Goal: Obtain resource: Download file/media

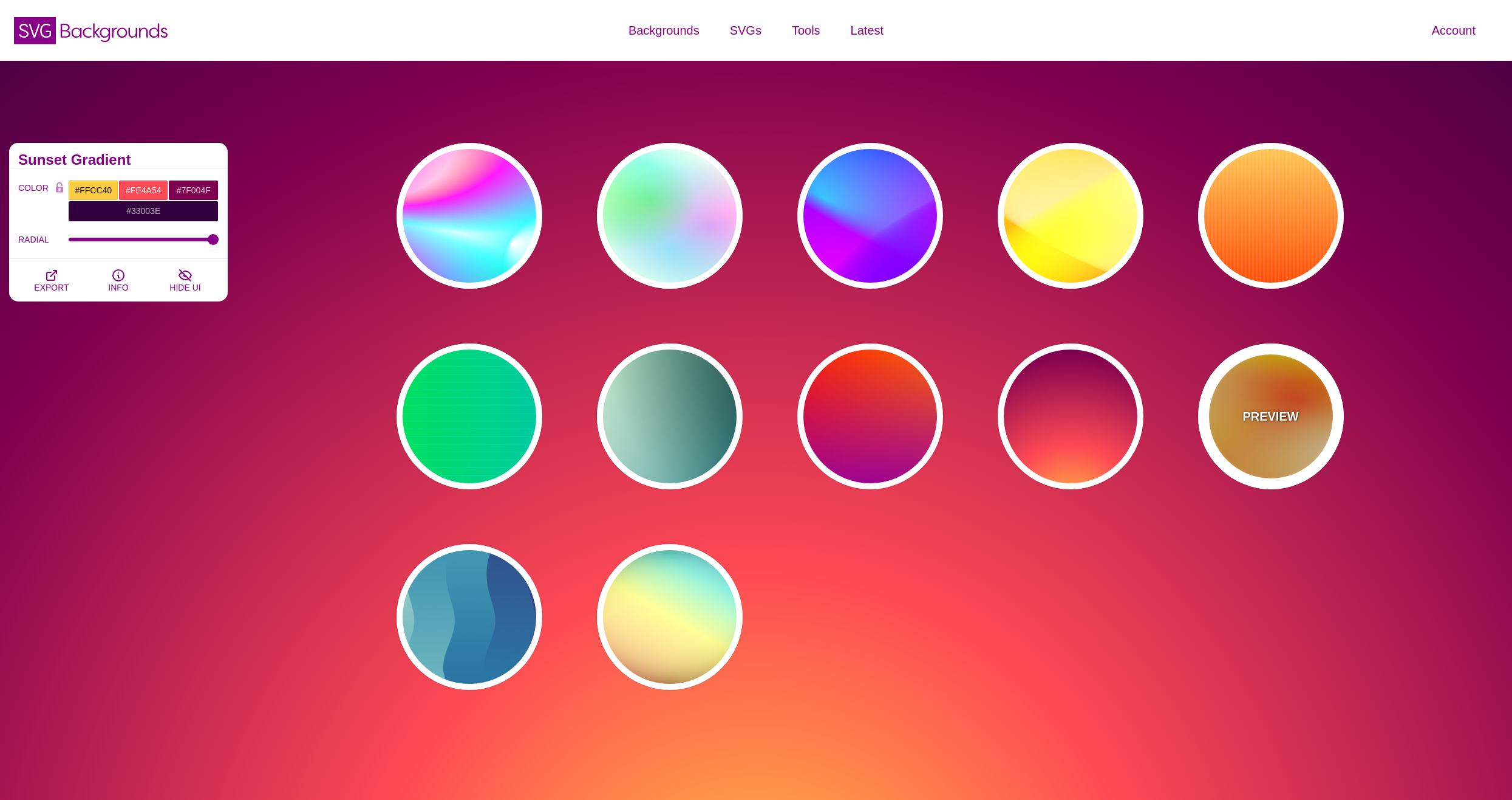
click at [1287, 432] on div "PREVIEW" at bounding box center [1271, 416] width 146 height 146
type input "#FFFF00"
type input "#FF0000"
type input "#FFFFFF"
type input "1"
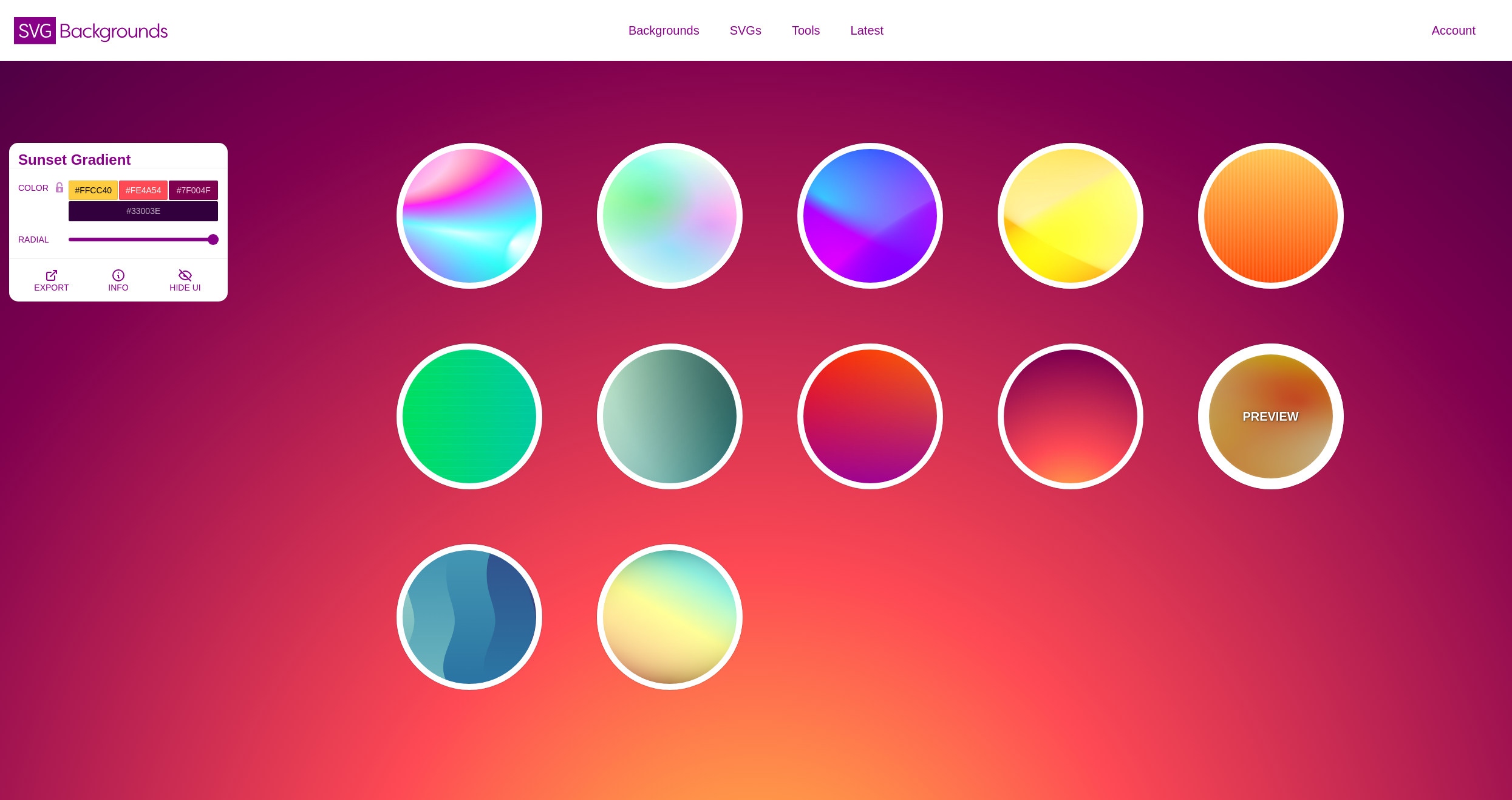
type input "80"
type input "130"
type input "70"
type input "50"
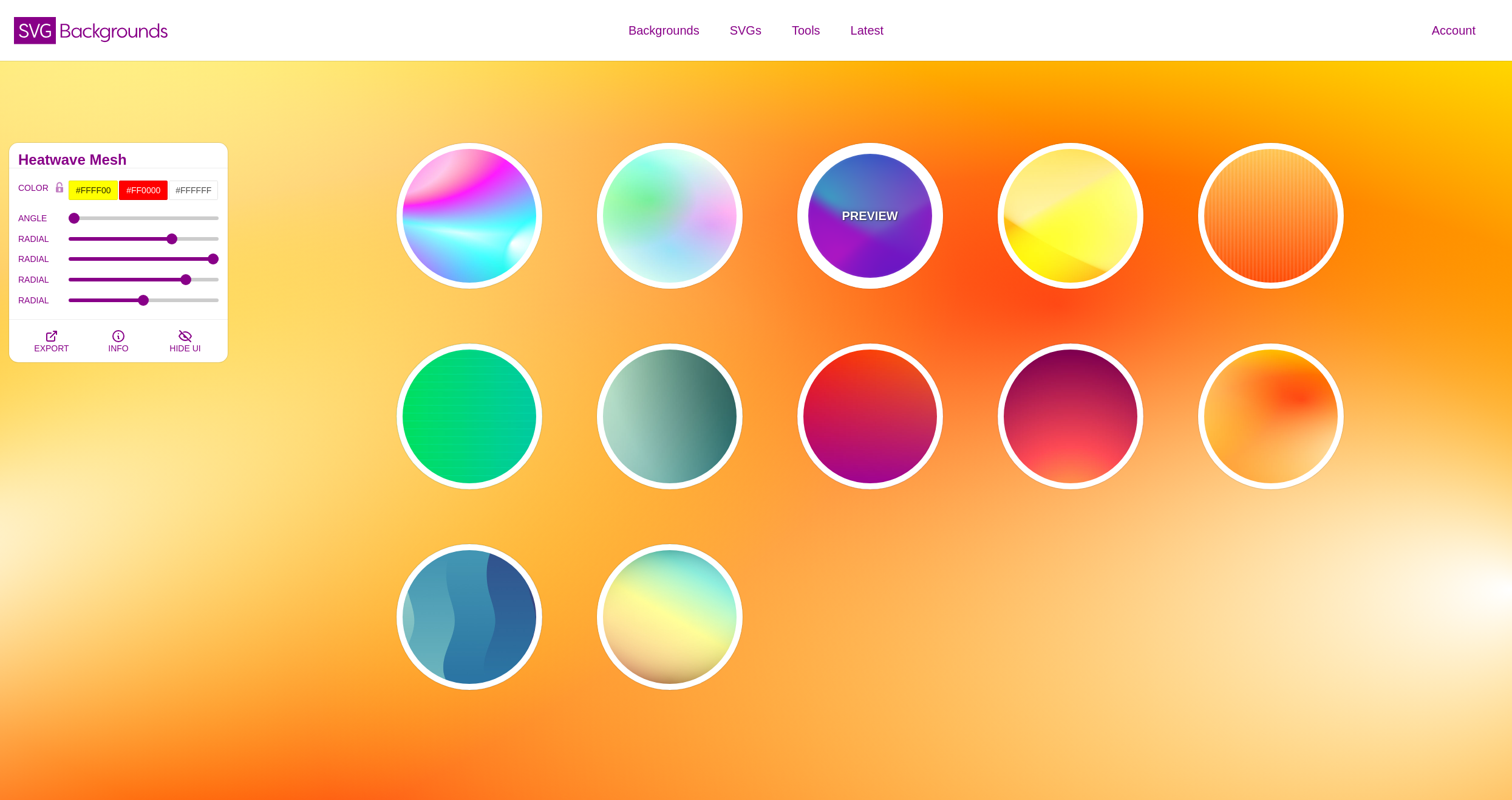
click at [869, 220] on p "PREVIEW" at bounding box center [869, 215] width 56 height 18
type input "#00FFFF"
type input "#0000FF"
type input "#FF00FF"
type input "60"
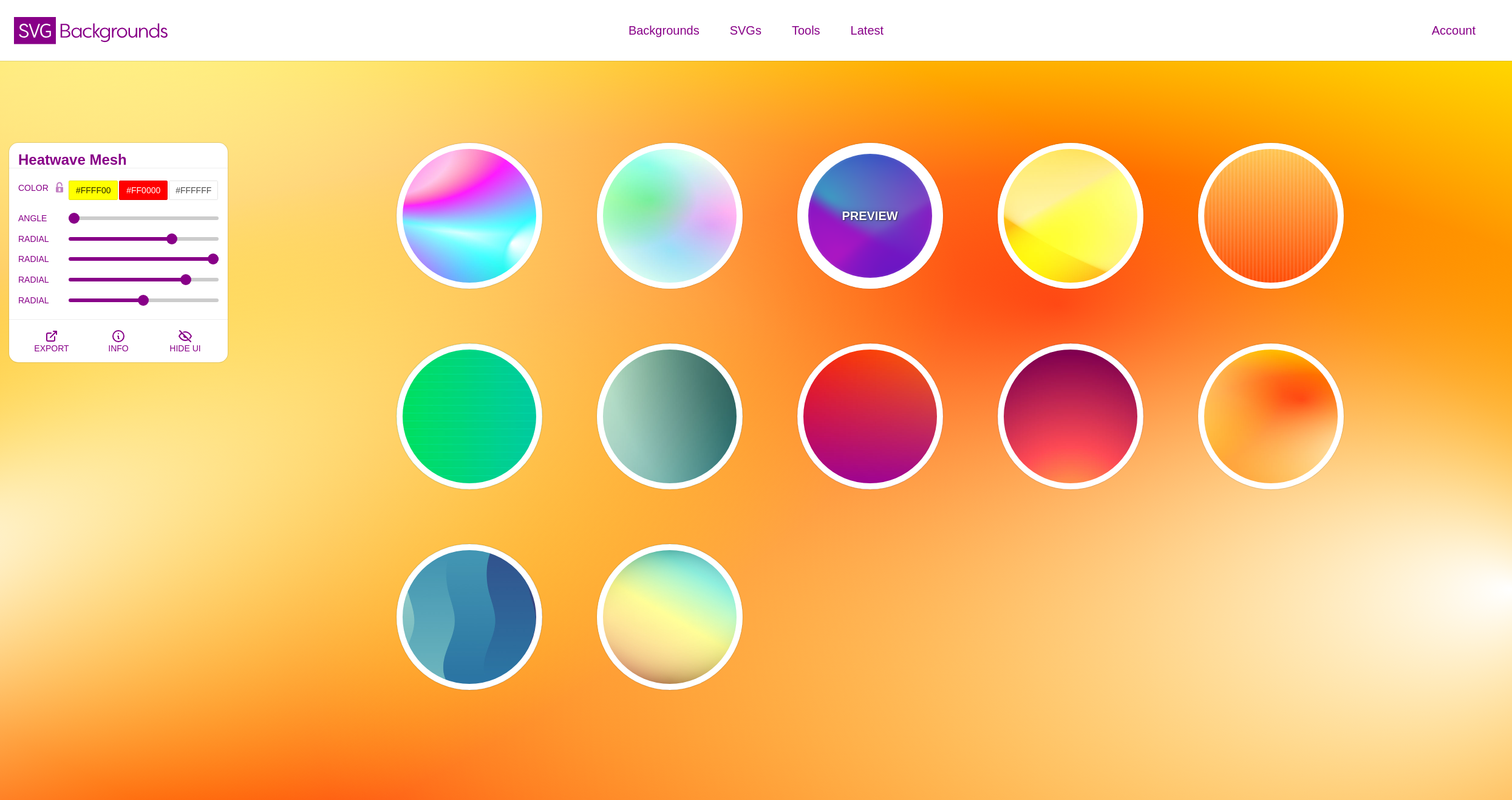
type input "90"
type input "60"
type input "1"
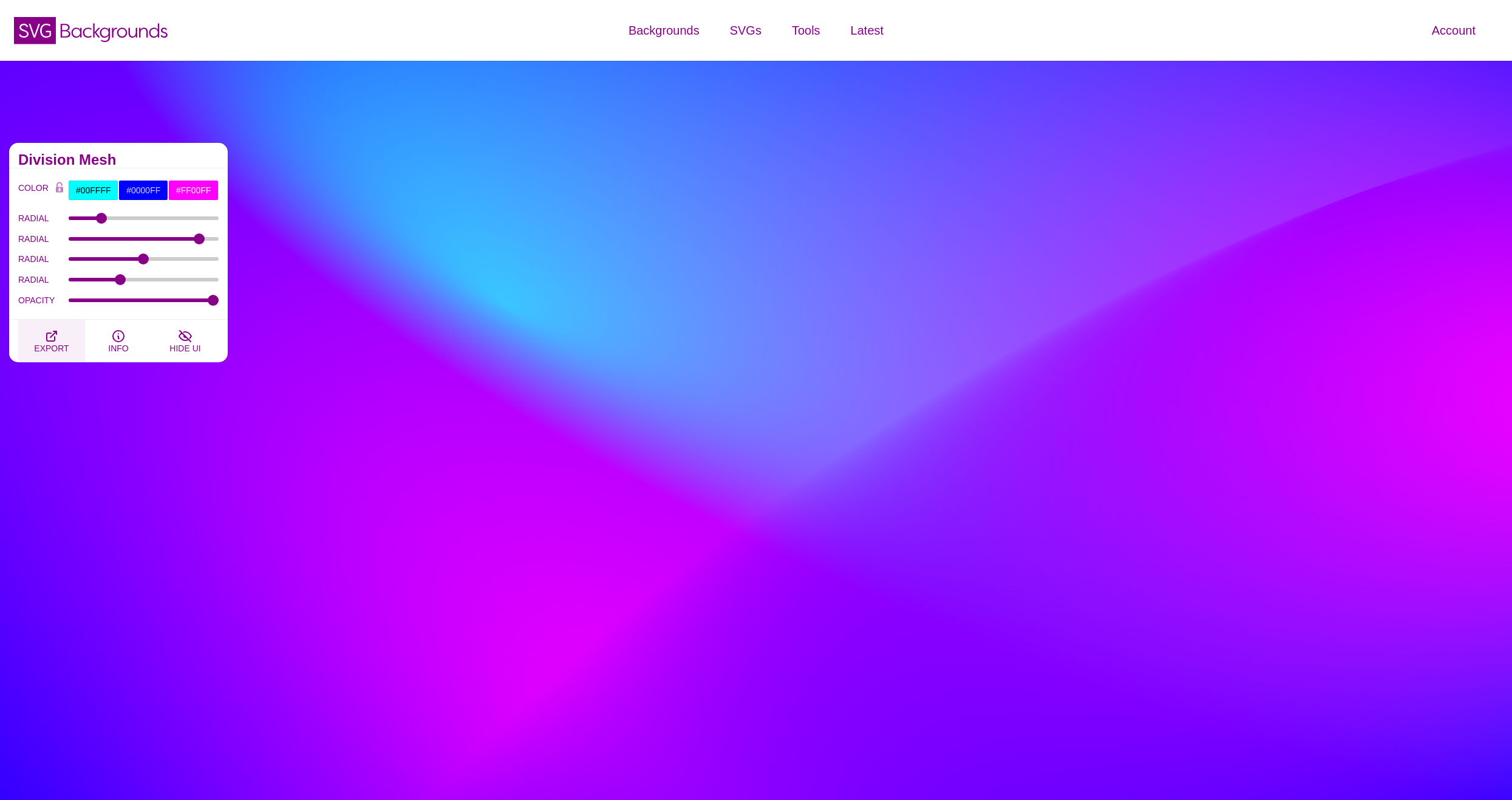
click at [51, 335] on icon "button" at bounding box center [52, 336] width 14 height 14
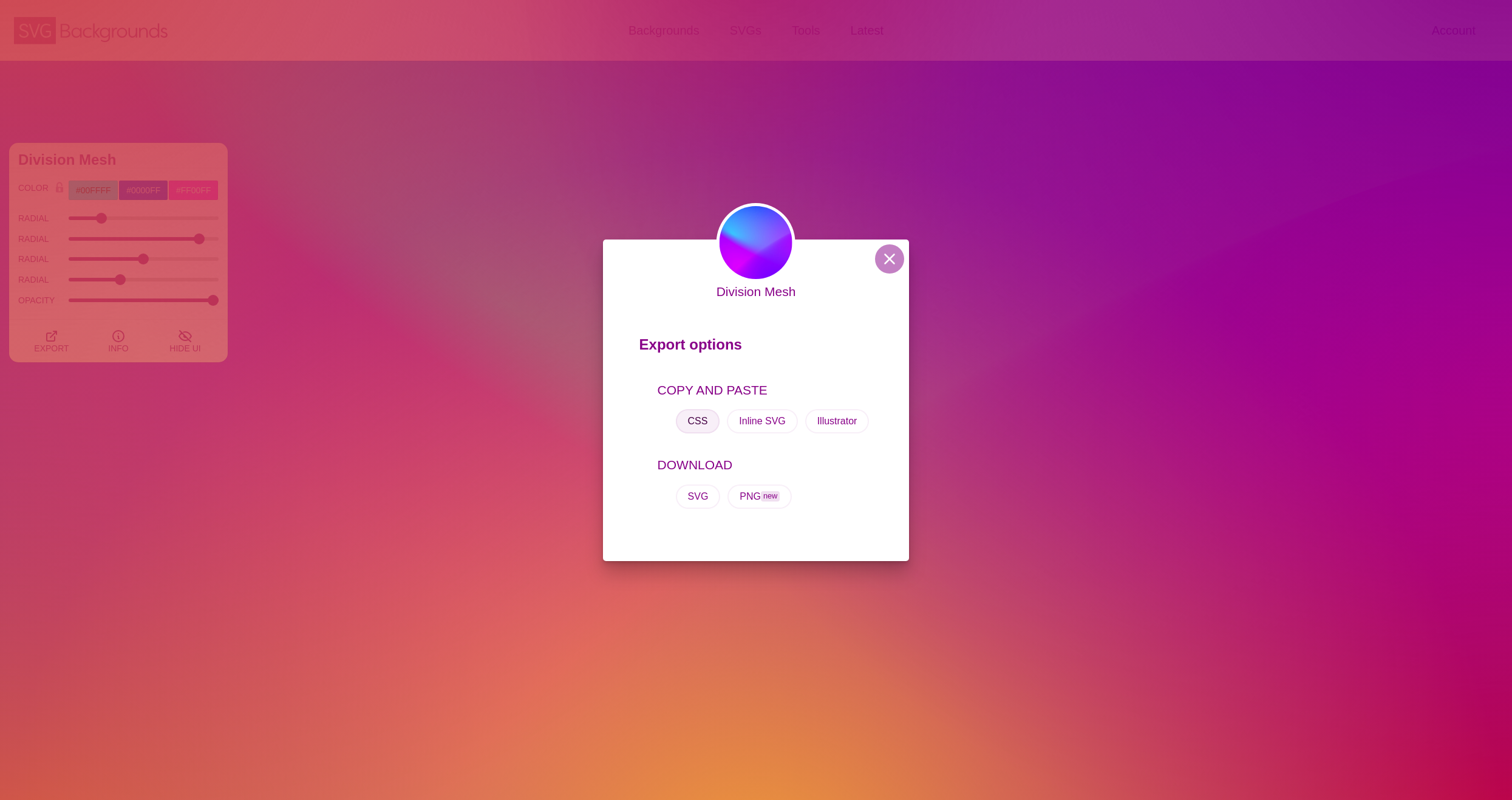
click at [710, 411] on button "CSS" at bounding box center [699, 420] width 45 height 24
click at [695, 422] on button "CSS" at bounding box center [699, 420] width 45 height 24
click at [883, 266] on button at bounding box center [889, 258] width 29 height 29
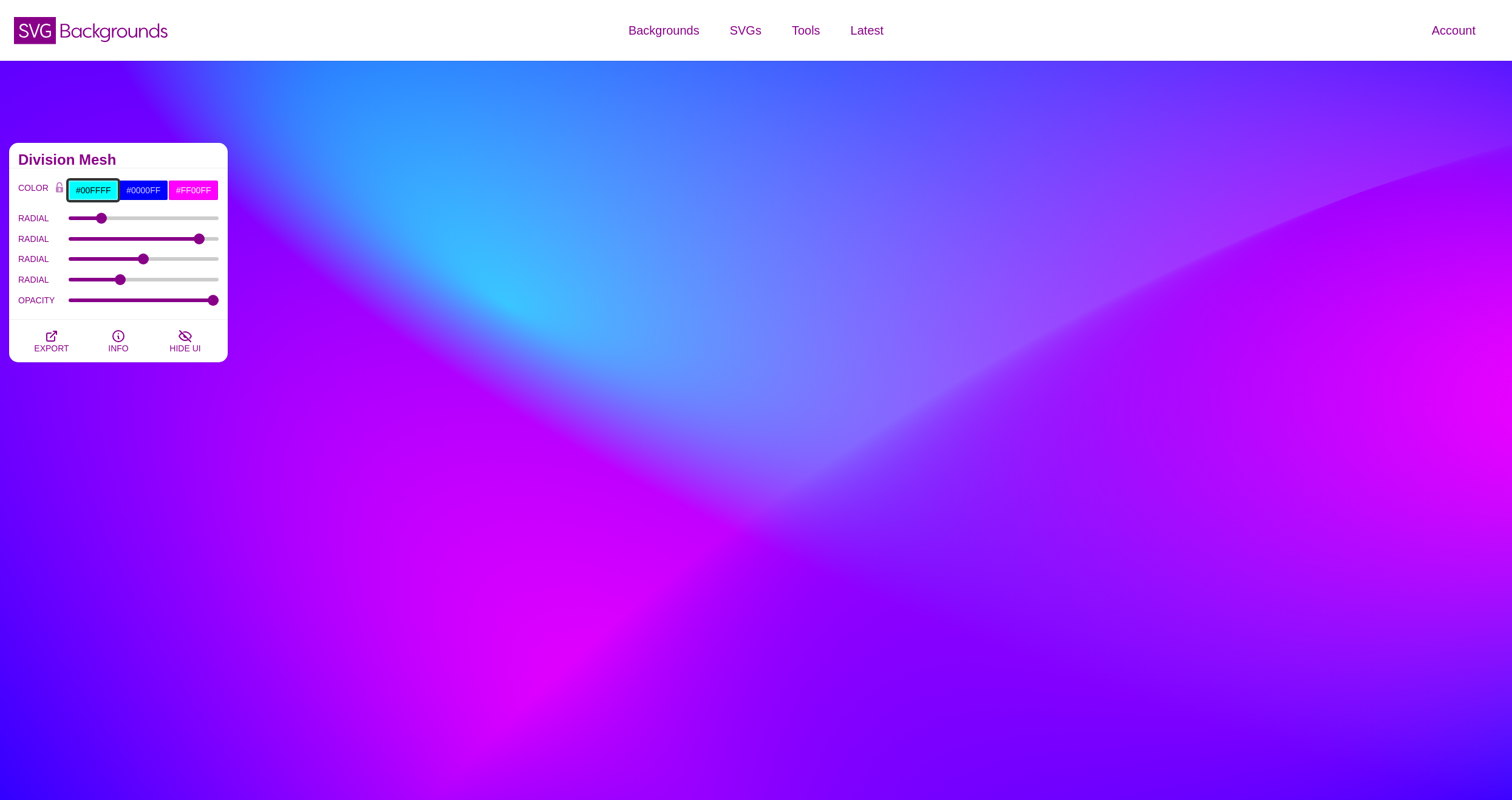
click at [101, 191] on input "#00FFFF" at bounding box center [93, 189] width 50 height 21
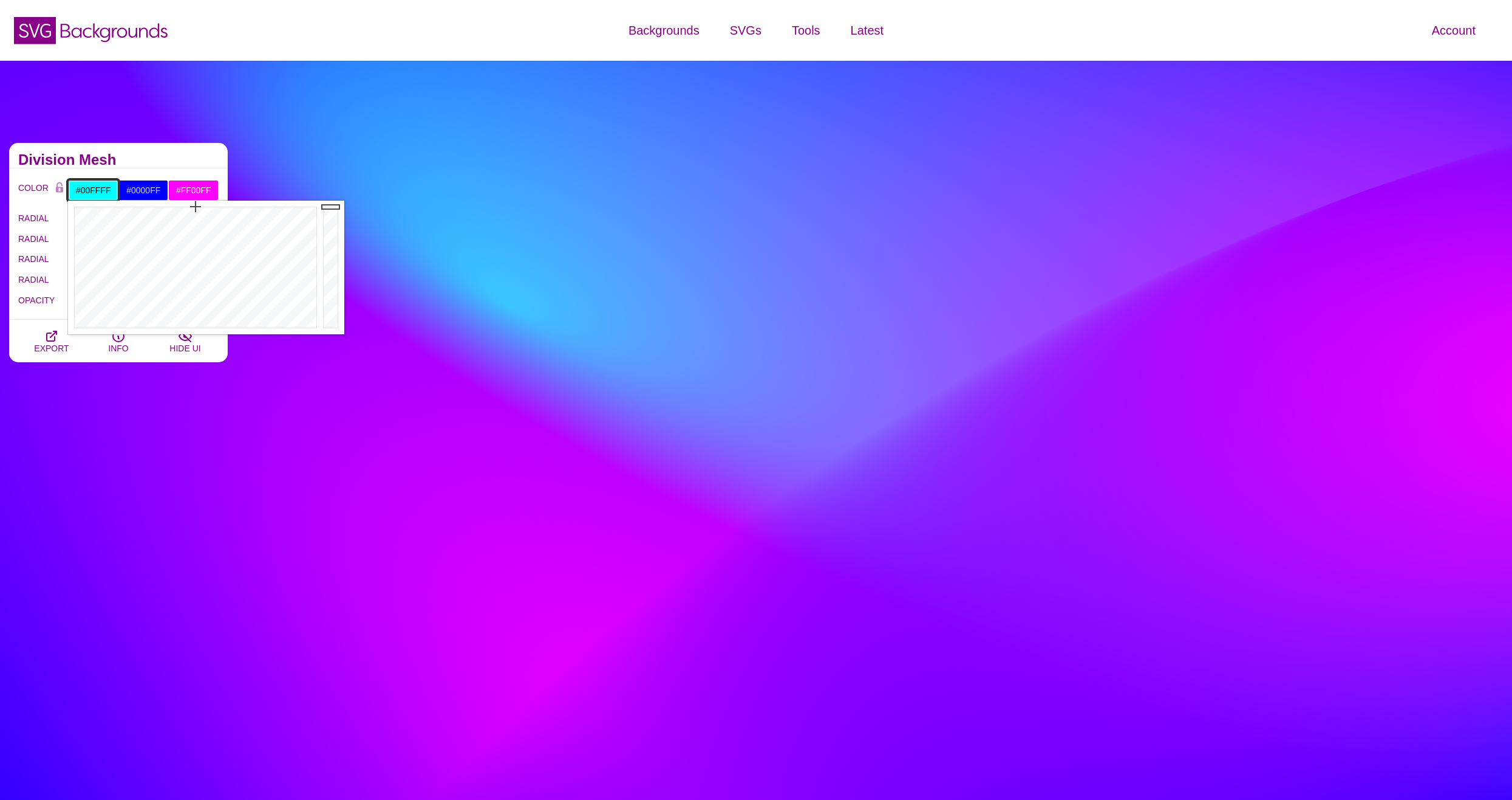
click at [97, 189] on input "#00FFFF" at bounding box center [93, 189] width 50 height 21
paste input "#3f8fc8"
type input "#3F8FC8"
click at [198, 188] on input "#FF00FF" at bounding box center [193, 189] width 50 height 21
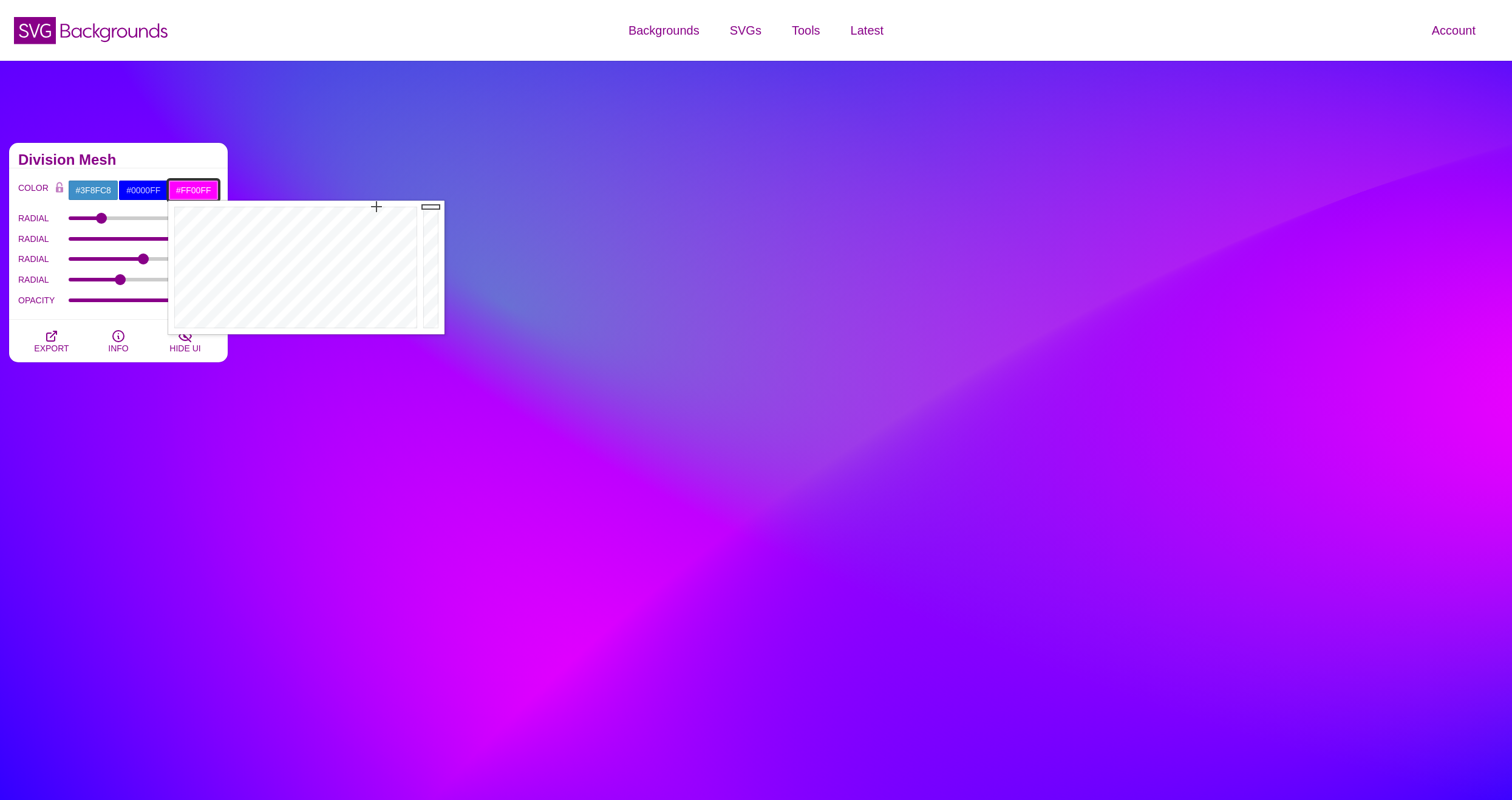
click at [198, 188] on input "#FF00FF" at bounding box center [193, 189] width 50 height 21
paste input "3f8fc8"
type input "#3F8FC8"
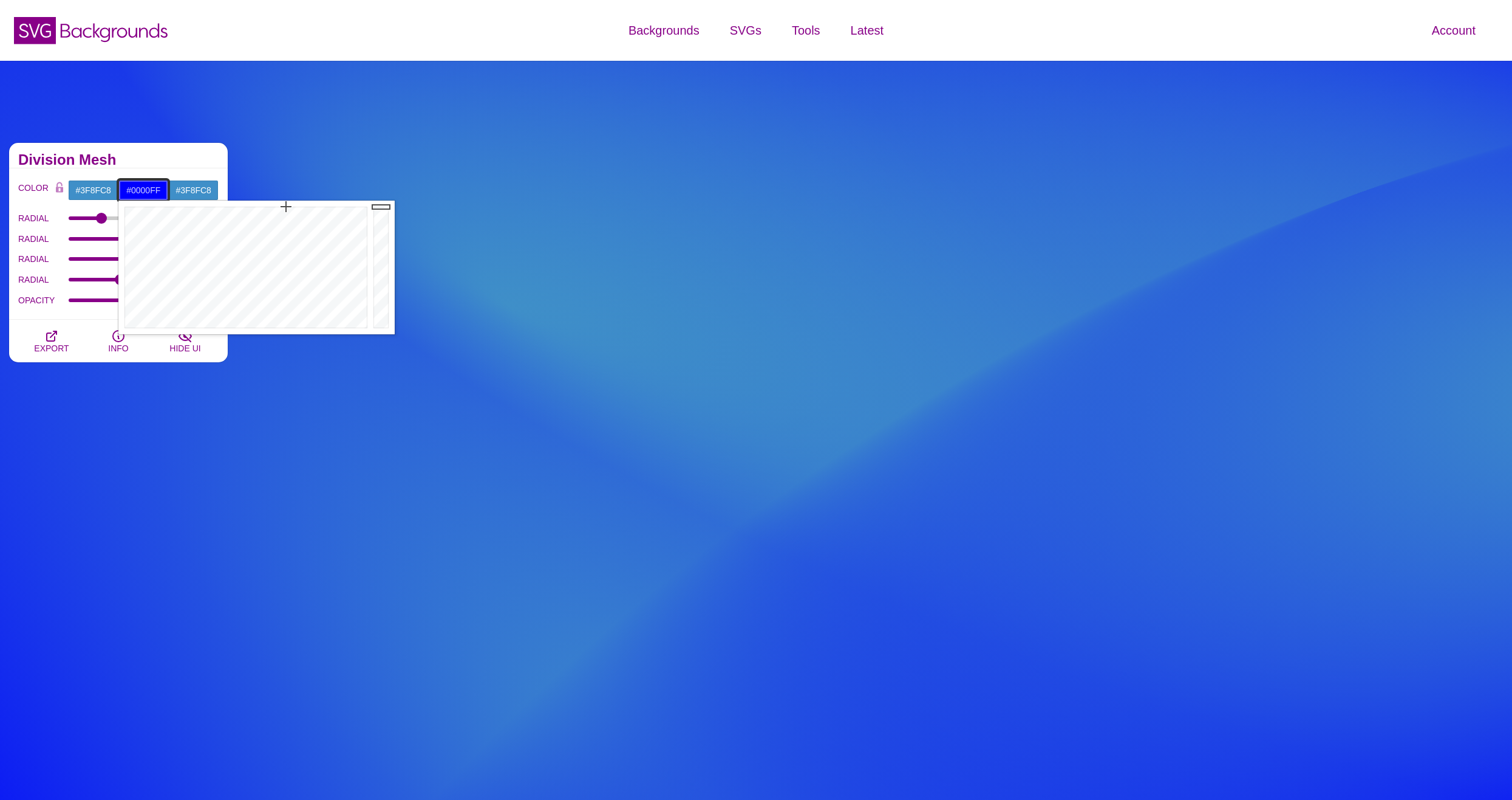
click at [143, 181] on input "#0000FF" at bounding box center [144, 189] width 50 height 21
click at [141, 188] on input "#0000FF" at bounding box center [144, 189] width 50 height 21
paste input "3f8fc8"
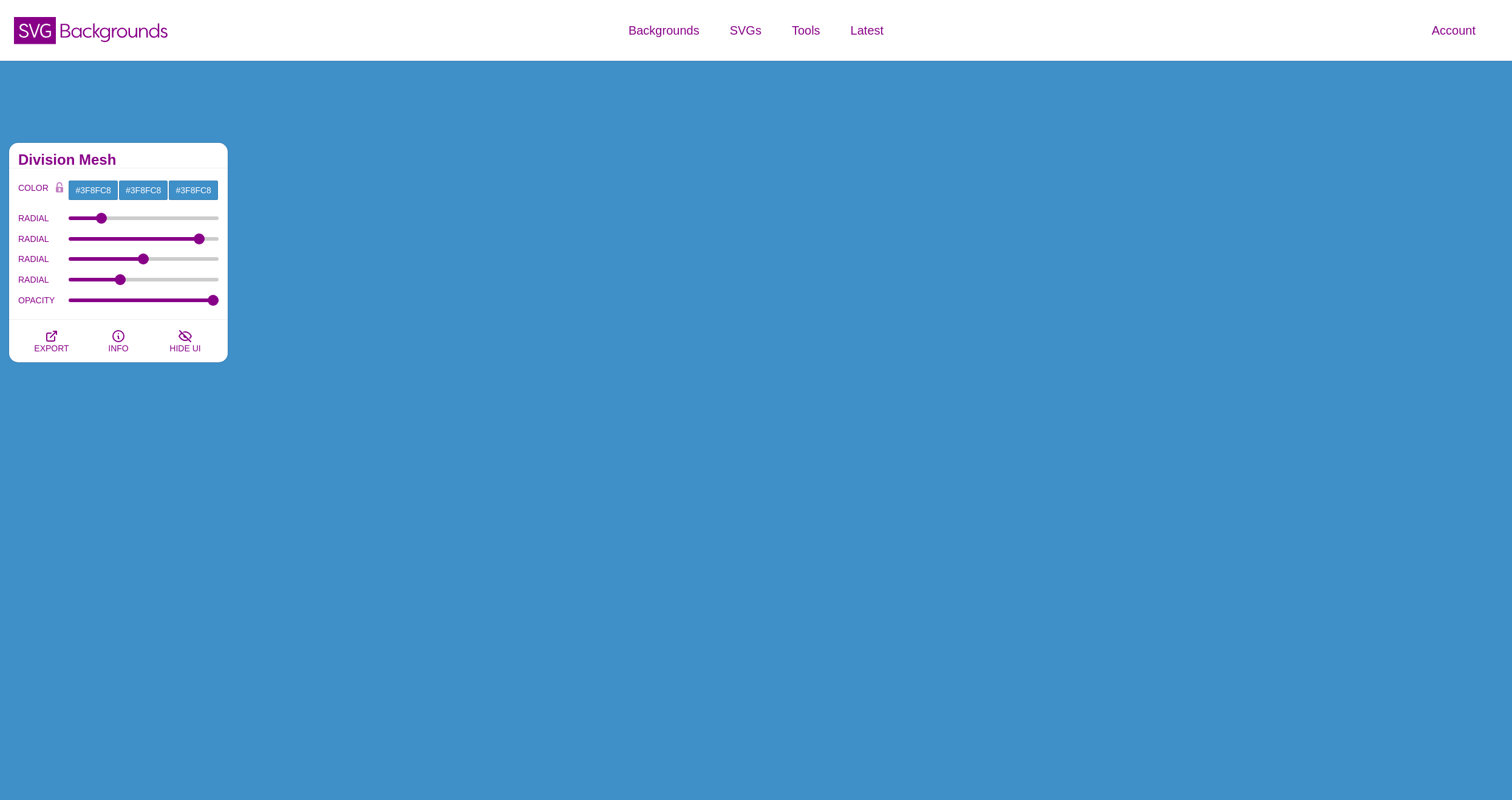
click at [155, 163] on h2 "Division Mesh" at bounding box center [118, 159] width 200 height 10
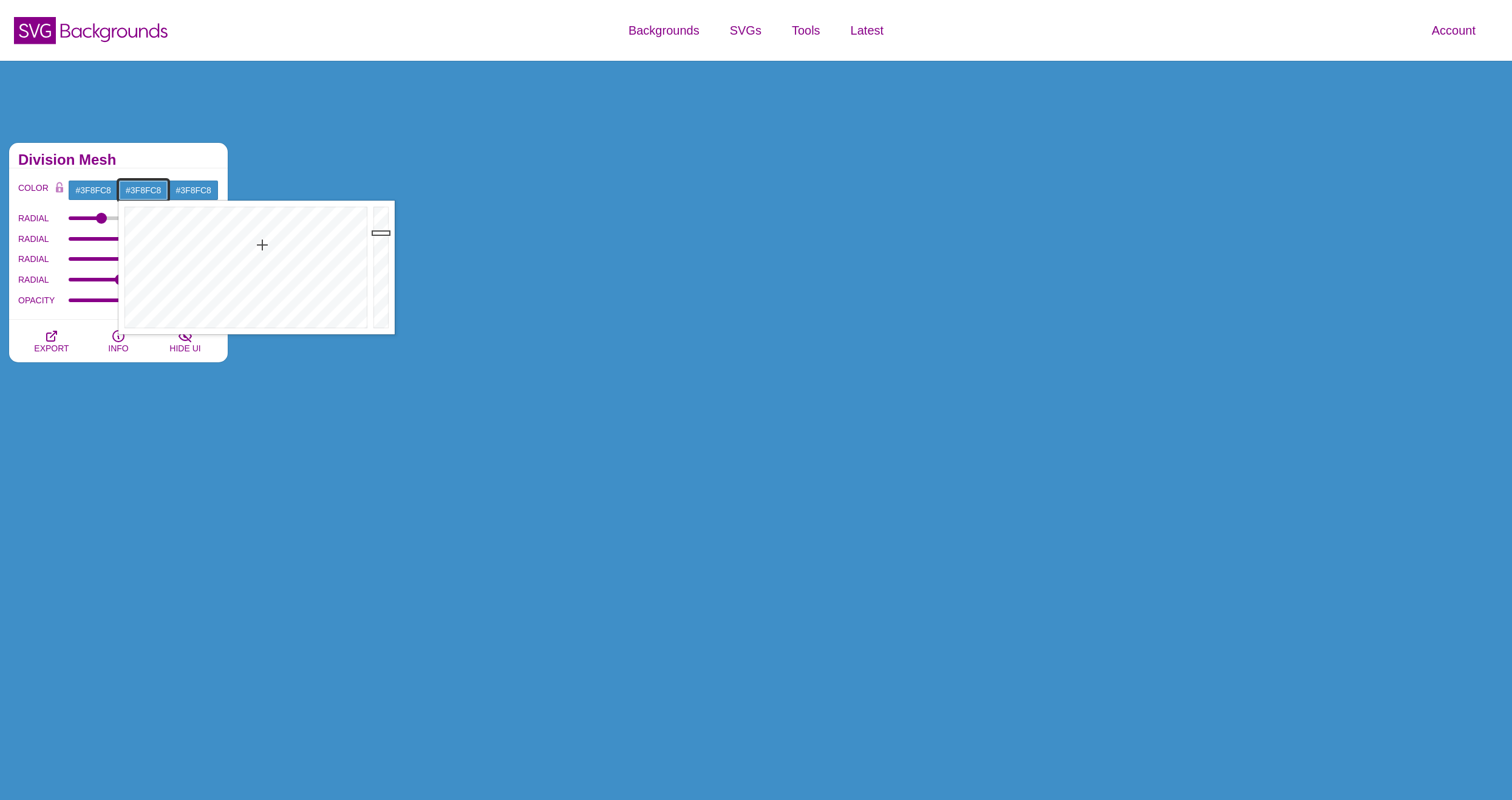
click at [142, 187] on input "#3F8FC8" at bounding box center [144, 189] width 50 height 21
click at [265, 230] on div at bounding box center [245, 267] width 252 height 134
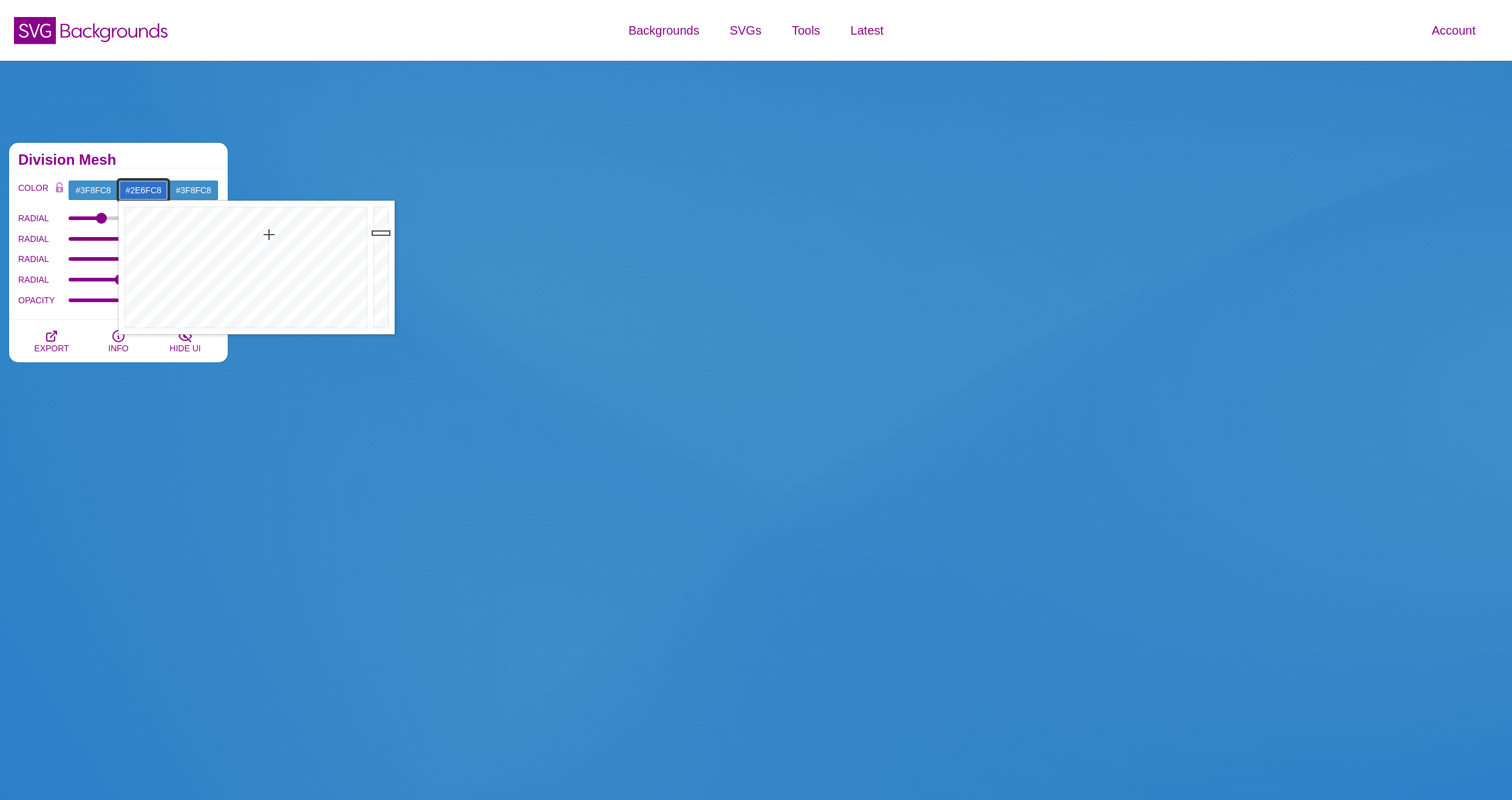
drag, startPoint x: 265, startPoint y: 230, endPoint x: 269, endPoint y: 234, distance: 5.7
click at [269, 234] on div at bounding box center [245, 267] width 252 height 134
drag, startPoint x: 278, startPoint y: 224, endPoint x: 282, endPoint y: 217, distance: 8.1
click at [282, 217] on div at bounding box center [245, 267] width 252 height 134
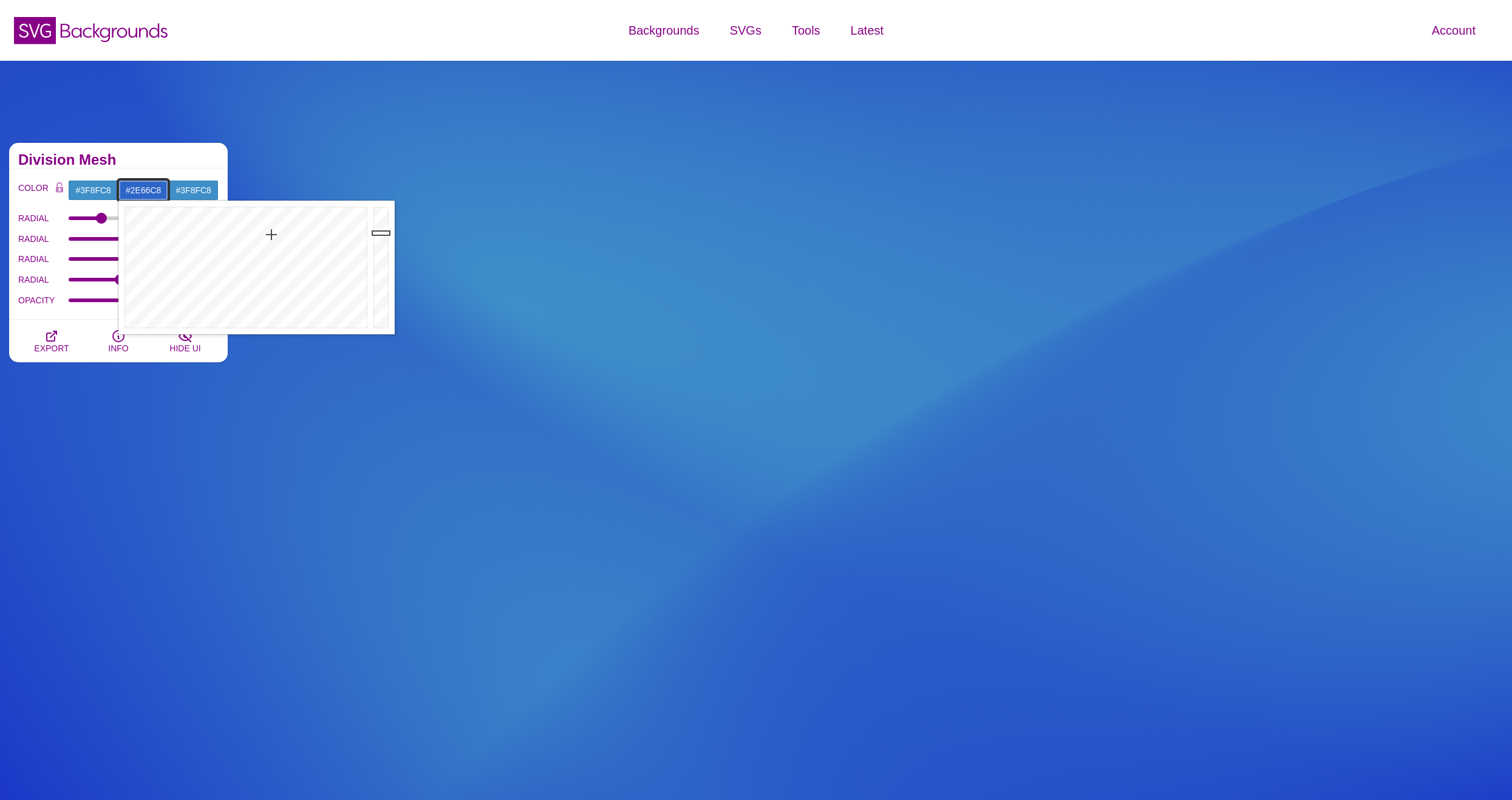
click at [272, 234] on div at bounding box center [245, 267] width 252 height 134
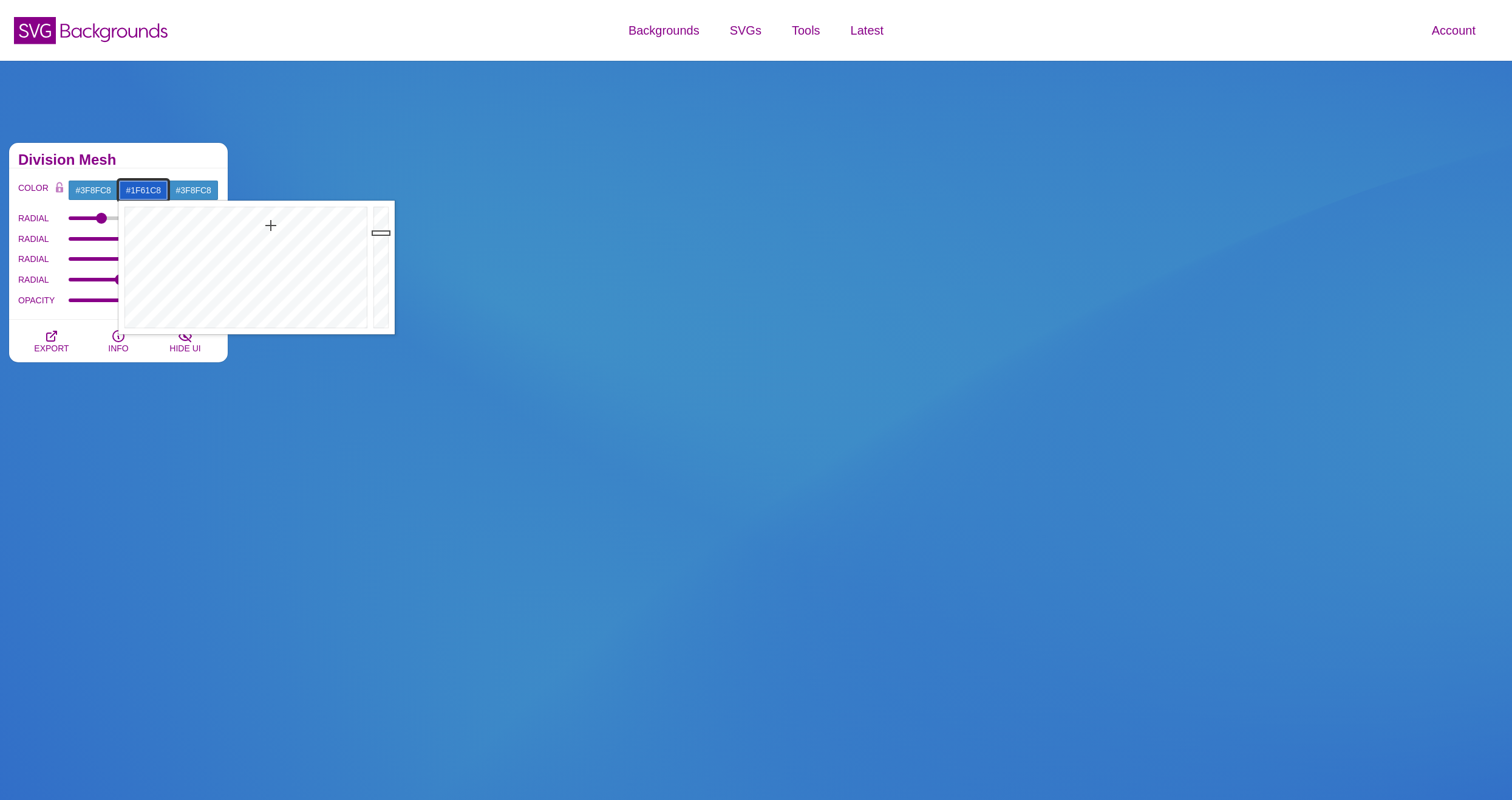
drag, startPoint x: 272, startPoint y: 232, endPoint x: 270, endPoint y: 225, distance: 7.3
click at [270, 225] on div at bounding box center [245, 267] width 252 height 134
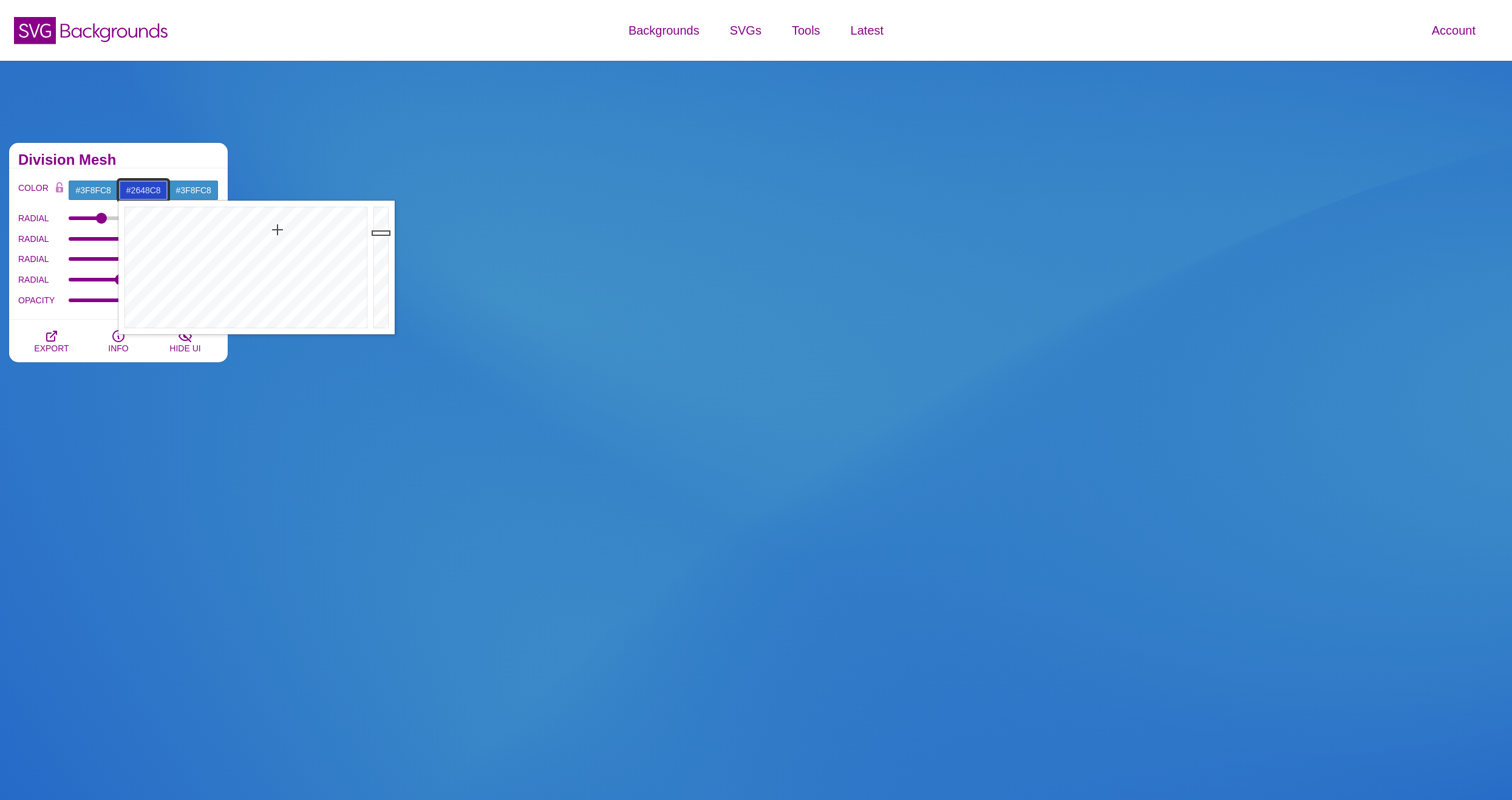
drag, startPoint x: 272, startPoint y: 226, endPoint x: 278, endPoint y: 230, distance: 7.2
click at [278, 230] on div at bounding box center [245, 267] width 252 height 134
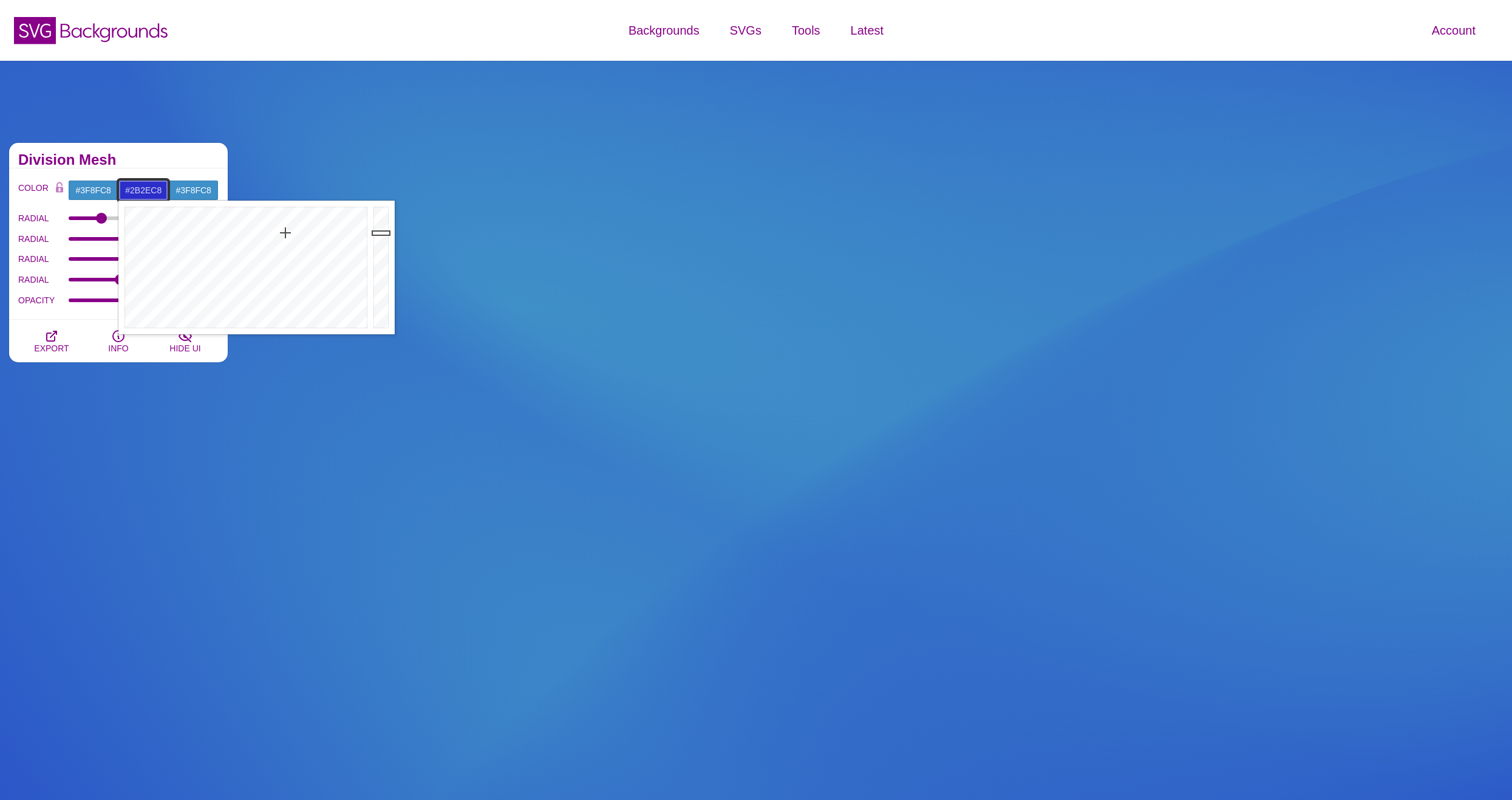
drag, startPoint x: 278, startPoint y: 230, endPoint x: 285, endPoint y: 232, distance: 7.3
click at [285, 232] on div at bounding box center [245, 267] width 252 height 134
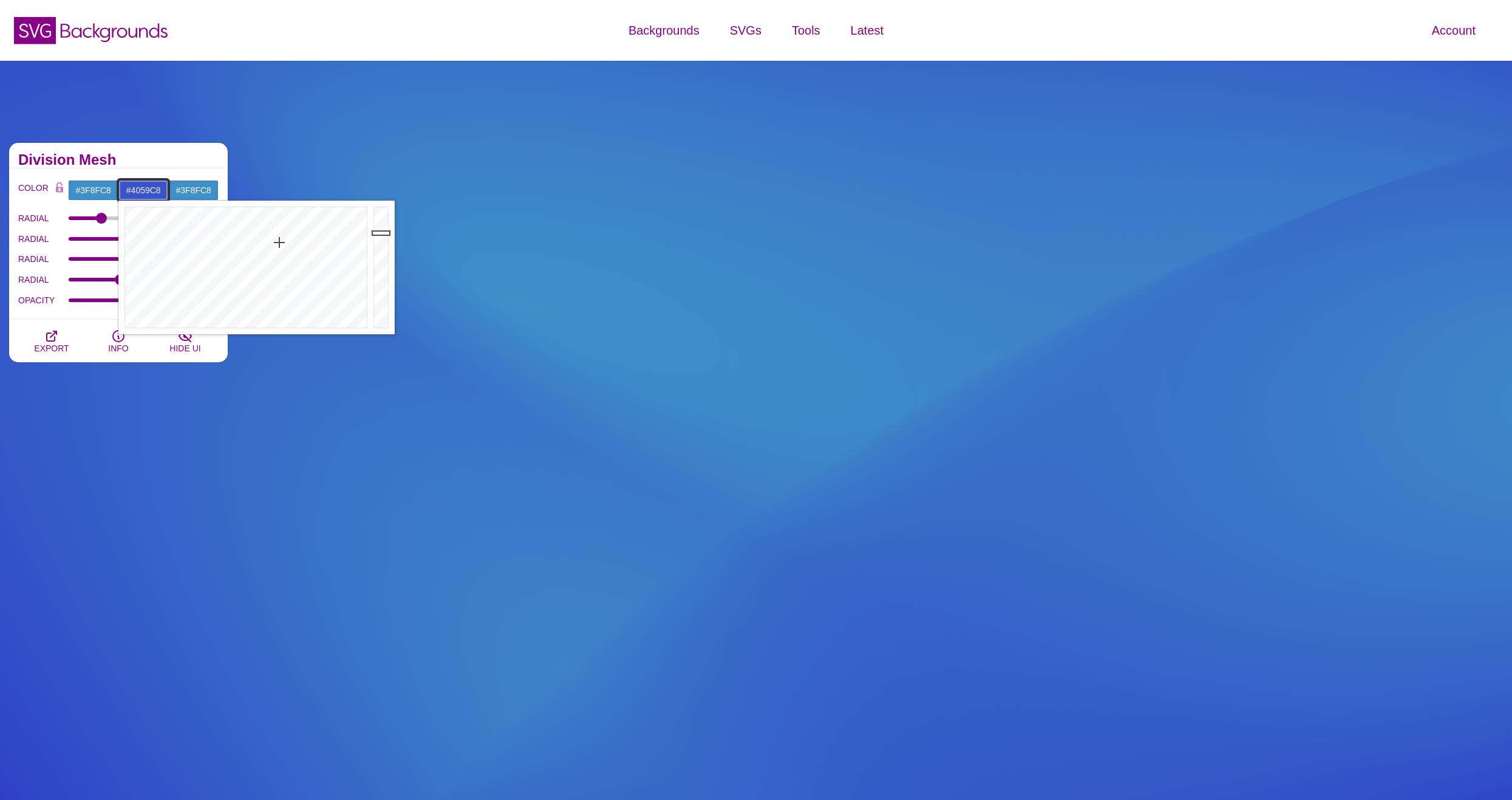
drag, startPoint x: 279, startPoint y: 236, endPoint x: 279, endPoint y: 246, distance: 10.0
click at [279, 246] on div at bounding box center [245, 267] width 252 height 134
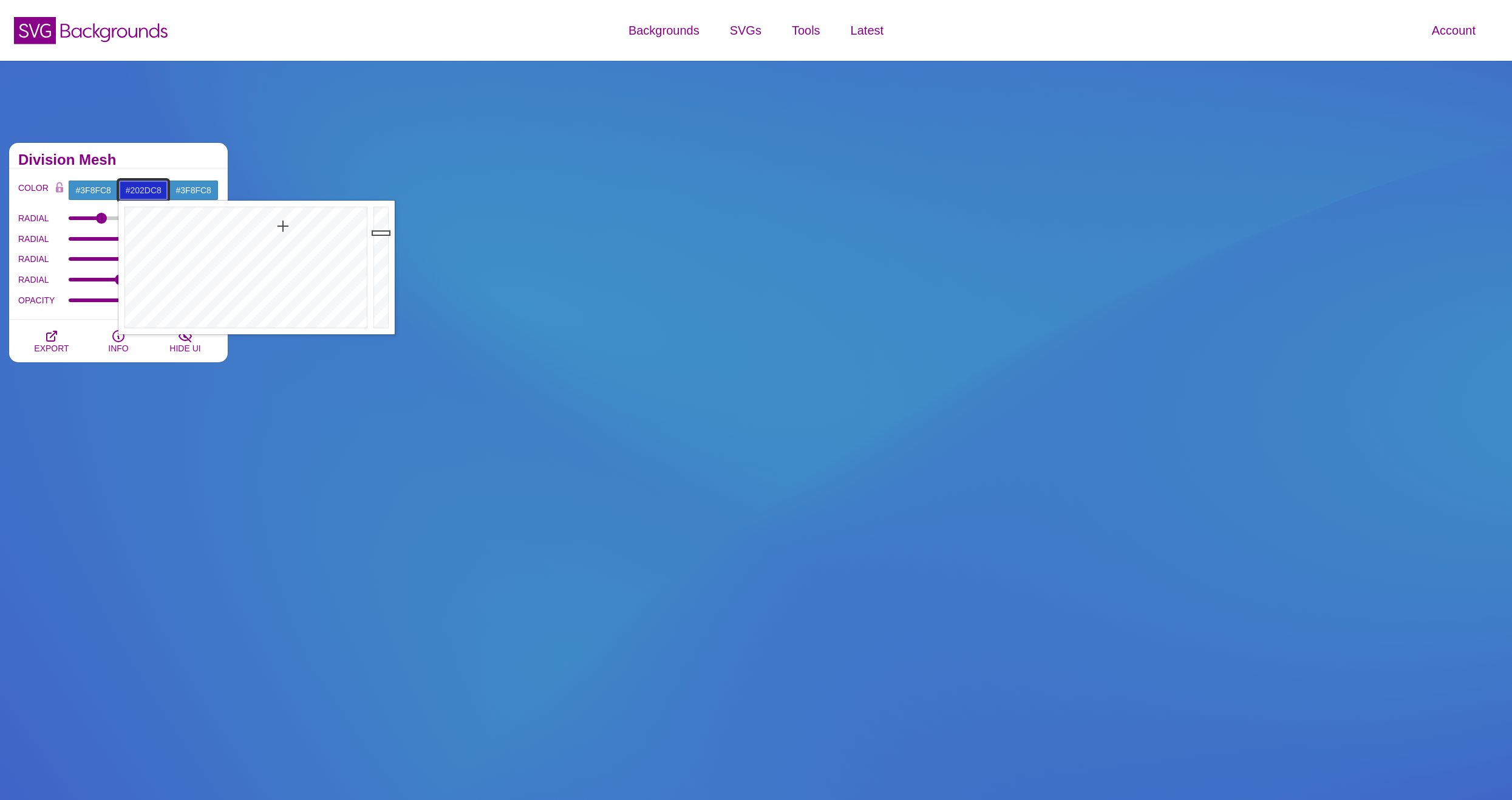
drag, startPoint x: 278, startPoint y: 246, endPoint x: 283, endPoint y: 226, distance: 20.6
click at [283, 226] on div at bounding box center [245, 267] width 252 height 134
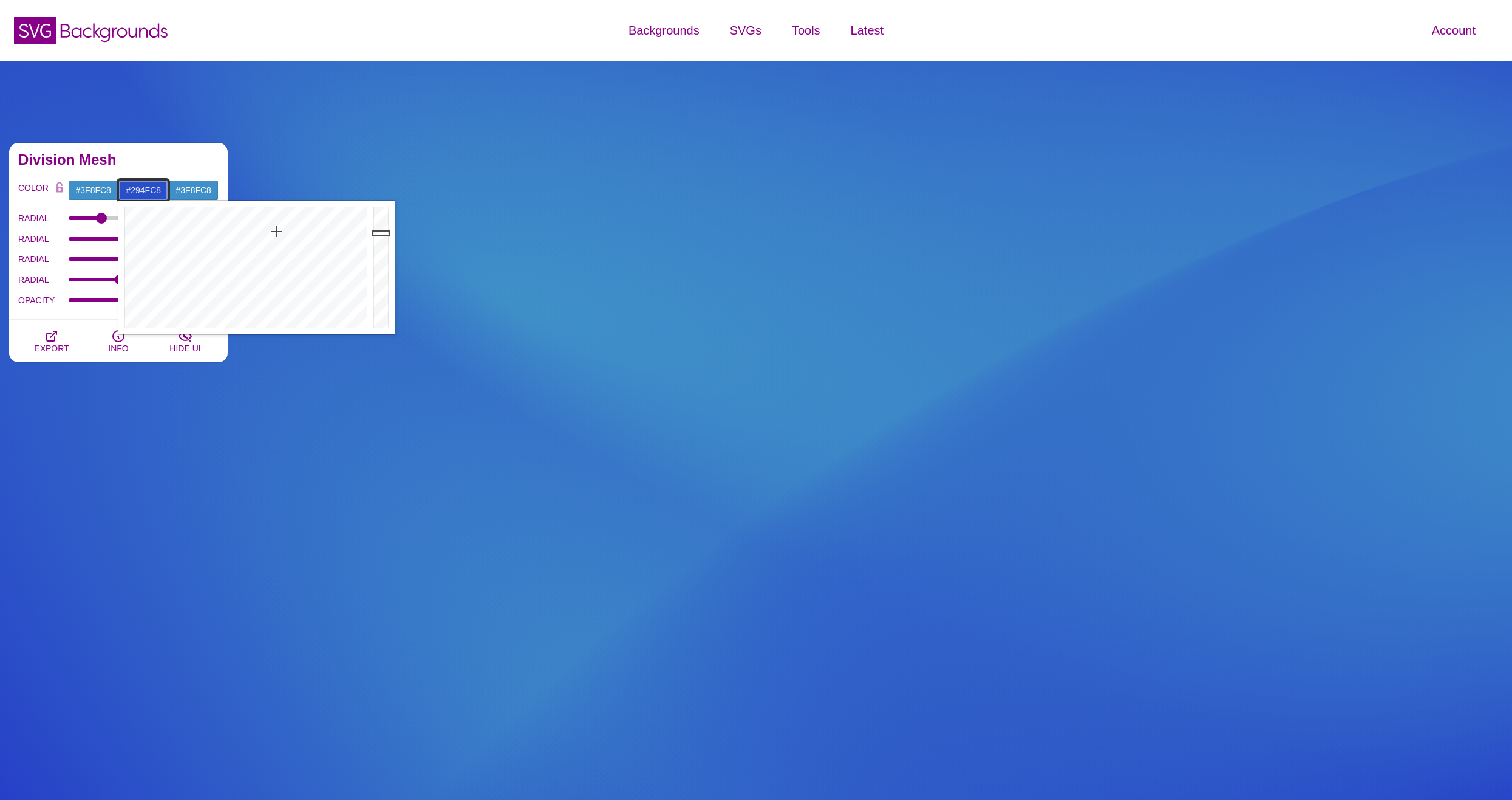
drag, startPoint x: 281, startPoint y: 226, endPoint x: 276, endPoint y: 232, distance: 7.8
click at [276, 232] on div at bounding box center [245, 267] width 252 height 134
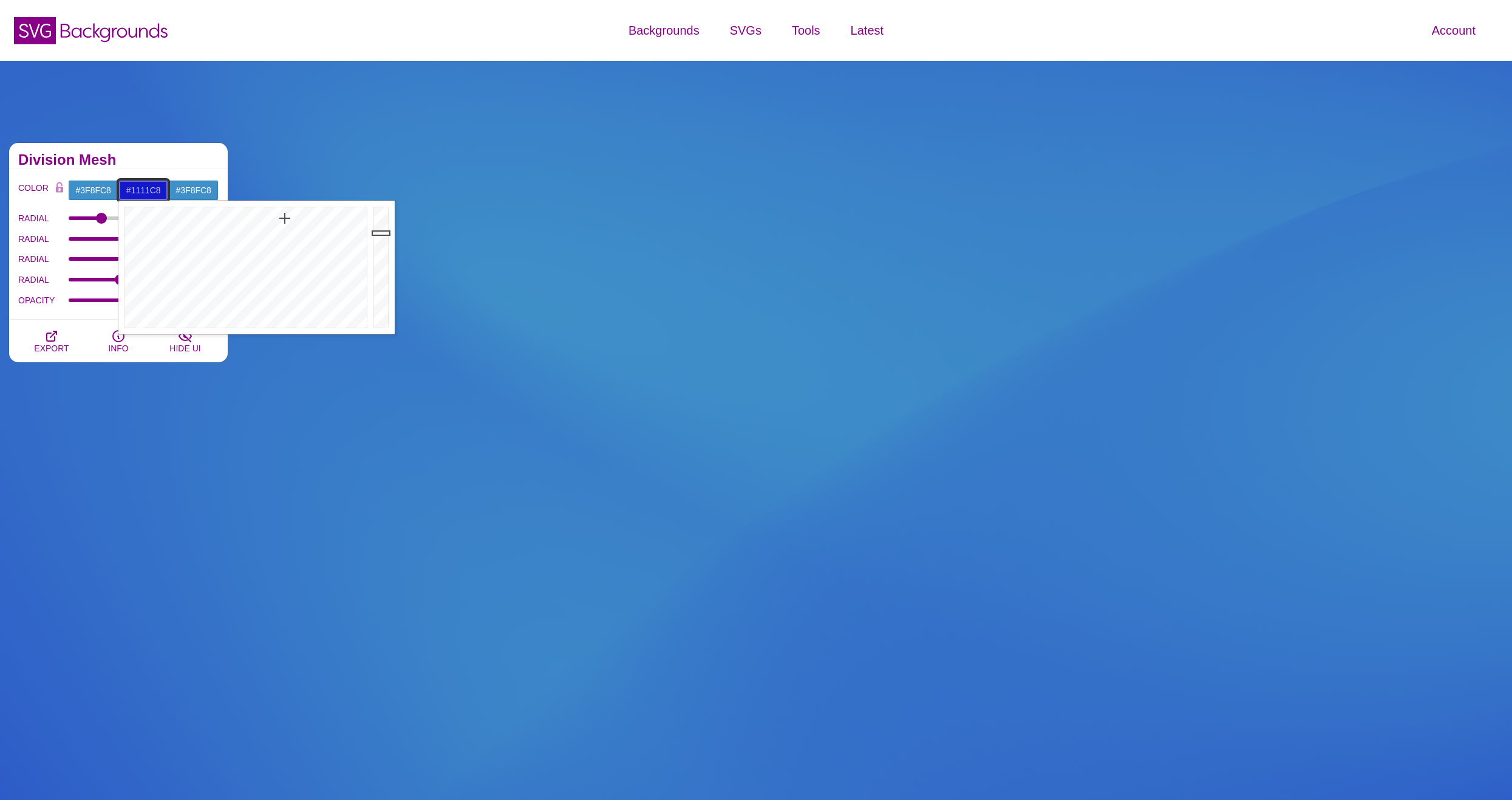
drag, startPoint x: 276, startPoint y: 232, endPoint x: 286, endPoint y: 217, distance: 18.0
click at [286, 217] on div at bounding box center [245, 267] width 252 height 134
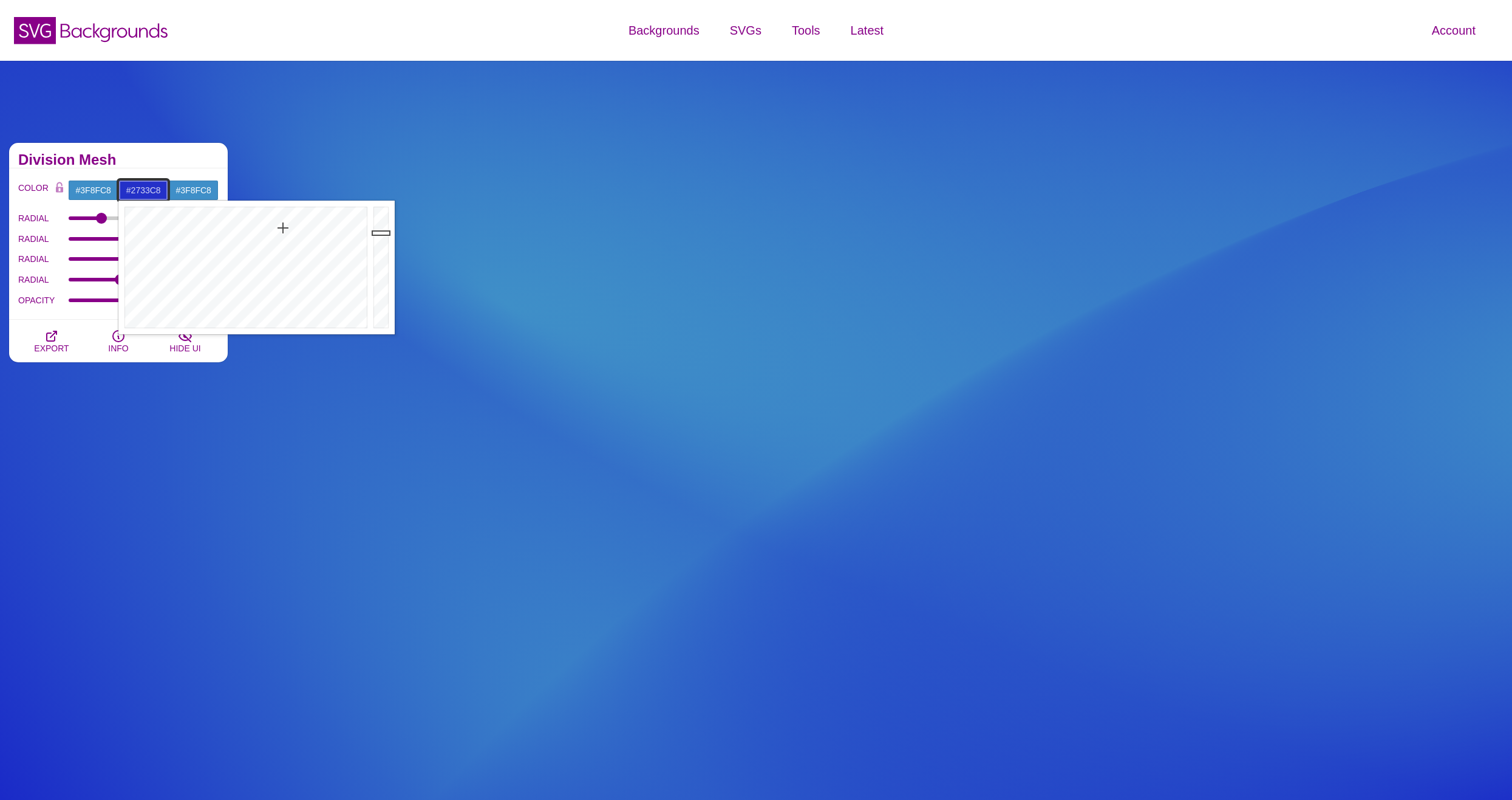
drag, startPoint x: 284, startPoint y: 222, endPoint x: 283, endPoint y: 231, distance: 9.1
click at [283, 231] on div at bounding box center [245, 267] width 252 height 134
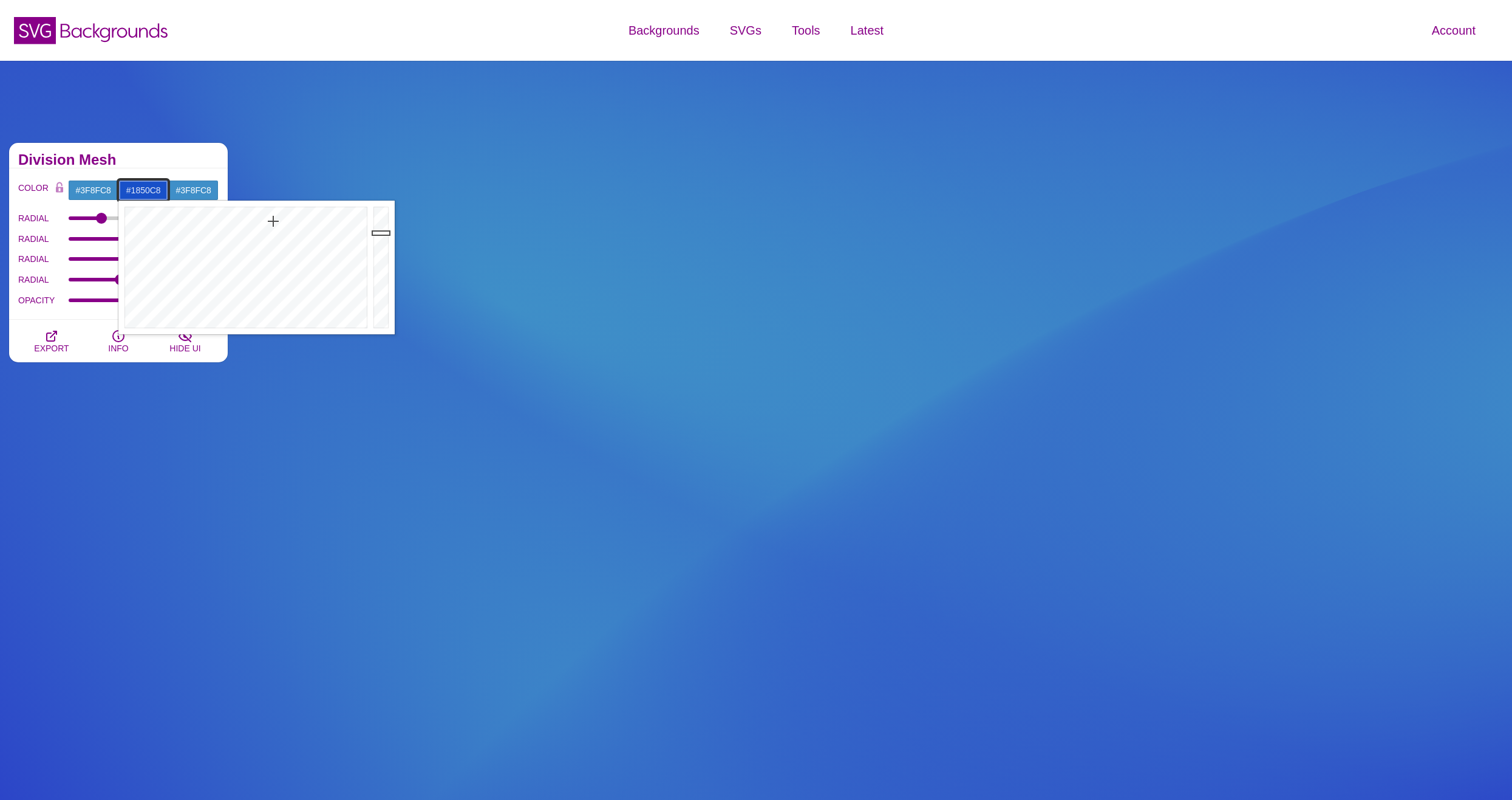
drag, startPoint x: 278, startPoint y: 227, endPoint x: 273, endPoint y: 221, distance: 7.8
click at [273, 221] on div at bounding box center [245, 267] width 252 height 134
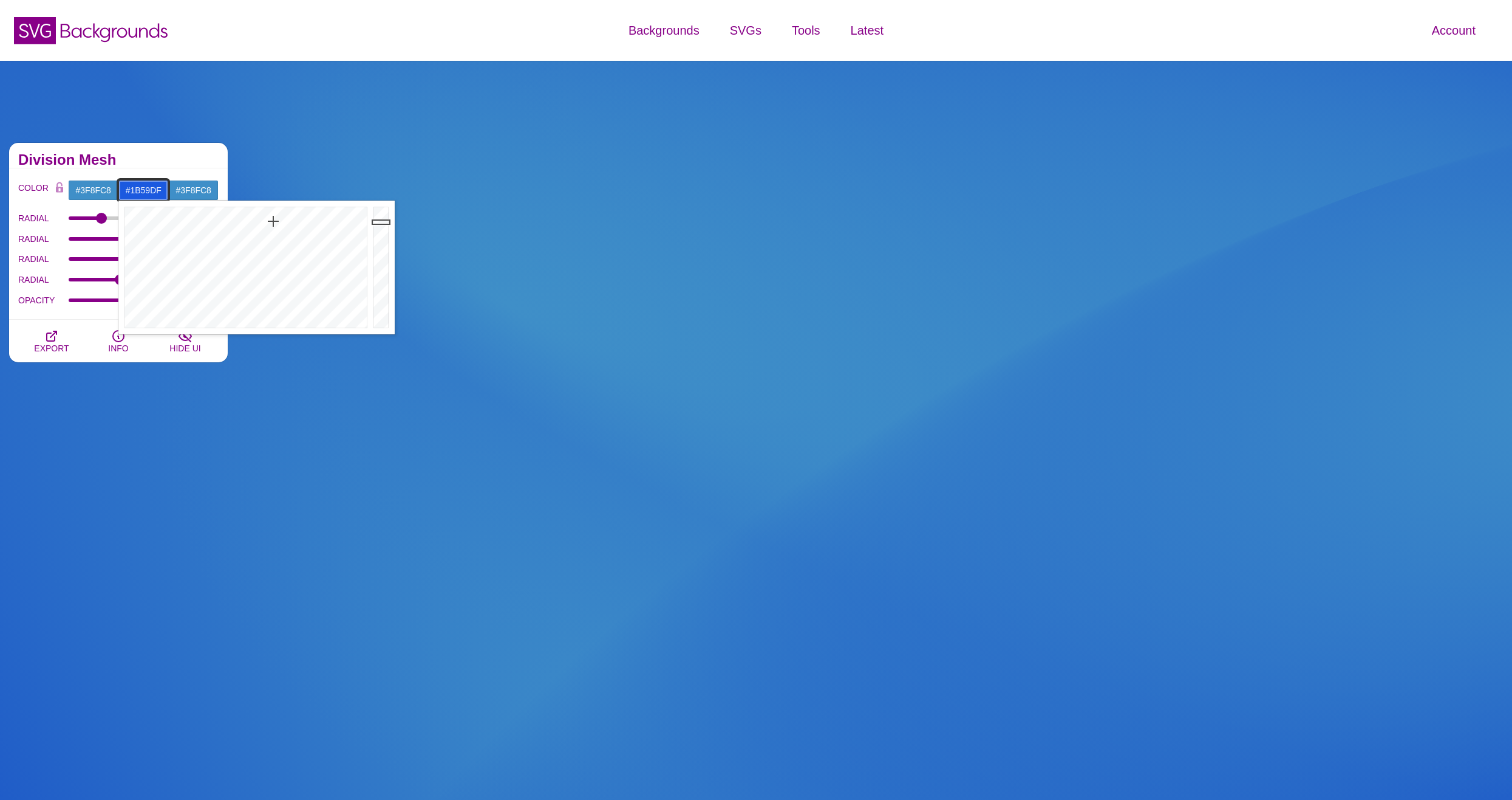
drag, startPoint x: 380, startPoint y: 231, endPoint x: 381, endPoint y: 222, distance: 9.1
click at [381, 222] on div at bounding box center [382, 267] width 24 height 134
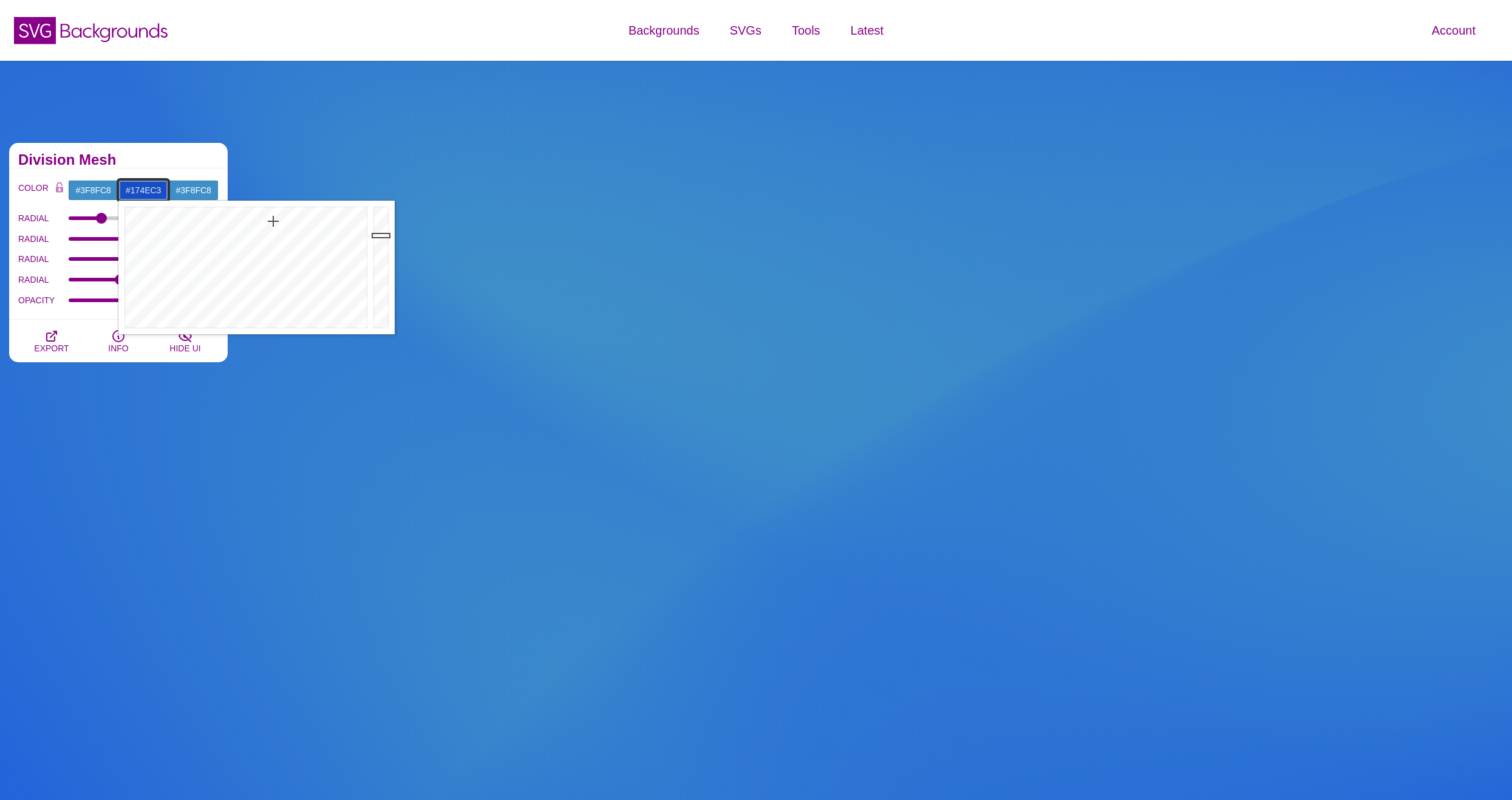
drag, startPoint x: 381, startPoint y: 222, endPoint x: 382, endPoint y: 235, distance: 13.0
click at [382, 235] on div at bounding box center [382, 267] width 24 height 134
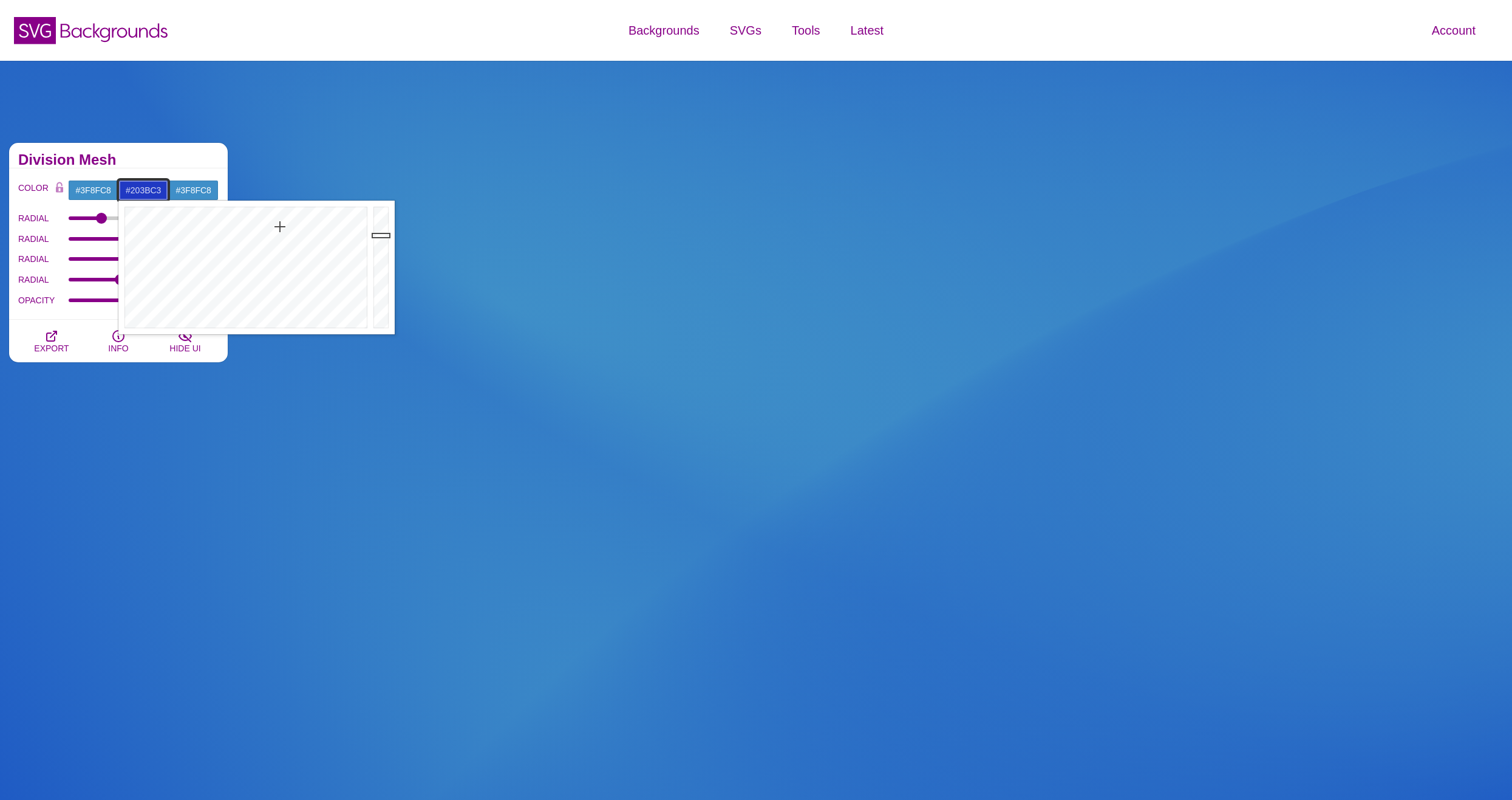
drag, startPoint x: 286, startPoint y: 218, endPoint x: 280, endPoint y: 227, distance: 10.8
click at [280, 227] on div at bounding box center [245, 267] width 252 height 134
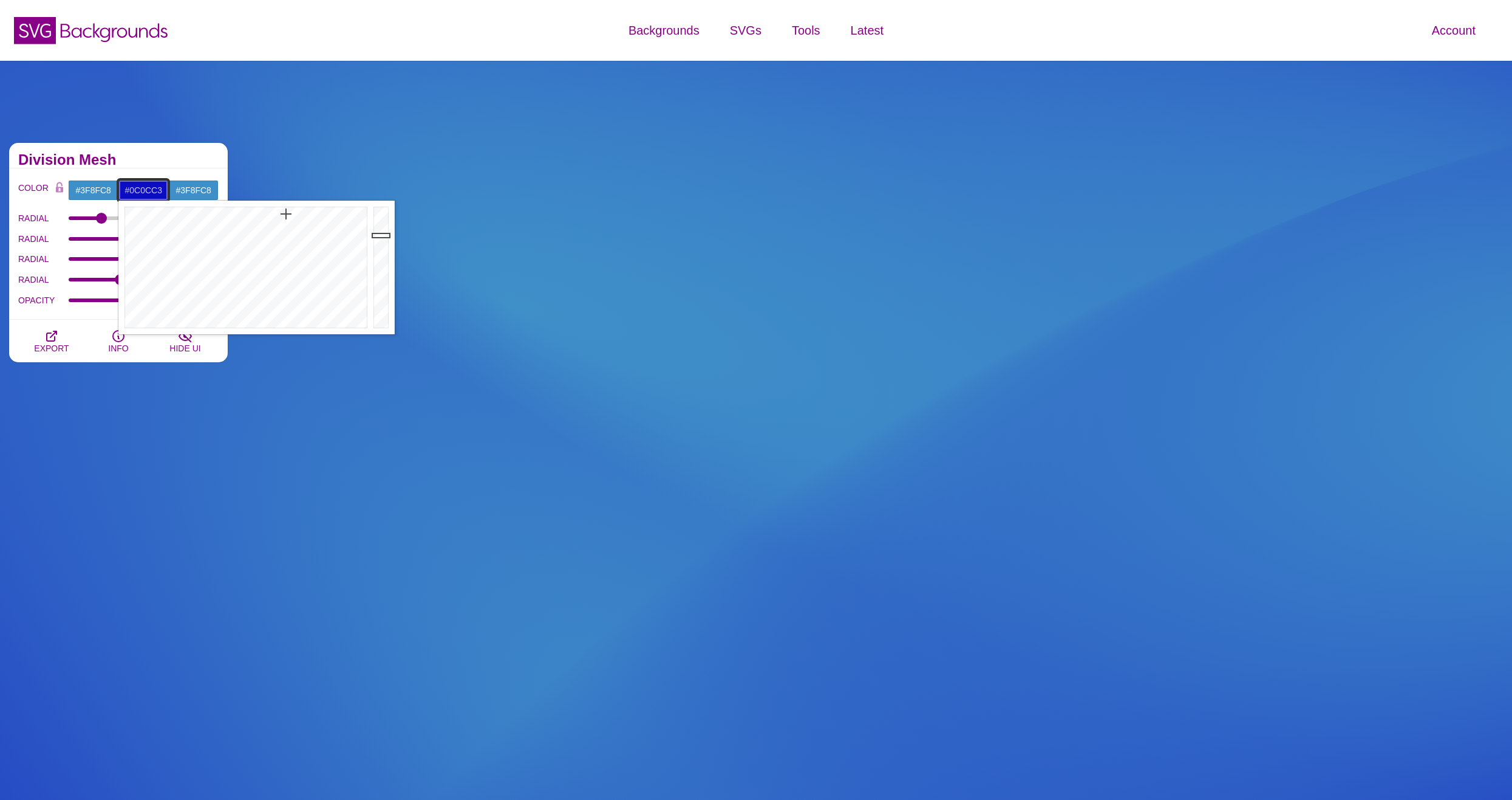
drag, startPoint x: 280, startPoint y: 227, endPoint x: 286, endPoint y: 214, distance: 14.3
click at [286, 214] on div at bounding box center [245, 267] width 252 height 134
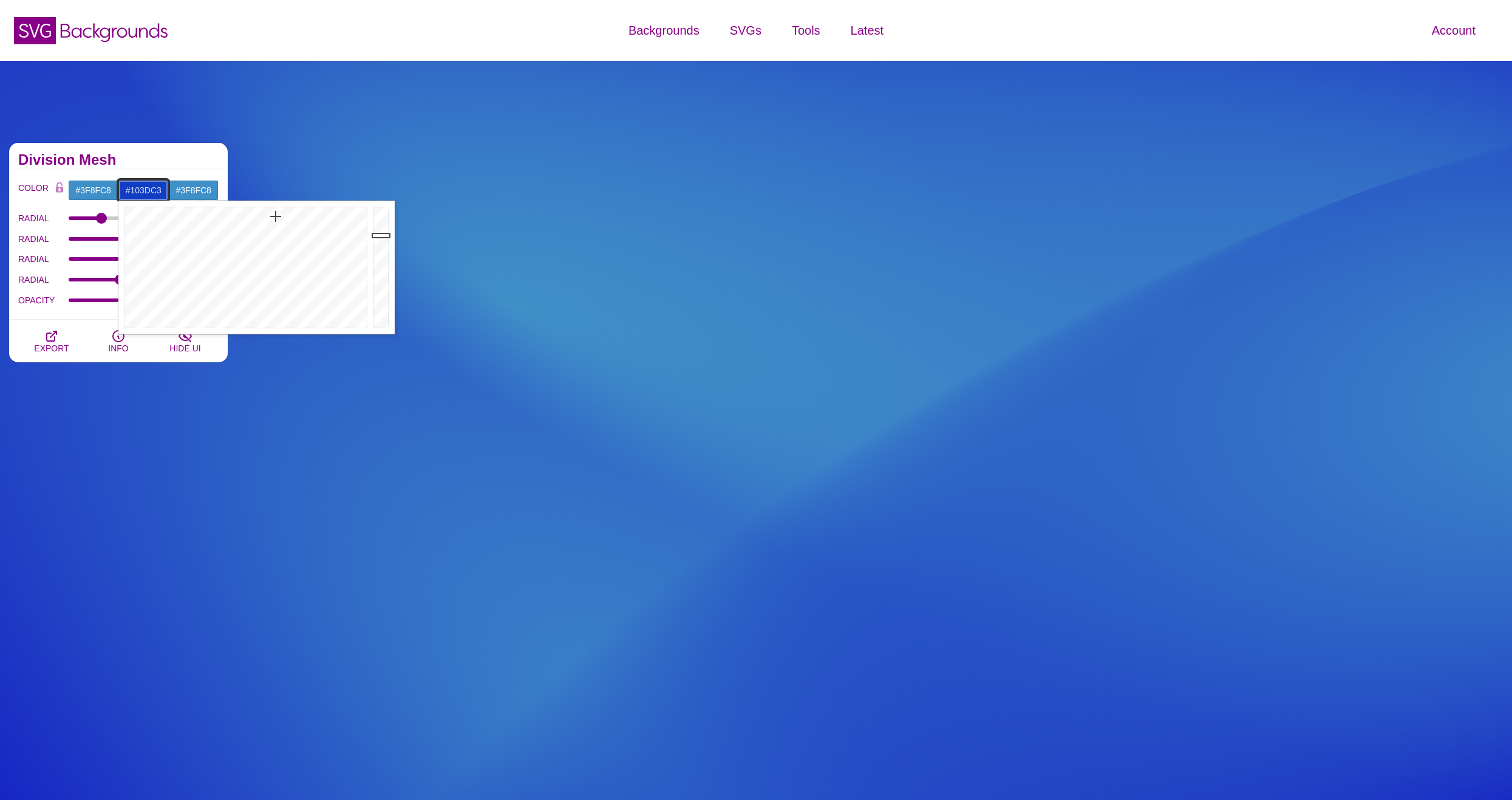
drag, startPoint x: 283, startPoint y: 215, endPoint x: 276, endPoint y: 216, distance: 7.1
click at [276, 216] on div at bounding box center [245, 267] width 252 height 134
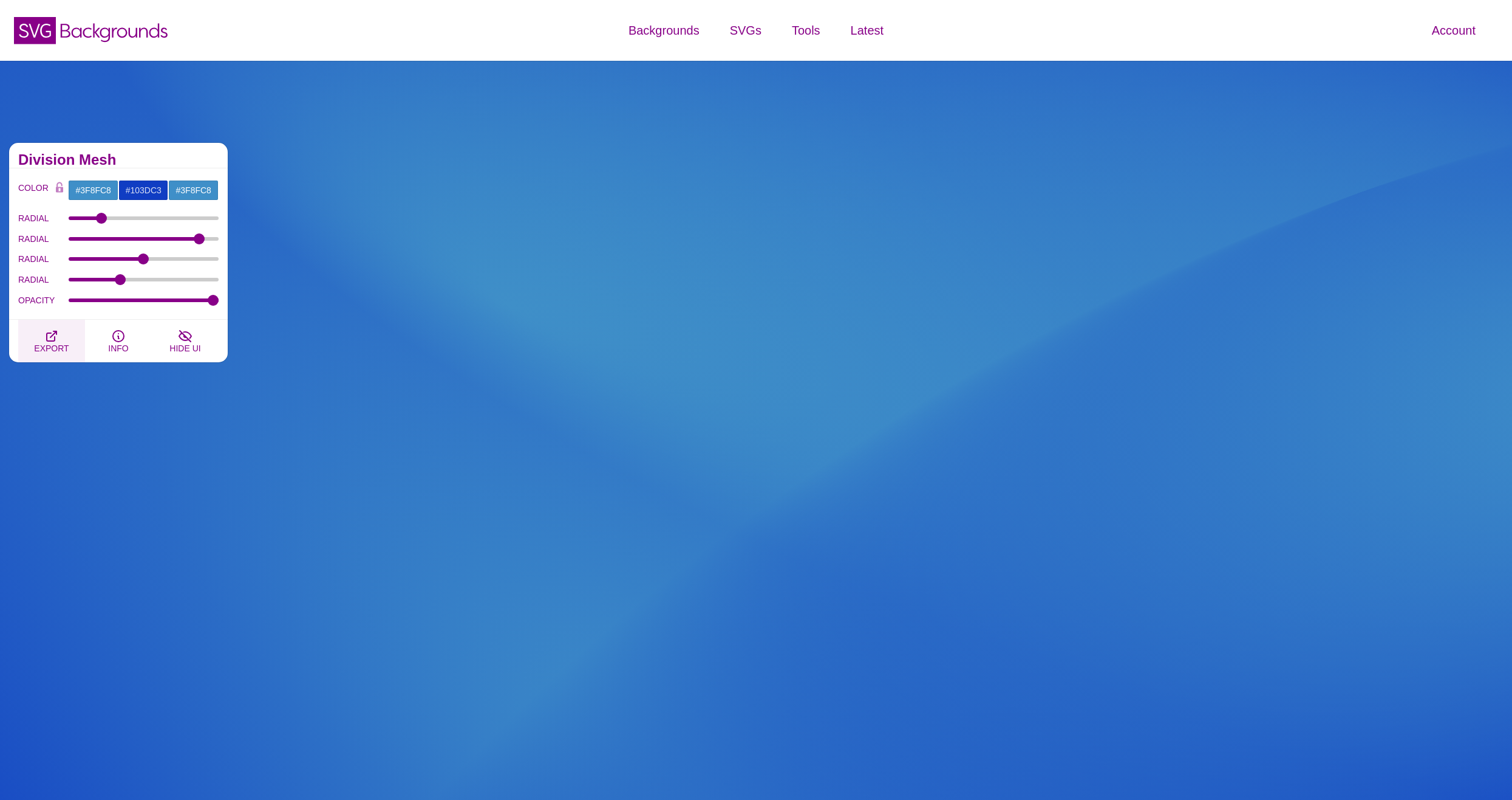
click at [62, 325] on button "EXPORT" at bounding box center [51, 341] width 67 height 43
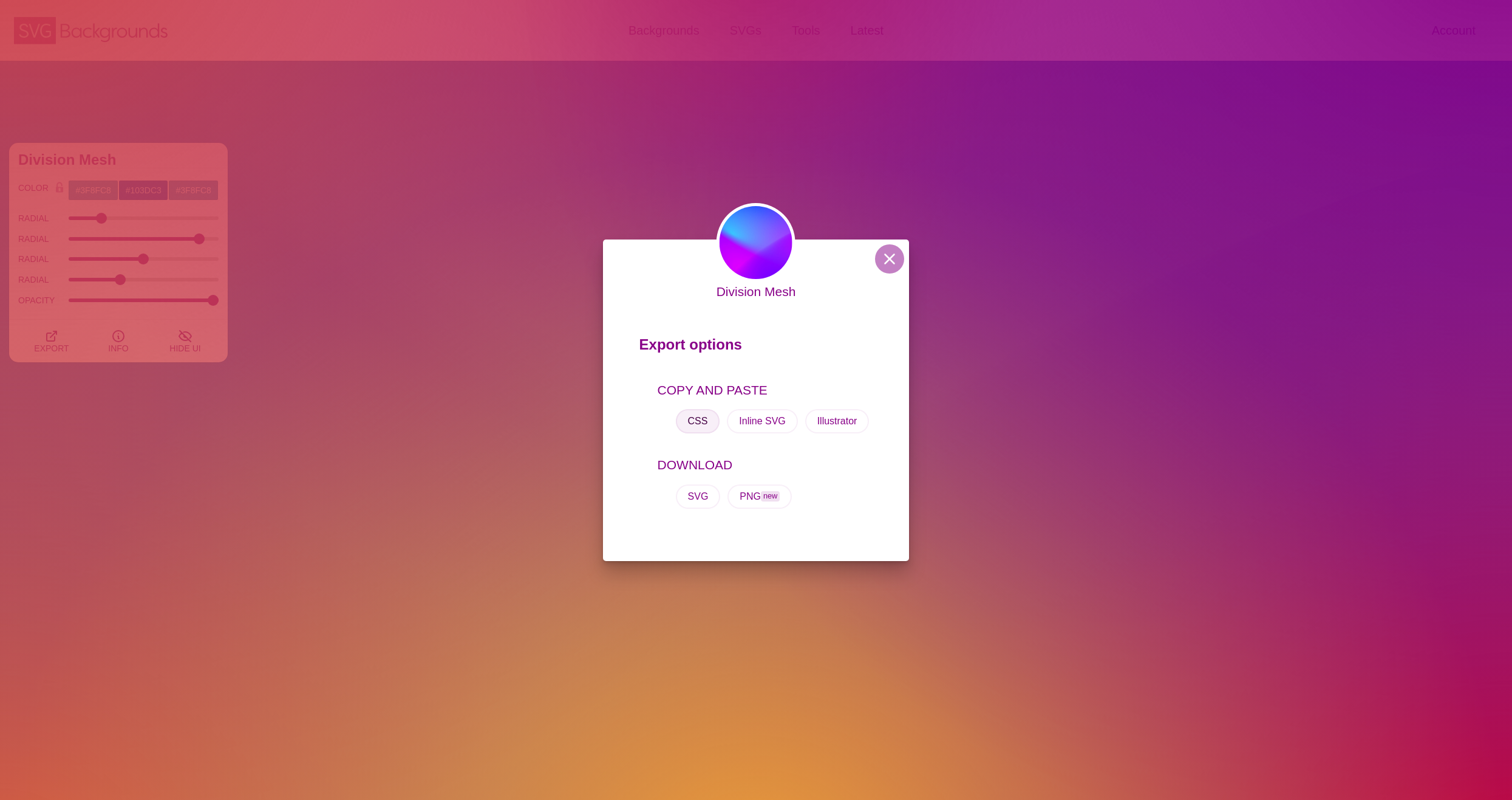
click at [691, 417] on button "CSS" at bounding box center [699, 420] width 45 height 24
click at [890, 262] on button at bounding box center [889, 258] width 29 height 29
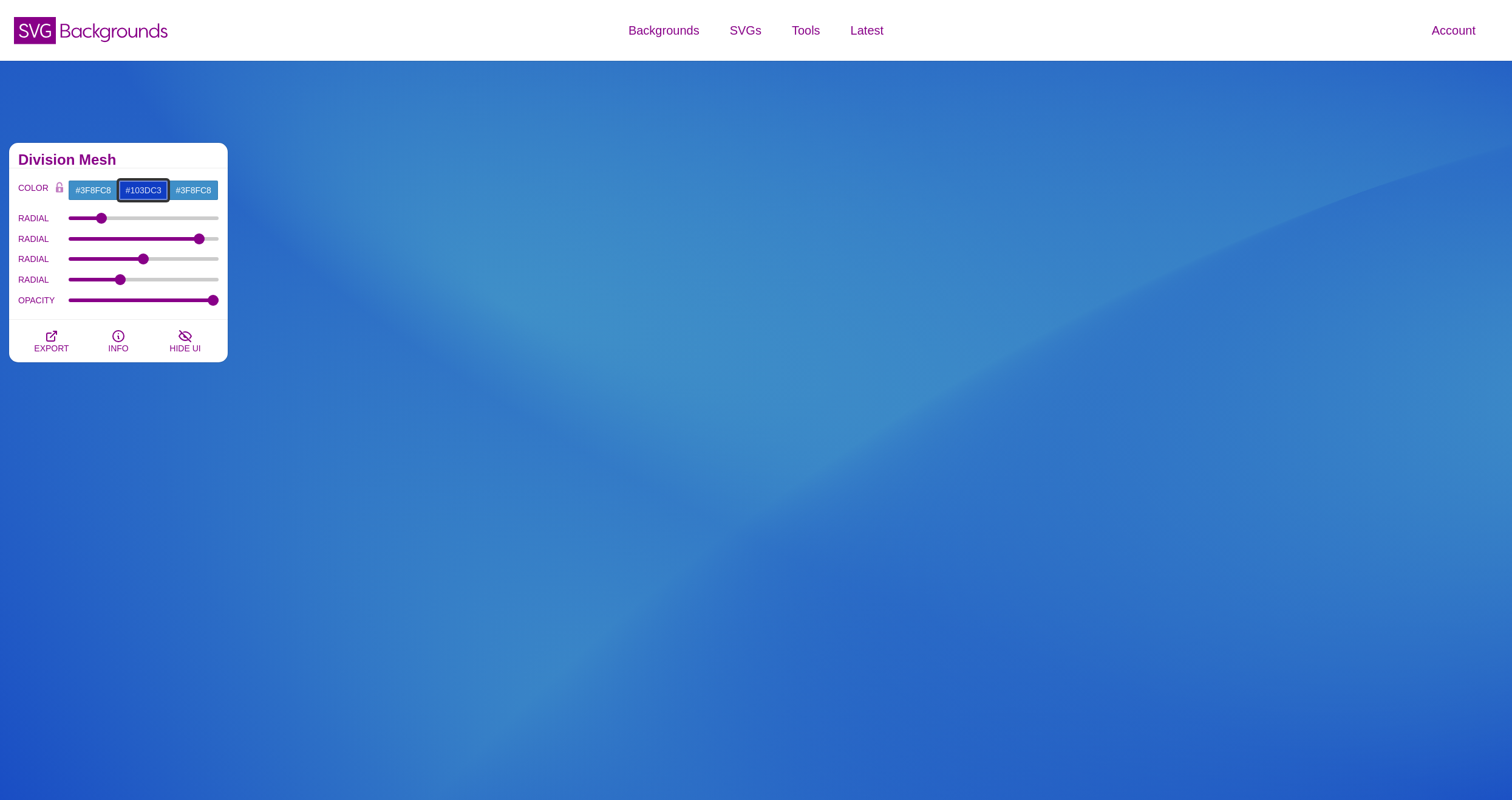
click at [141, 190] on input "#103DC3" at bounding box center [144, 189] width 50 height 21
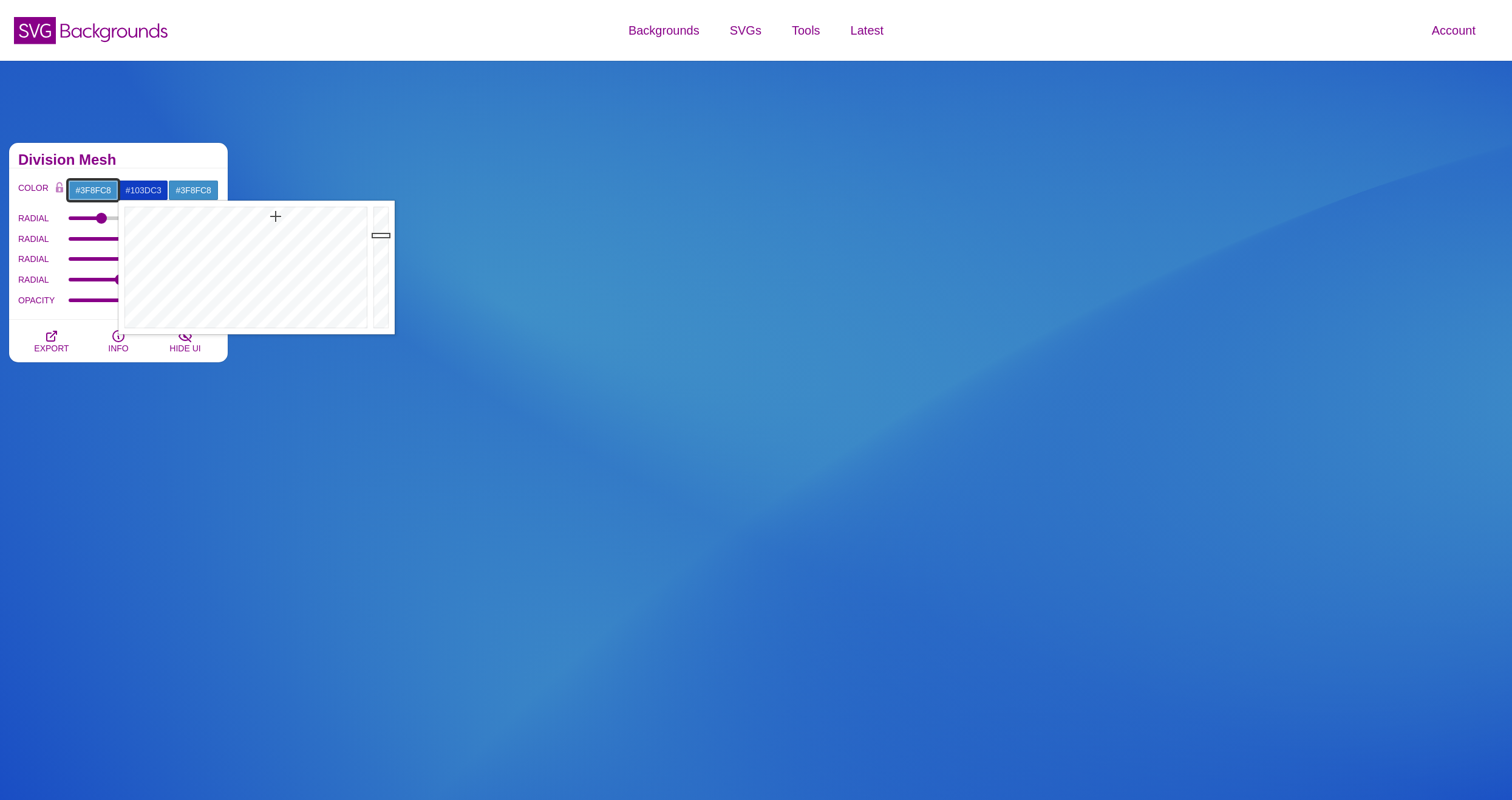
click at [95, 190] on input "#3F8FC8" at bounding box center [93, 189] width 50 height 21
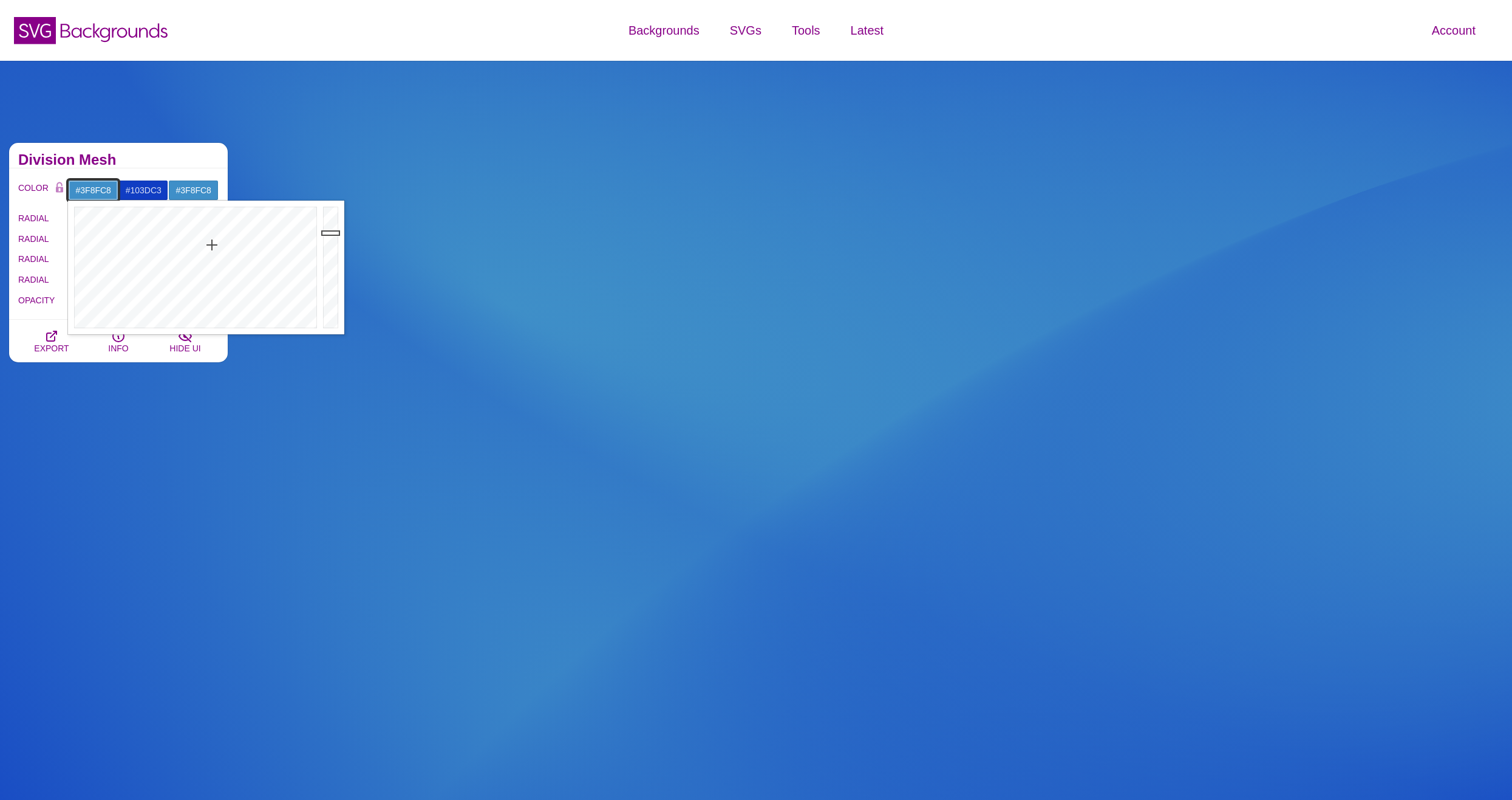
click at [95, 190] on input "#3F8FC8" at bounding box center [93, 189] width 50 height 21
click at [148, 190] on input "#103DC3" at bounding box center [144, 189] width 50 height 21
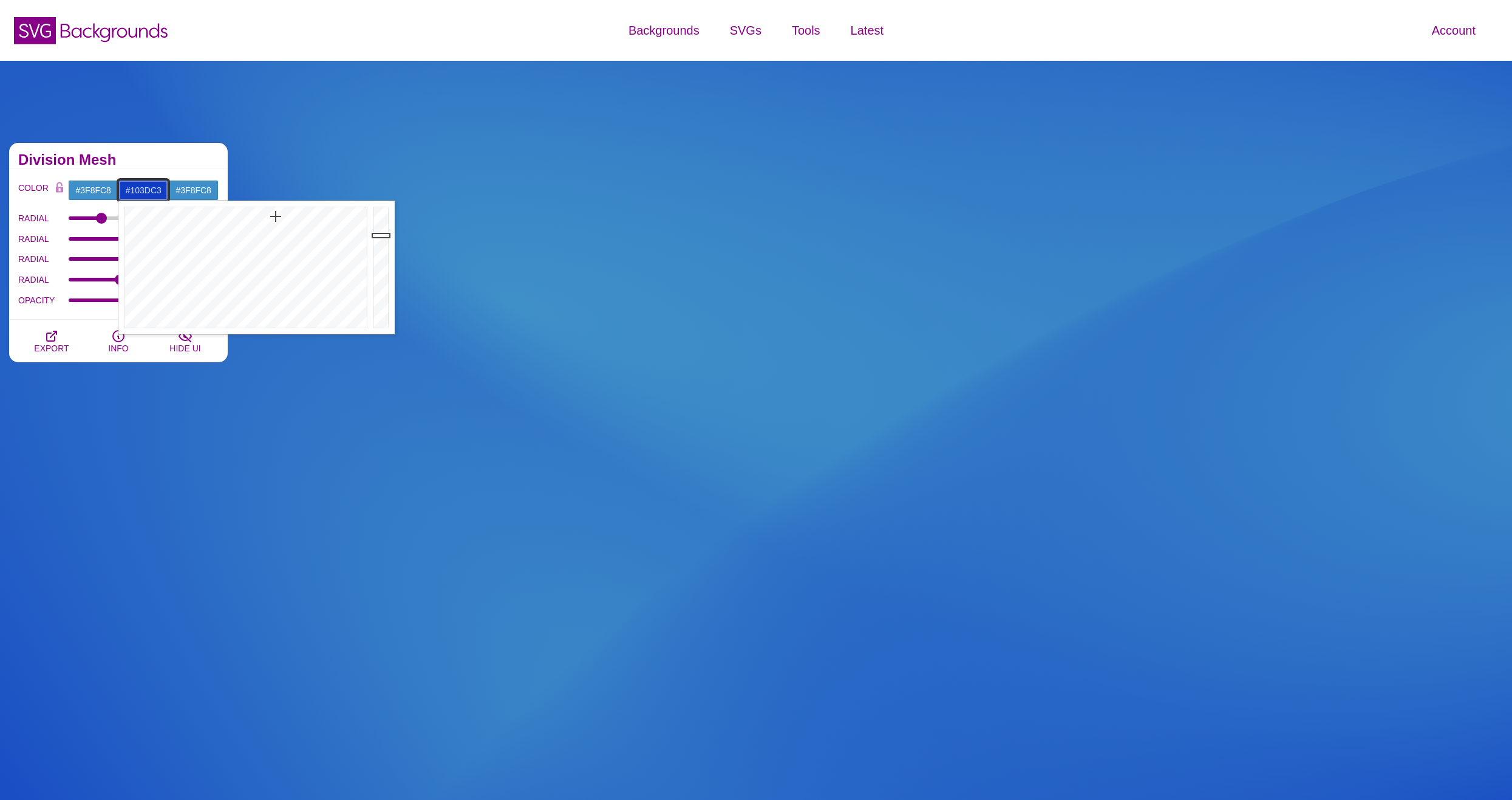
click at [148, 190] on input "#103DC3" at bounding box center [144, 189] width 50 height 21
paste input "3F8FC8"
type input "#3F8FC8"
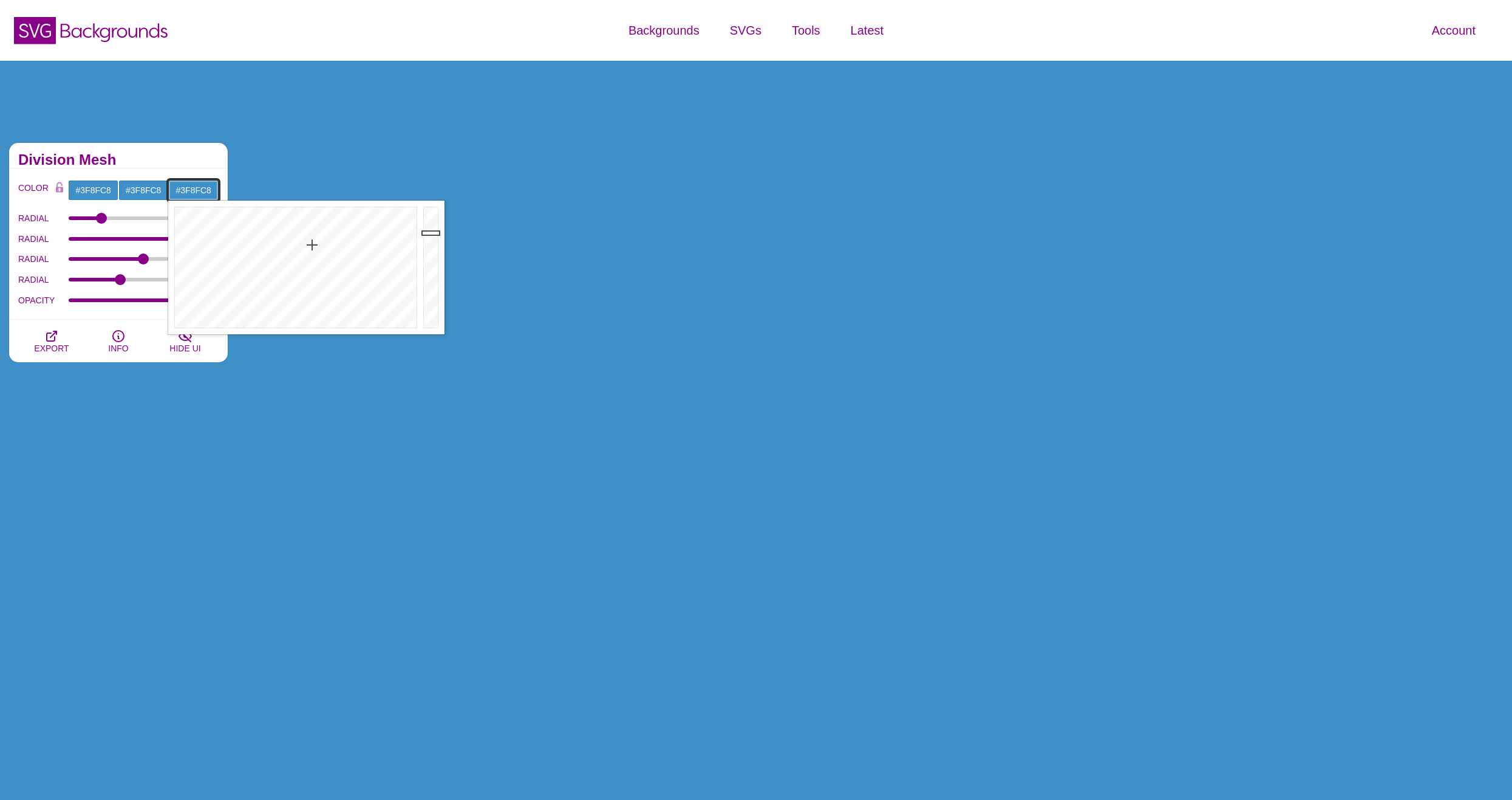
click at [195, 189] on input "#3F8FC8" at bounding box center [193, 189] width 50 height 21
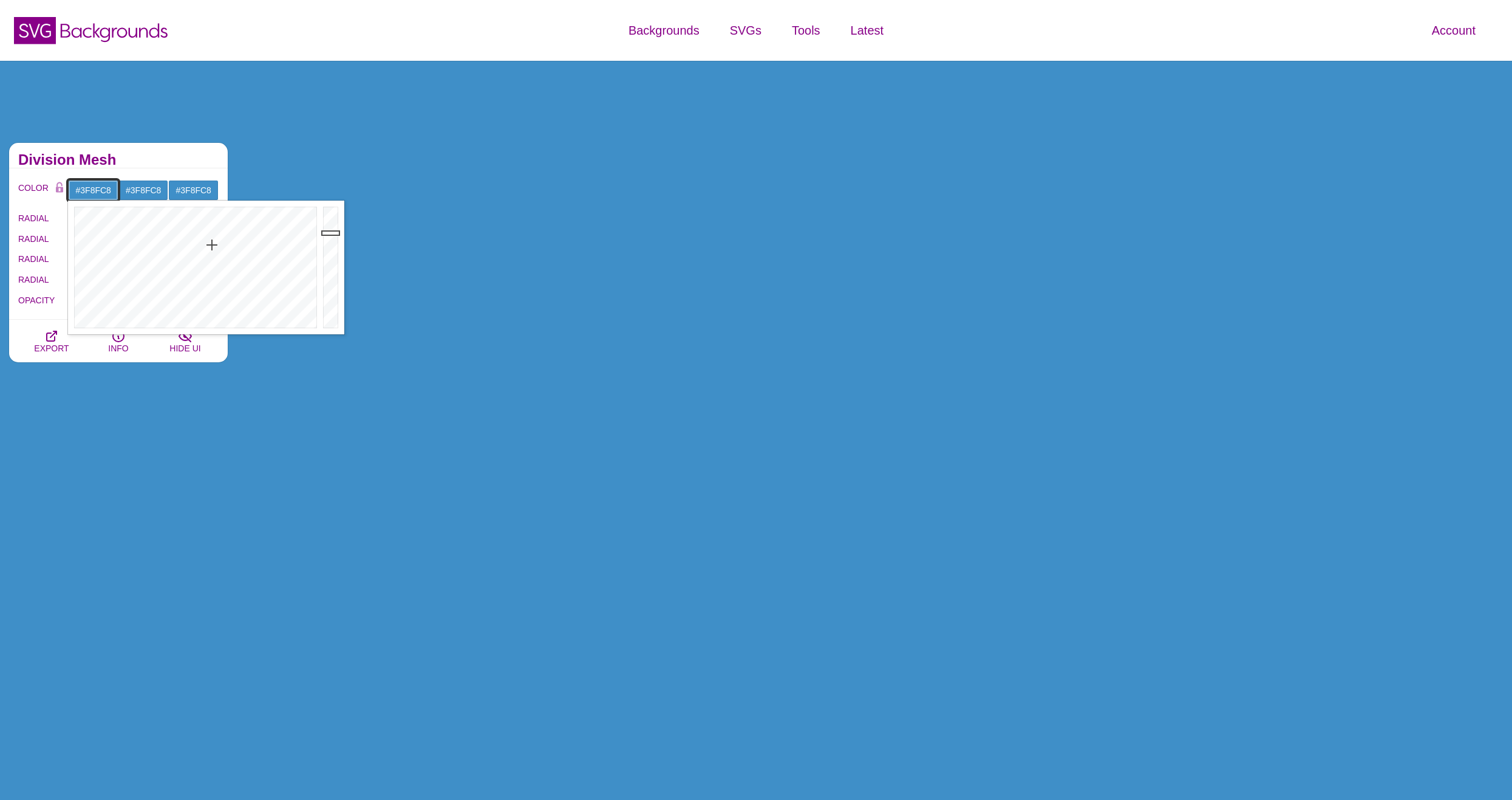
click at [97, 189] on input "#3F8FC8" at bounding box center [93, 189] width 50 height 21
drag, startPoint x: 171, startPoint y: 236, endPoint x: 181, endPoint y: 248, distance: 15.6
click at [181, 246] on div at bounding box center [194, 267] width 252 height 134
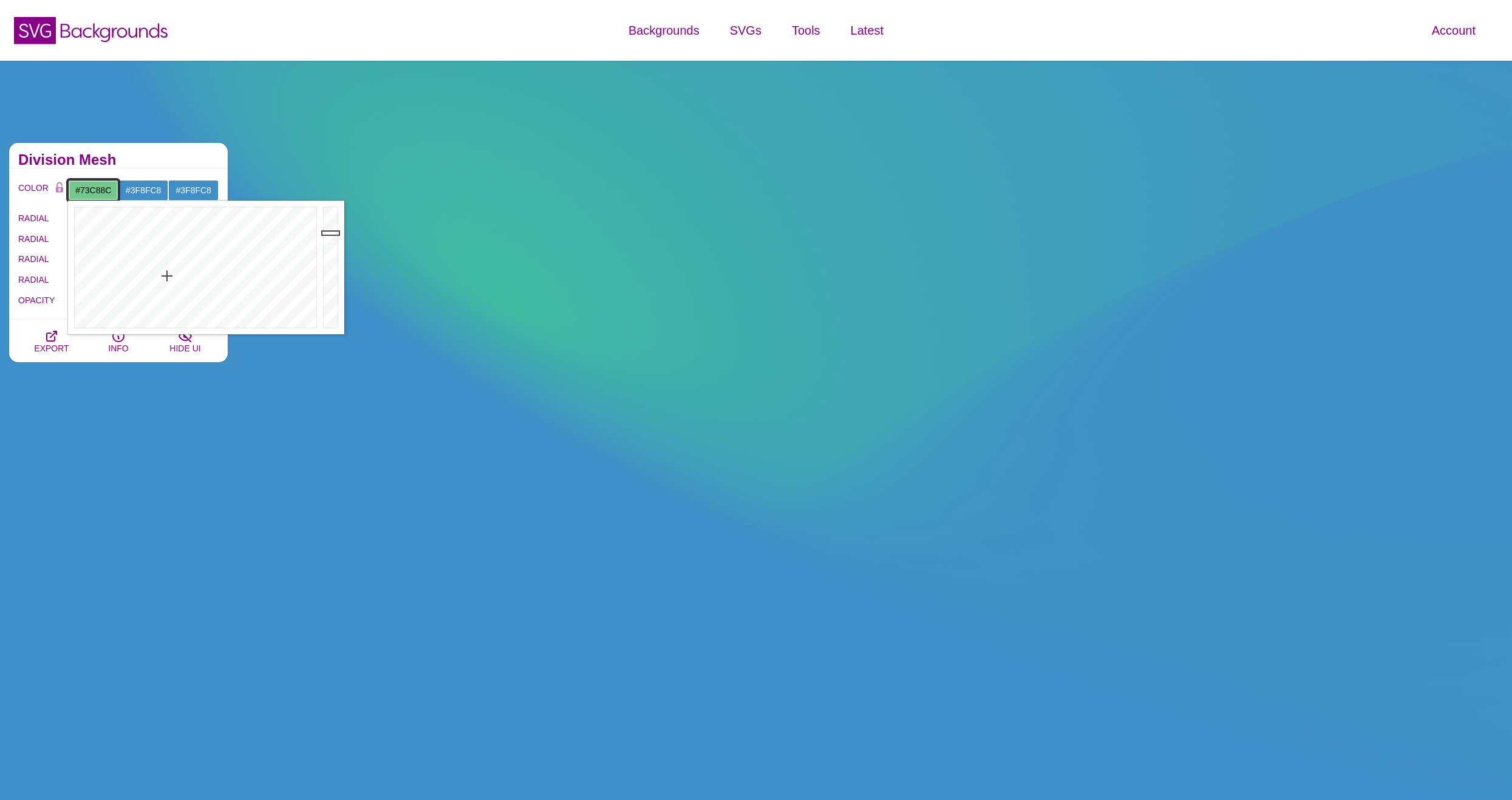
drag, startPoint x: 183, startPoint y: 255, endPoint x: 166, endPoint y: 276, distance: 27.0
type input "#74C88B"
click at [166, 276] on div at bounding box center [194, 267] width 252 height 134
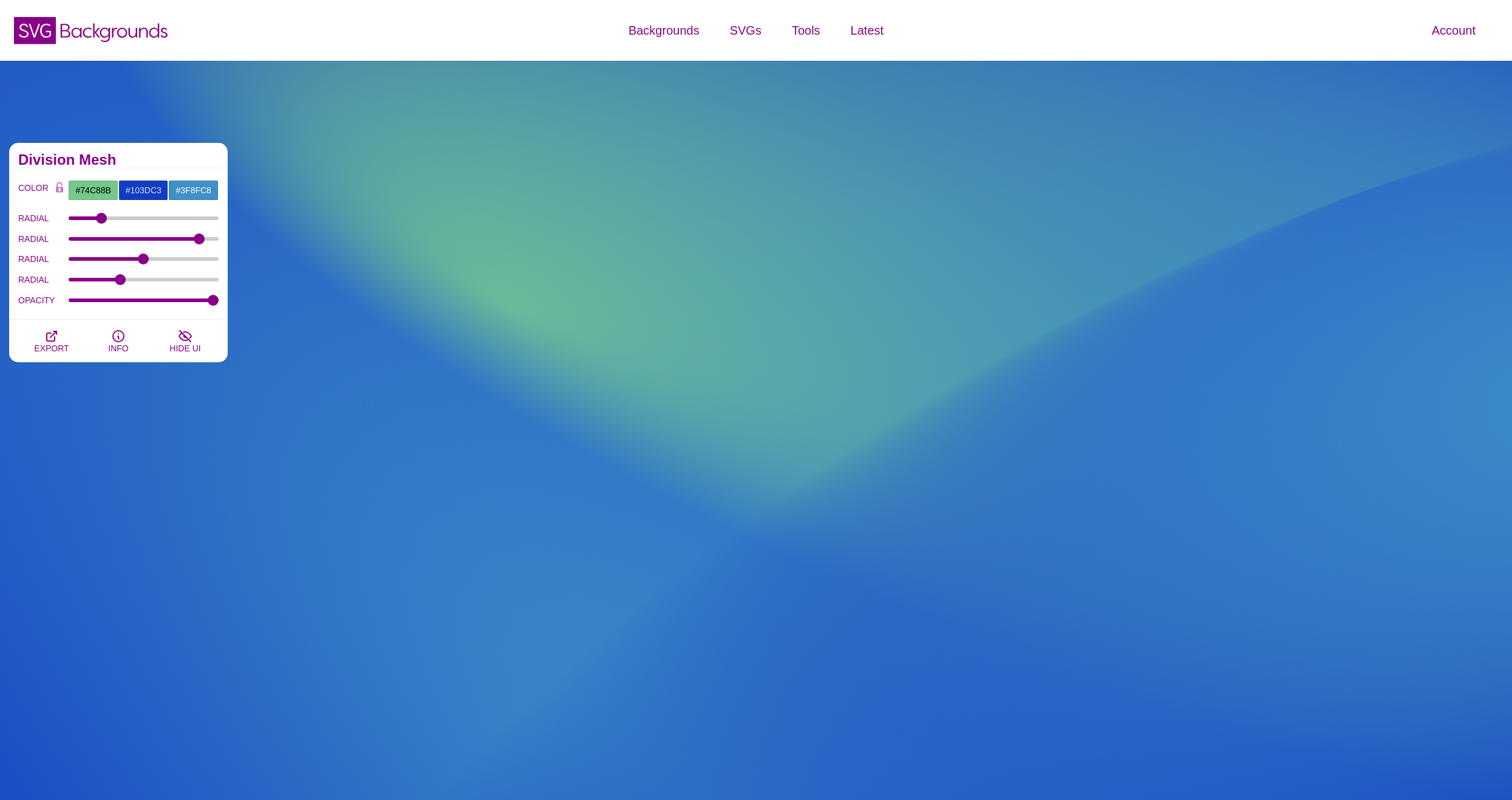
click at [160, 161] on h2 "Division Mesh" at bounding box center [118, 159] width 200 height 10
click at [185, 189] on input "#3F8FC8" at bounding box center [193, 189] width 50 height 21
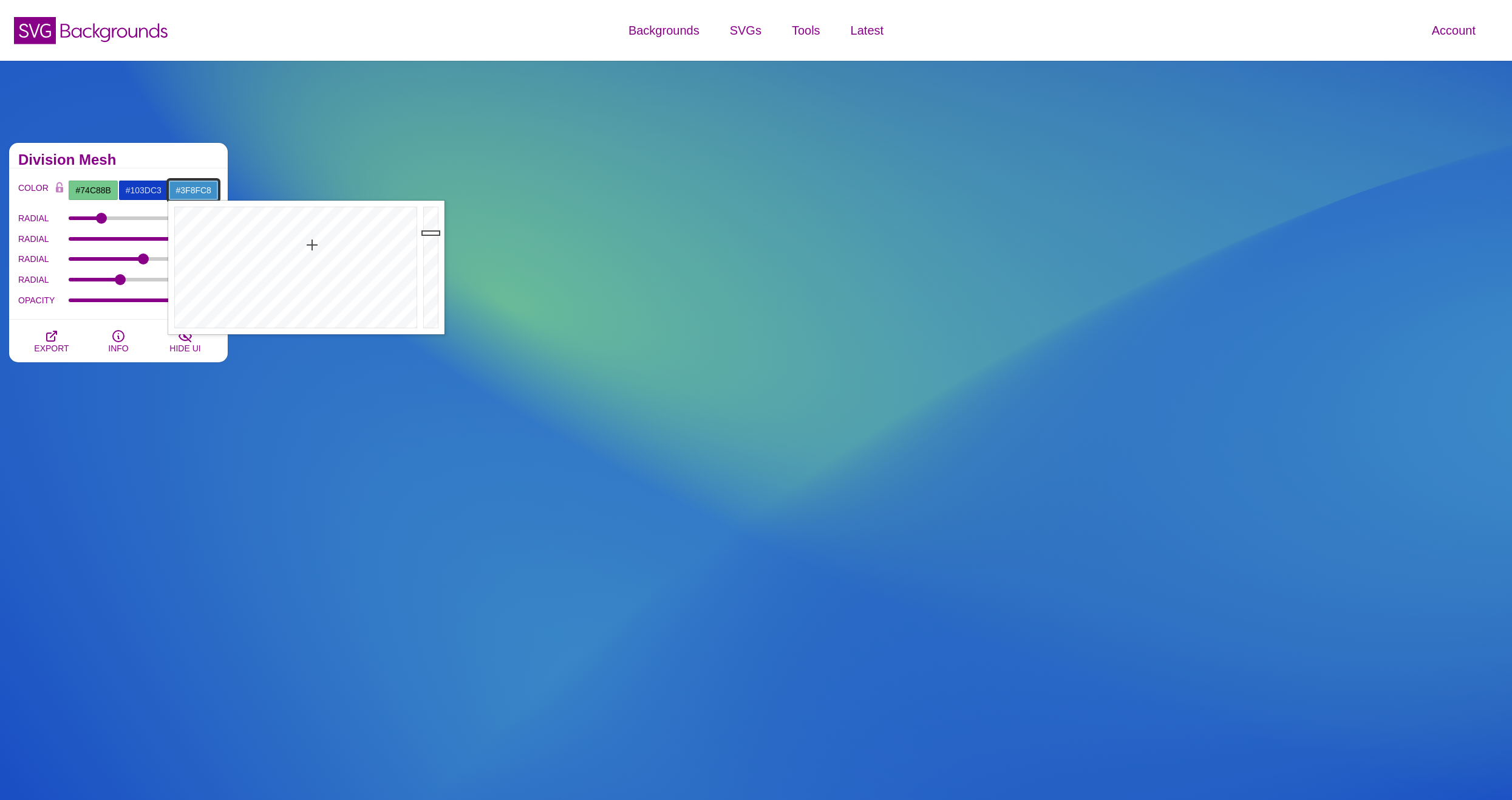
click at [185, 189] on input "#3F8FC8" at bounding box center [193, 189] width 50 height 21
click at [136, 190] on input "#103DC3" at bounding box center [144, 189] width 50 height 21
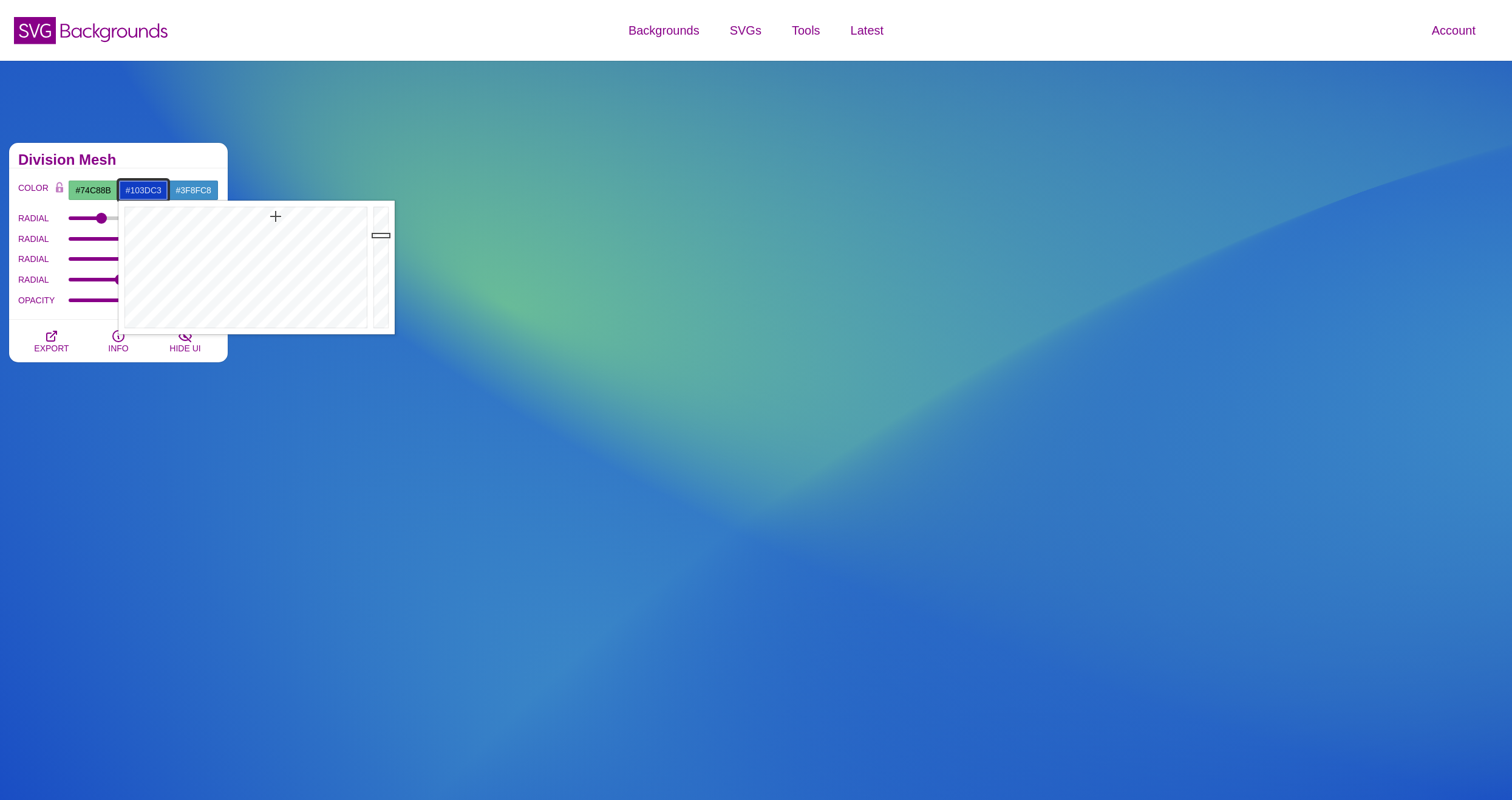
click at [136, 190] on input "#103DC3" at bounding box center [144, 189] width 50 height 21
paste input "3F8FC8"
type input "#3F8FC8"
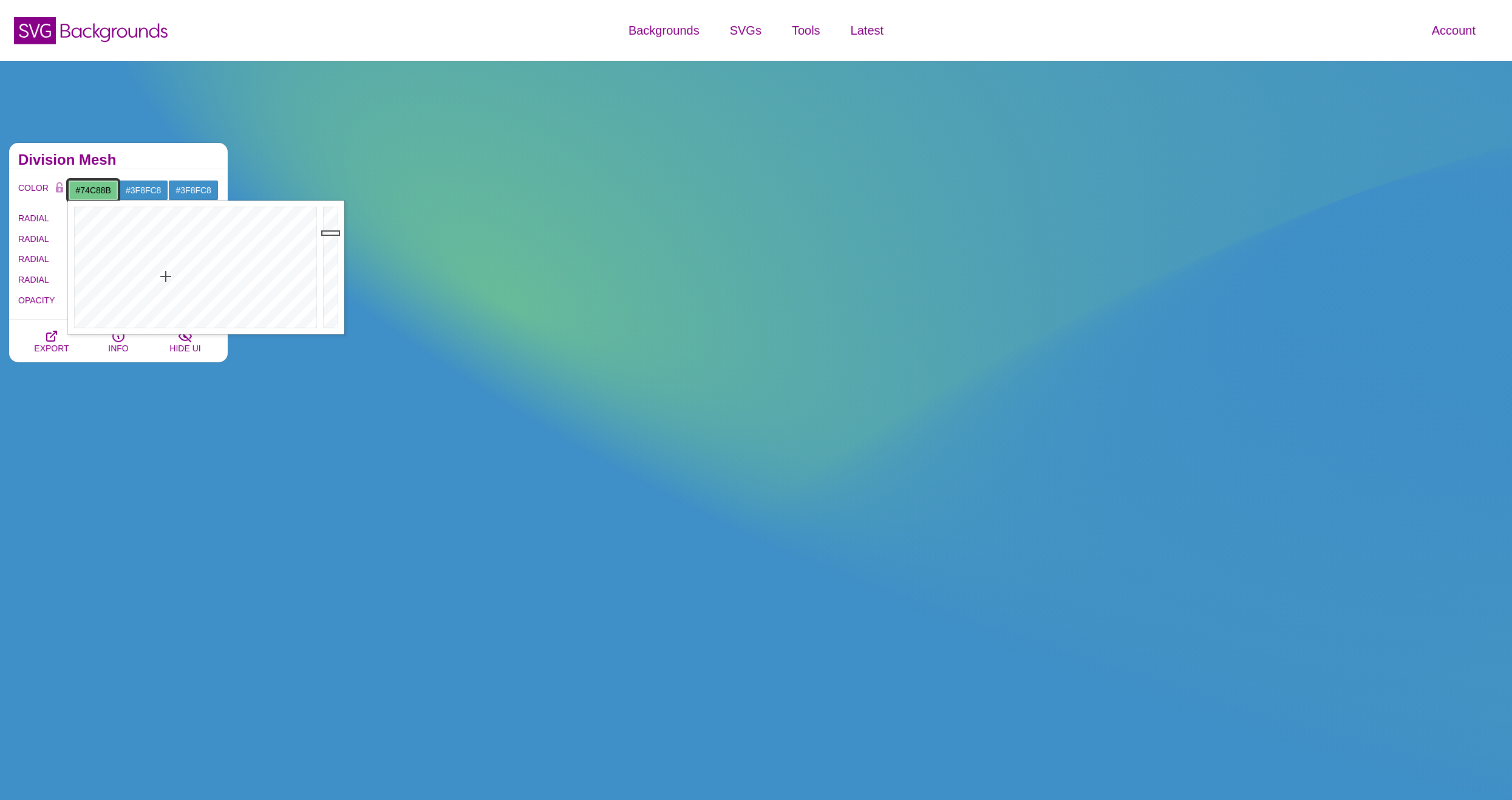
click at [102, 189] on input "#74C88B" at bounding box center [93, 189] width 50 height 21
paste input "3F8FC8"
click at [190, 168] on div "Division Mesh" at bounding box center [118, 156] width 219 height 26
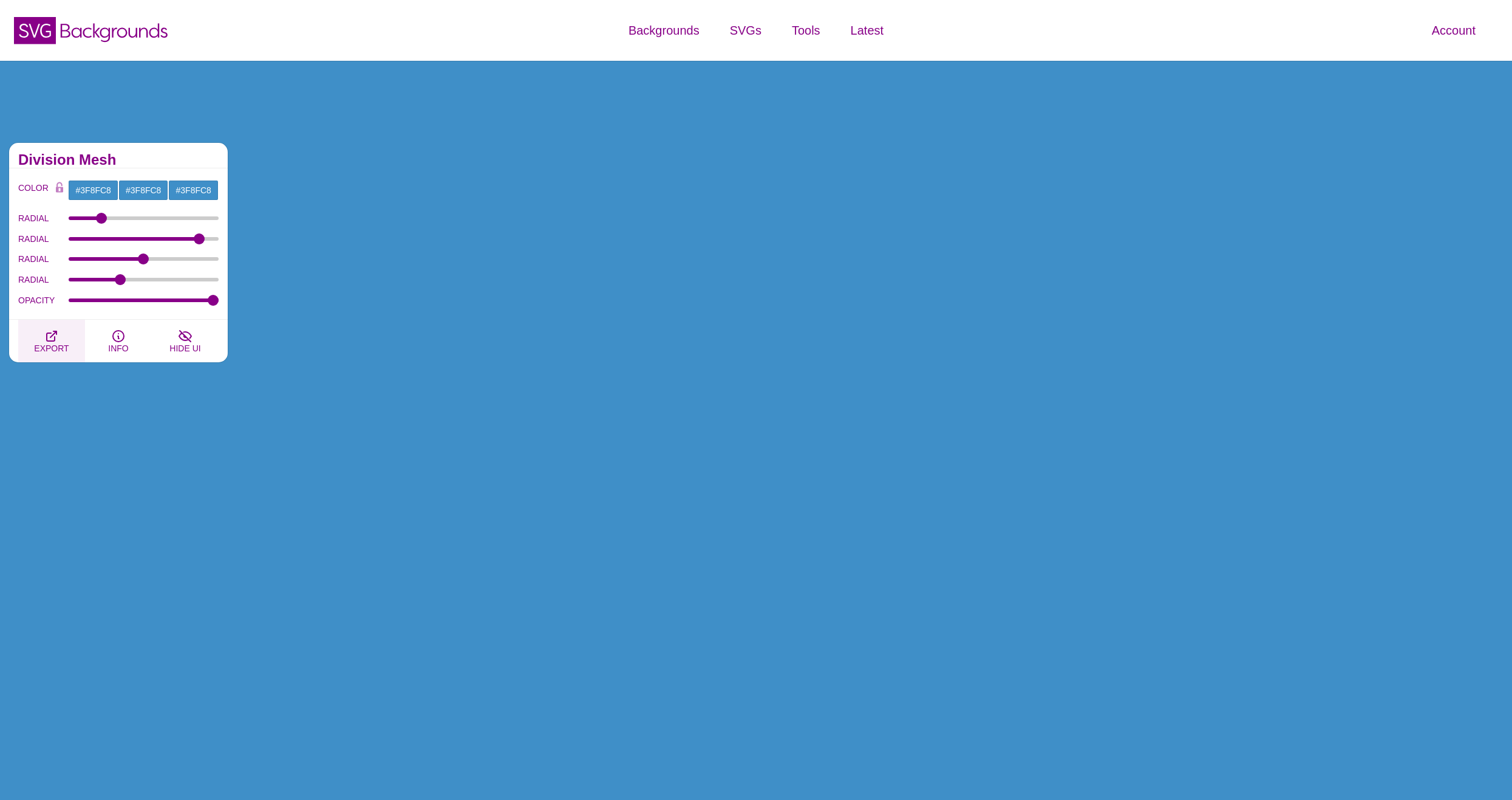
click at [50, 346] on span "EXPORT" at bounding box center [51, 348] width 35 height 10
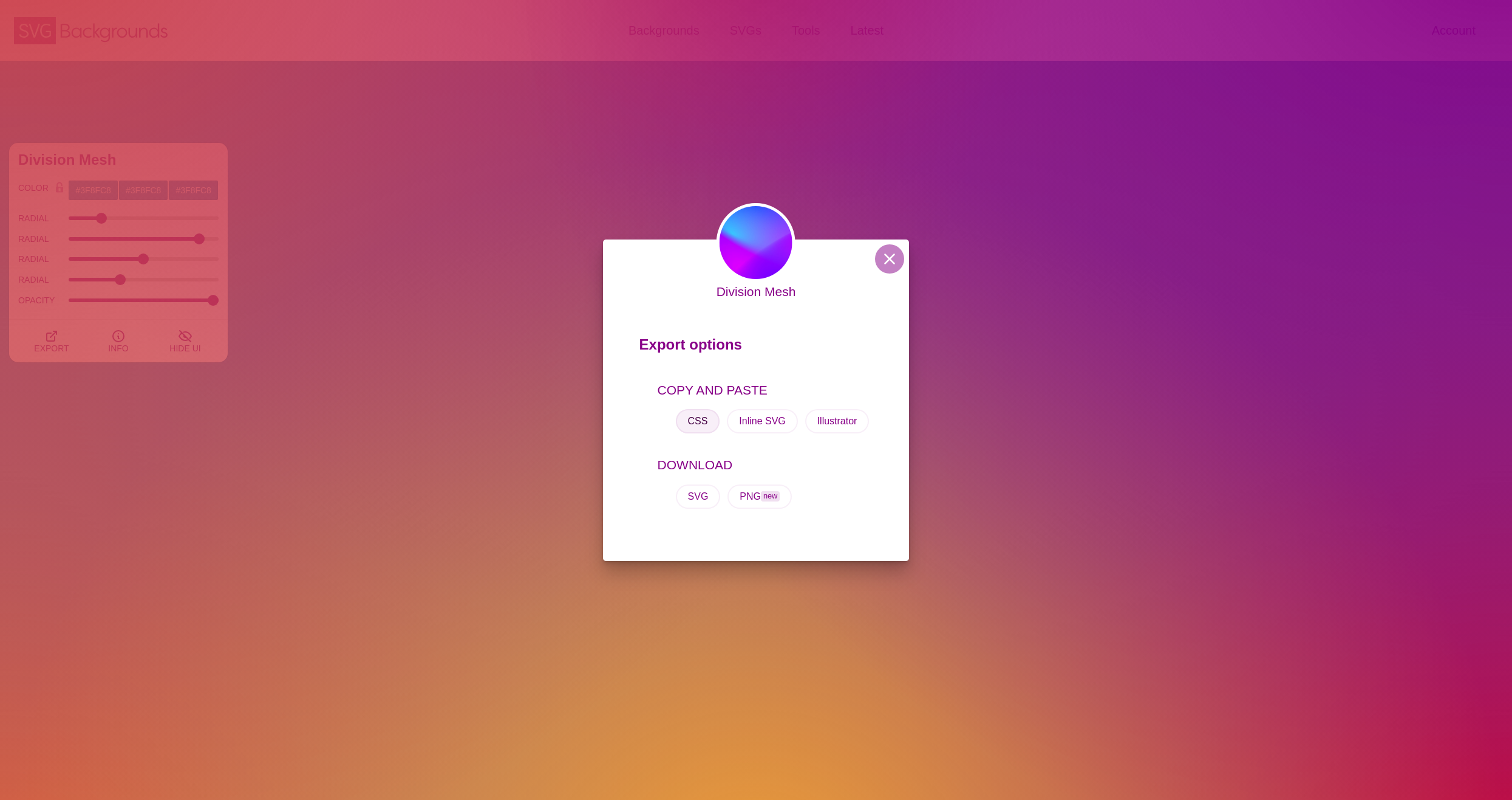
click at [701, 427] on button "CSS" at bounding box center [699, 420] width 45 height 24
click at [634, 312] on div "Export options COPY AND PASTE CSS Inline SVG Illustrator DOWNLOAD SVG PNG new" at bounding box center [756, 427] width 307 height 231
click at [557, 314] on div "Division Mesh Export options COPY AND PASTE CSS Inline SVG Illustrator DOWNLOAD…" at bounding box center [756, 400] width 1512 height 800
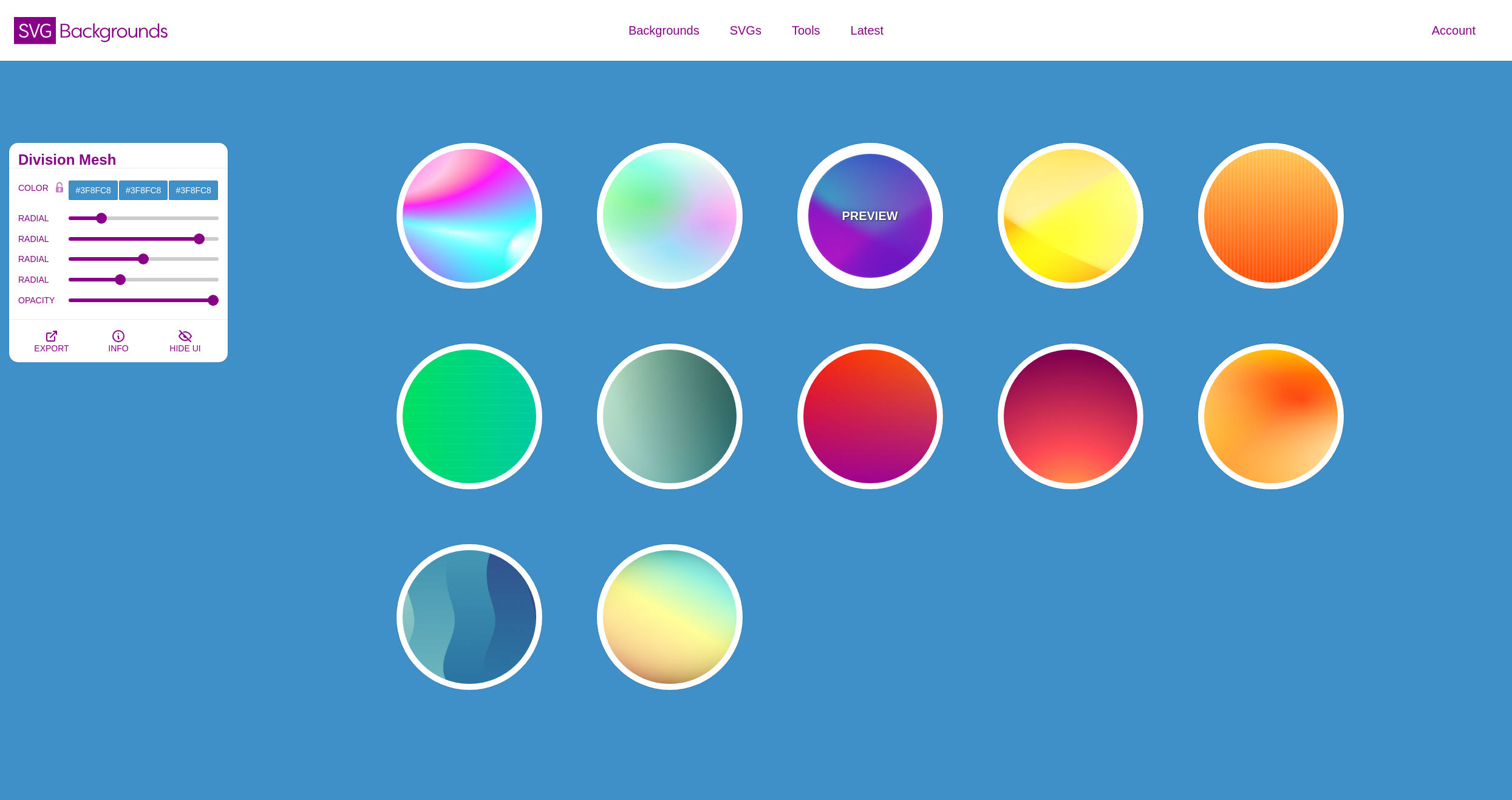
click at [802, 236] on div "PREVIEW" at bounding box center [869, 215] width 146 height 146
type input "#00FFFF"
type input "#0000FF"
type input "#FF00FF"
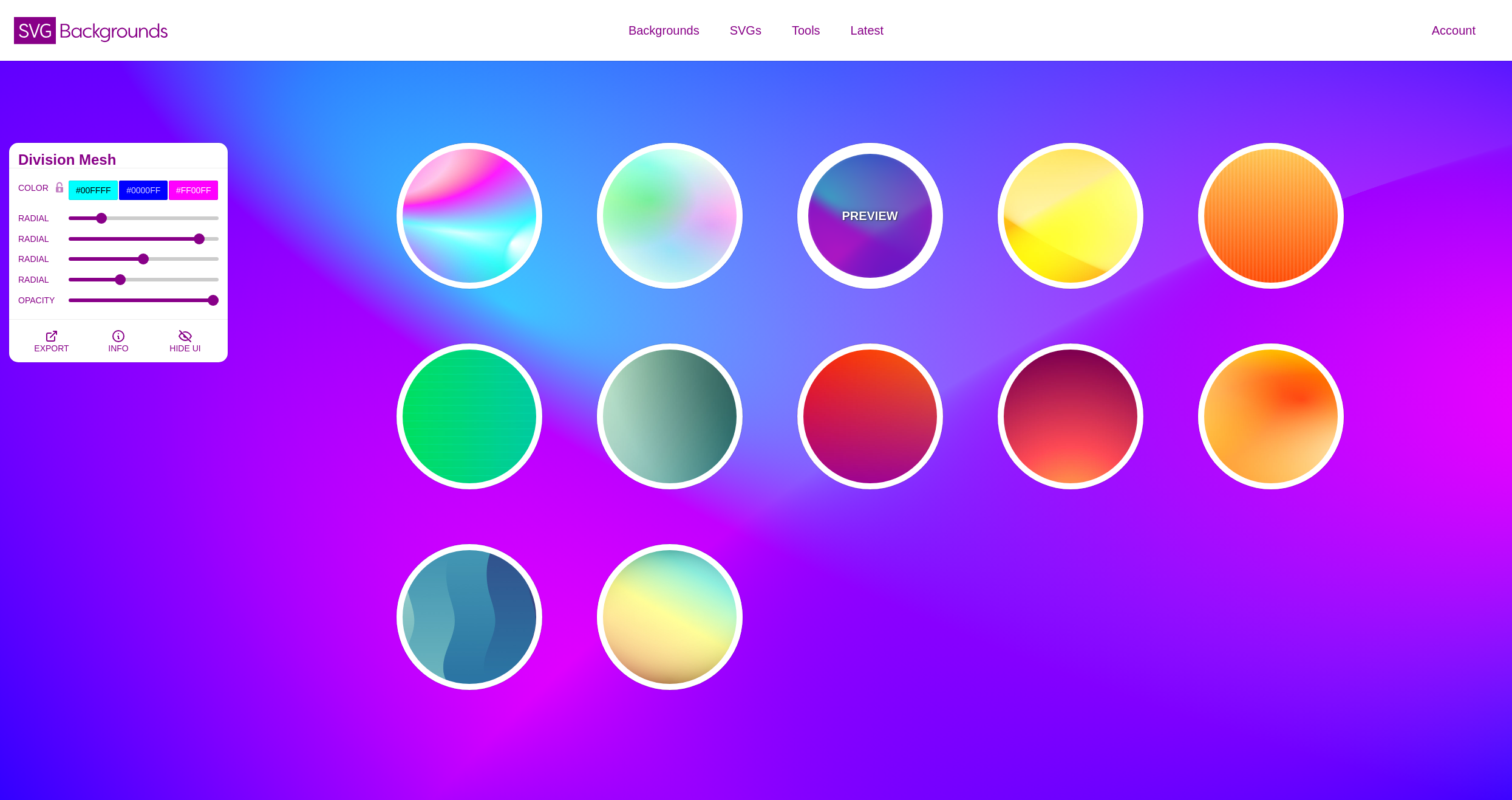
click at [856, 255] on div "PREVIEW" at bounding box center [869, 215] width 146 height 146
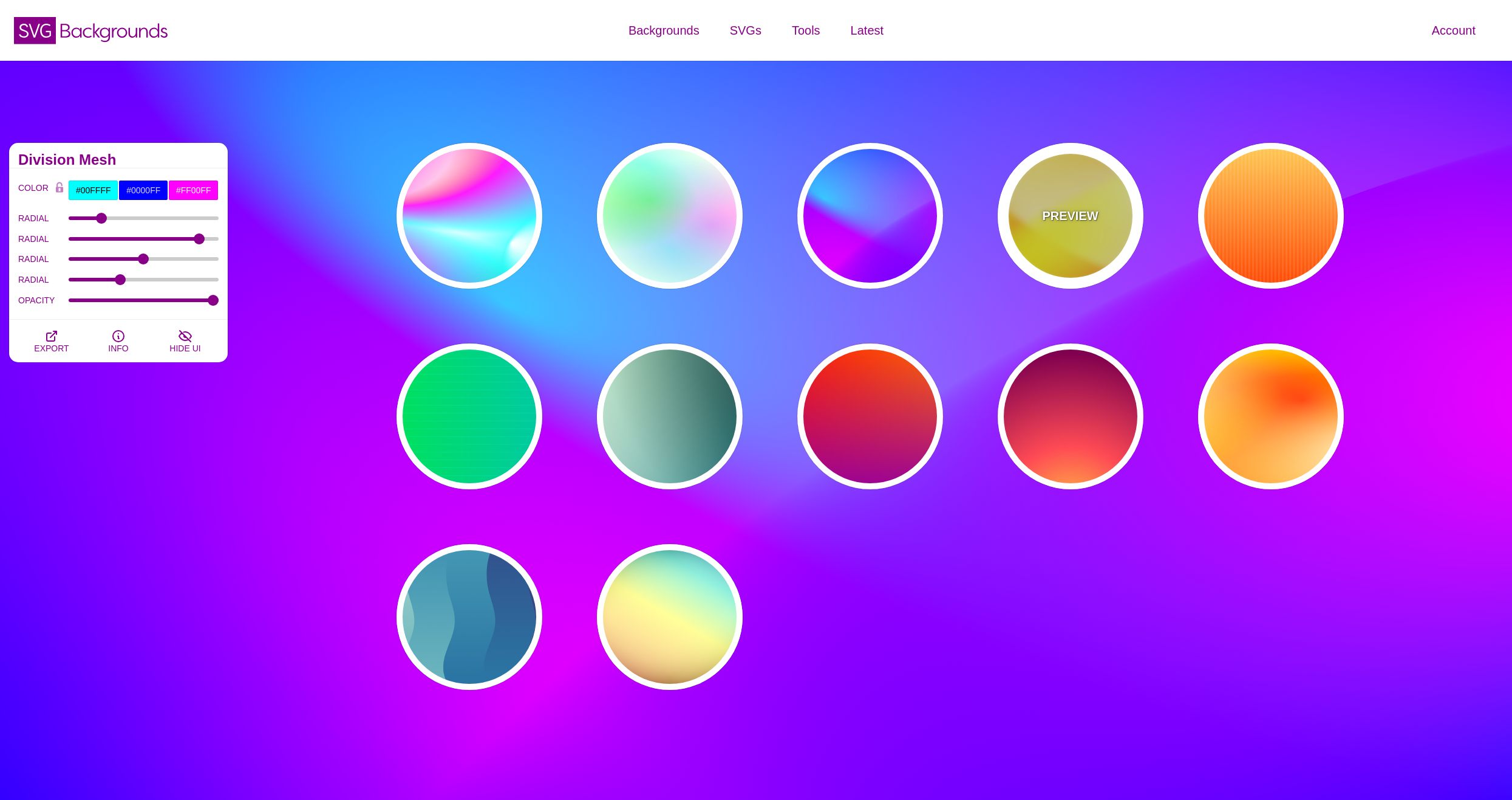
click at [1050, 220] on p "PREVIEW" at bounding box center [1070, 215] width 56 height 18
type input "#FFFF00"
type input "#FFFFFF"
type input "#FF0000"
type input "1"
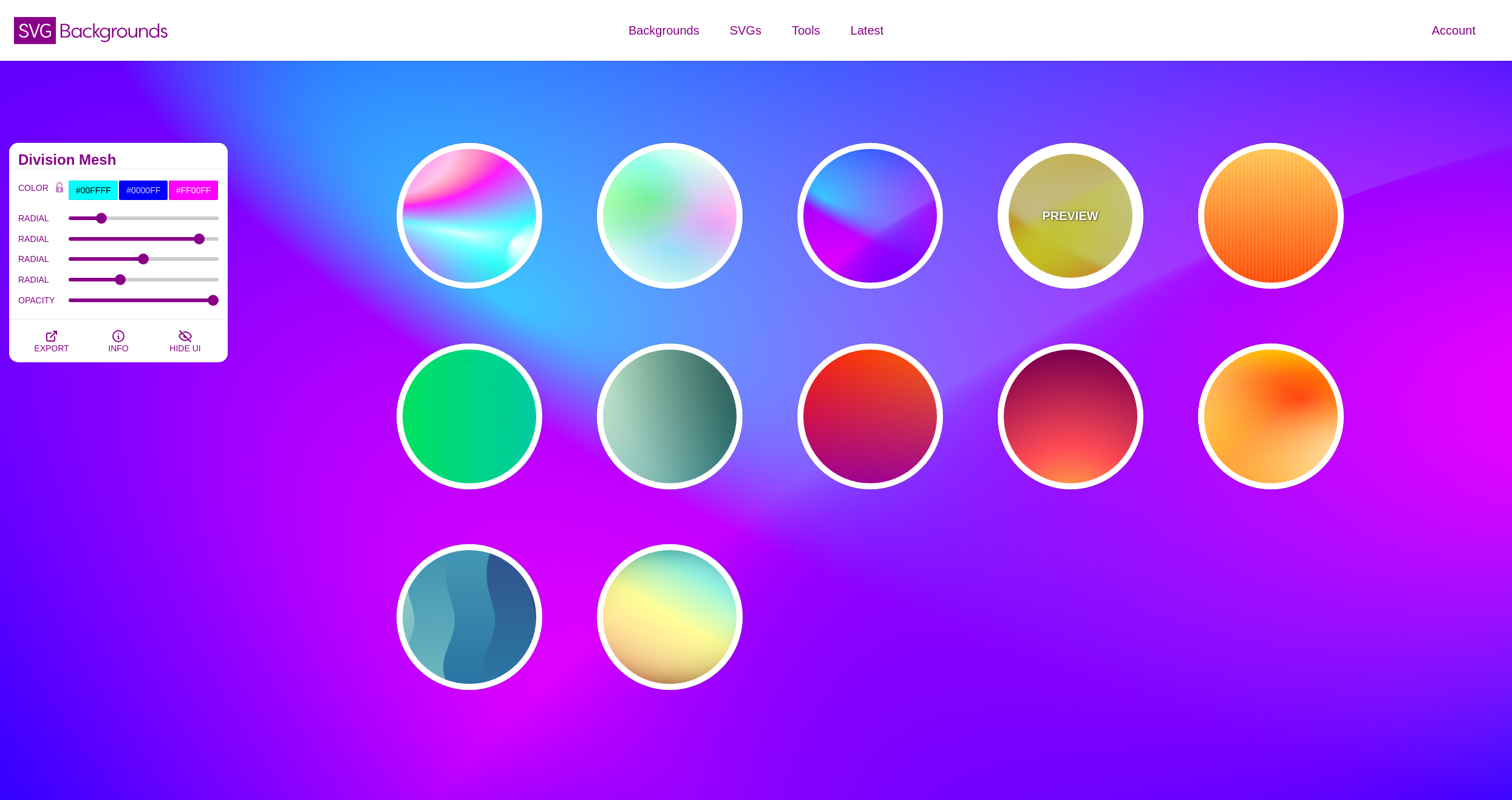
type input "70"
type input "60"
type input "1"
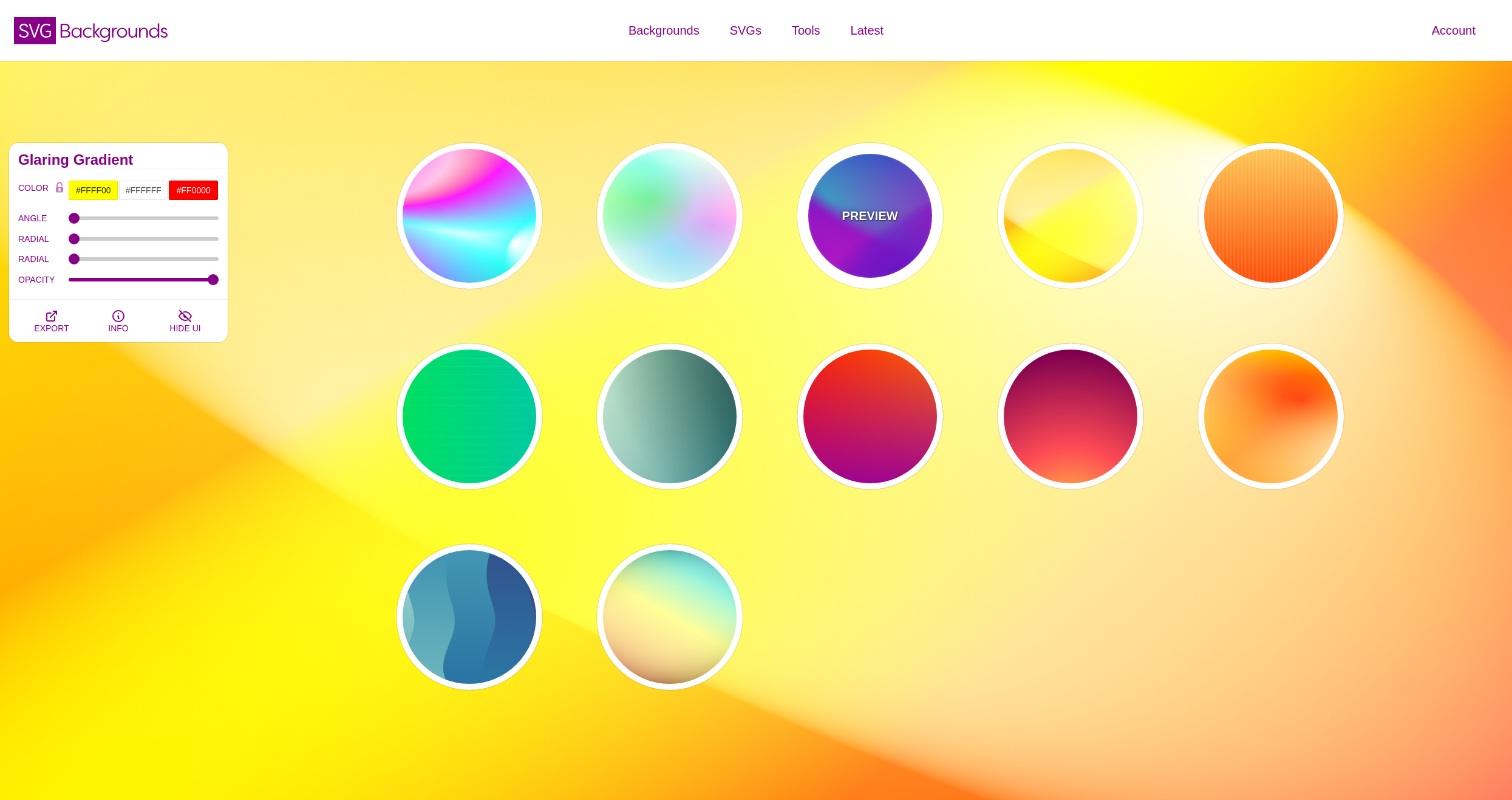
click at [853, 229] on div "PREVIEW" at bounding box center [869, 215] width 146 height 146
type input "#00FFFF"
type input "#0000FF"
type input "#FF00FF"
type input "60"
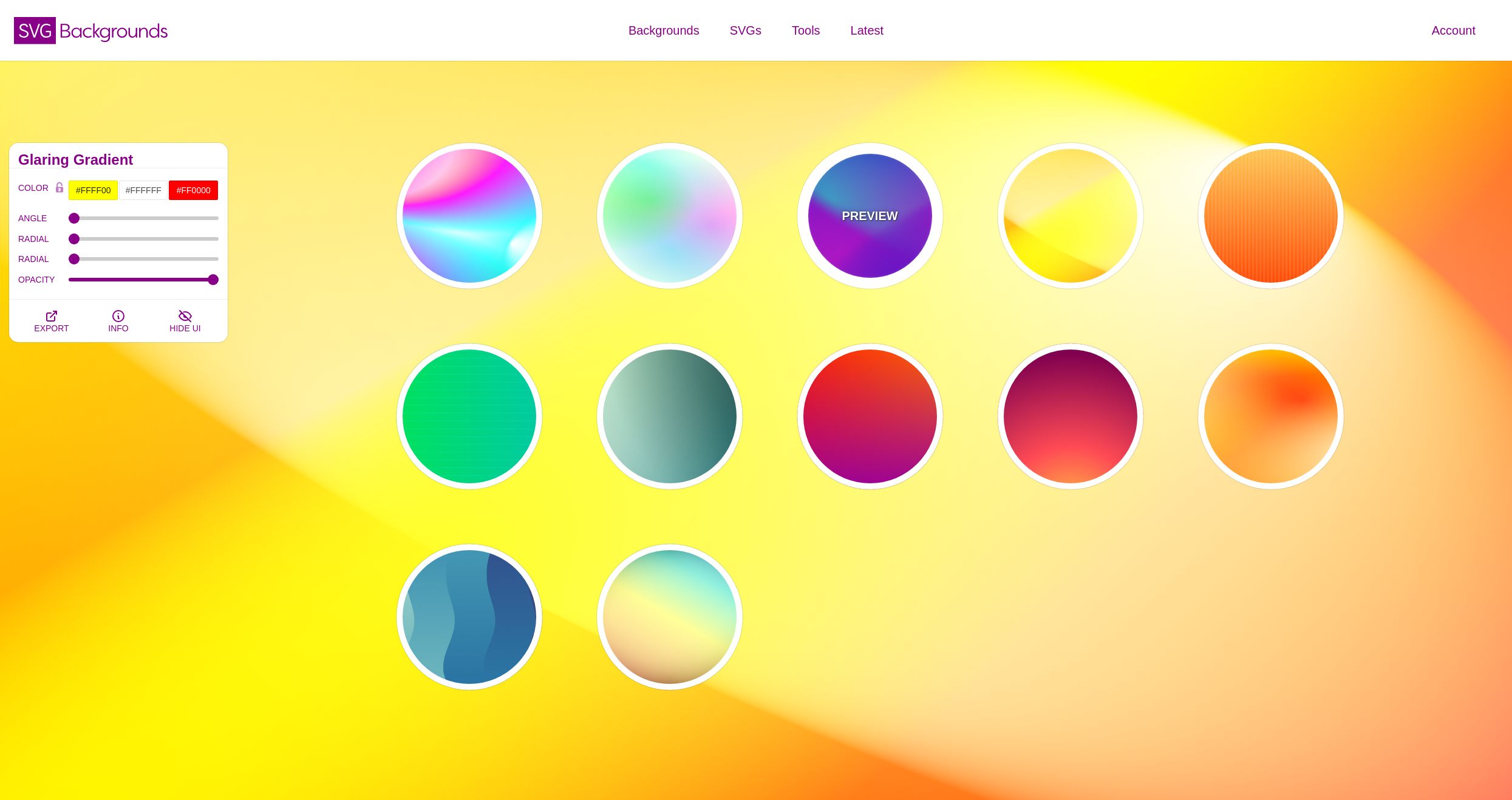
type input "90"
type input "60"
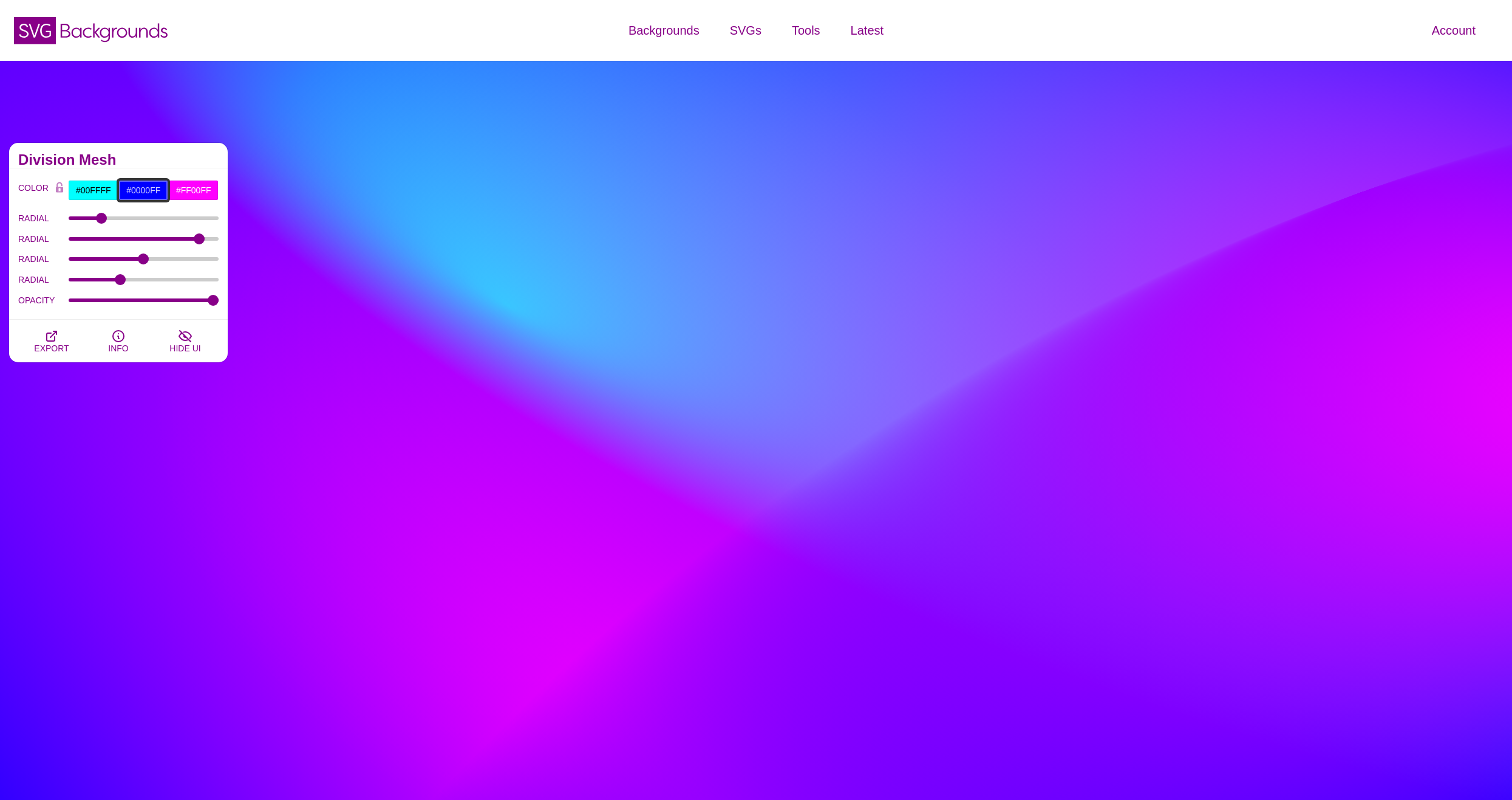
click at [136, 189] on input "#0000FF" at bounding box center [144, 189] width 50 height 21
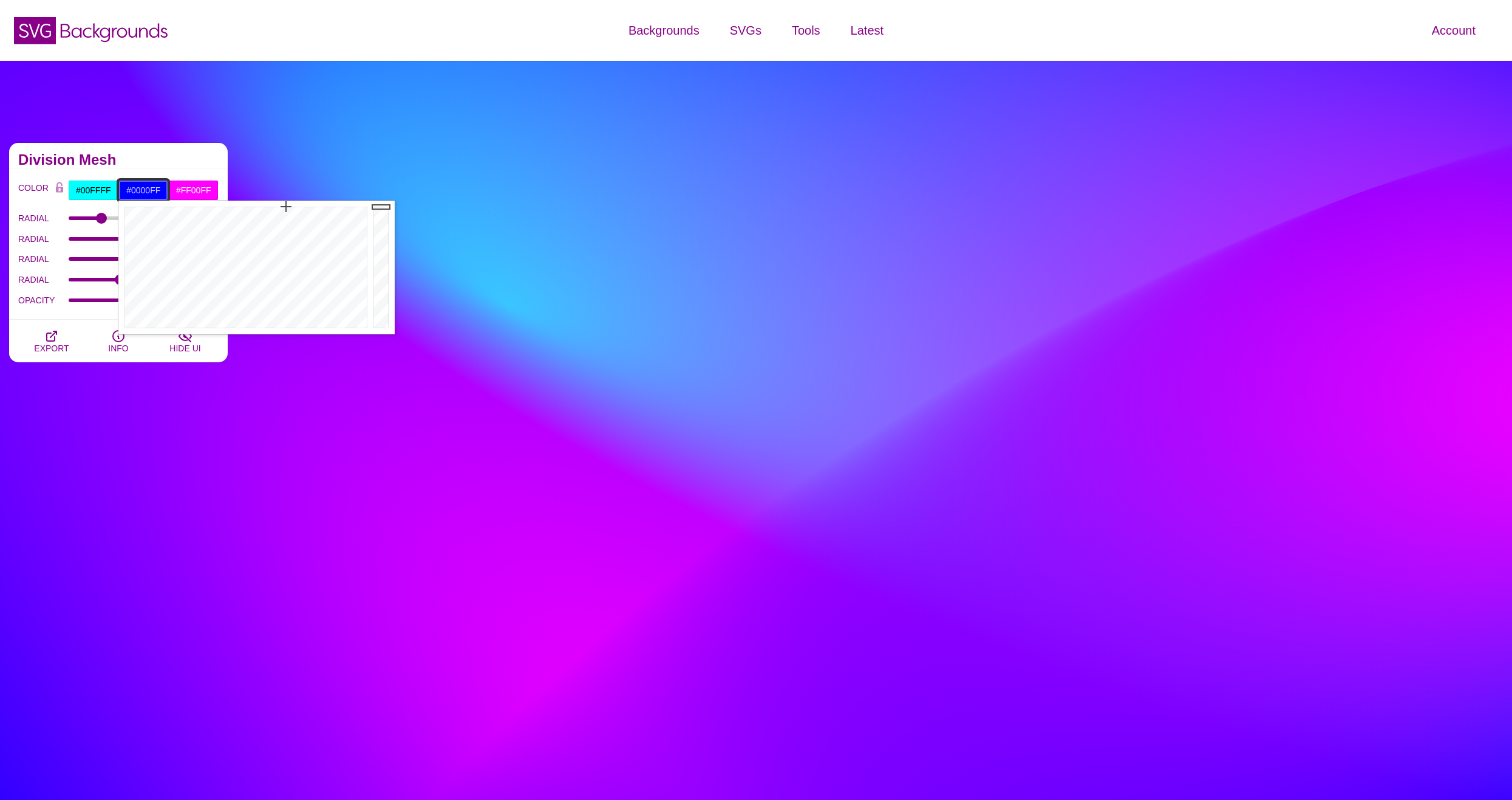
click at [136, 189] on input "#0000FF" at bounding box center [144, 189] width 50 height 21
click at [274, 224] on div at bounding box center [245, 267] width 252 height 134
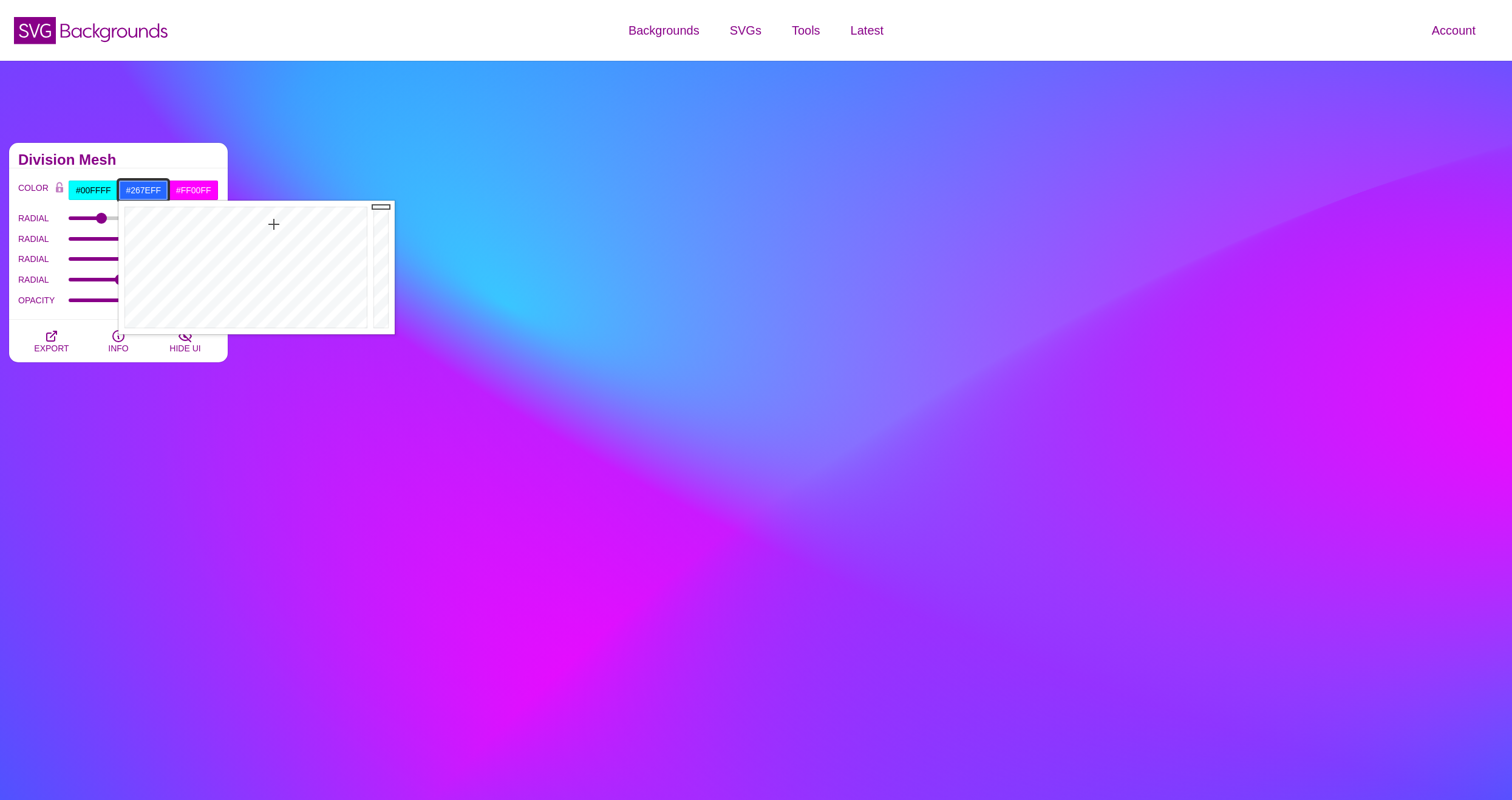
type input "#2682FF"
click at [269, 224] on div at bounding box center [245, 267] width 252 height 134
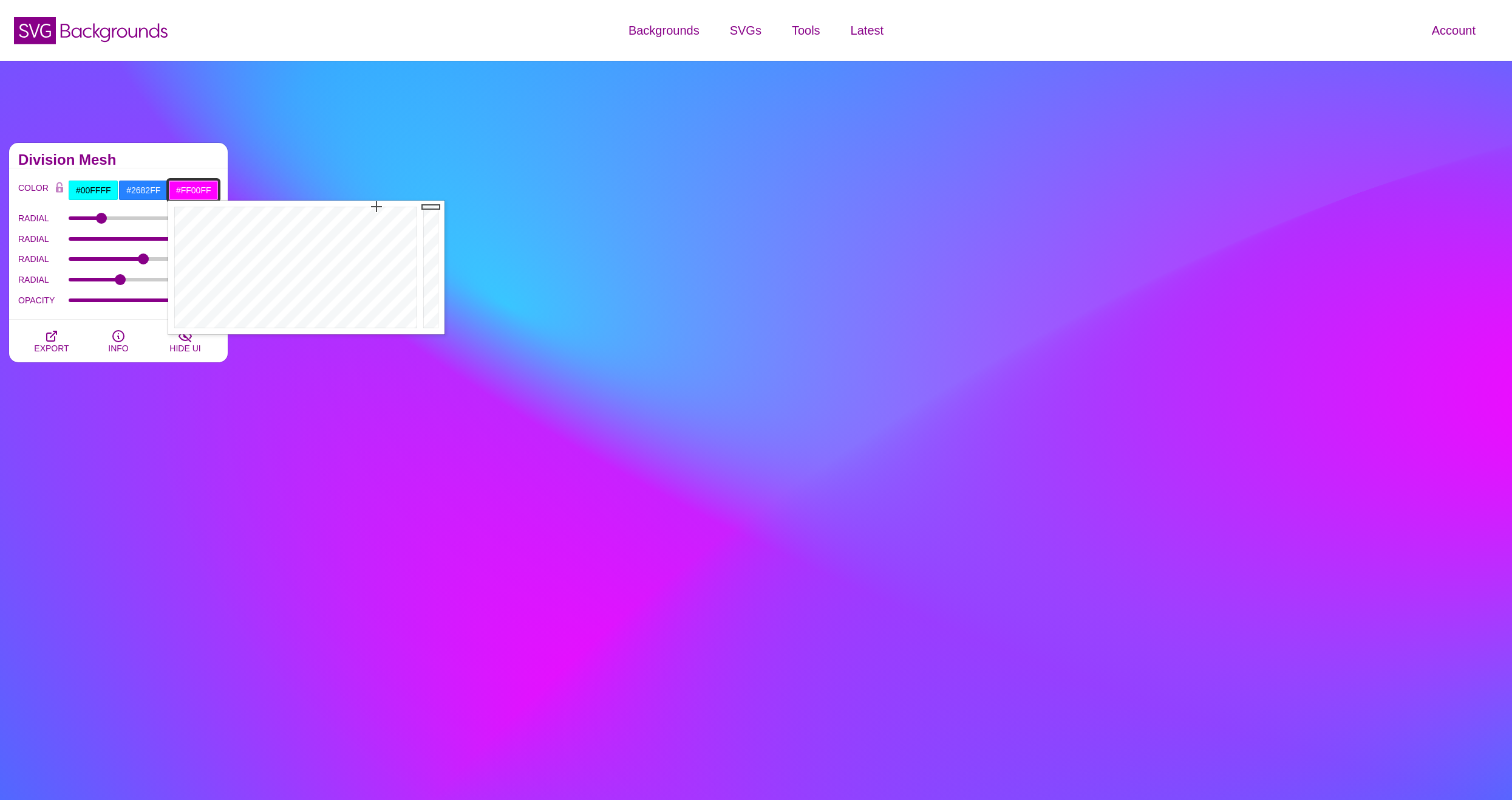
click at [188, 189] on input "#FF00FF" at bounding box center [193, 189] width 50 height 21
drag, startPoint x: 263, startPoint y: 231, endPoint x: 224, endPoint y: 236, distance: 39.3
click at [224, 236] on div at bounding box center [294, 267] width 252 height 134
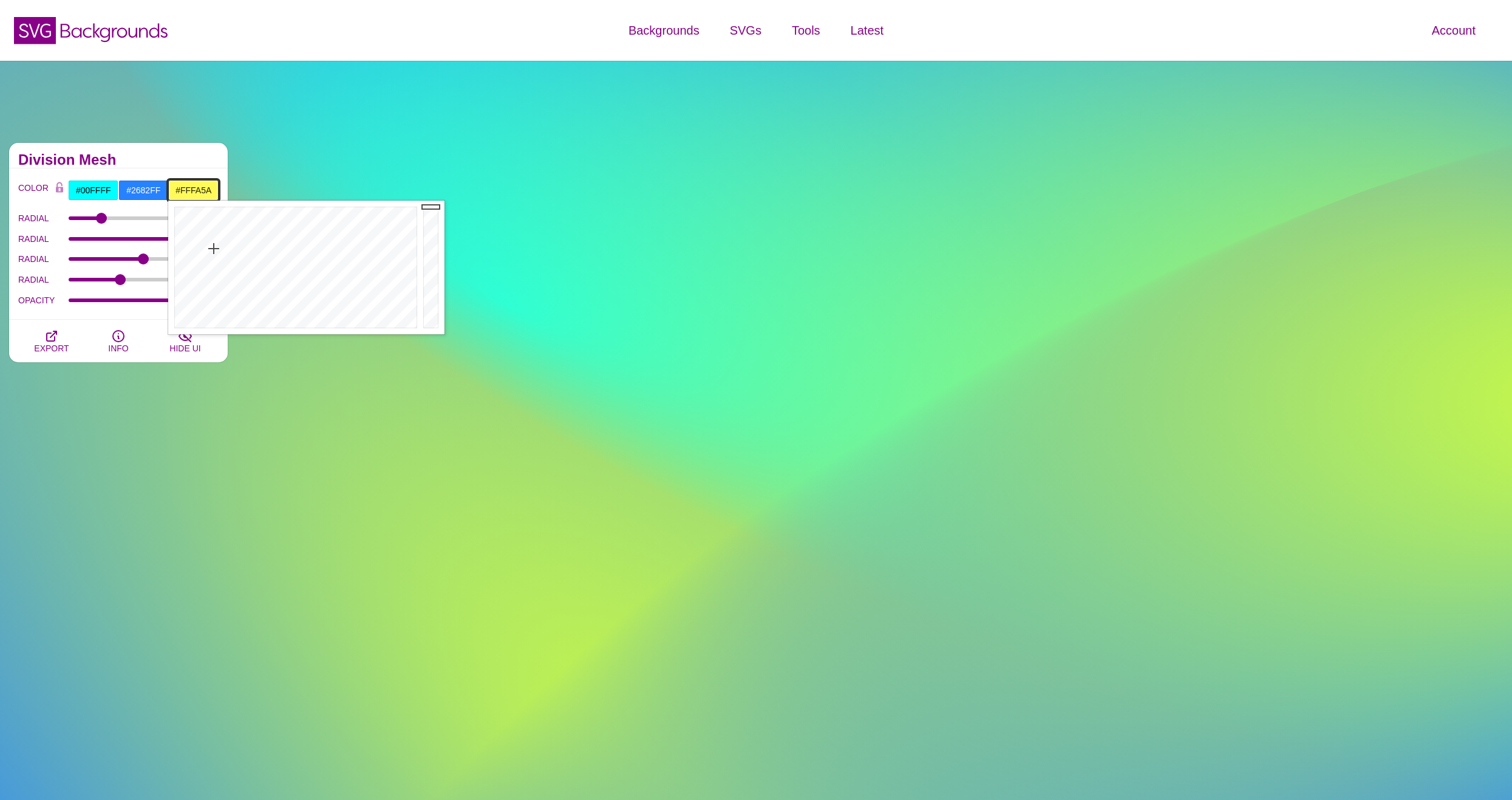
drag, startPoint x: 215, startPoint y: 238, endPoint x: 214, endPoint y: 249, distance: 11.0
click at [214, 249] on div at bounding box center [294, 267] width 252 height 134
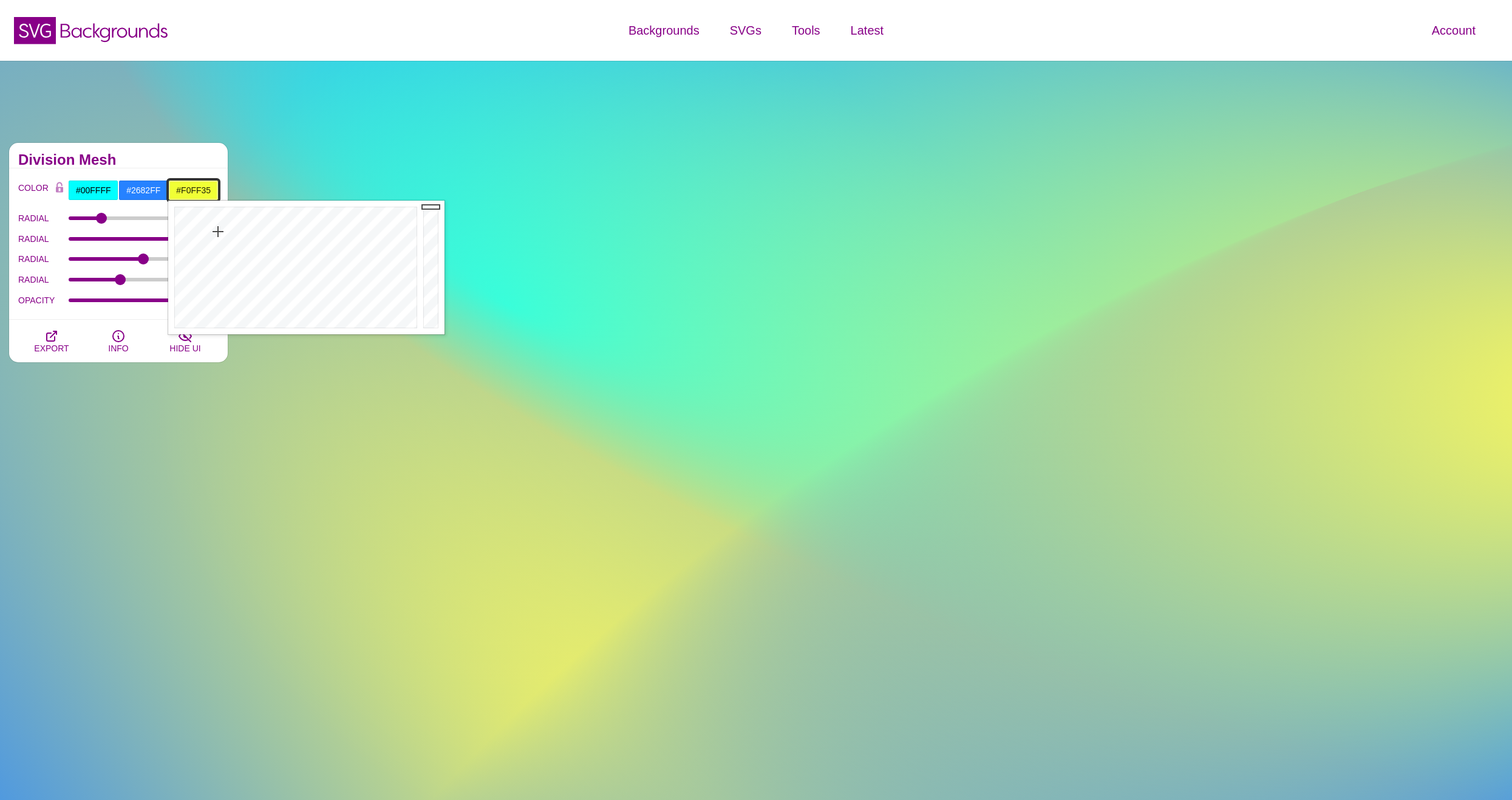
click at [218, 232] on div at bounding box center [294, 267] width 252 height 134
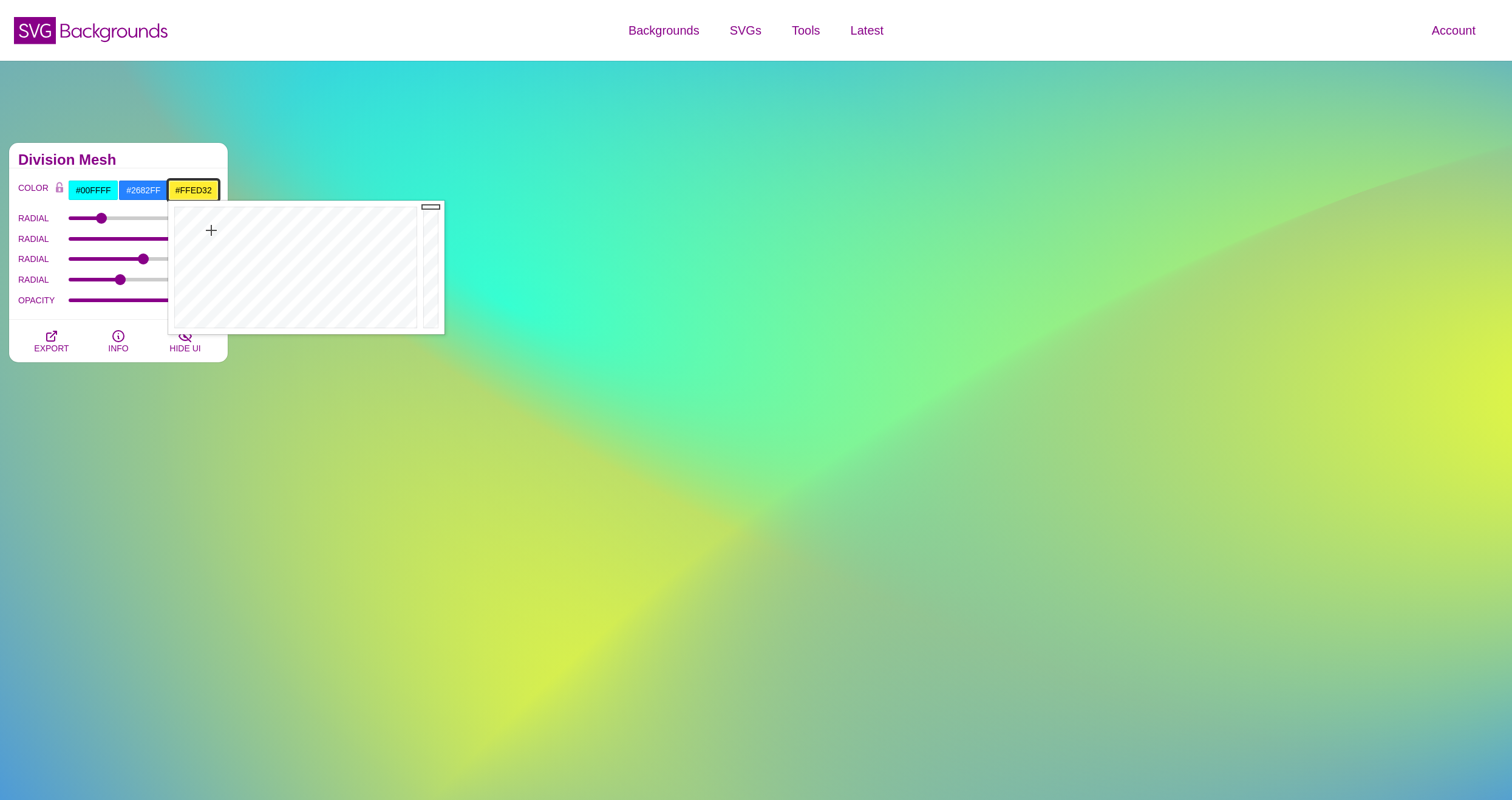
type input "#FFF032"
click at [212, 231] on div at bounding box center [294, 267] width 252 height 134
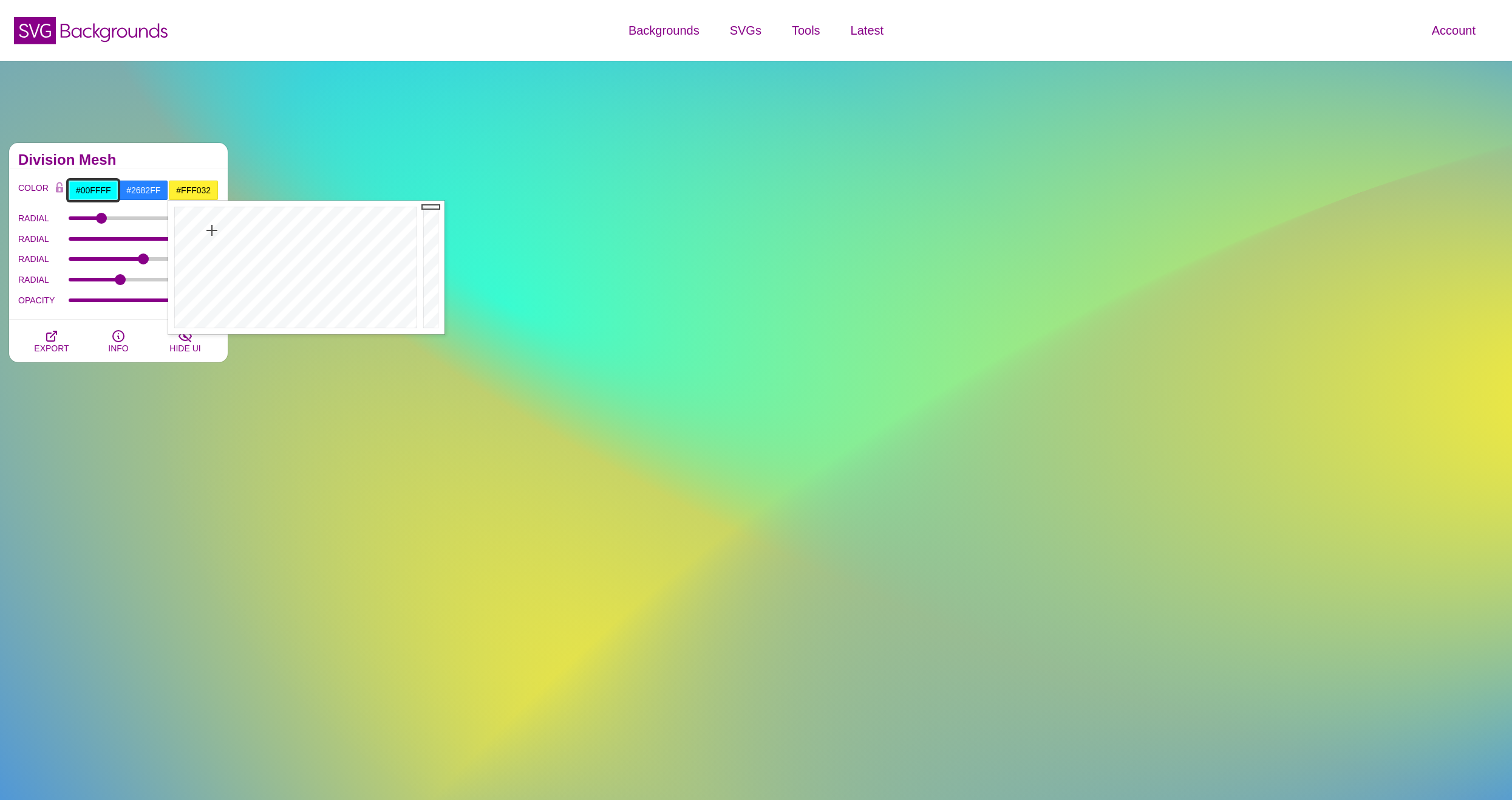
click at [87, 192] on input "#00FFFF" at bounding box center [93, 189] width 50 height 21
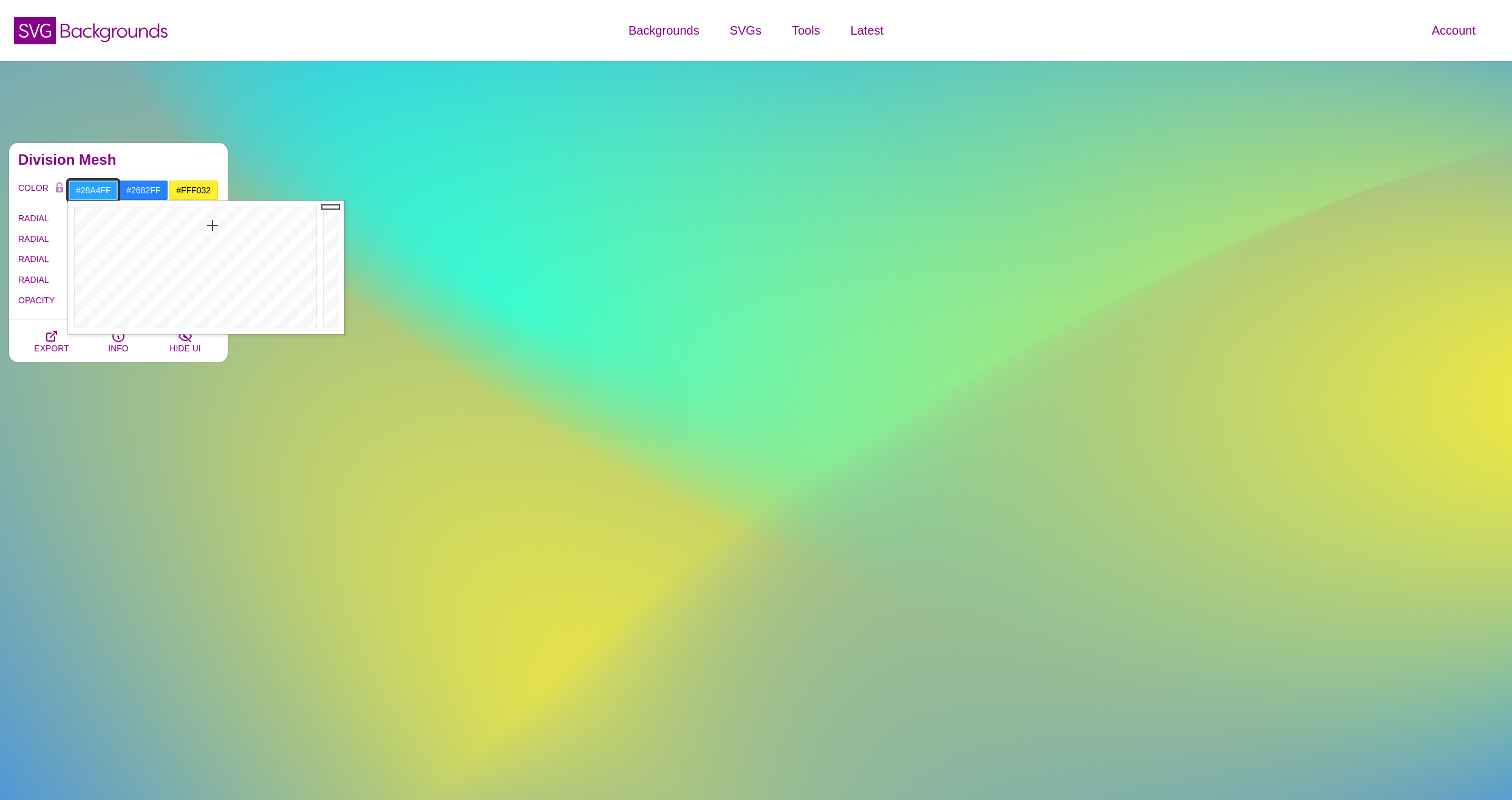
drag, startPoint x: 269, startPoint y: 239, endPoint x: 213, endPoint y: 225, distance: 57.7
click at [213, 225] on div at bounding box center [194, 267] width 252 height 134
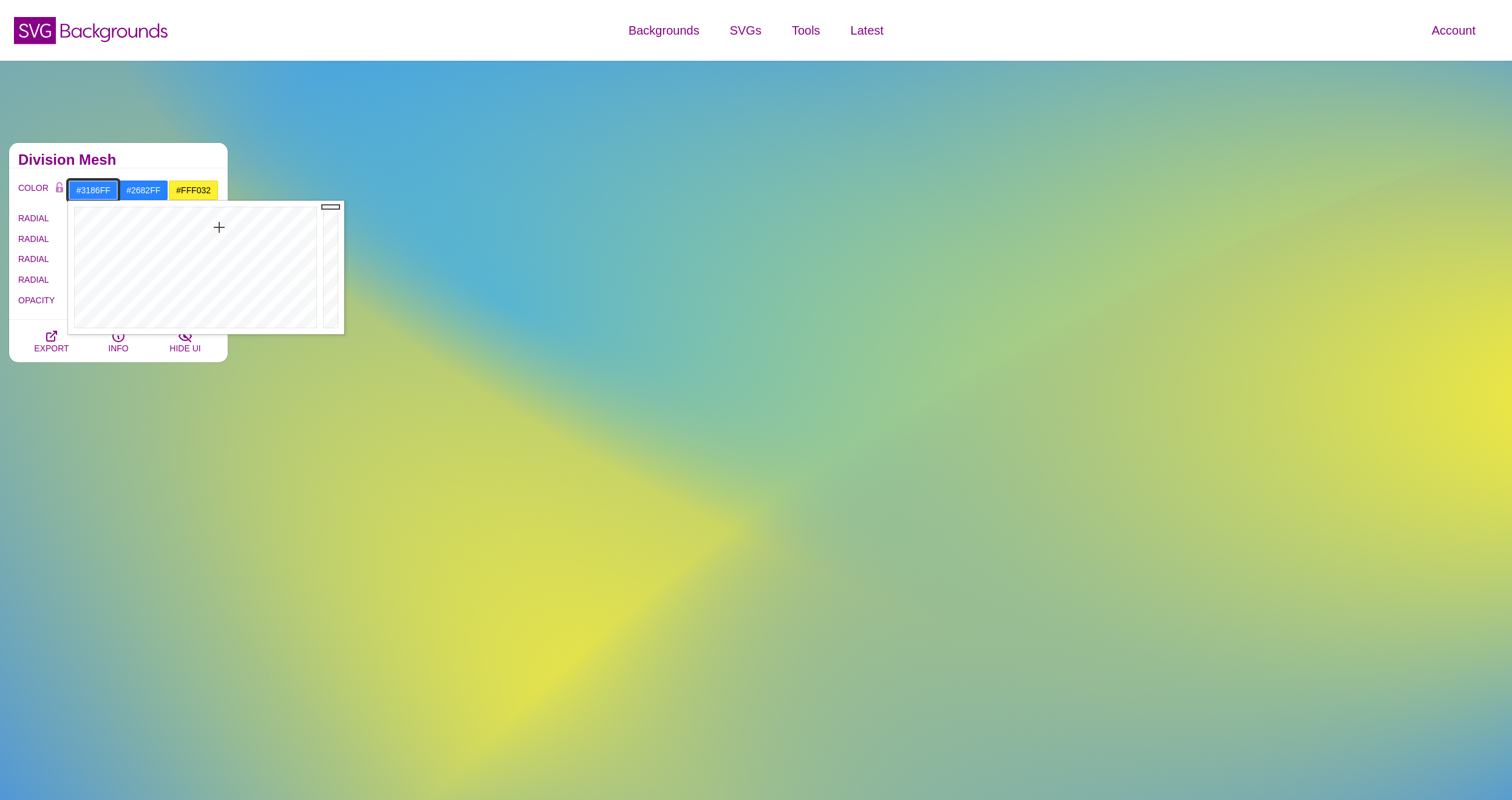
drag, startPoint x: 213, startPoint y: 225, endPoint x: 219, endPoint y: 232, distance: 9.2
click at [219, 230] on div at bounding box center [194, 267] width 252 height 134
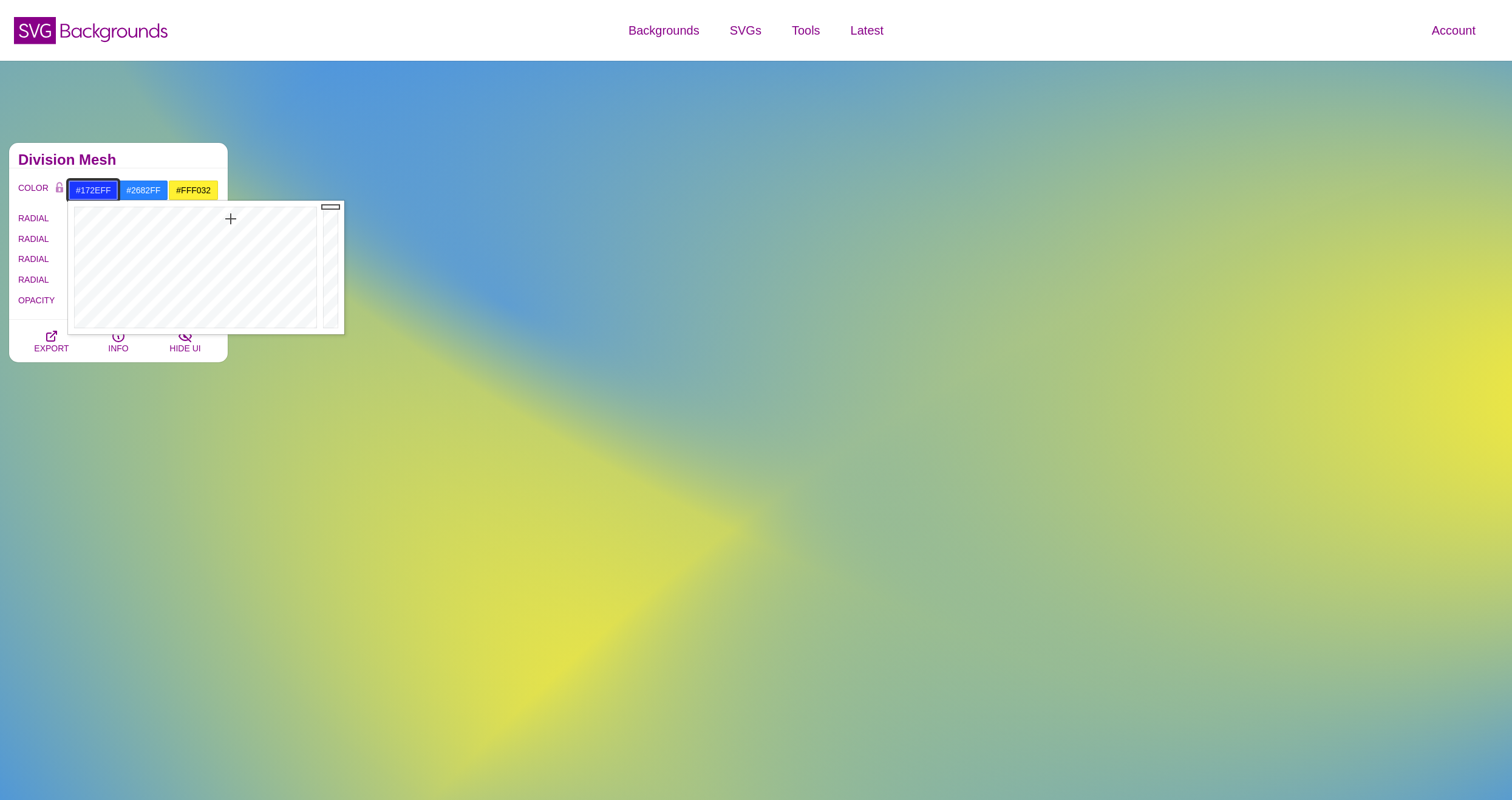
drag, startPoint x: 220, startPoint y: 229, endPoint x: 232, endPoint y: 217, distance: 17.0
click at [232, 217] on div at bounding box center [194, 267] width 252 height 134
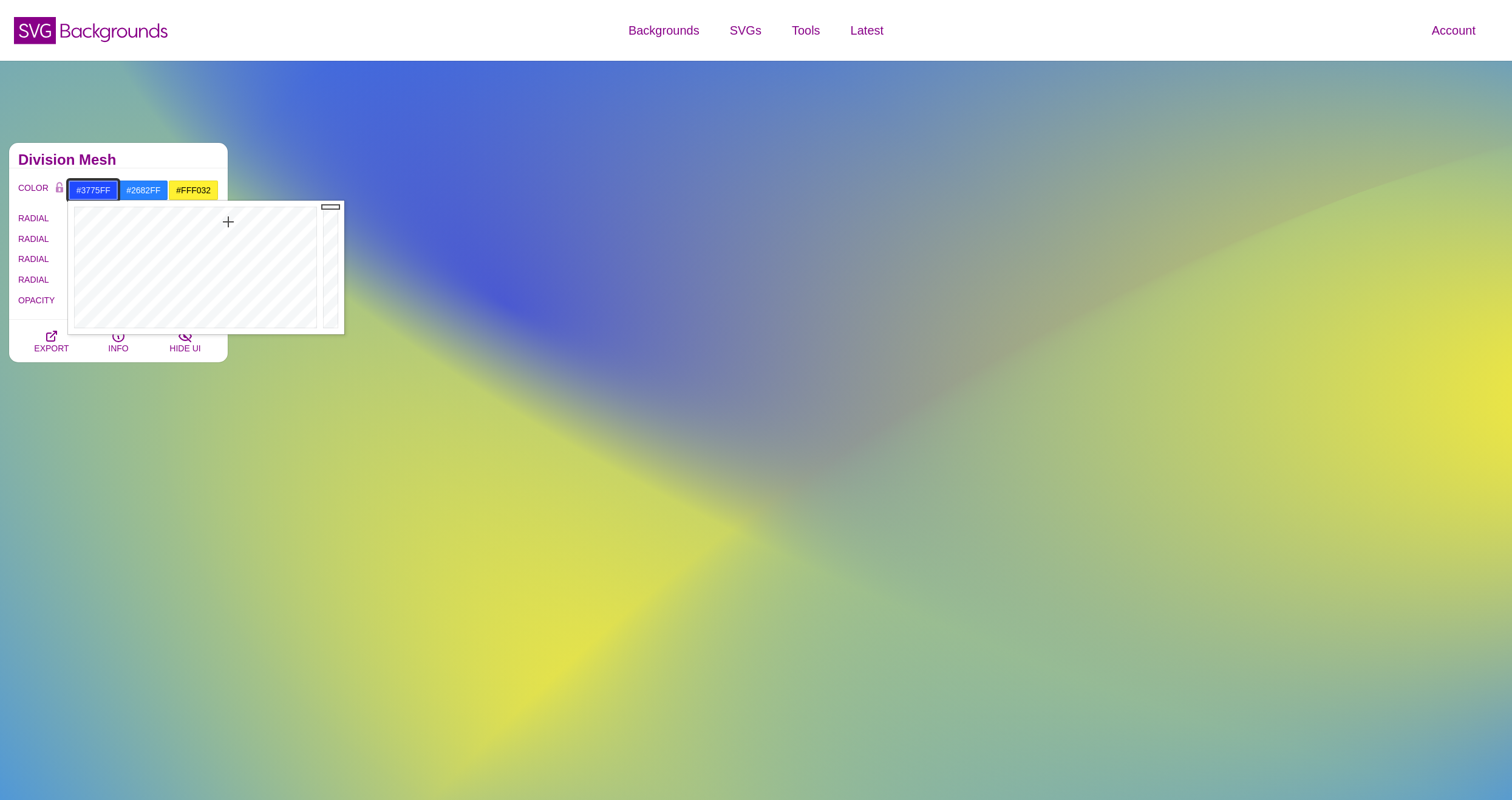
type input "#3778FF"
drag, startPoint x: 229, startPoint y: 221, endPoint x: 223, endPoint y: 232, distance: 12.5
click at [223, 232] on div at bounding box center [194, 267] width 252 height 134
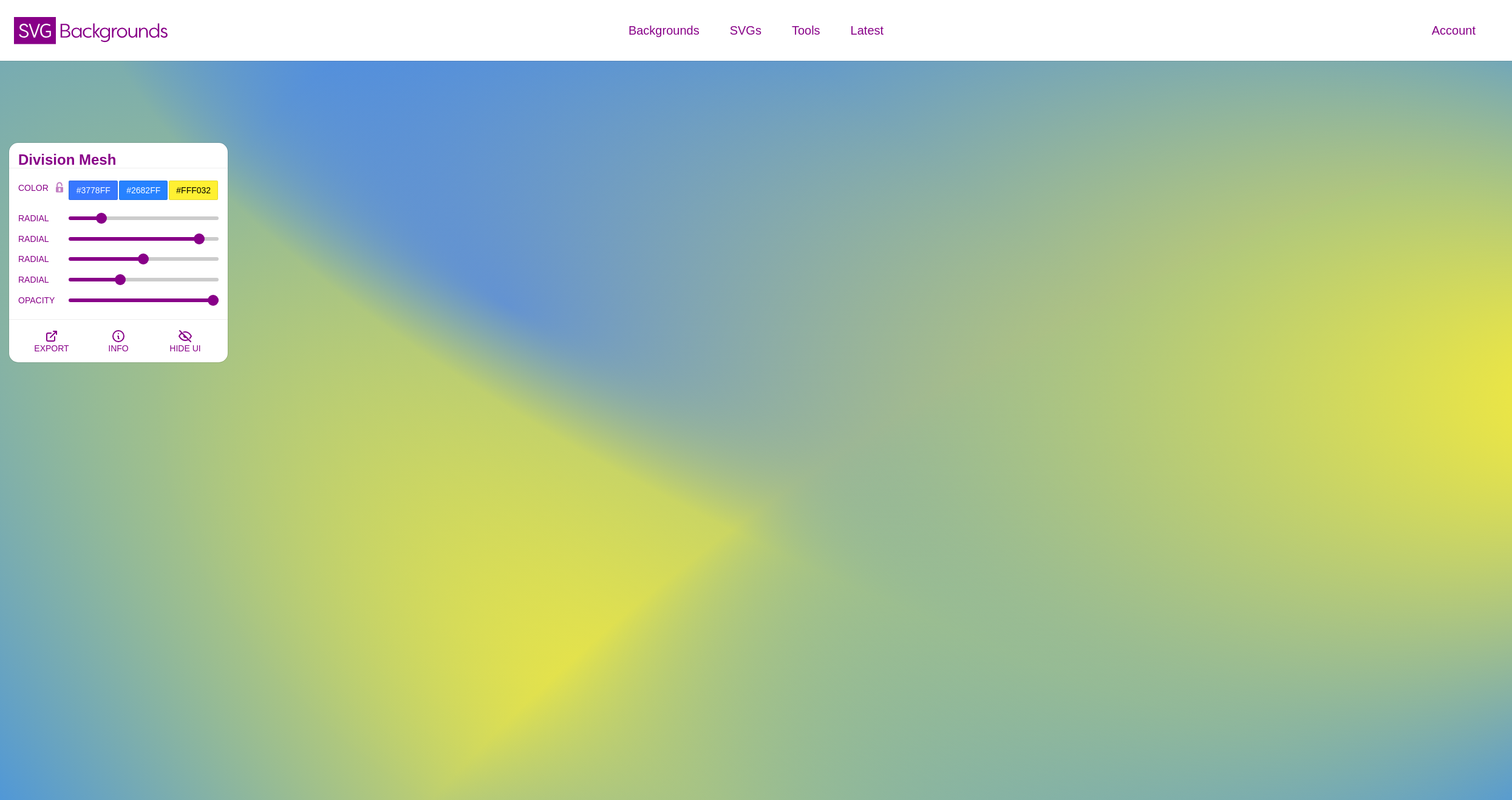
click at [162, 162] on h2 "Division Mesh" at bounding box center [118, 159] width 200 height 10
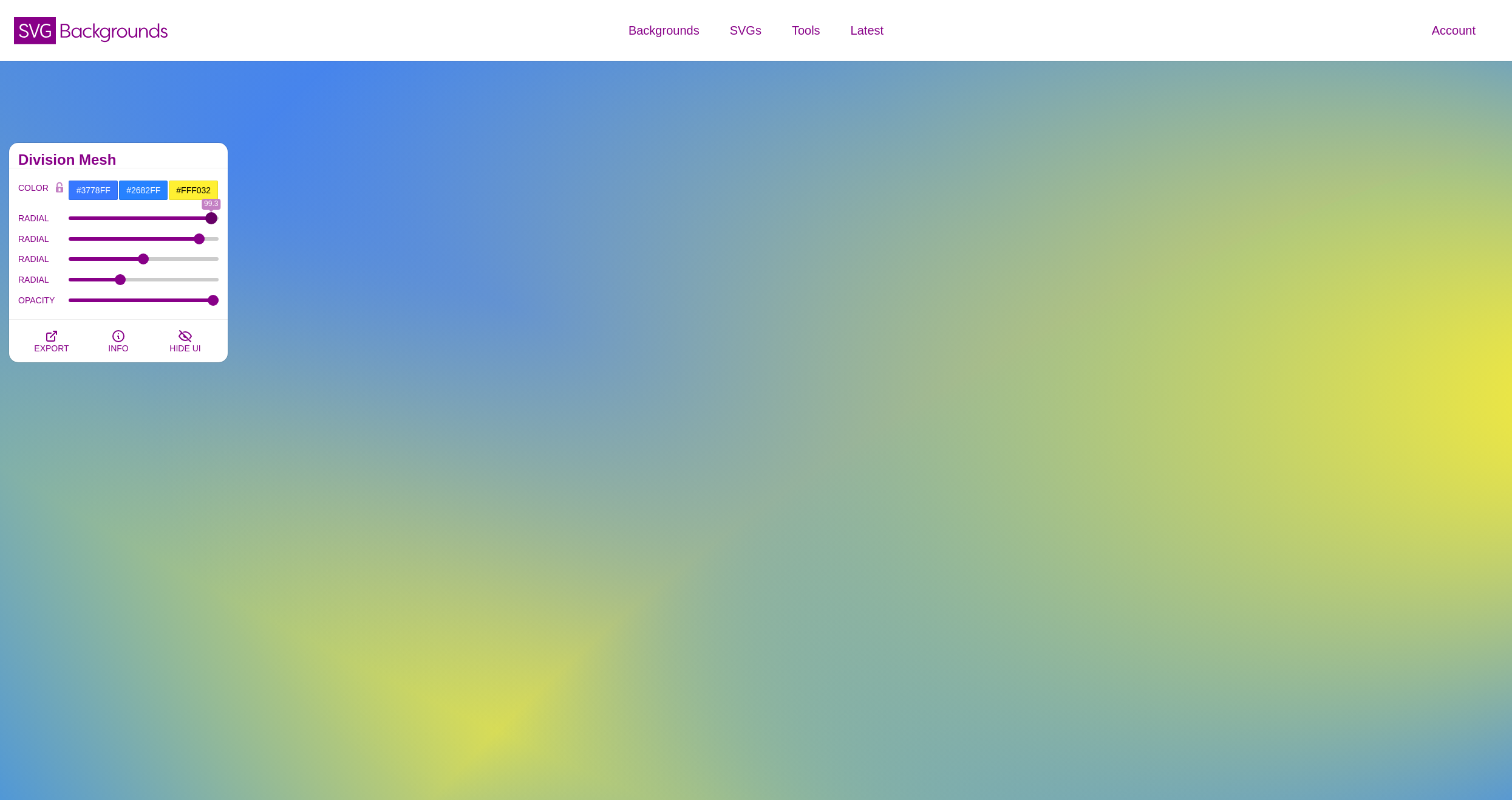
drag, startPoint x: 103, startPoint y: 218, endPoint x: 212, endPoint y: 218, distance: 109.0
type input "99.3"
click at [212, 218] on input "RADIAL" at bounding box center [144, 217] width 151 height 4
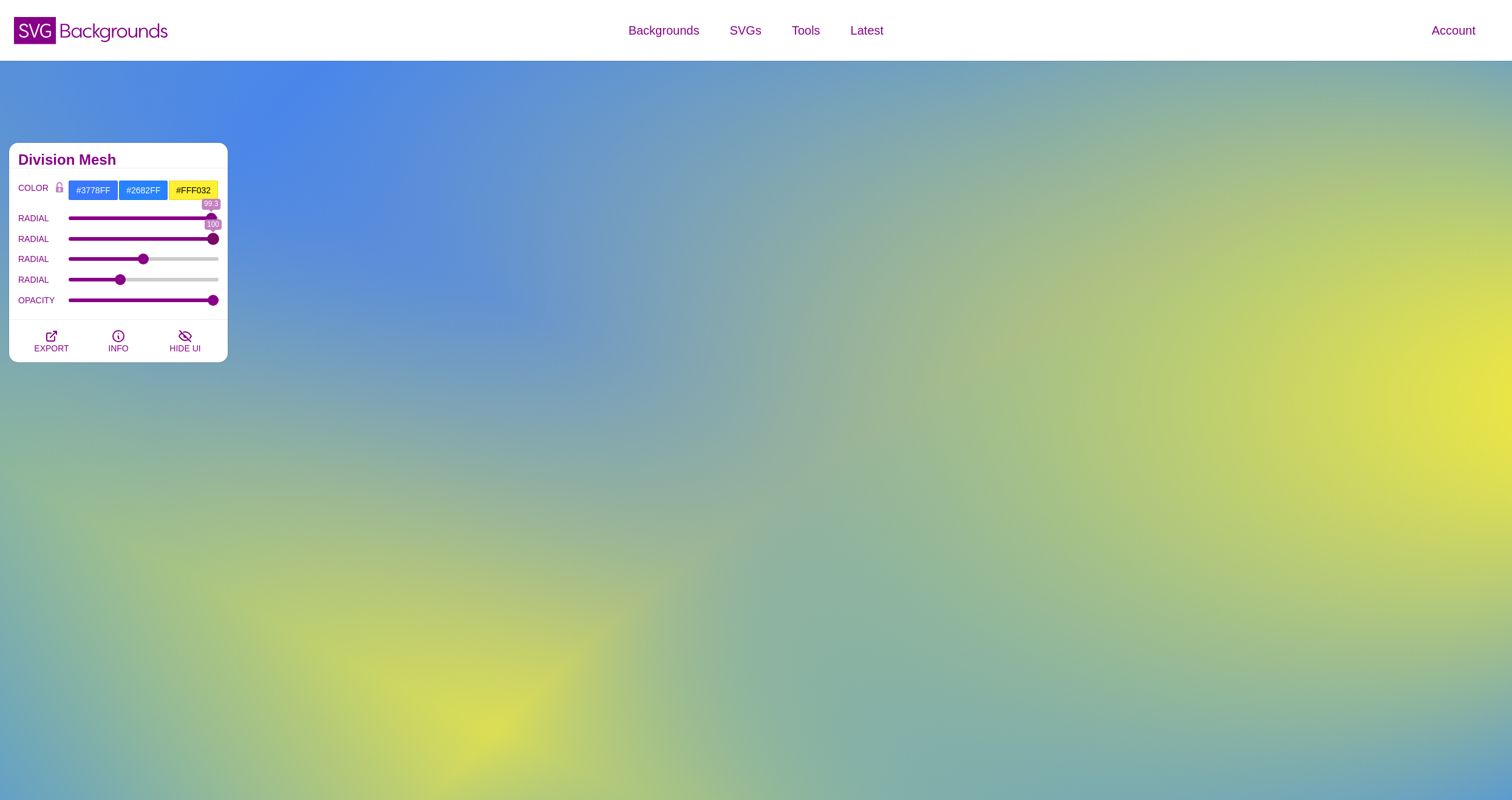
type input "100"
click at [219, 236] on input "RADIAL" at bounding box center [144, 238] width 151 height 4
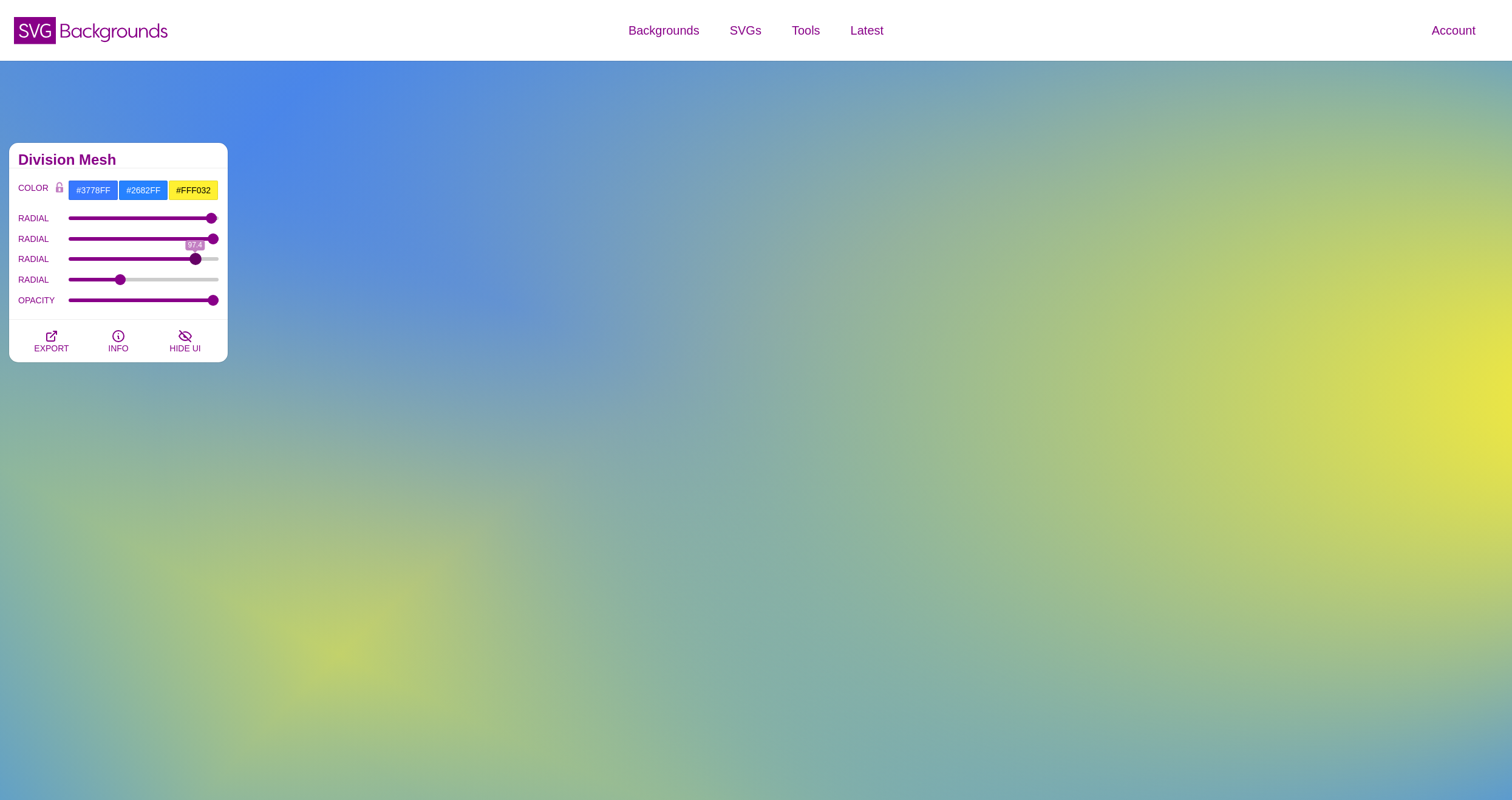
drag, startPoint x: 142, startPoint y: 255, endPoint x: 196, endPoint y: 257, distance: 54.0
type input "97.5"
click at [196, 257] on input "RADIAL" at bounding box center [144, 258] width 151 height 4
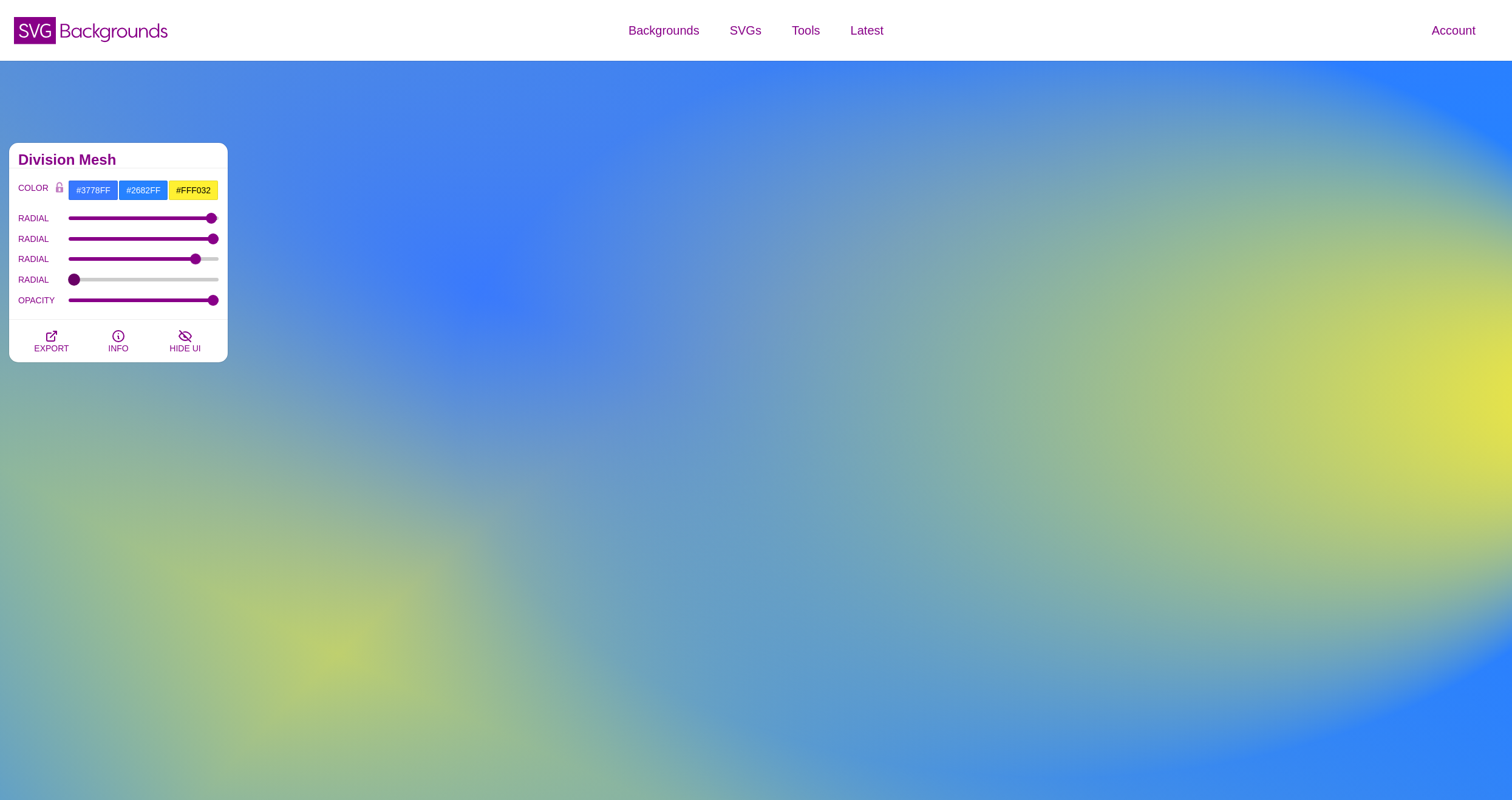
drag, startPoint x: 131, startPoint y: 280, endPoint x: 58, endPoint y: 285, distance: 73.2
type input "40"
click at [69, 282] on input "RADIAL" at bounding box center [144, 279] width 151 height 4
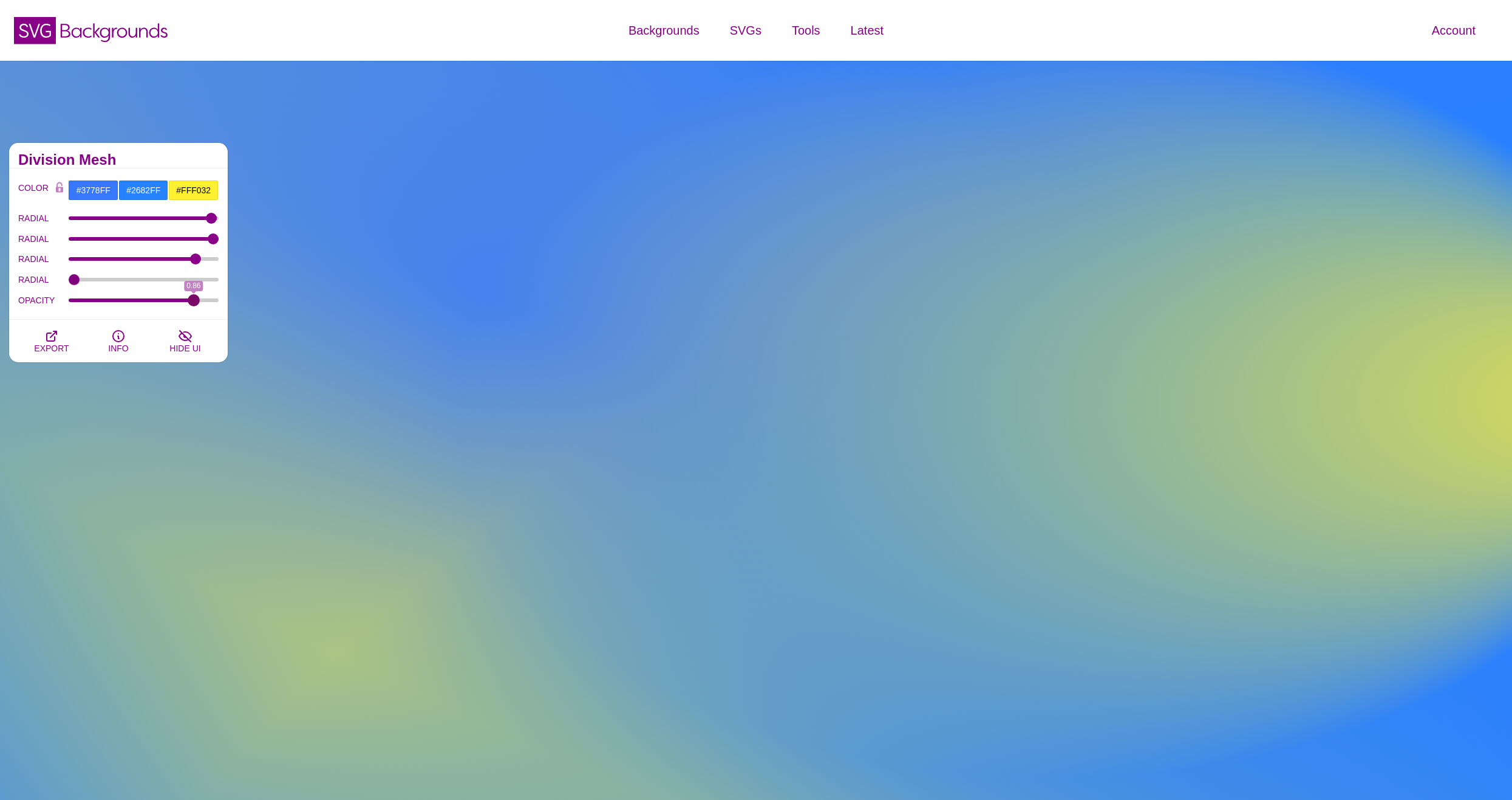
drag, startPoint x: 212, startPoint y: 299, endPoint x: 195, endPoint y: 299, distance: 17.0
type input "0.86"
click at [195, 299] on input "OPACITY" at bounding box center [144, 299] width 151 height 4
click at [97, 194] on input "#3778FF" at bounding box center [93, 189] width 50 height 21
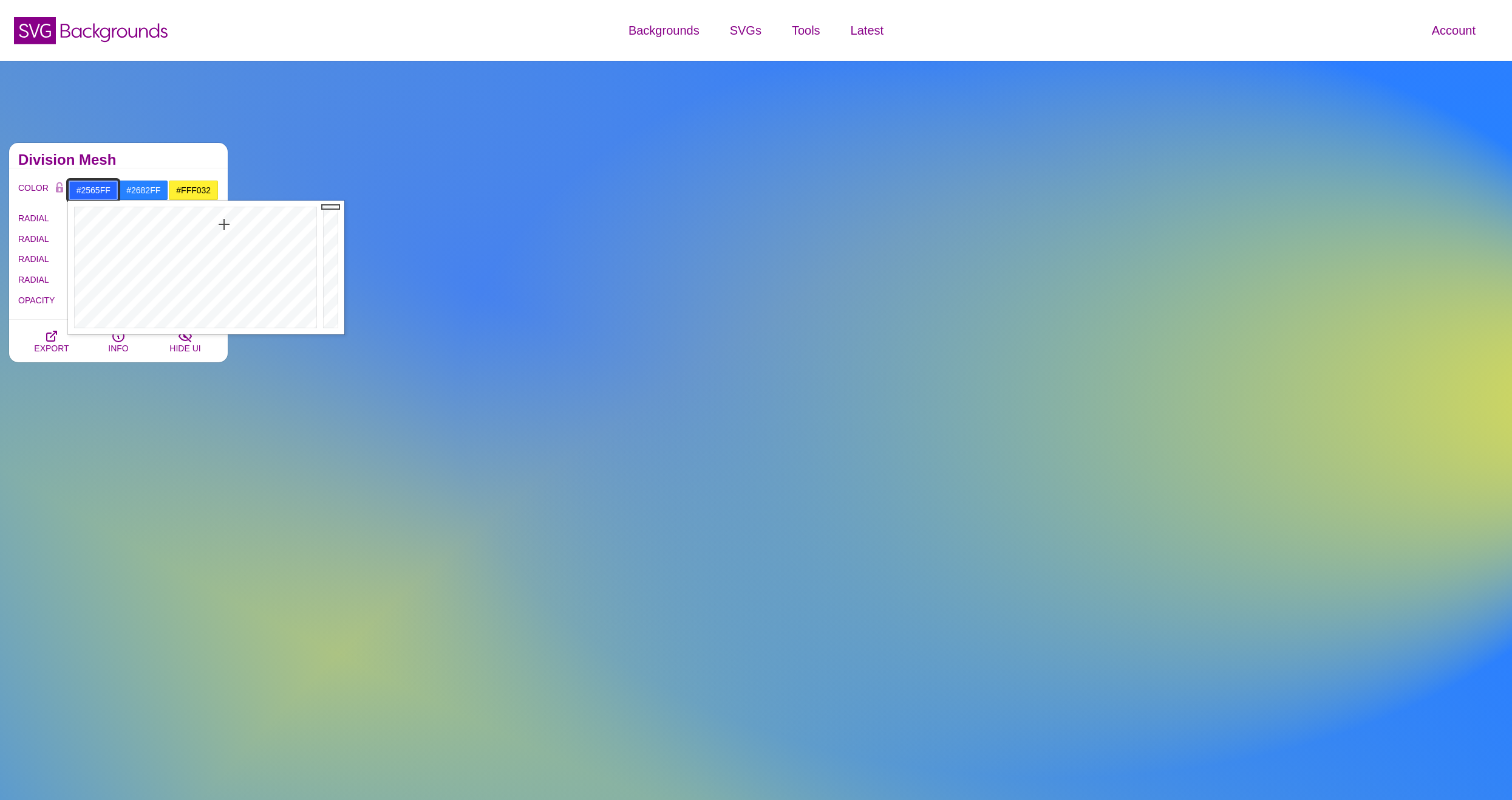
drag, startPoint x: 210, startPoint y: 229, endPoint x: 224, endPoint y: 224, distance: 14.9
click at [224, 224] on div at bounding box center [194, 267] width 252 height 134
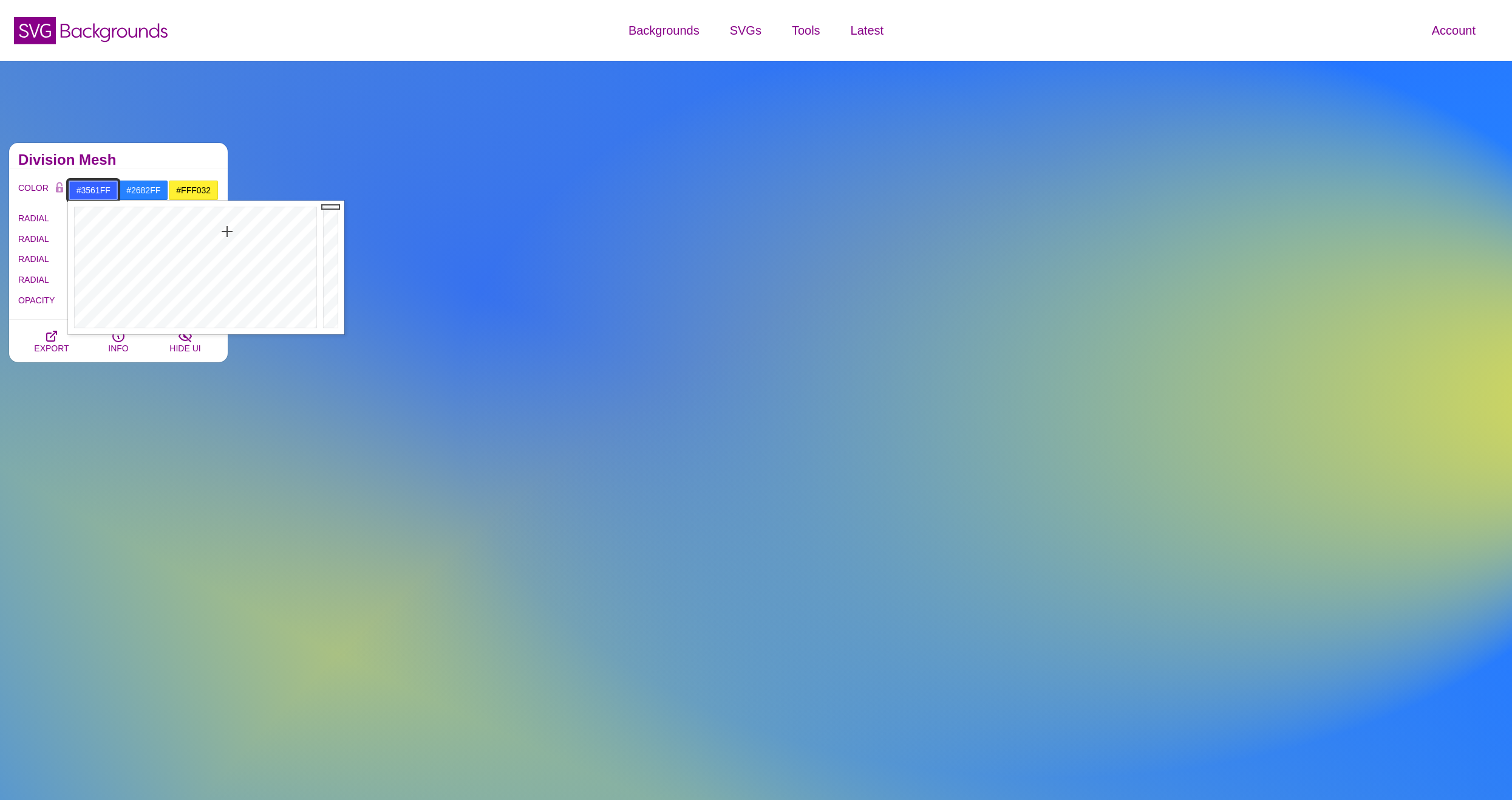
click at [227, 232] on div at bounding box center [194, 267] width 252 height 134
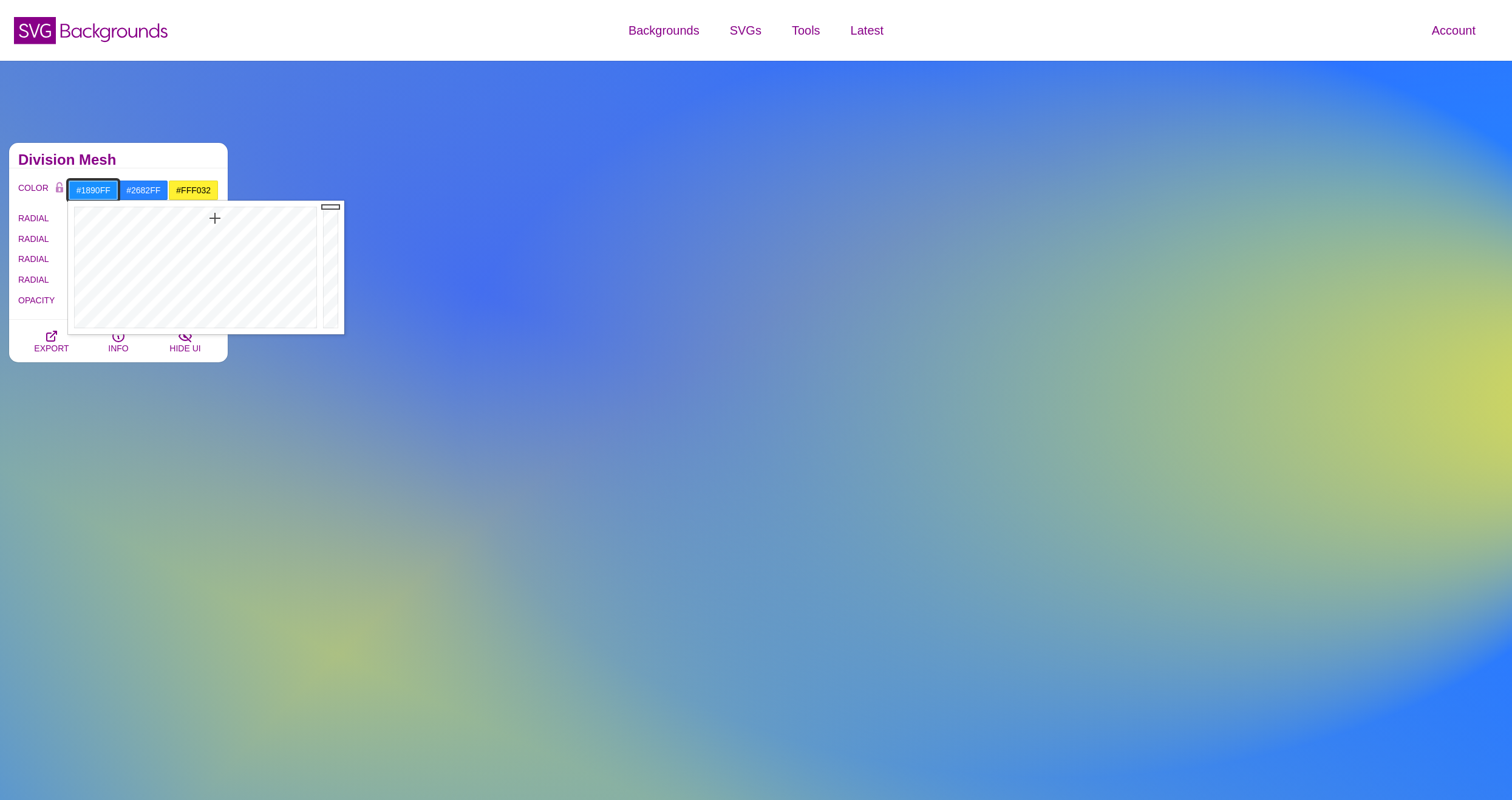
drag, startPoint x: 228, startPoint y: 232, endPoint x: 215, endPoint y: 218, distance: 19.1
click at [215, 218] on div at bounding box center [194, 267] width 252 height 134
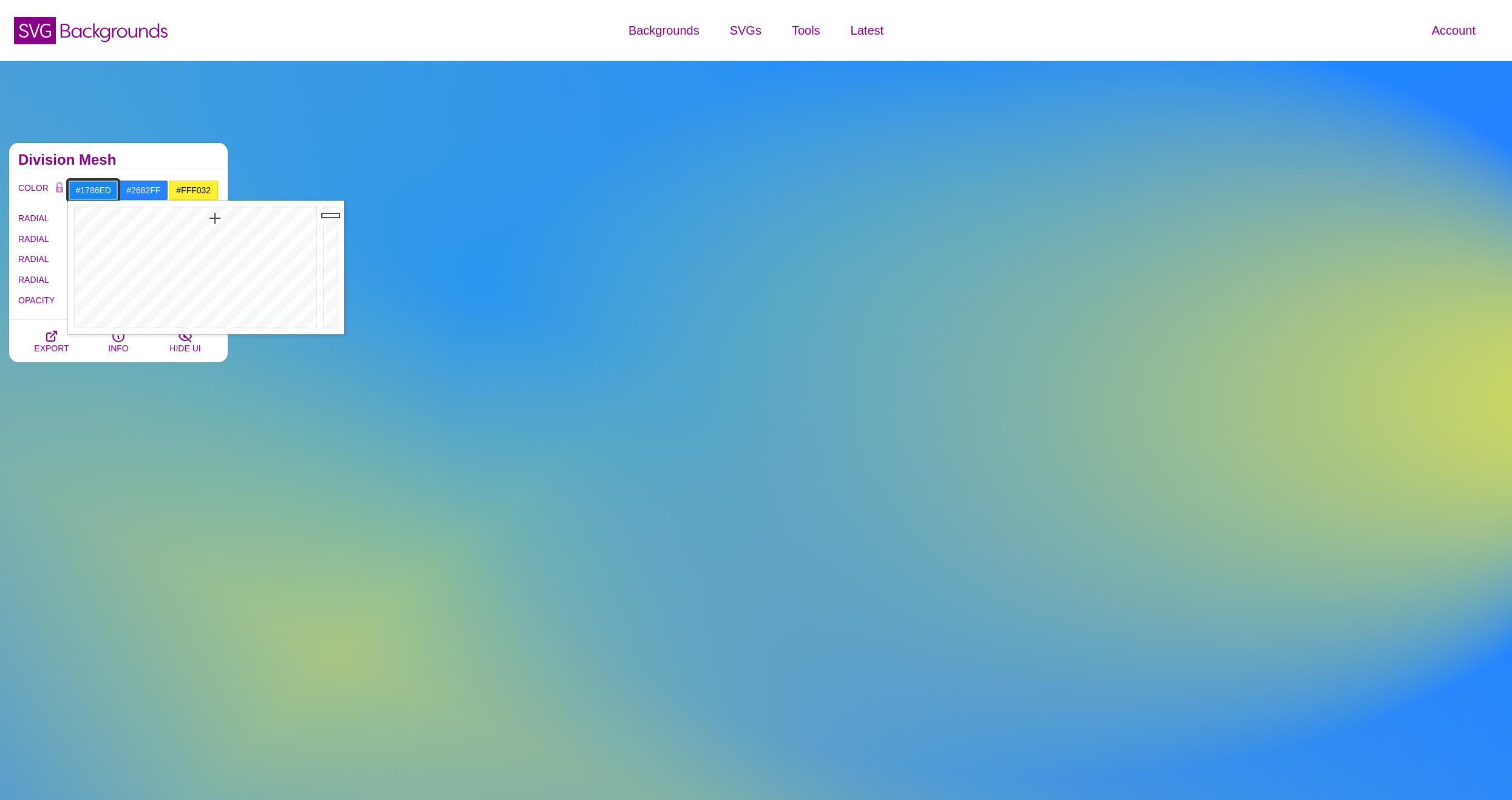
drag, startPoint x: 331, startPoint y: 206, endPoint x: 331, endPoint y: 215, distance: 9.0
click at [331, 215] on div at bounding box center [332, 267] width 24 height 134
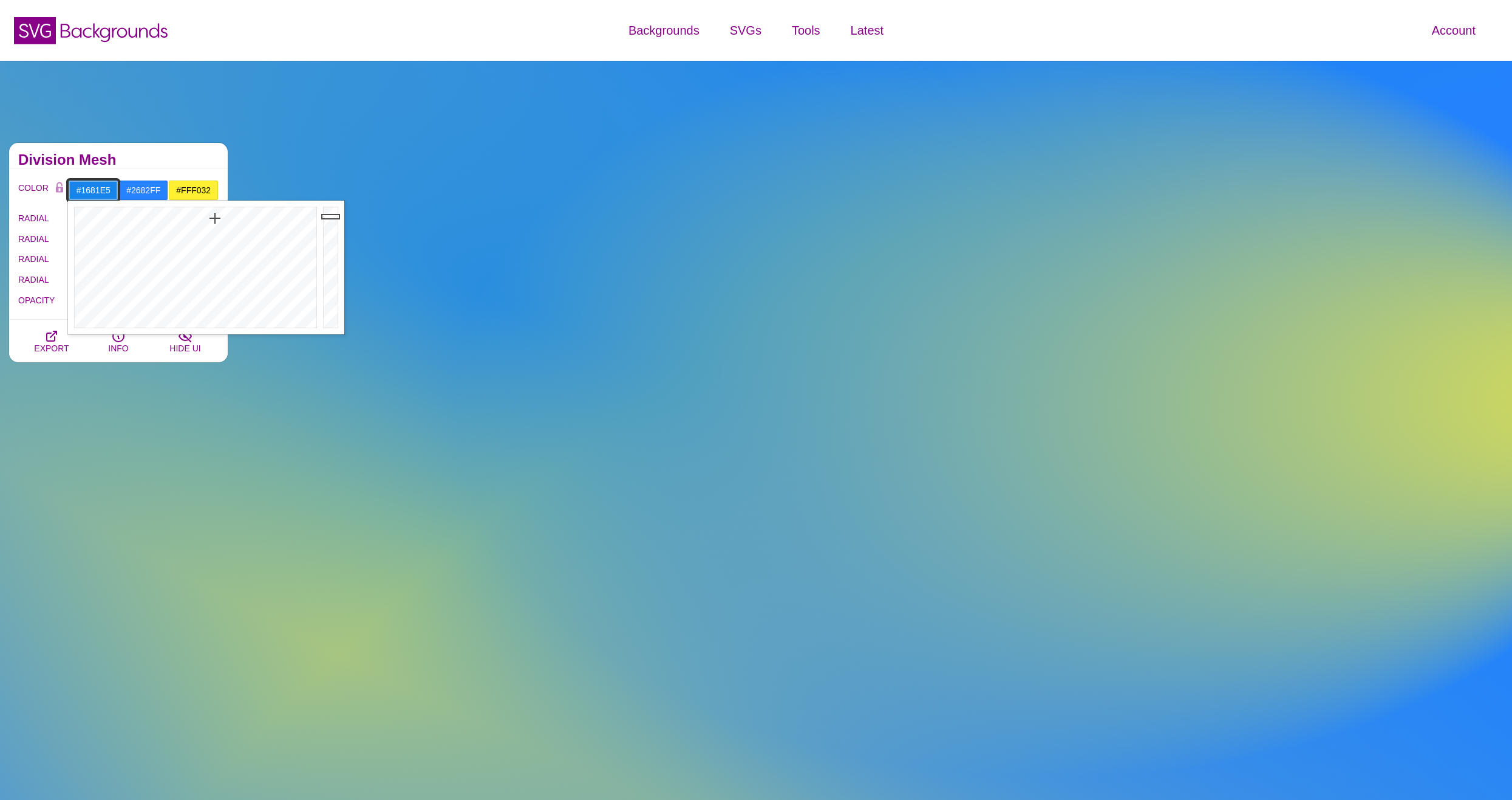
type input "#1681E4"
click at [331, 219] on div at bounding box center [332, 267] width 24 height 134
click at [139, 191] on input "#2682FF" at bounding box center [144, 189] width 50 height 21
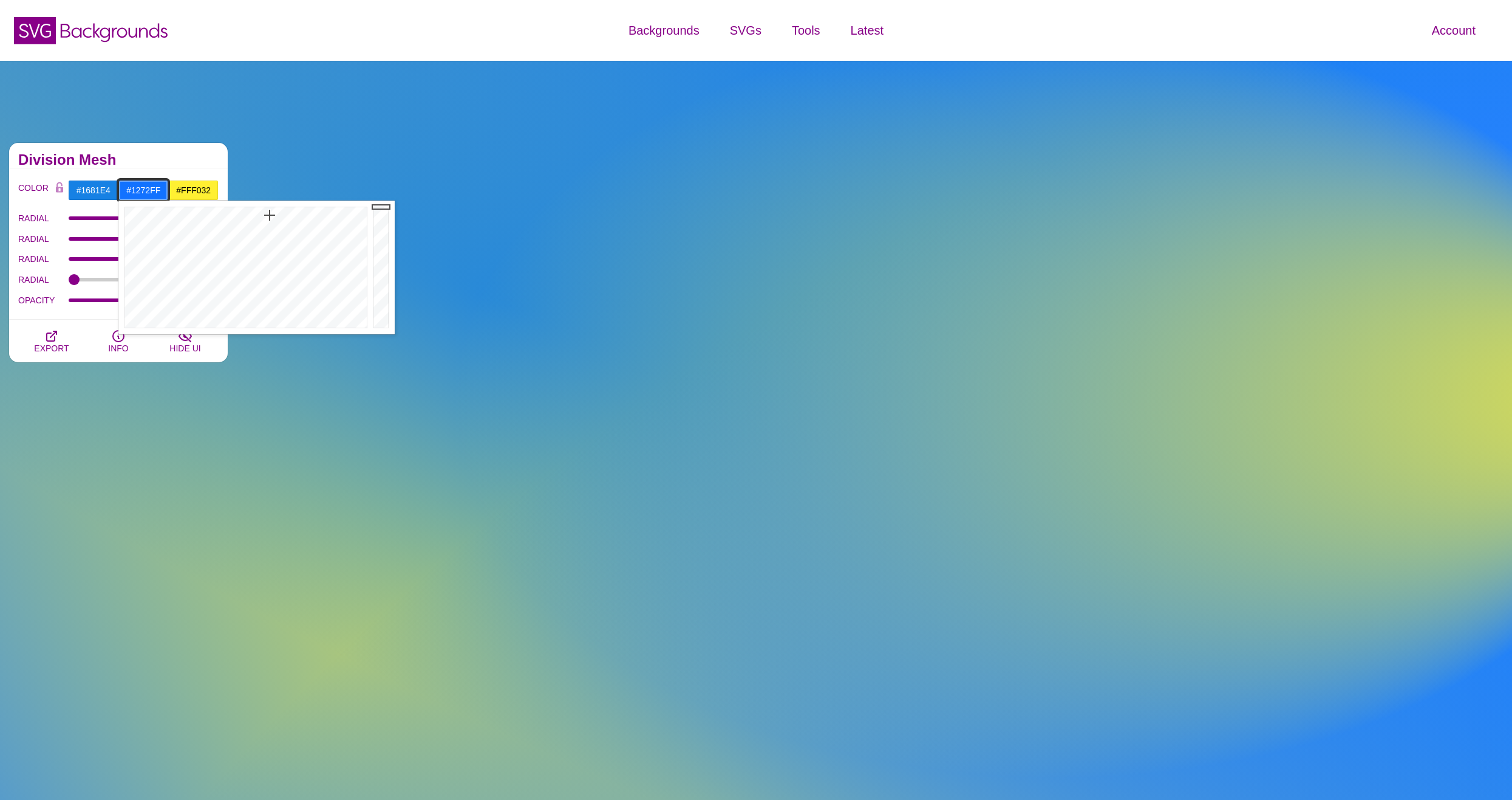
drag, startPoint x: 280, startPoint y: 219, endPoint x: 270, endPoint y: 215, distance: 10.8
click at [270, 215] on div at bounding box center [245, 267] width 252 height 134
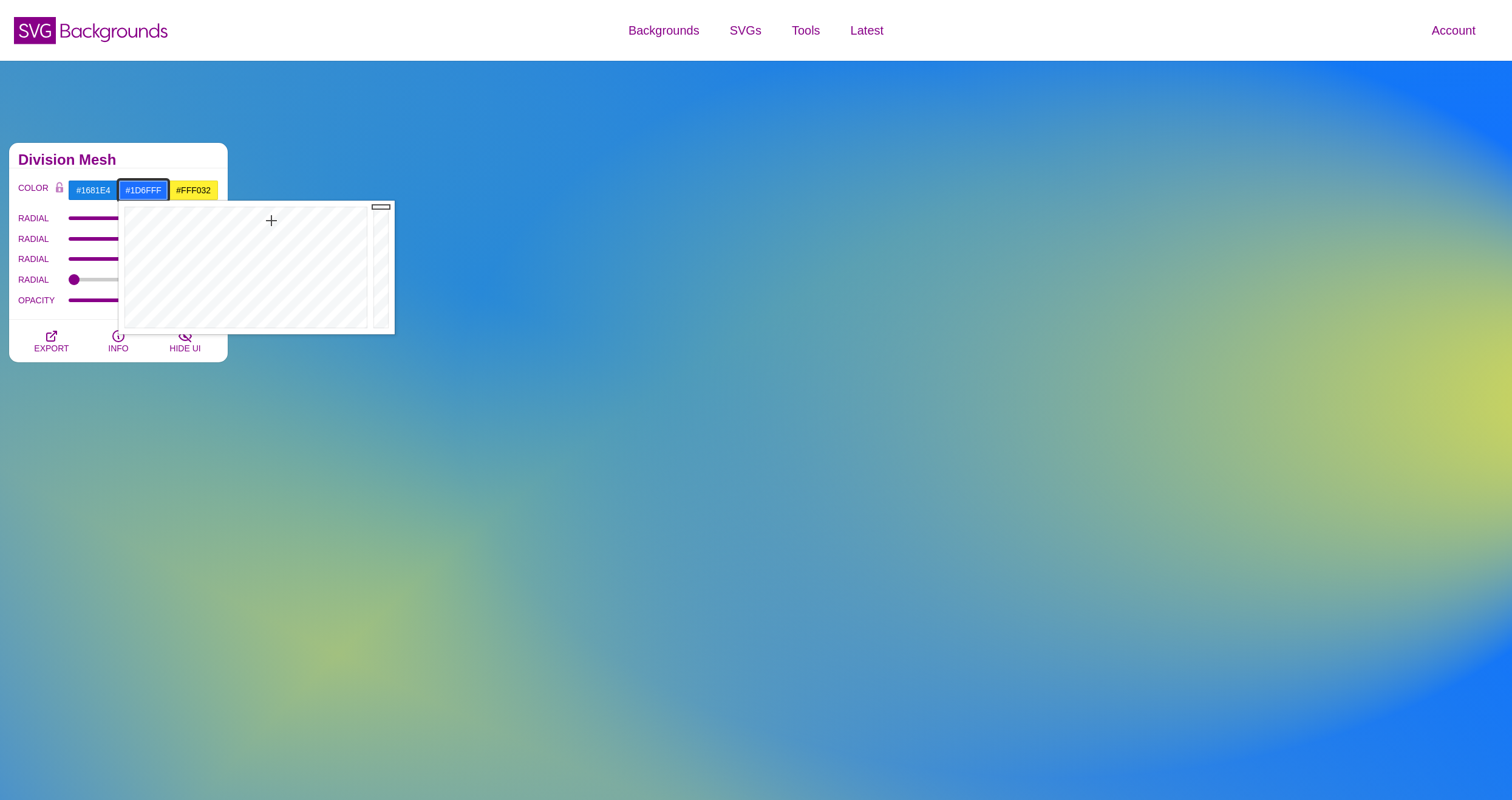
click at [272, 221] on div at bounding box center [245, 267] width 252 height 134
click at [270, 223] on div at bounding box center [245, 267] width 252 height 134
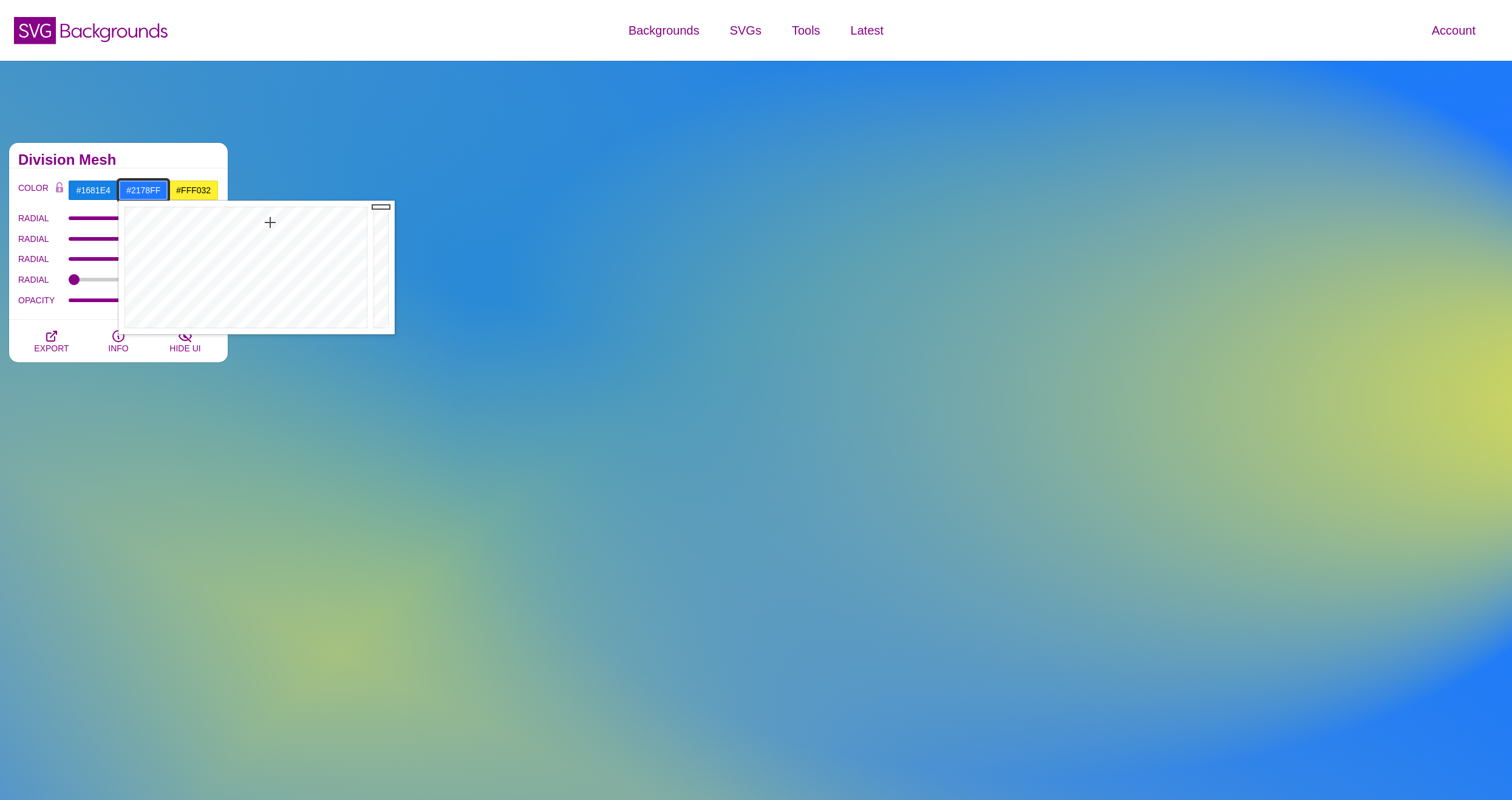
type input "#1C7CFF"
click at [269, 220] on div at bounding box center [245, 267] width 252 height 134
click at [184, 160] on h2 "Division Mesh" at bounding box center [118, 159] width 200 height 10
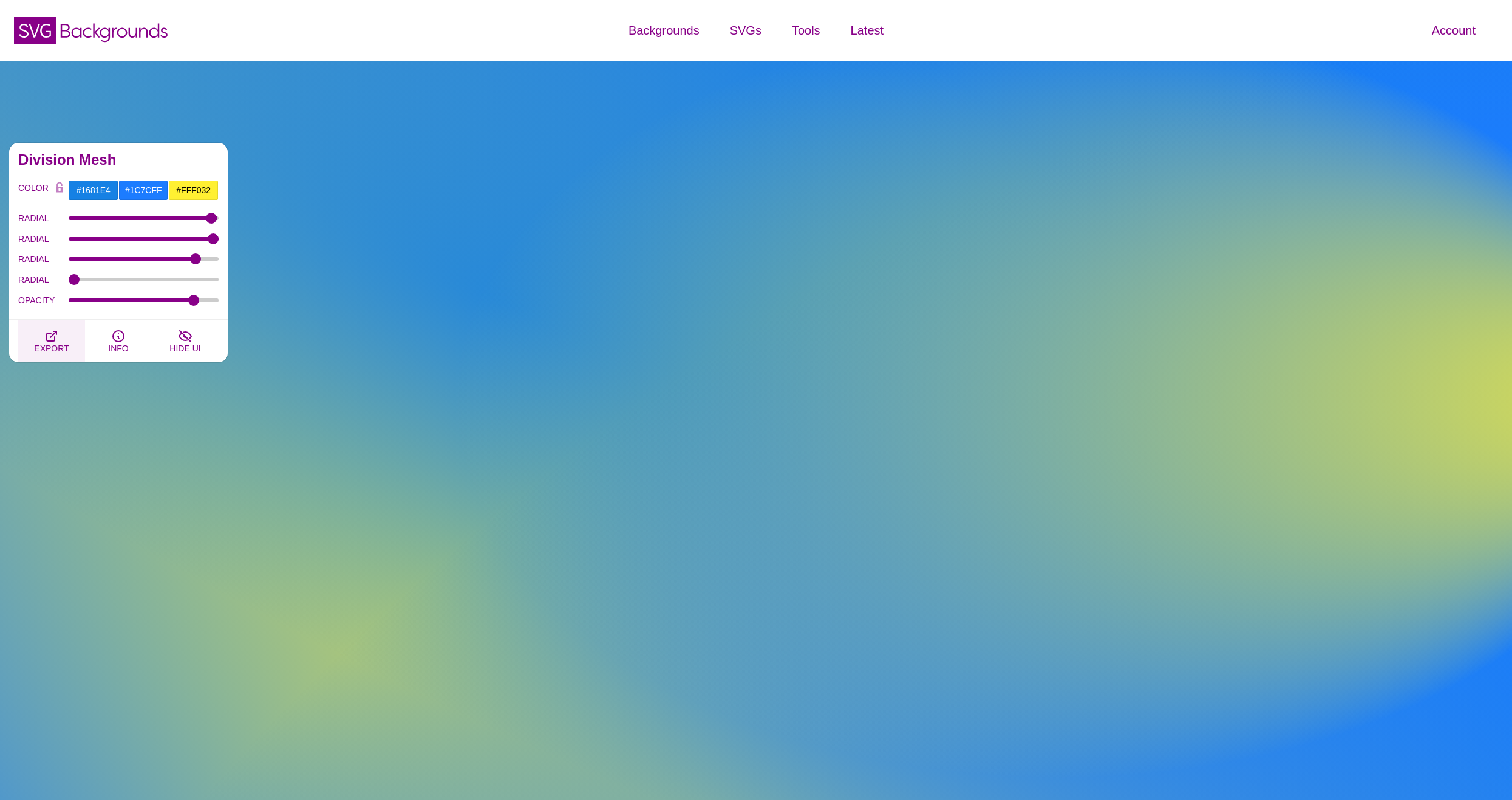
click at [51, 329] on button "EXPORT" at bounding box center [51, 341] width 67 height 43
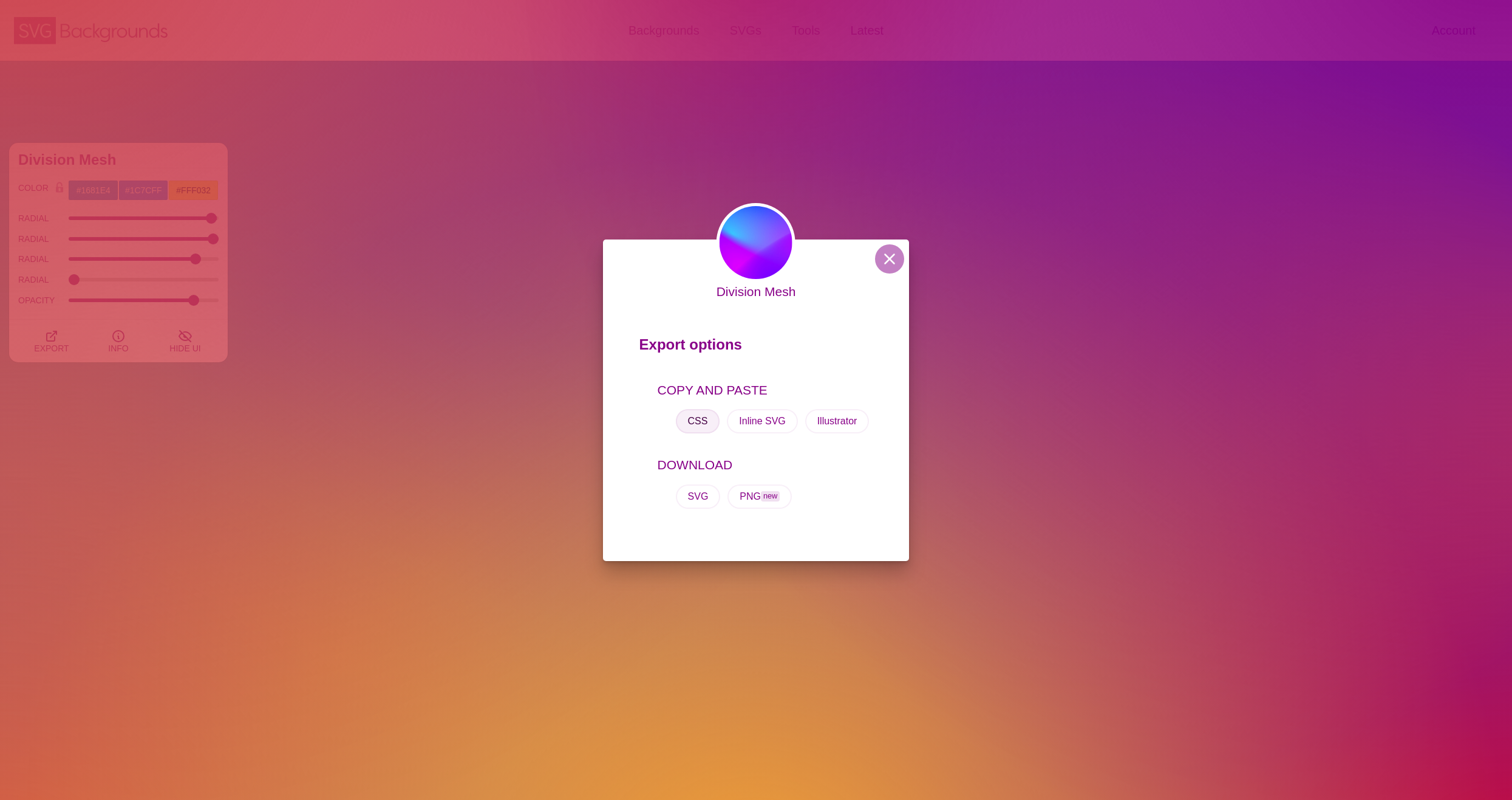
click at [710, 417] on button "CSS" at bounding box center [699, 420] width 45 height 24
click at [881, 260] on button at bounding box center [889, 258] width 29 height 29
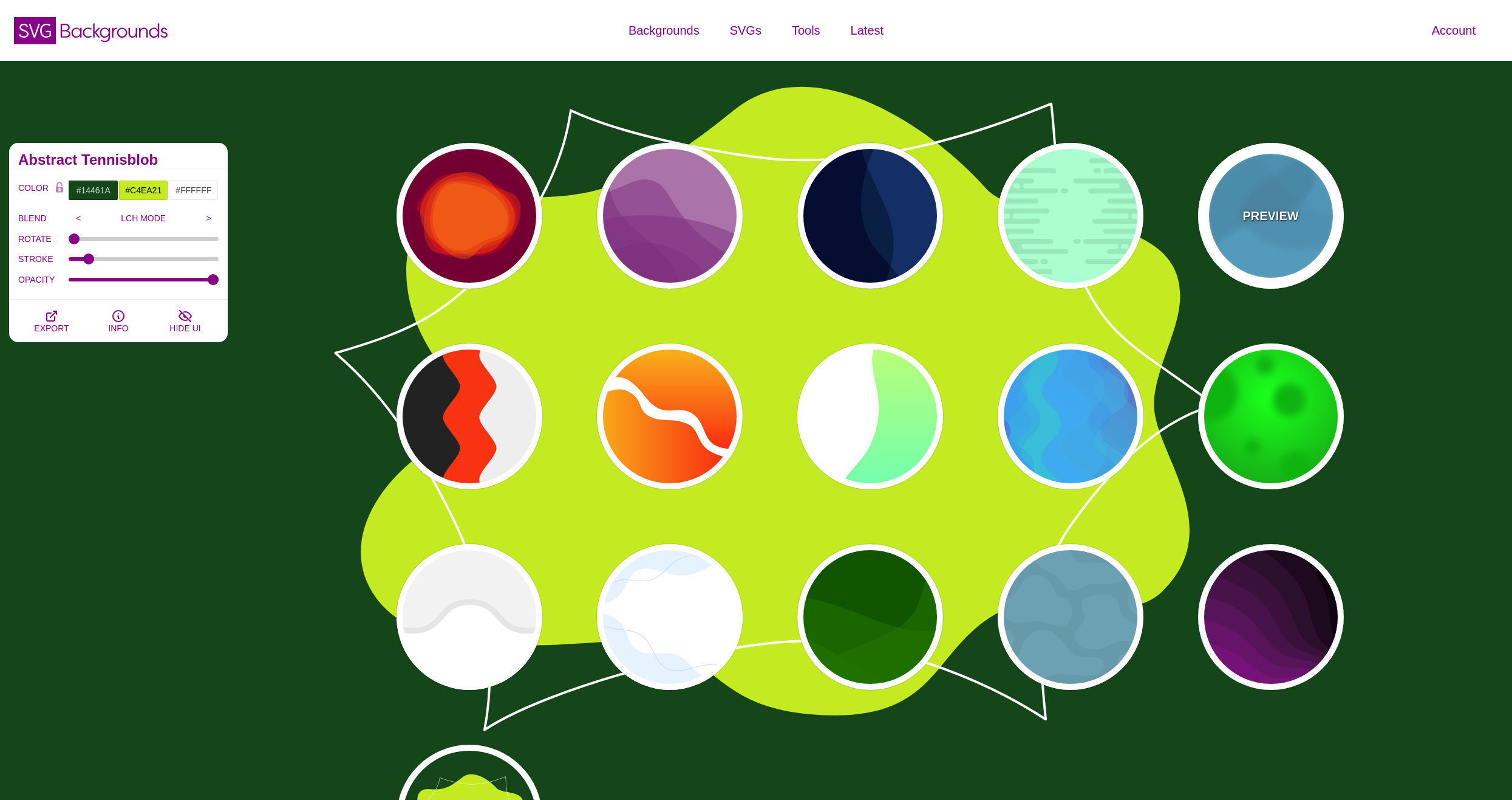
click at [1258, 252] on div "PREVIEW" at bounding box center [1271, 215] width 146 height 146
type input "#44CCFF"
type input "#000000"
type input "0.1"
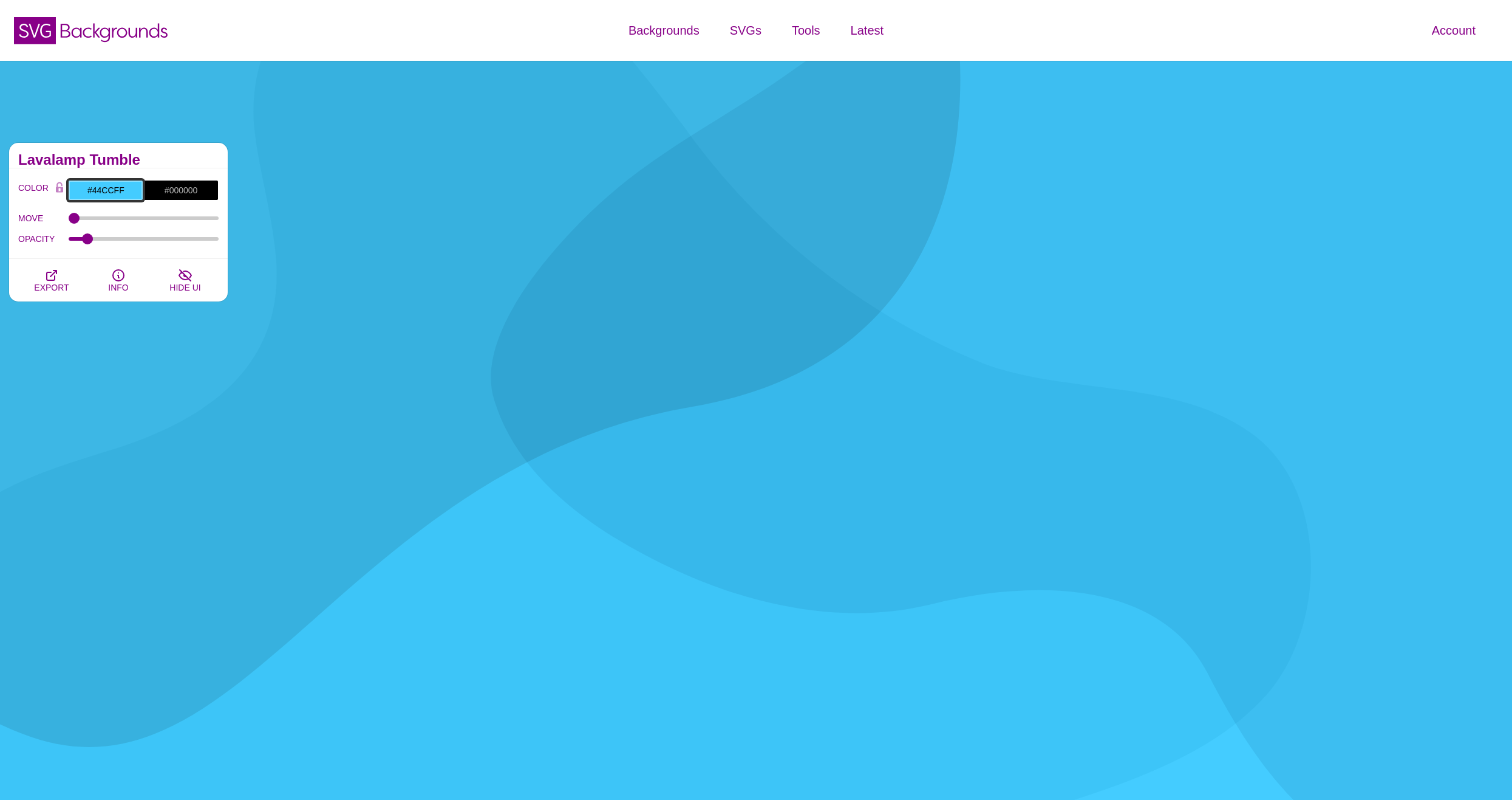
click at [110, 188] on input "#44CCFF" at bounding box center [105, 189] width 75 height 21
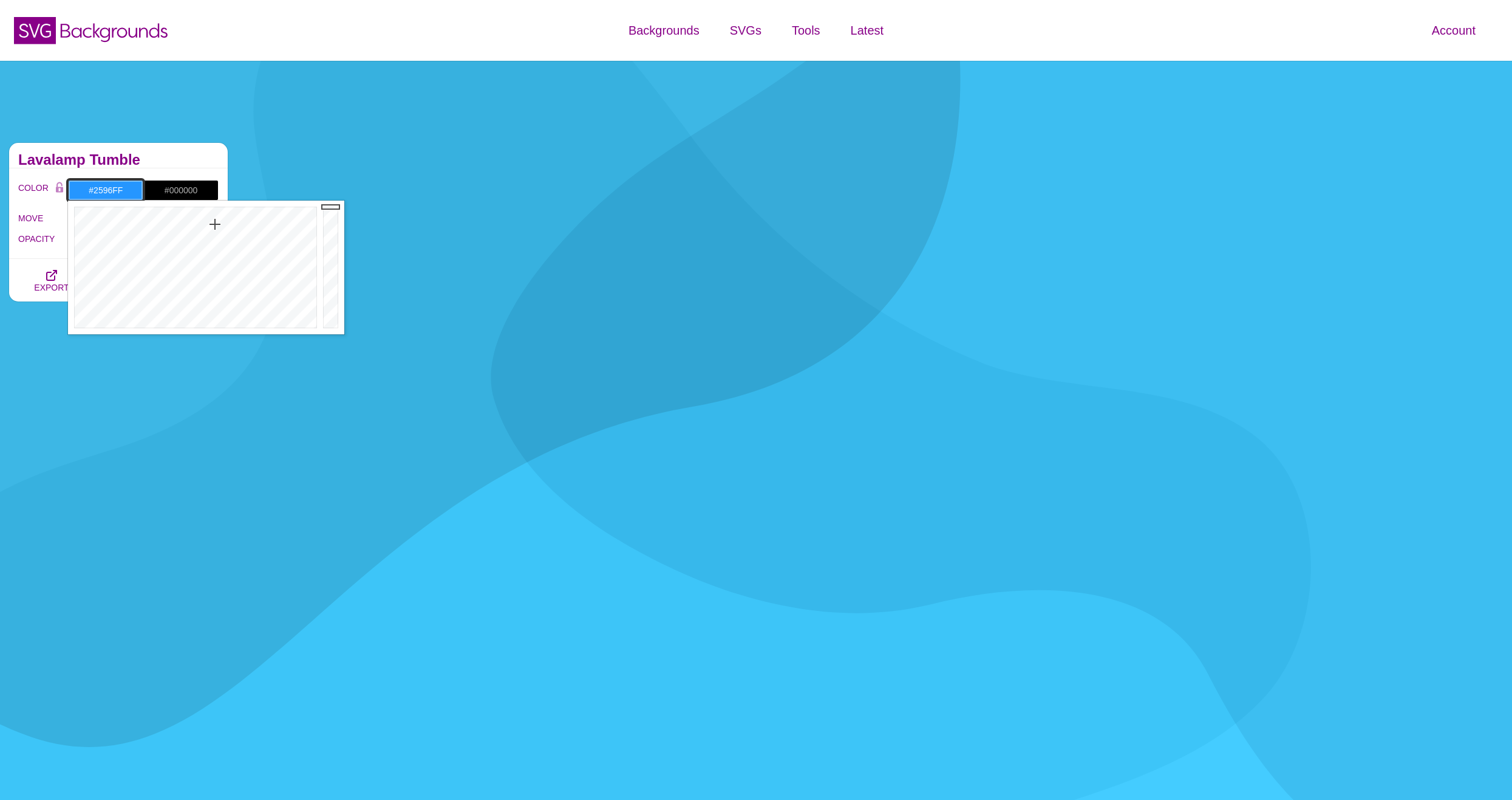
drag, startPoint x: 207, startPoint y: 226, endPoint x: 215, endPoint y: 224, distance: 8.2
click at [215, 224] on div at bounding box center [194, 267] width 252 height 134
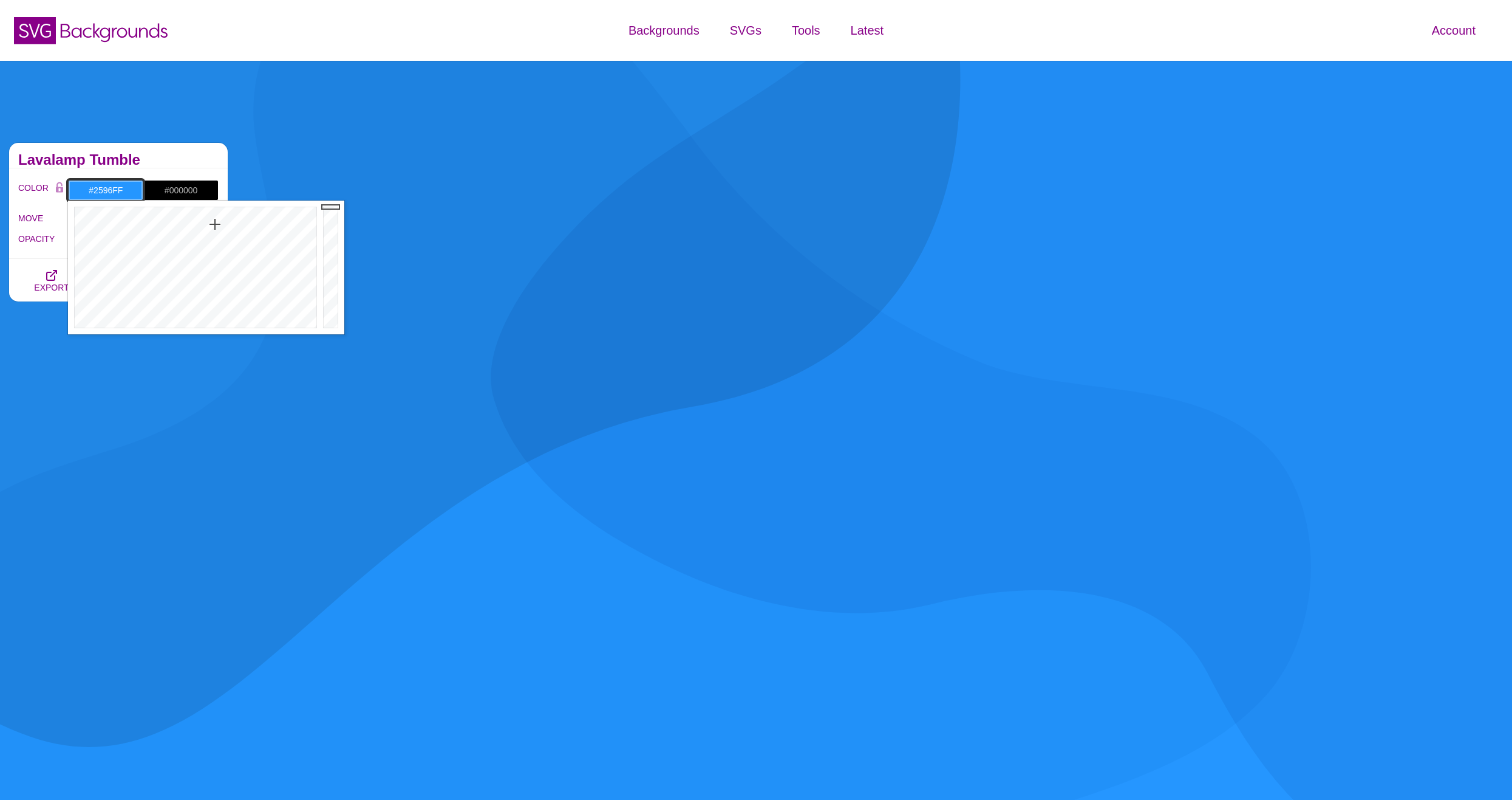
click at [106, 190] on input "#2596FF" at bounding box center [105, 189] width 75 height 21
paste input "3f8fc8"
type input "#3F8FC8"
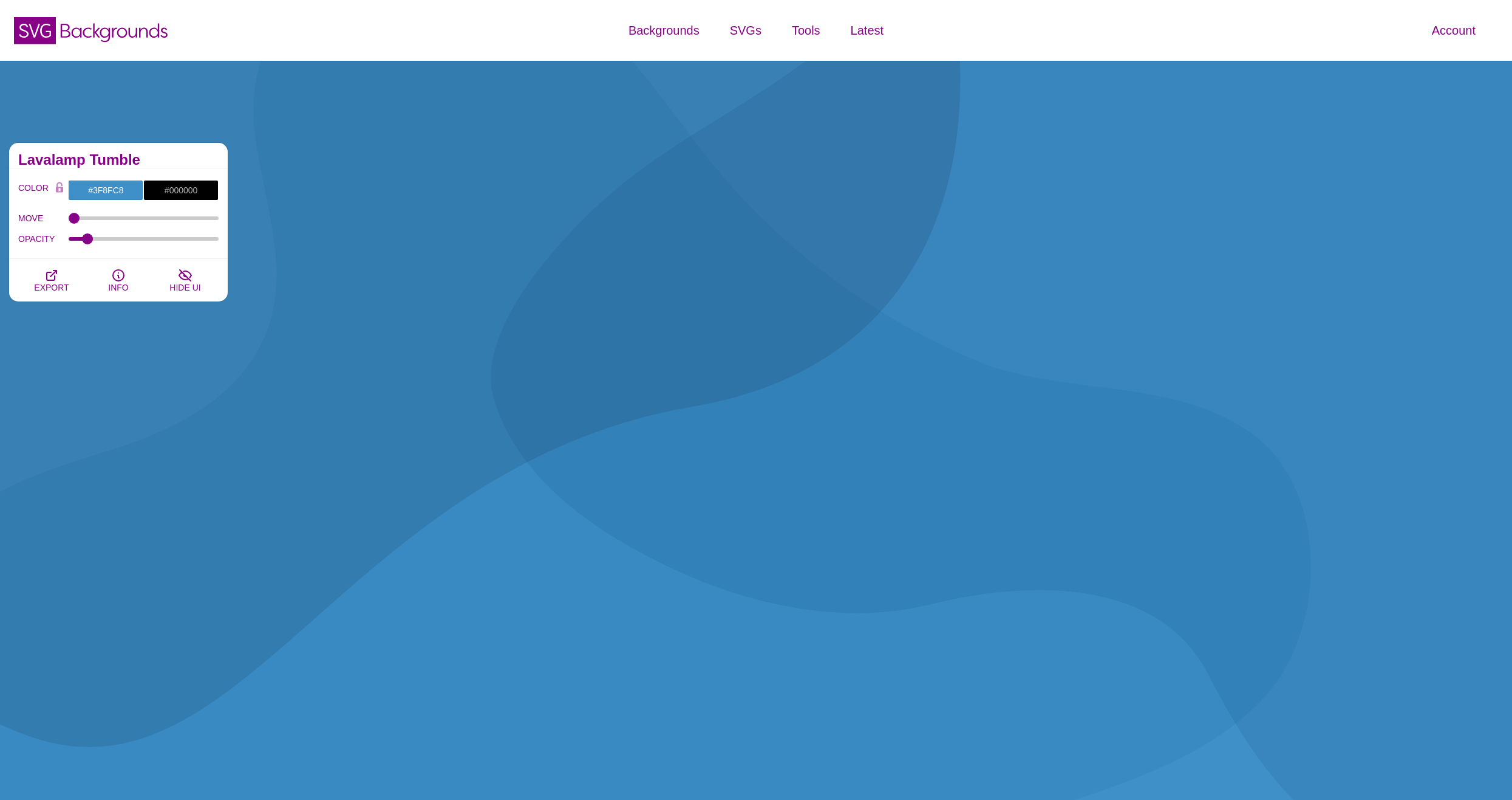
click at [151, 164] on h2 "Lavalamp Tumble" at bounding box center [118, 159] width 200 height 10
click at [184, 190] on input "#000000" at bounding box center [181, 189] width 75 height 21
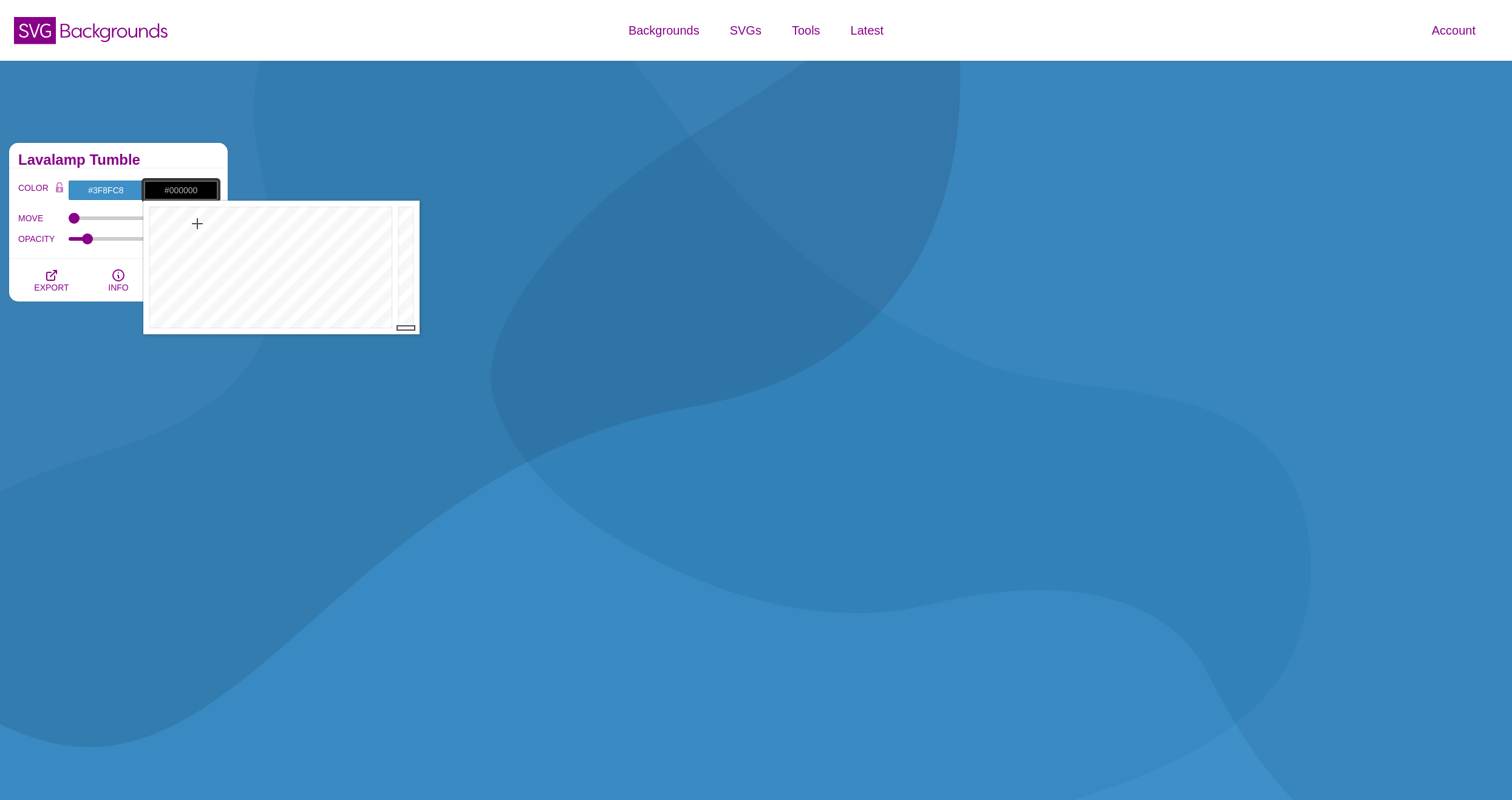
click at [184, 190] on input "#000000" at bounding box center [181, 189] width 75 height 21
click at [180, 190] on input "#000000" at bounding box center [181, 189] width 75 height 21
drag, startPoint x: 180, startPoint y: 190, endPoint x: 173, endPoint y: 173, distance: 18.4
click at [173, 173] on div "COLOR #3F8FC8 #000000 #FFFFFF #EEEEEE #555555 #666666 #777777 #888888 #999999 B…" at bounding box center [118, 213] width 219 height 90
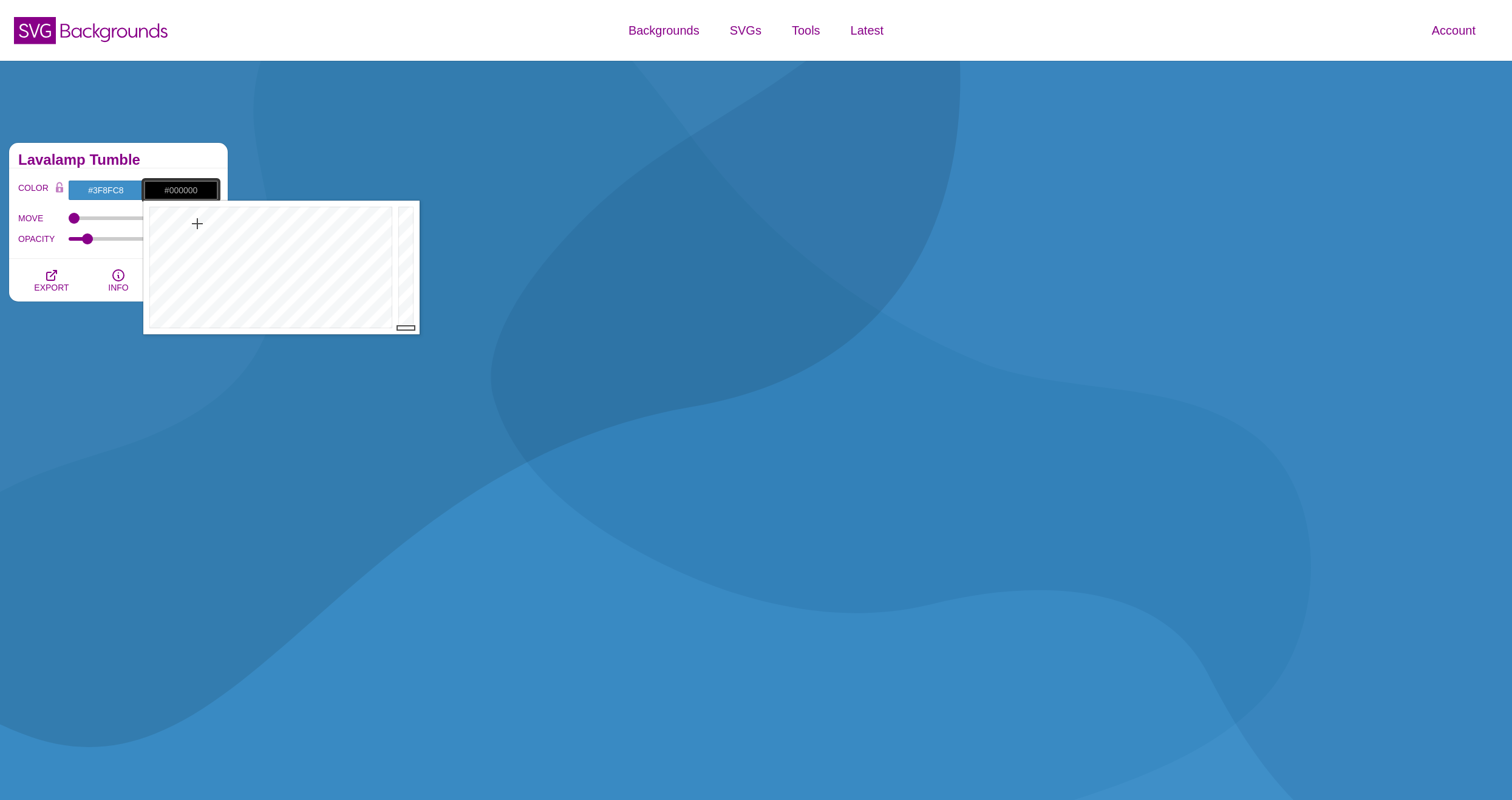
click at [173, 190] on input "#000000" at bounding box center [181, 189] width 75 height 21
drag, startPoint x: 271, startPoint y: 215, endPoint x: 277, endPoint y: 219, distance: 7.2
click at [273, 217] on div at bounding box center [269, 267] width 252 height 134
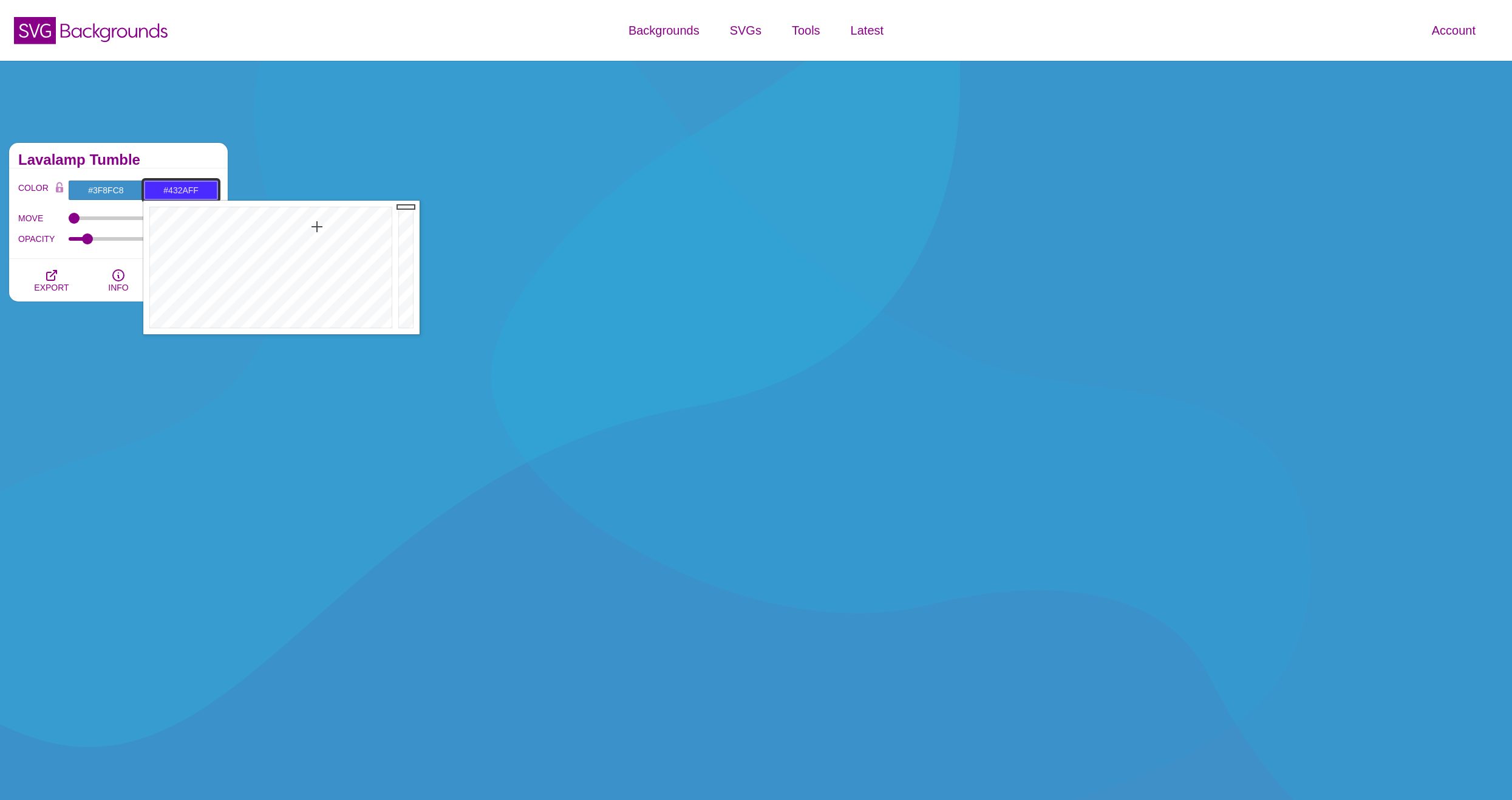
drag, startPoint x: 317, startPoint y: 227, endPoint x: 311, endPoint y: 223, distance: 7.2
click at [315, 227] on div at bounding box center [269, 267] width 252 height 134
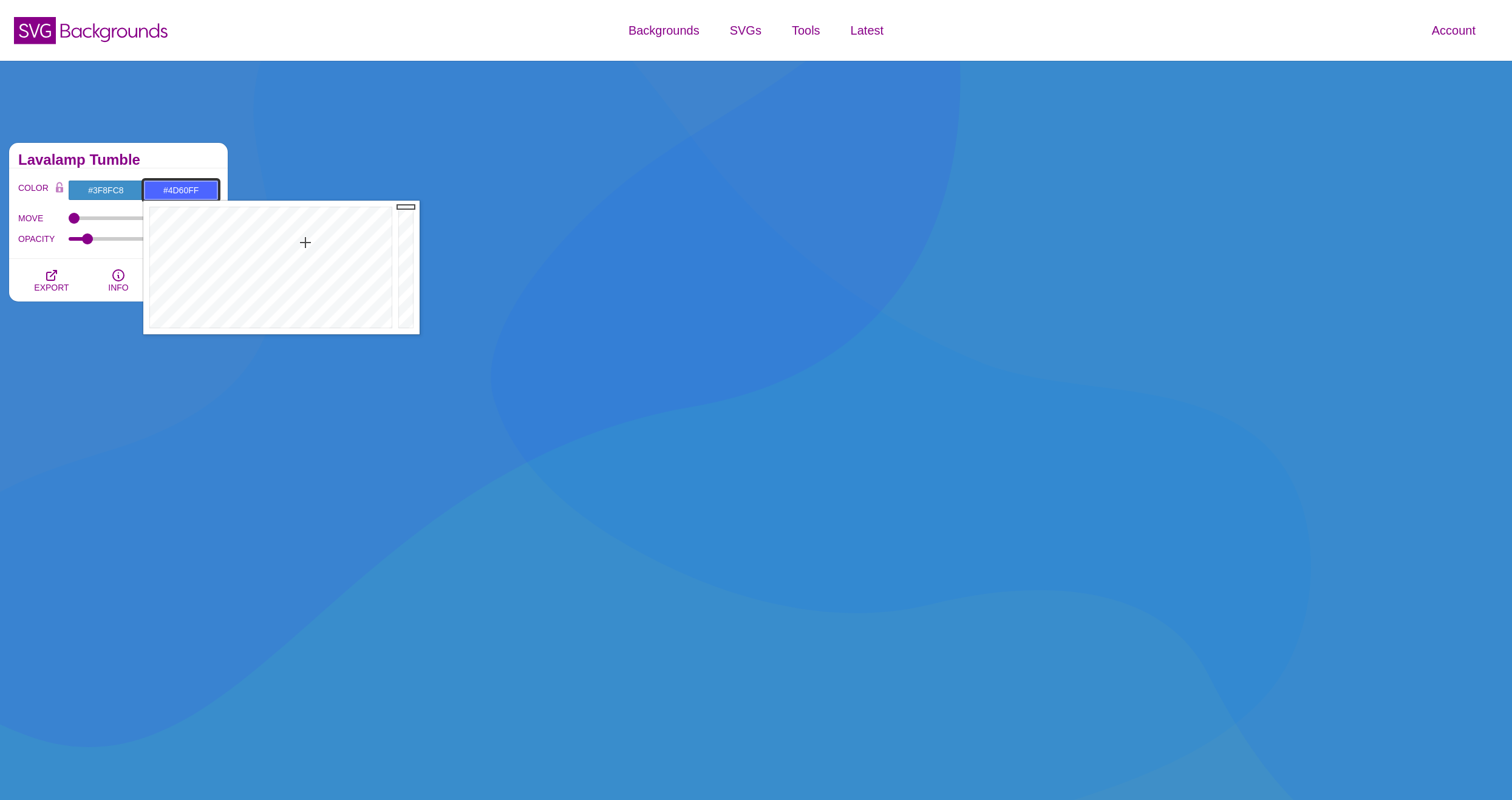
drag, startPoint x: 306, startPoint y: 223, endPoint x: 307, endPoint y: 244, distance: 21.0
click at [307, 243] on div at bounding box center [269, 267] width 252 height 134
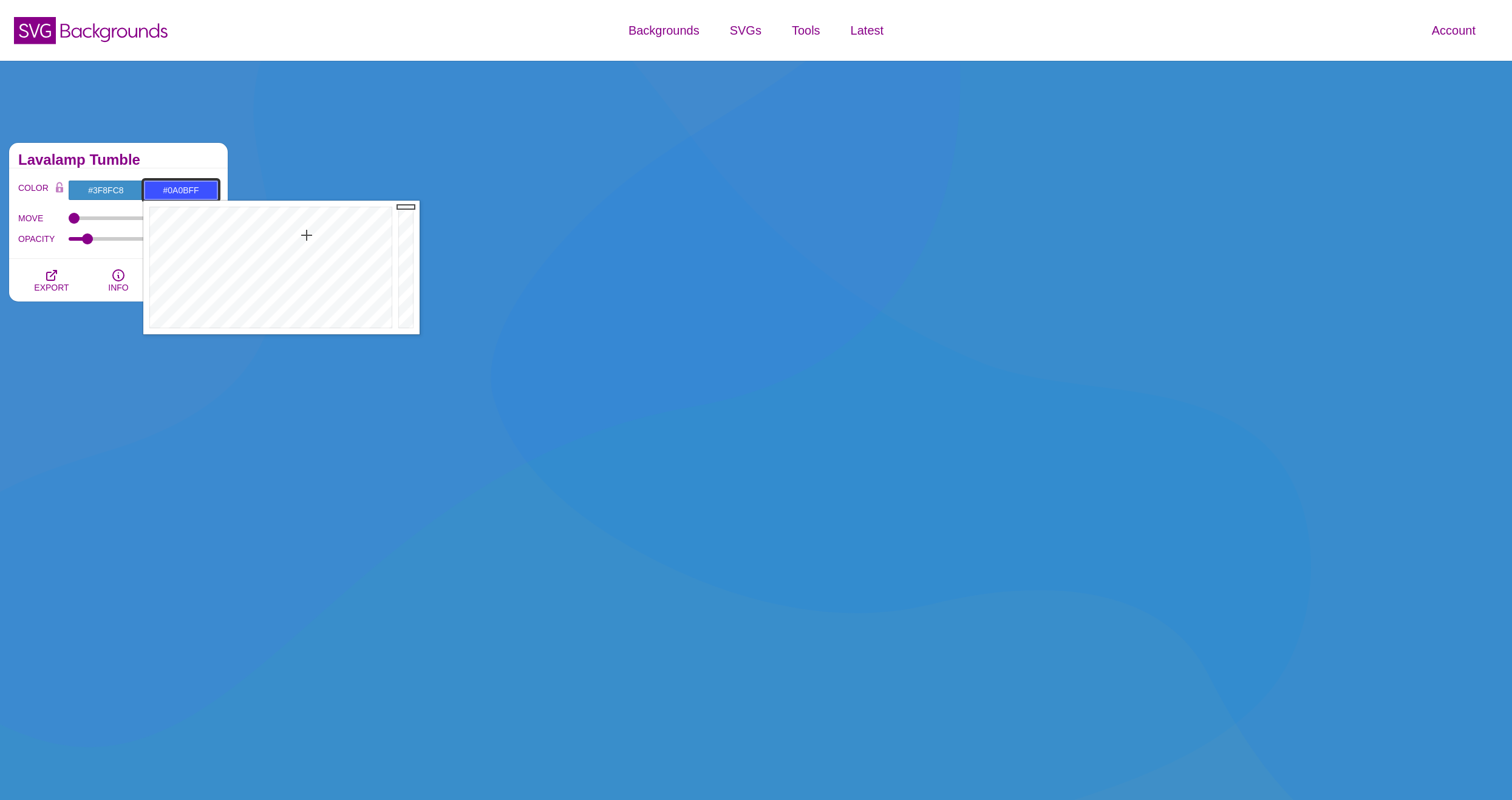
drag, startPoint x: 307, startPoint y: 244, endPoint x: 311, endPoint y: 212, distance: 32.2
click at [311, 212] on div at bounding box center [269, 267] width 252 height 134
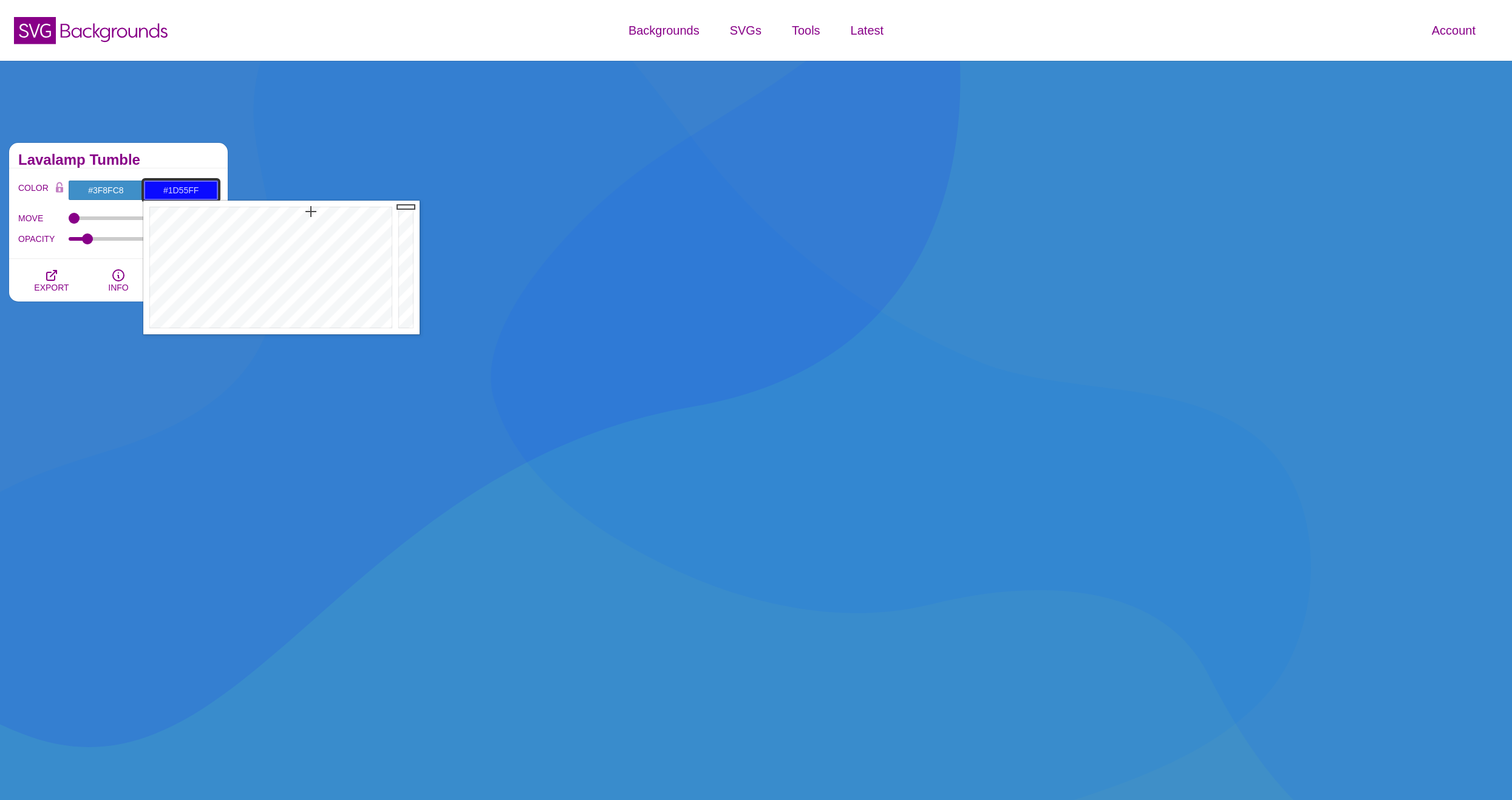
click at [301, 221] on div at bounding box center [269, 267] width 252 height 134
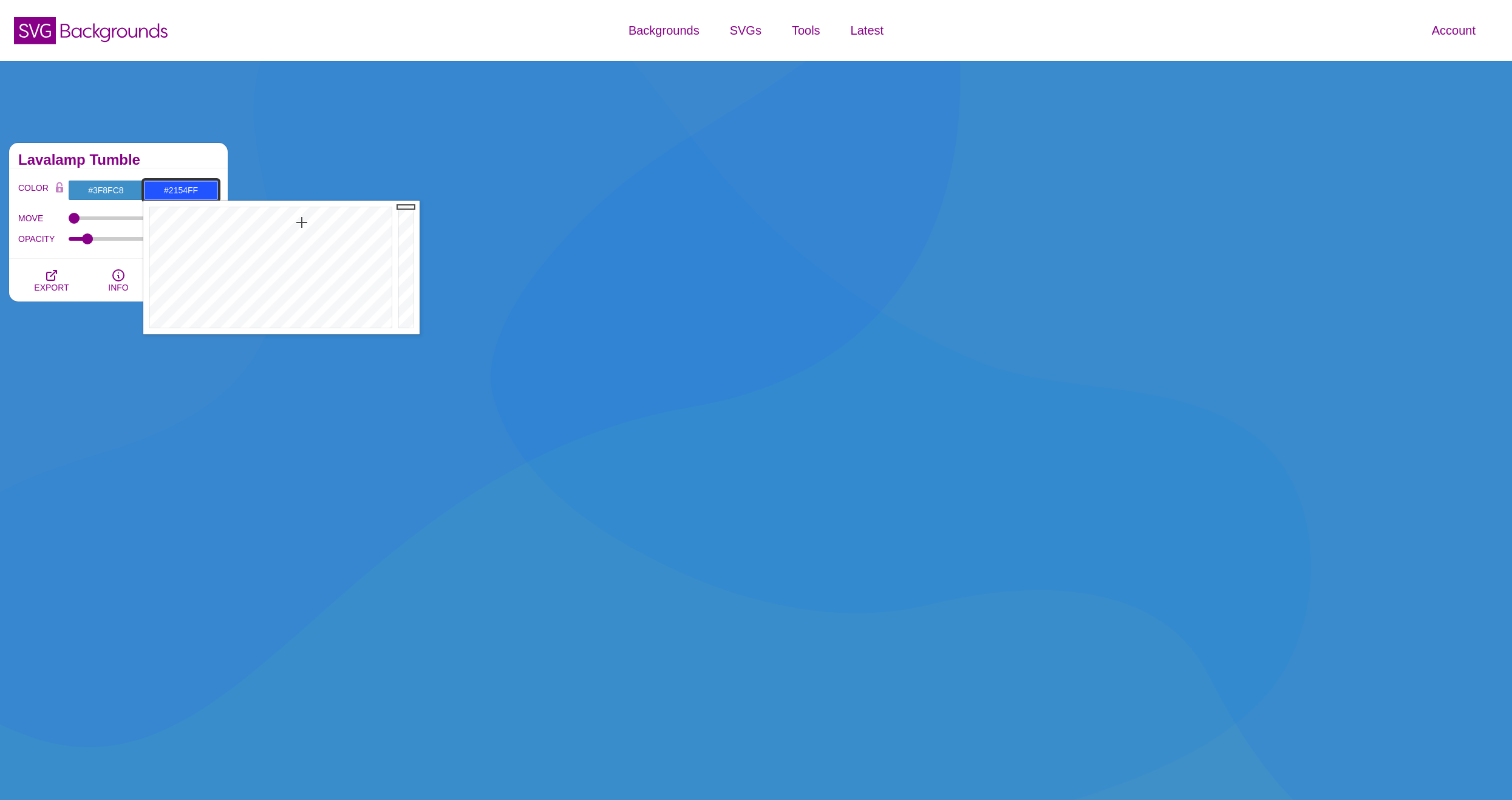
click at [302, 223] on div at bounding box center [269, 267] width 252 height 134
click at [318, 217] on div at bounding box center [269, 267] width 252 height 134
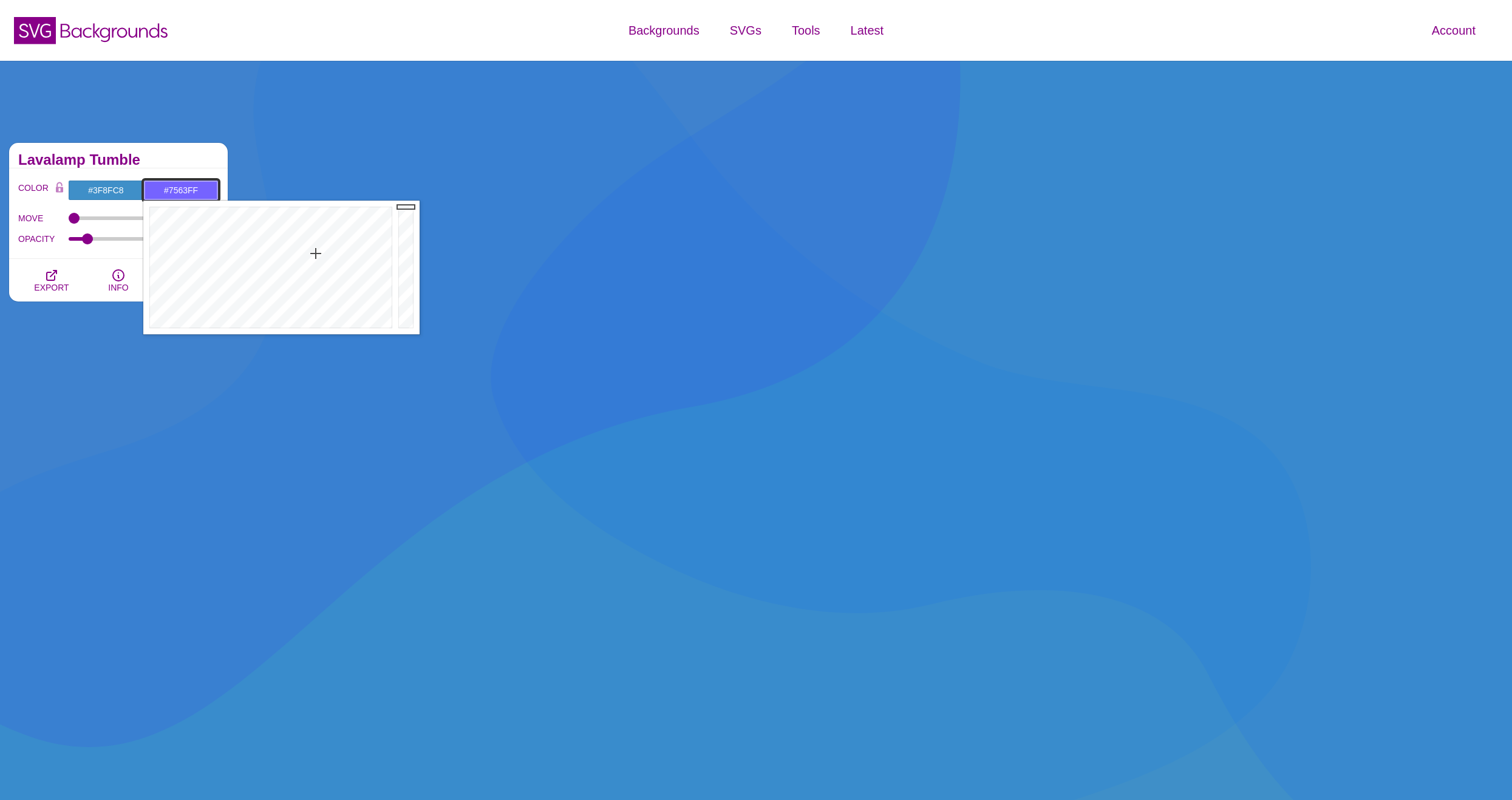
click at [315, 253] on div at bounding box center [269, 267] width 252 height 134
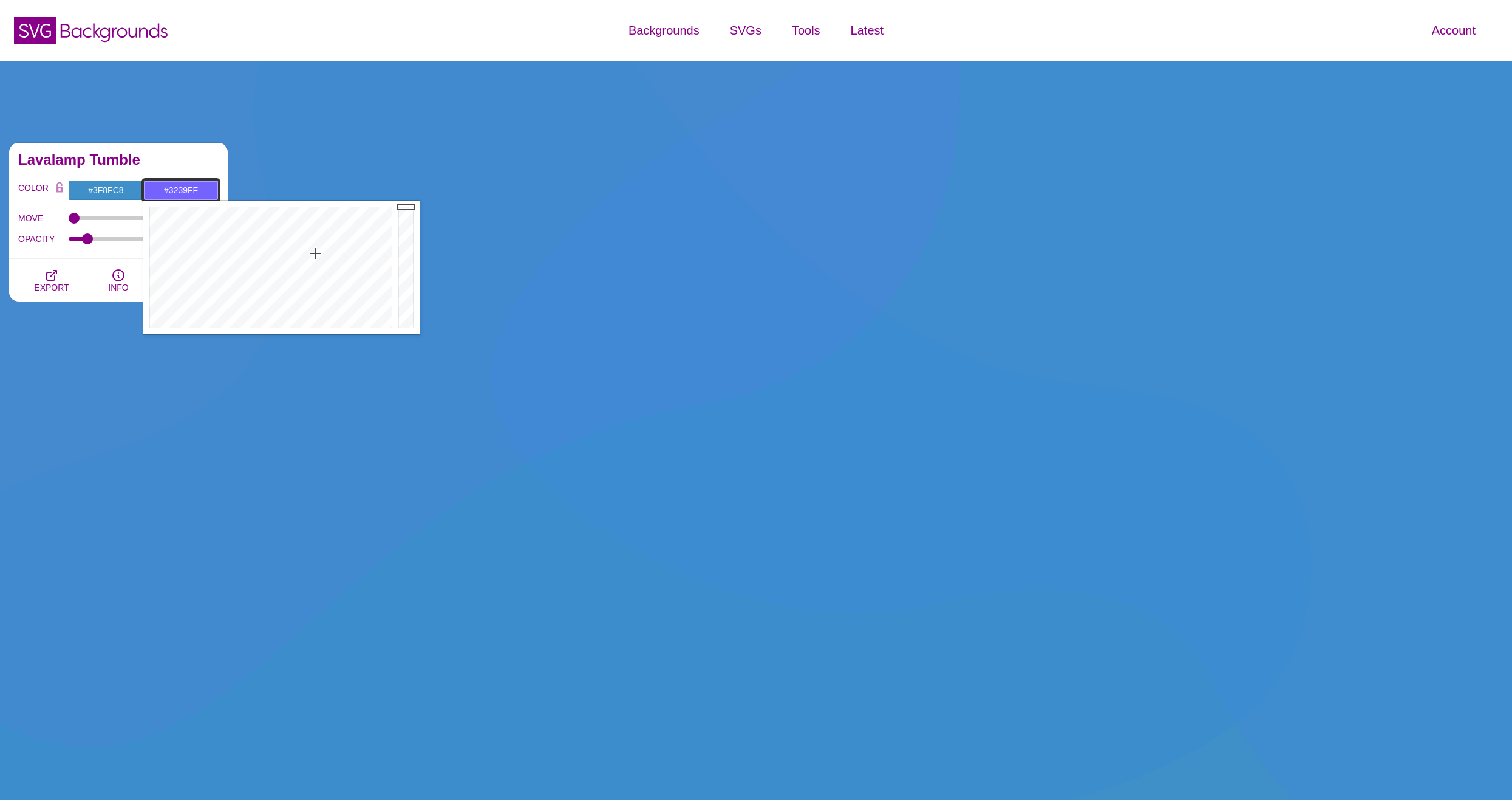
click at [310, 231] on div at bounding box center [269, 267] width 252 height 134
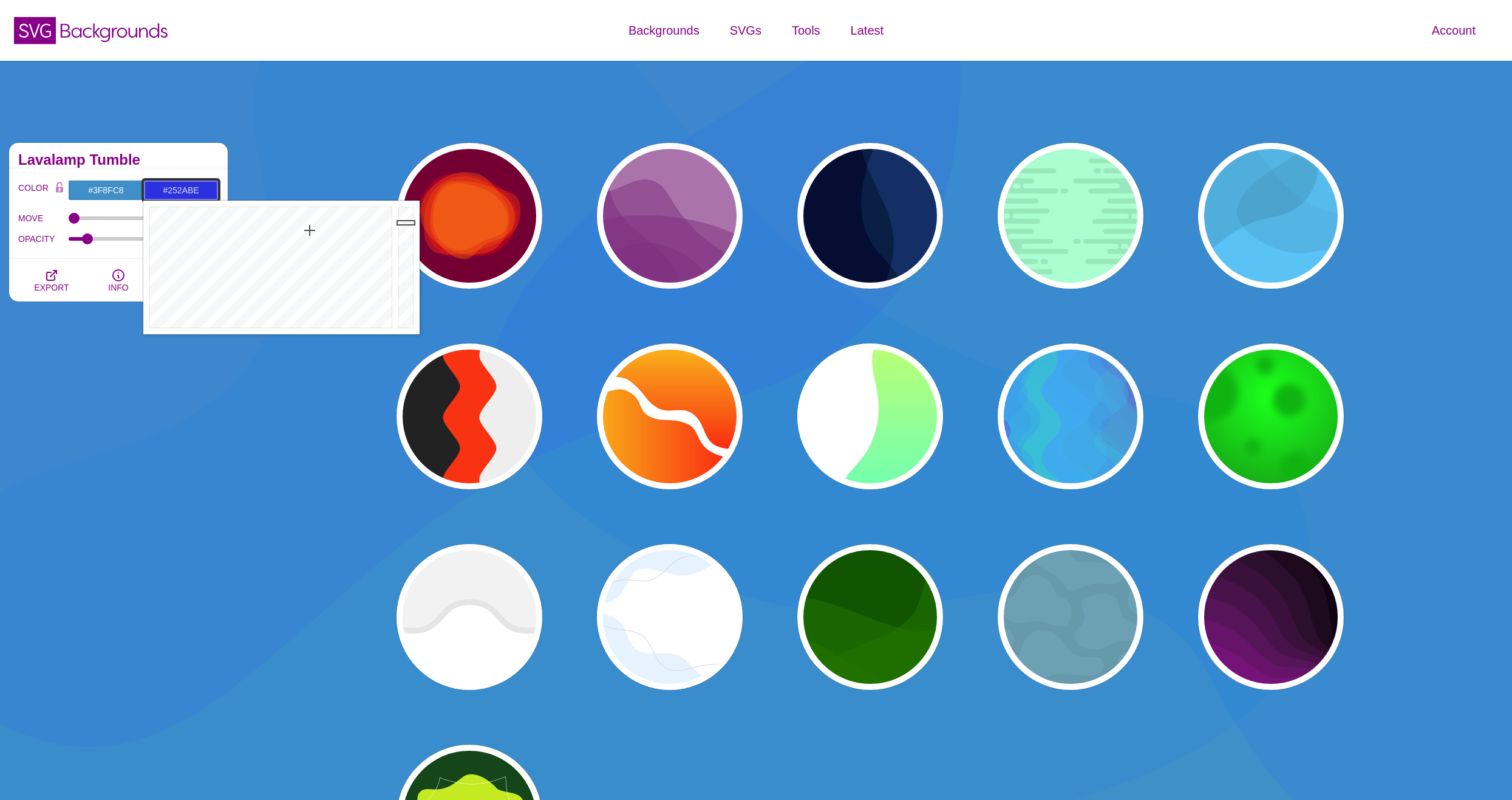
drag, startPoint x: 406, startPoint y: 223, endPoint x: 406, endPoint y: 238, distance: 15.0
click at [406, 238] on div at bounding box center [407, 267] width 24 height 134
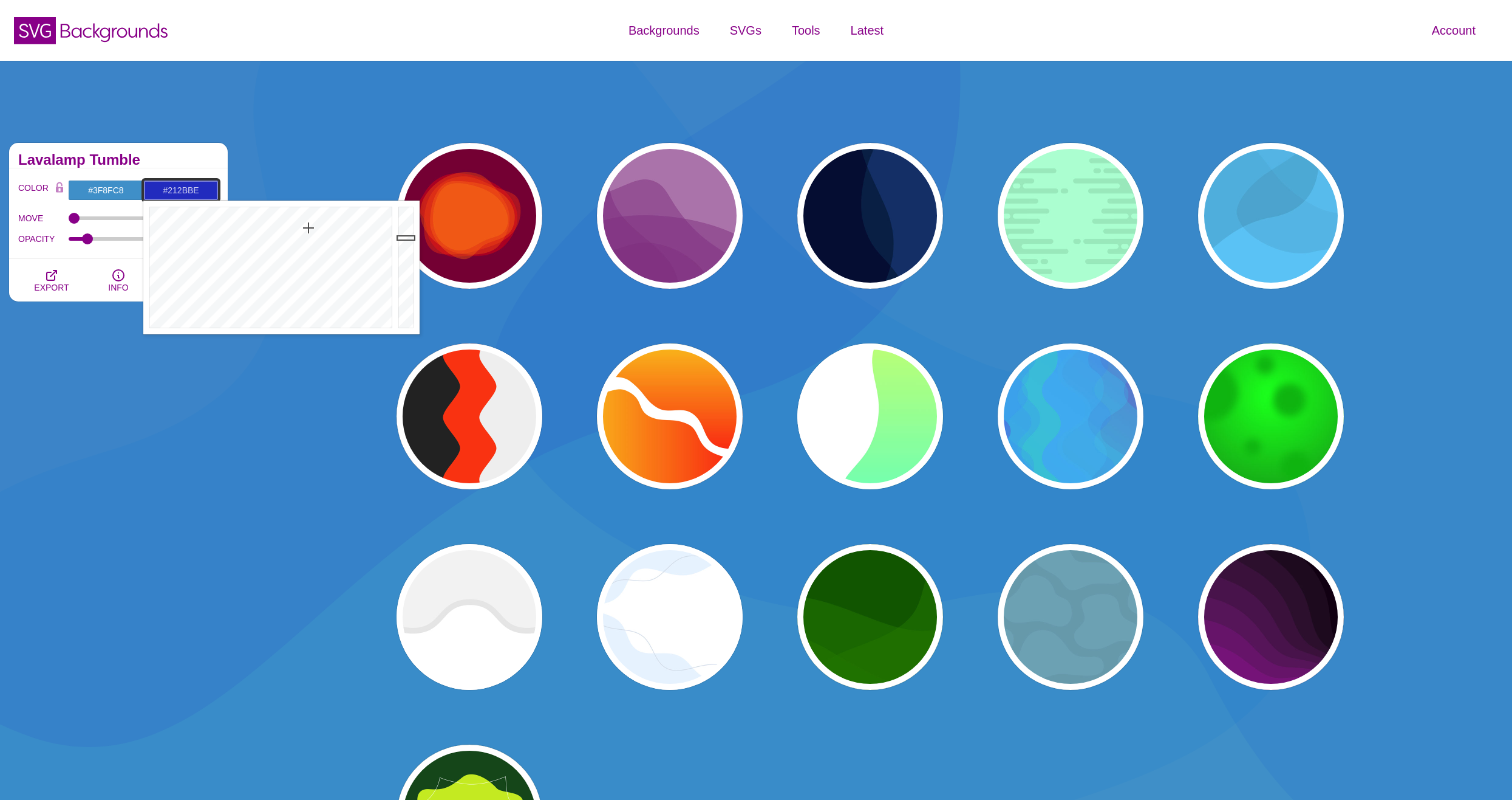
click at [308, 228] on div at bounding box center [269, 267] width 252 height 134
click at [310, 216] on div at bounding box center [269, 267] width 252 height 134
type input "#1127BE"
click at [307, 217] on div at bounding box center [269, 267] width 252 height 134
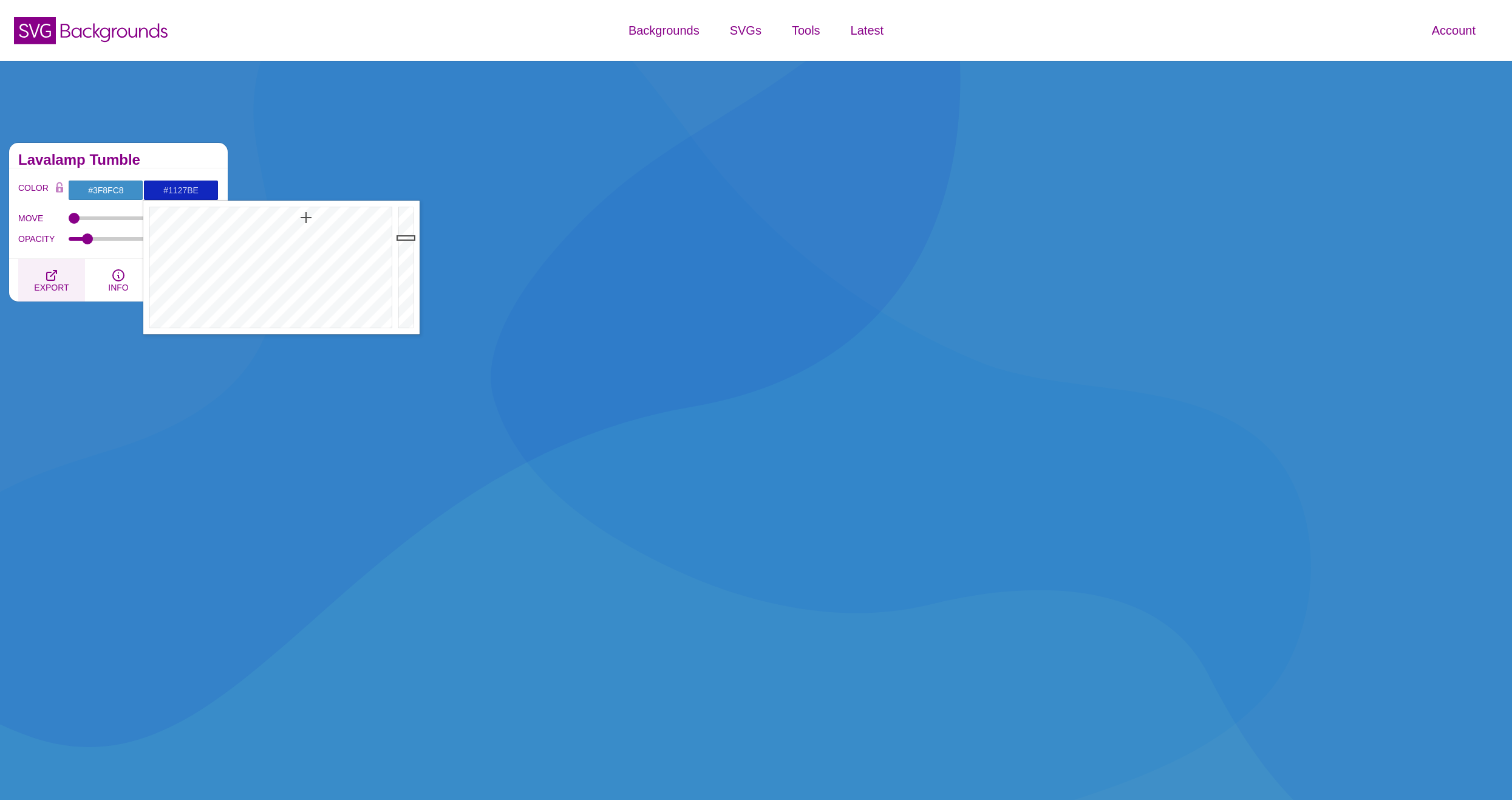
click at [56, 275] on icon "button" at bounding box center [52, 275] width 14 height 14
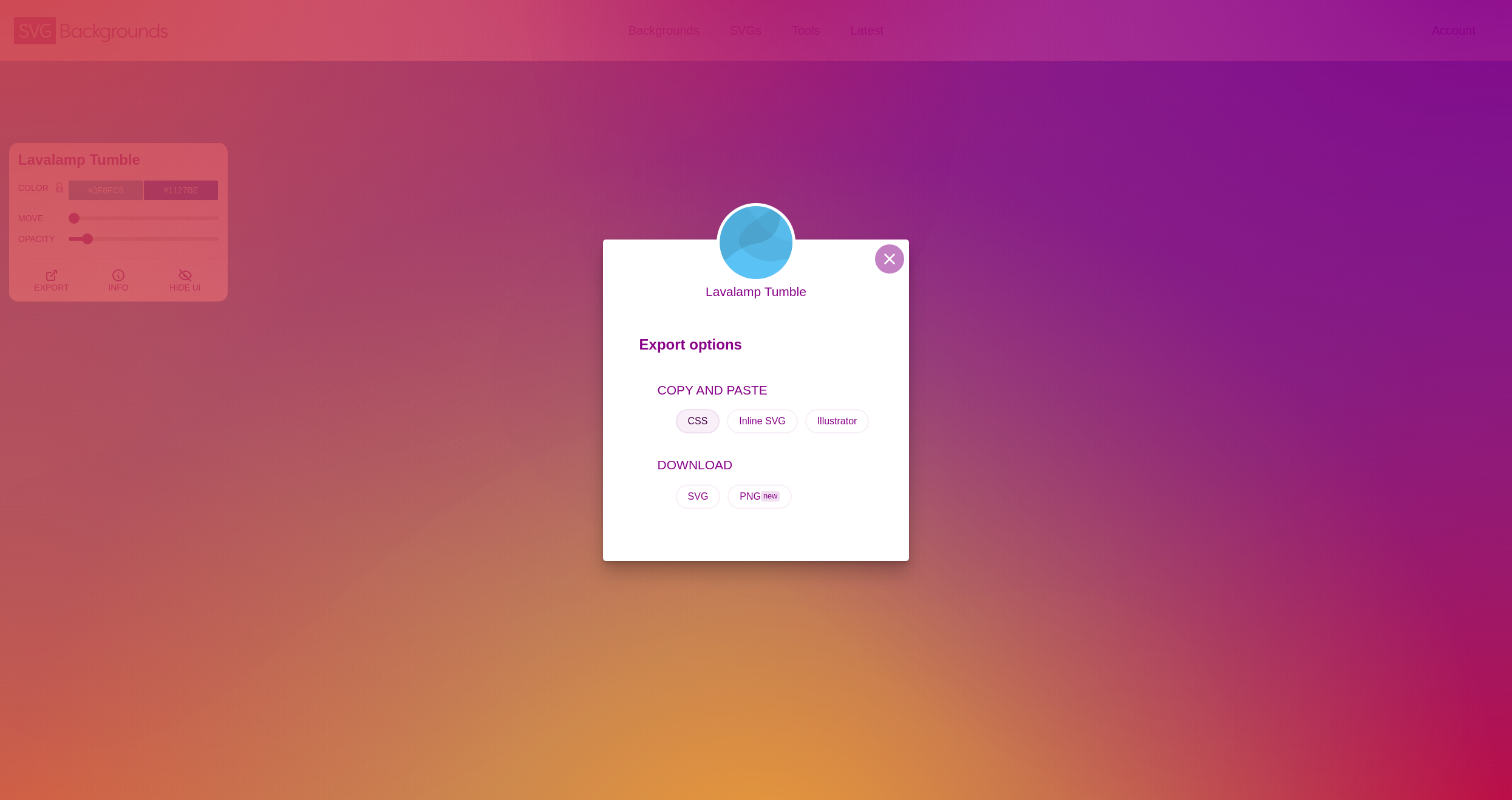
click at [693, 425] on button "CSS" at bounding box center [699, 420] width 45 height 24
click at [891, 256] on button at bounding box center [889, 258] width 29 height 29
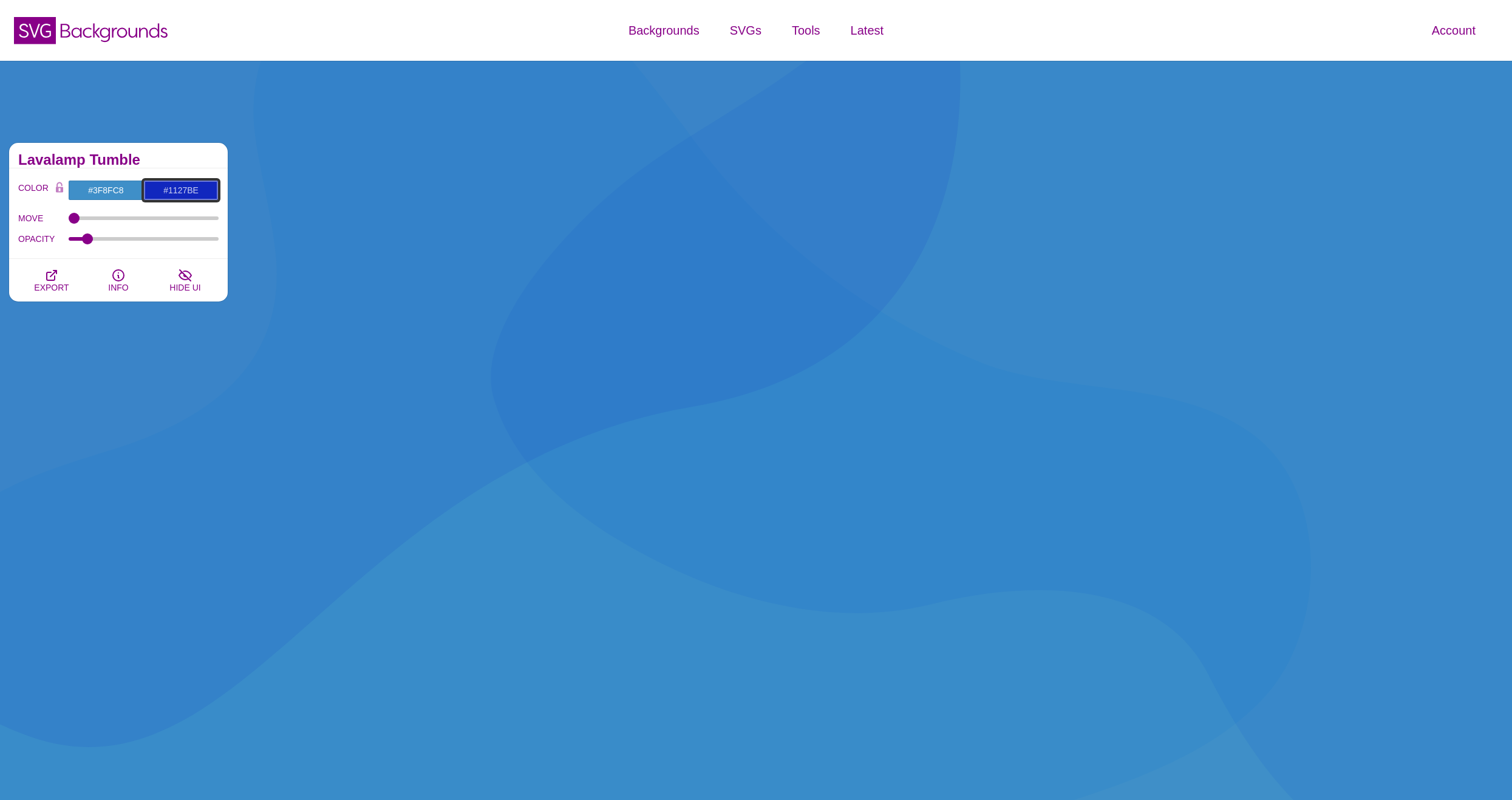
click at [178, 189] on input "#1127BE" at bounding box center [181, 189] width 75 height 21
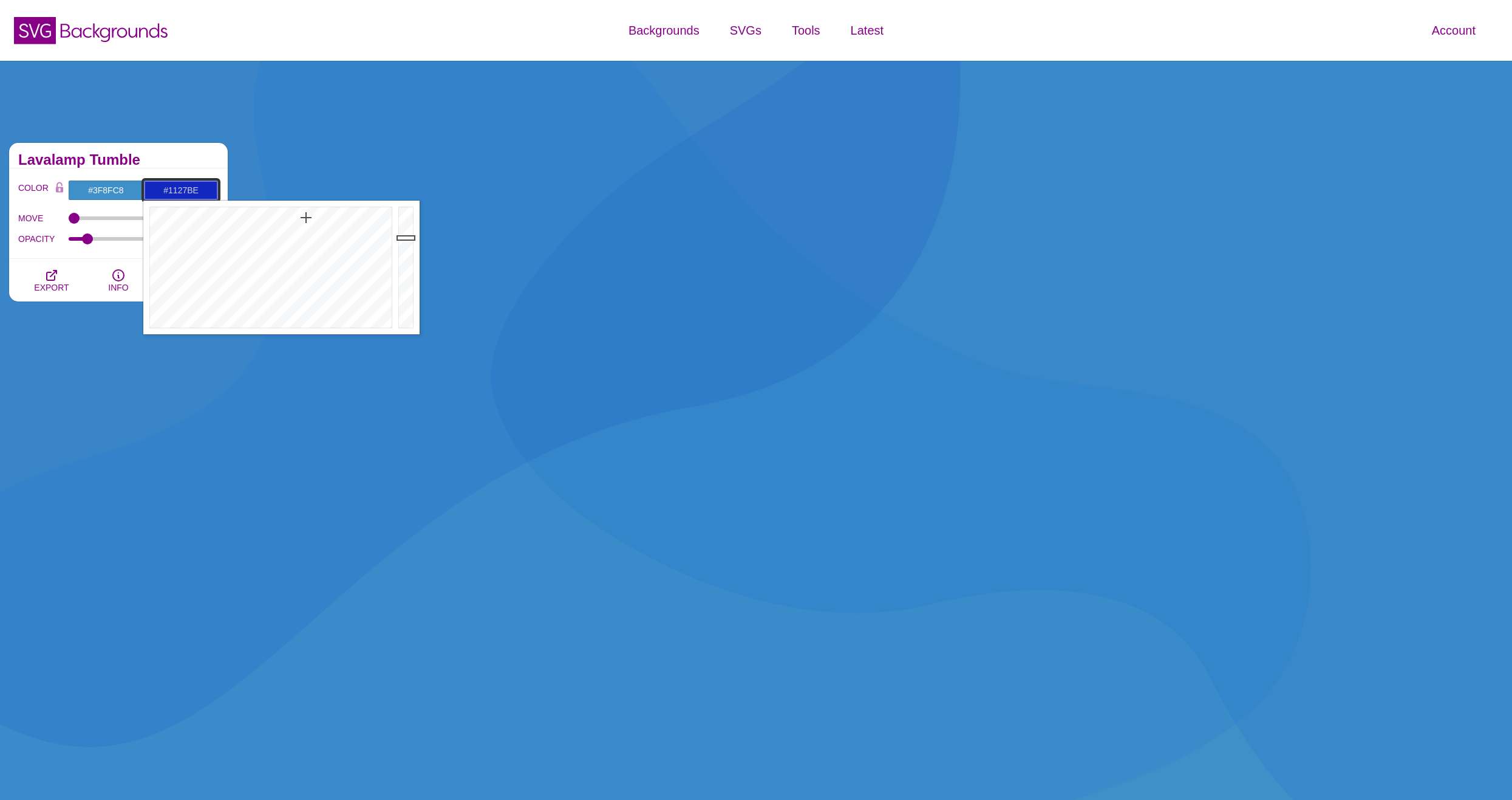
click at [178, 189] on input "#1127BE" at bounding box center [181, 189] width 75 height 21
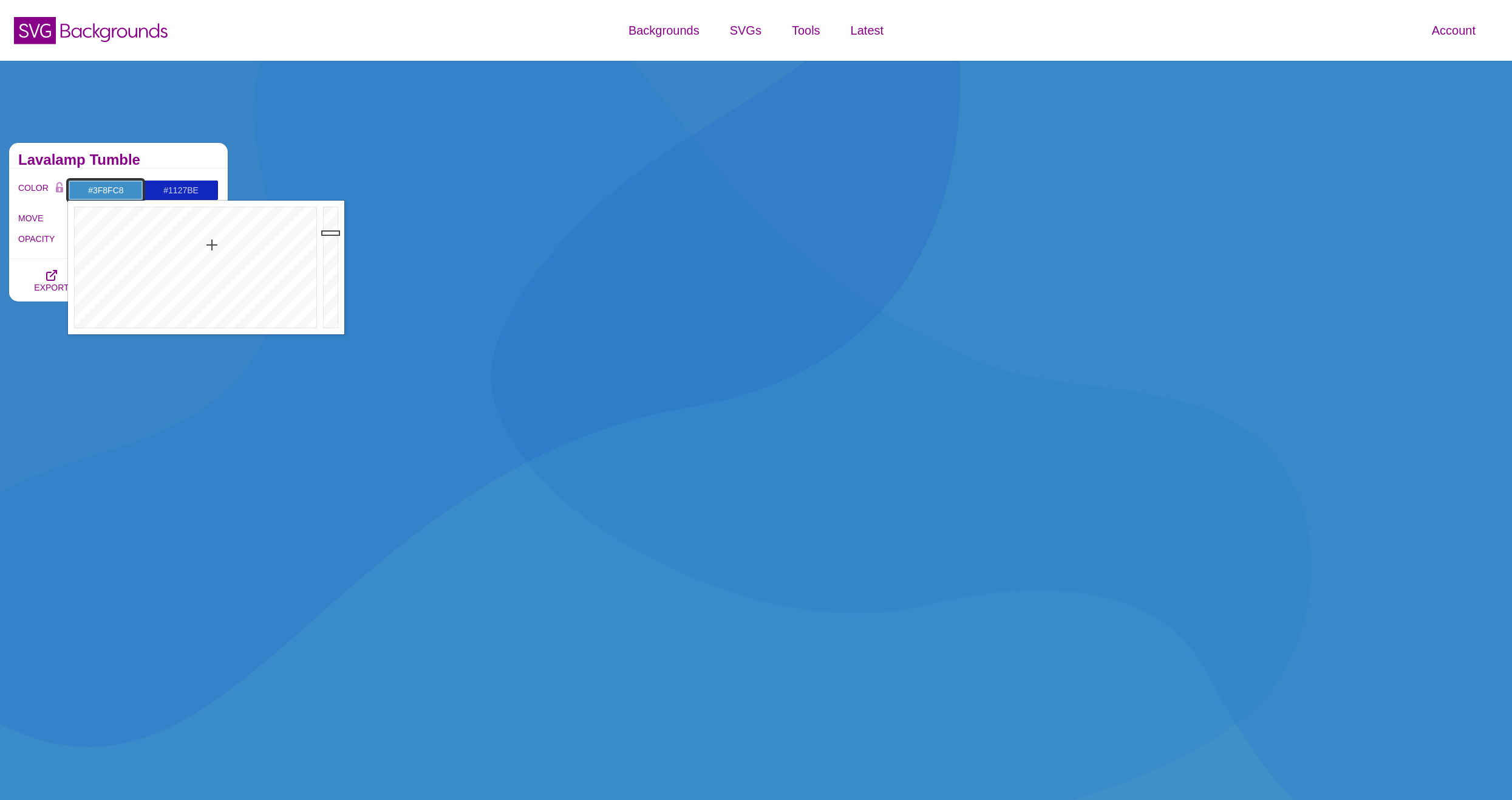
click at [107, 192] on input "#3F8FC8" at bounding box center [105, 189] width 75 height 21
click at [177, 191] on input "#1127BE" at bounding box center [181, 189] width 75 height 21
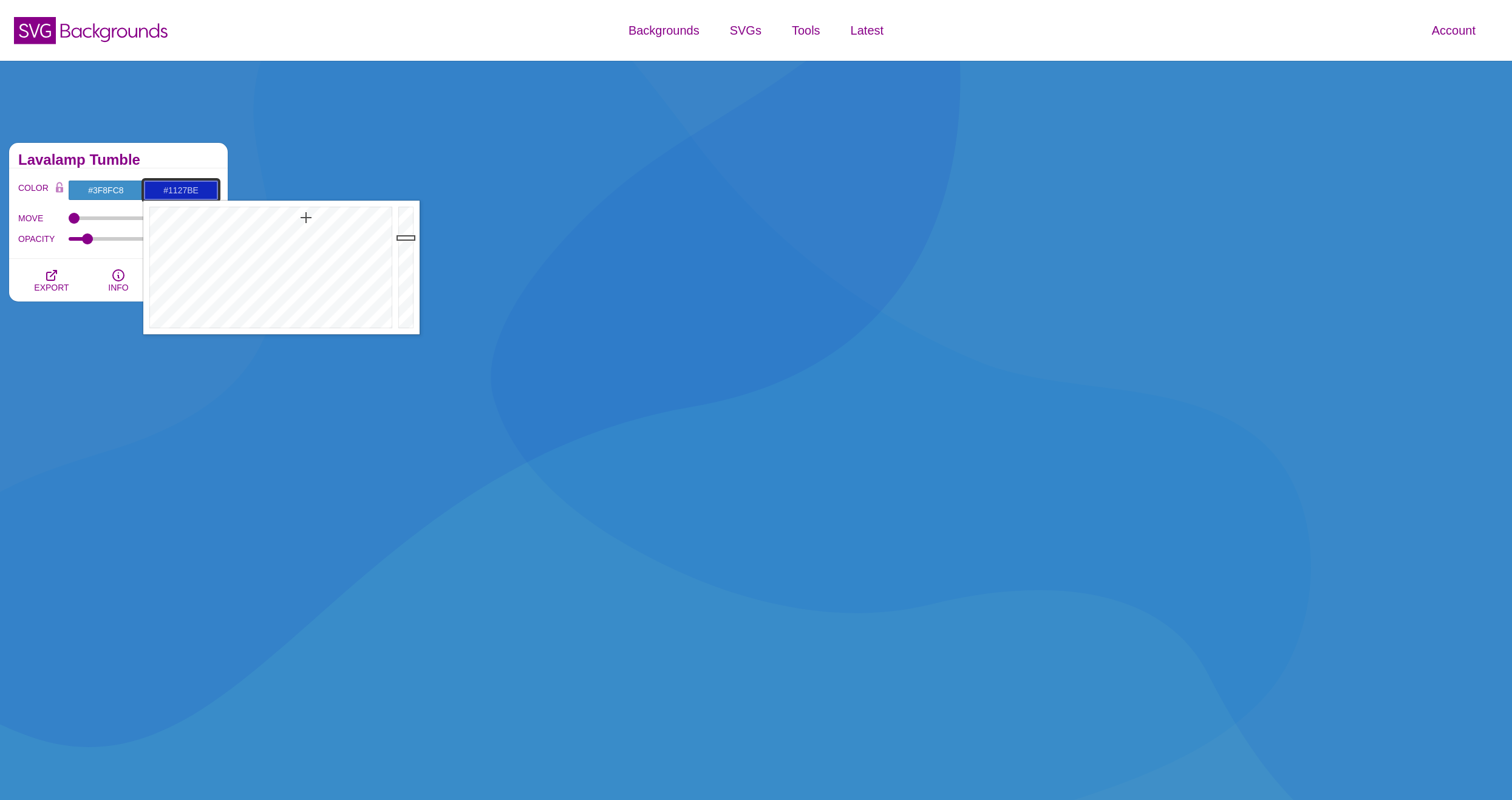
click at [177, 191] on input "#1127BE" at bounding box center [181, 189] width 75 height 21
paste input "3F8FC8"
type input "#3F8FC8"
click at [183, 160] on h2 "Lavalamp Tumble" at bounding box center [118, 159] width 200 height 10
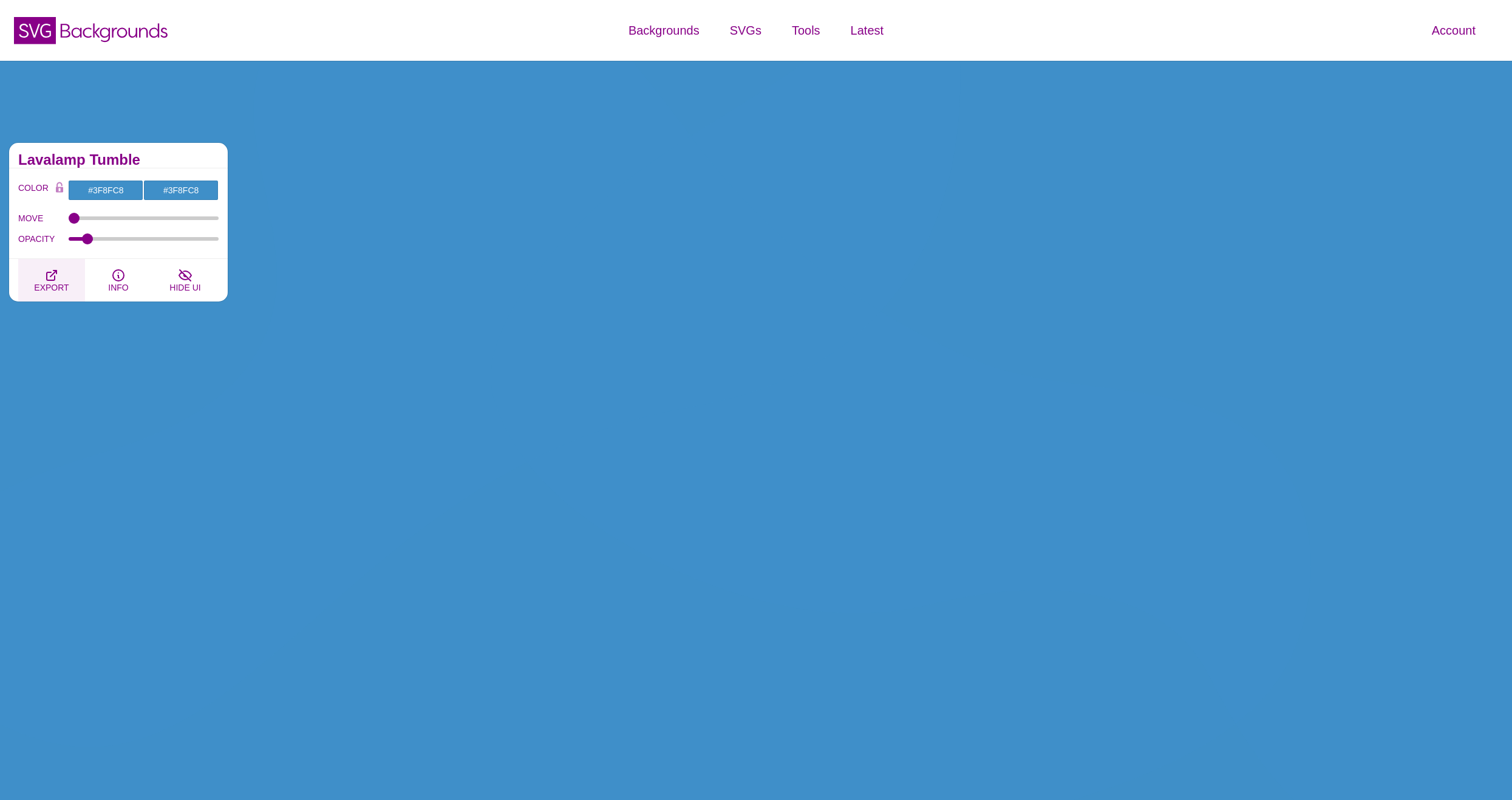
click at [54, 269] on icon "button" at bounding box center [52, 275] width 14 height 14
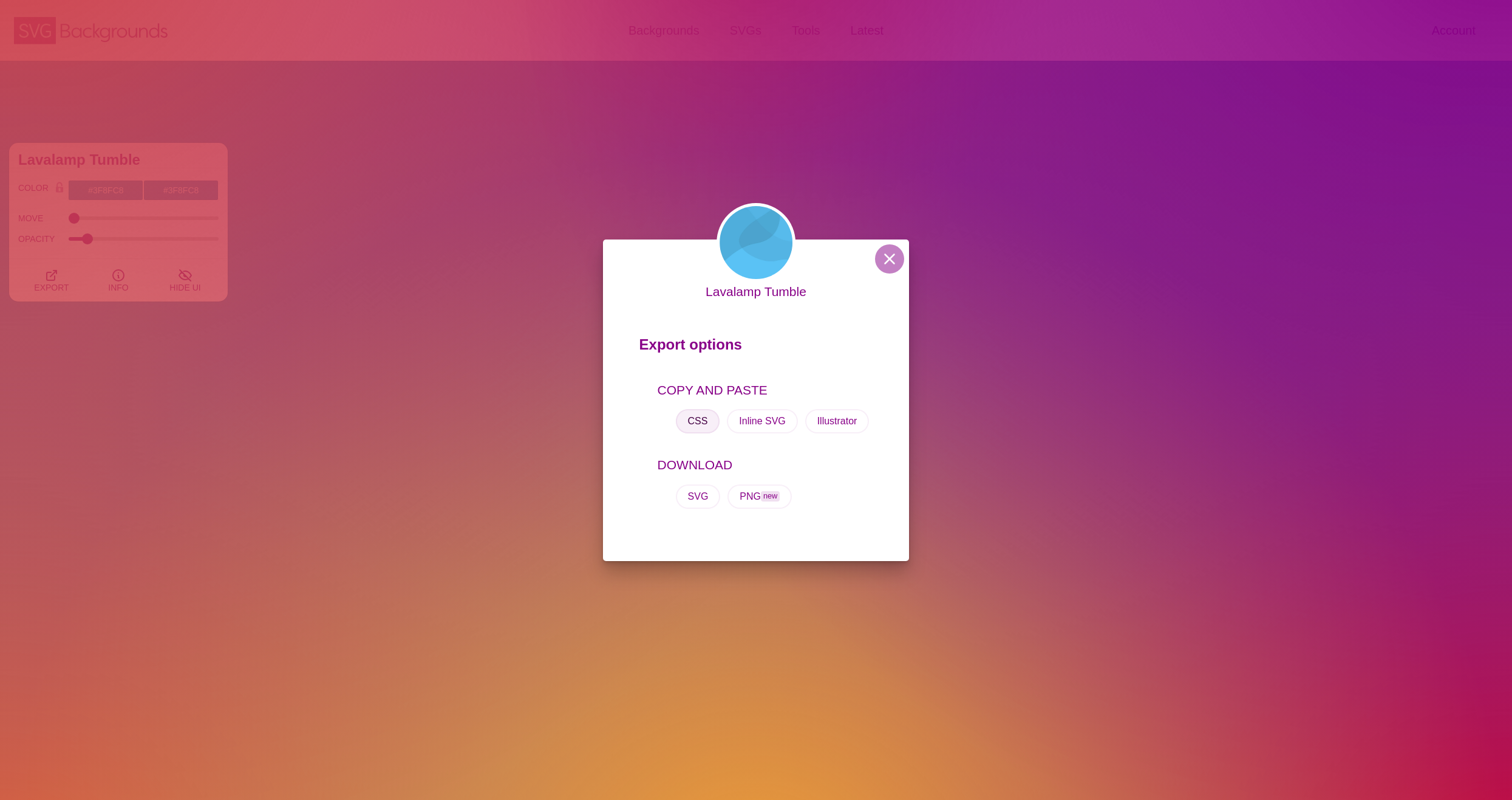
click at [694, 423] on button "CSS" at bounding box center [699, 420] width 45 height 24
click at [401, 366] on div "Lavalamp Tumble Export options COPY AND PASTE CSS Inline SVG Illustrator DOWNLO…" at bounding box center [756, 400] width 1512 height 800
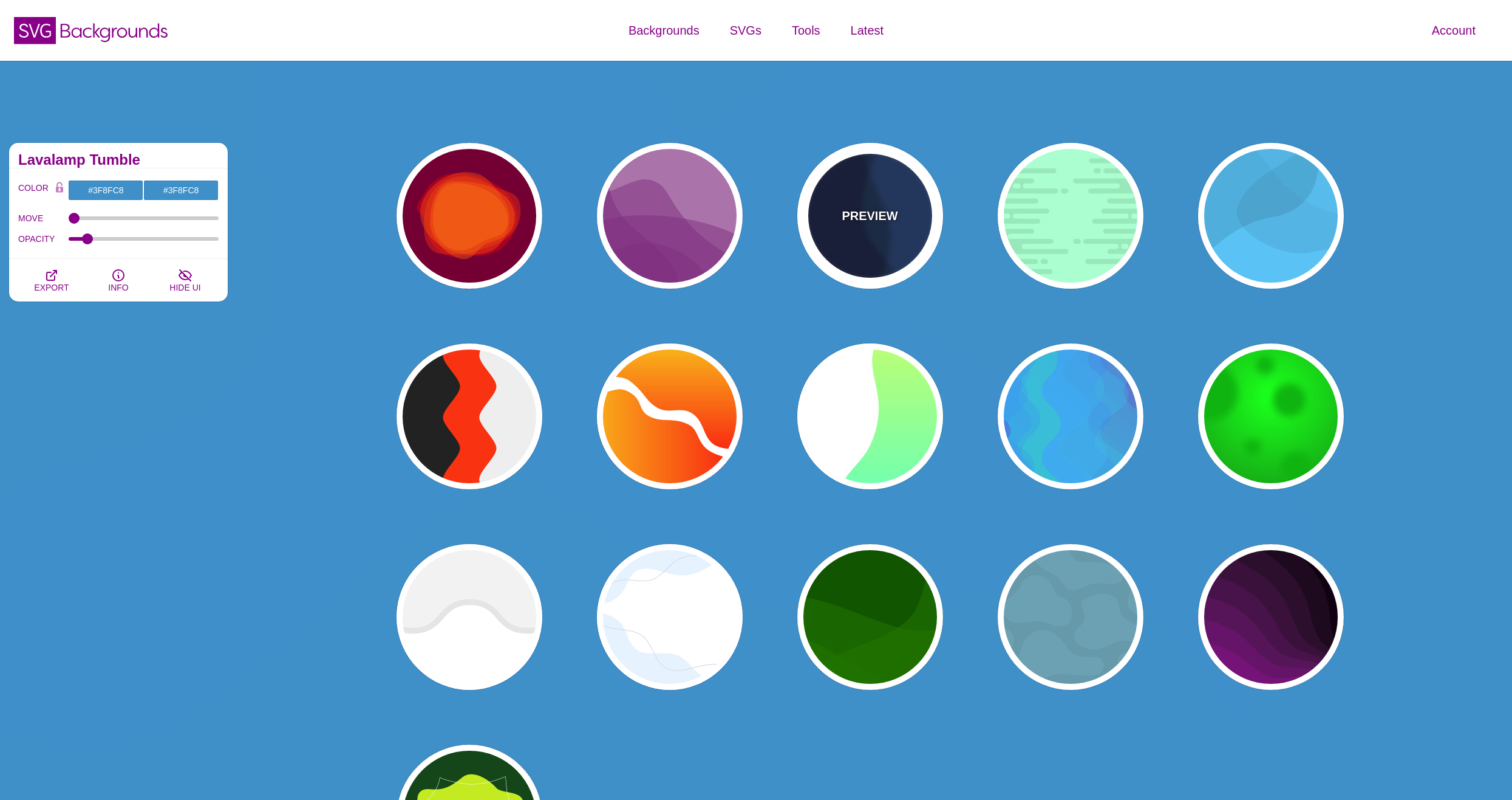
click at [902, 227] on div "PREVIEW" at bounding box center [869, 215] width 146 height 146
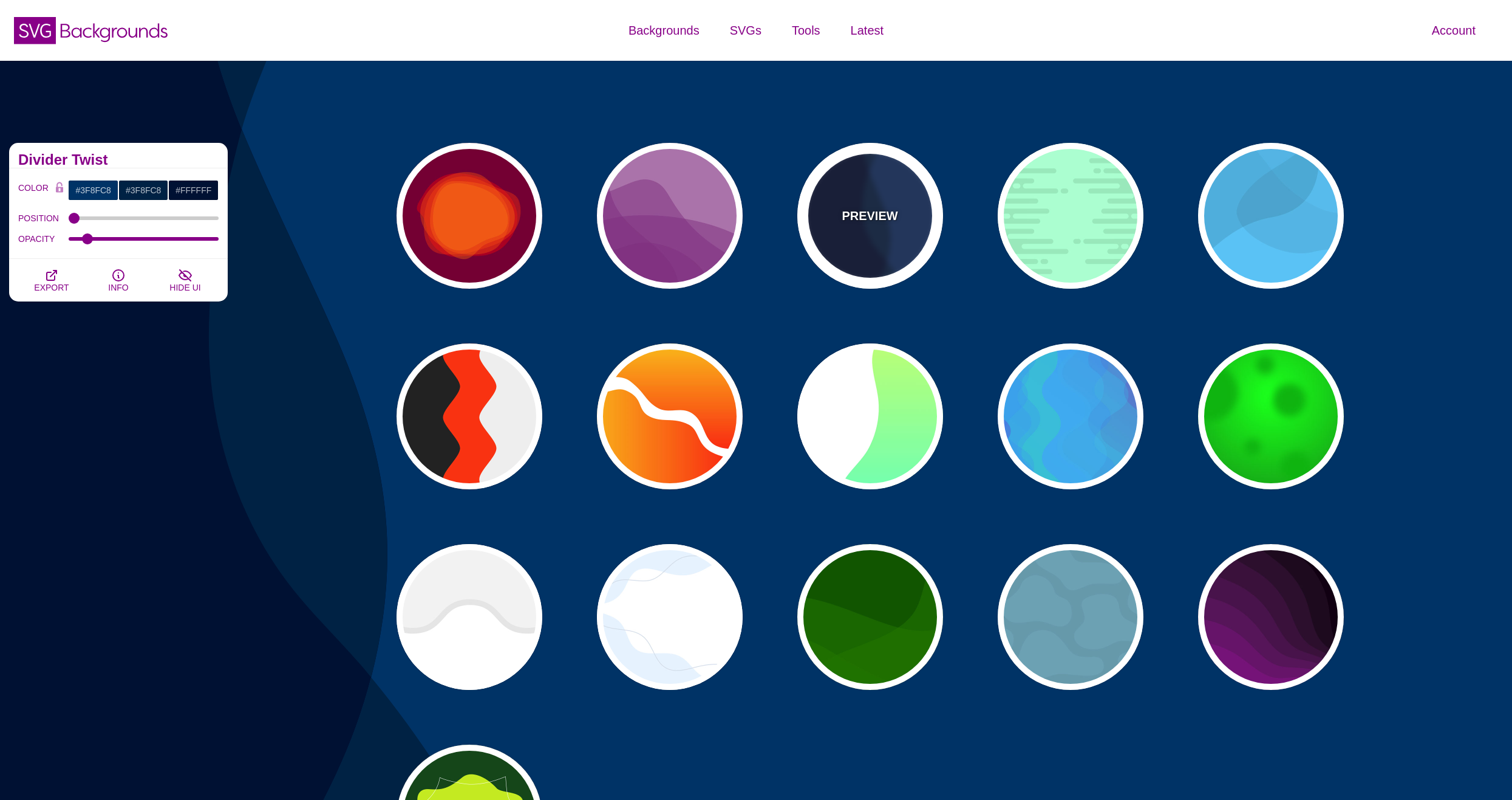
type input "#003366"
type input "#002244"
type input "#001133"
type input "1"
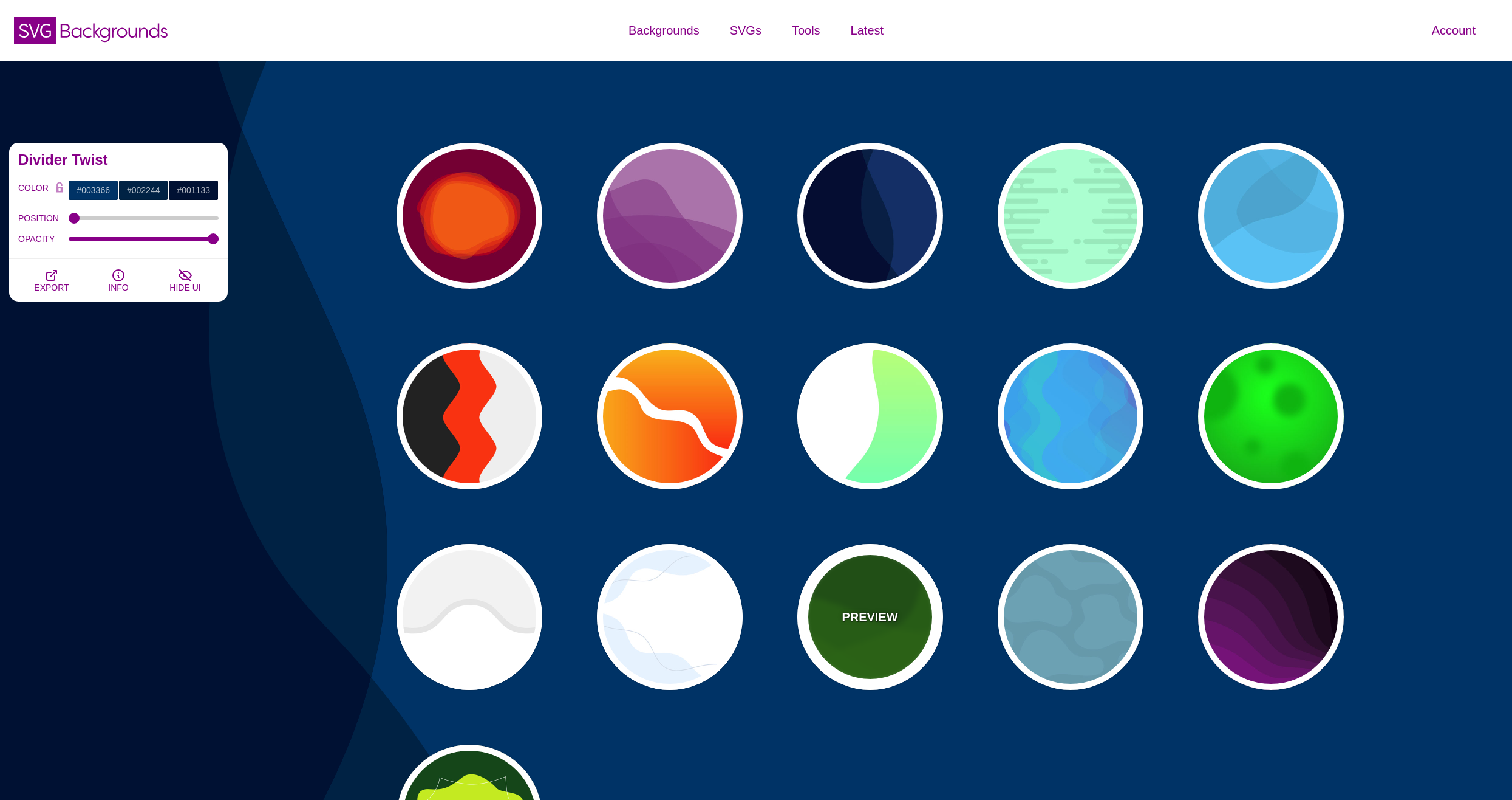
click at [869, 627] on div "PREVIEW" at bounding box center [869, 616] width 146 height 146
type input "#115500"
type input "#227700"
type input "0.5"
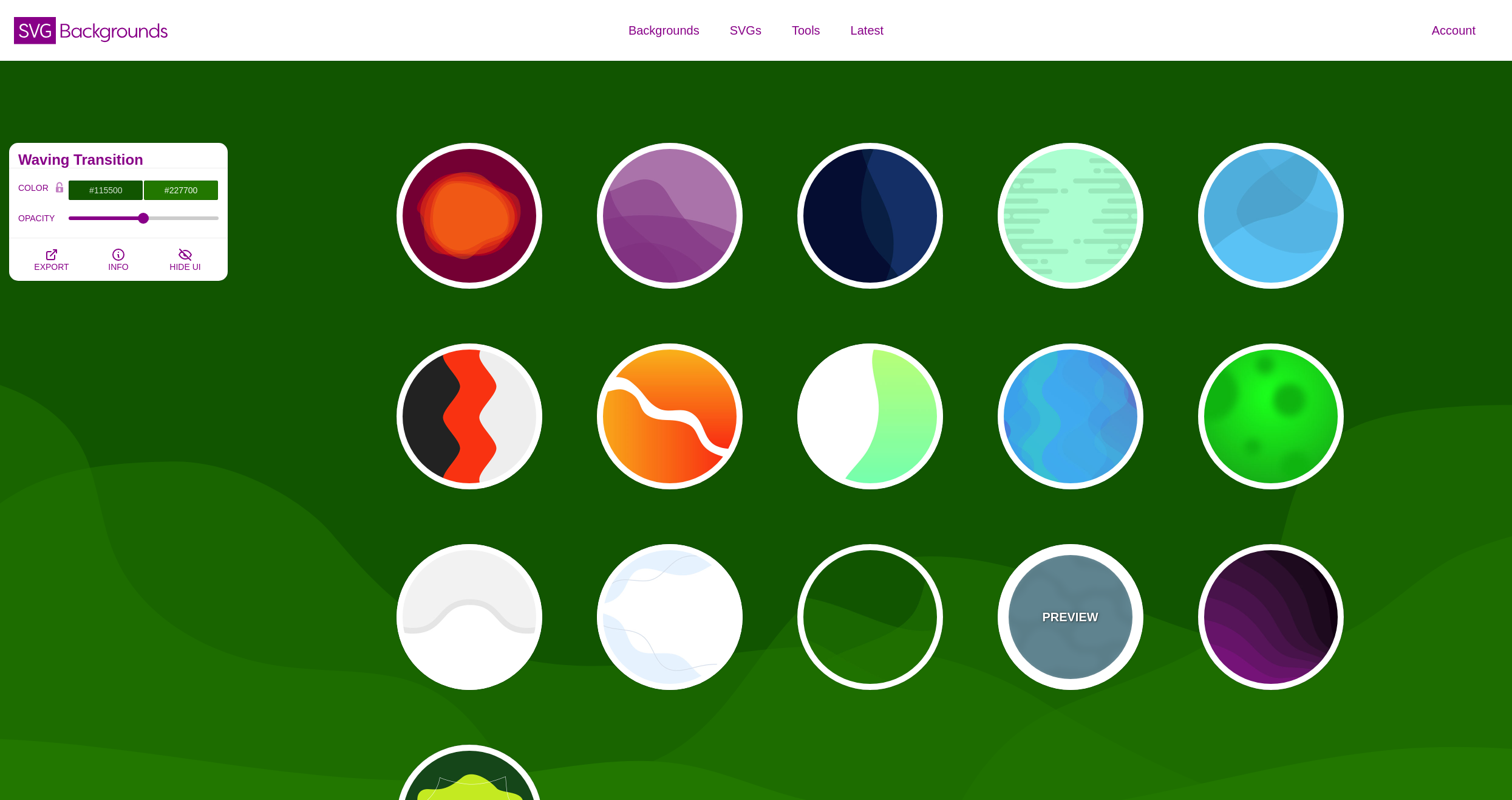
click at [1070, 640] on div "PREVIEW" at bounding box center [1071, 616] width 146 height 146
type input "#6699AA"
type input "#6CA1B3"
type input "1"
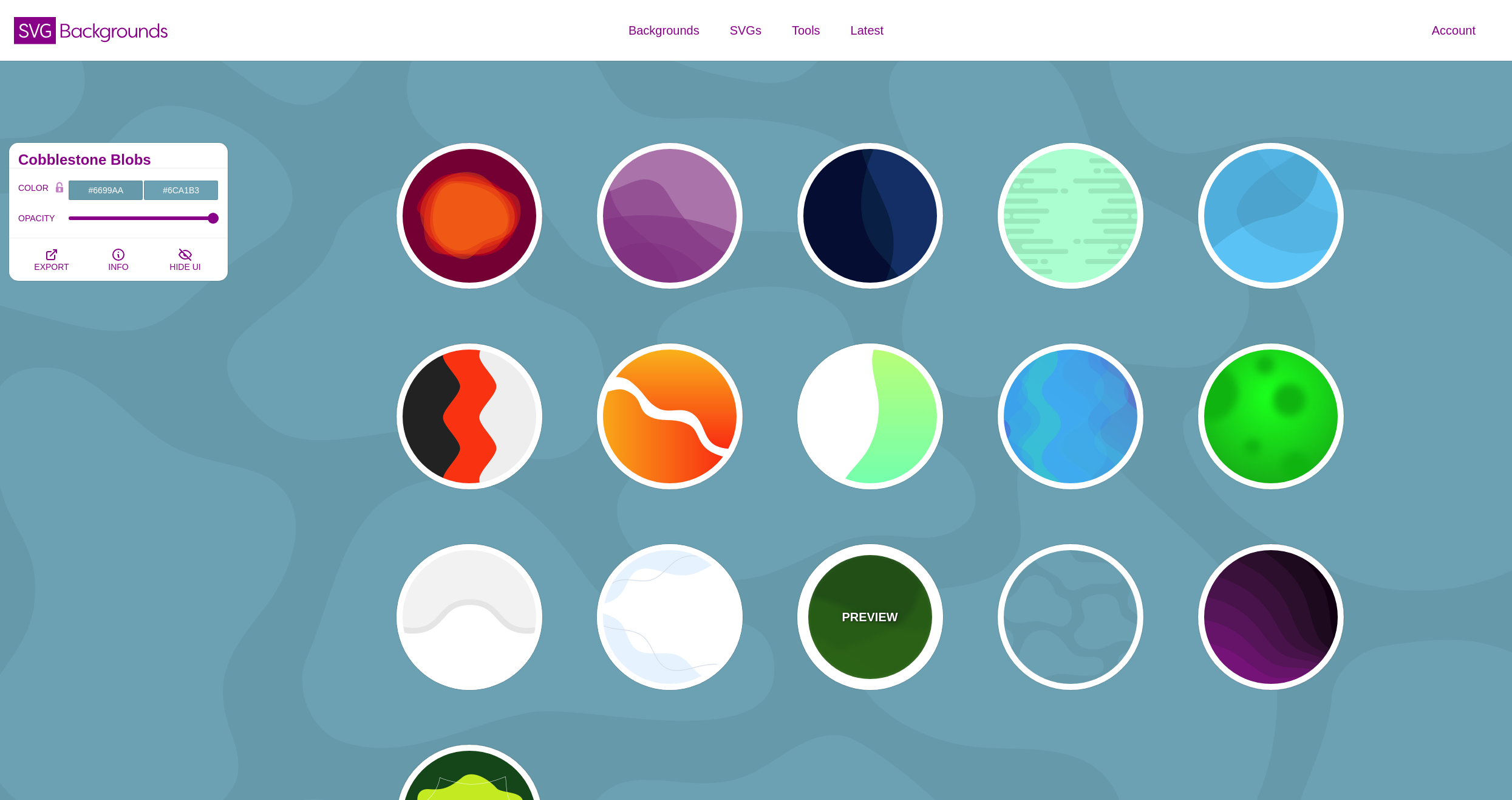
click at [853, 627] on div "PREVIEW" at bounding box center [869, 616] width 146 height 146
type input "#115500"
type input "#227700"
type input "0.5"
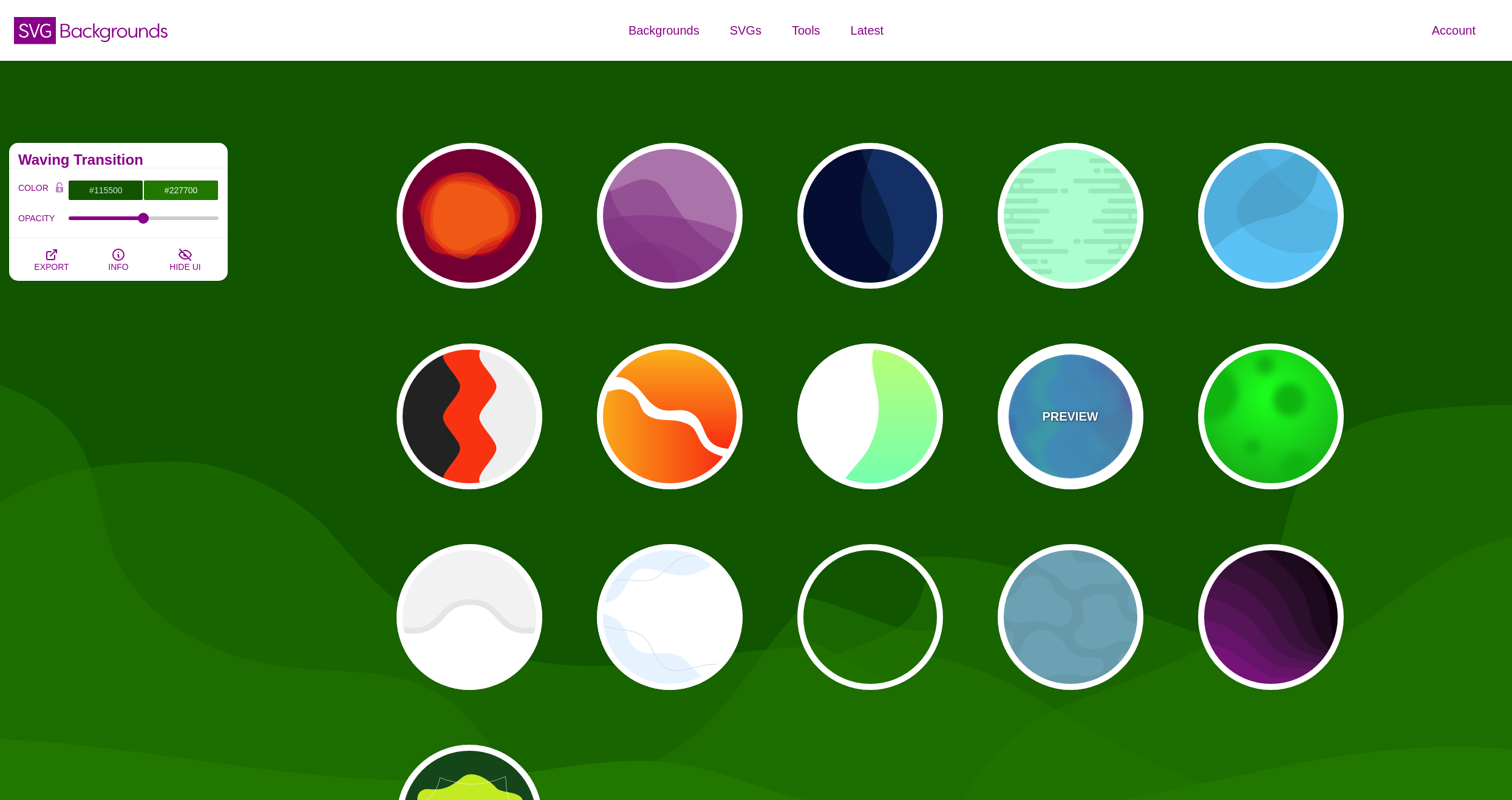
click at [1072, 420] on p "PREVIEW" at bounding box center [1070, 416] width 56 height 18
type input "#0088FF"
type input "#00FF77"
type input "#BB00CC"
type input "0"
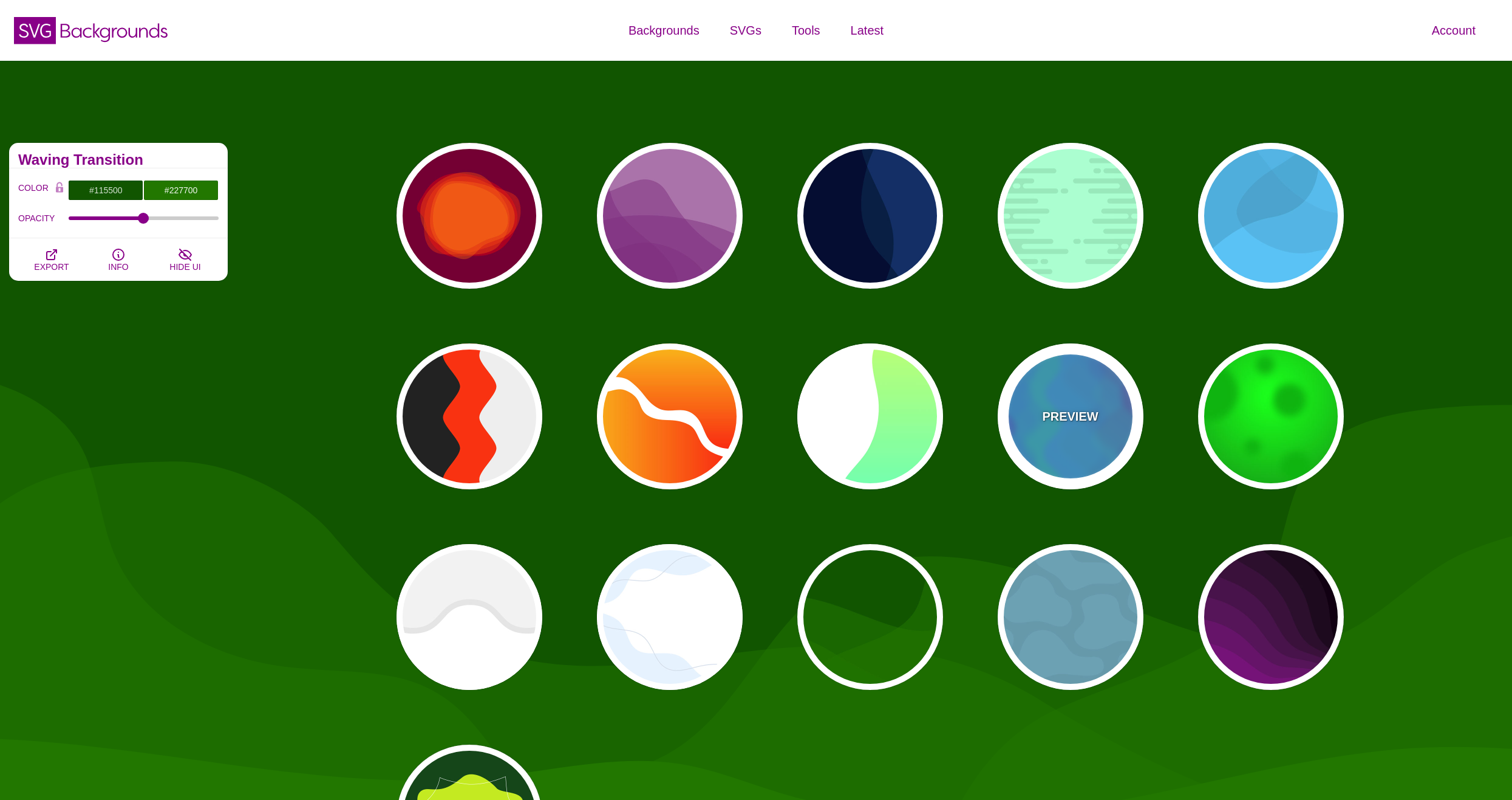
type input "0"
type input "0.2"
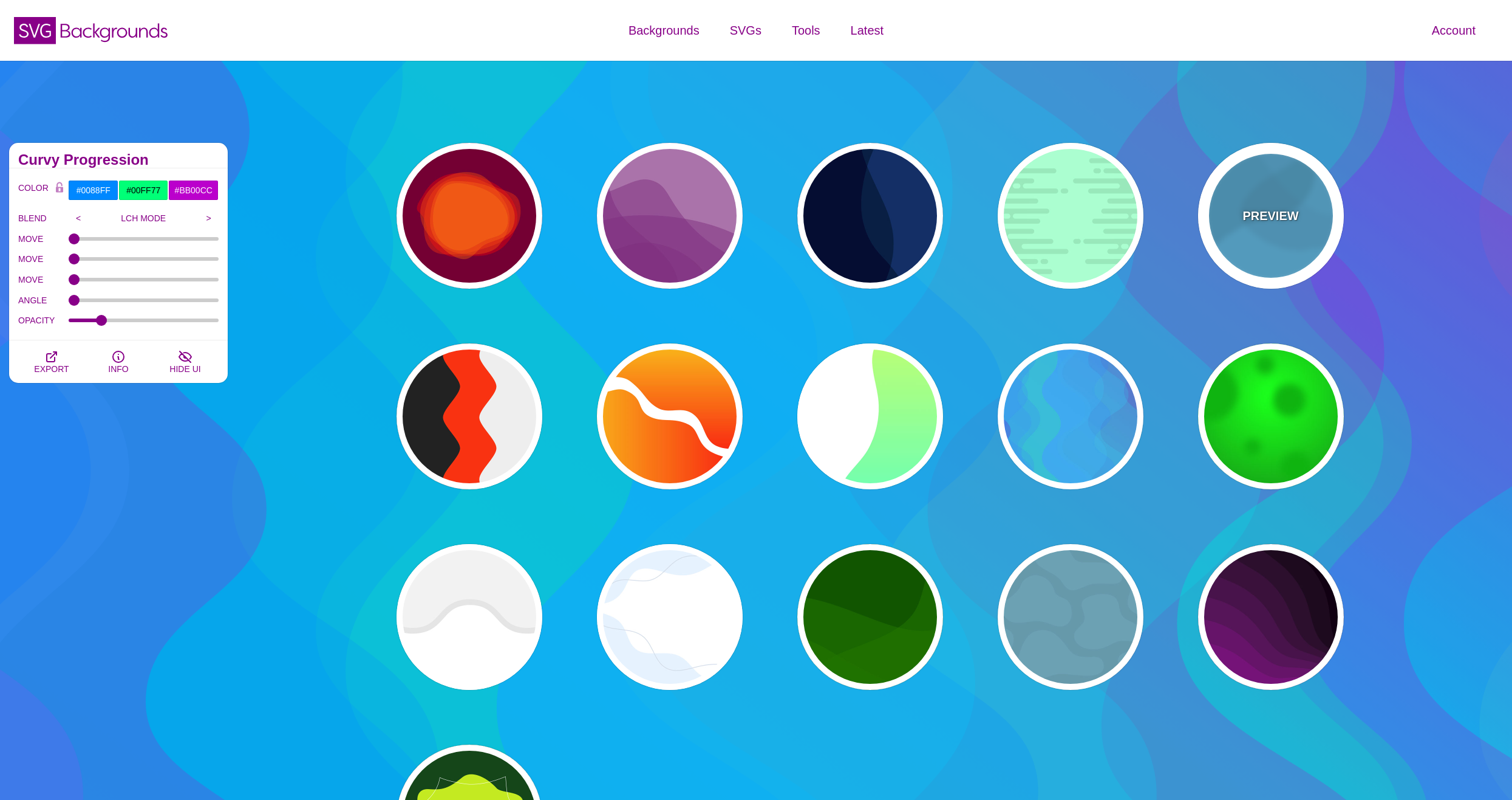
click at [1255, 241] on div "PREVIEW" at bounding box center [1271, 215] width 146 height 146
type input "#44CCFF"
type input "#000000"
type input "0.1"
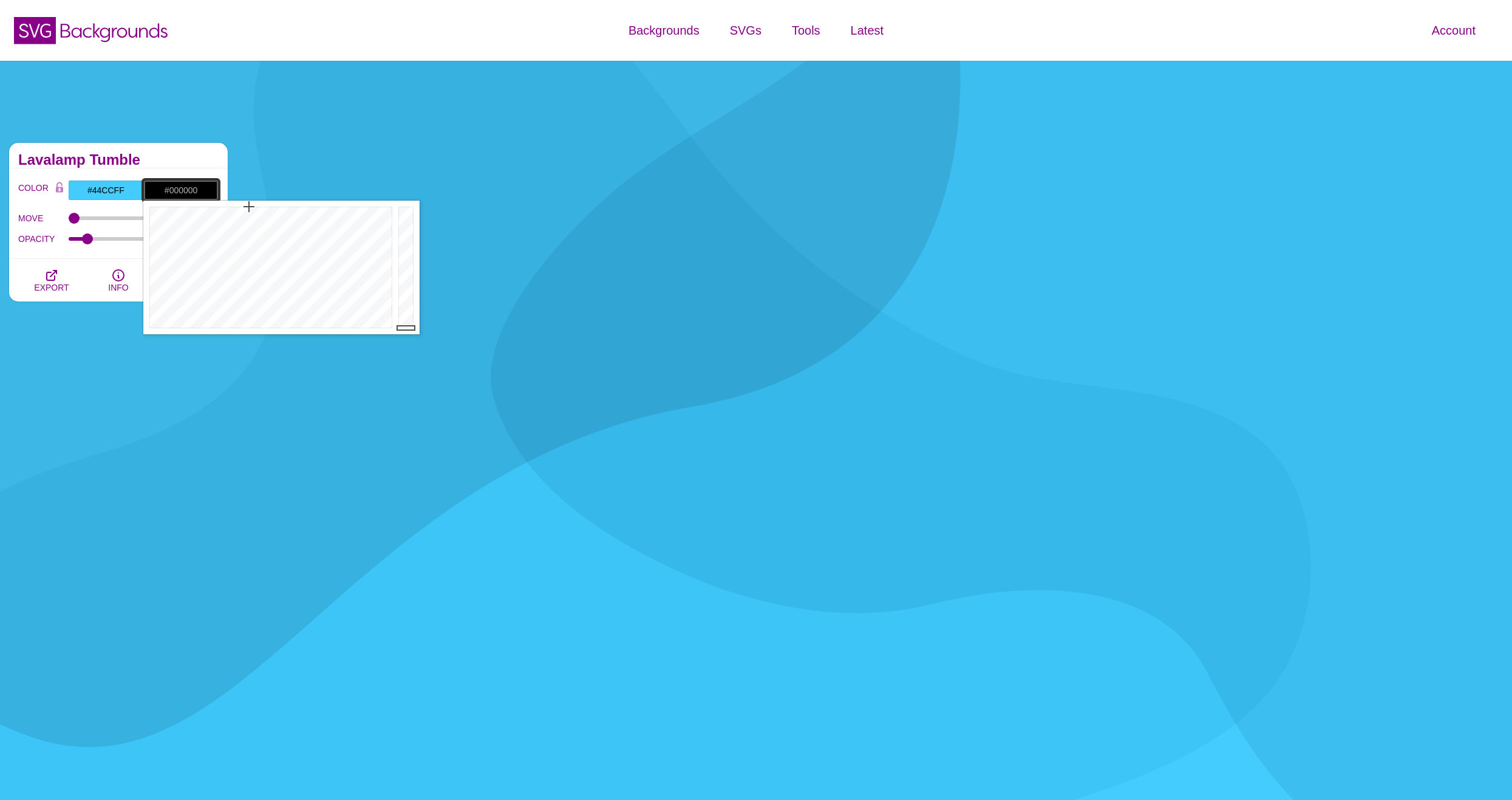
click at [185, 186] on input "#000000" at bounding box center [181, 189] width 75 height 21
drag, startPoint x: 272, startPoint y: 231, endPoint x: 305, endPoint y: 228, distance: 33.1
click at [326, 231] on div at bounding box center [269, 267] width 252 height 134
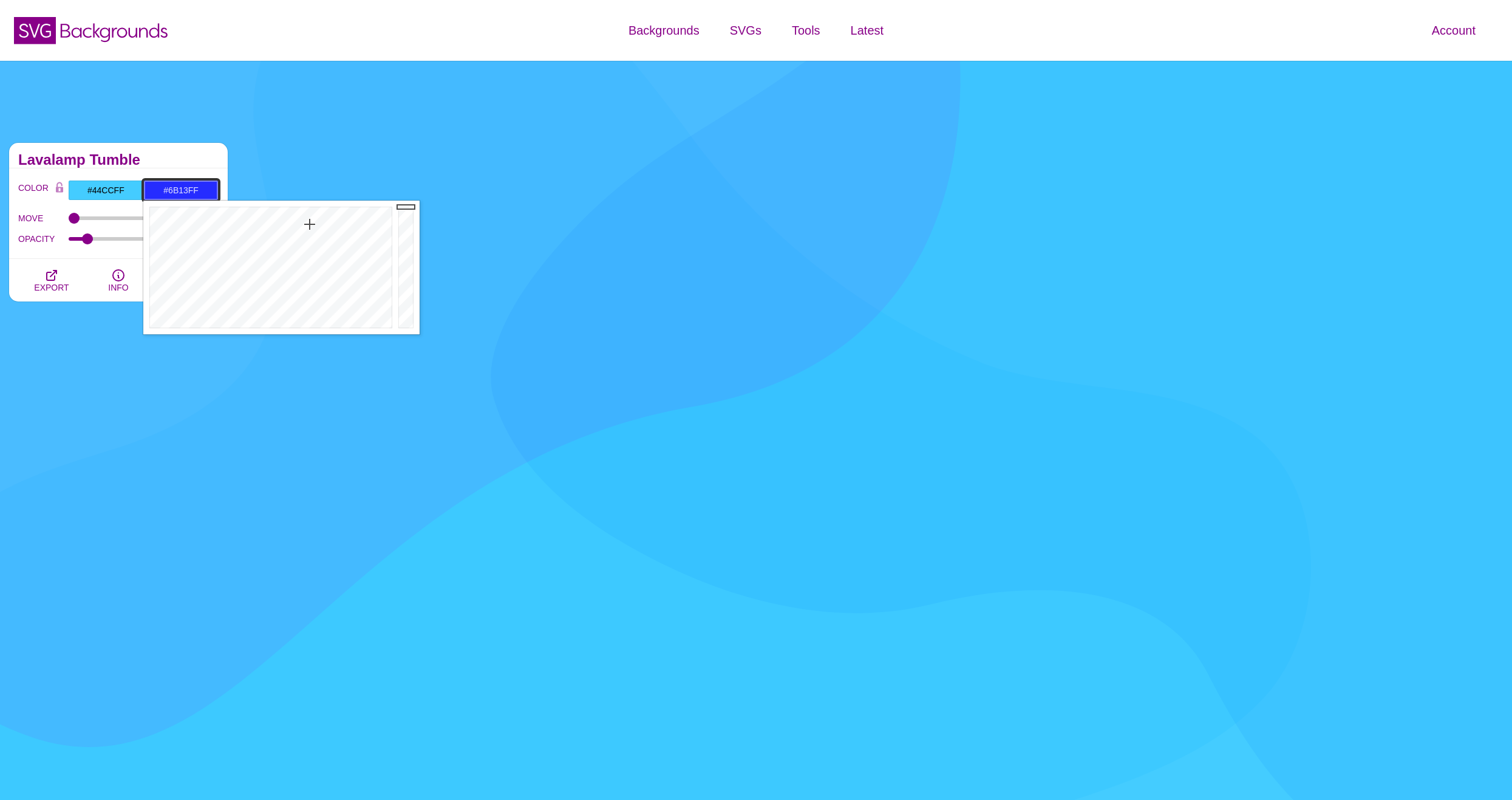
drag, startPoint x: 302, startPoint y: 228, endPoint x: 326, endPoint y: 215, distance: 27.3
click at [326, 215] on div at bounding box center [269, 267] width 252 height 134
drag, startPoint x: 313, startPoint y: 219, endPoint x: 260, endPoint y: 273, distance: 75.7
click at [260, 273] on div at bounding box center [269, 267] width 252 height 134
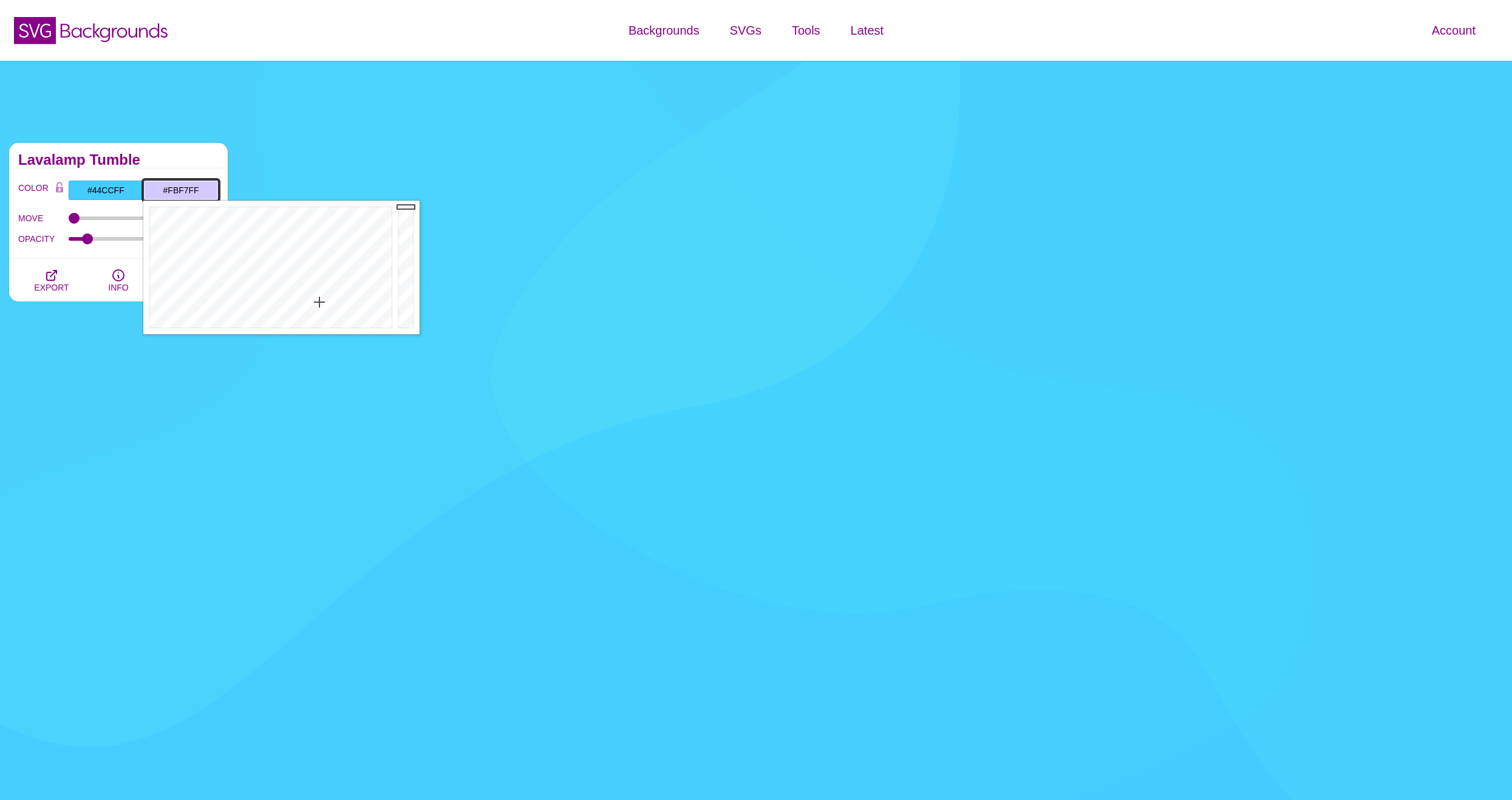
drag, startPoint x: 320, startPoint y: 302, endPoint x: 329, endPoint y: 325, distance: 24.7
click at [329, 324] on div at bounding box center [269, 267] width 252 height 134
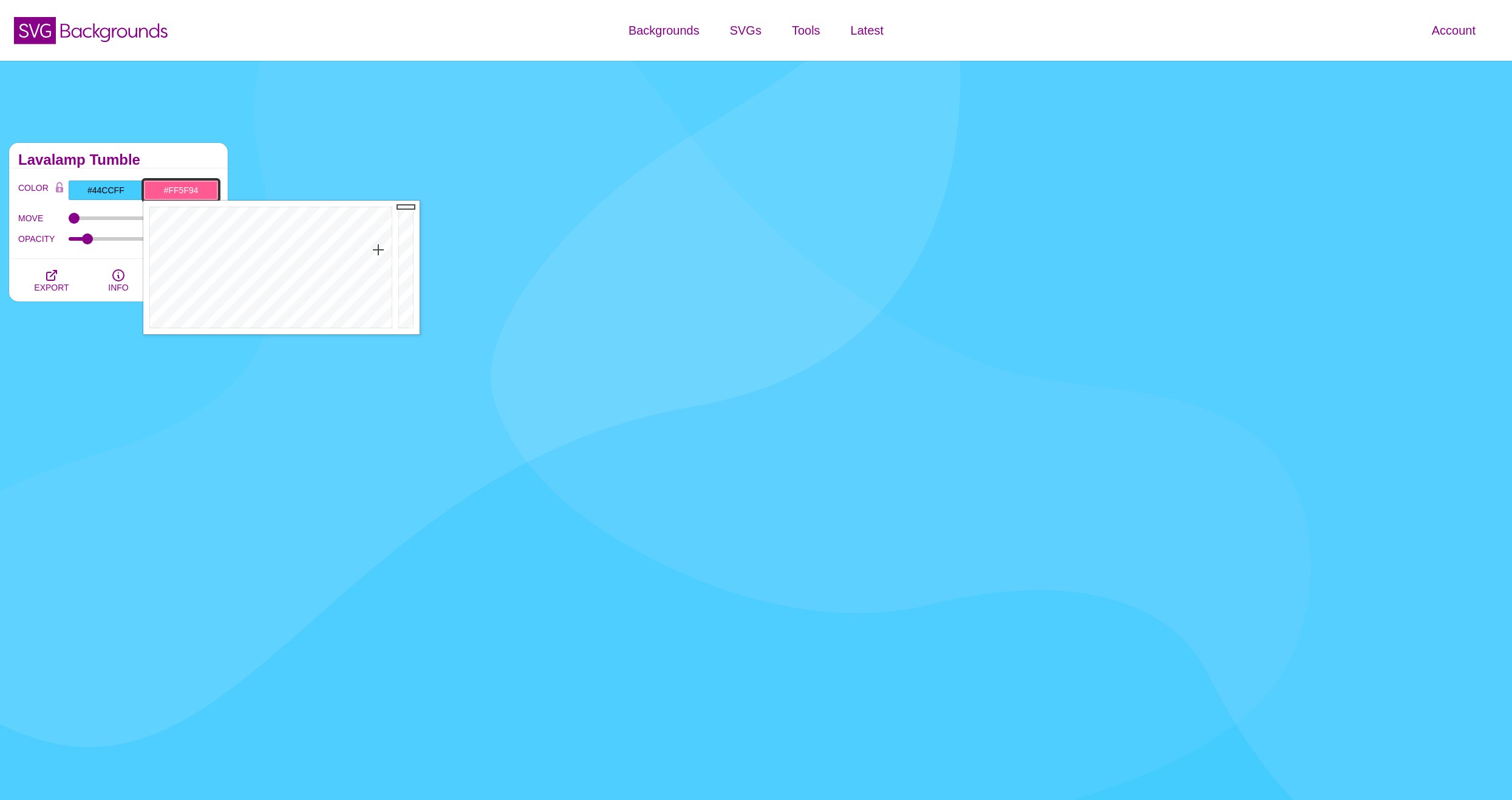
drag, startPoint x: 378, startPoint y: 257, endPoint x: 181, endPoint y: 221, distance: 200.3
type input "#FF4F9A"
click at [374, 244] on div at bounding box center [269, 267] width 252 height 134
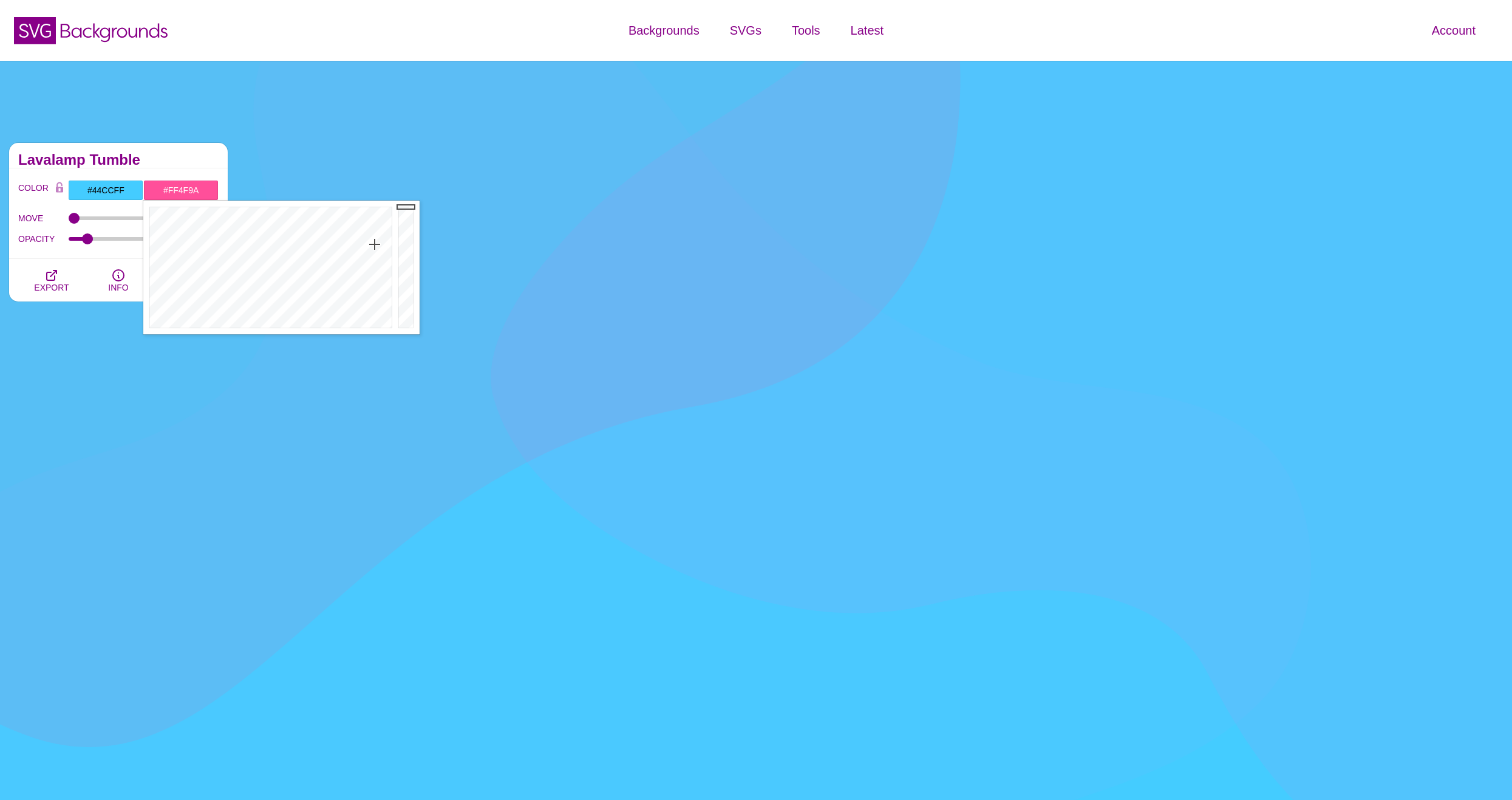
click at [173, 156] on h2 "Lavalamp Tumble" at bounding box center [118, 159] width 200 height 10
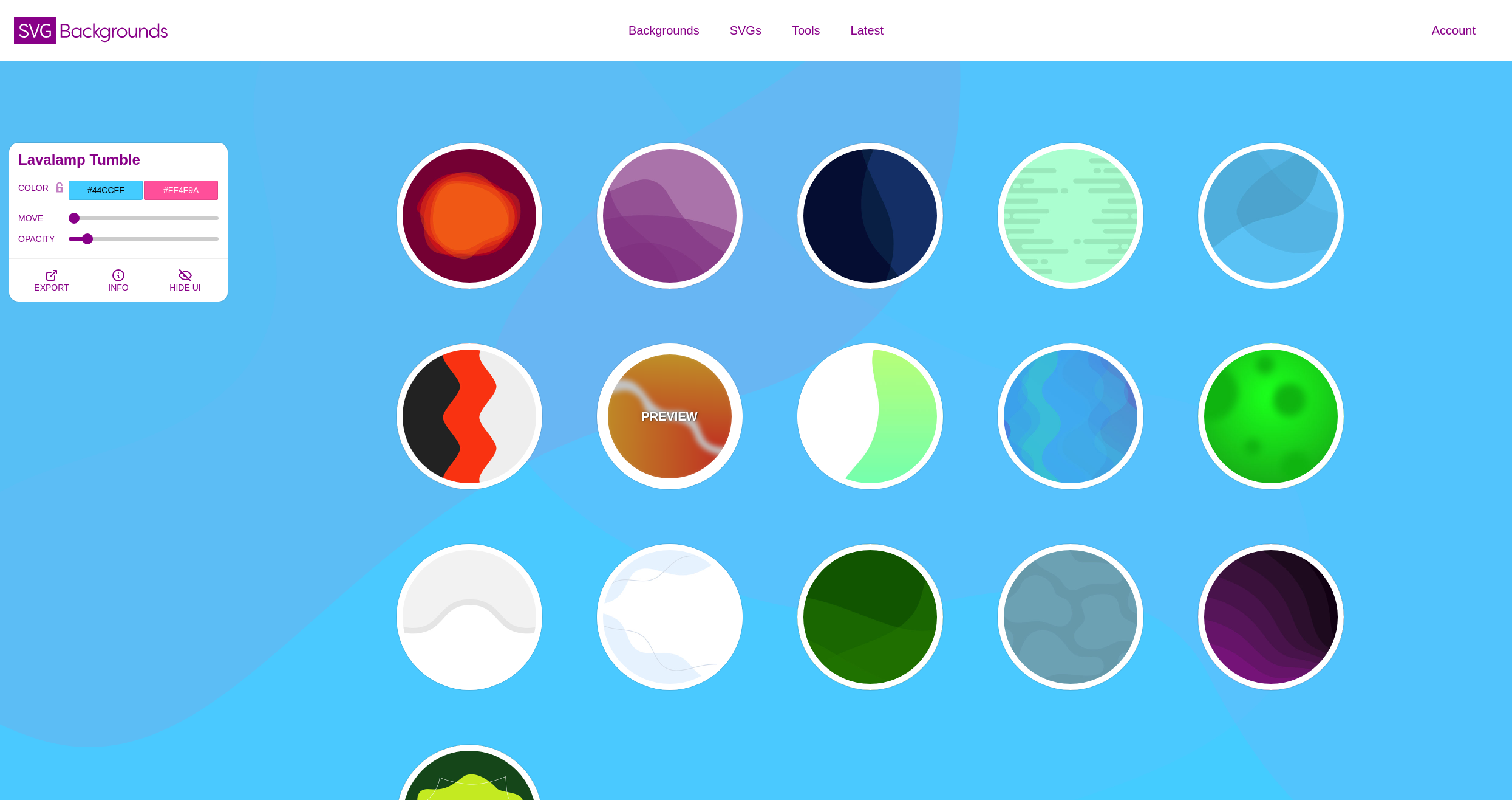
click at [709, 422] on div "PREVIEW" at bounding box center [669, 416] width 146 height 146
type input "#FFFFFF"
type input "#FF0000"
type input "#FFFF00"
type input "0"
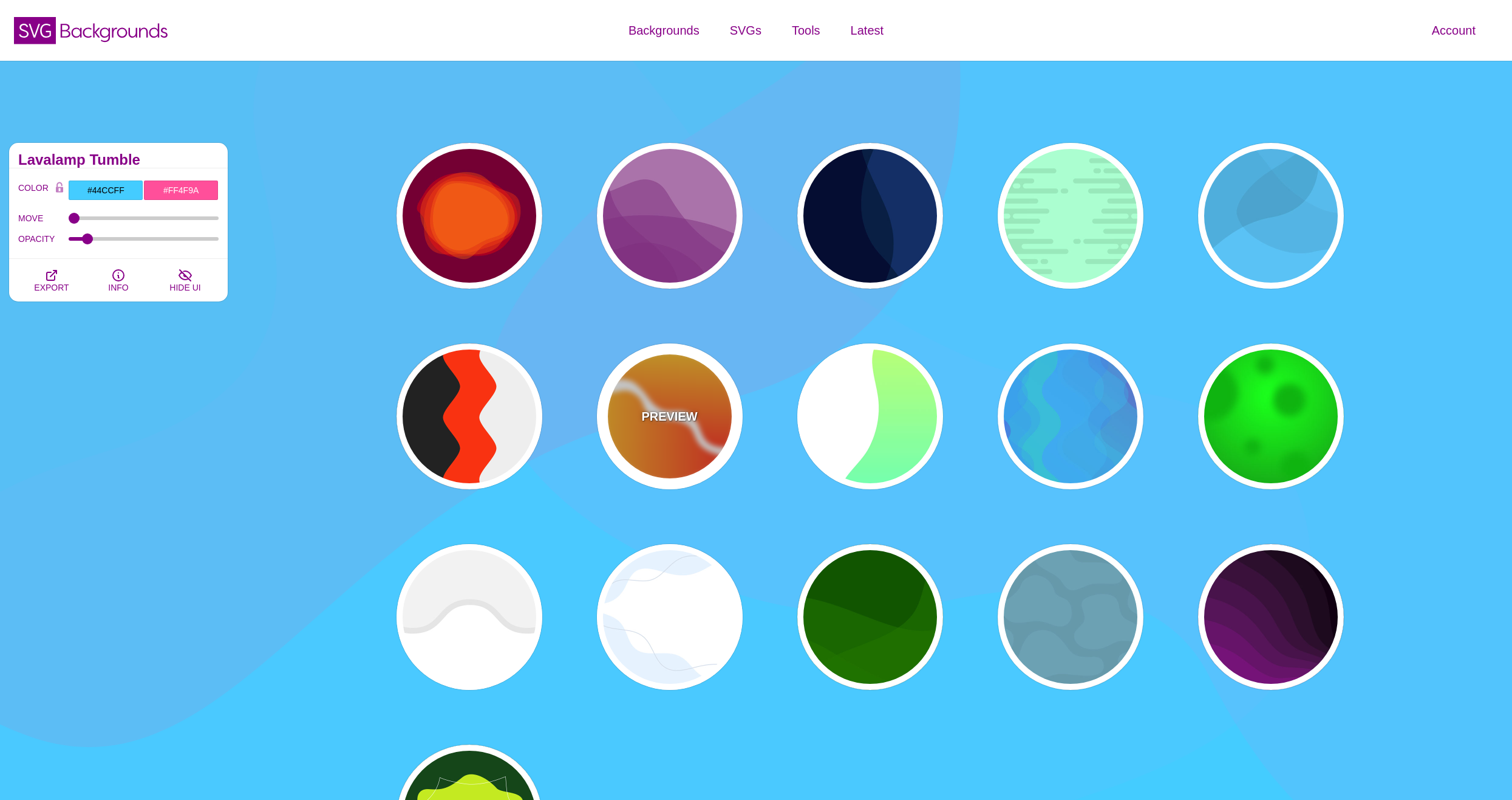
type input "1"
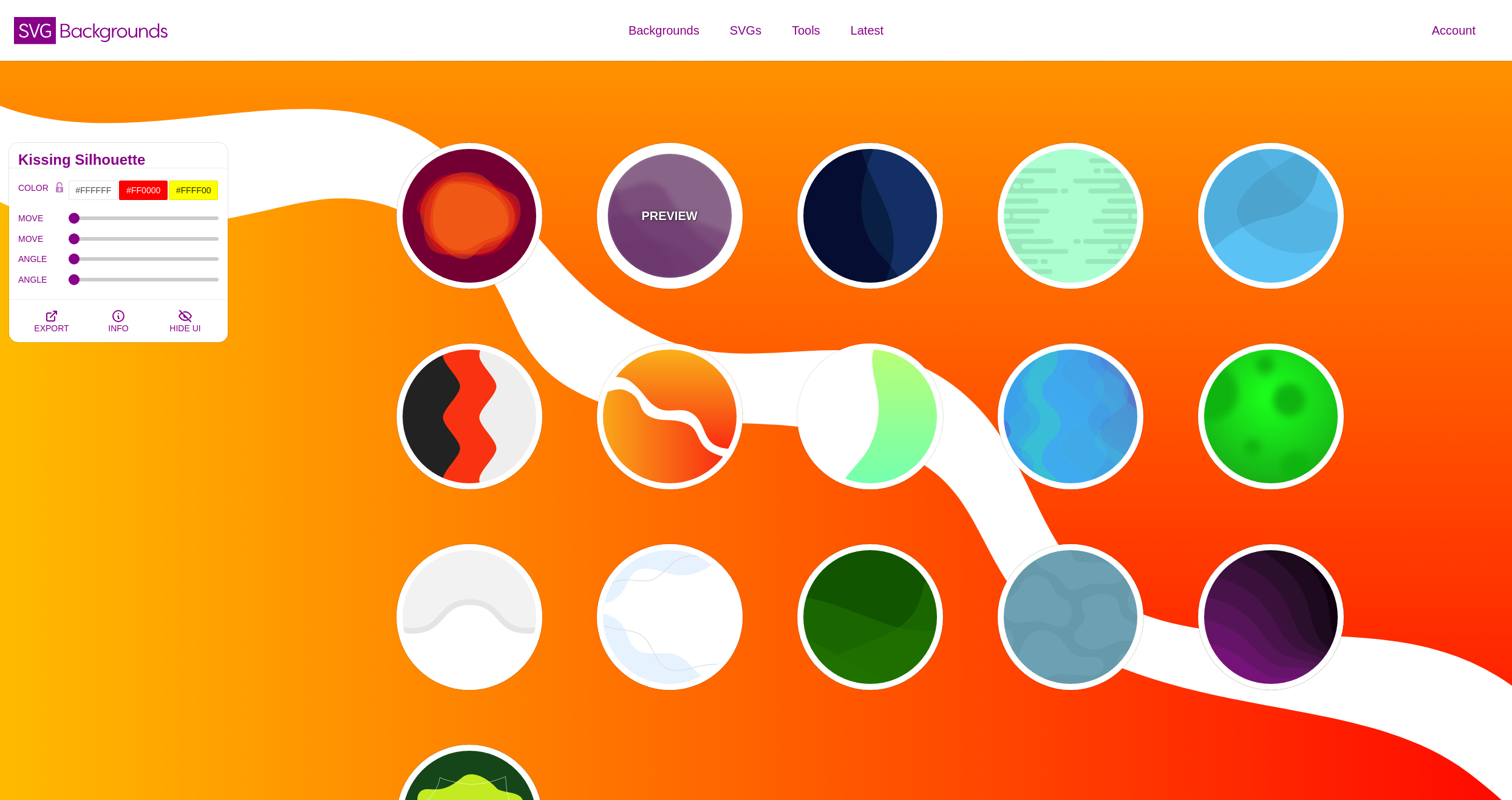
click at [692, 248] on div "PREVIEW" at bounding box center [669, 215] width 146 height 146
type input "#AA77AA"
type input "#7F3681"
type input "0.5"
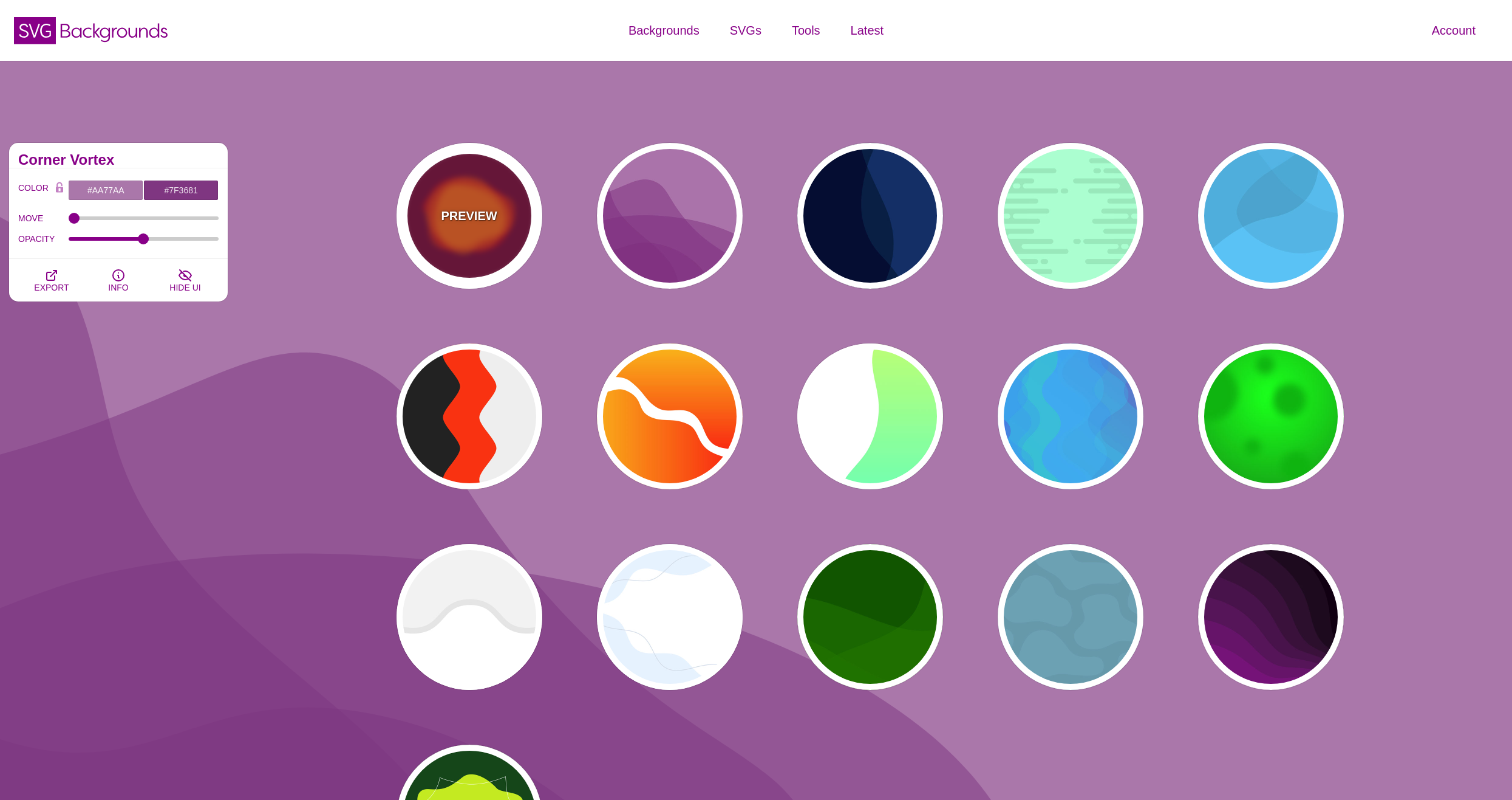
click at [477, 215] on p "PREVIEW" at bounding box center [468, 215] width 56 height 18
type input "#770033"
type input "#FF0000"
type input "#FF7700"
type input "2000"
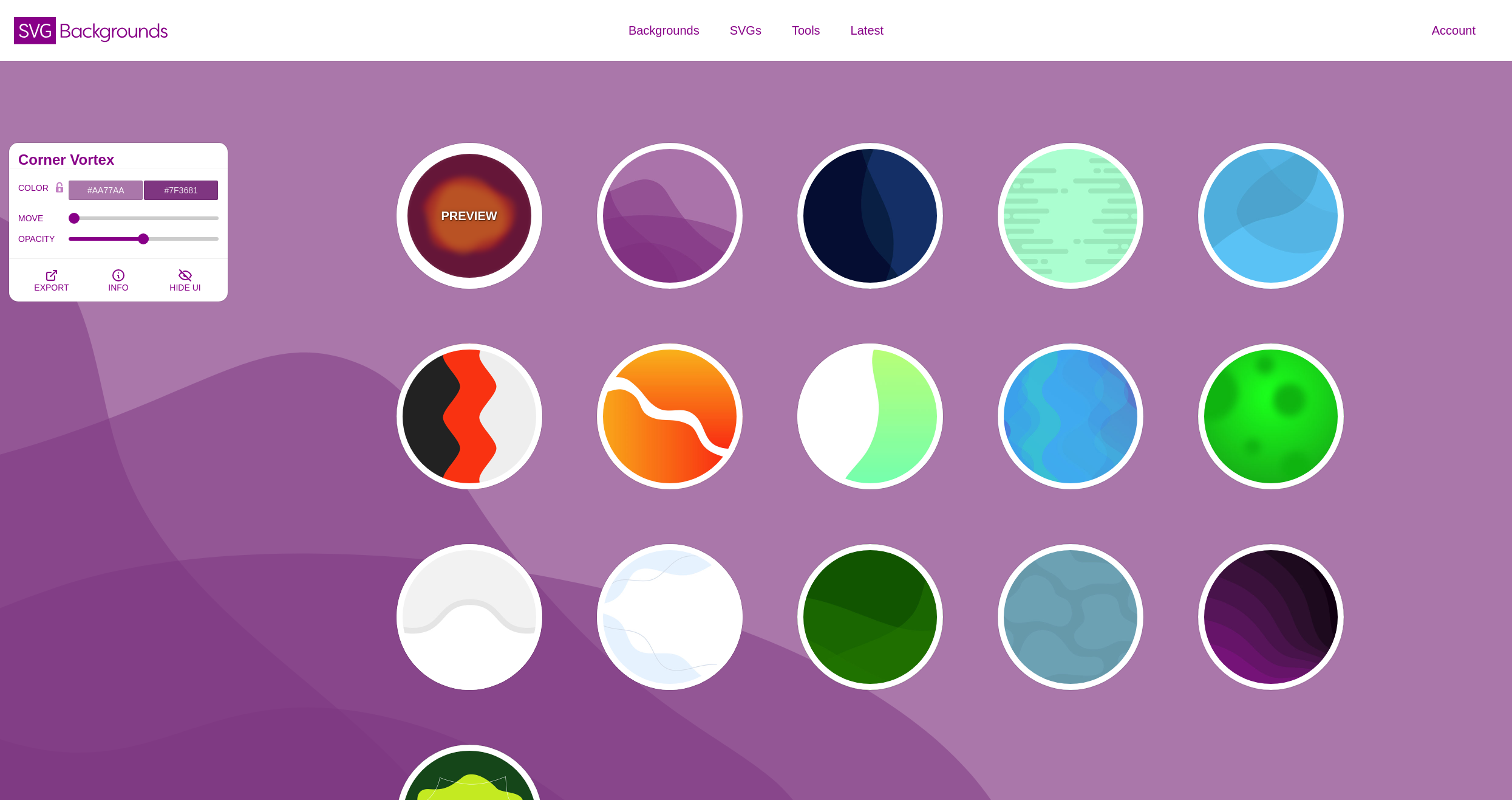
type input "0.5"
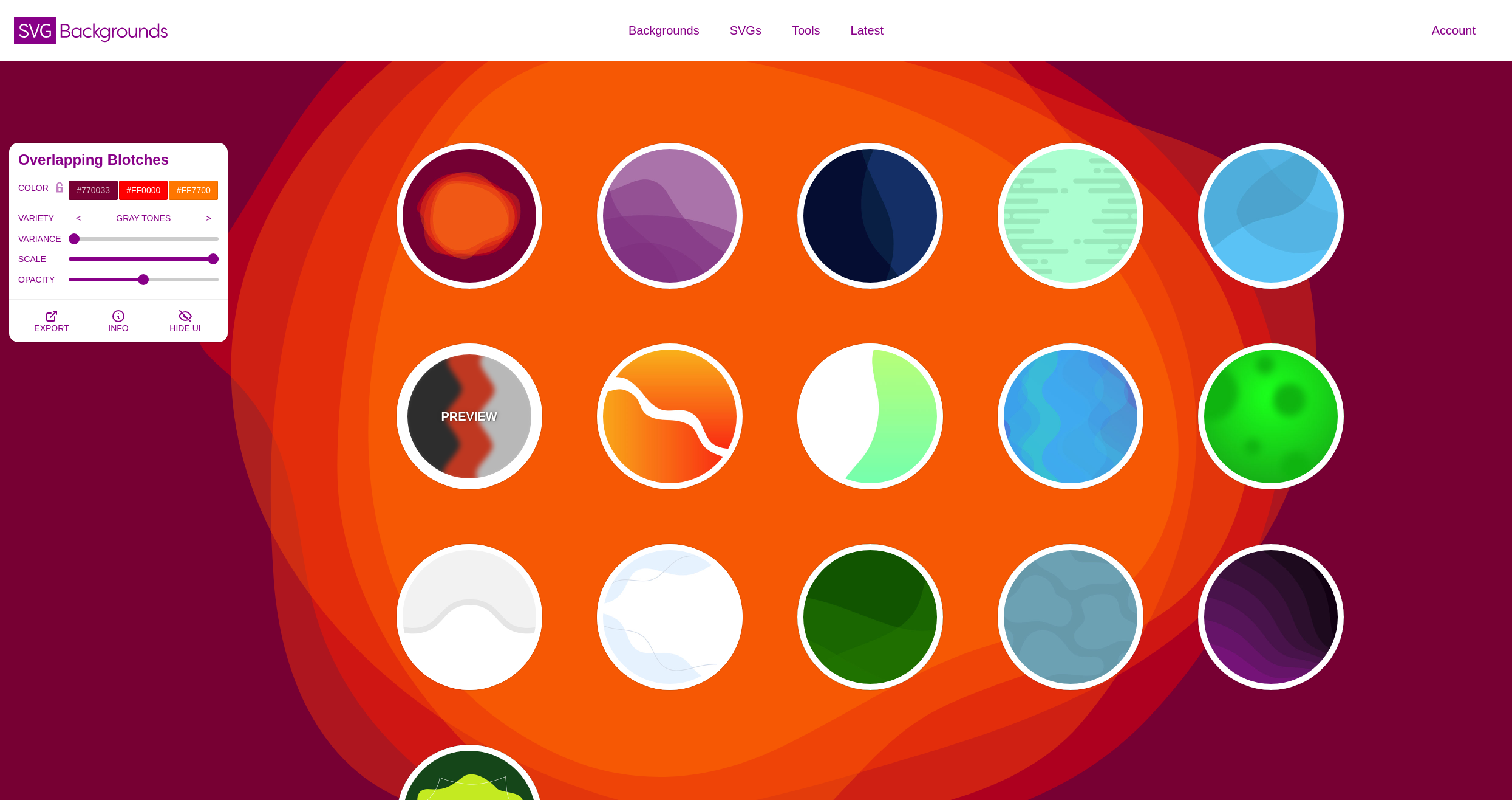
click at [488, 404] on div "PREVIEW" at bounding box center [469, 416] width 146 height 146
type input "#FF3300"
type input "#222222"
type input "#EEEEEE"
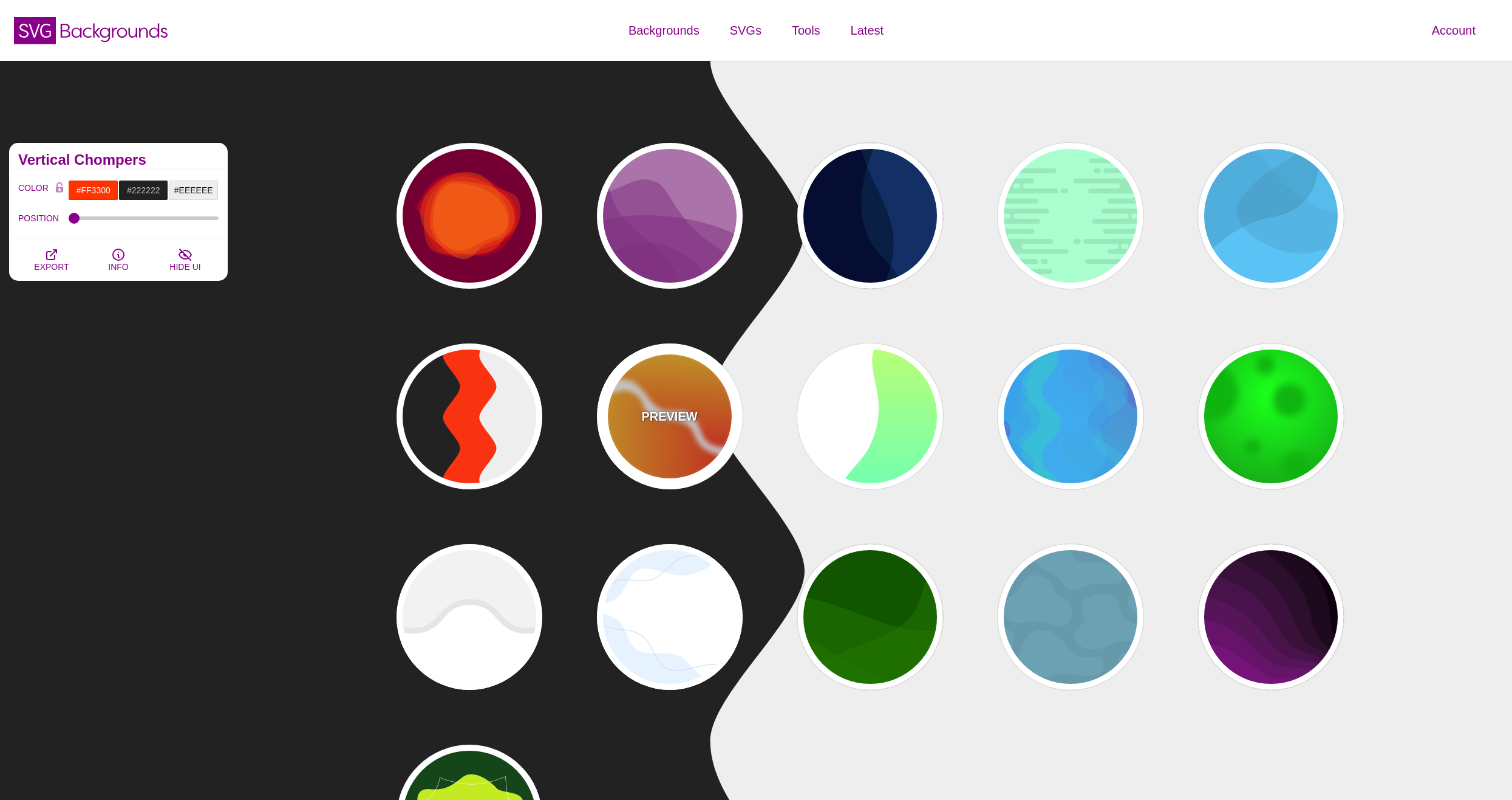
click at [700, 441] on div "PREVIEW" at bounding box center [669, 416] width 146 height 146
type input "#FFFFFF"
type input "#FF0000"
type input "#FFFF00"
type input "0"
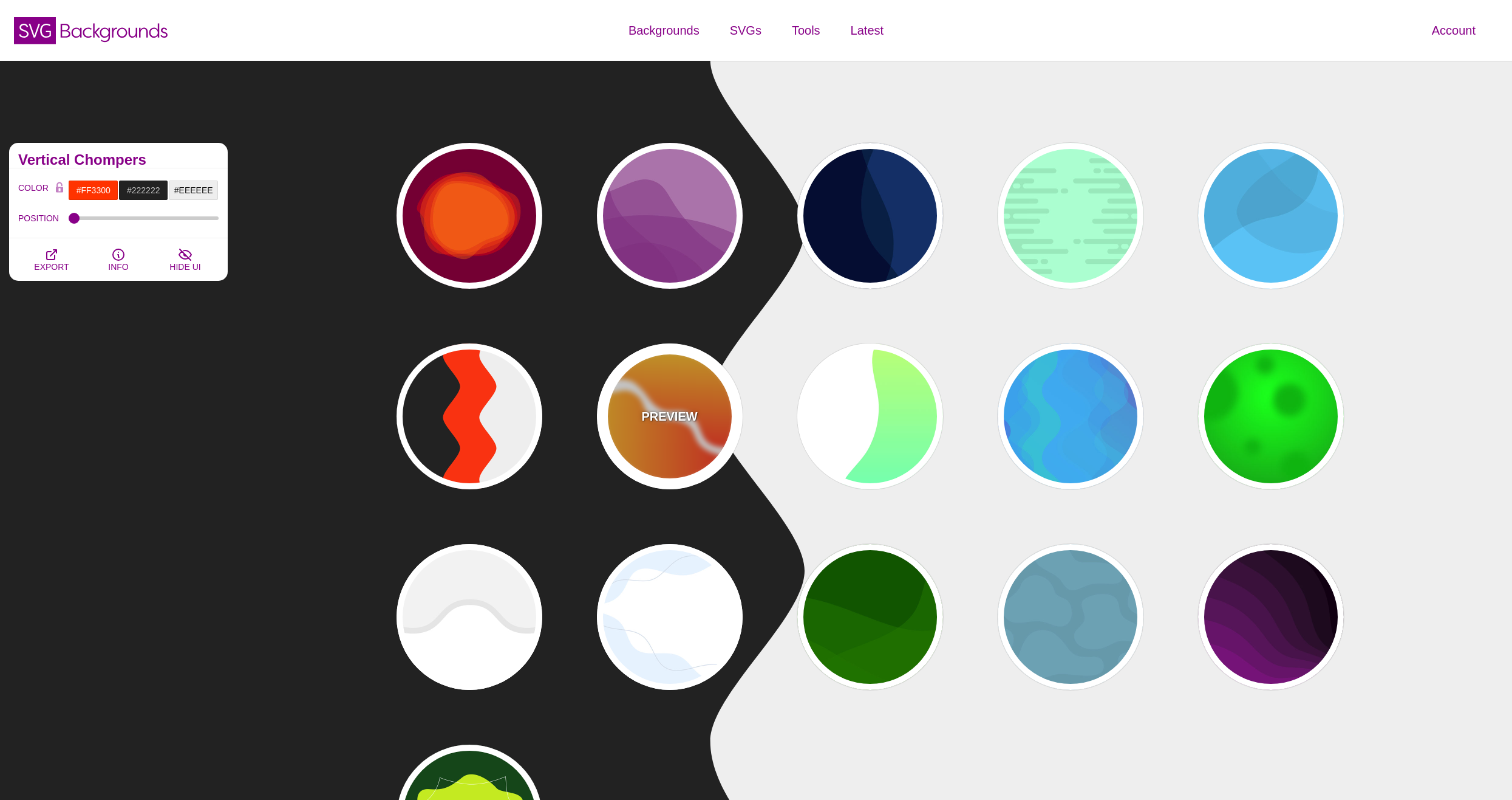
type input "1"
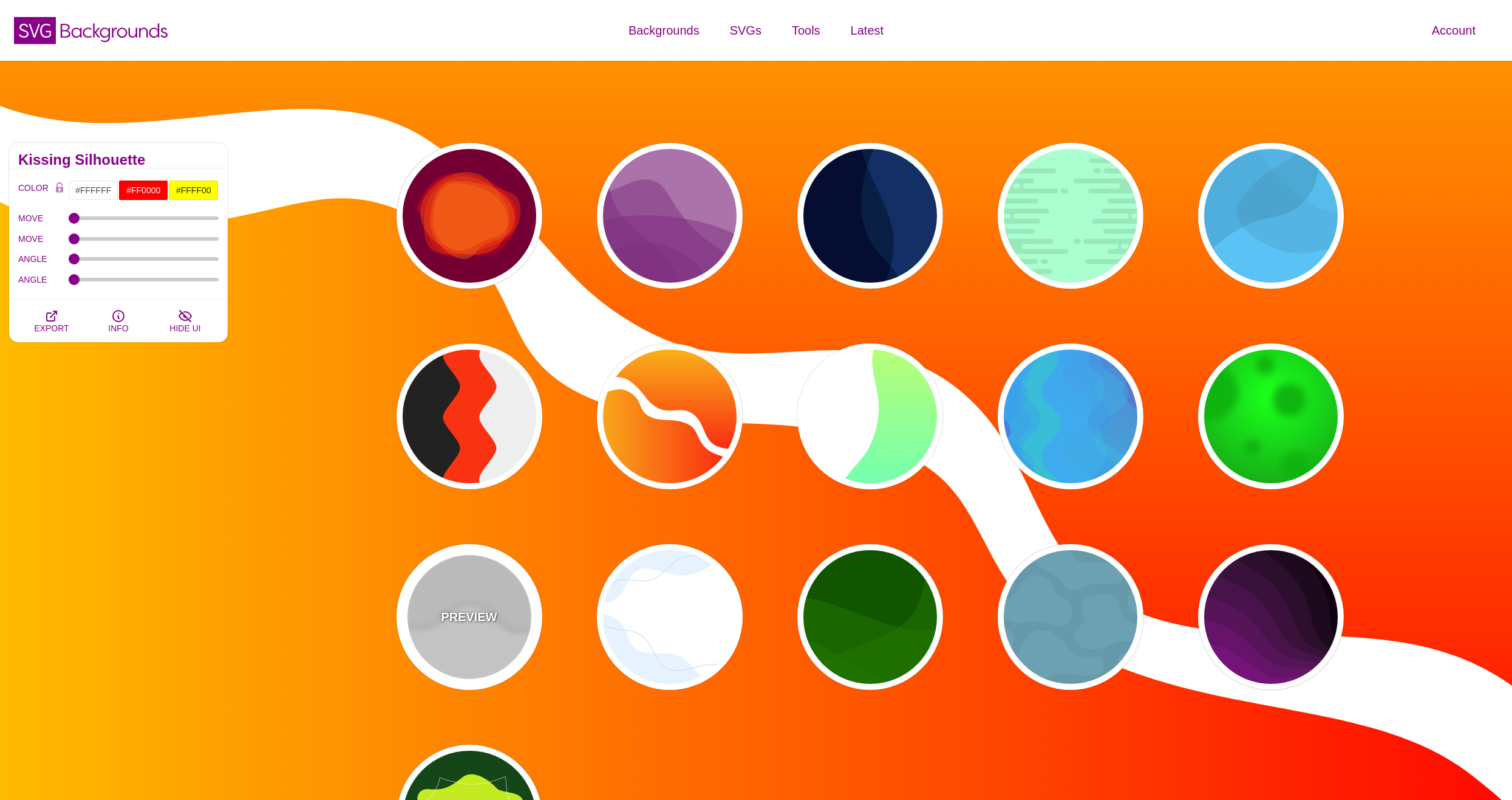
click at [535, 587] on div "PREVIEW" at bounding box center [469, 616] width 146 height 146
type input "#EEEEEE"
type input "#DDDDDD"
type input "400"
type input "10"
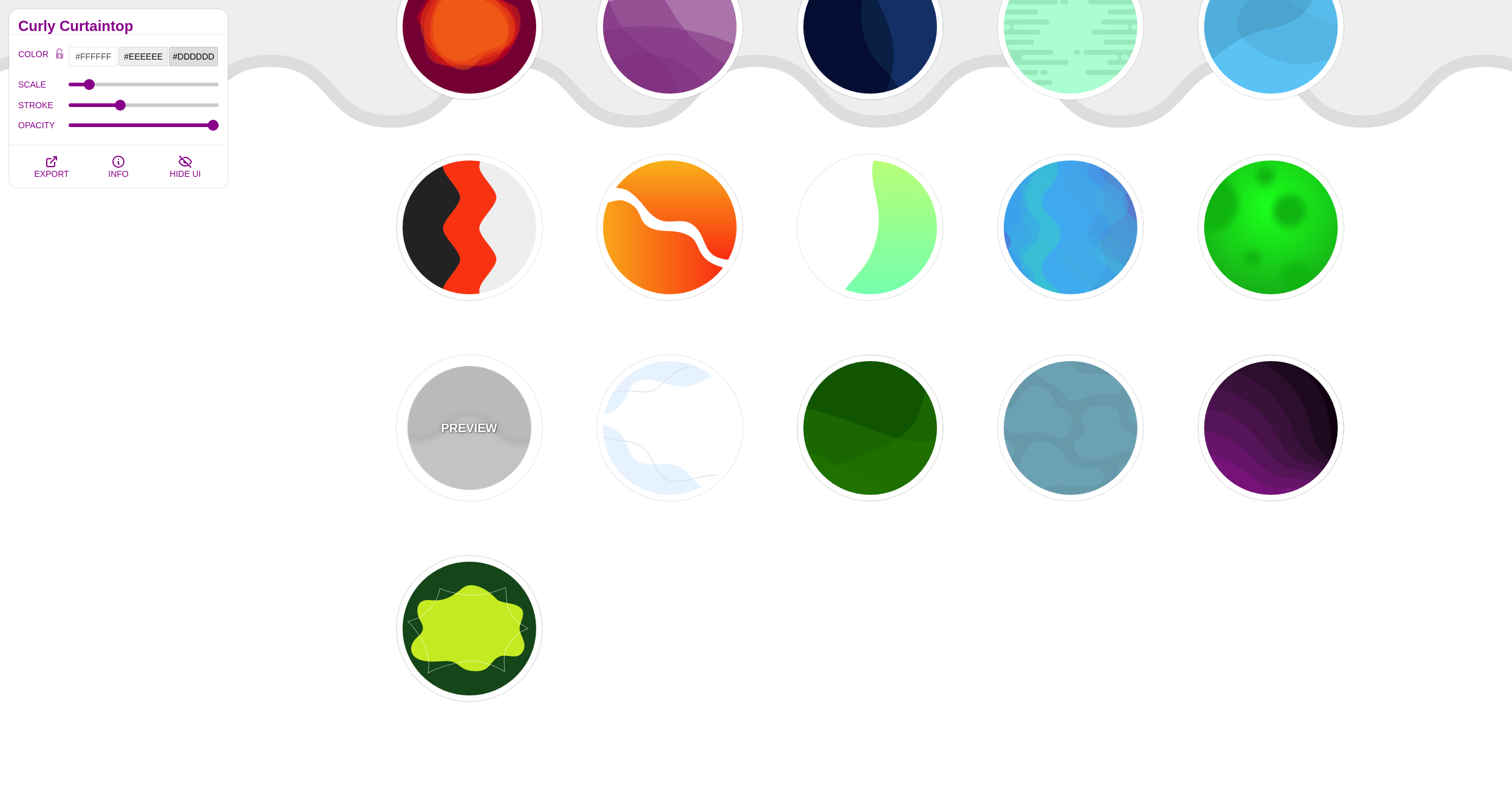
scroll to position [243, 0]
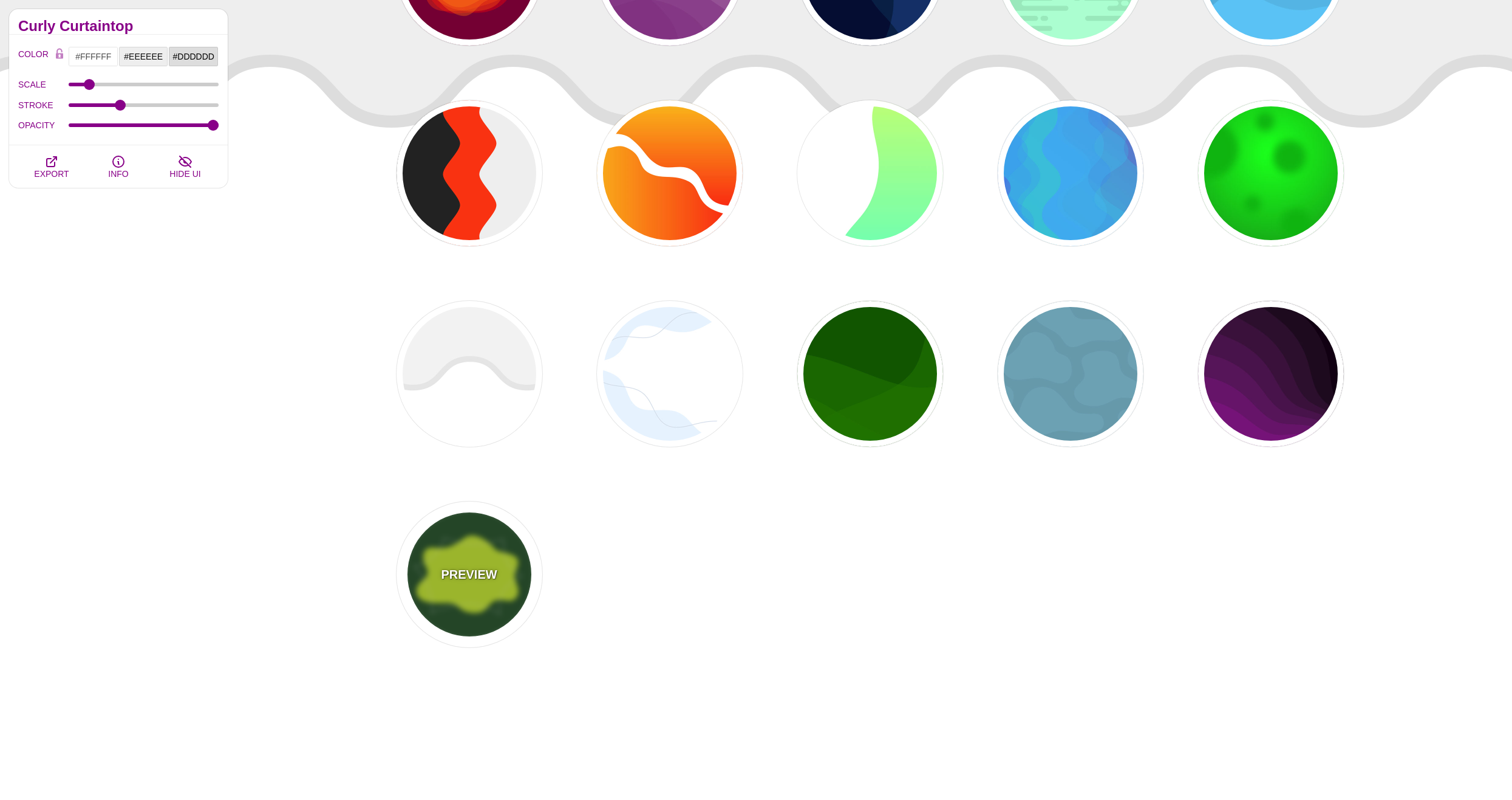
click at [467, 584] on div "PREVIEW" at bounding box center [469, 574] width 146 height 146
type input "#14461A"
type input "#C4EA21"
type input "#FFFFFF"
type input "0"
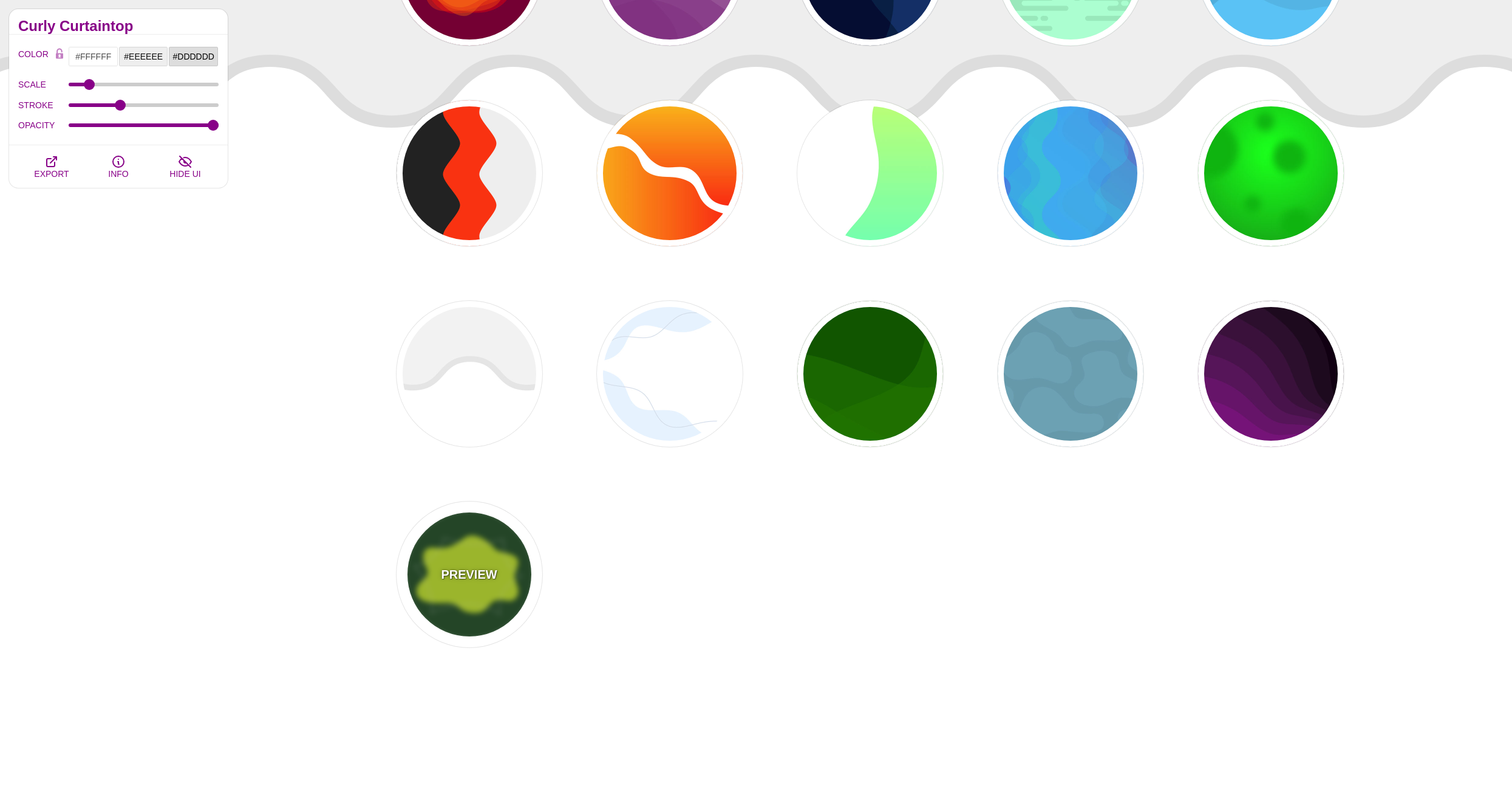
type input "3"
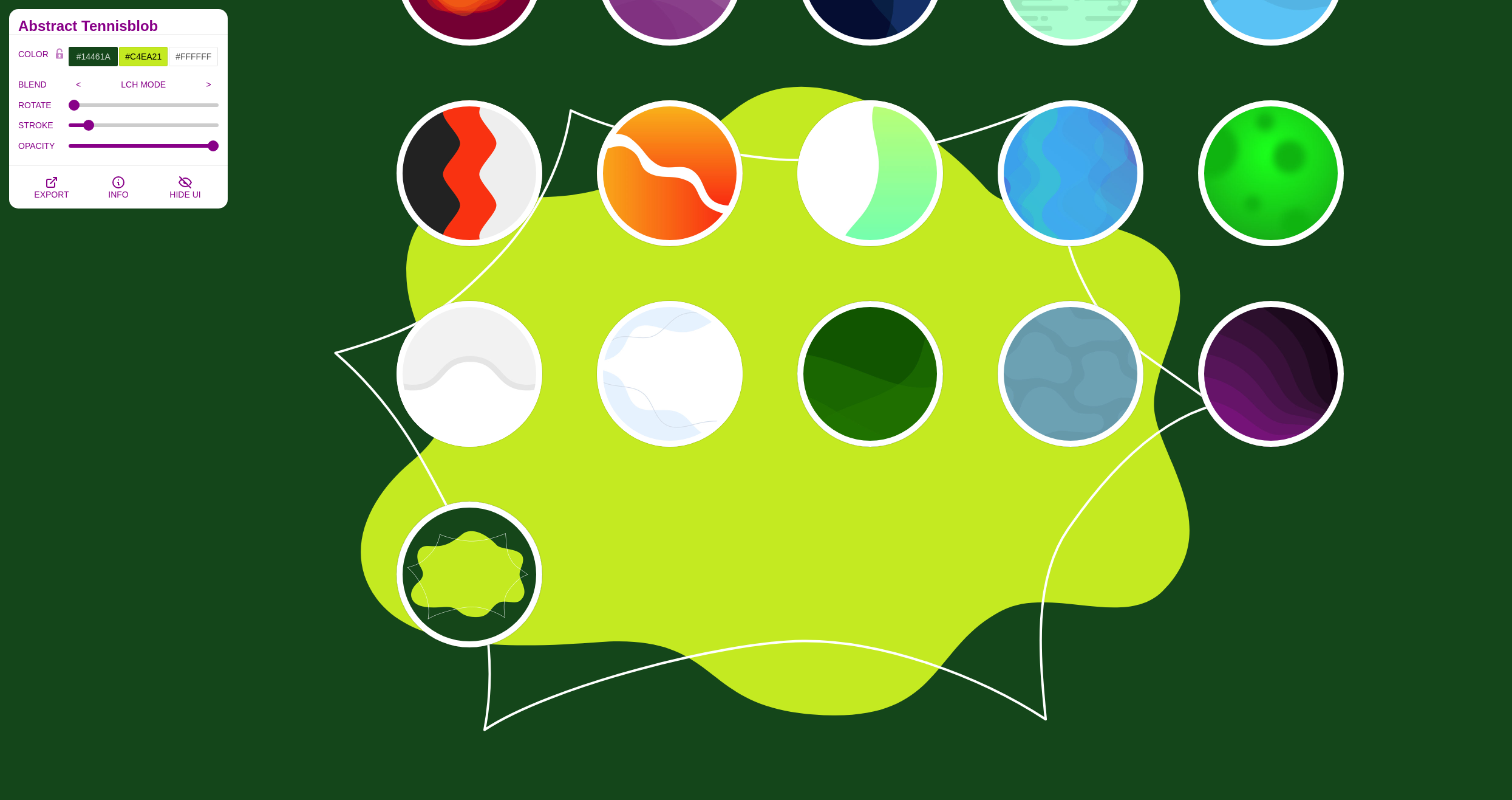
click at [643, 446] on div "PREVIEW PREVIEW PREVIEW PREVIEW PREVIEW PREVIEW PREVIEW PREVIEW PREVIEW PREVIEW…" at bounding box center [875, 274] width 1021 height 765
click at [703, 381] on div "PREVIEW" at bounding box center [669, 373] width 146 height 146
type input "#FFFFFF"
type input "#E7F2FF"
type input "#D2DCE8"
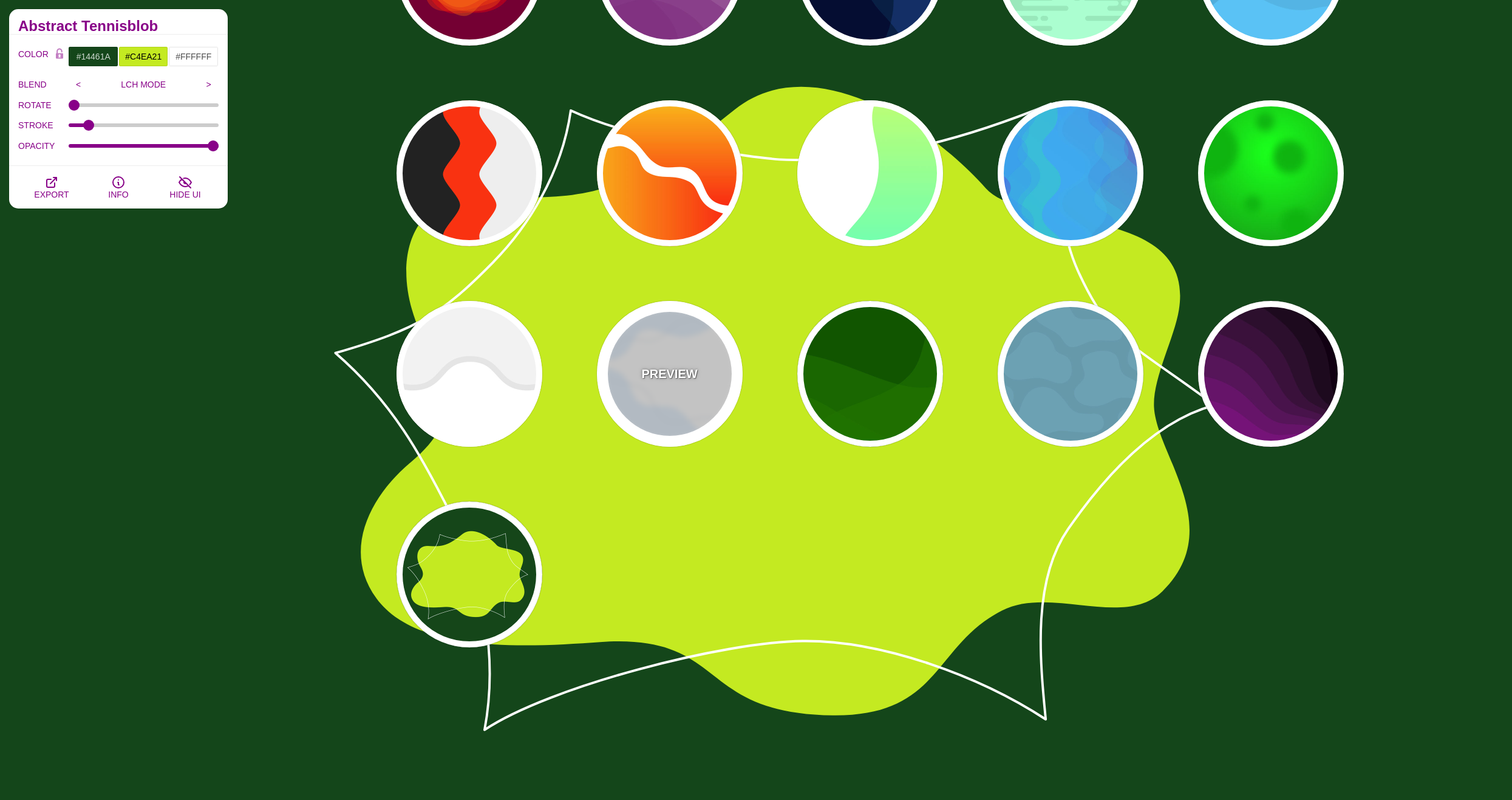
type input "0"
type input "4"
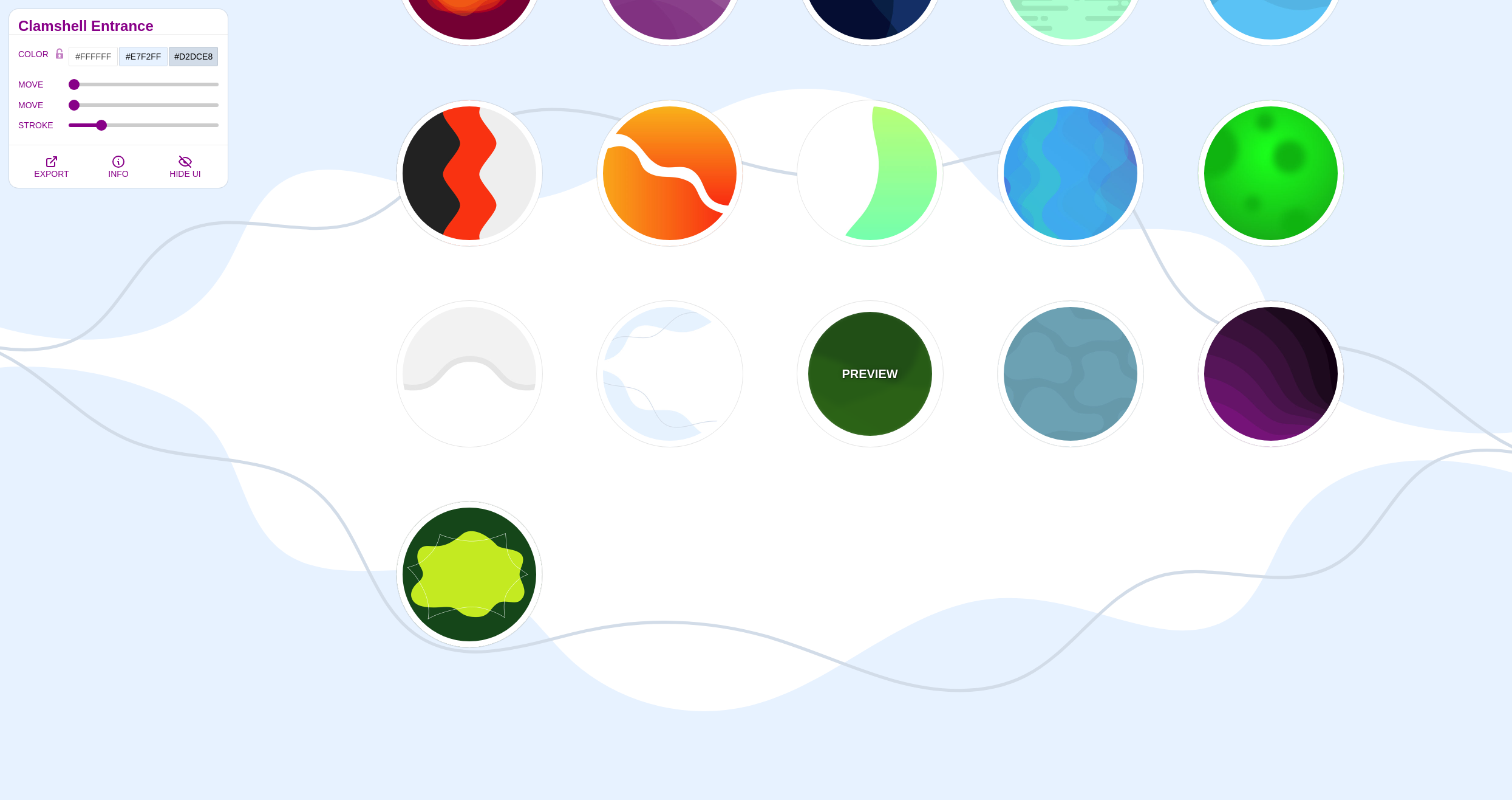
click at [830, 380] on div "PREVIEW" at bounding box center [869, 373] width 146 height 146
type input "#115500"
type input "#227700"
type input "0.5"
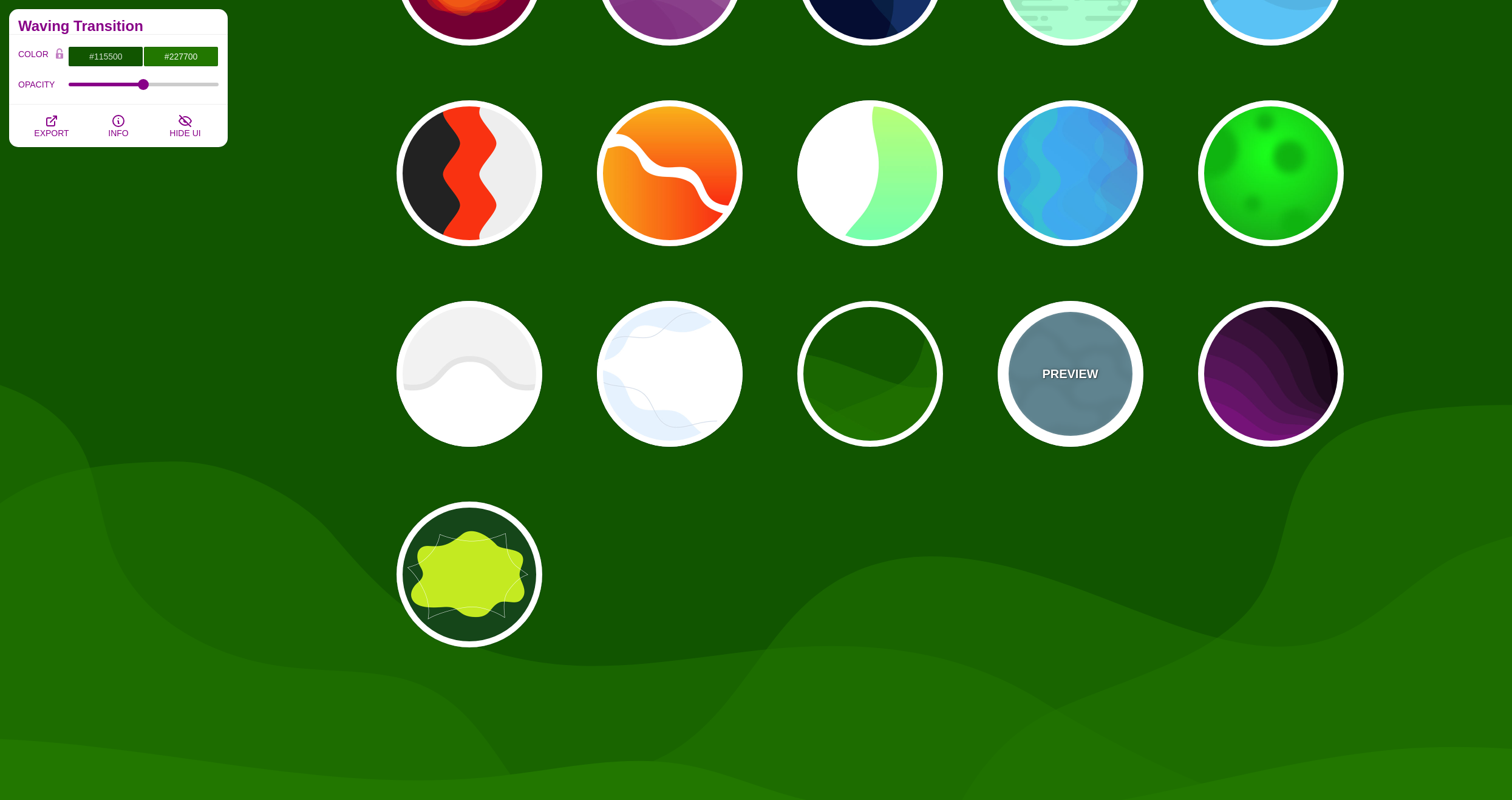
click at [1034, 380] on div "PREVIEW" at bounding box center [1071, 373] width 146 height 146
type input "#6699AA"
type input "#6CA1B3"
type input "1"
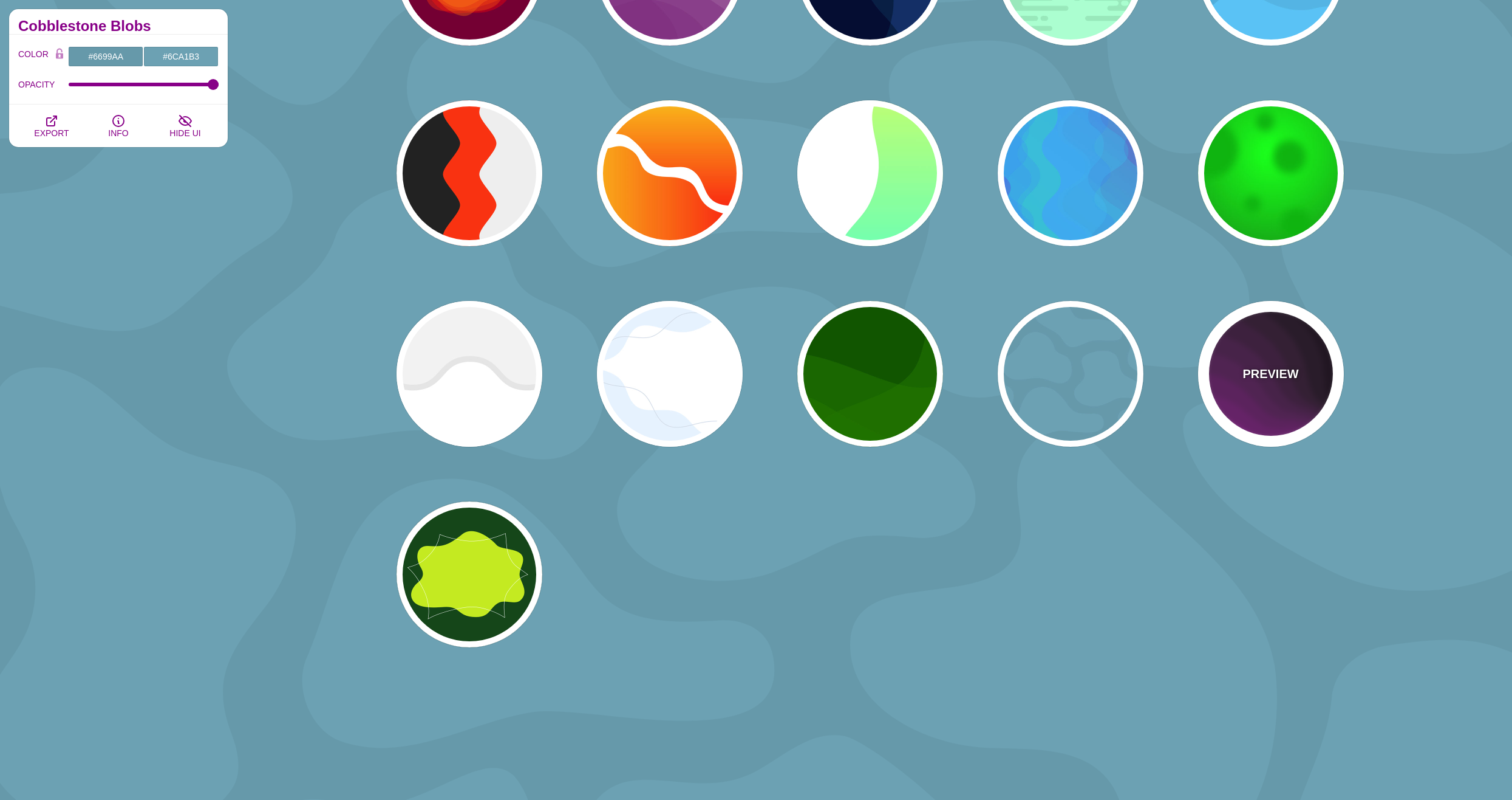
click at [1237, 378] on div "PREVIEW" at bounding box center [1271, 373] width 146 height 146
type input "#110011"
type input "#AA00AA"
type input "0"
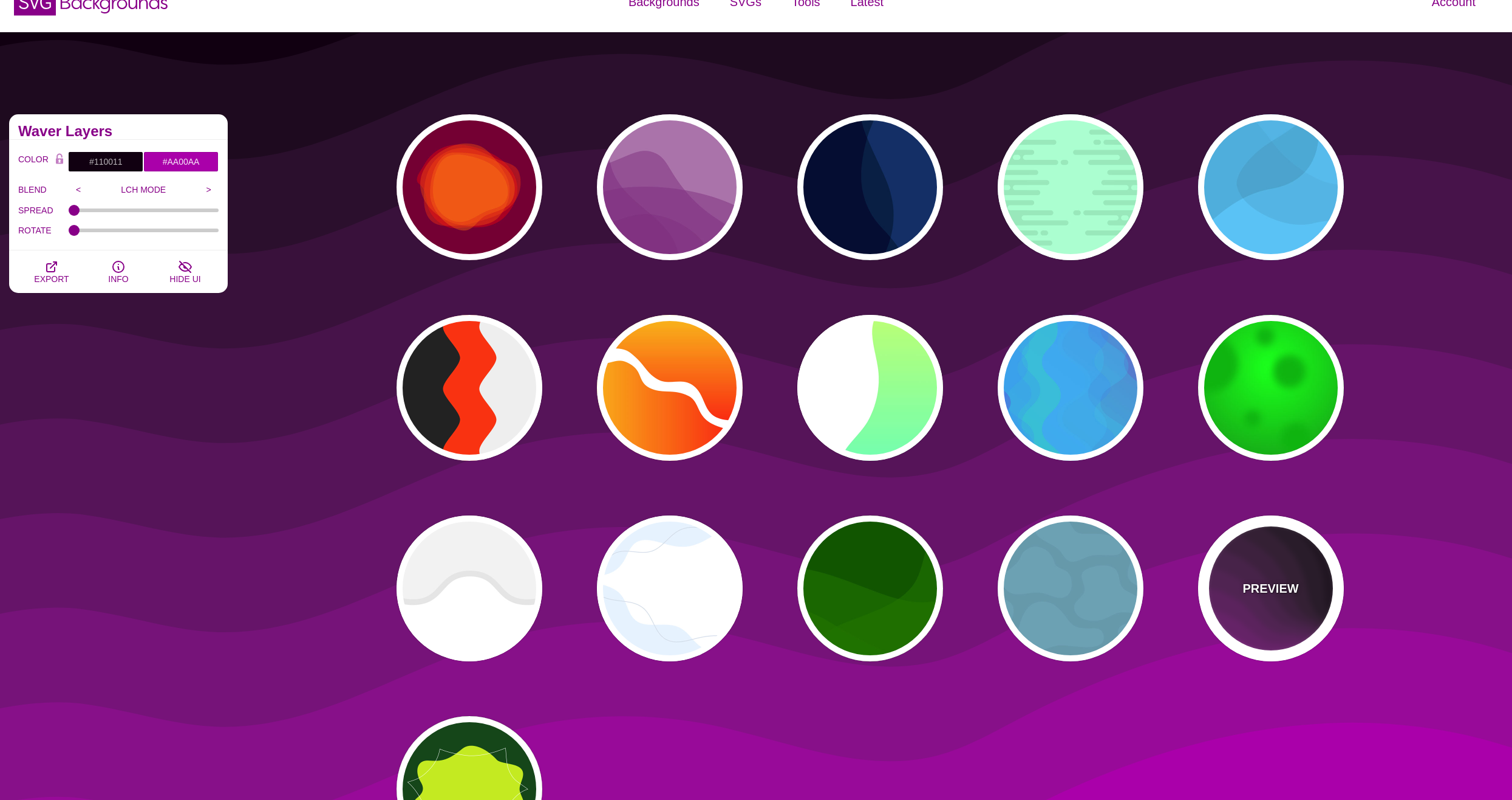
scroll to position [0, 0]
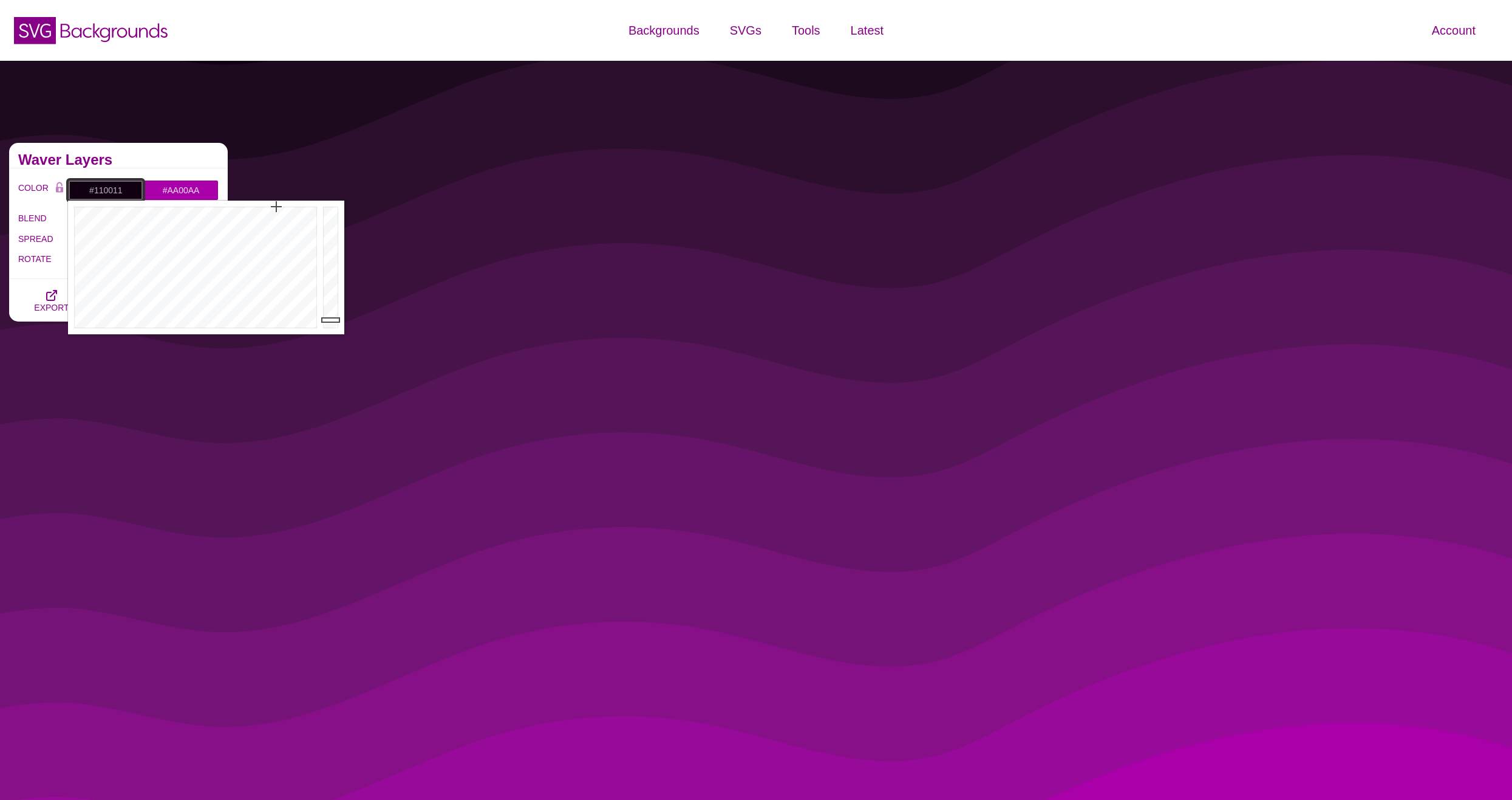
click at [102, 191] on input "#110011" at bounding box center [105, 189] width 75 height 21
type input "#020511"
drag, startPoint x: 219, startPoint y: 234, endPoint x: 228, endPoint y: 217, distance: 19.2
click at [228, 217] on div at bounding box center [194, 267] width 252 height 134
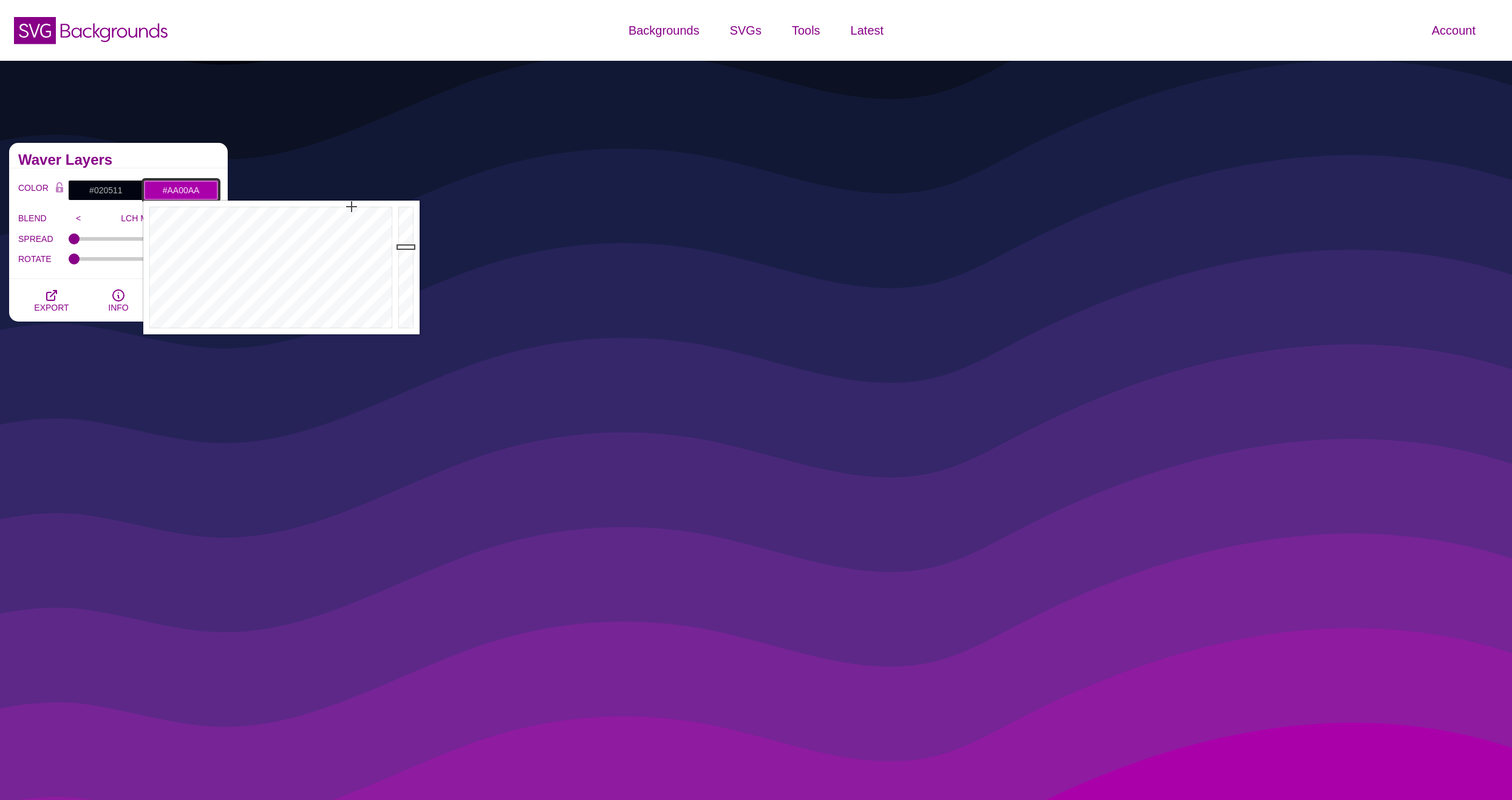
click at [192, 195] on input "#AA00AA" at bounding box center [181, 189] width 75 height 21
paste input "1D4C"
click at [189, 190] on input "#AA00AA" at bounding box center [181, 189] width 75 height 21
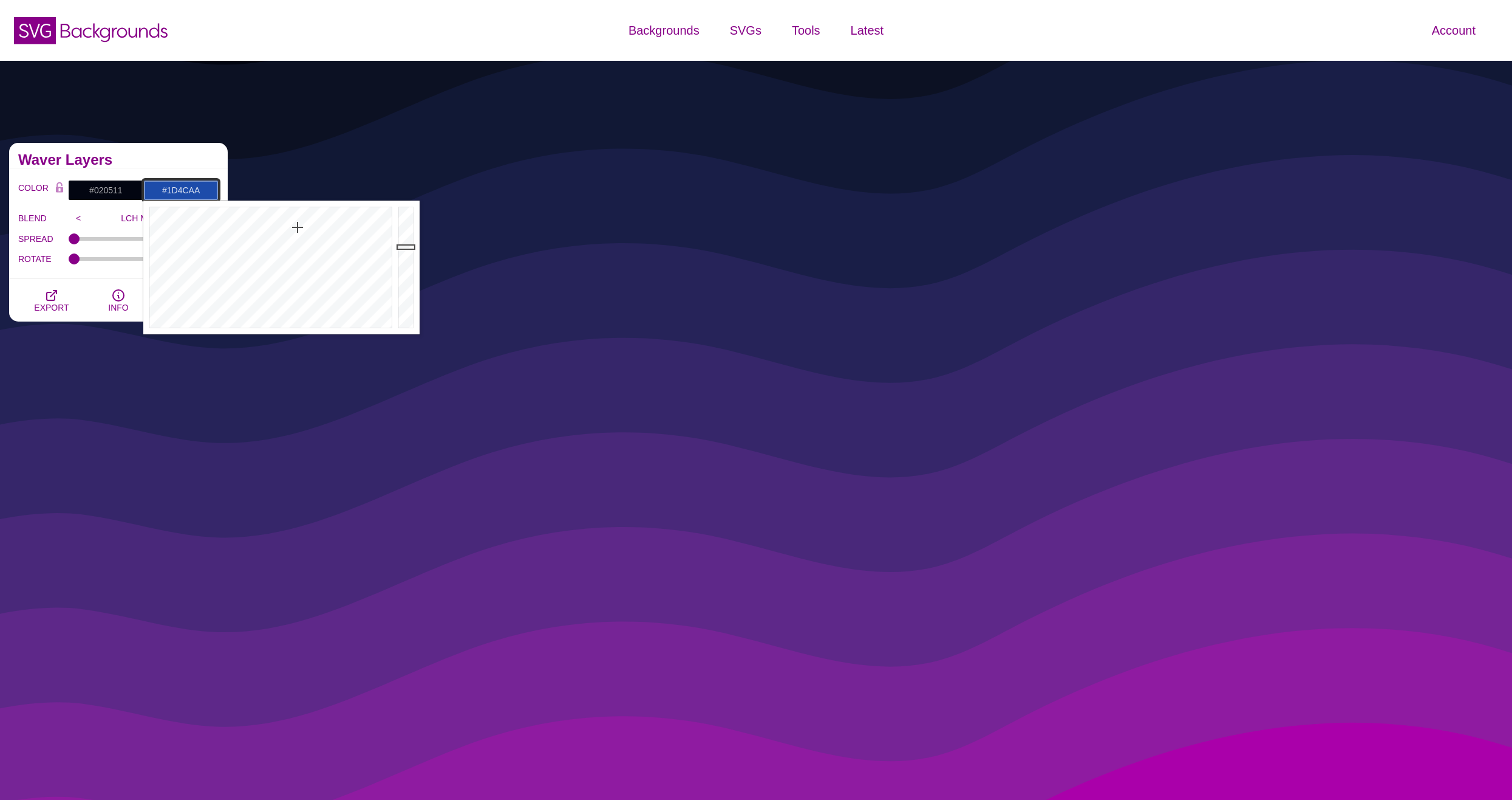
click at [297, 227] on div at bounding box center [269, 267] width 252 height 134
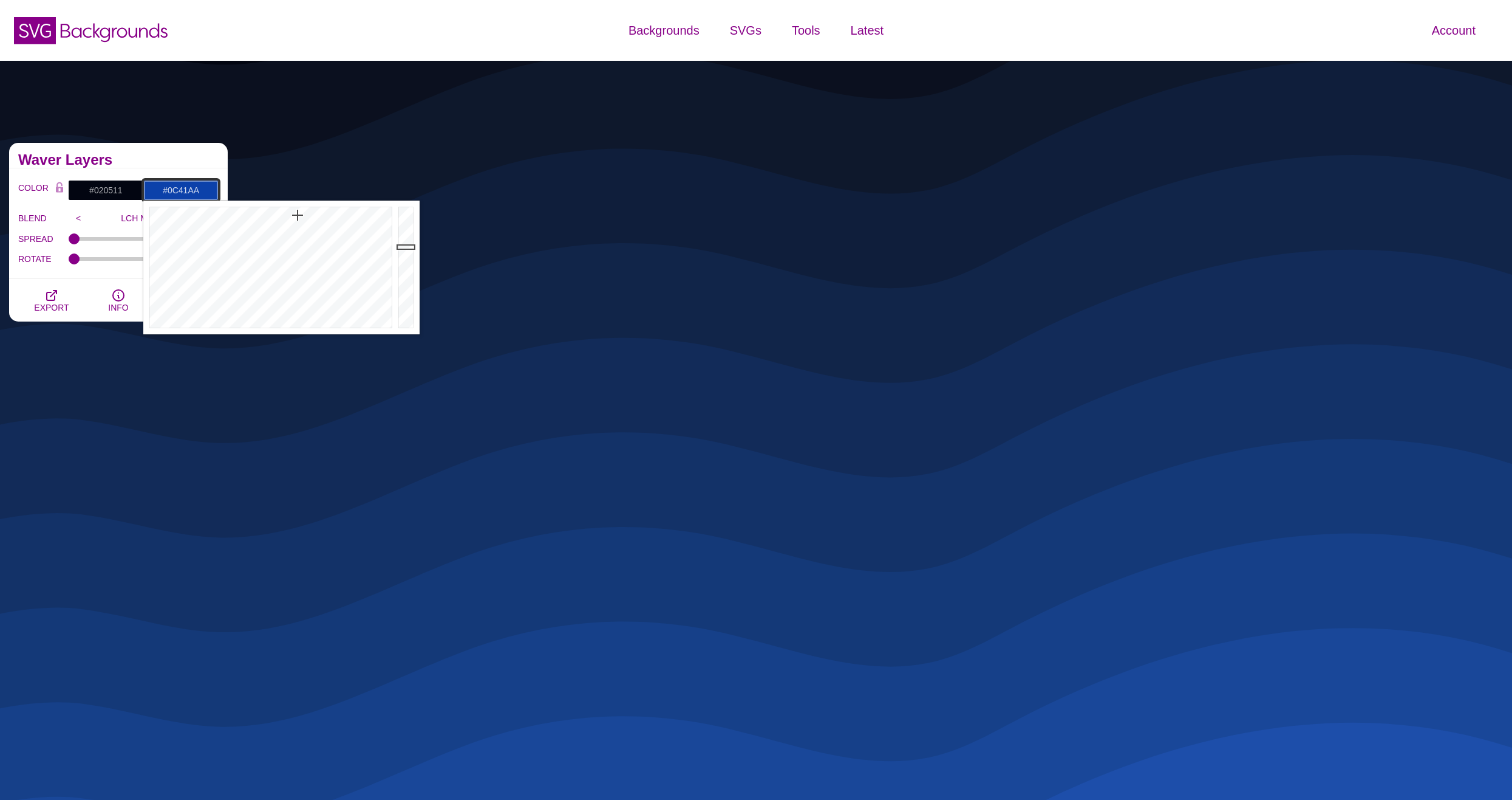
drag, startPoint x: 297, startPoint y: 223, endPoint x: 298, endPoint y: 215, distance: 8.1
click at [298, 215] on div at bounding box center [269, 267] width 252 height 134
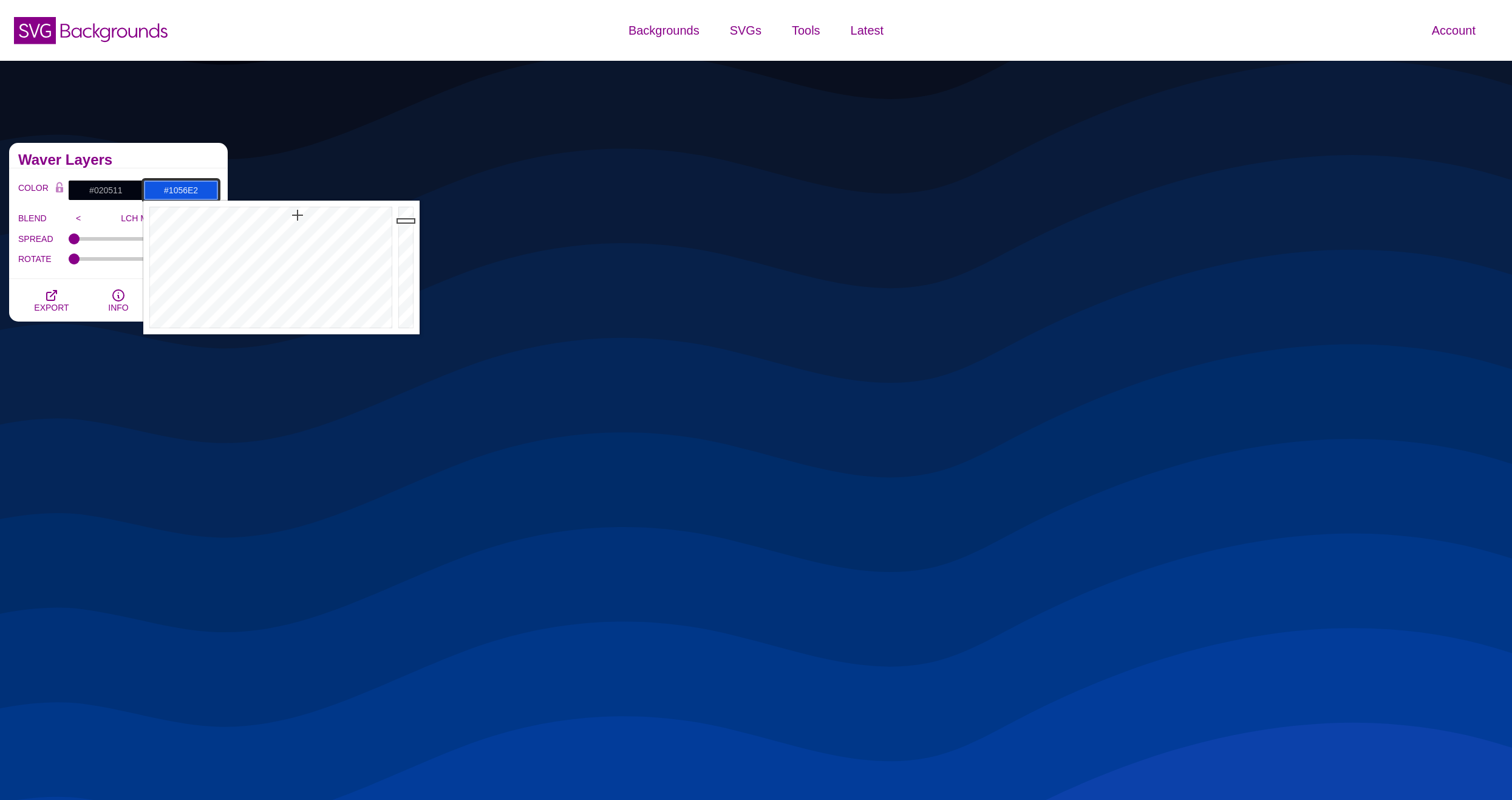
drag, startPoint x: 405, startPoint y: 234, endPoint x: 406, endPoint y: 221, distance: 13.0
click at [406, 221] on div at bounding box center [407, 267] width 24 height 134
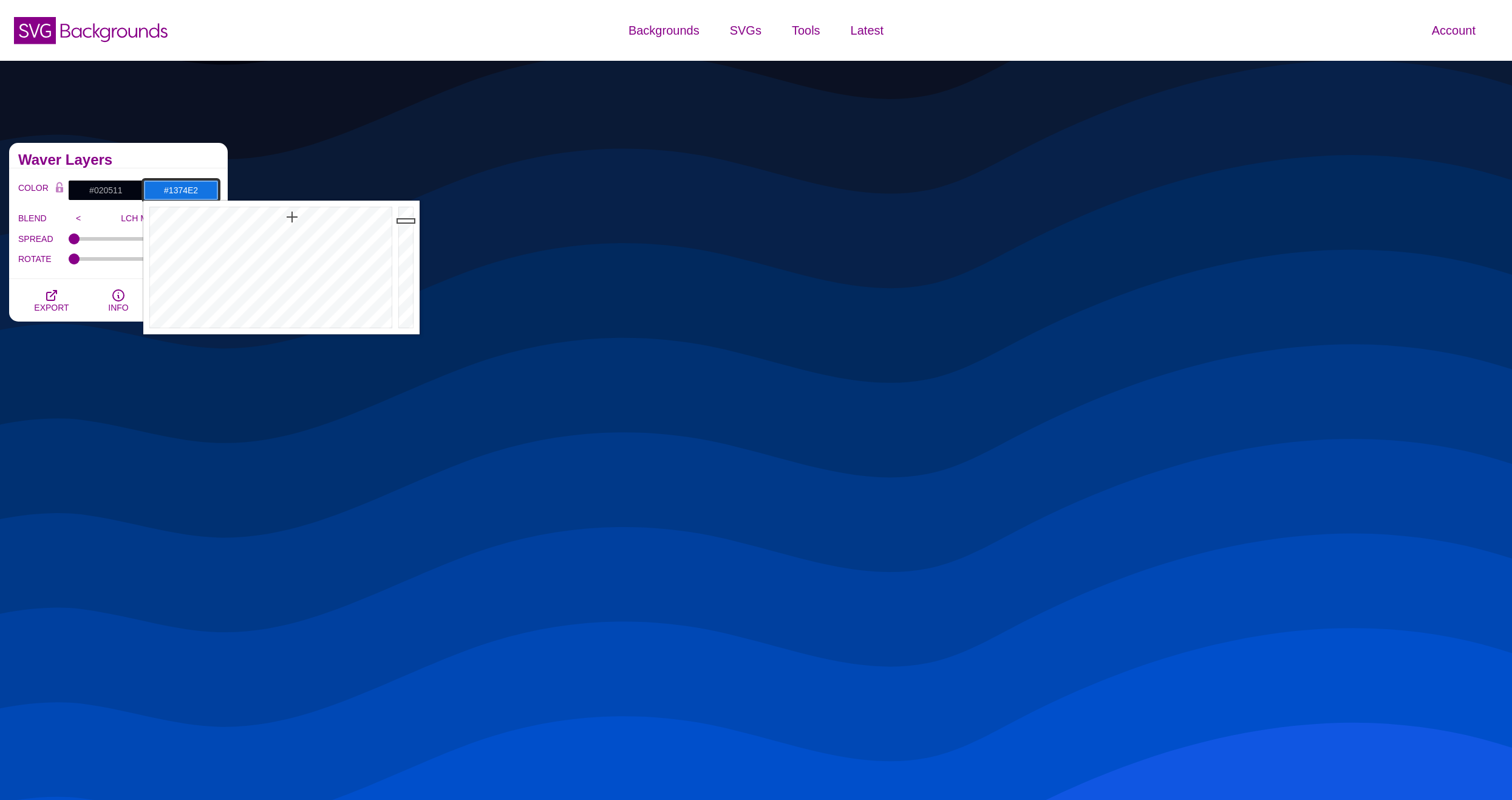
drag, startPoint x: 273, startPoint y: 224, endPoint x: 292, endPoint y: 217, distance: 20.2
click at [292, 217] on div at bounding box center [269, 267] width 252 height 134
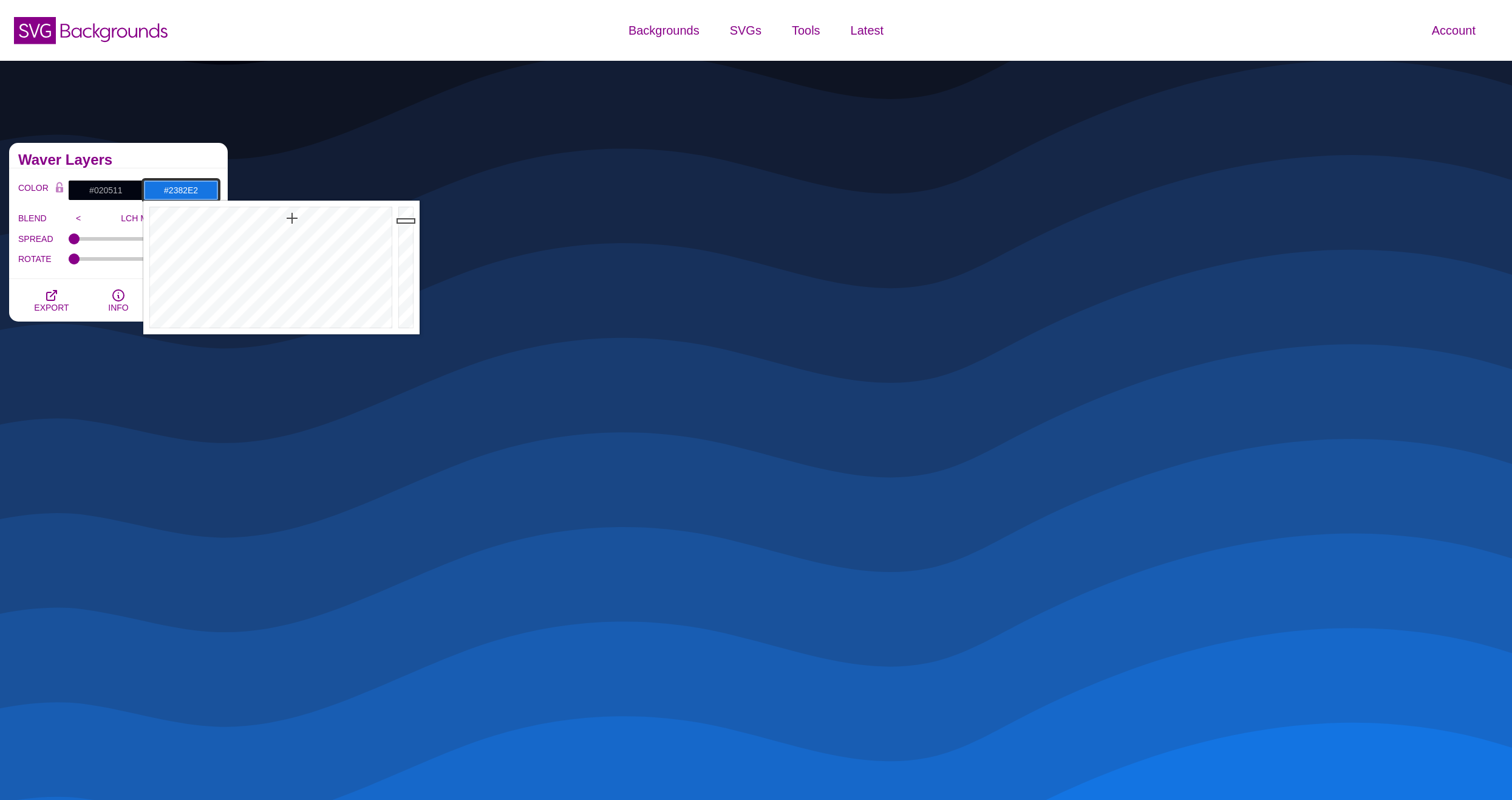
type input "#2483E2"
drag, startPoint x: 292, startPoint y: 218, endPoint x: 291, endPoint y: 226, distance: 8.1
click at [291, 226] on div at bounding box center [269, 267] width 252 height 134
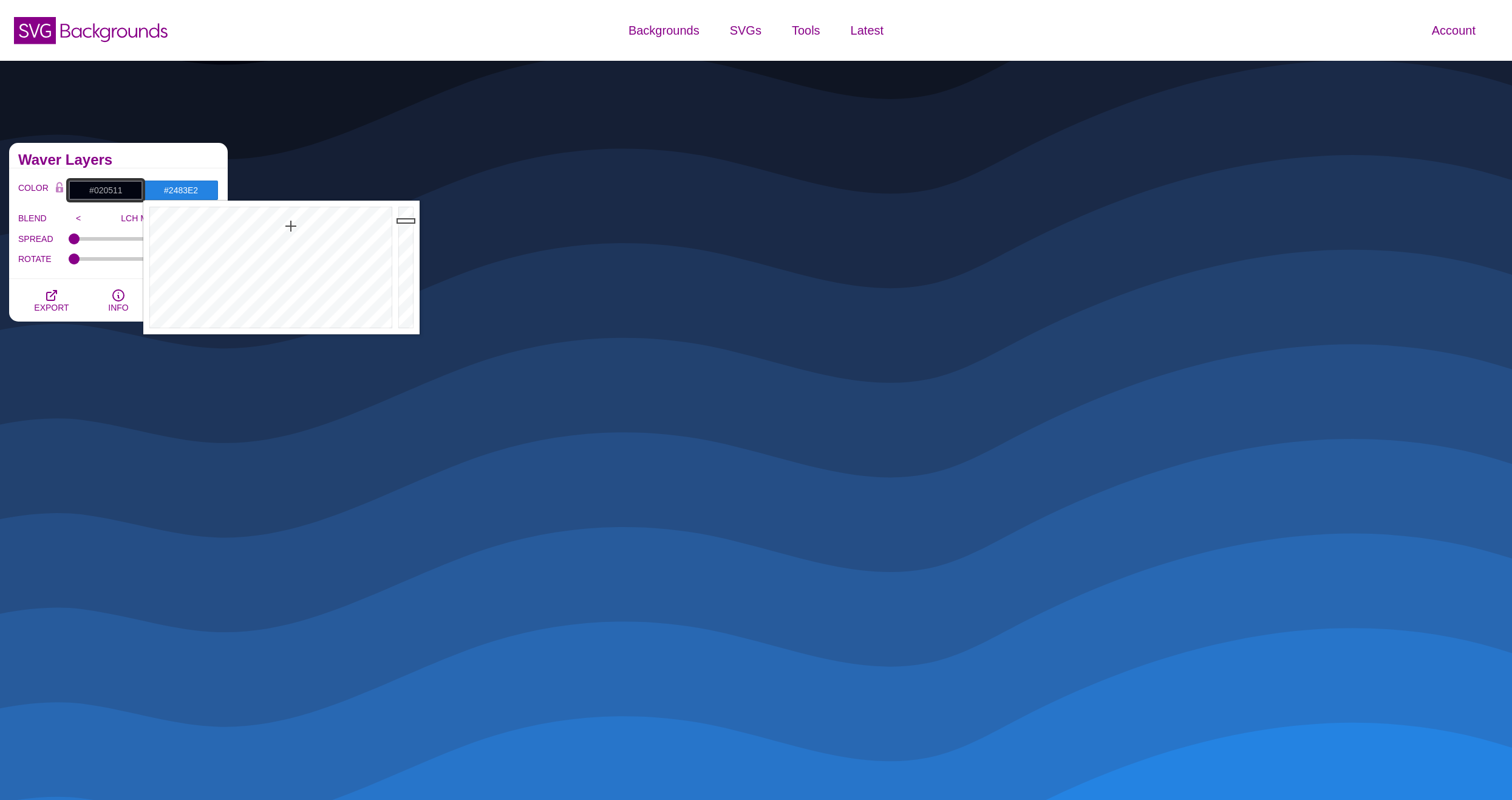
click at [105, 183] on input "#020511" at bounding box center [105, 189] width 75 height 21
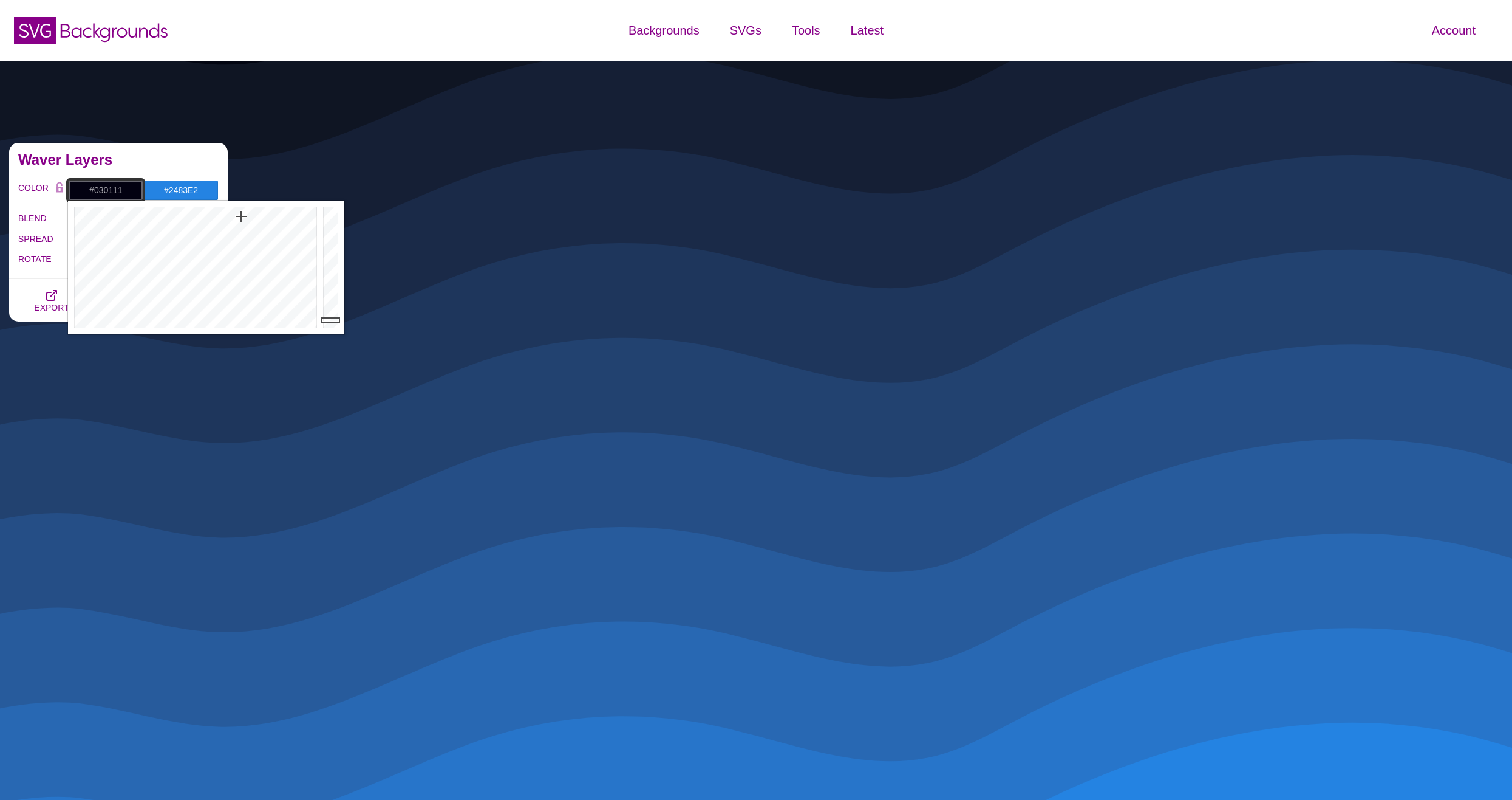
drag, startPoint x: 231, startPoint y: 218, endPoint x: 241, endPoint y: 216, distance: 10.2
click at [241, 216] on div at bounding box center [194, 267] width 252 height 134
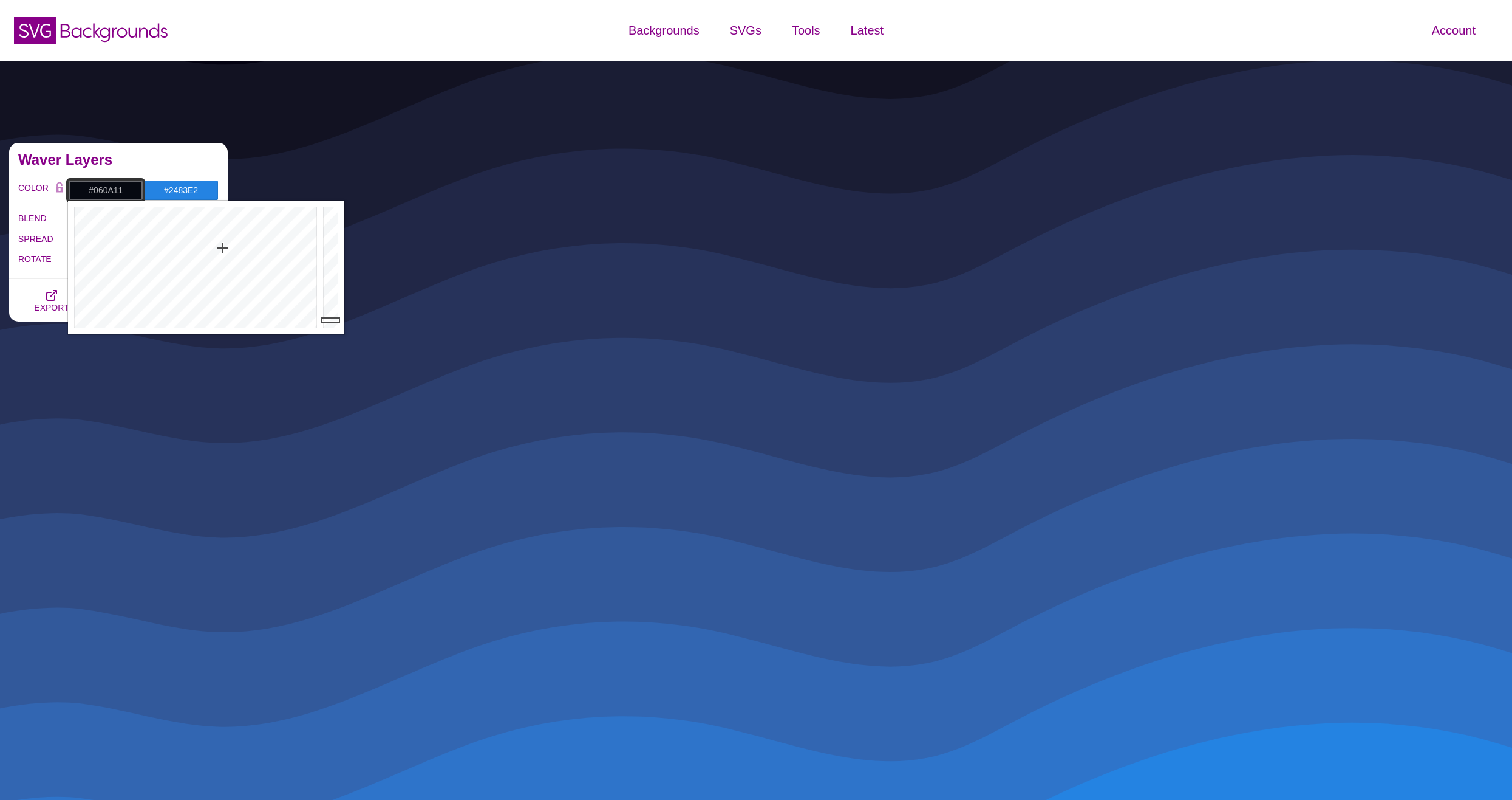
drag, startPoint x: 234, startPoint y: 217, endPoint x: 223, endPoint y: 250, distance: 34.8
click at [223, 250] on div at bounding box center [194, 267] width 252 height 134
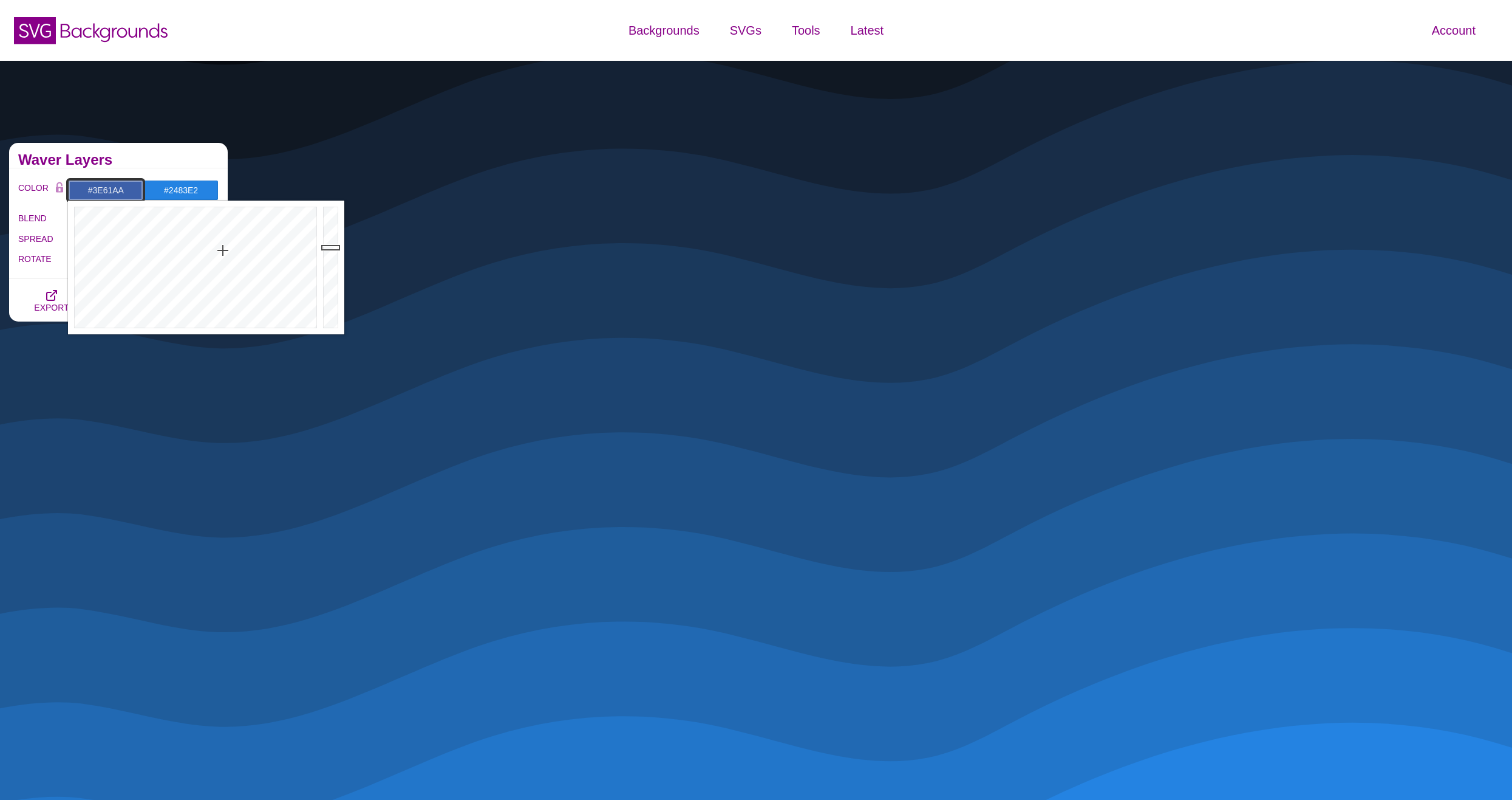
drag, startPoint x: 334, startPoint y: 287, endPoint x: 337, endPoint y: 247, distance: 40.1
click at [337, 247] on div at bounding box center [332, 267] width 24 height 134
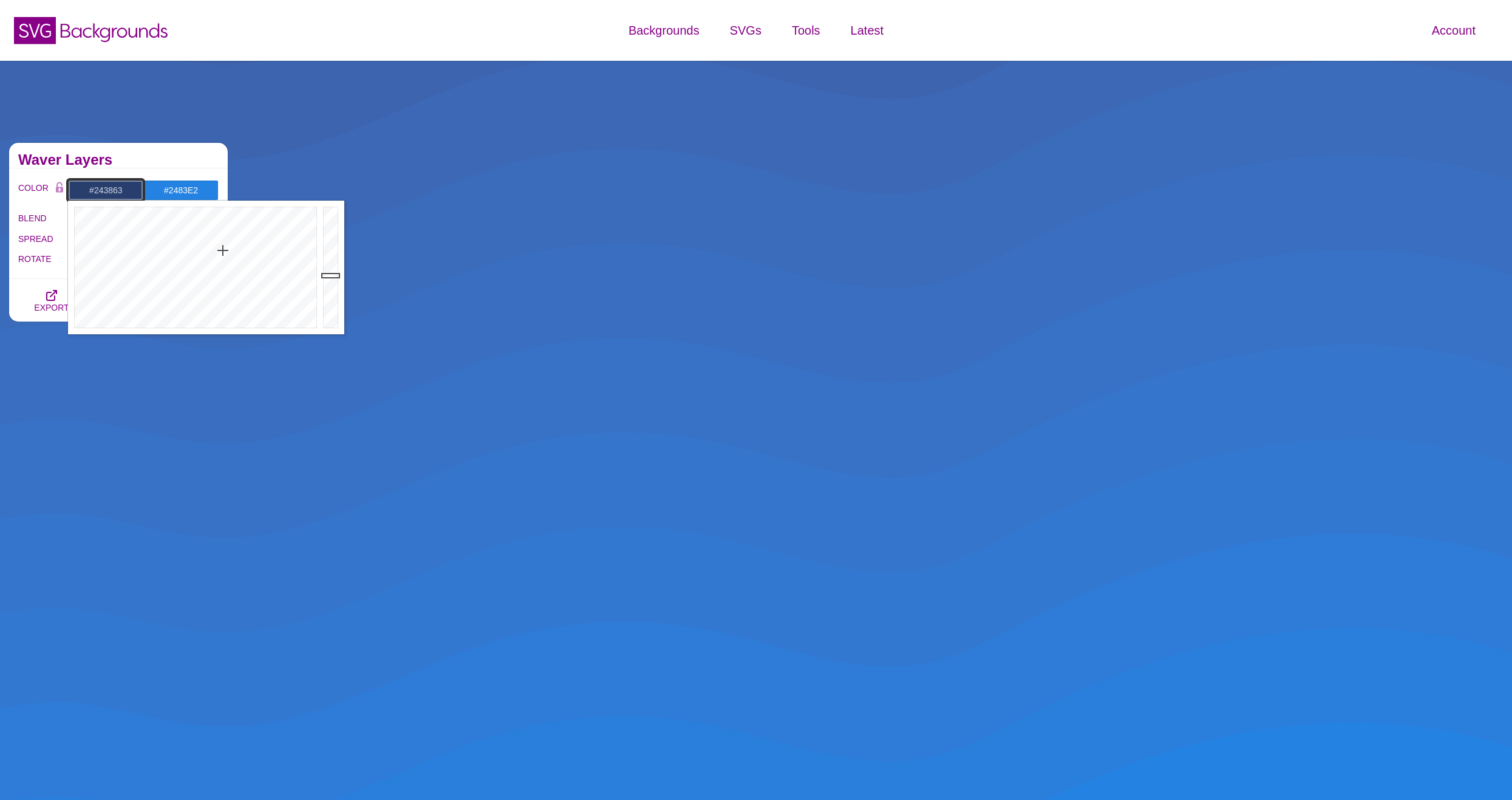
drag, startPoint x: 336, startPoint y: 248, endPoint x: 335, endPoint y: 281, distance: 33.0
click at [335, 281] on div at bounding box center [332, 267] width 24 height 134
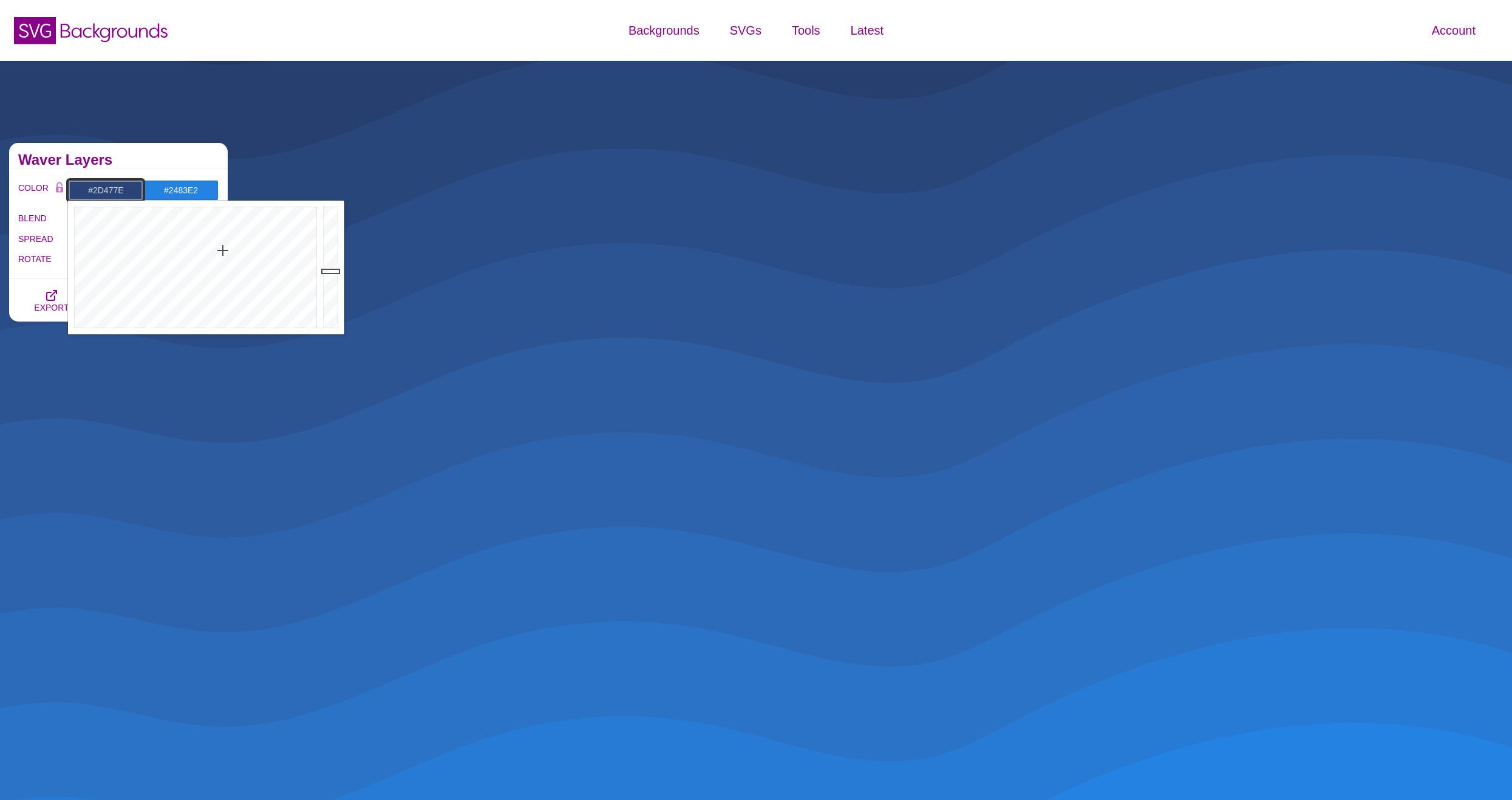
drag, startPoint x: 334, startPoint y: 281, endPoint x: 332, endPoint y: 268, distance: 13.2
click at [332, 268] on div at bounding box center [332, 267] width 24 height 134
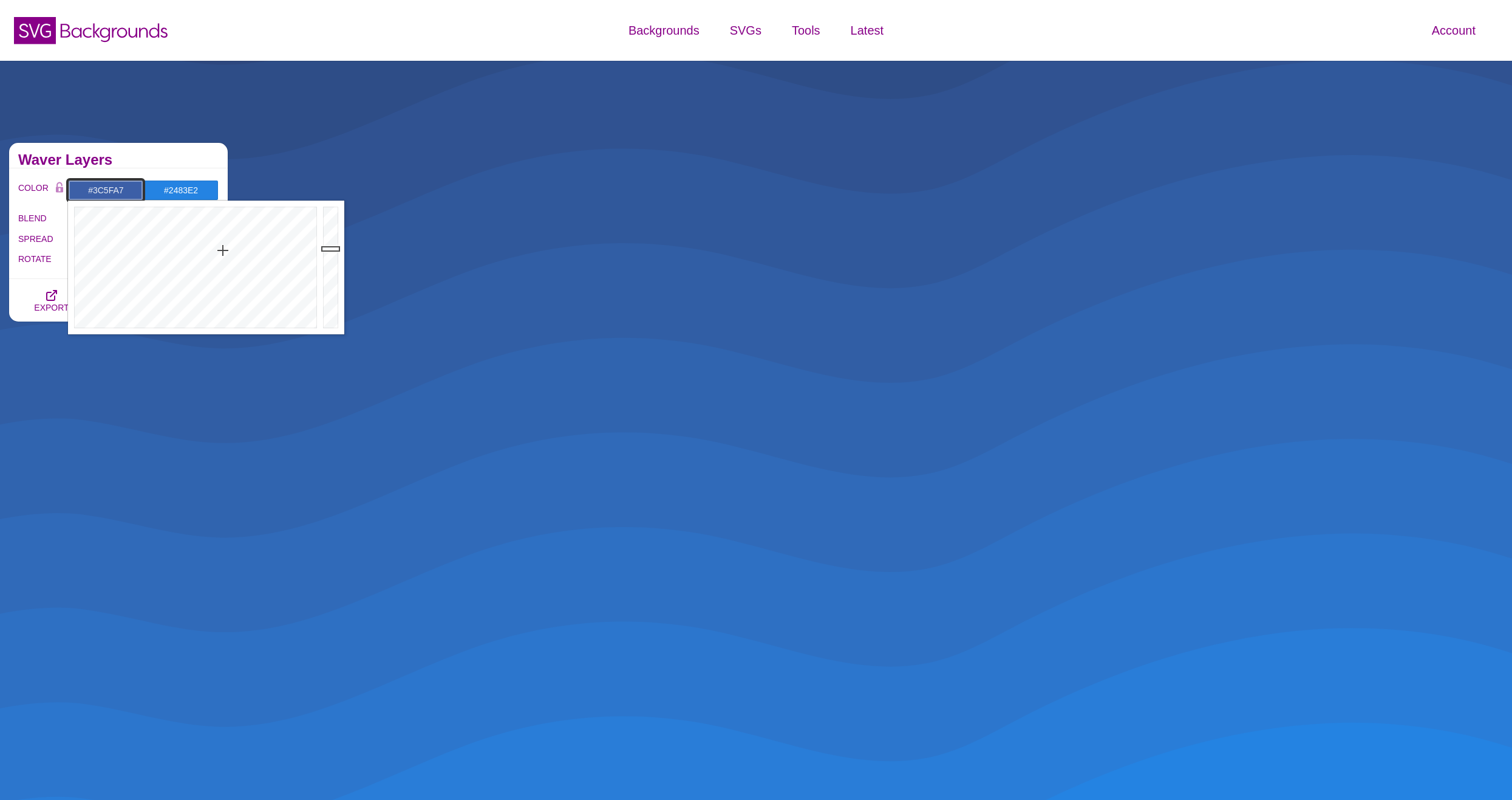
click at [332, 248] on div at bounding box center [332, 267] width 24 height 134
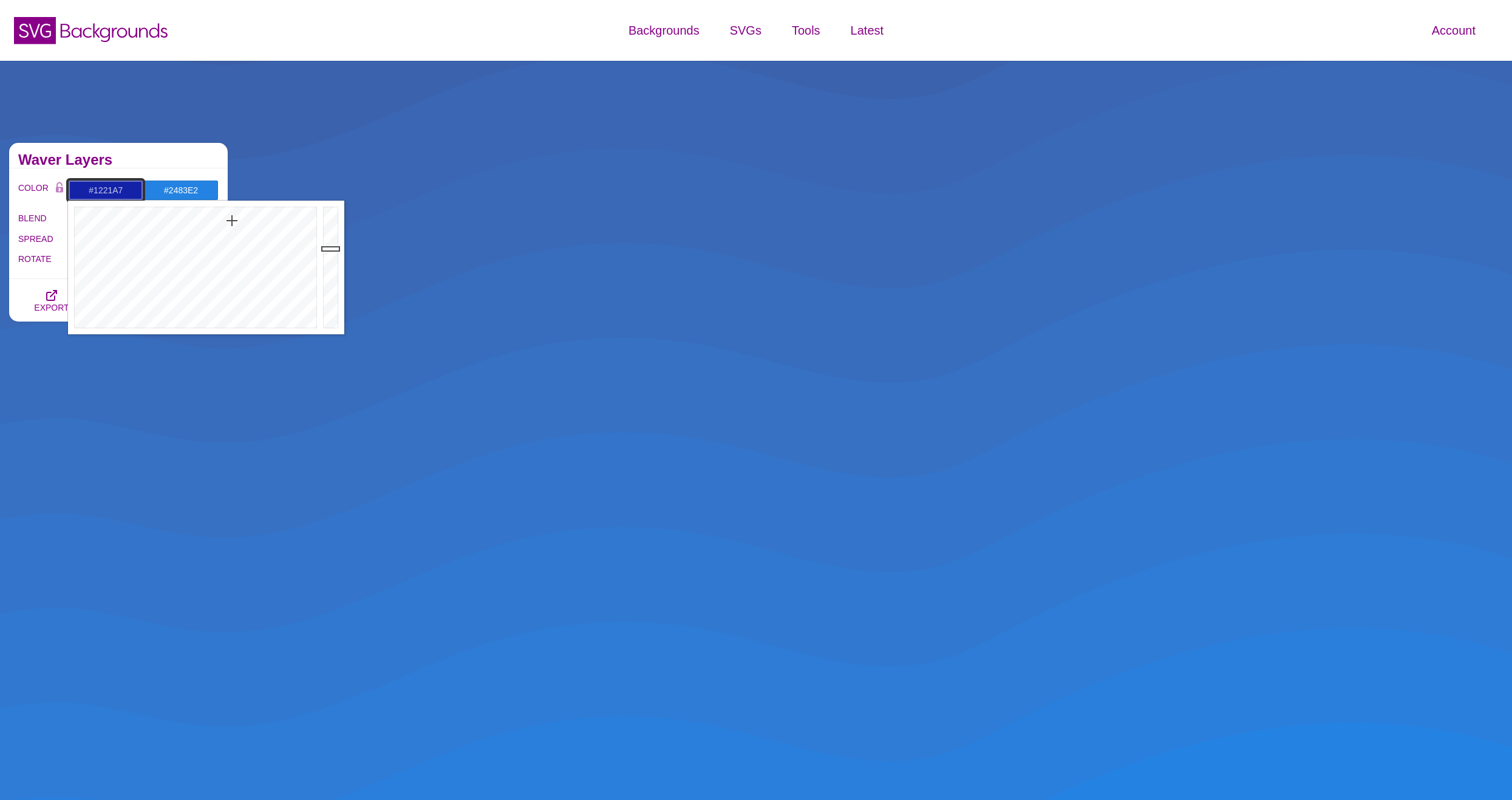
click at [232, 220] on div at bounding box center [194, 267] width 252 height 134
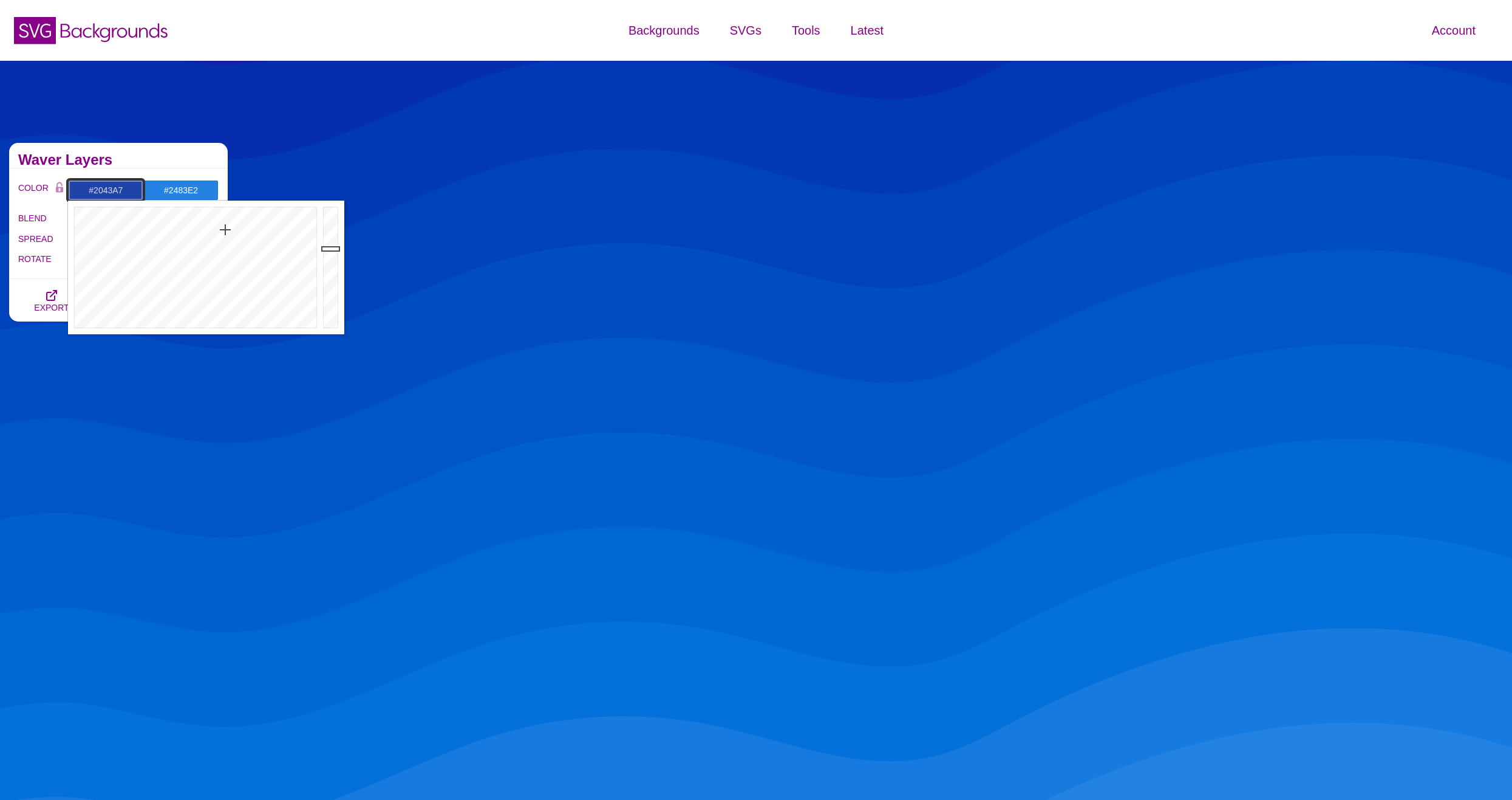
drag, startPoint x: 232, startPoint y: 220, endPoint x: 225, endPoint y: 230, distance: 12.2
click at [225, 230] on div at bounding box center [194, 267] width 252 height 134
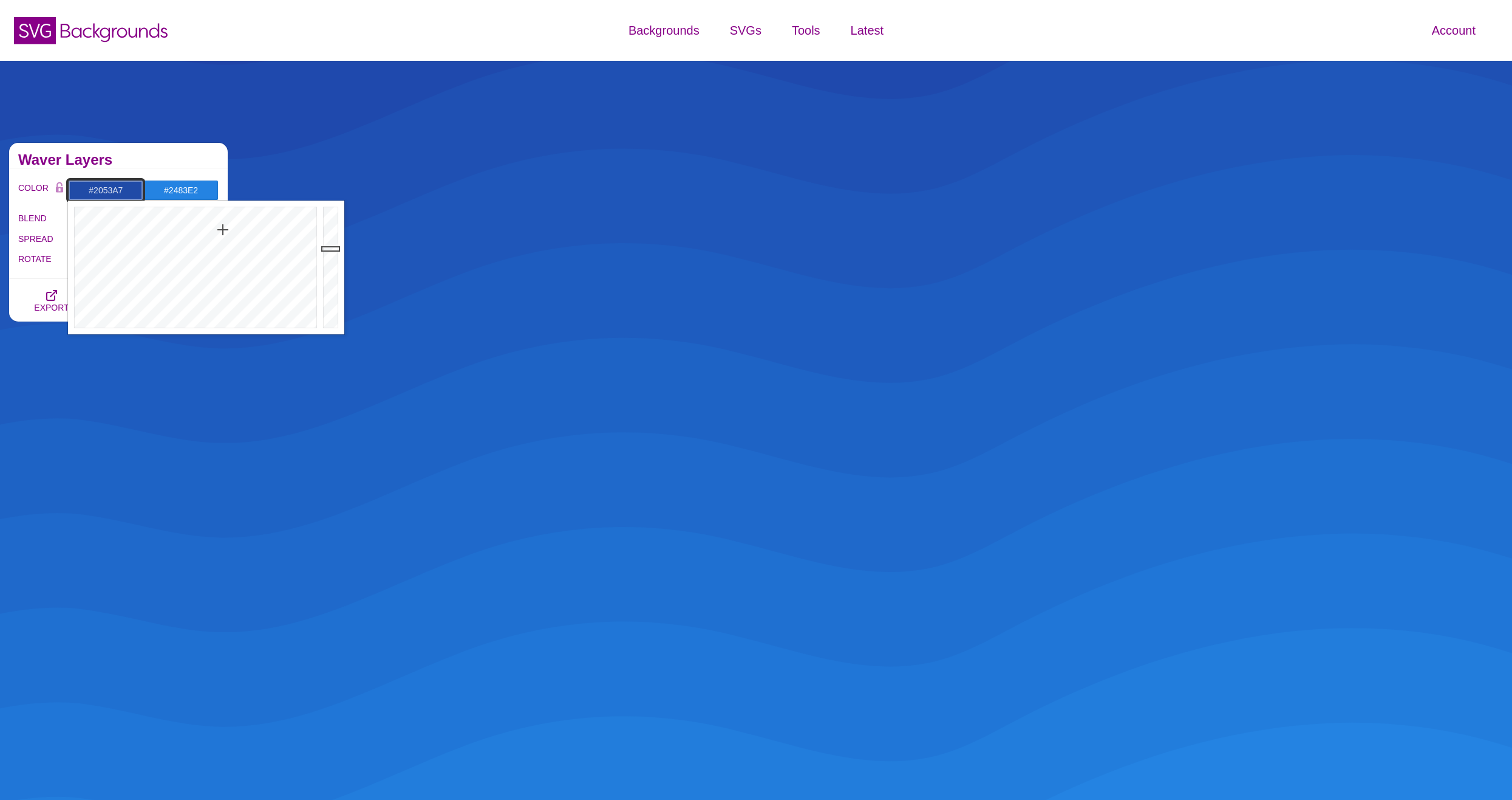
click at [221, 230] on div at bounding box center [194, 267] width 252 height 134
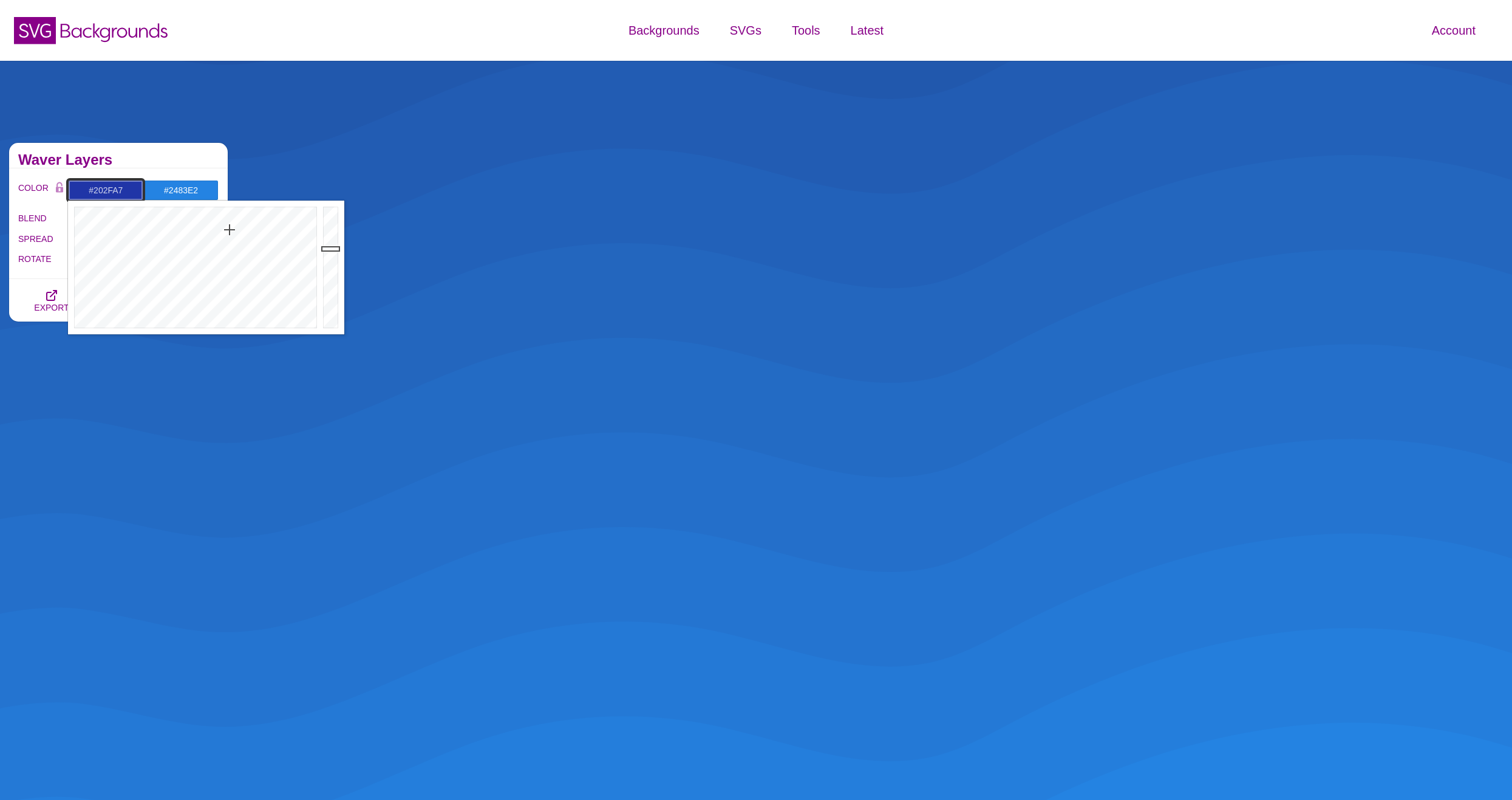
drag, startPoint x: 221, startPoint y: 230, endPoint x: 231, endPoint y: 230, distance: 10.0
click at [231, 230] on div at bounding box center [194, 267] width 252 height 134
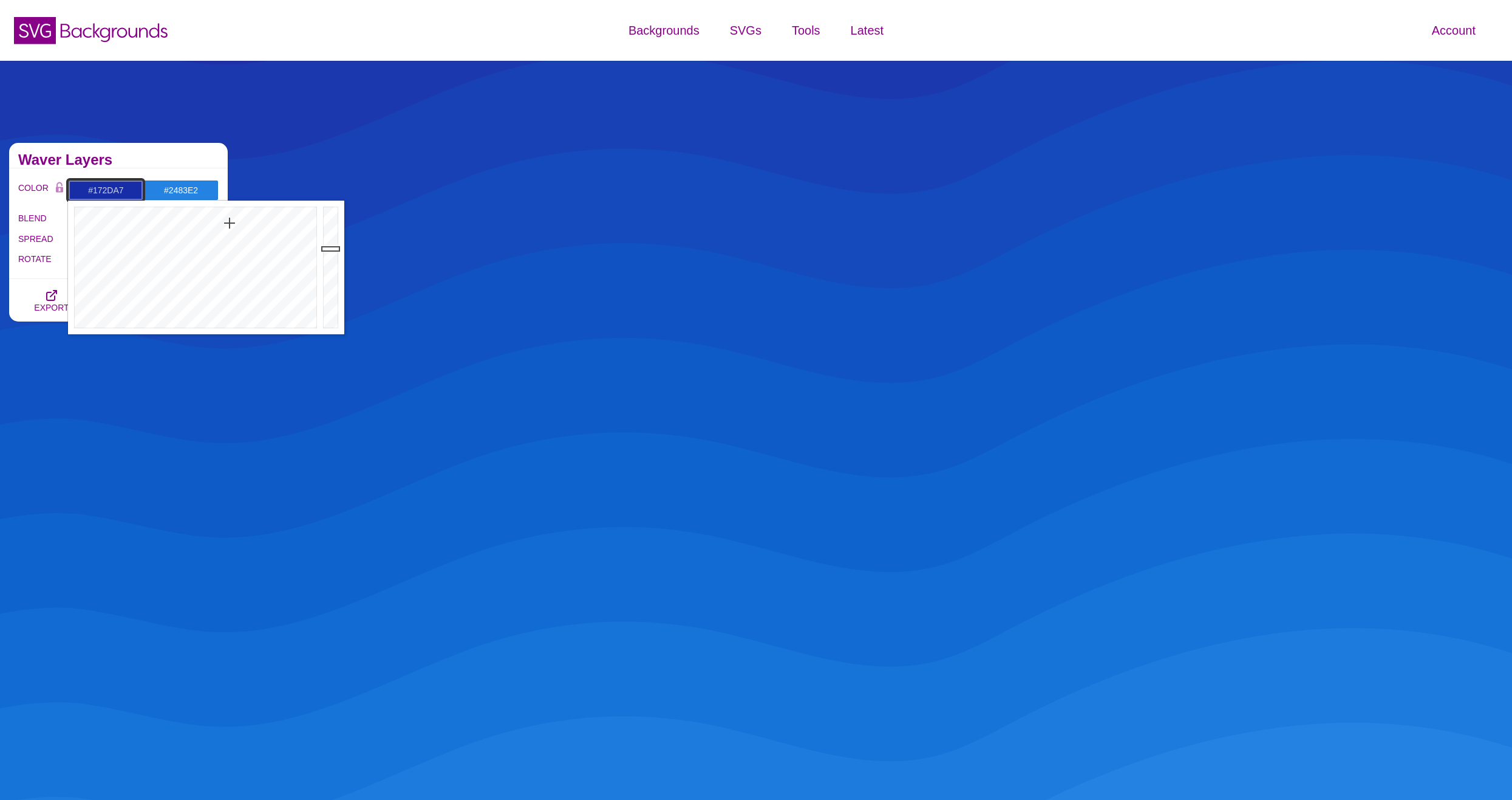
drag, startPoint x: 233, startPoint y: 231, endPoint x: 230, endPoint y: 223, distance: 8.5
click at [230, 223] on div at bounding box center [194, 267] width 252 height 134
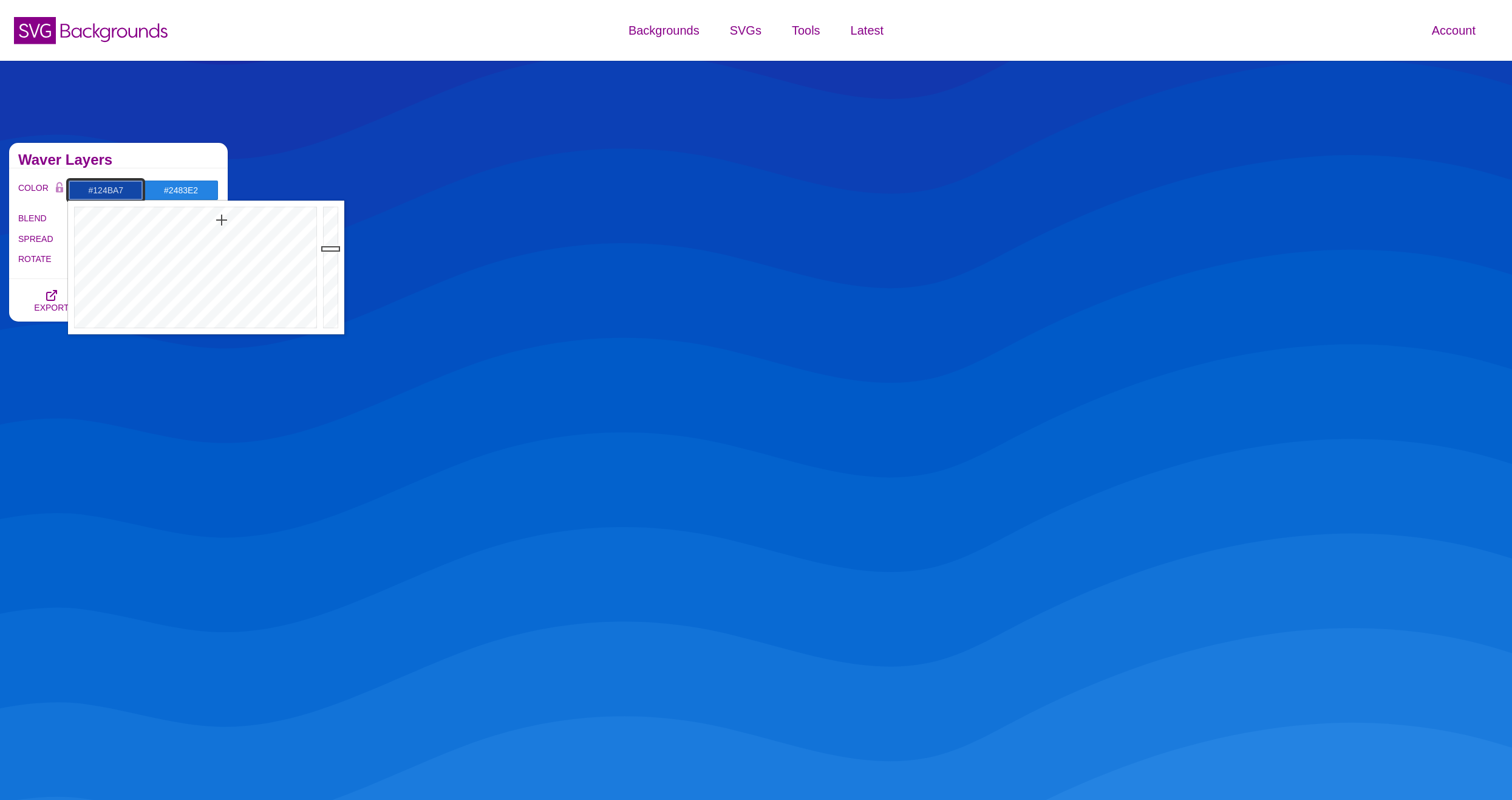
drag, startPoint x: 229, startPoint y: 223, endPoint x: 221, endPoint y: 220, distance: 8.5
click at [221, 220] on div at bounding box center [194, 267] width 252 height 134
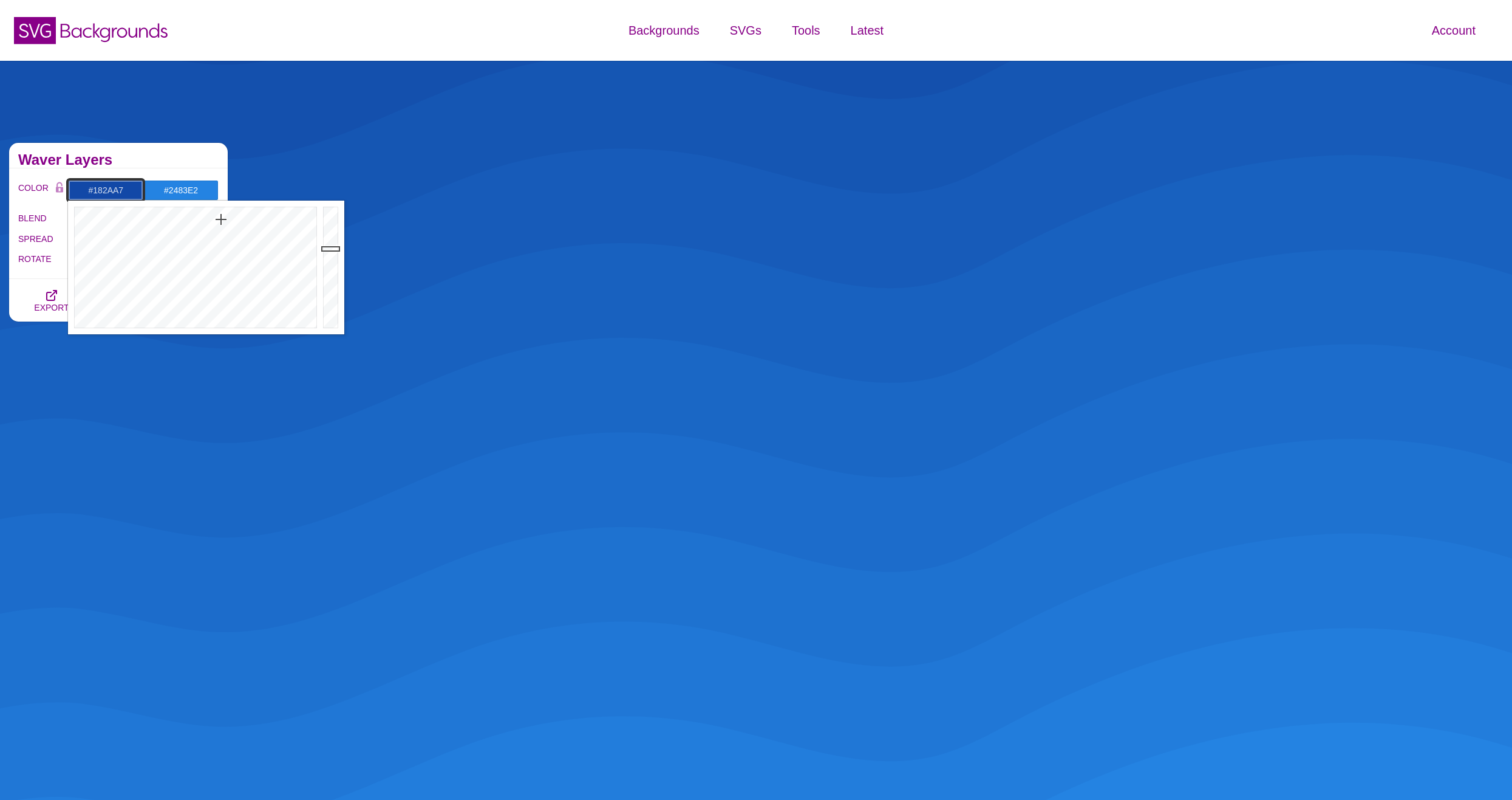
drag, startPoint x: 221, startPoint y: 219, endPoint x: 231, endPoint y: 224, distance: 11.2
click at [231, 224] on div at bounding box center [194, 267] width 252 height 134
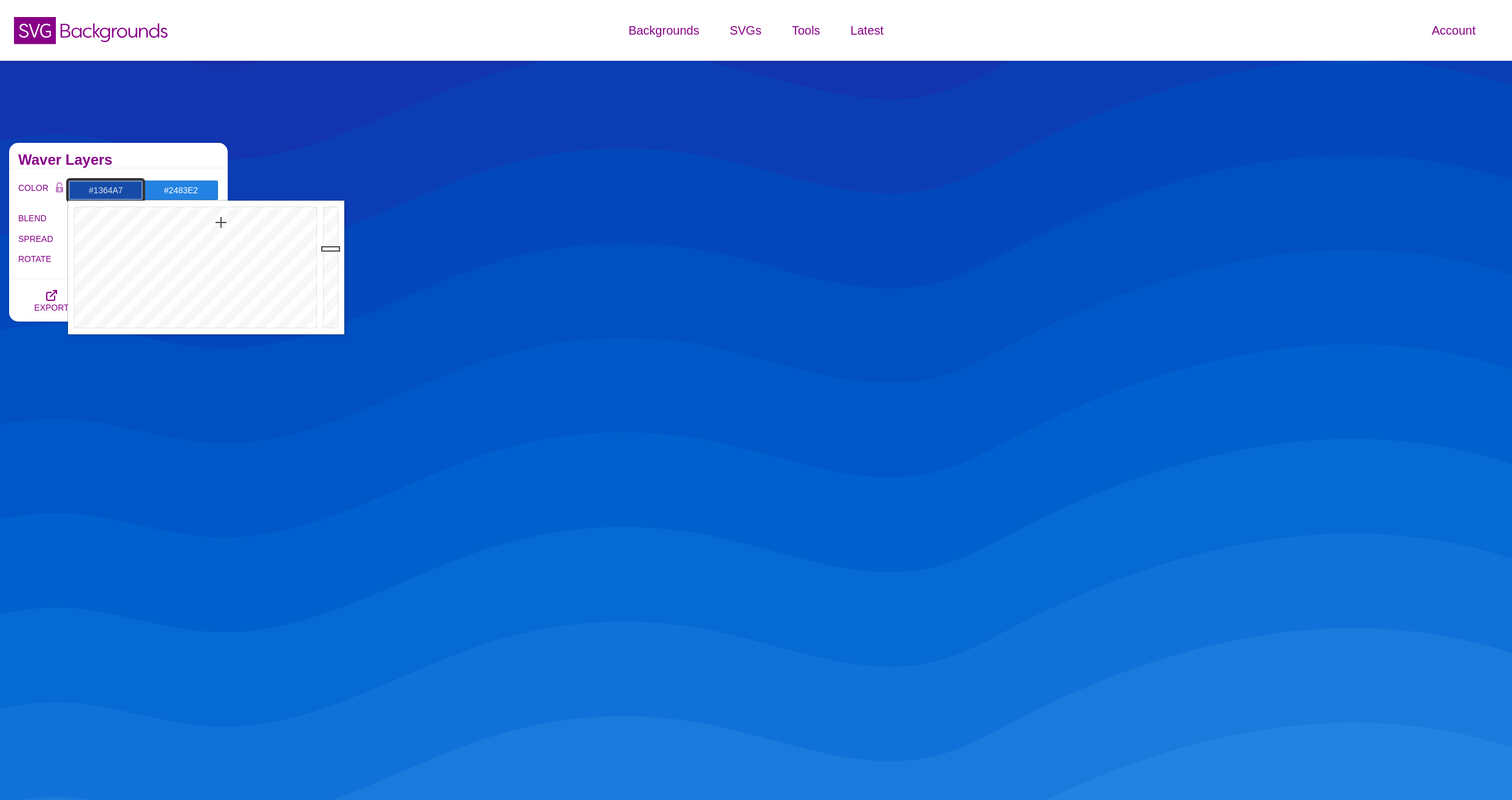
drag, startPoint x: 231, startPoint y: 224, endPoint x: 214, endPoint y: 221, distance: 17.3
click at [214, 221] on div at bounding box center [194, 267] width 252 height 134
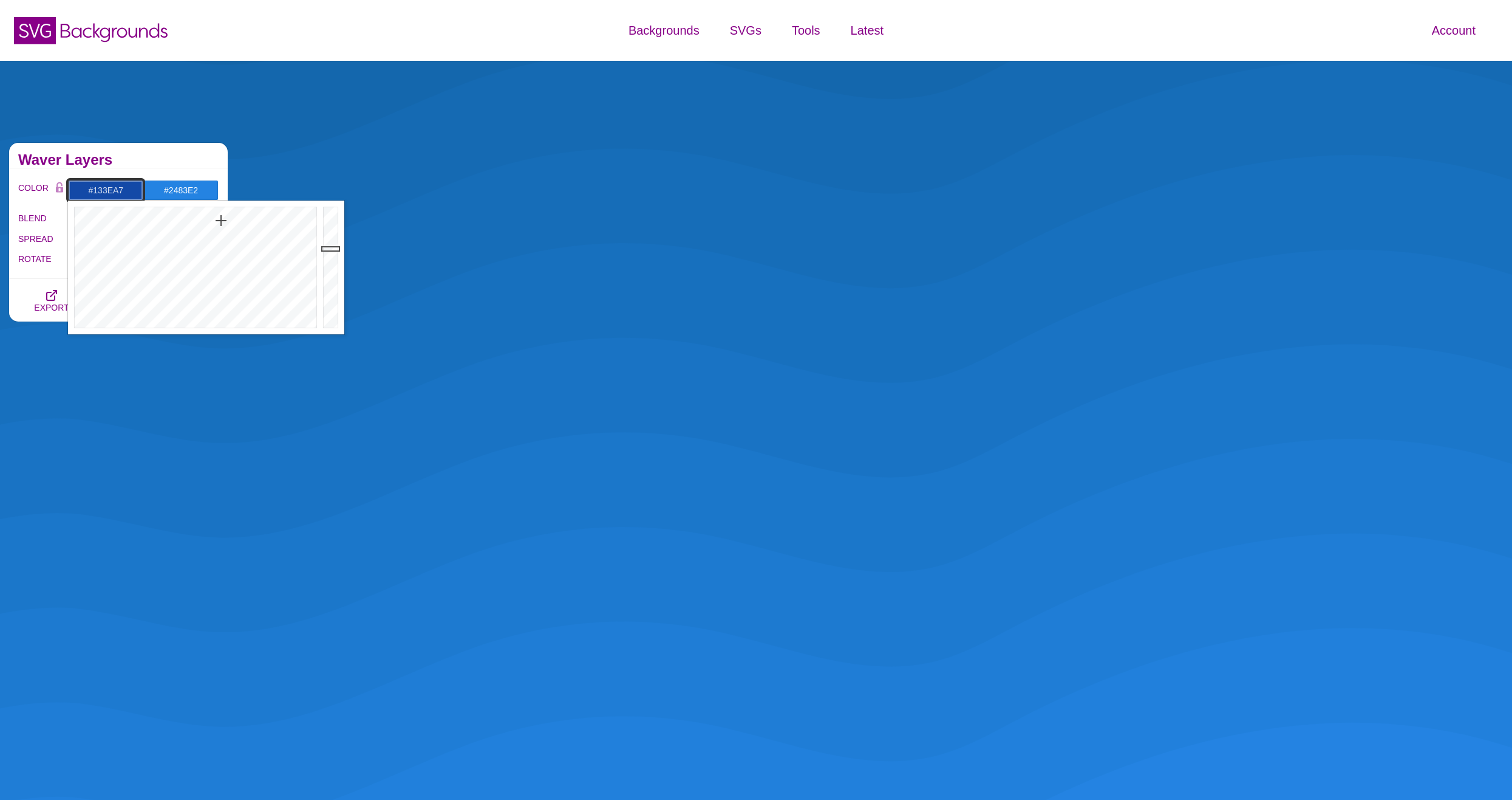
drag, startPoint x: 214, startPoint y: 221, endPoint x: 224, endPoint y: 221, distance: 10.0
click at [224, 221] on div at bounding box center [194, 267] width 252 height 134
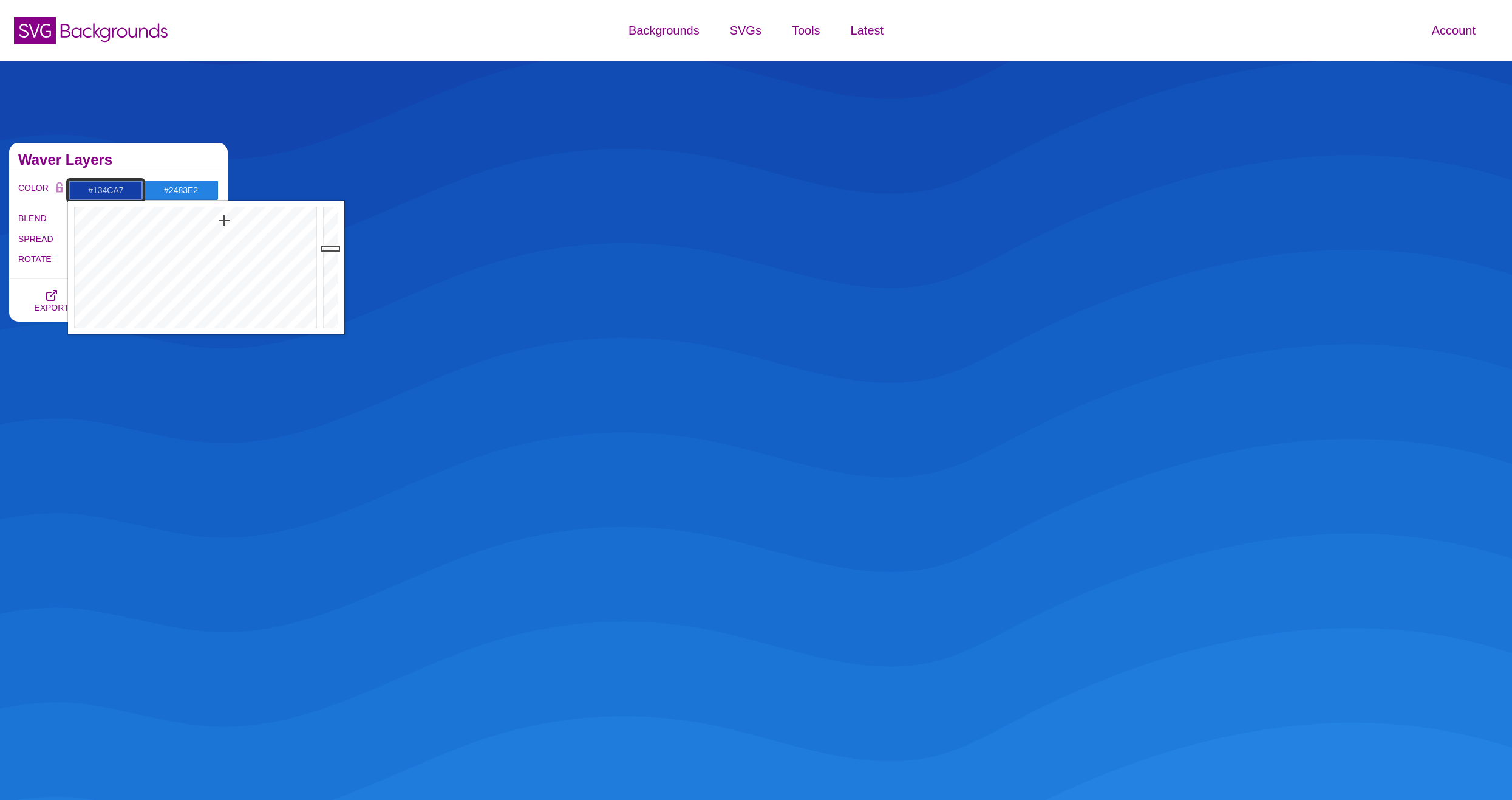
type input "#134EA7"
click at [220, 221] on div at bounding box center [194, 267] width 252 height 134
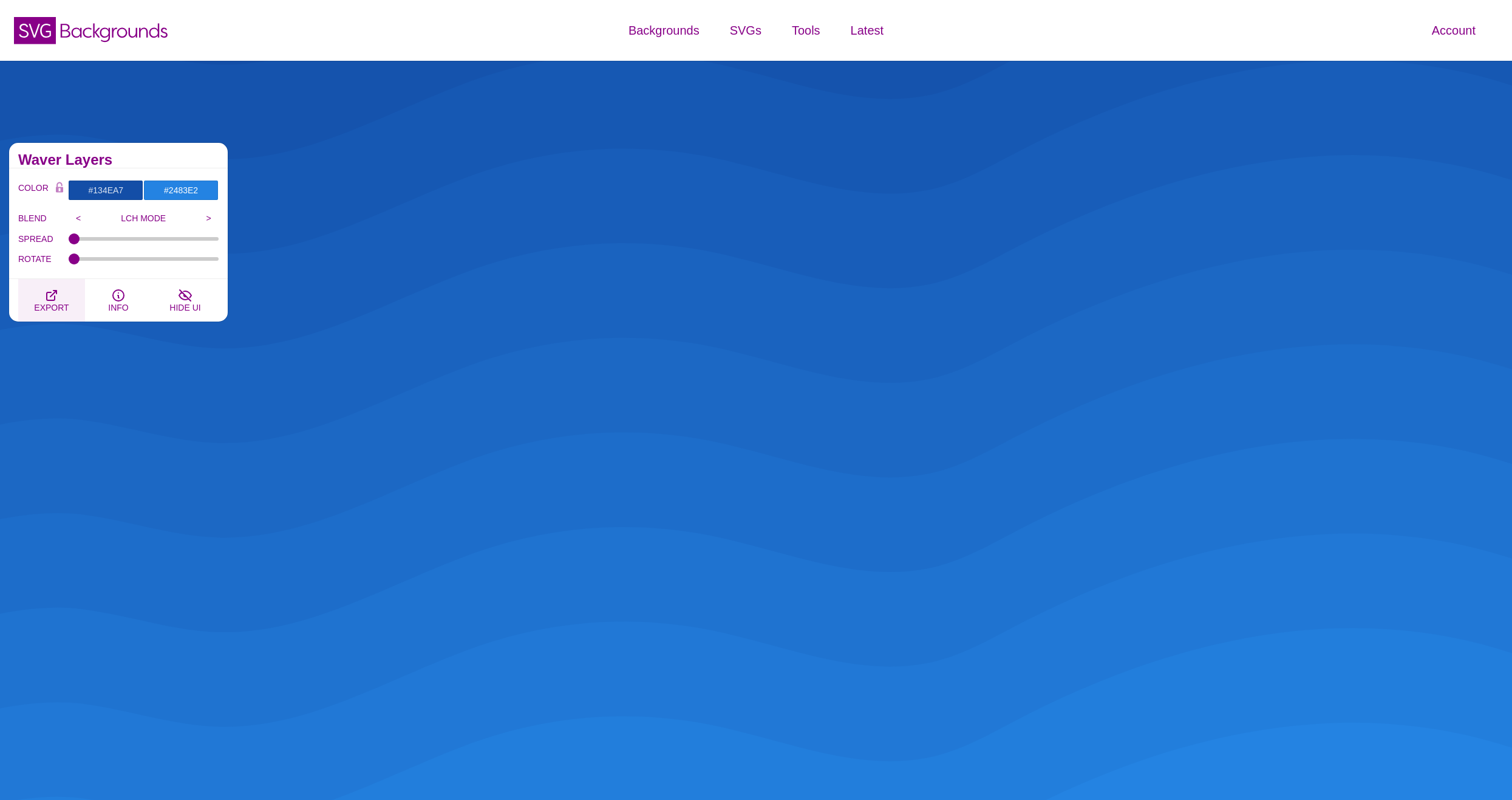
click at [48, 293] on icon "button" at bounding box center [52, 295] width 14 height 14
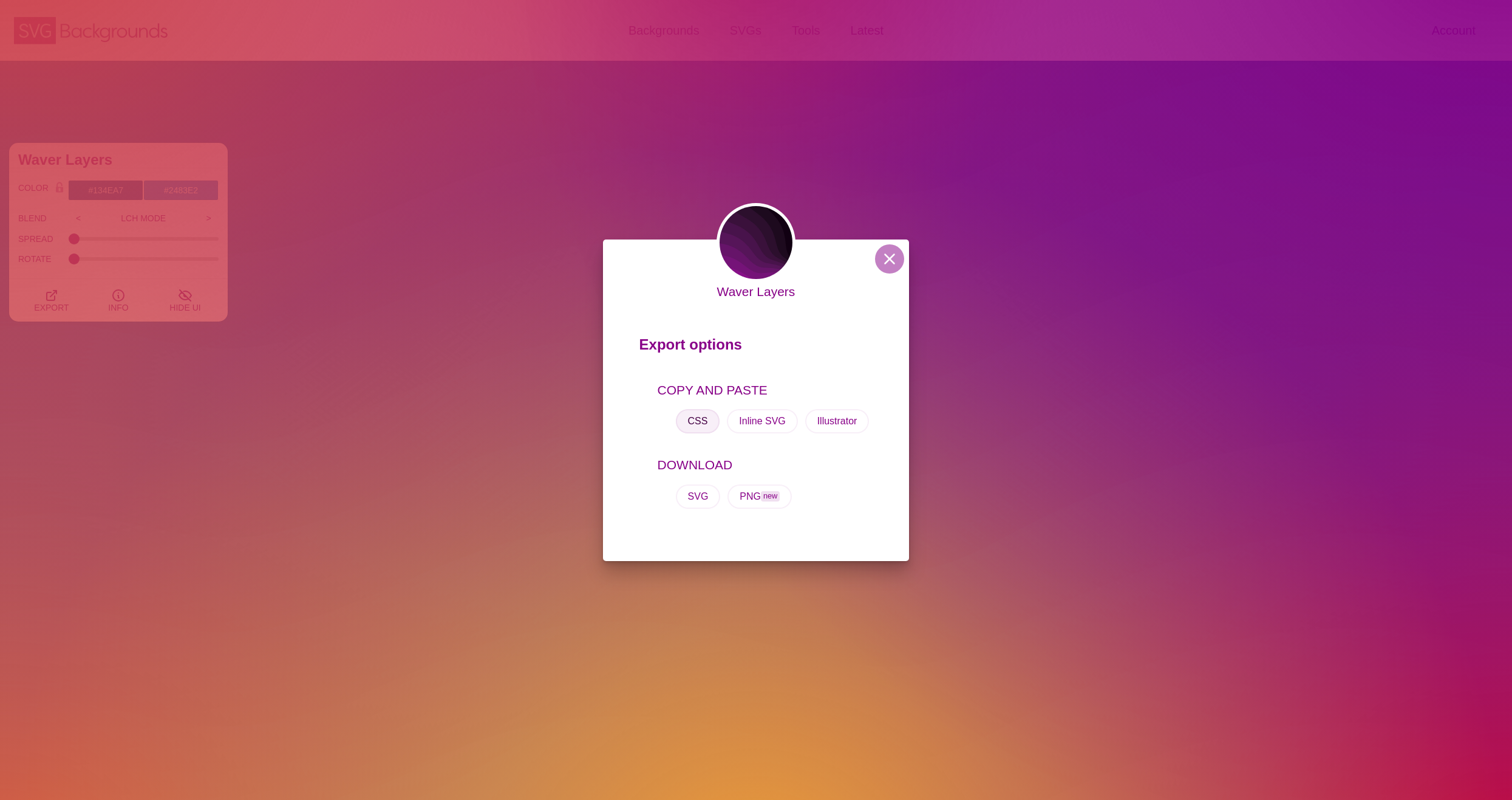
click at [701, 421] on button "CSS" at bounding box center [699, 420] width 45 height 24
click at [338, 363] on div "Waver Layers Export options COPY AND PASTE CSS Inline SVG Illustrator DOWNLOAD …" at bounding box center [756, 400] width 1512 height 800
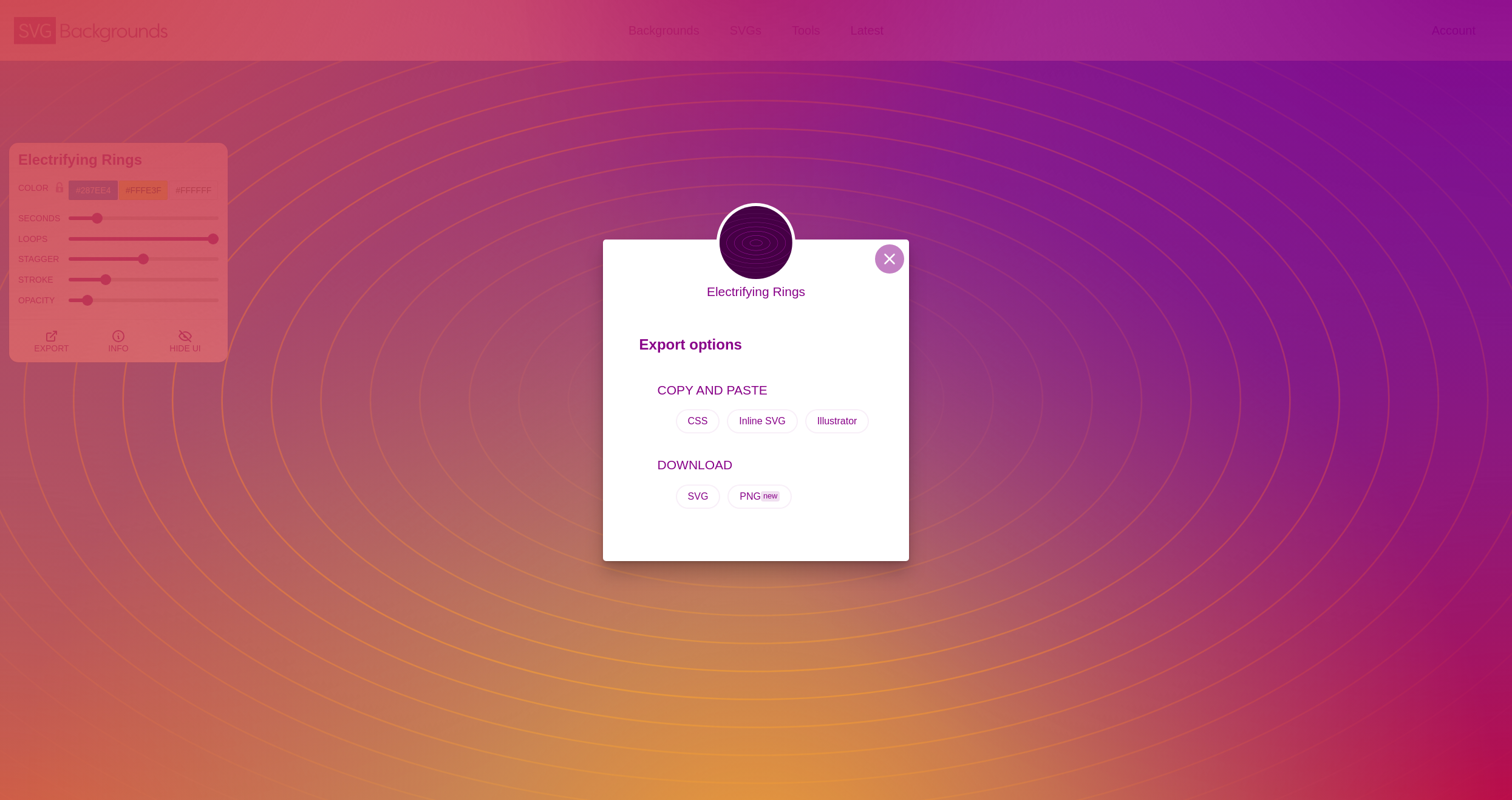
scroll to position [6076, 0]
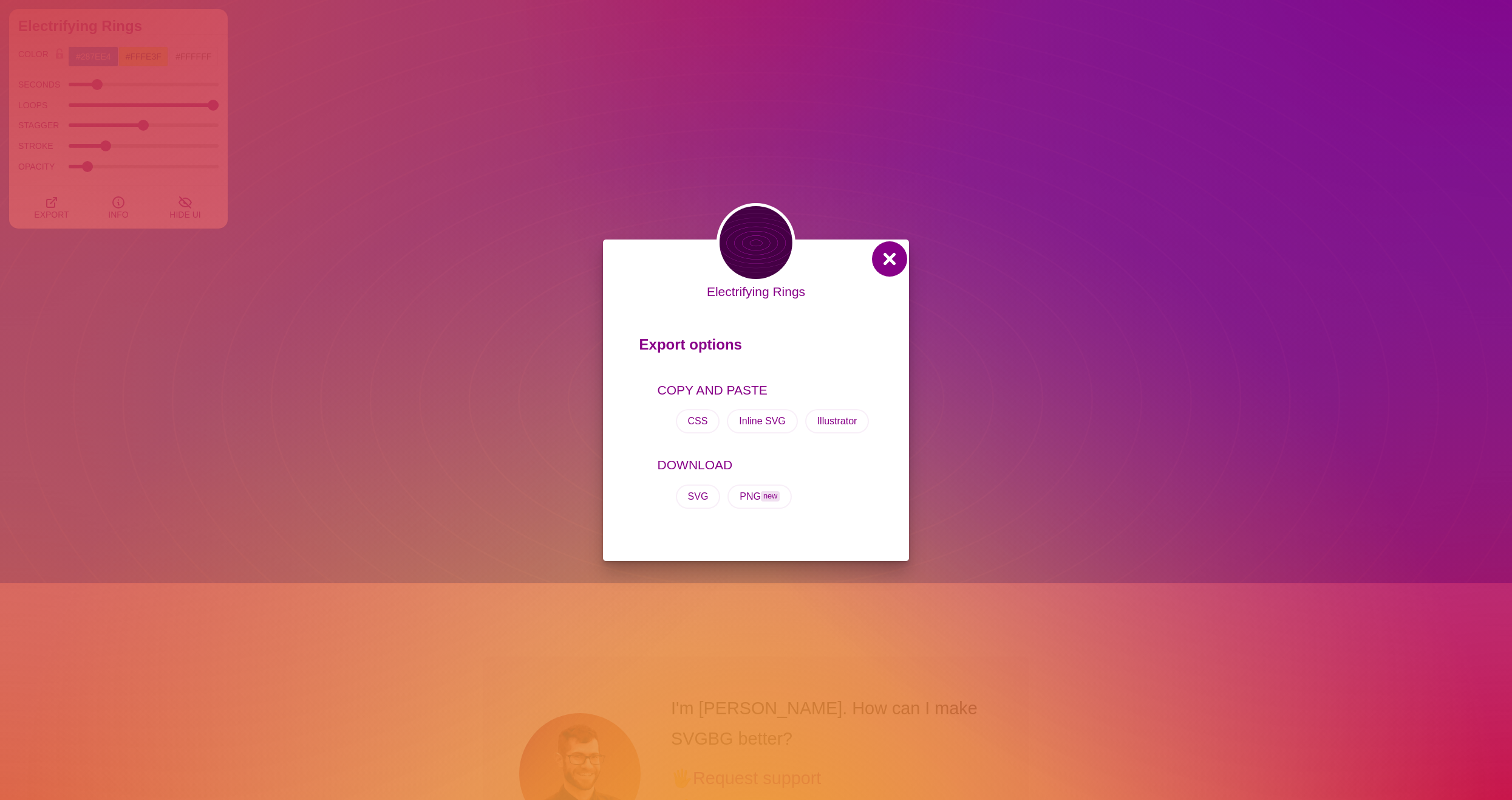
click at [881, 264] on button at bounding box center [889, 258] width 29 height 29
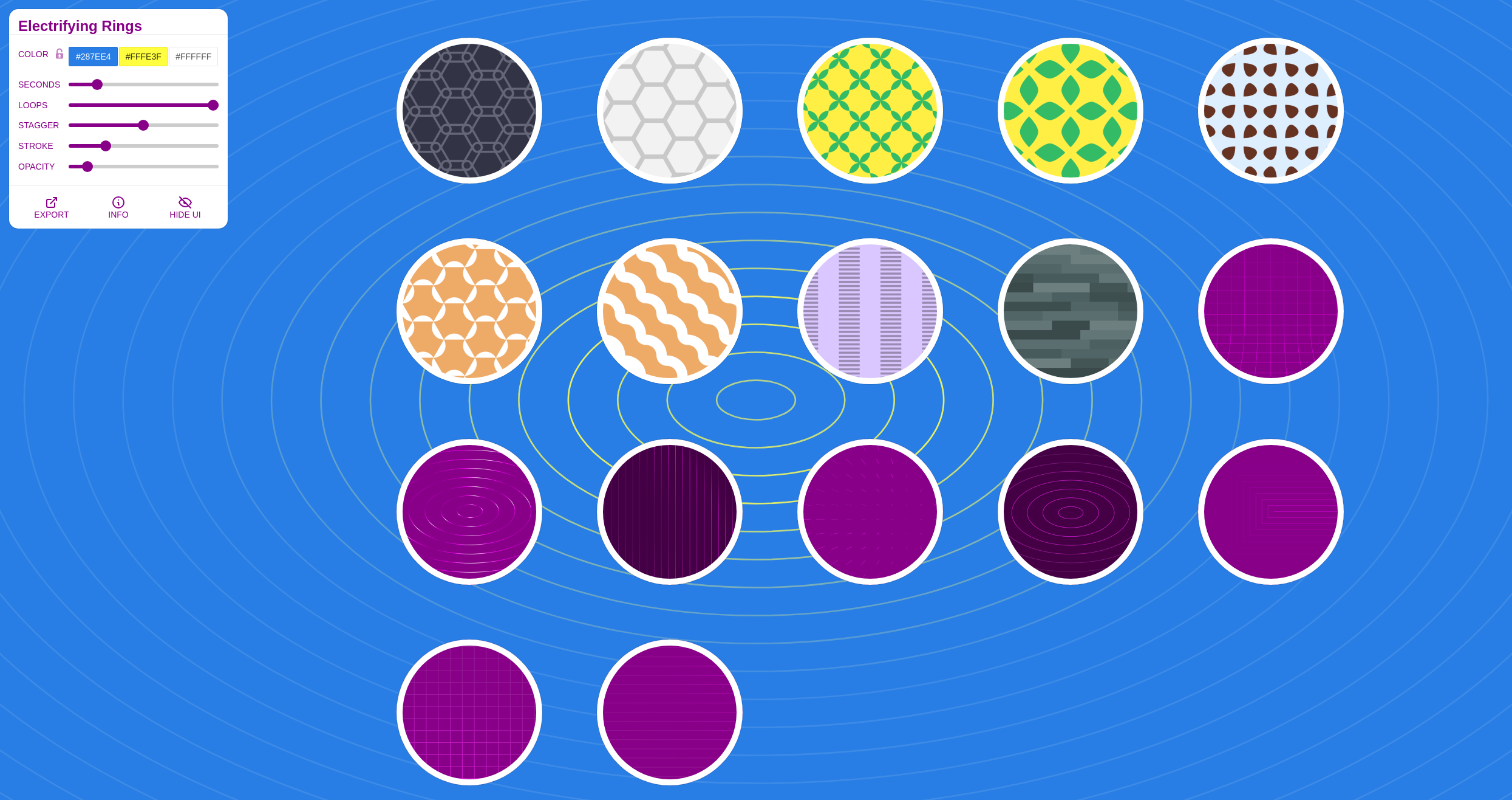
scroll to position [5711, 0]
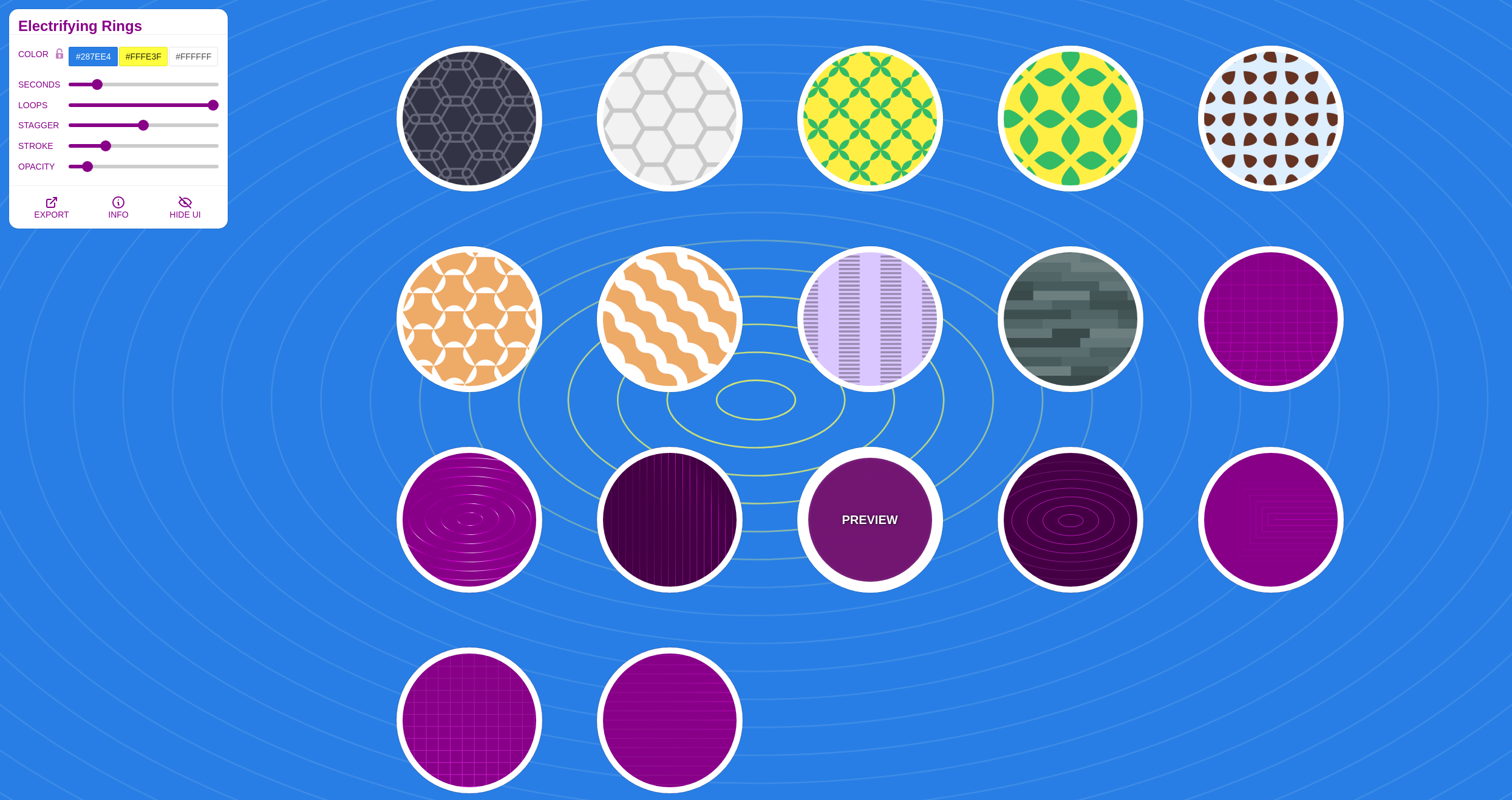
click at [877, 526] on p "PREVIEW" at bounding box center [869, 519] width 56 height 18
type input "#880088"
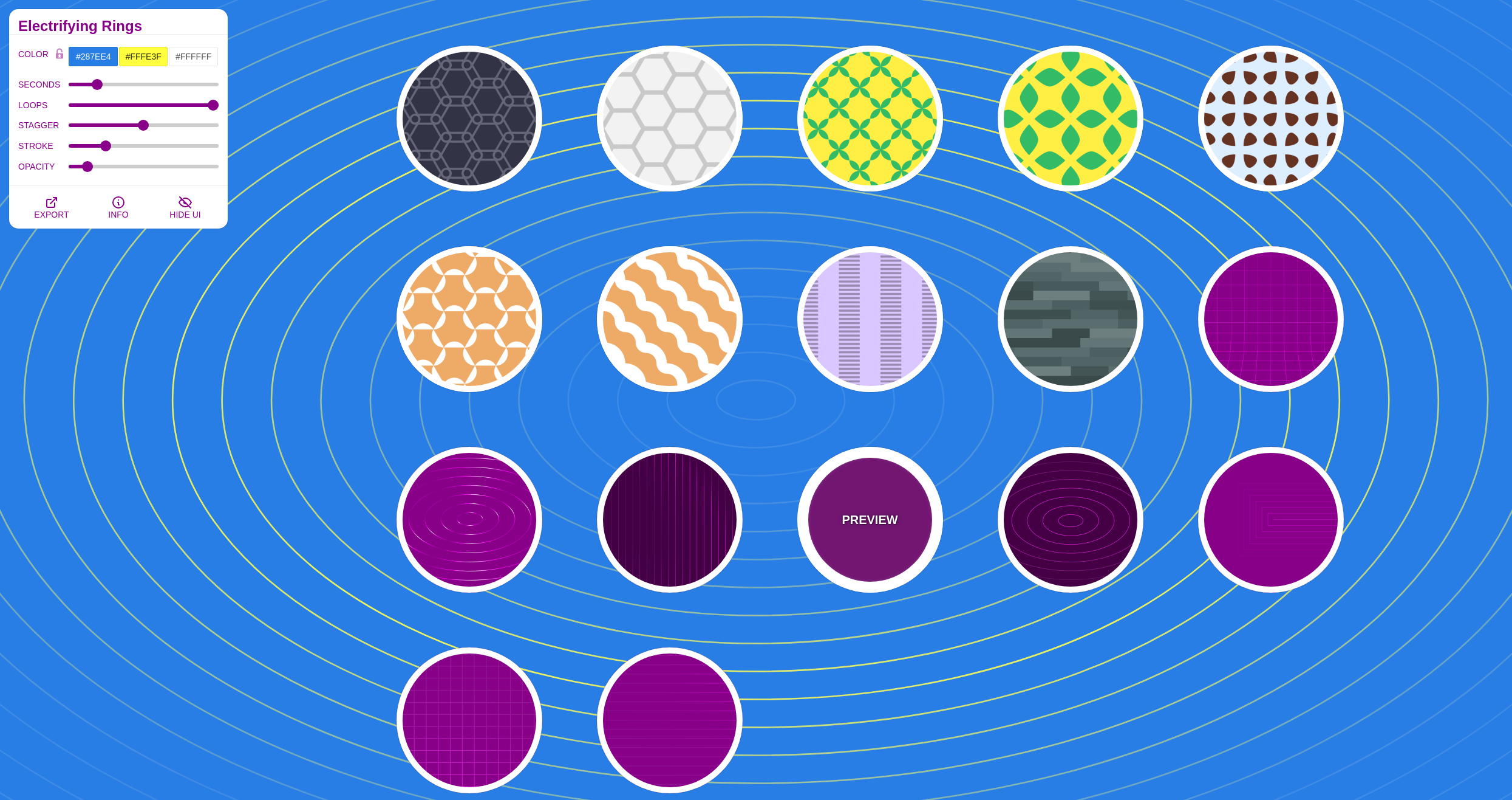
type input "#FF00FF"
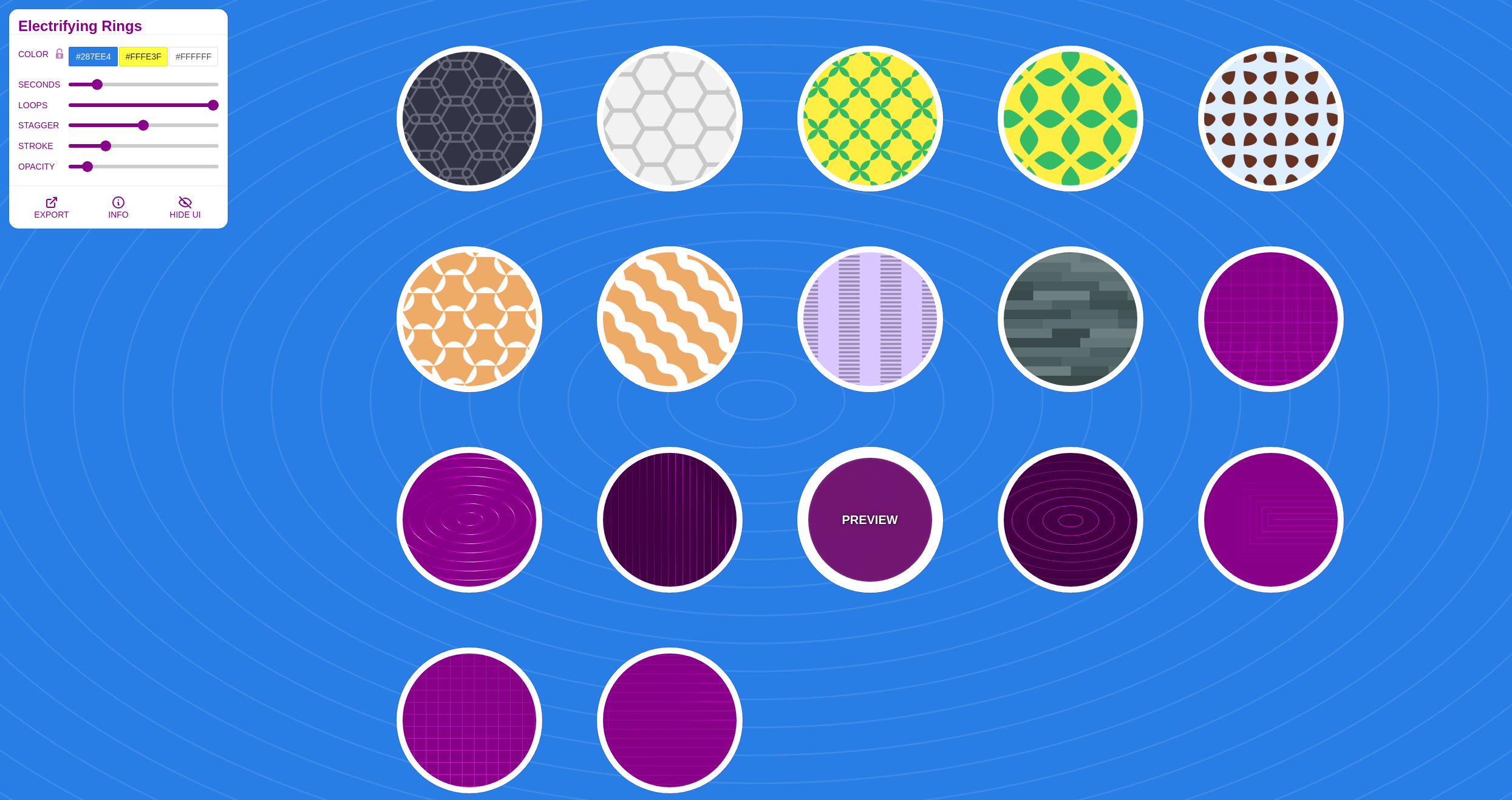
type input "15"
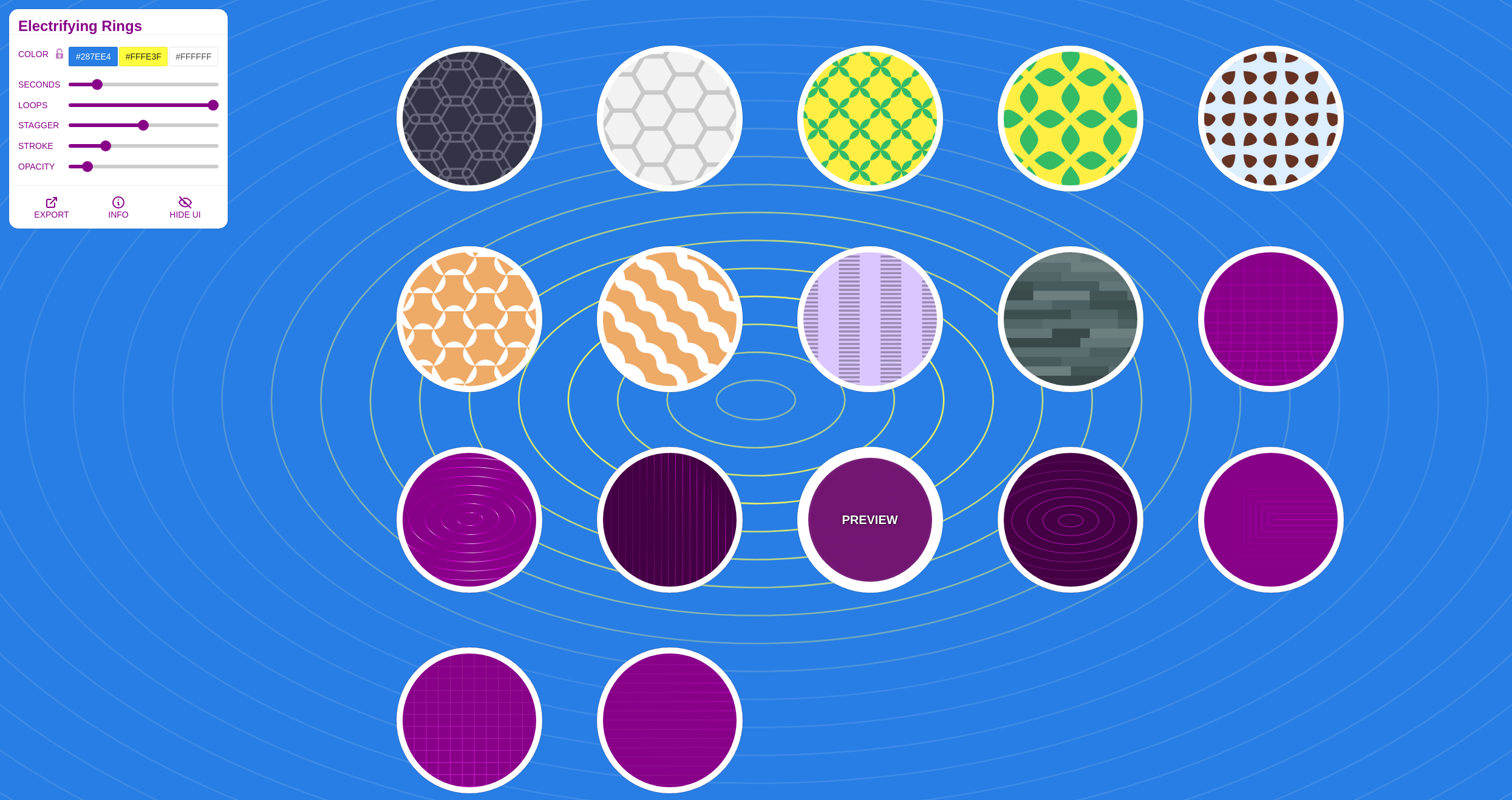
type input "1"
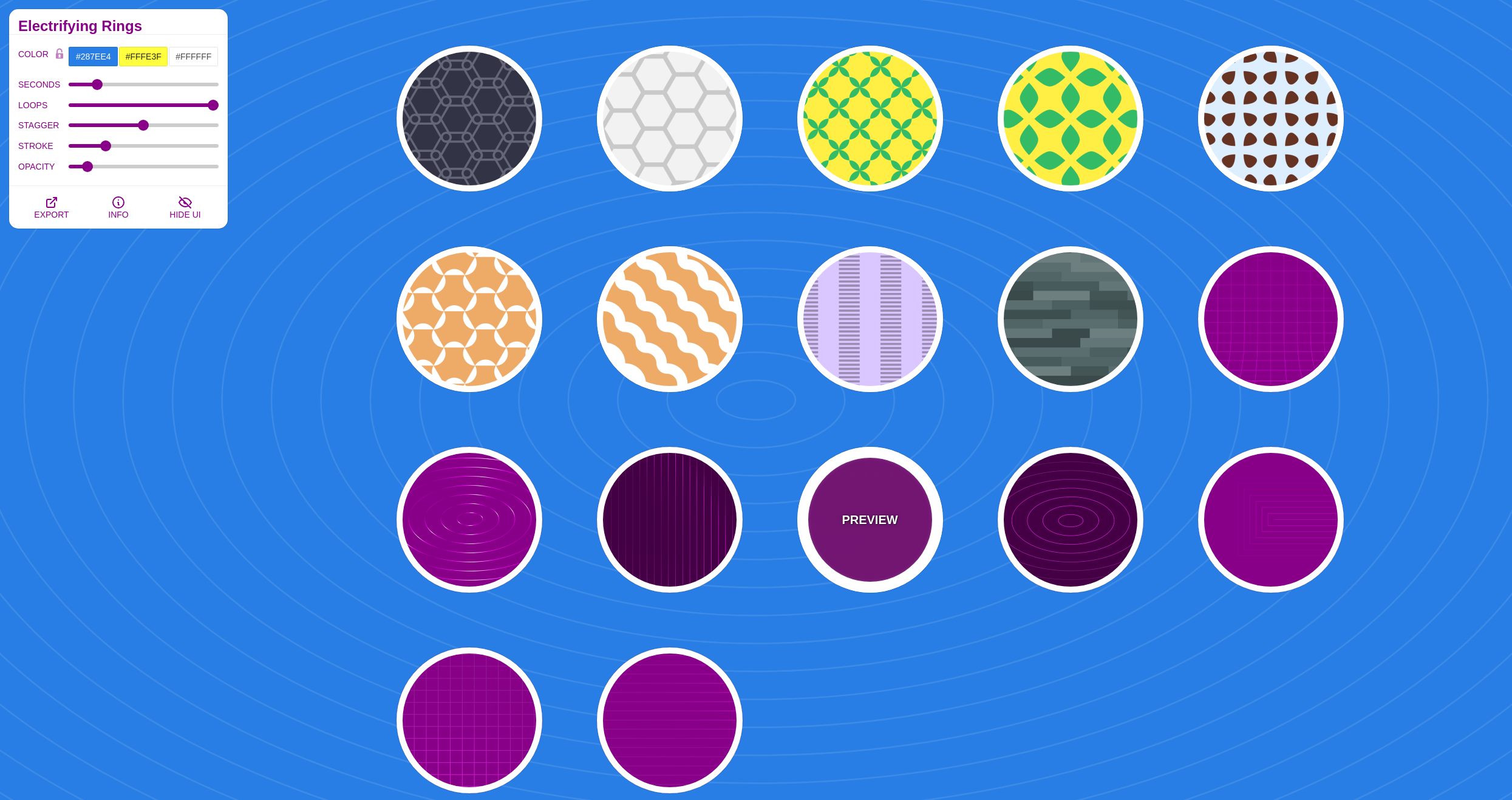
type input "0.1"
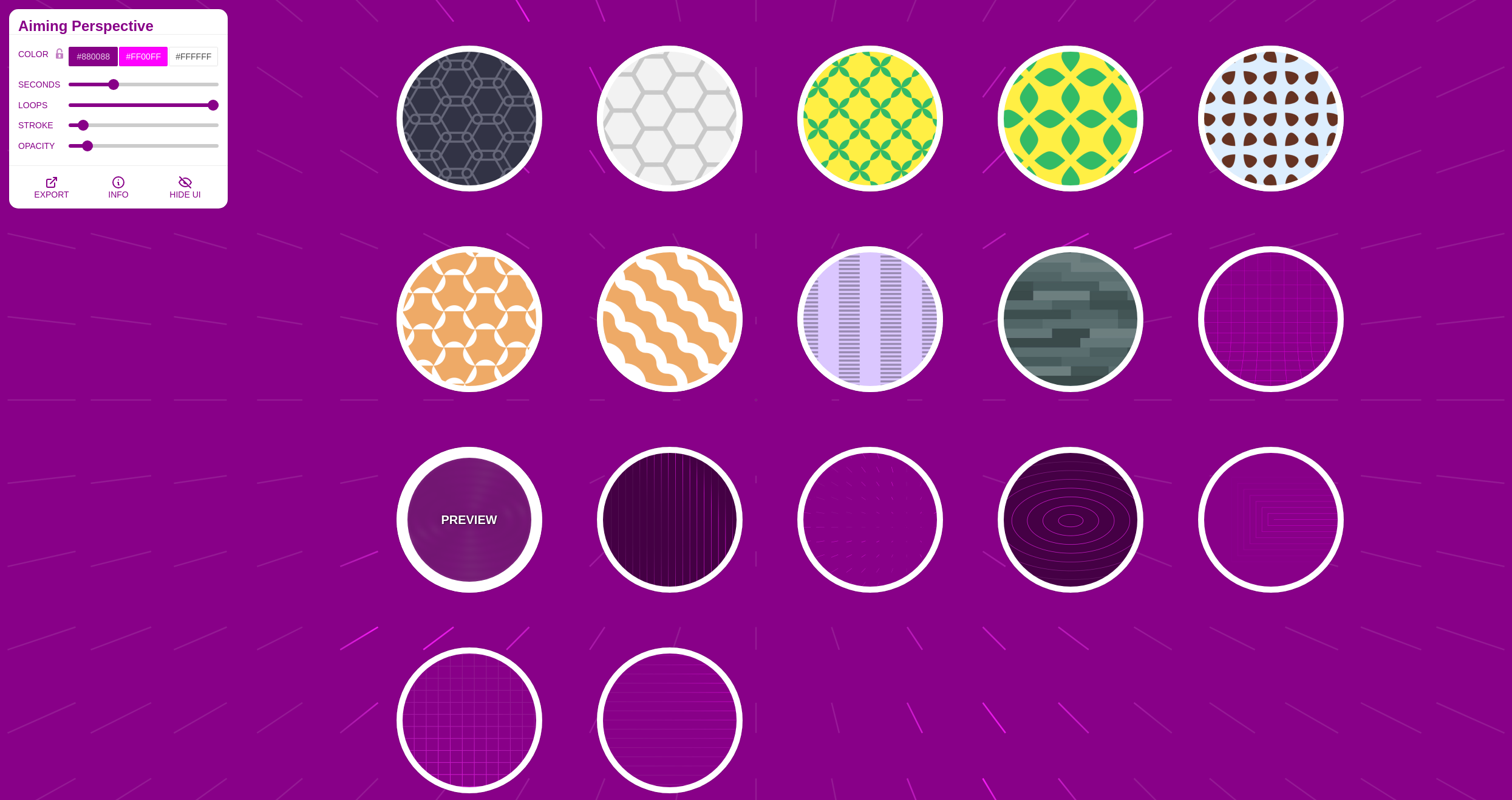
click at [474, 543] on div "PREVIEW" at bounding box center [469, 519] width 146 height 146
type input "10000"
type input "99"
type input "50"
type input "1"
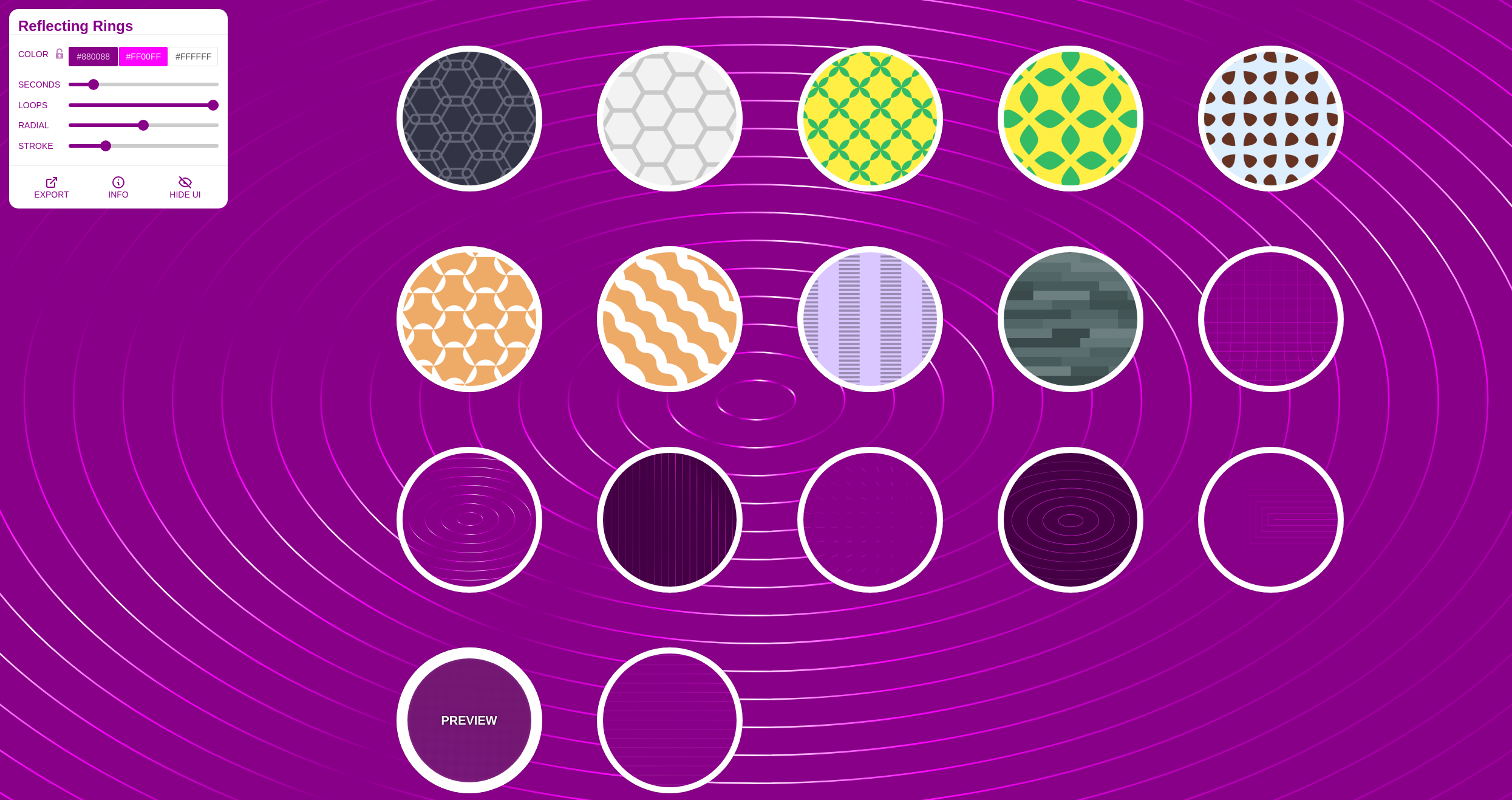
click at [452, 670] on div "PREVIEW" at bounding box center [469, 720] width 146 height 146
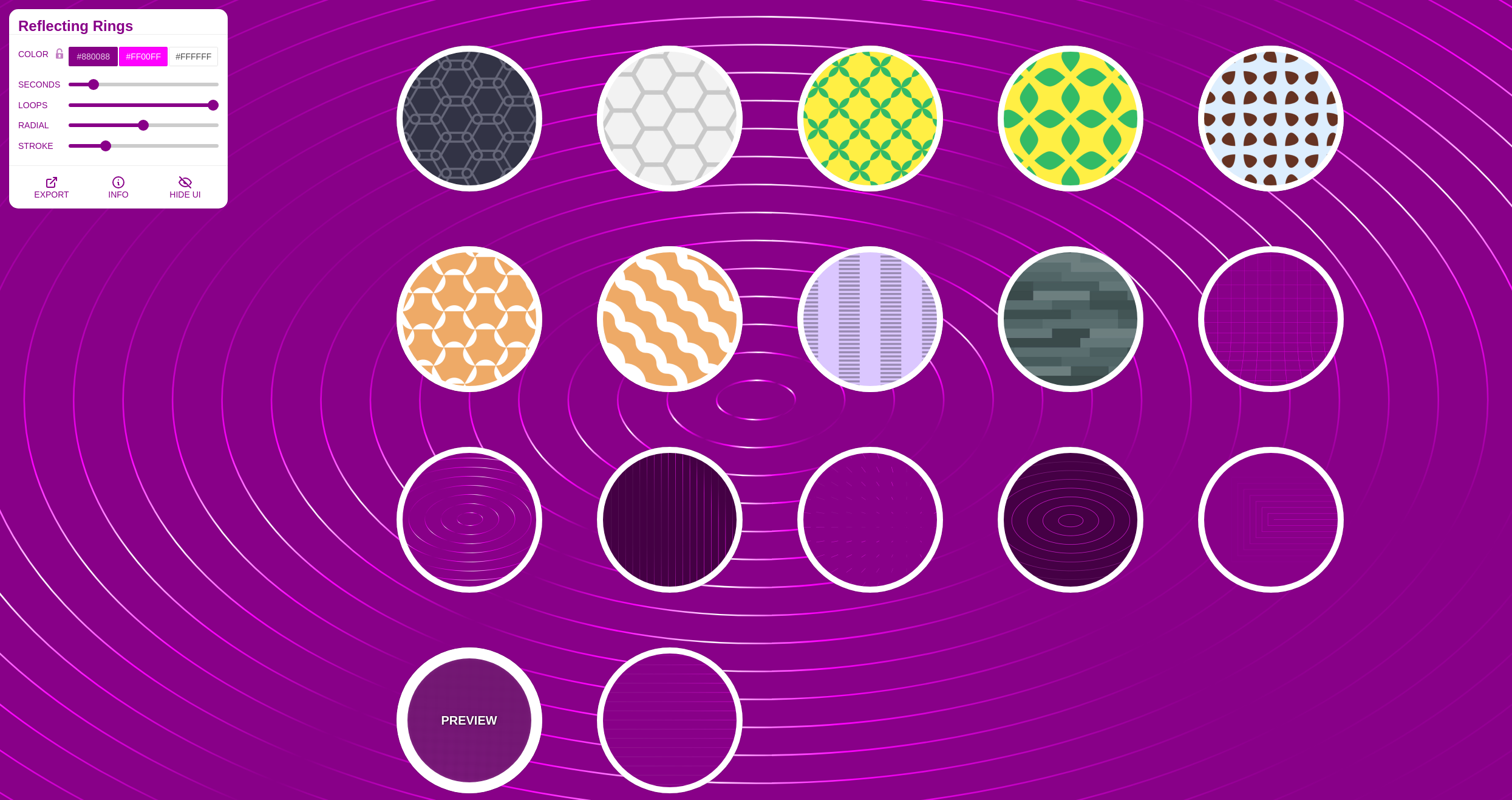
type input "20"
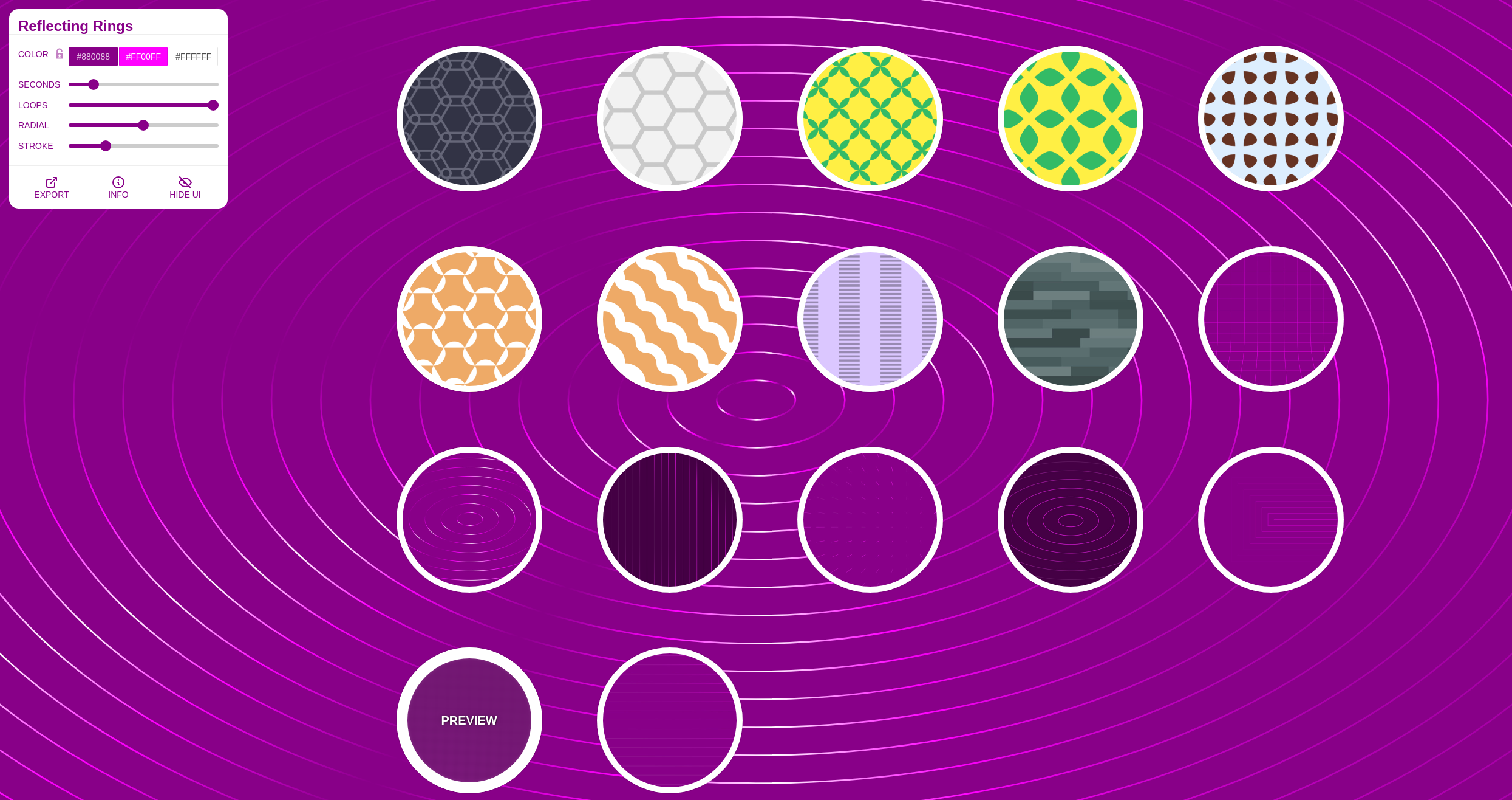
type input "999"
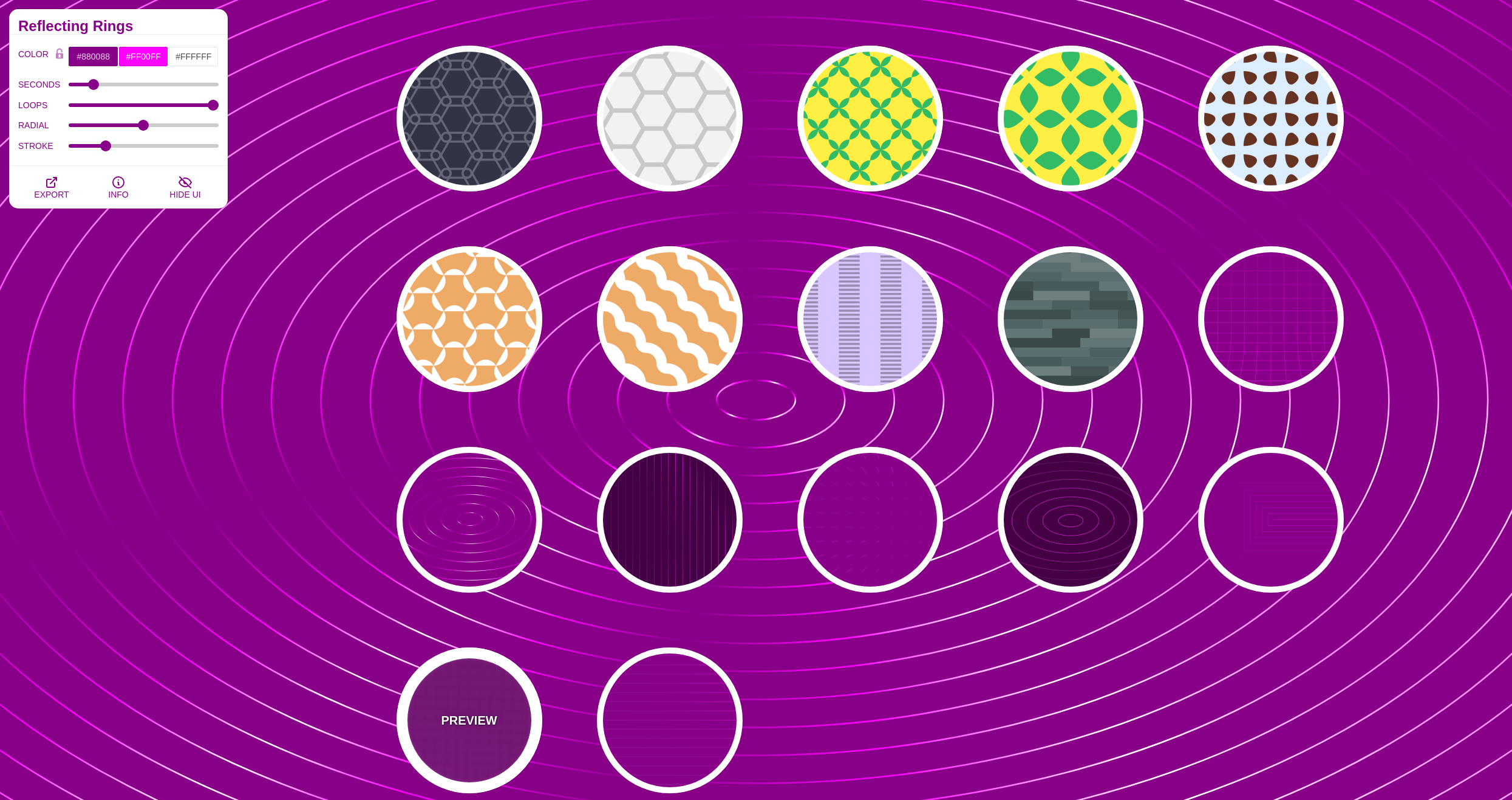
type input "1"
type input "0.1"
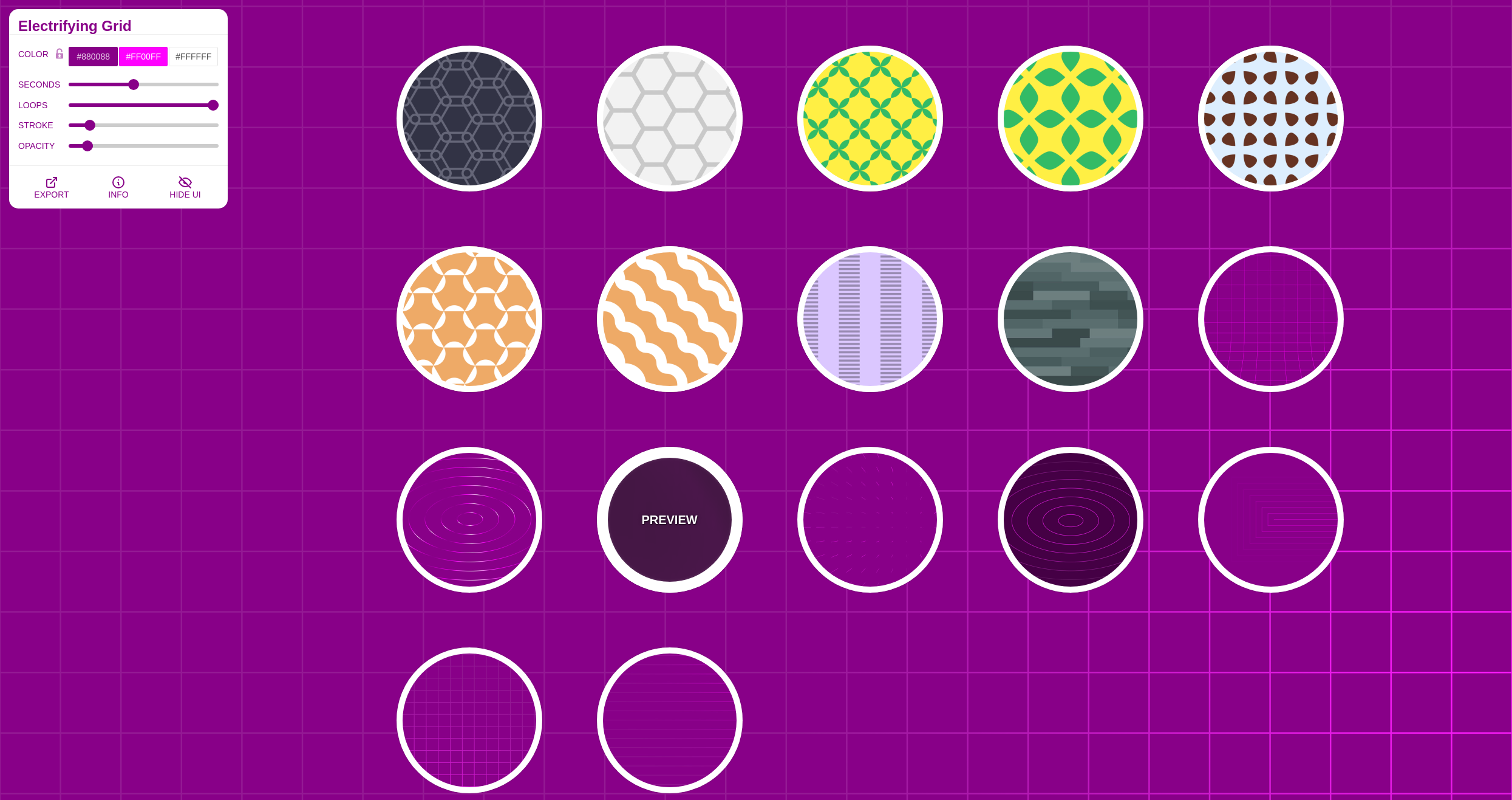
click at [670, 520] on p "PREVIEW" at bounding box center [669, 519] width 56 height 18
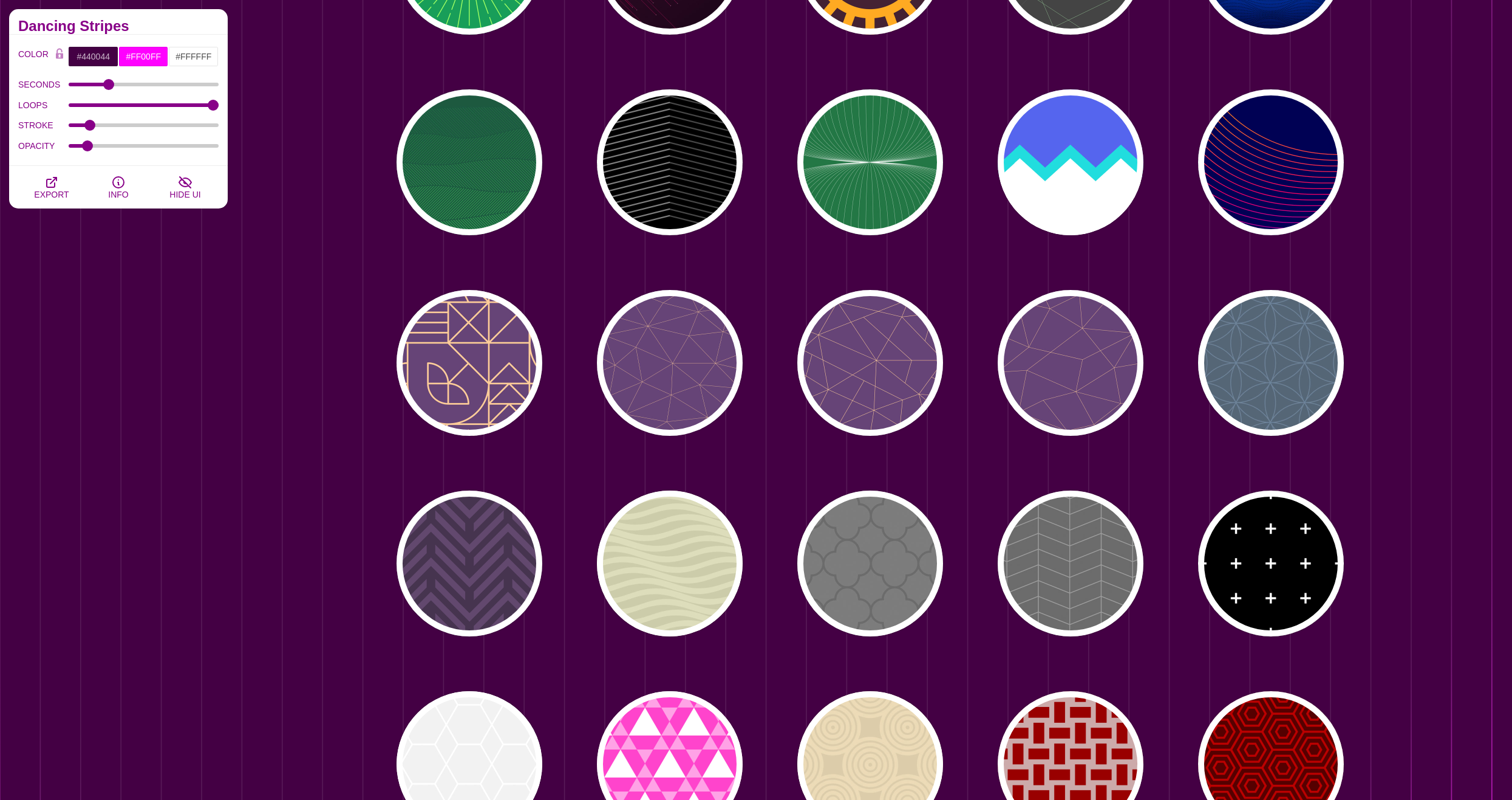
scroll to position [4800, 0]
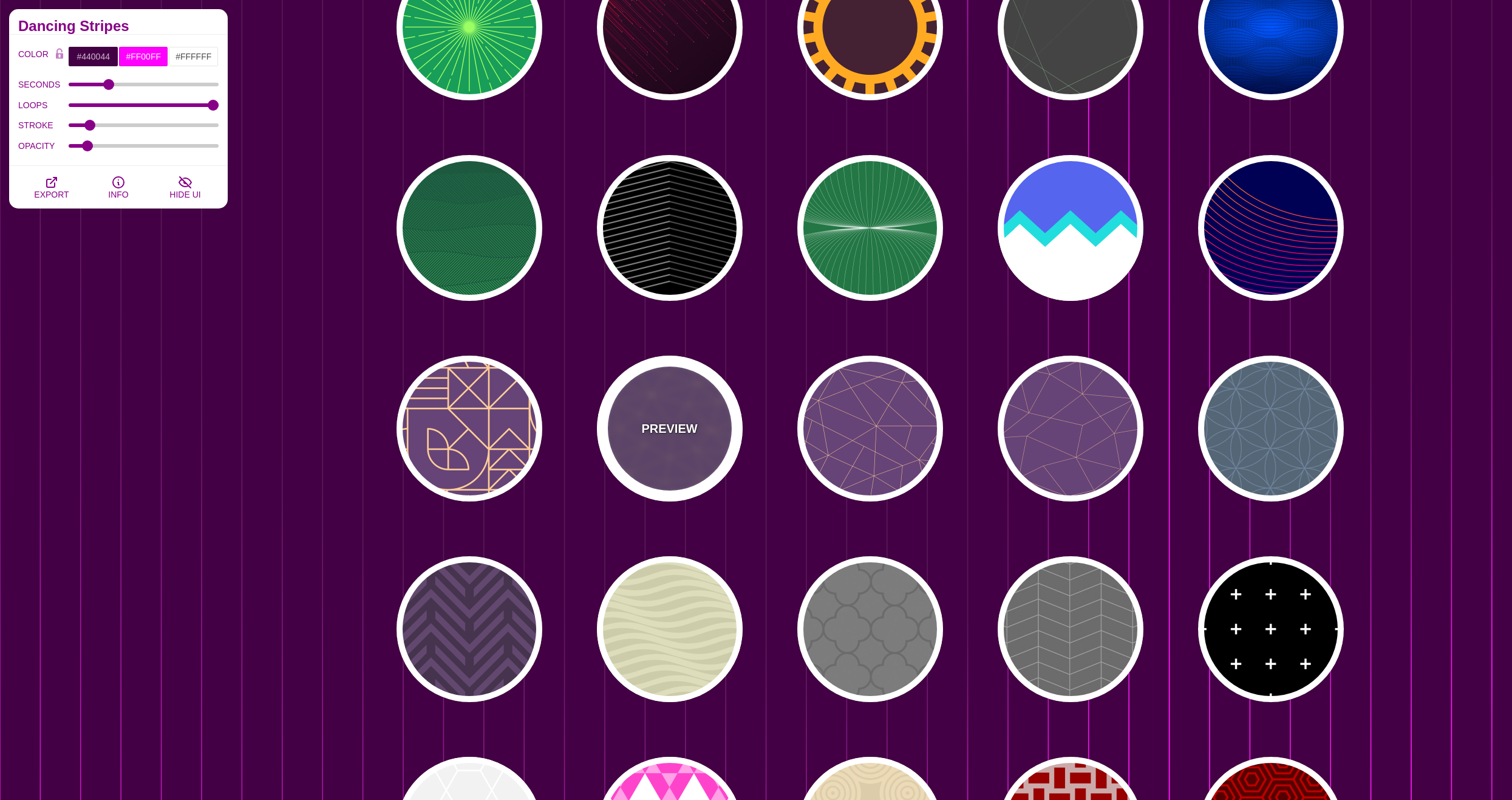
click at [661, 457] on div "PREVIEW" at bounding box center [669, 428] width 146 height 146
type input "#664477"
type input "#FFCC99"
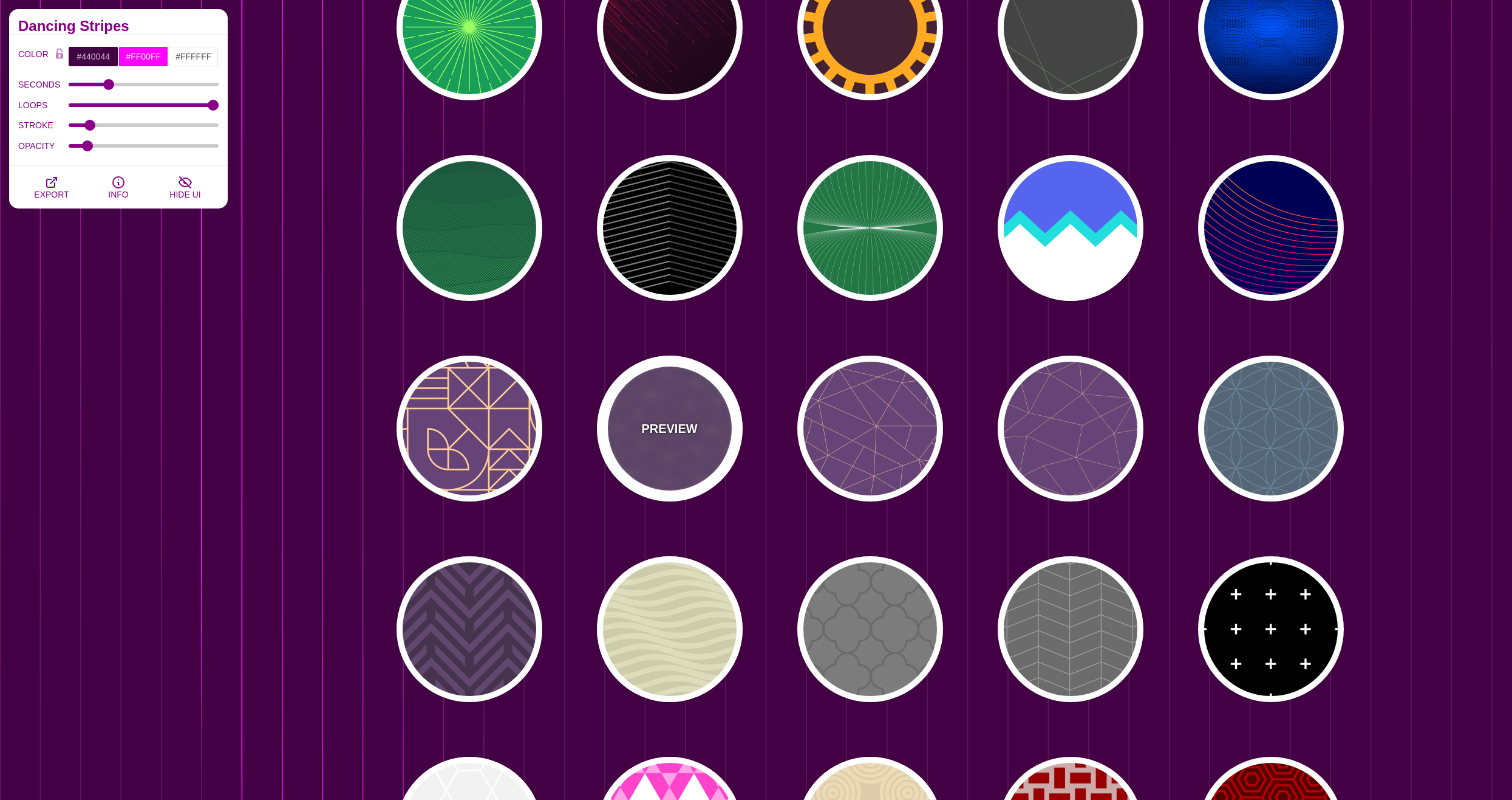
type input "2"
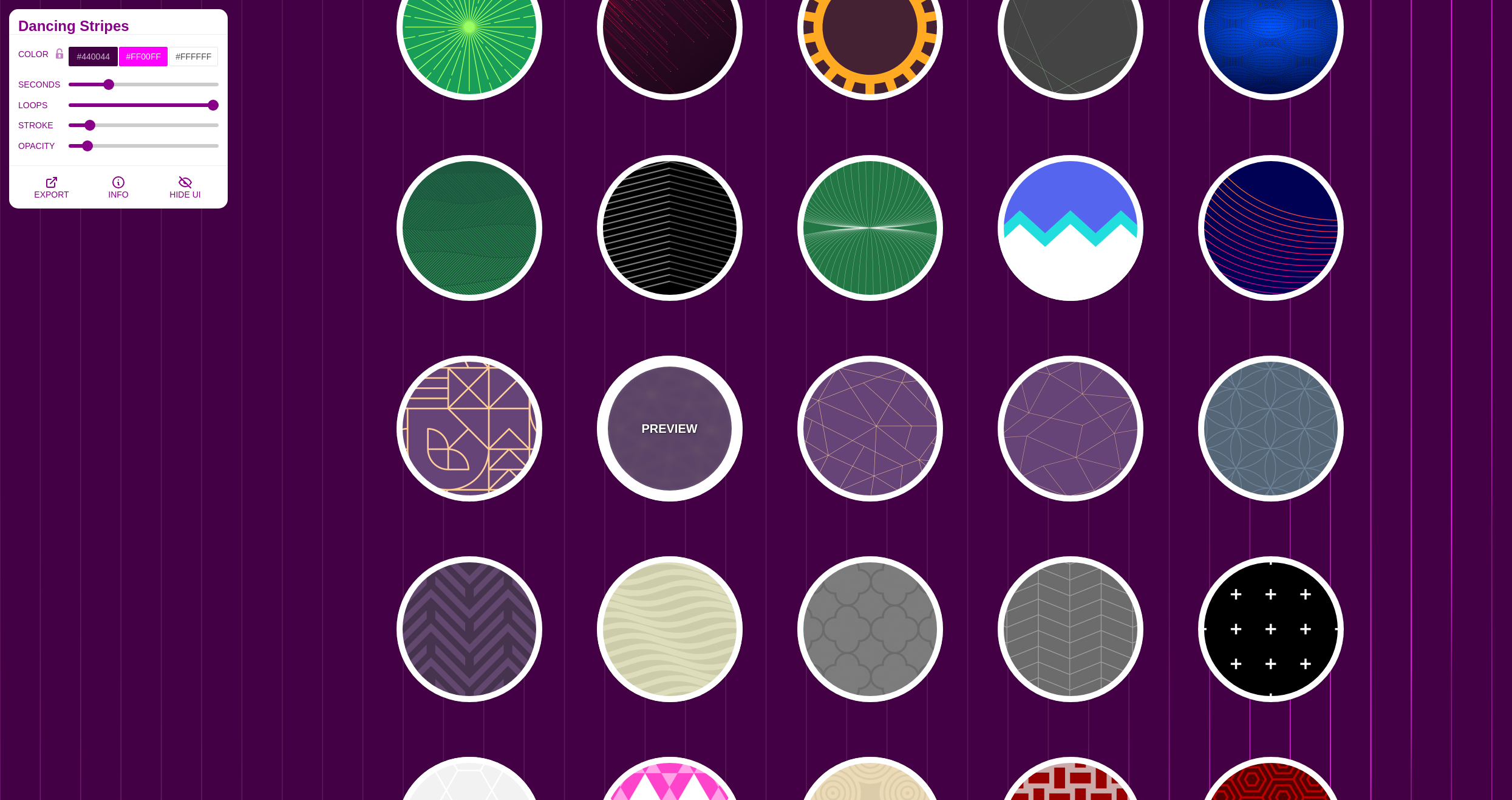
type input "1"
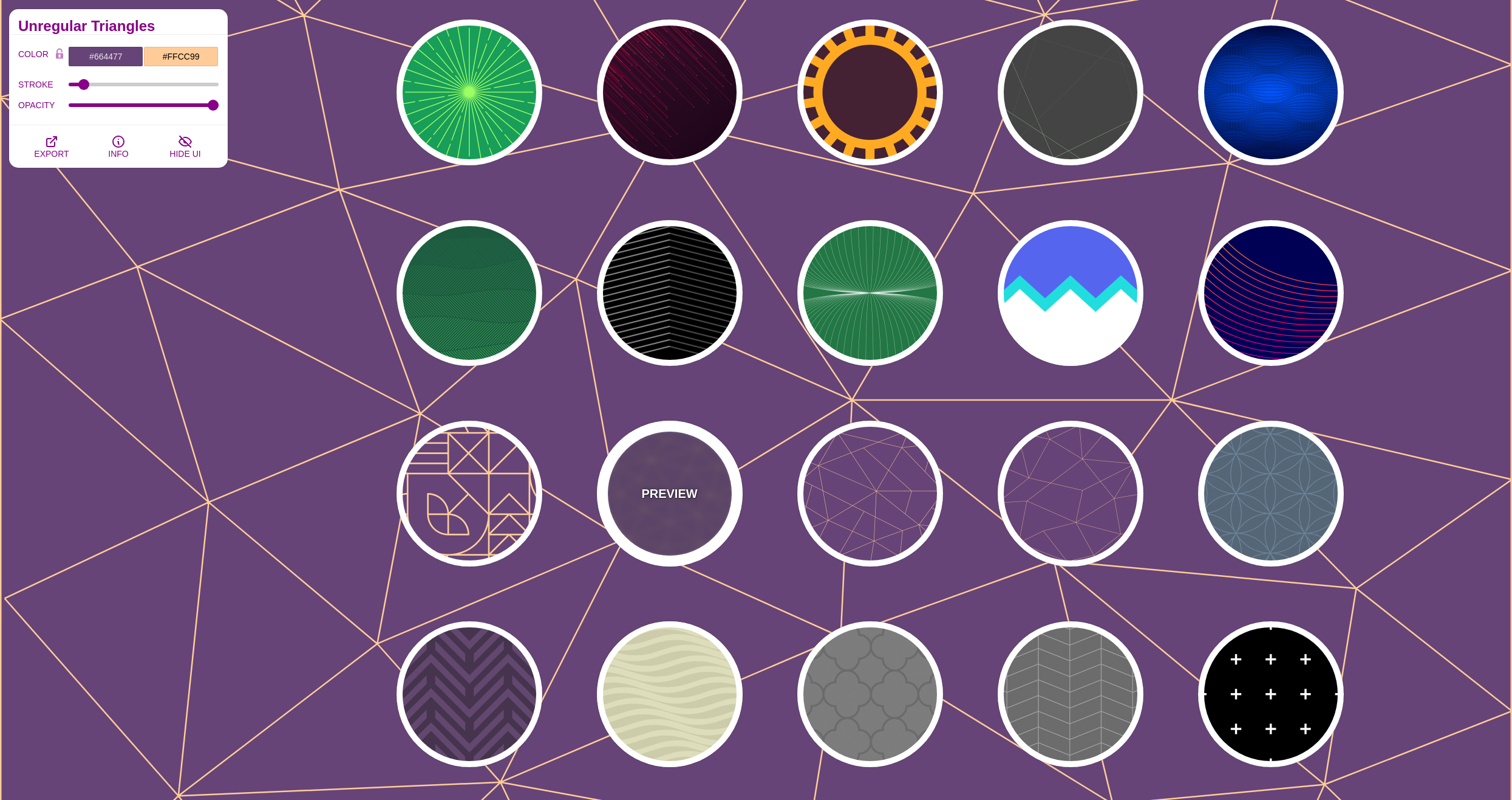
scroll to position [4496, 0]
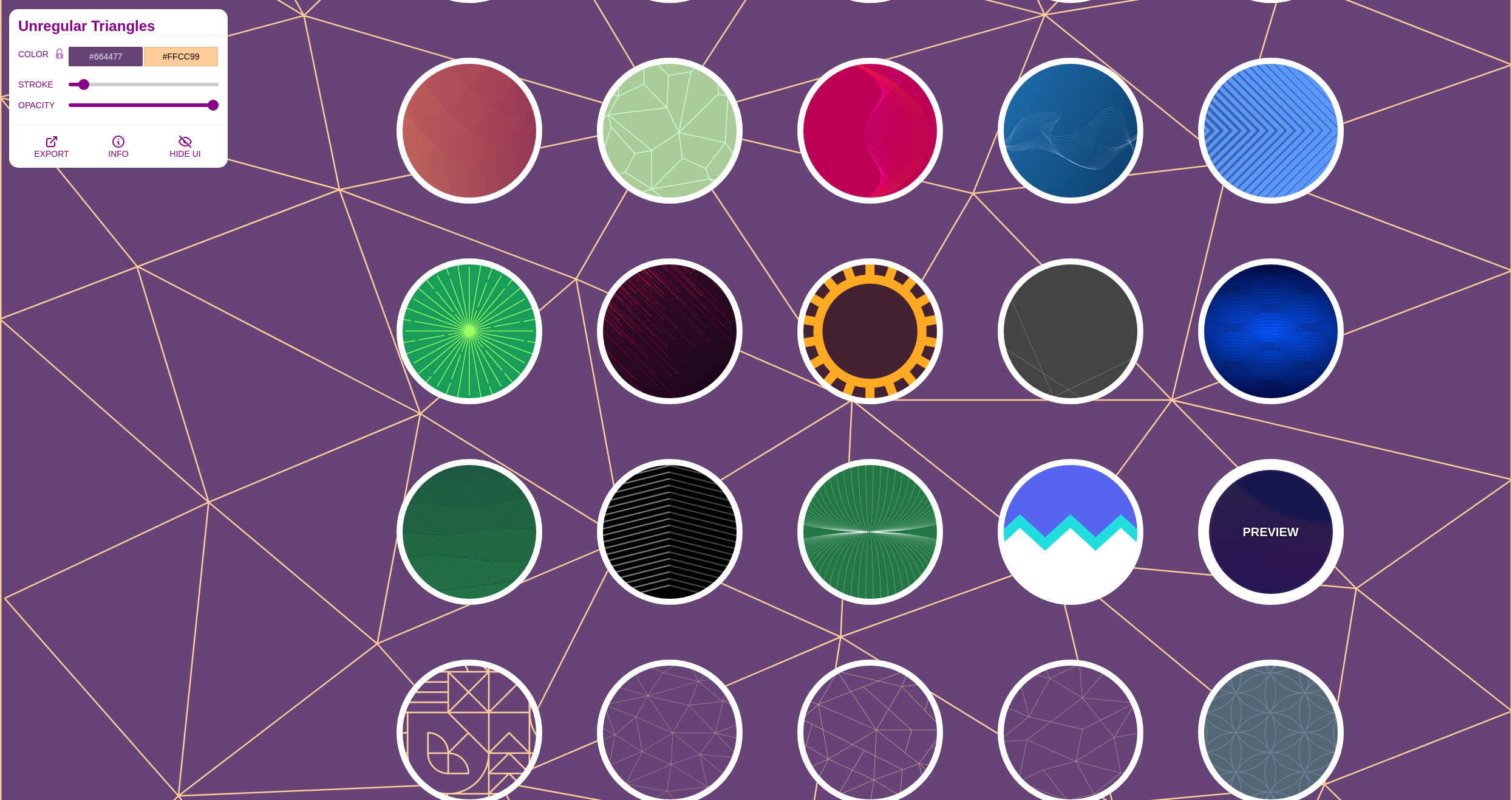
click at [1243, 526] on div "PREVIEW" at bounding box center [1271, 531] width 146 height 146
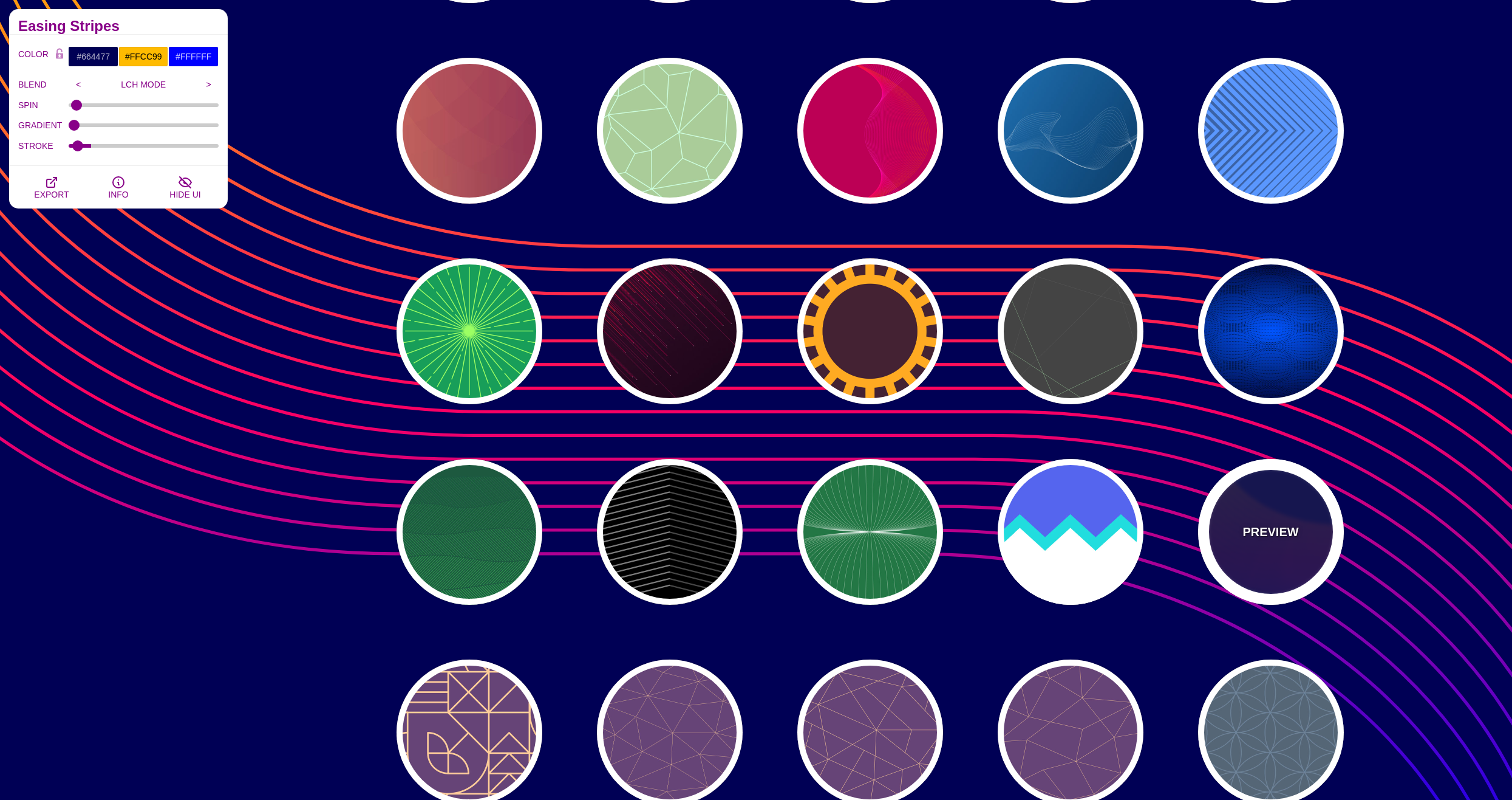
type input "#000055"
type input "#FFBB00"
type input "#0000FF"
type input "0"
type input "4"
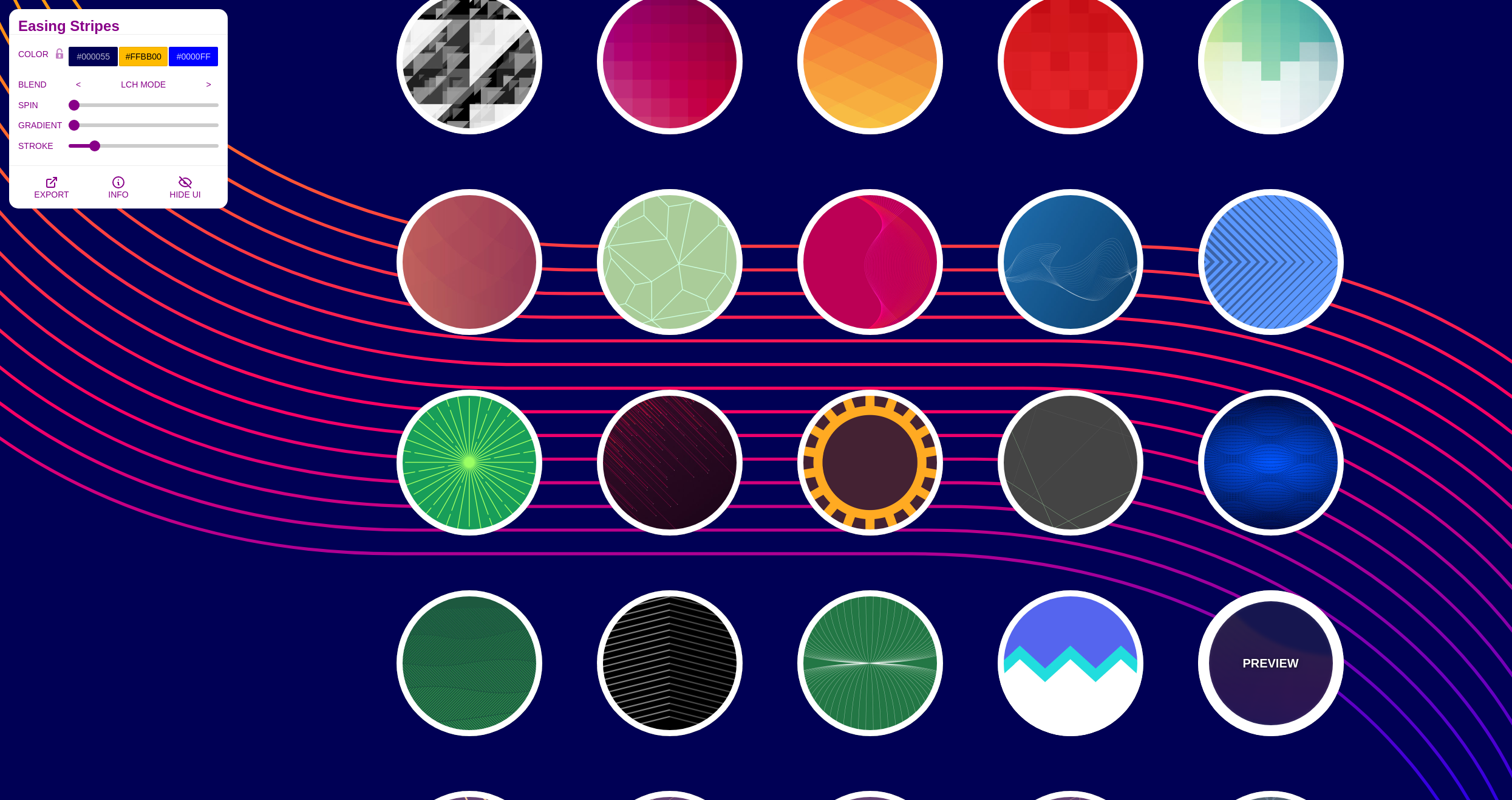
scroll to position [4314, 0]
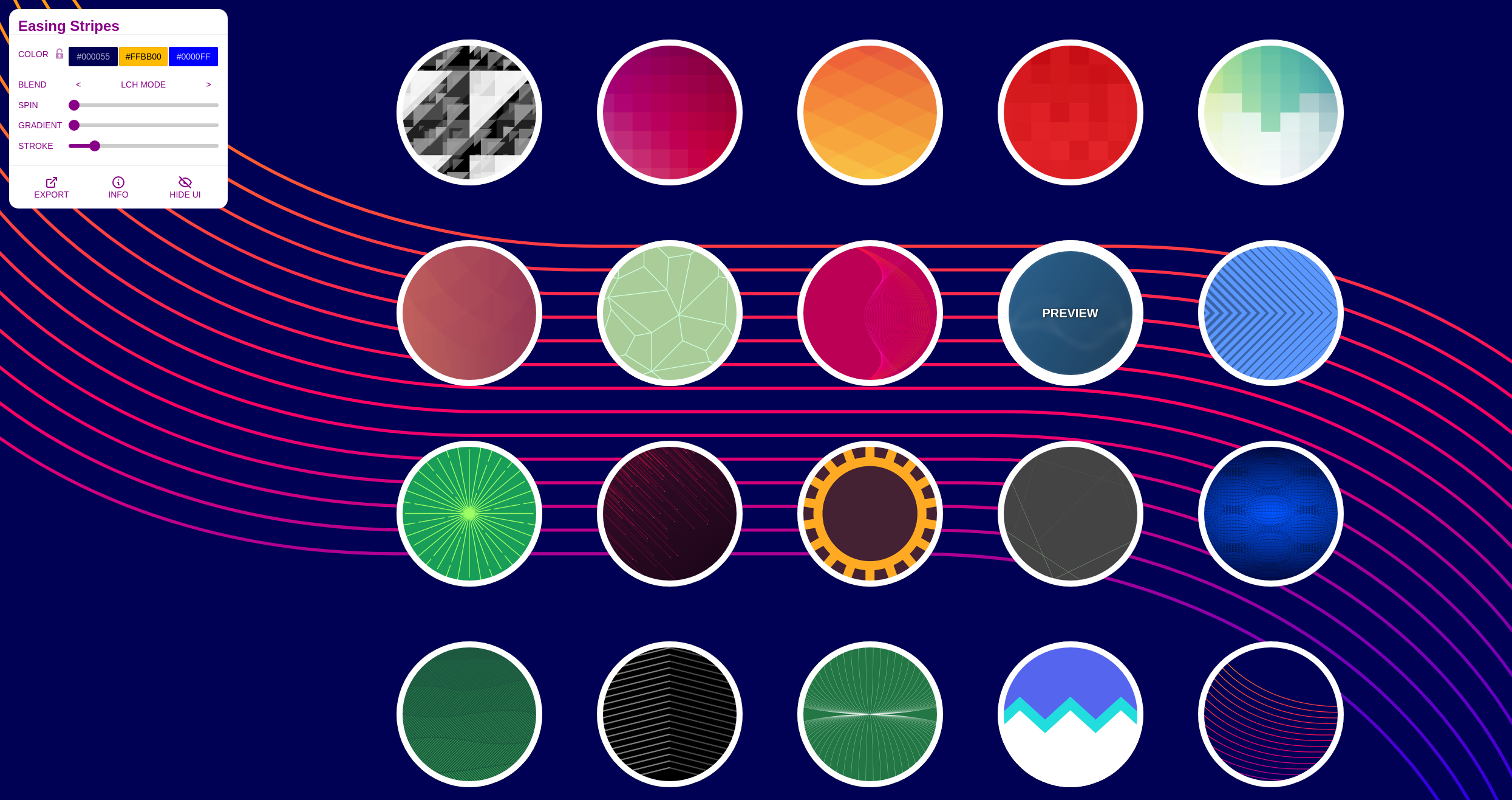
click at [1046, 328] on div "PREVIEW" at bounding box center [1071, 312] width 146 height 146
type input "#2277BB"
type input "#002244"
type input "#FFFFFF"
type input "1"
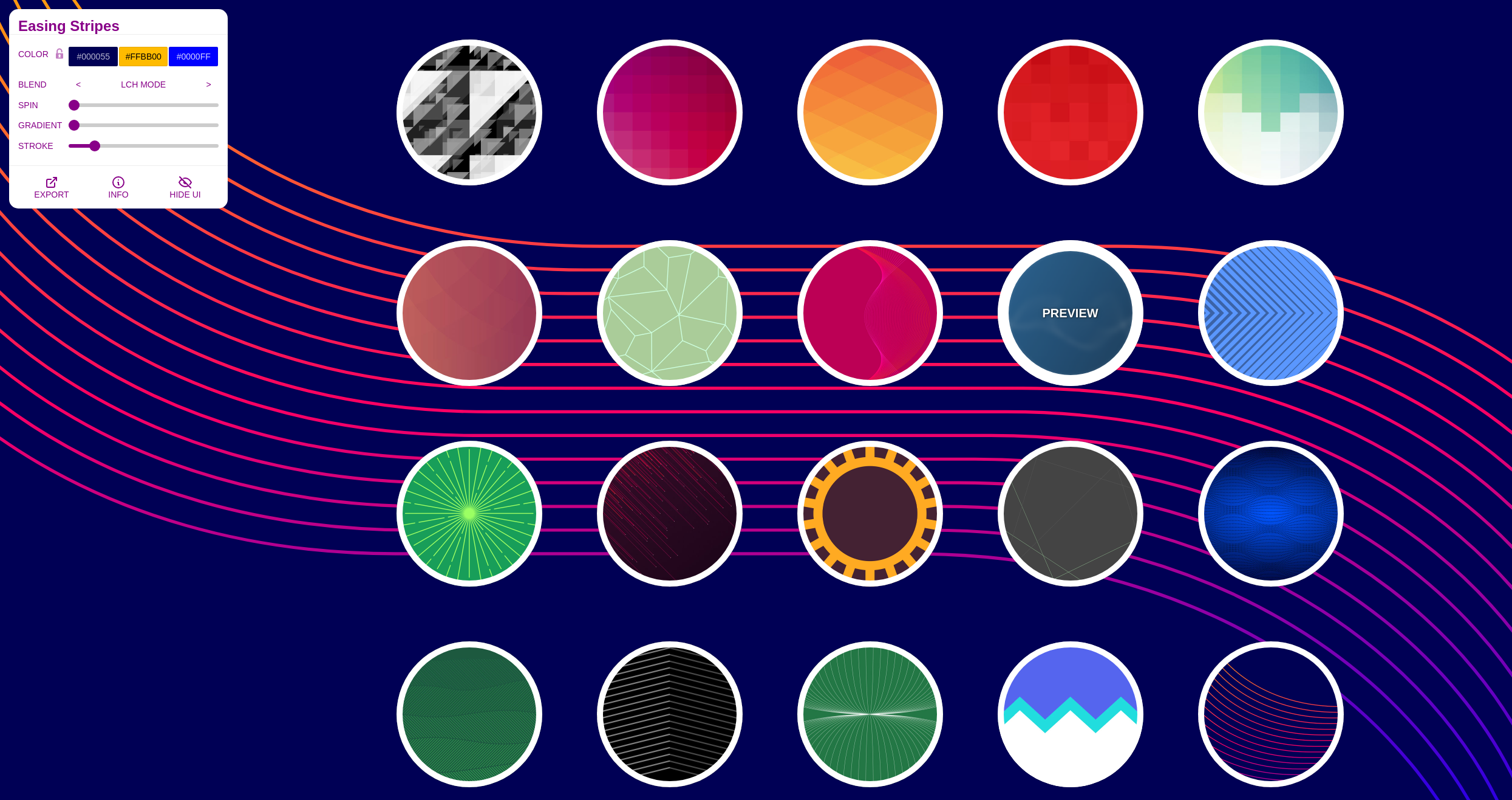
type input "0.5"
type input "1"
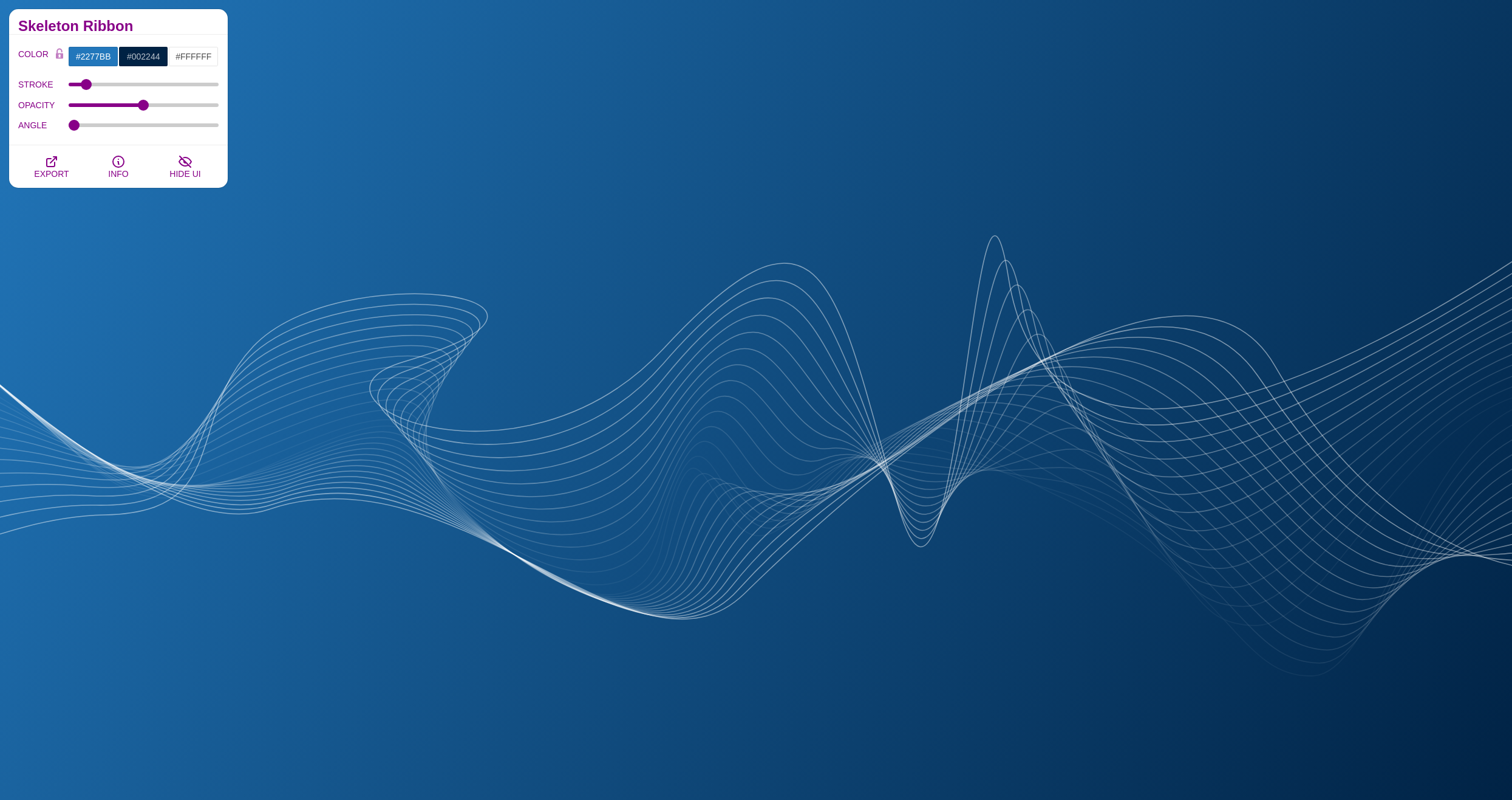
scroll to position [3463, 0]
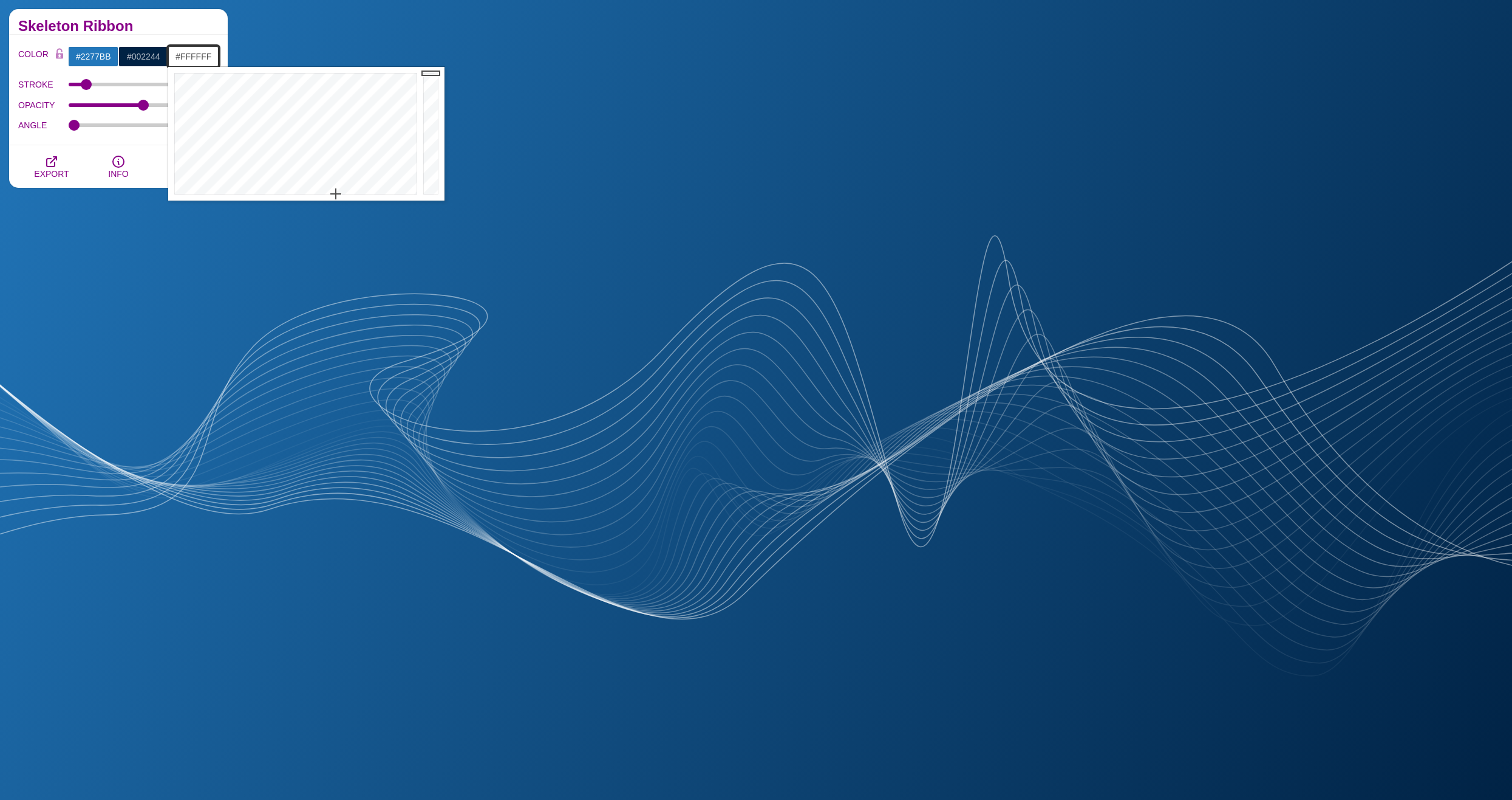
click at [200, 55] on input "#FFFFFF" at bounding box center [193, 56] width 50 height 21
drag, startPoint x: 236, startPoint y: 99, endPoint x: 223, endPoint y: 107, distance: 15.3
click at [223, 107] on div at bounding box center [294, 134] width 252 height 134
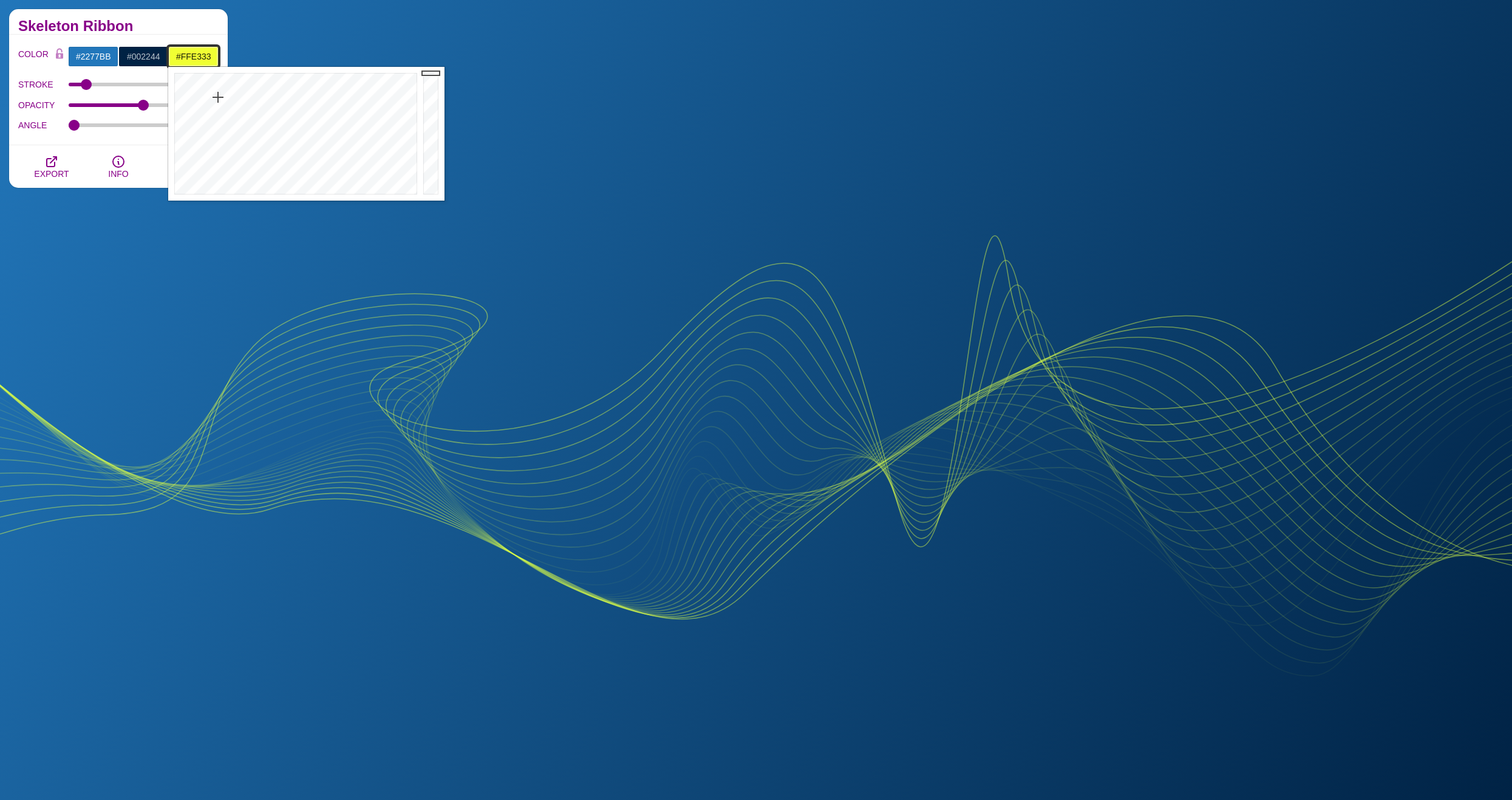
type input "#FFE332"
drag, startPoint x: 223, startPoint y: 97, endPoint x: 210, endPoint y: 97, distance: 13.0
click at [210, 97] on div at bounding box center [294, 134] width 252 height 134
click at [138, 58] on input "#002244" at bounding box center [144, 56] width 50 height 21
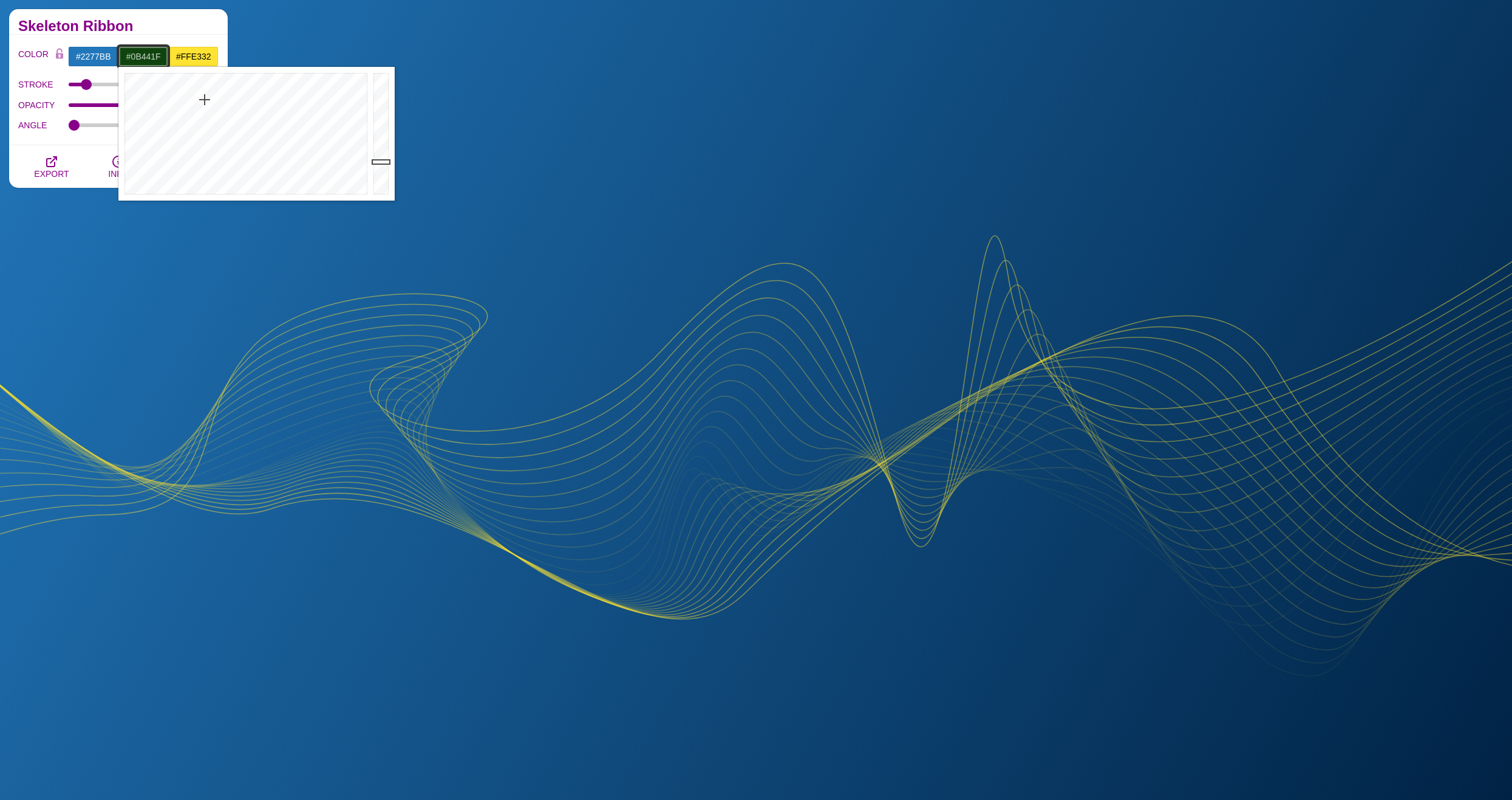
drag, startPoint x: 189, startPoint y: 105, endPoint x: 219, endPoint y: 93, distance: 32.3
click at [219, 93] on div at bounding box center [245, 134] width 252 height 134
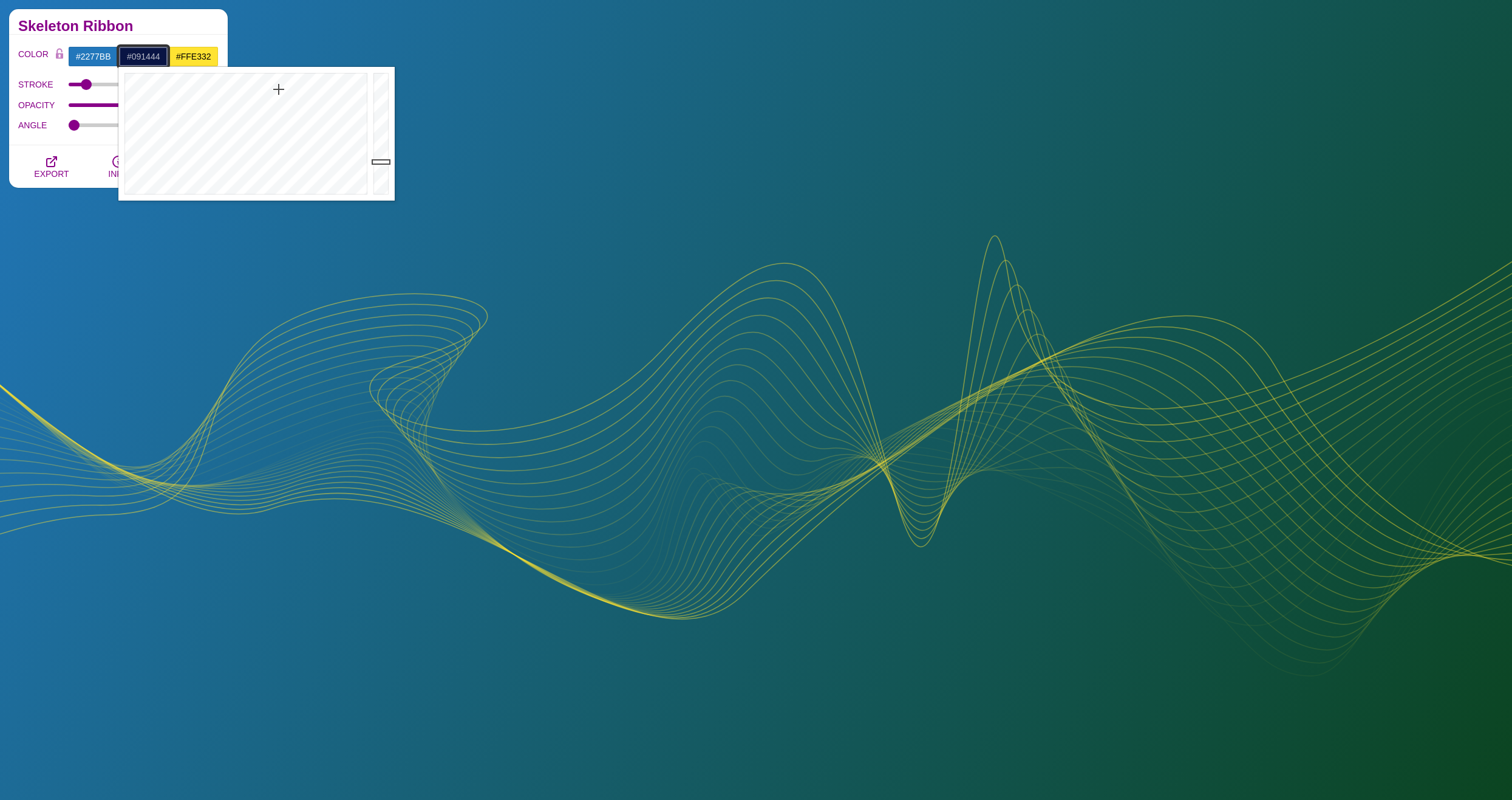
drag, startPoint x: 214, startPoint y: 94, endPoint x: 279, endPoint y: 89, distance: 65.2
click at [279, 89] on div at bounding box center [245, 134] width 252 height 134
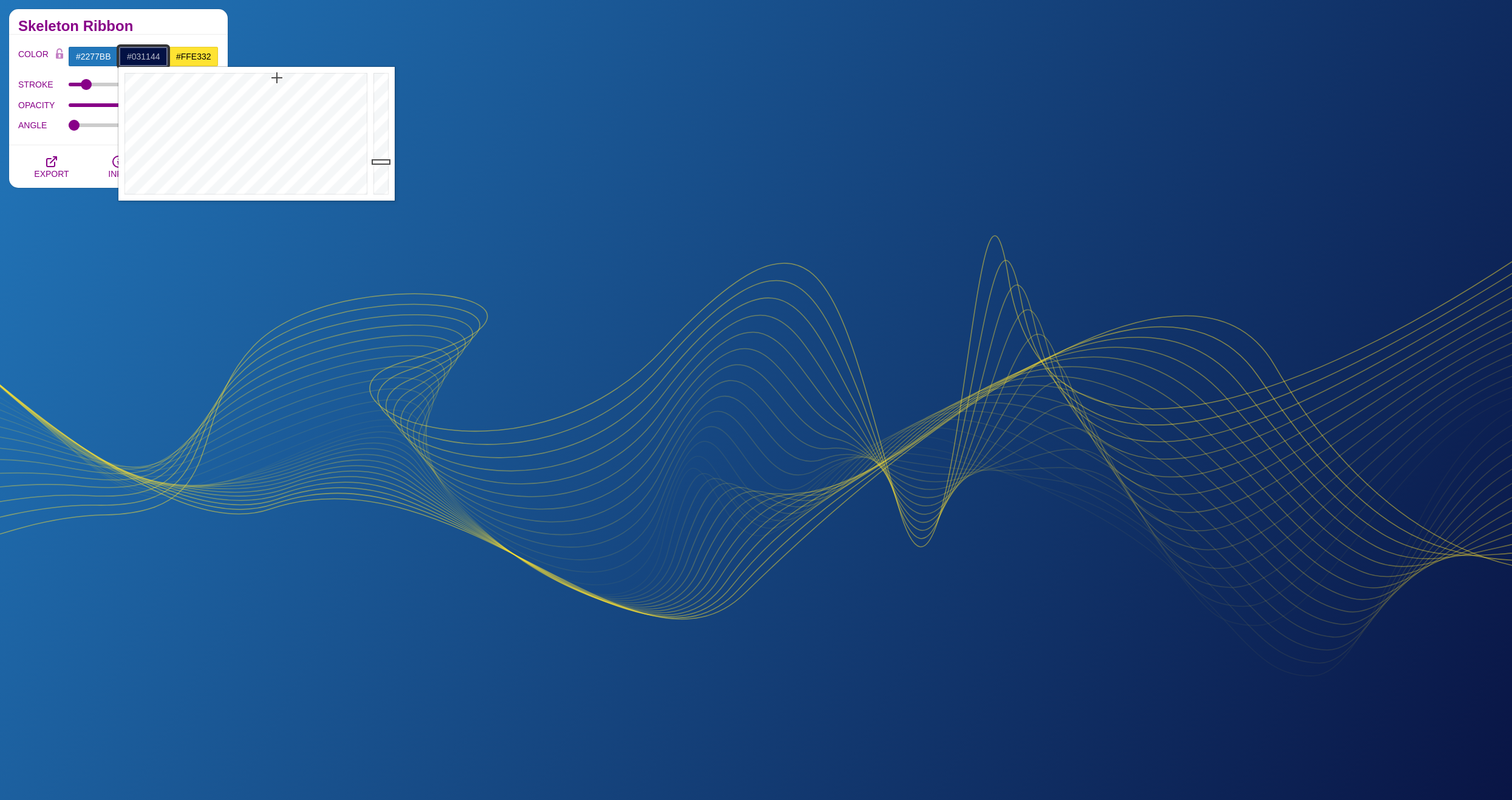
drag, startPoint x: 278, startPoint y: 89, endPoint x: 277, endPoint y: 78, distance: 11.0
click at [277, 78] on div at bounding box center [245, 134] width 252 height 134
type input "#0A1744"
drag, startPoint x: 277, startPoint y: 78, endPoint x: 277, endPoint y: 90, distance: 12.0
click at [277, 90] on div at bounding box center [245, 134] width 252 height 134
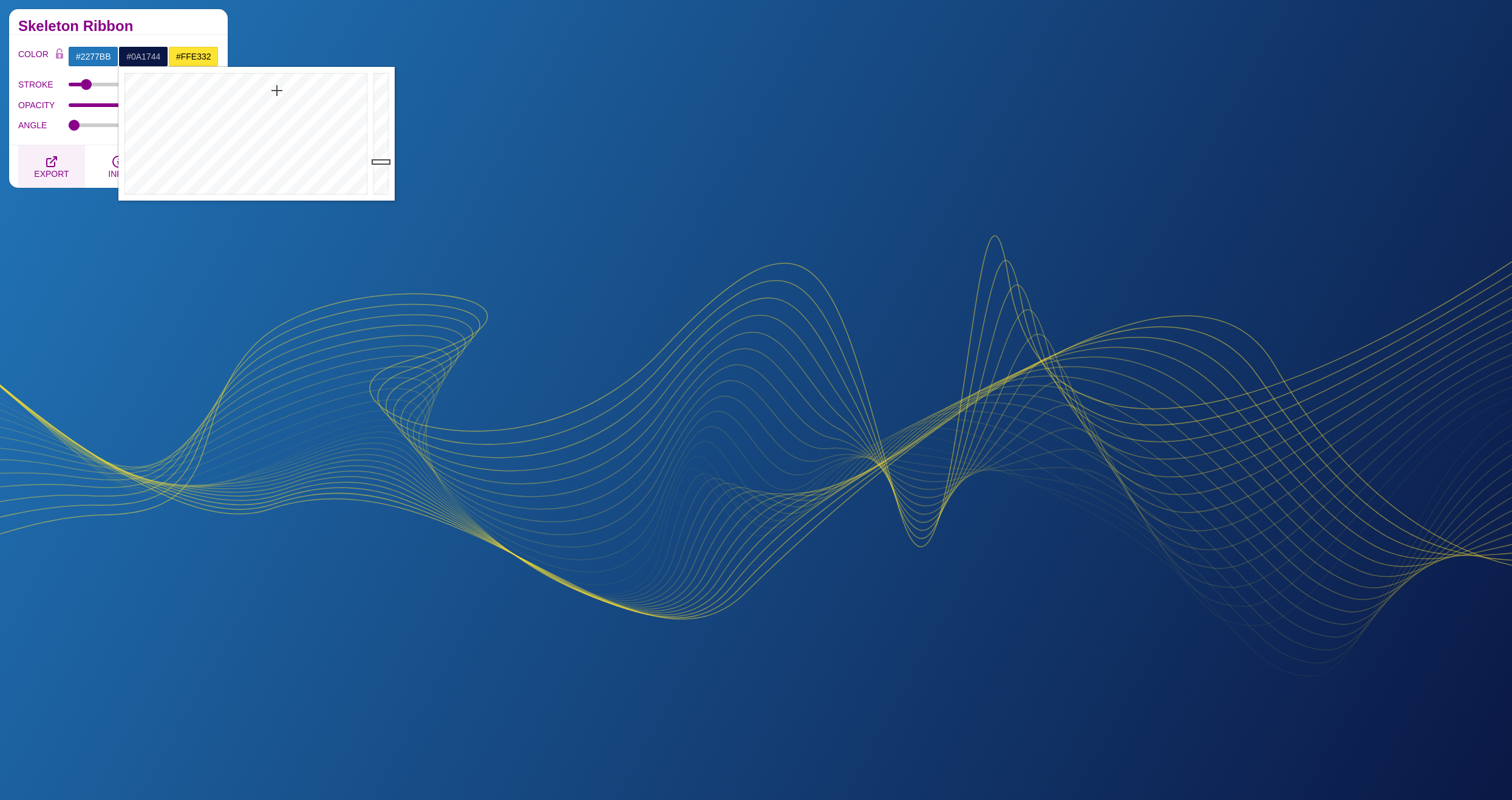
click at [50, 156] on icon "button" at bounding box center [52, 162] width 14 height 14
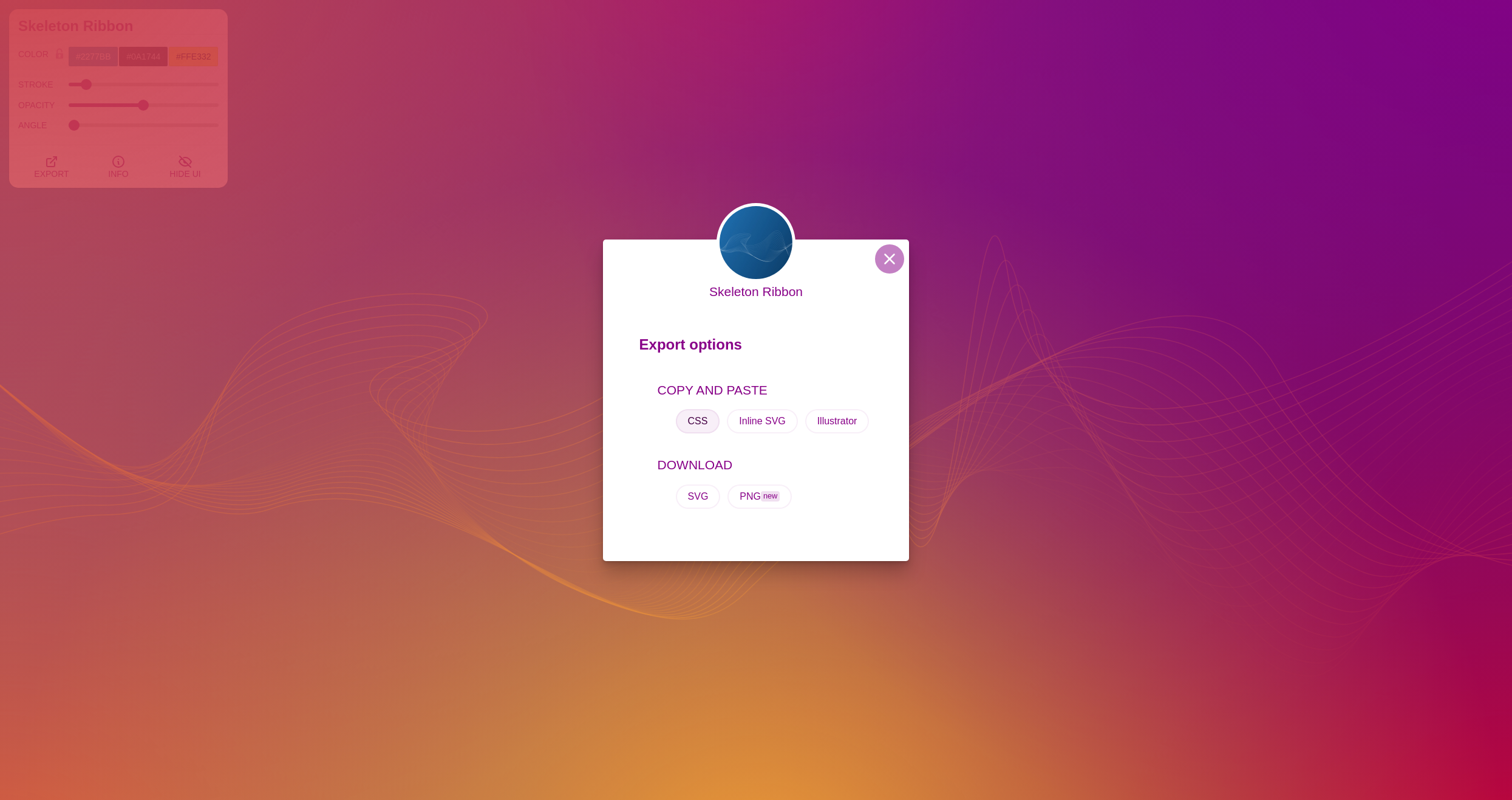
click at [698, 418] on button "CSS" at bounding box center [699, 420] width 45 height 24
click at [888, 257] on button at bounding box center [889, 258] width 29 height 29
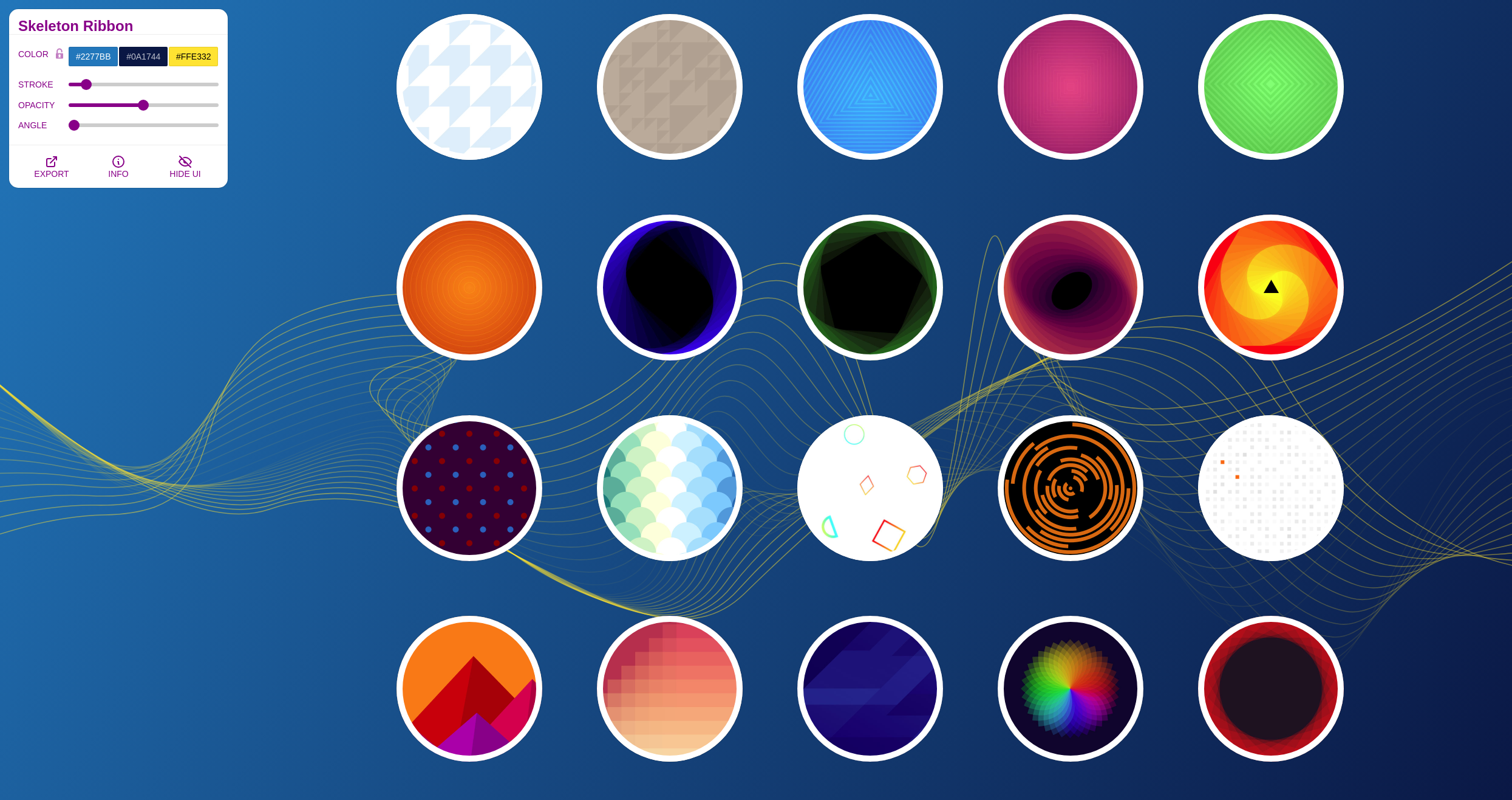
scroll to position [3341, 0]
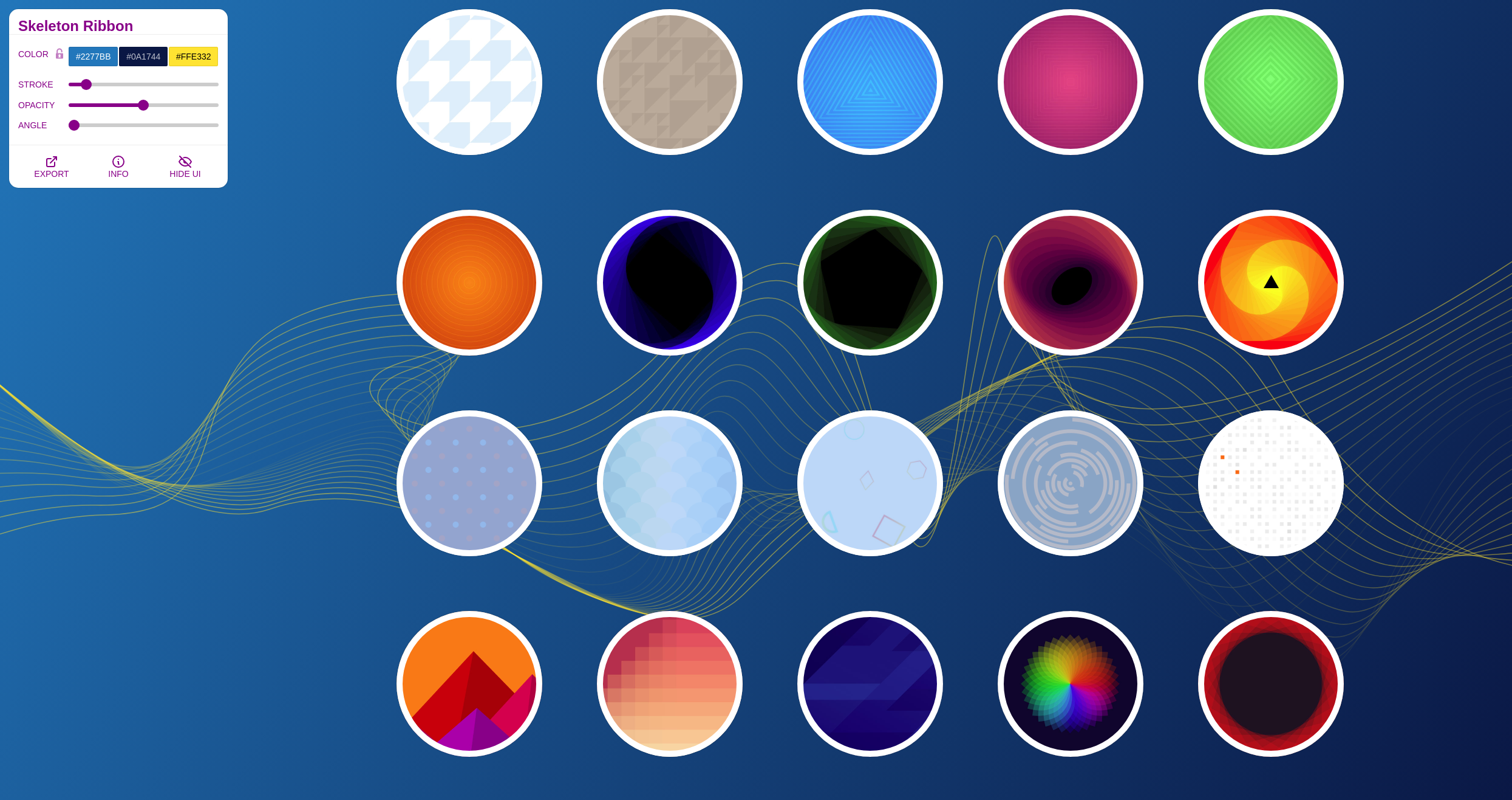
drag, startPoint x: 992, startPoint y: 414, endPoint x: 478, endPoint y: 565, distance: 535.7
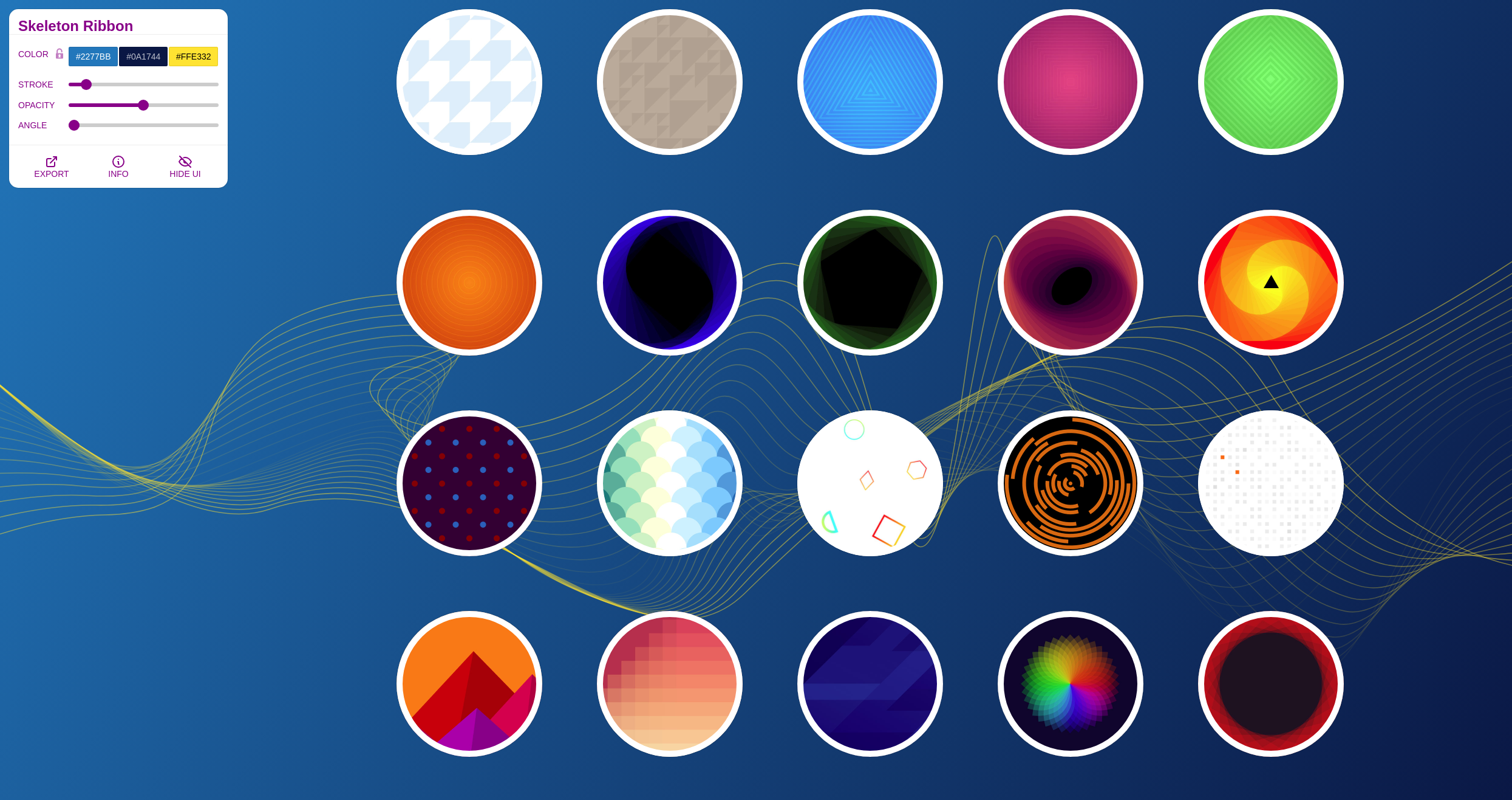
click at [236, 486] on div "Geometric Backgrounds Our geometric background collection features designs with…" at bounding box center [118, 127] width 237 height 6379
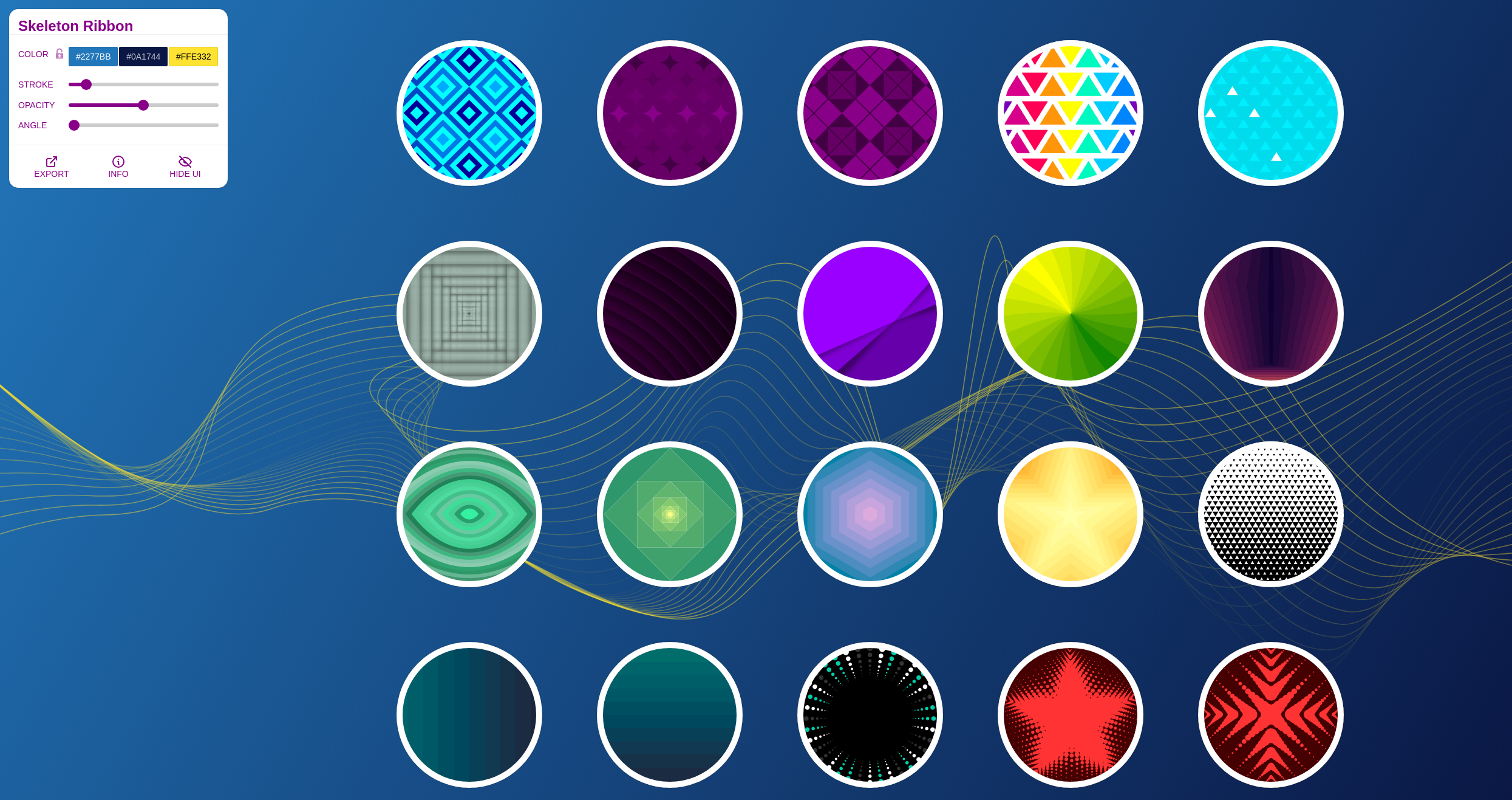
scroll to position [2066, 0]
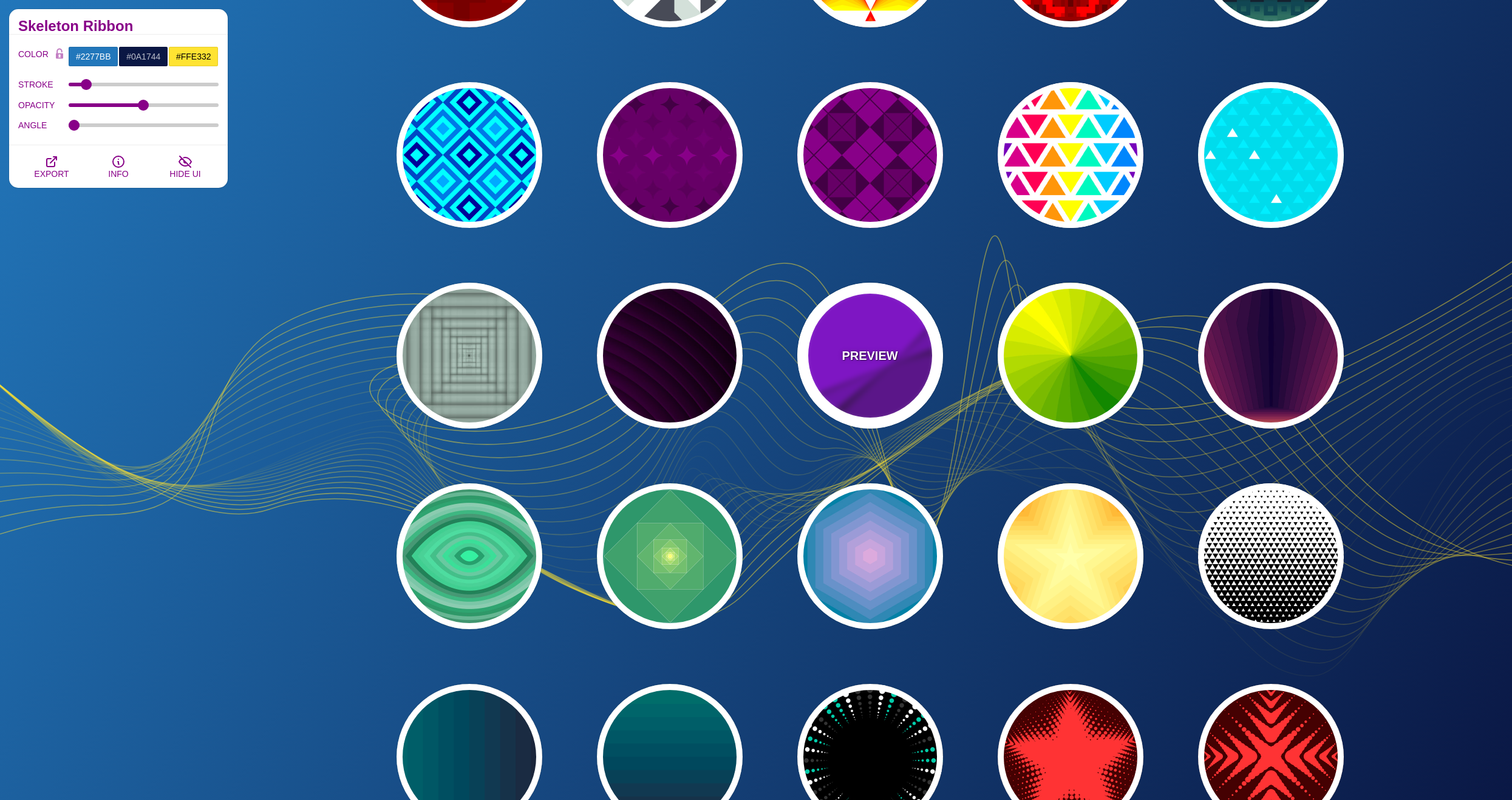
click at [866, 383] on div "PREVIEW" at bounding box center [869, 355] width 146 height 146
type input "#9900FF"
type input "#6600AA"
type input "0.5"
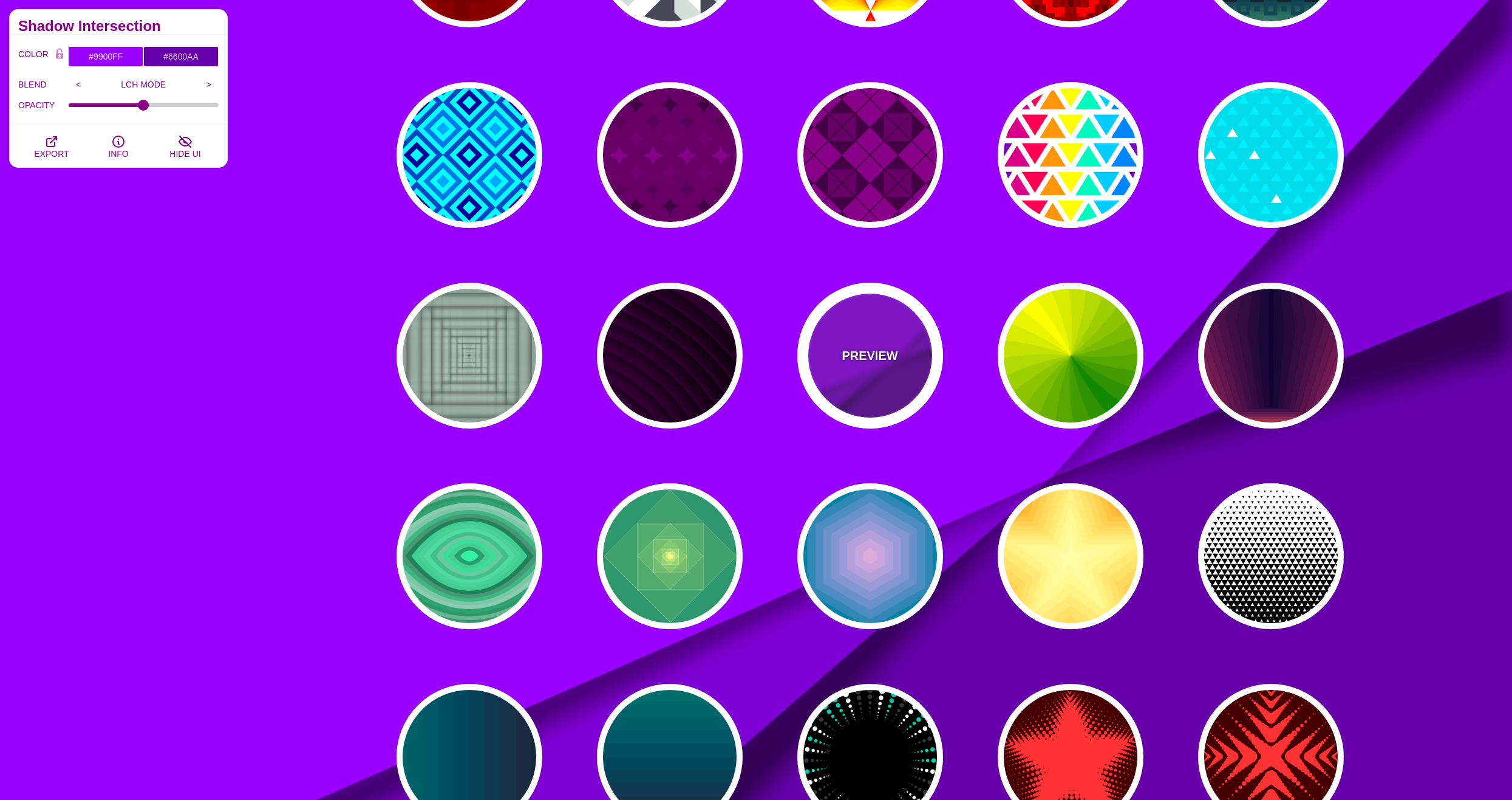
click at [870, 358] on p "PREVIEW" at bounding box center [869, 355] width 56 height 18
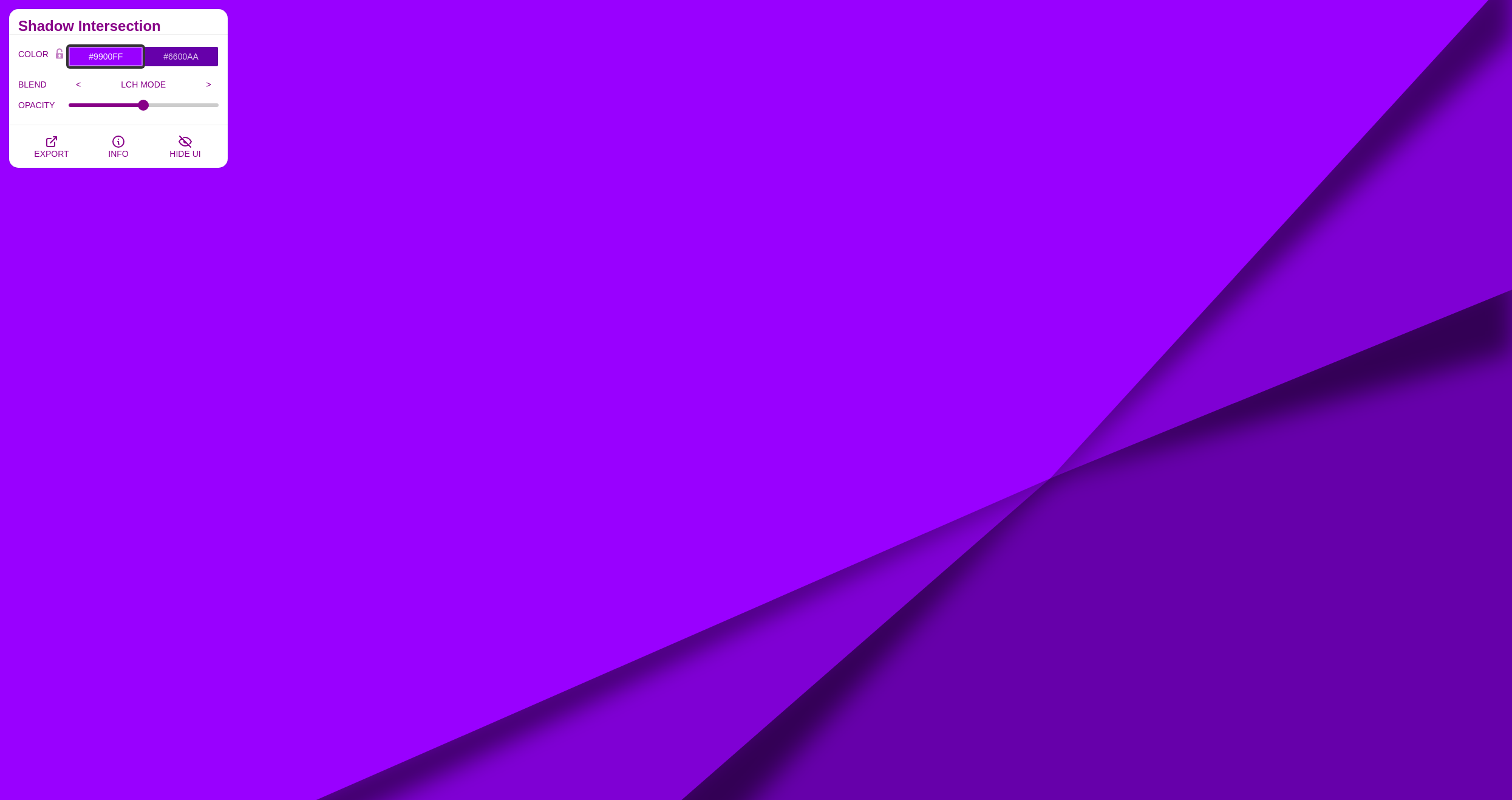
click at [102, 60] on input "#9900FF" at bounding box center [105, 56] width 75 height 21
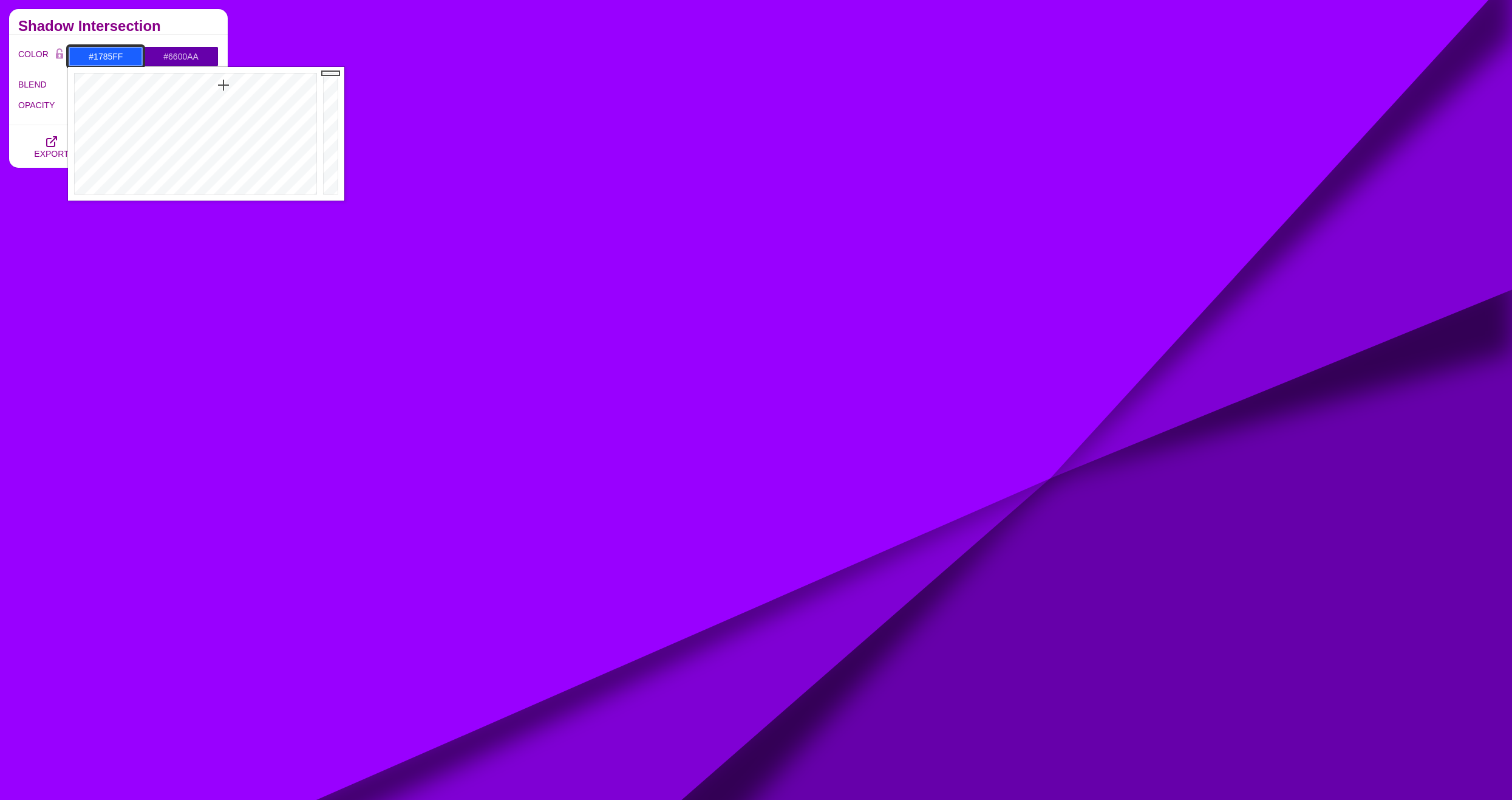
type input "#1788FF"
drag, startPoint x: 245, startPoint y: 94, endPoint x: 216, endPoint y: 84, distance: 30.7
click at [216, 84] on div at bounding box center [194, 134] width 252 height 134
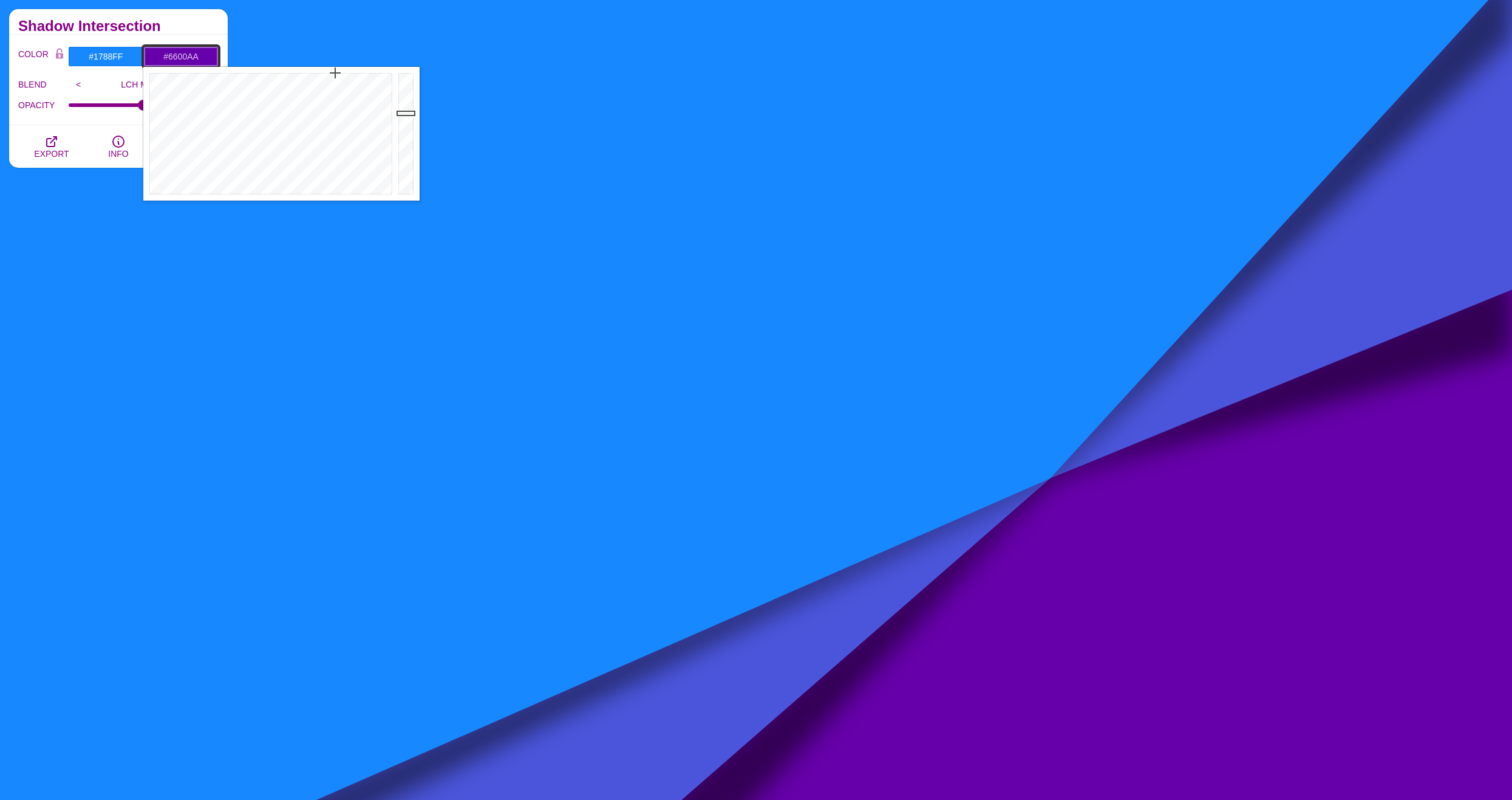
click at [197, 52] on input "#6600AA" at bounding box center [181, 56] width 75 height 21
click at [313, 82] on div at bounding box center [269, 134] width 252 height 134
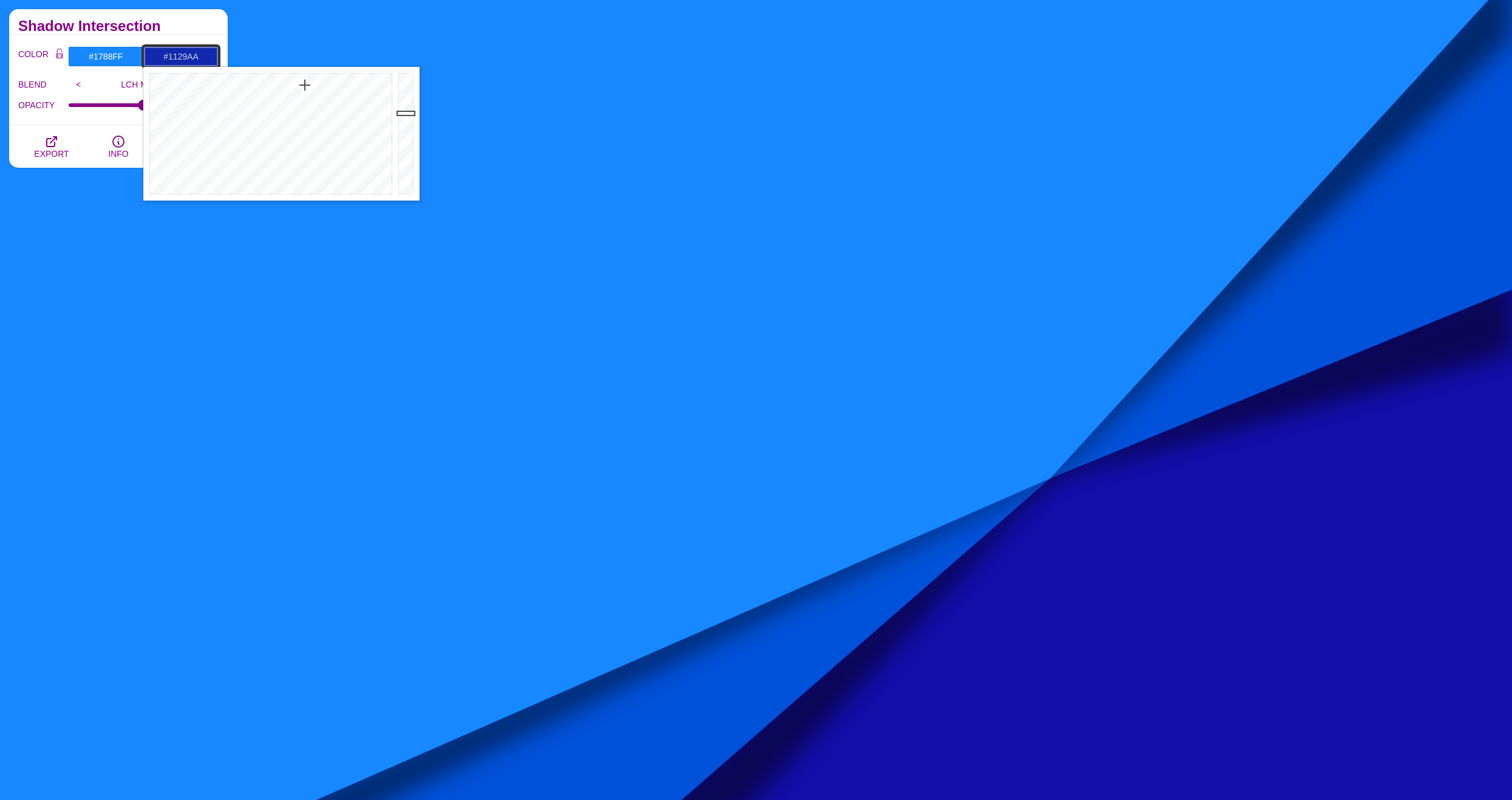
click at [305, 85] on div at bounding box center [269, 134] width 252 height 134
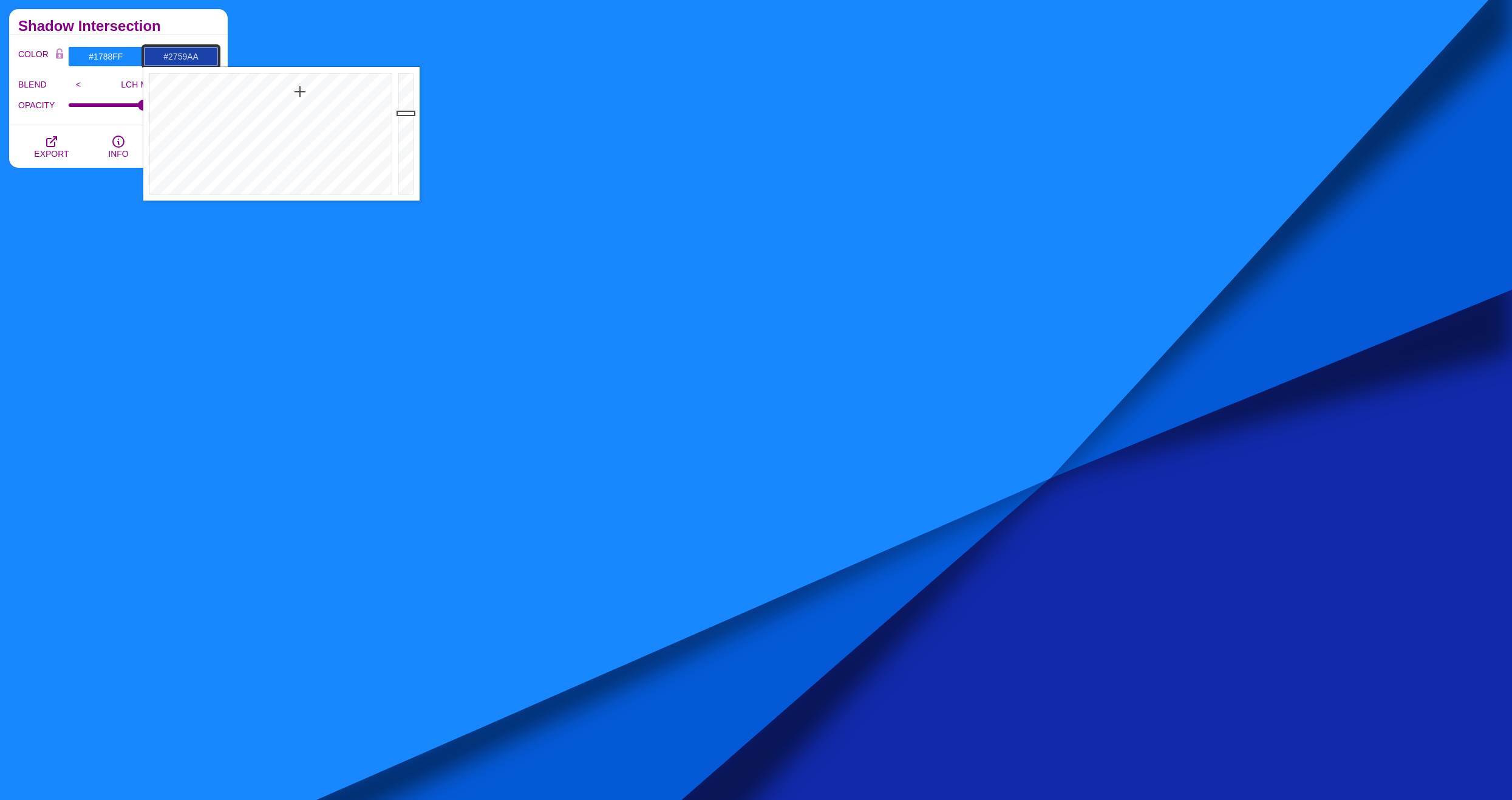
drag, startPoint x: 303, startPoint y: 87, endPoint x: 296, endPoint y: 101, distance: 15.7
click at [296, 101] on div at bounding box center [269, 134] width 252 height 134
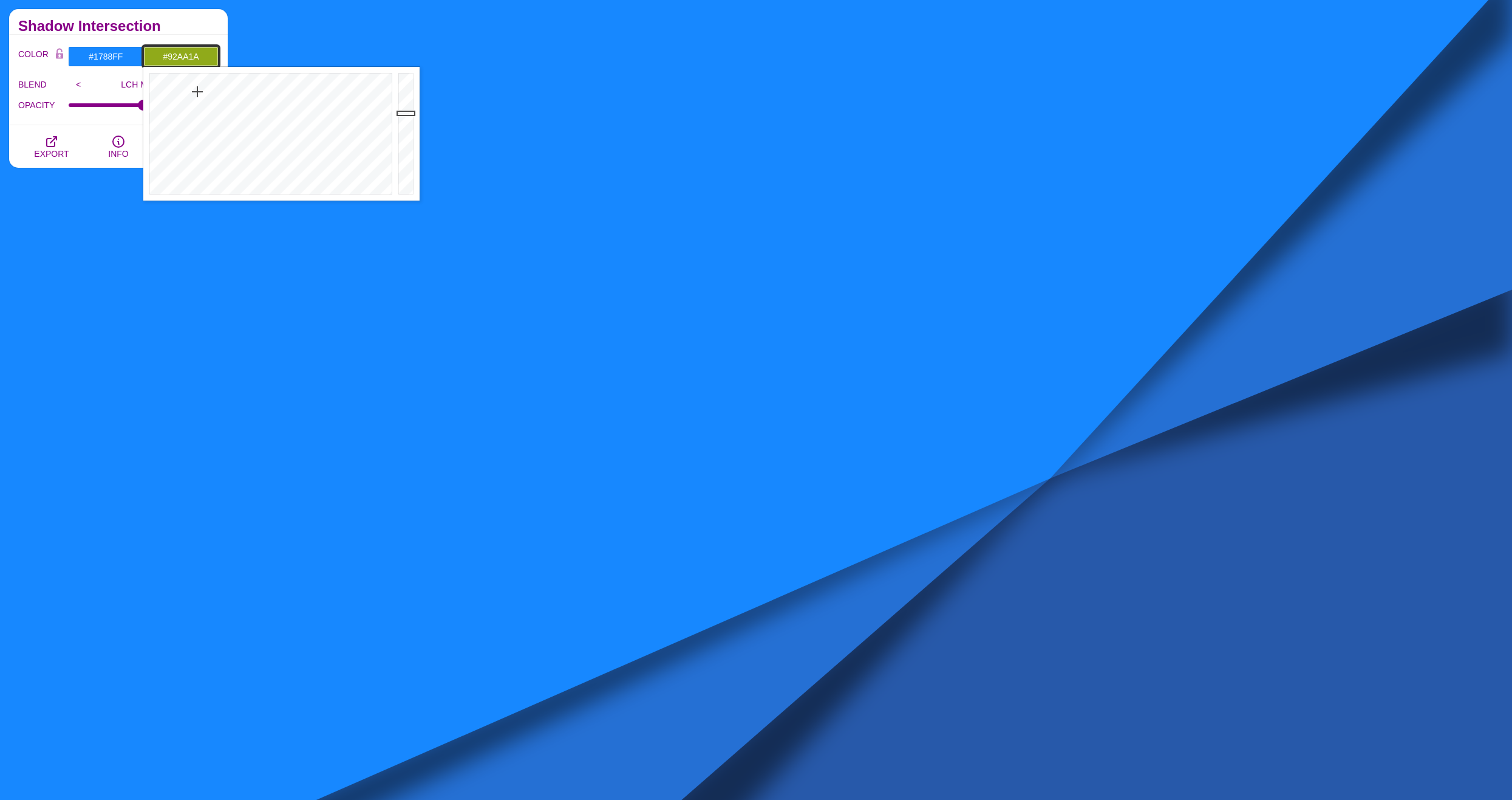
drag, startPoint x: 296, startPoint y: 101, endPoint x: 197, endPoint y: 92, distance: 99.4
click at [197, 92] on div at bounding box center [269, 134] width 252 height 134
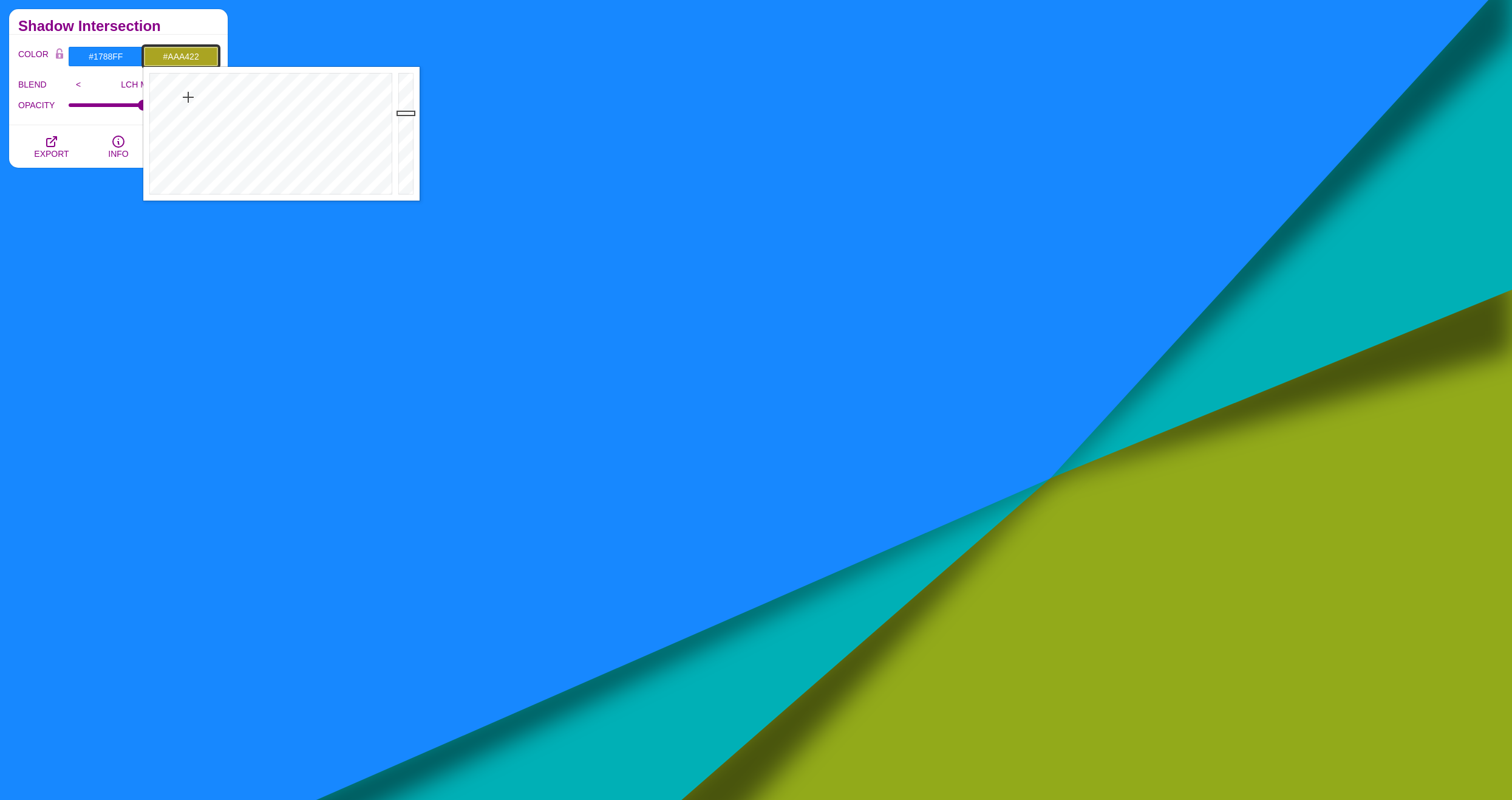
drag, startPoint x: 197, startPoint y: 92, endPoint x: 189, endPoint y: 97, distance: 9.4
click at [189, 97] on div at bounding box center [269, 134] width 252 height 134
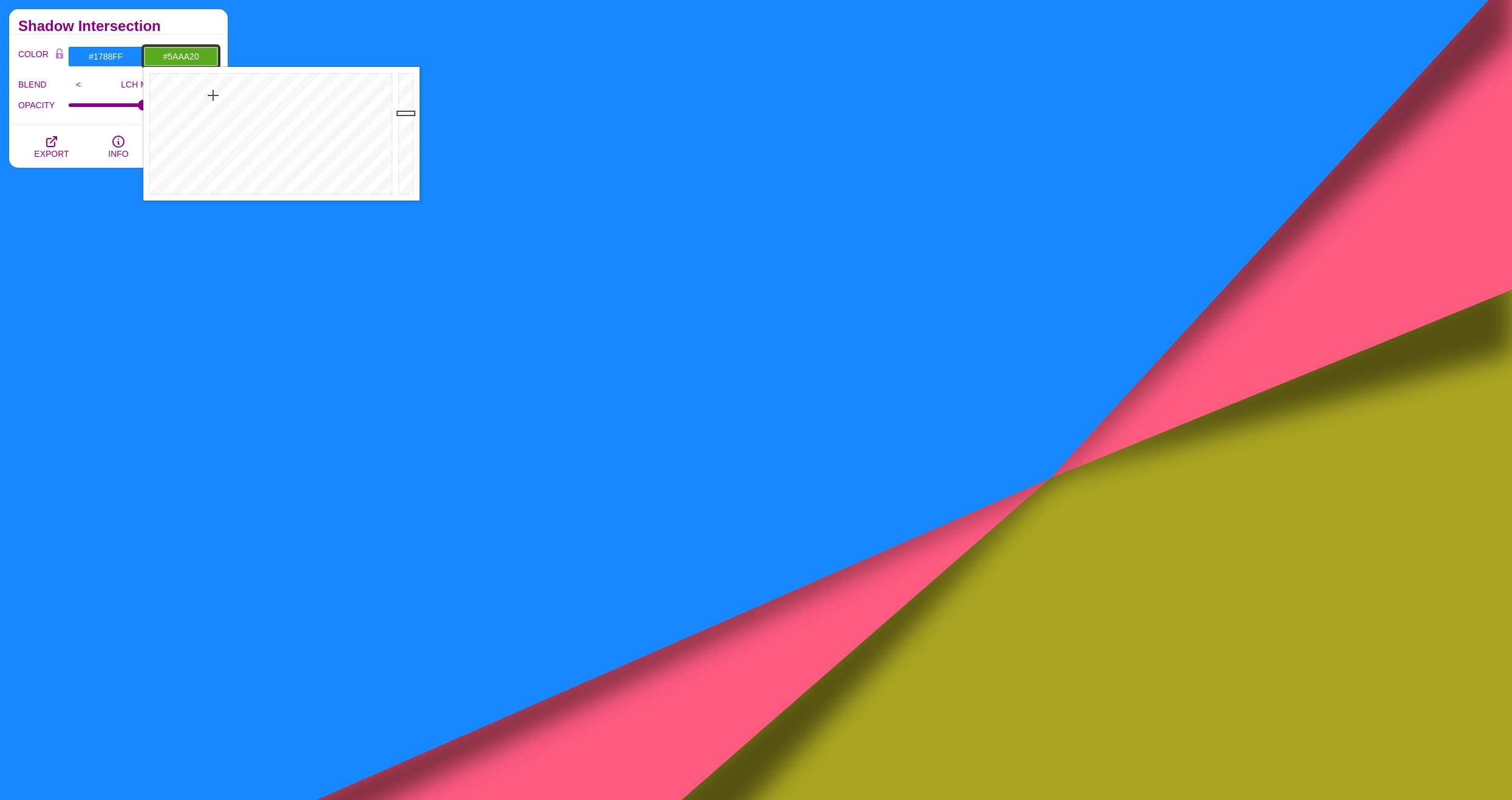
drag, startPoint x: 189, startPoint y: 97, endPoint x: 214, endPoint y: 96, distance: 25.0
click at [214, 96] on div at bounding box center [269, 134] width 252 height 134
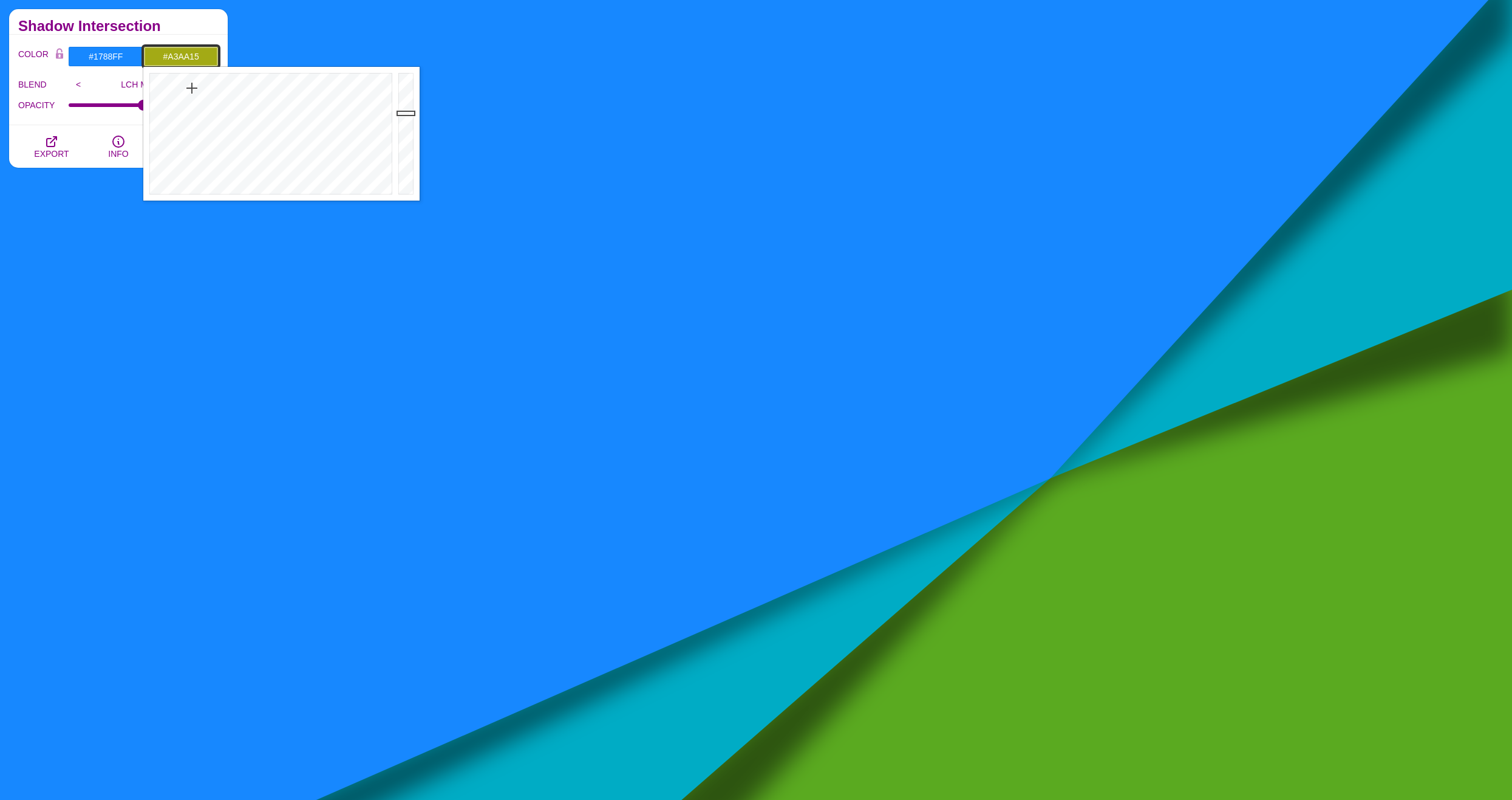
drag, startPoint x: 212, startPoint y: 94, endPoint x: 192, endPoint y: 88, distance: 20.9
click at [192, 88] on div at bounding box center [269, 134] width 252 height 134
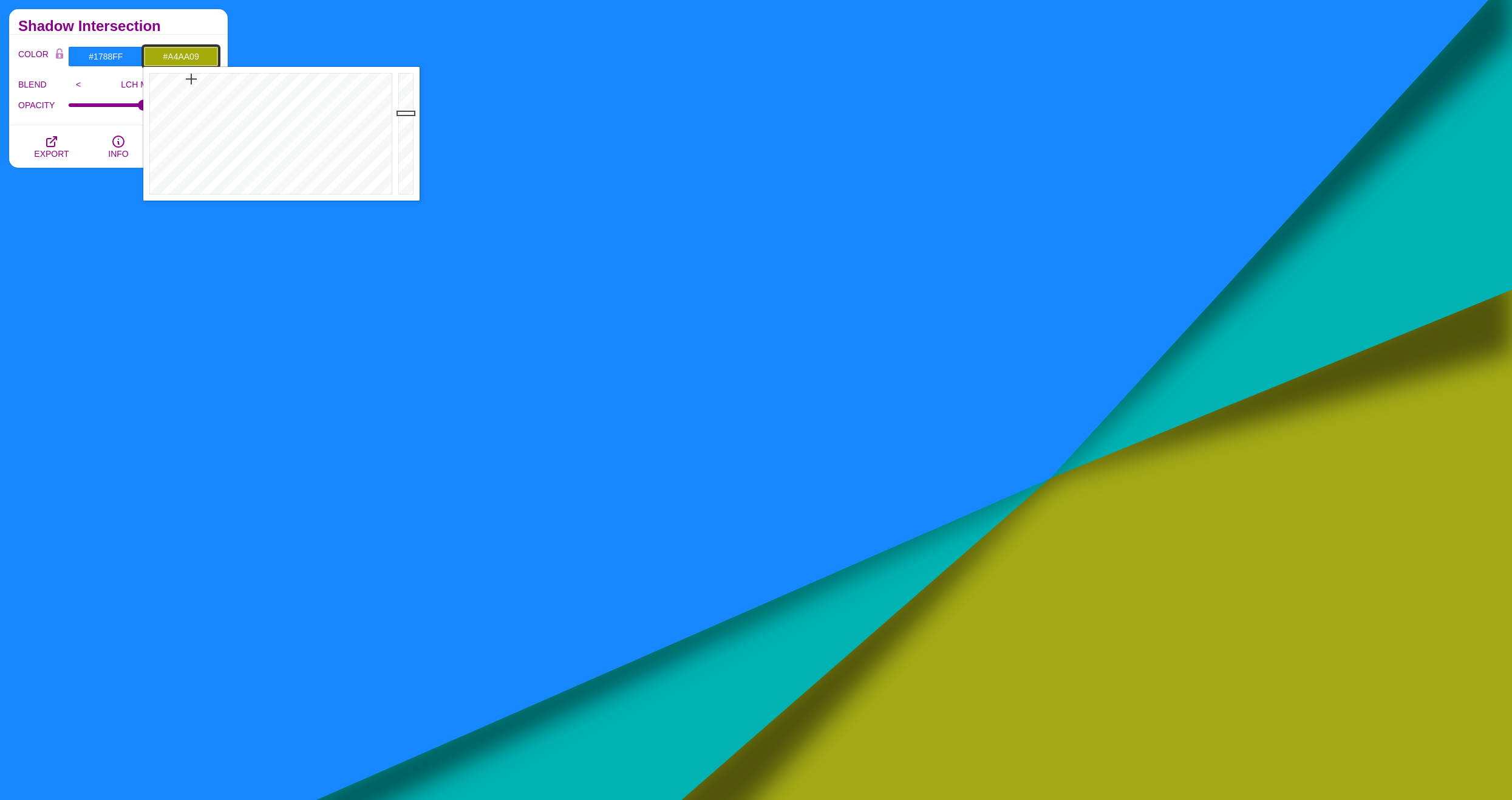
drag, startPoint x: 192, startPoint y: 88, endPoint x: 191, endPoint y: 79, distance: 9.1
click at [191, 79] on div at bounding box center [269, 134] width 252 height 134
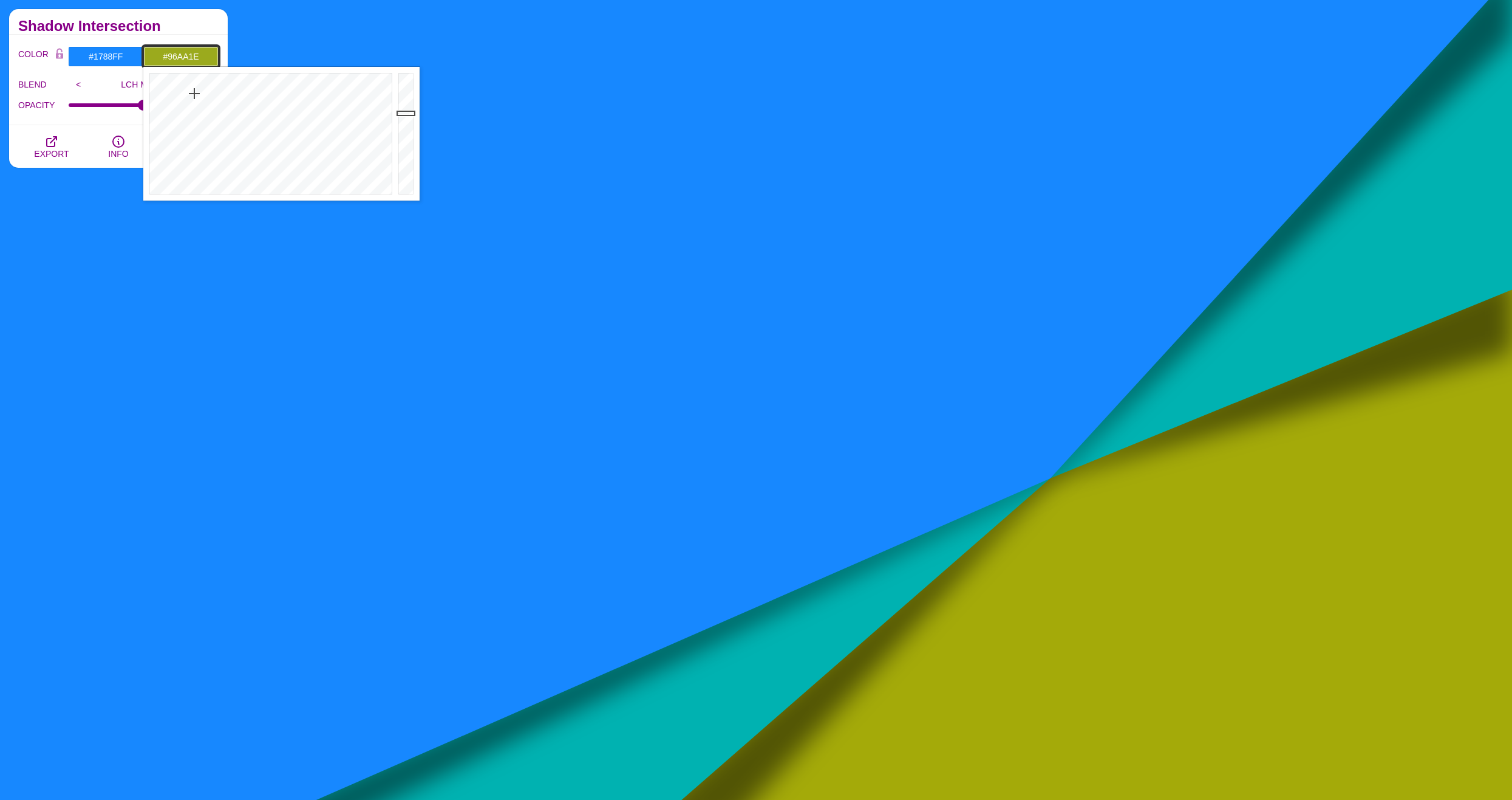
drag, startPoint x: 191, startPoint y: 79, endPoint x: 196, endPoint y: 94, distance: 15.8
click at [196, 94] on div at bounding box center [269, 134] width 252 height 134
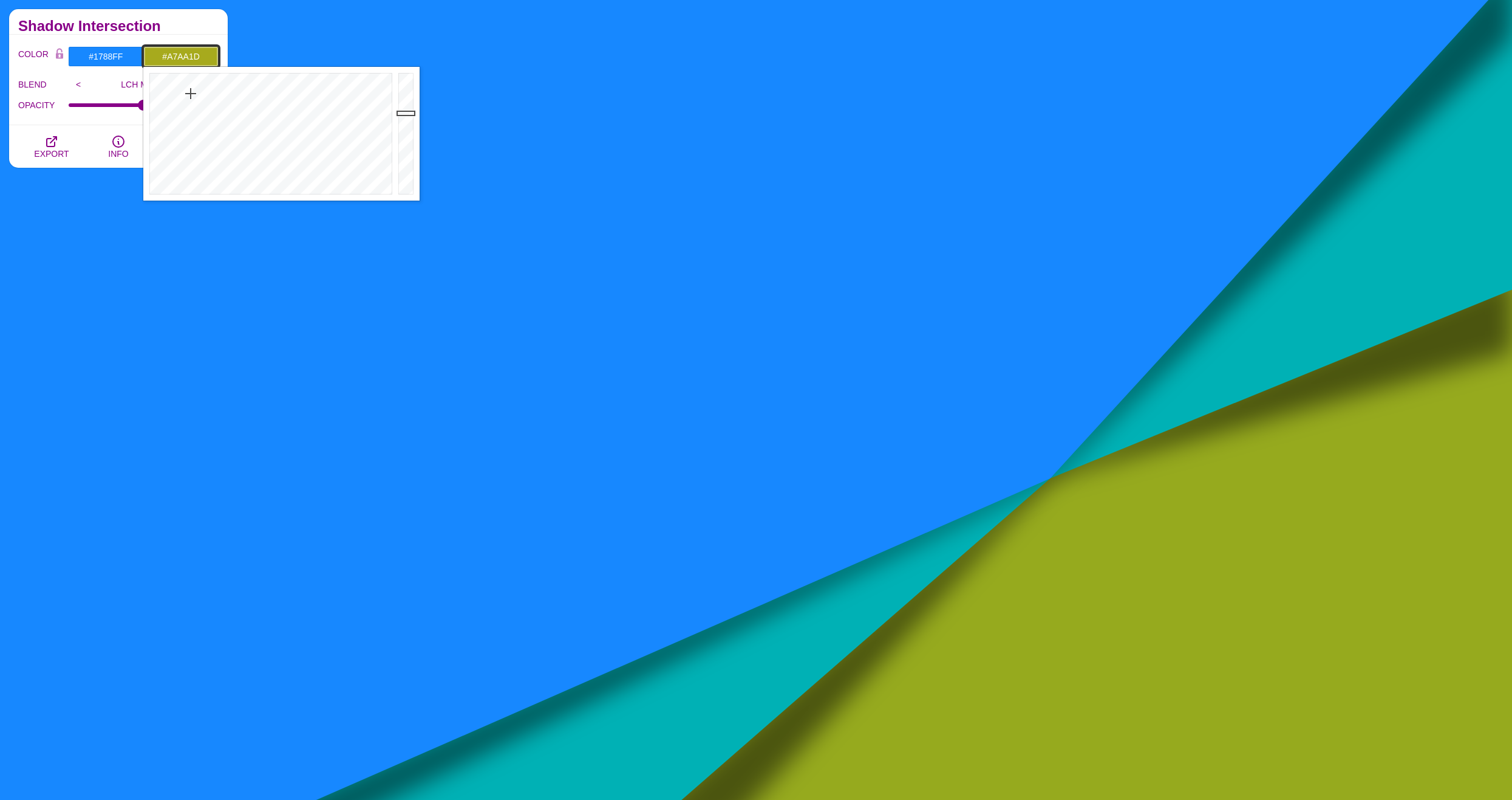
click at [190, 94] on div at bounding box center [269, 134] width 252 height 134
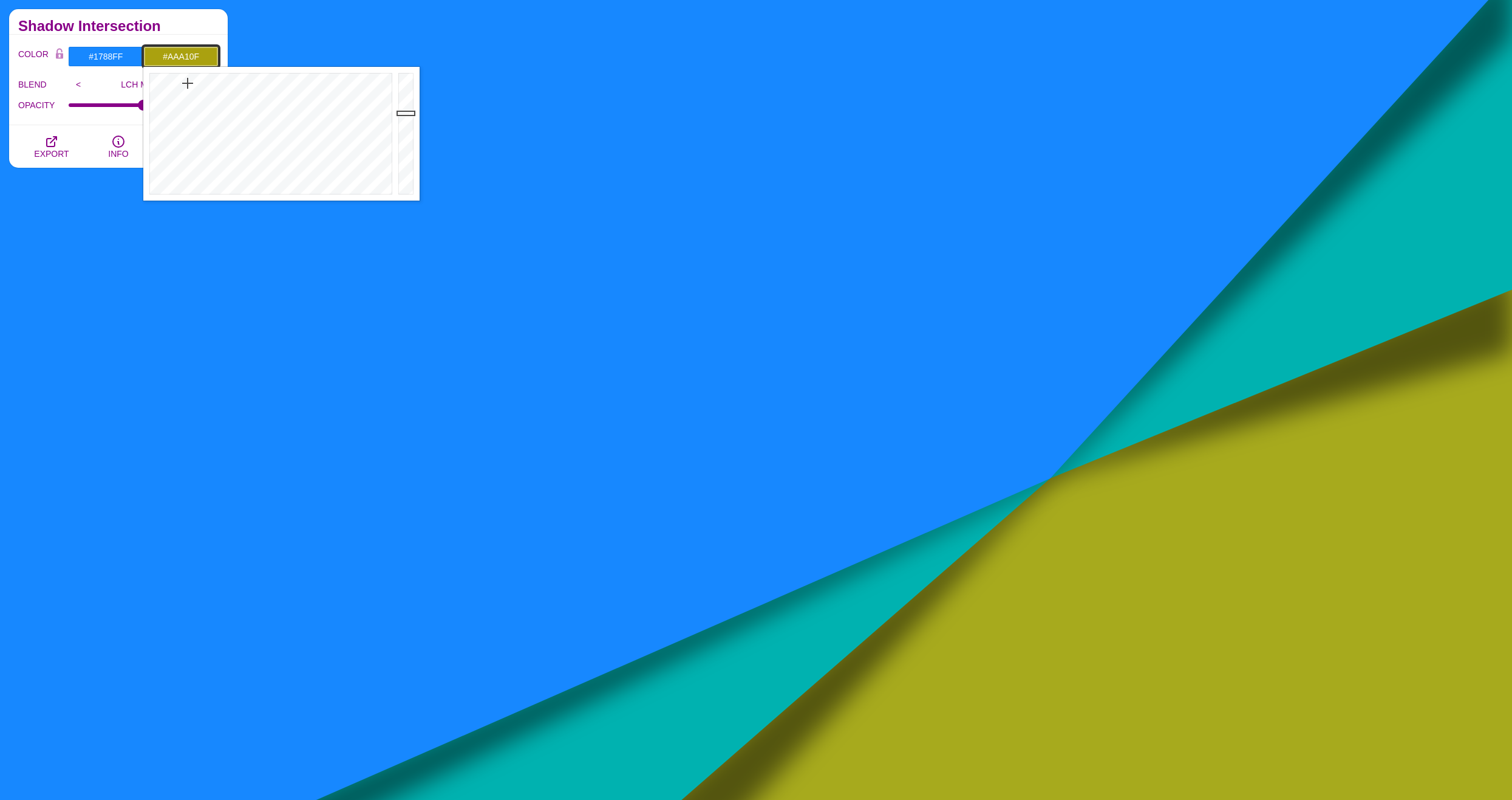
drag, startPoint x: 190, startPoint y: 94, endPoint x: 188, endPoint y: 83, distance: 11.2
click at [188, 83] on div at bounding box center [269, 134] width 252 height 134
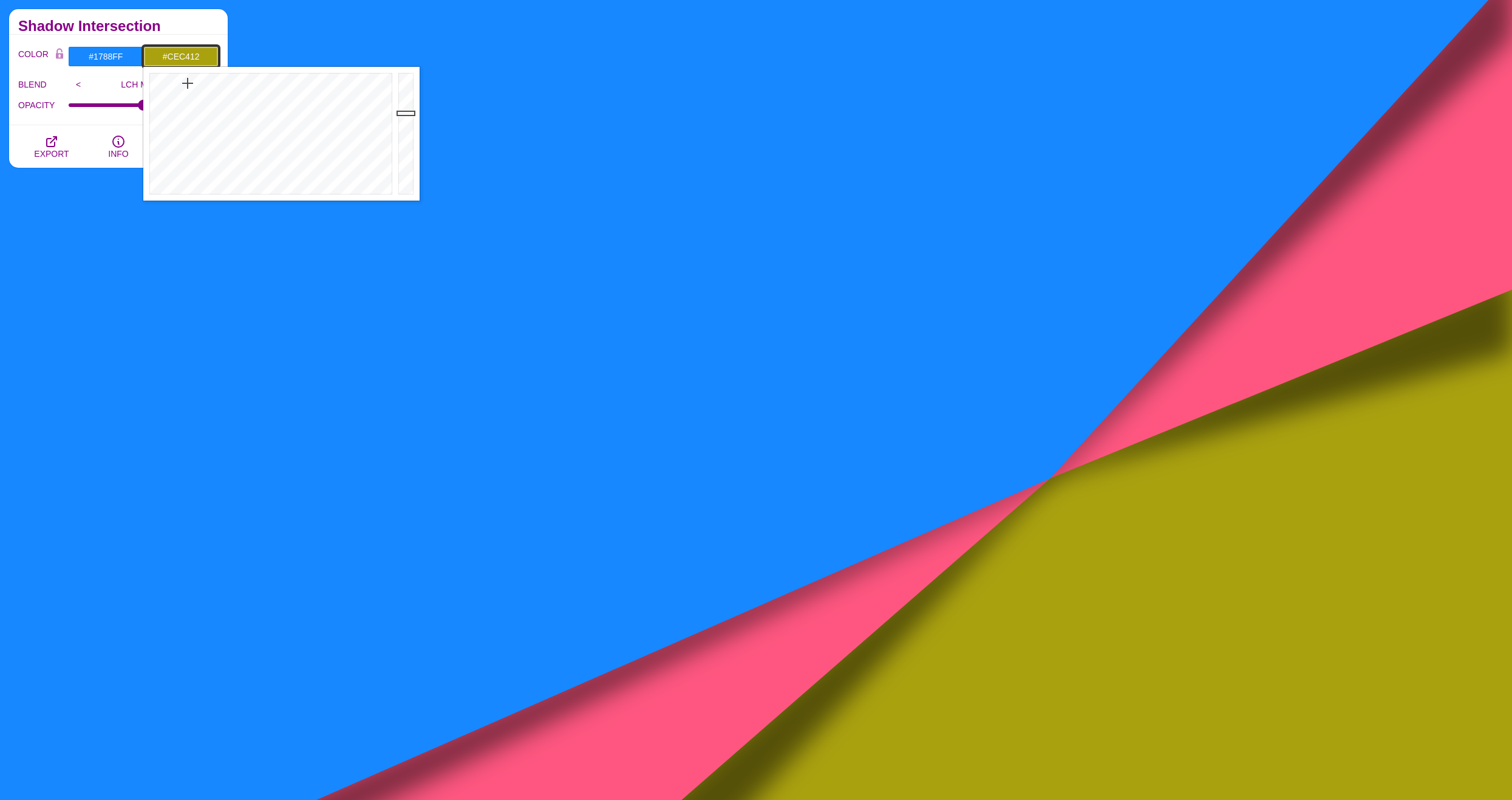
type input "#E9DD14"
drag, startPoint x: 409, startPoint y: 96, endPoint x: 408, endPoint y: 83, distance: 13.0
click at [408, 83] on div at bounding box center [407, 134] width 24 height 134
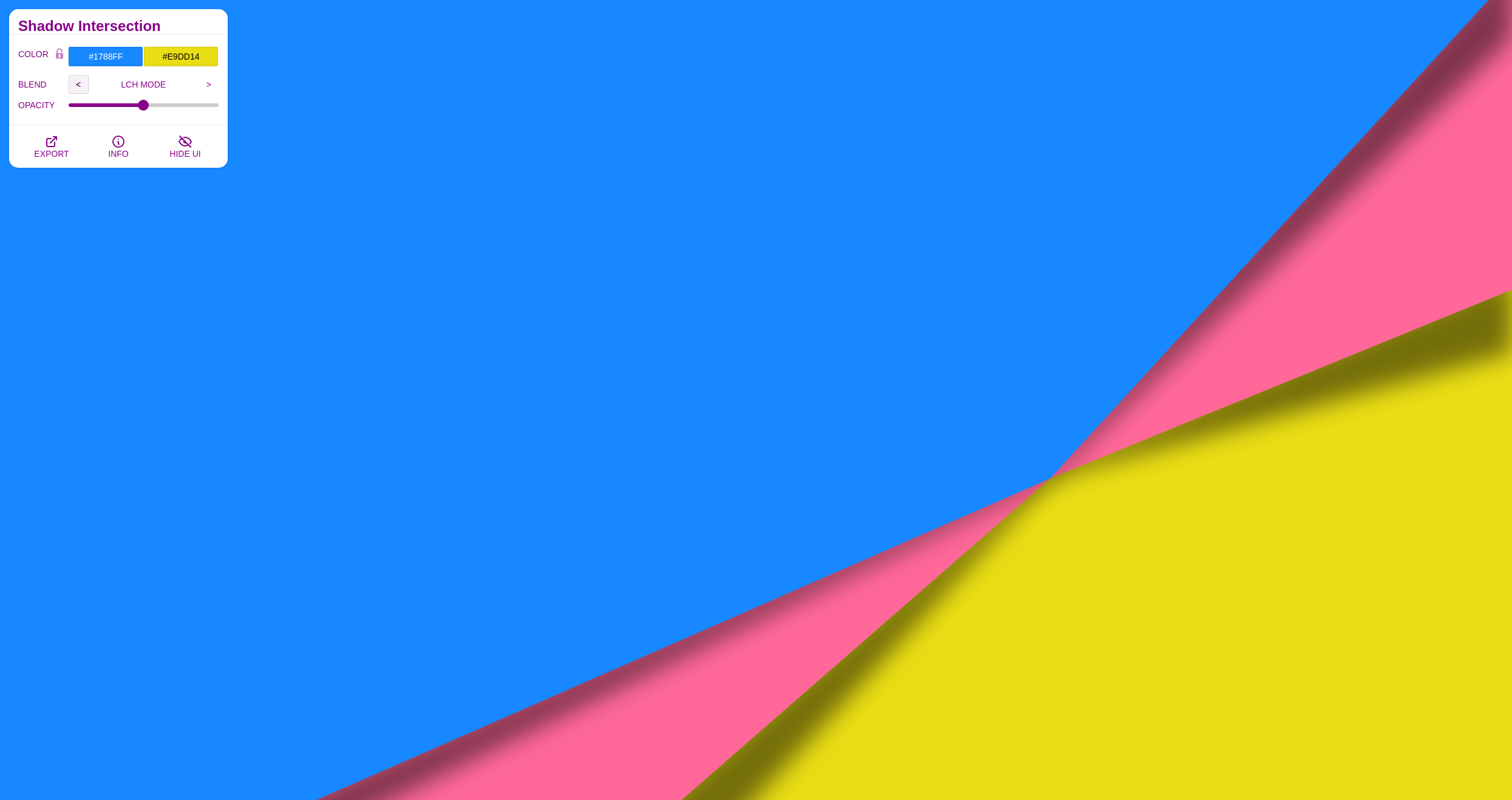
click at [80, 84] on input "<" at bounding box center [79, 84] width 20 height 18
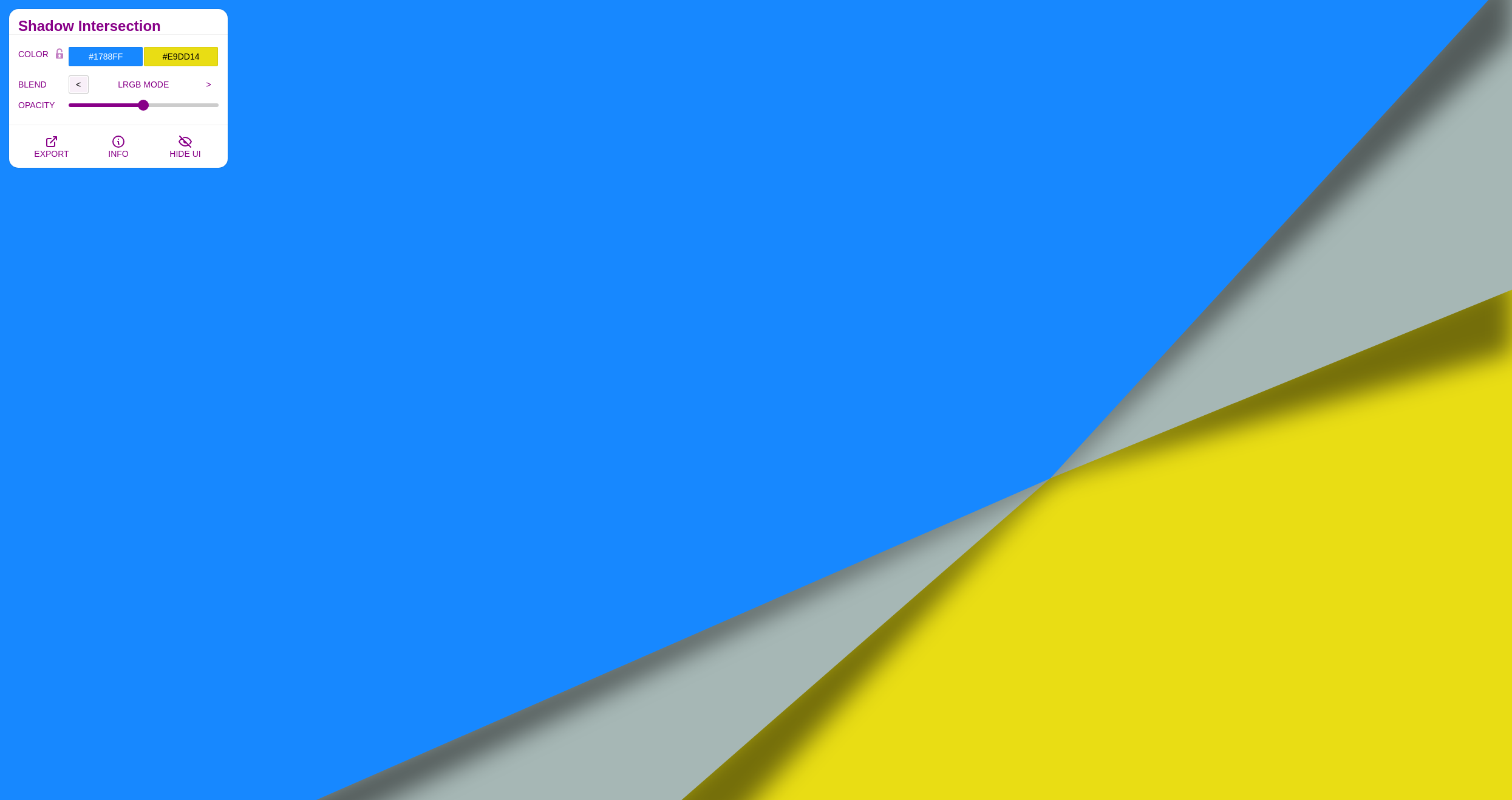
click at [80, 84] on input "<" at bounding box center [79, 84] width 20 height 18
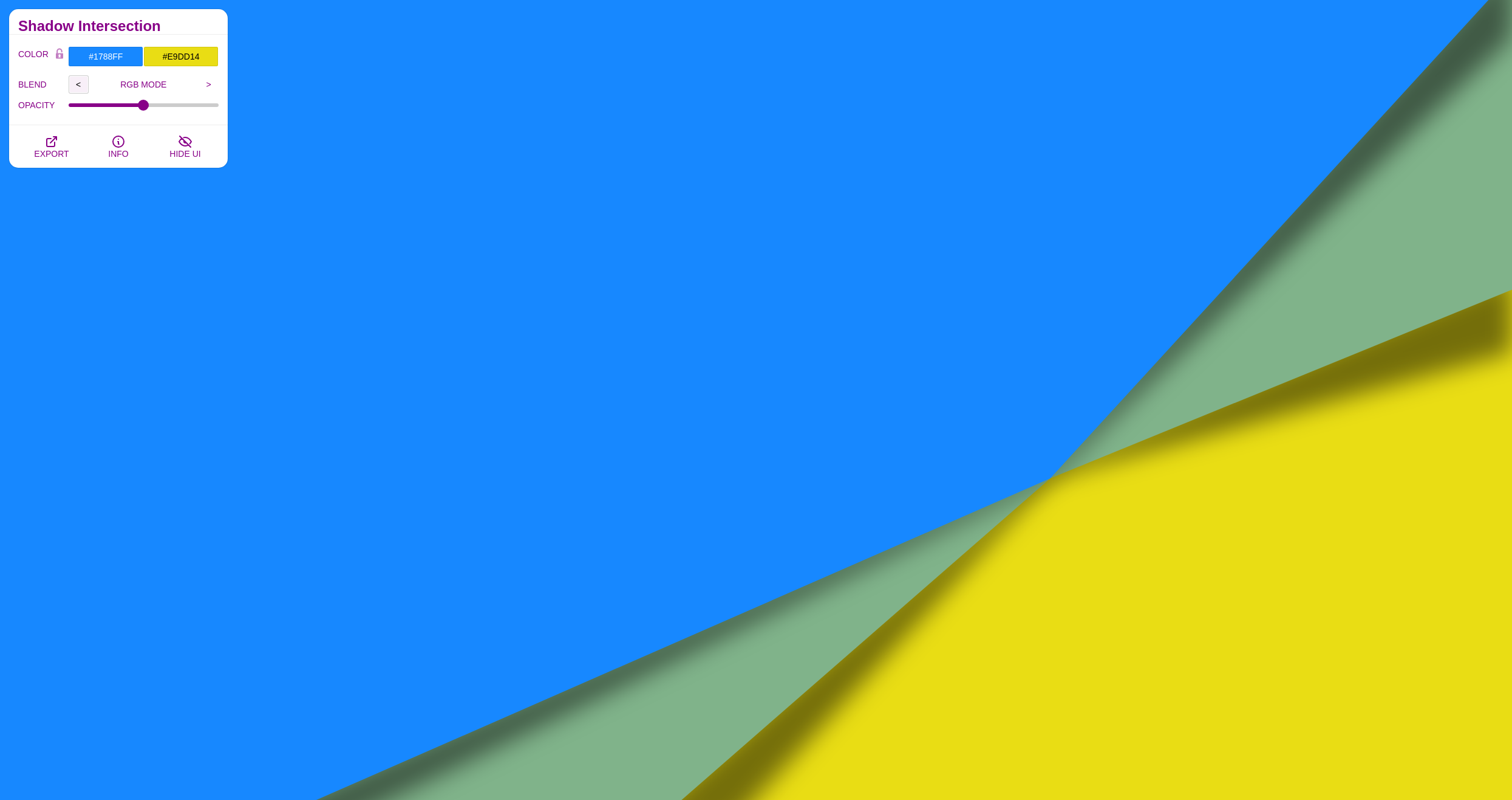
click at [80, 84] on input "<" at bounding box center [79, 84] width 20 height 18
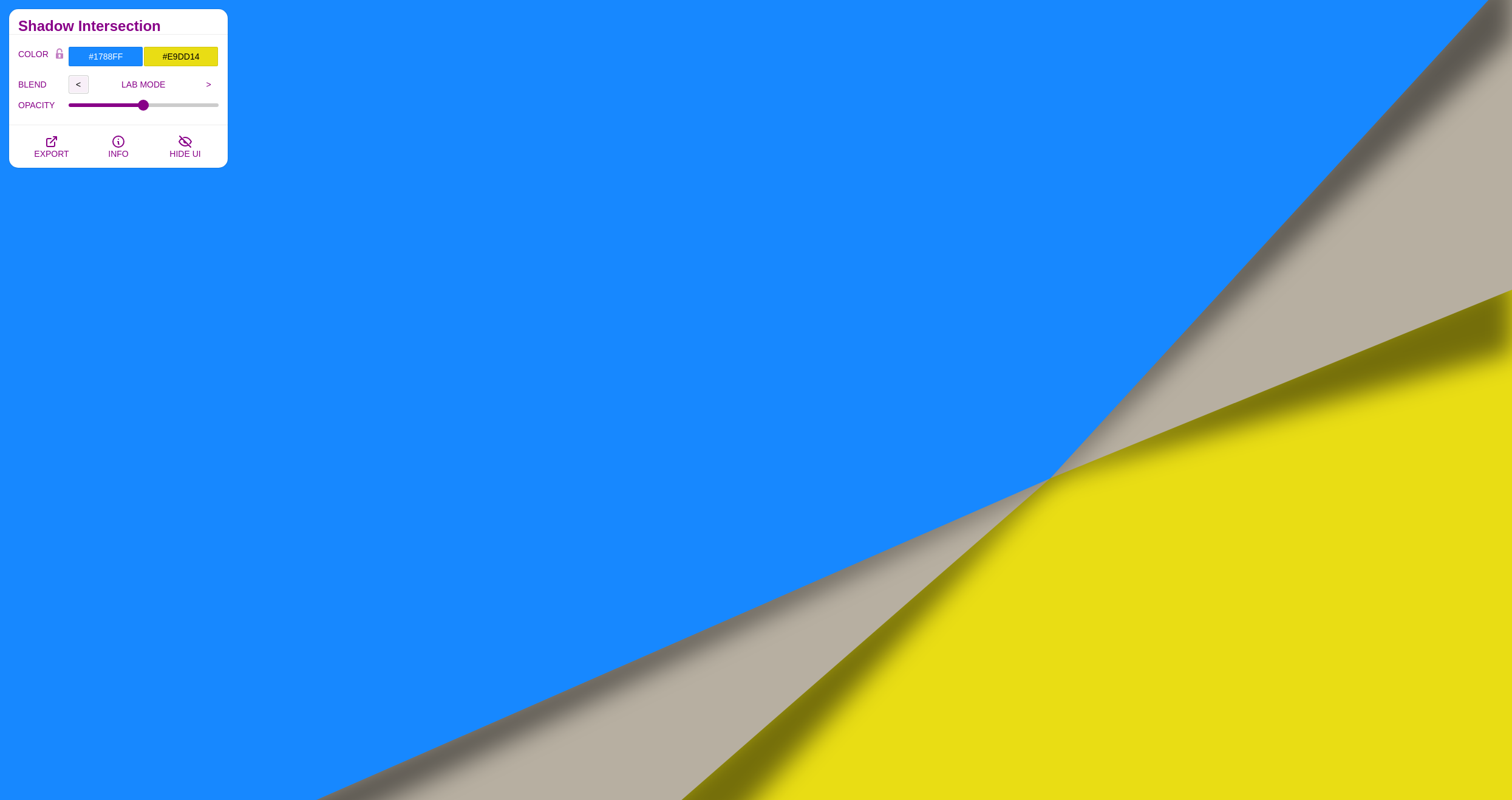
click at [80, 84] on input "<" at bounding box center [79, 84] width 20 height 18
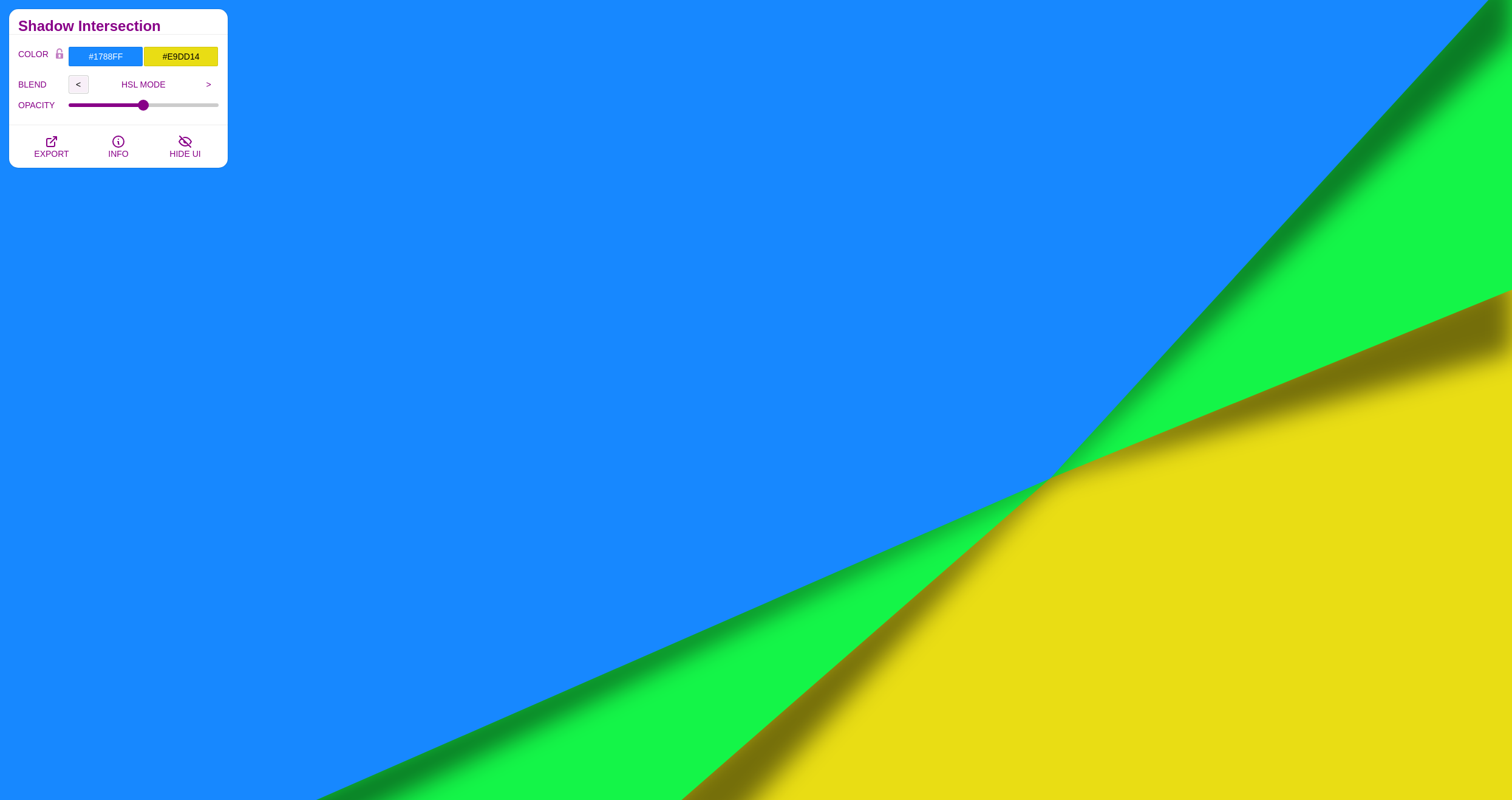
click at [80, 84] on input "<" at bounding box center [79, 84] width 20 height 18
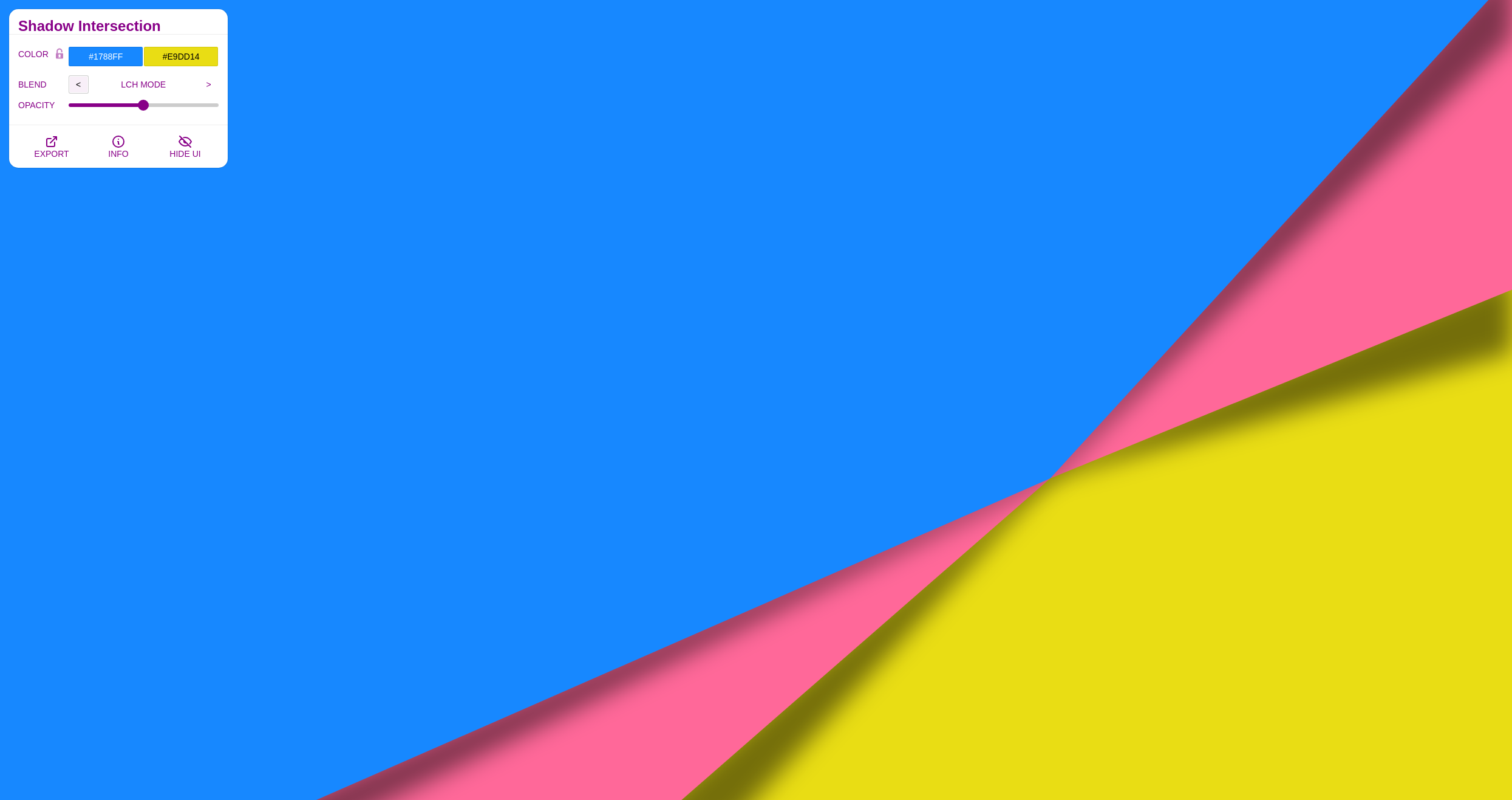
click at [80, 84] on input "<" at bounding box center [79, 84] width 20 height 18
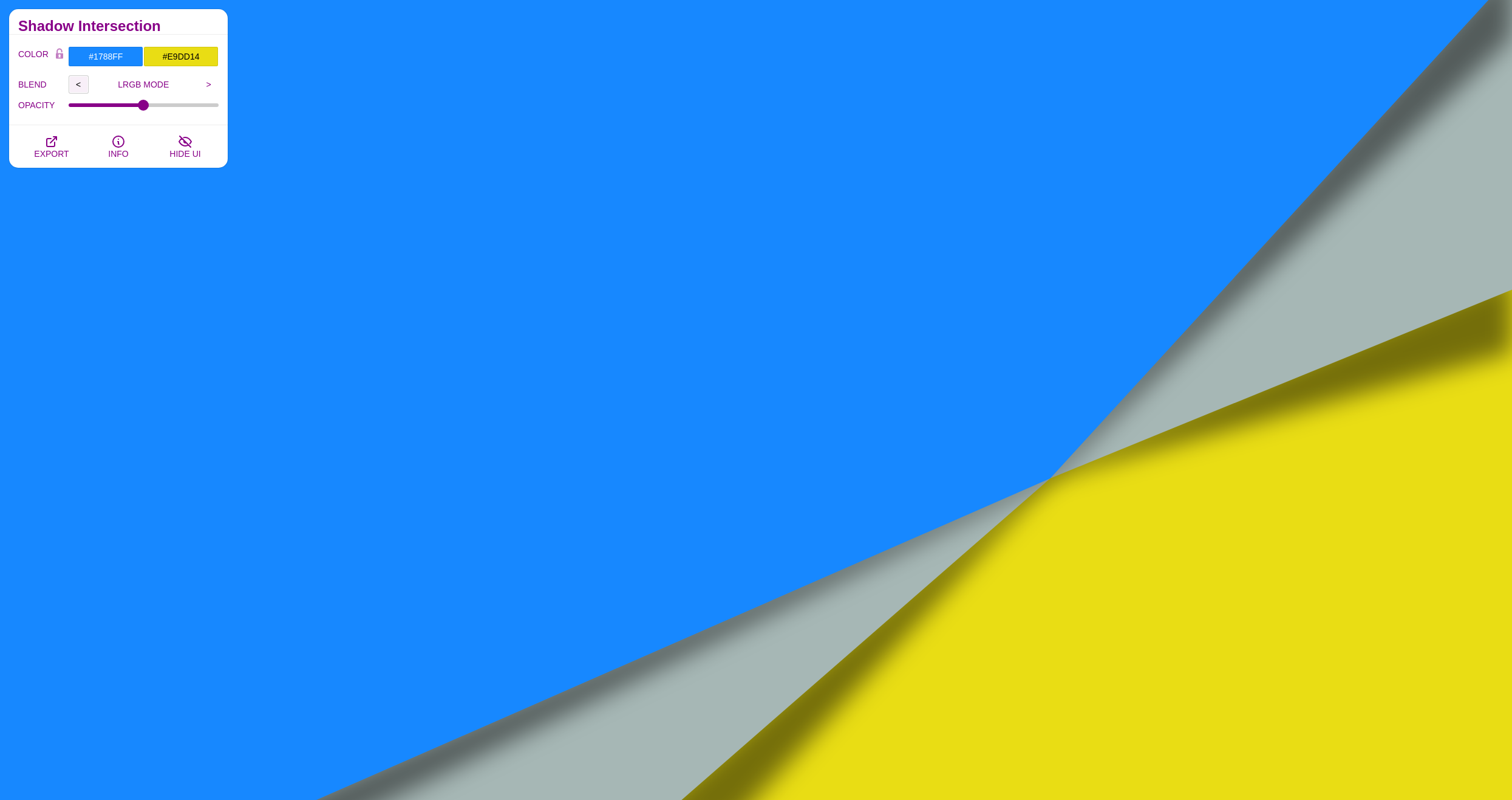
click at [80, 84] on input "<" at bounding box center [79, 84] width 20 height 18
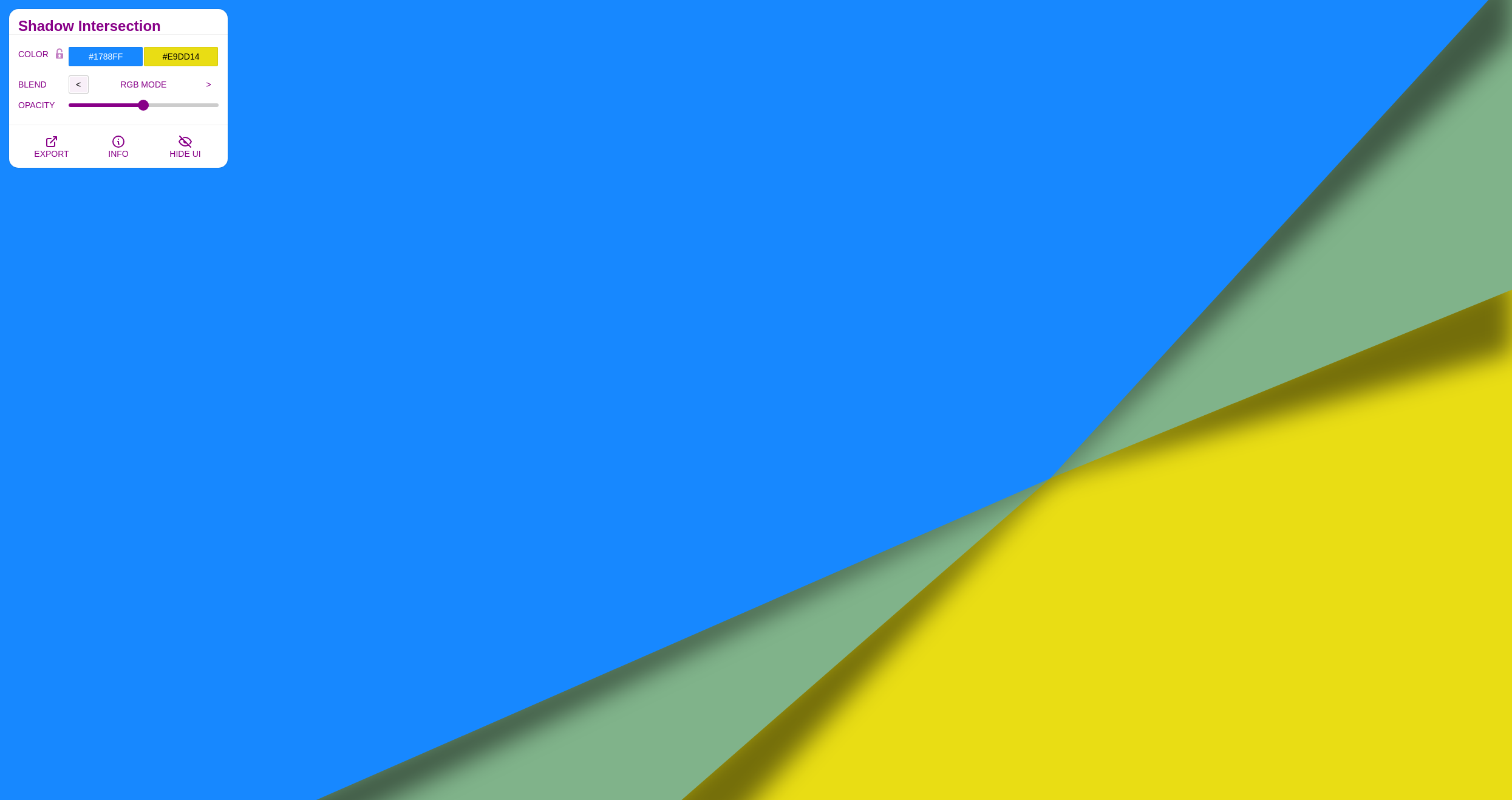
click at [80, 84] on input "<" at bounding box center [79, 84] width 20 height 18
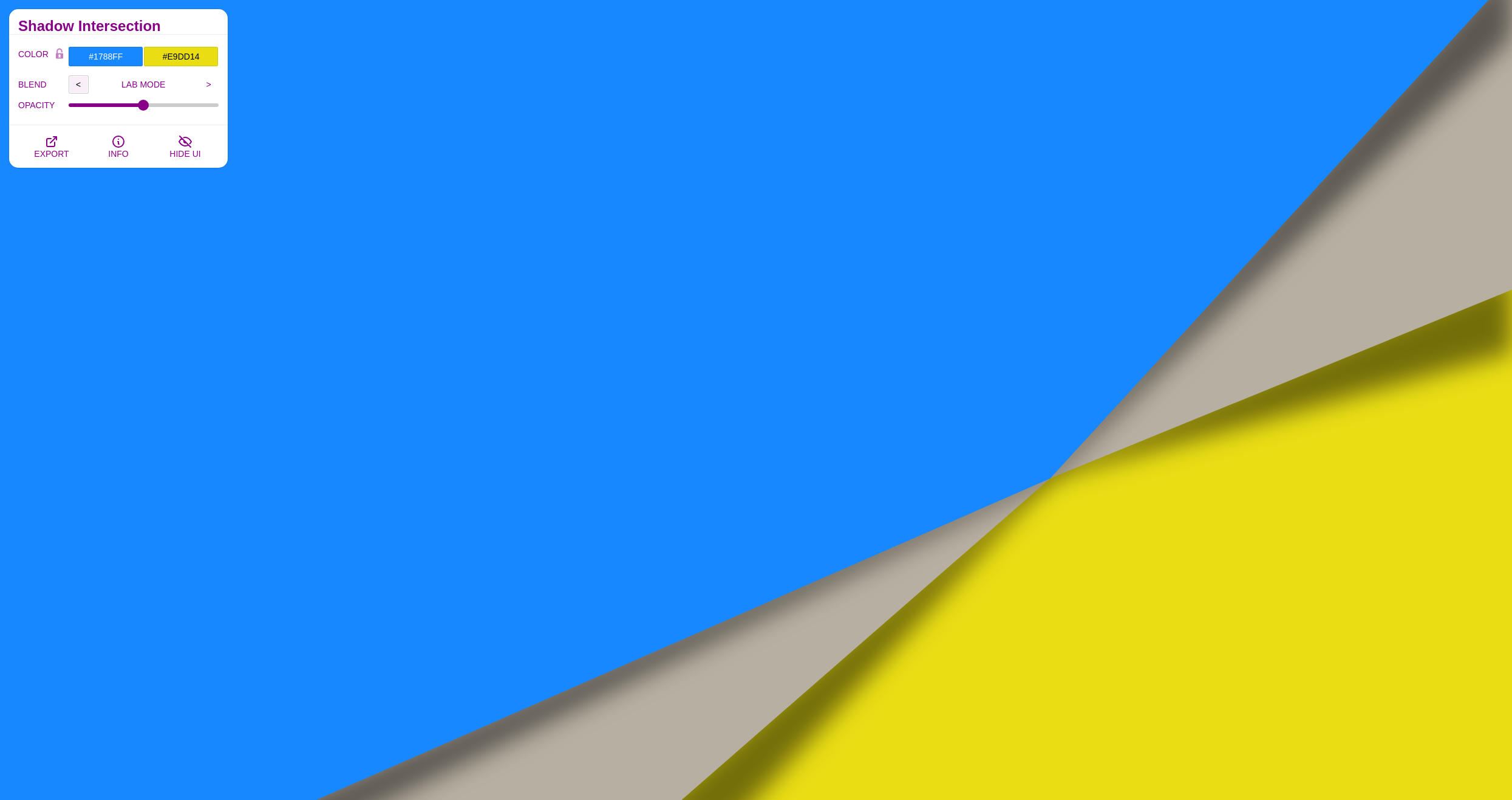
click at [80, 84] on input "<" at bounding box center [79, 84] width 20 height 18
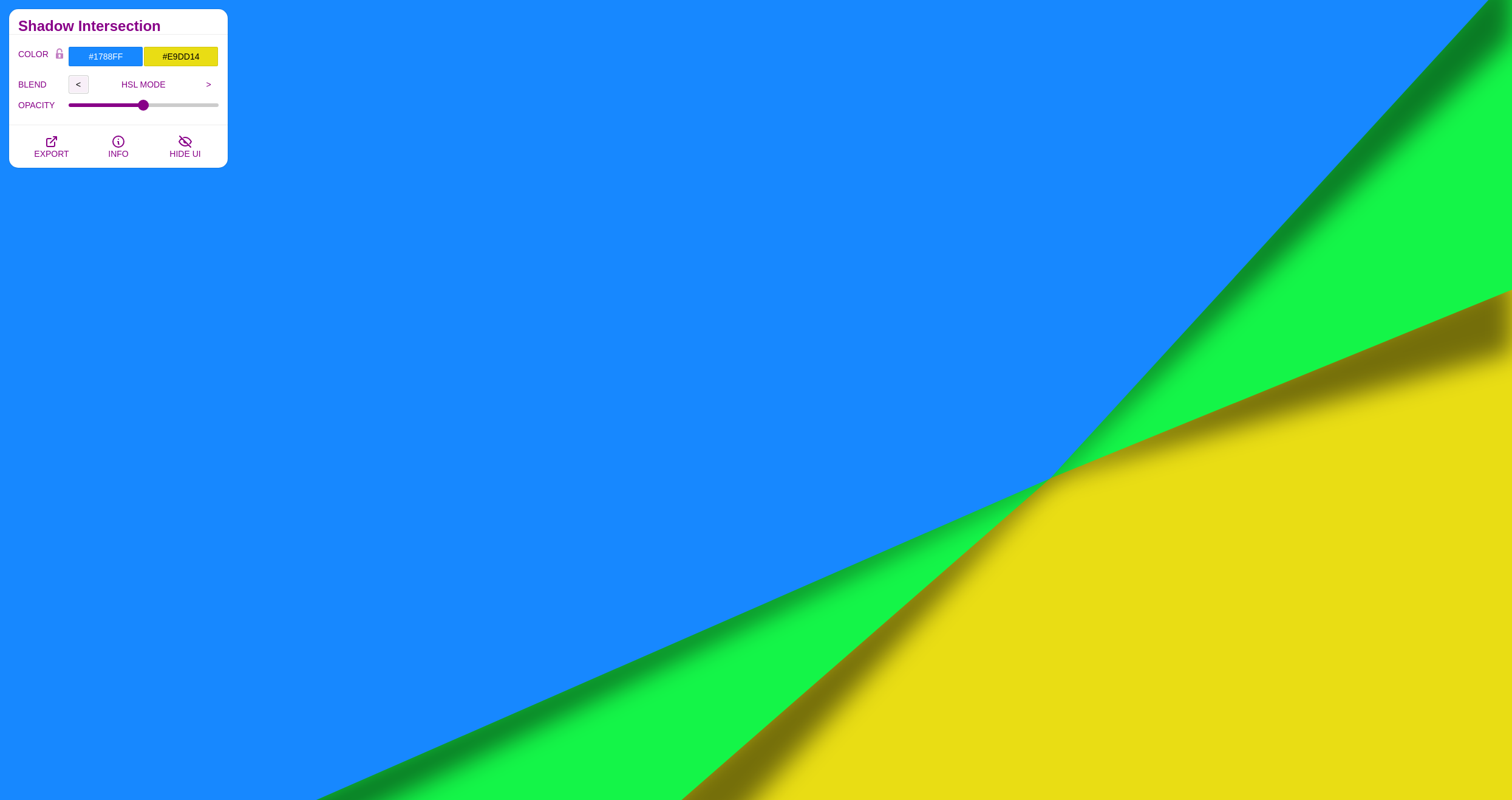
click at [80, 84] on input "<" at bounding box center [79, 84] width 20 height 18
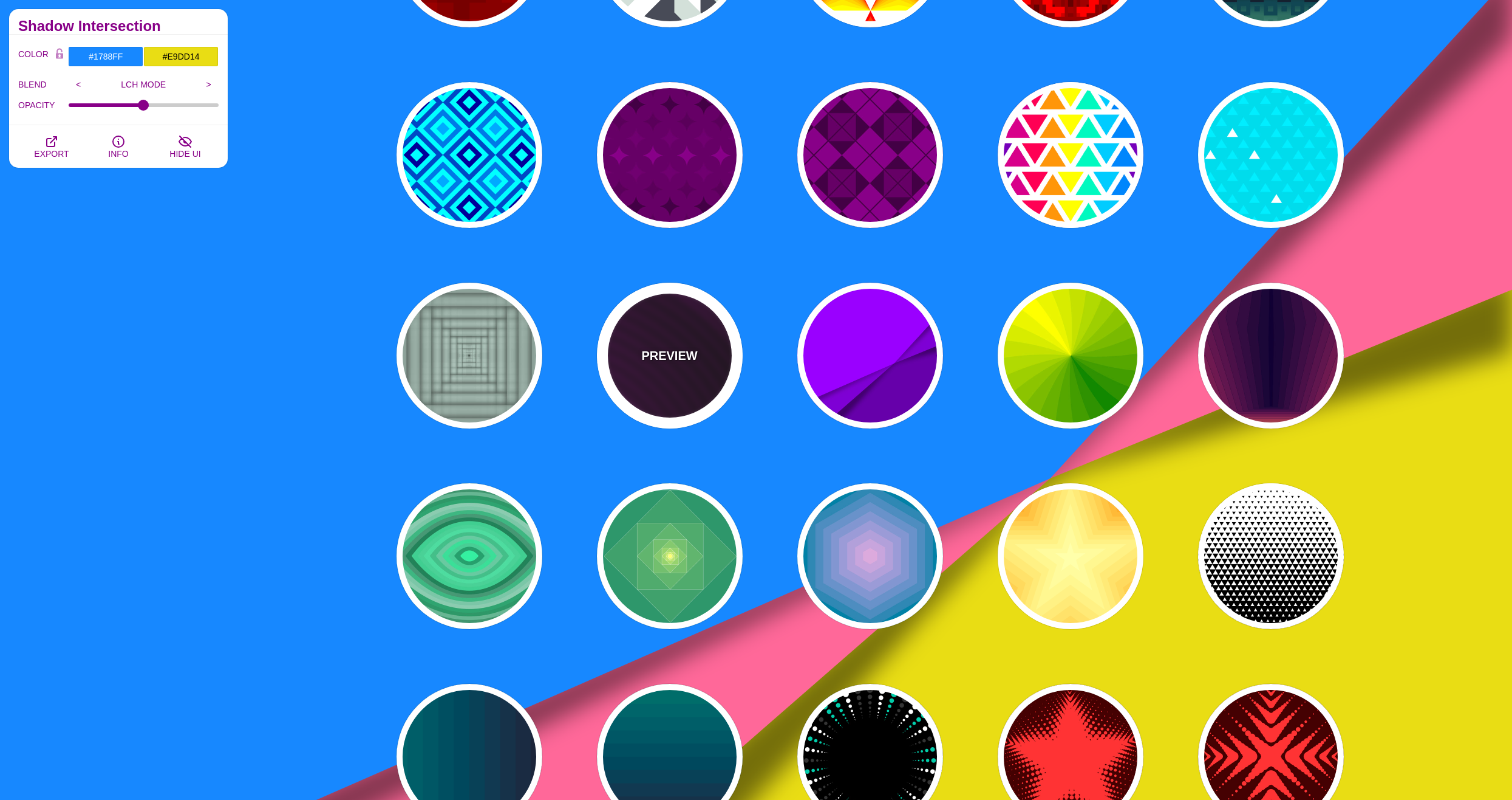
click at [638, 352] on div "PREVIEW" at bounding box center [669, 355] width 146 height 146
type input "#110011"
type input "#550055"
type input "#000000"
type input "#330033"
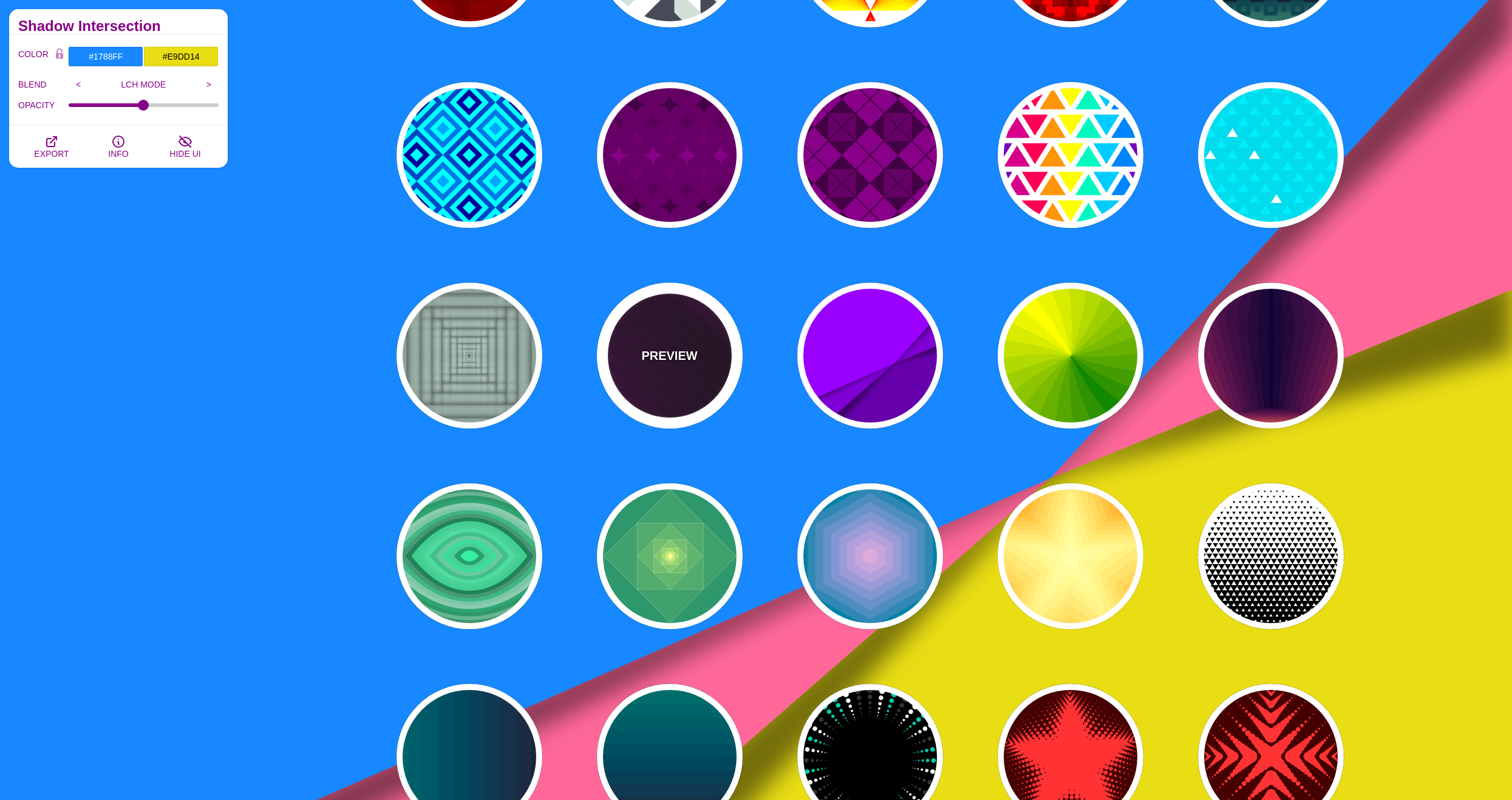
type input "0"
type input "4000"
type input "10"
type input "1"
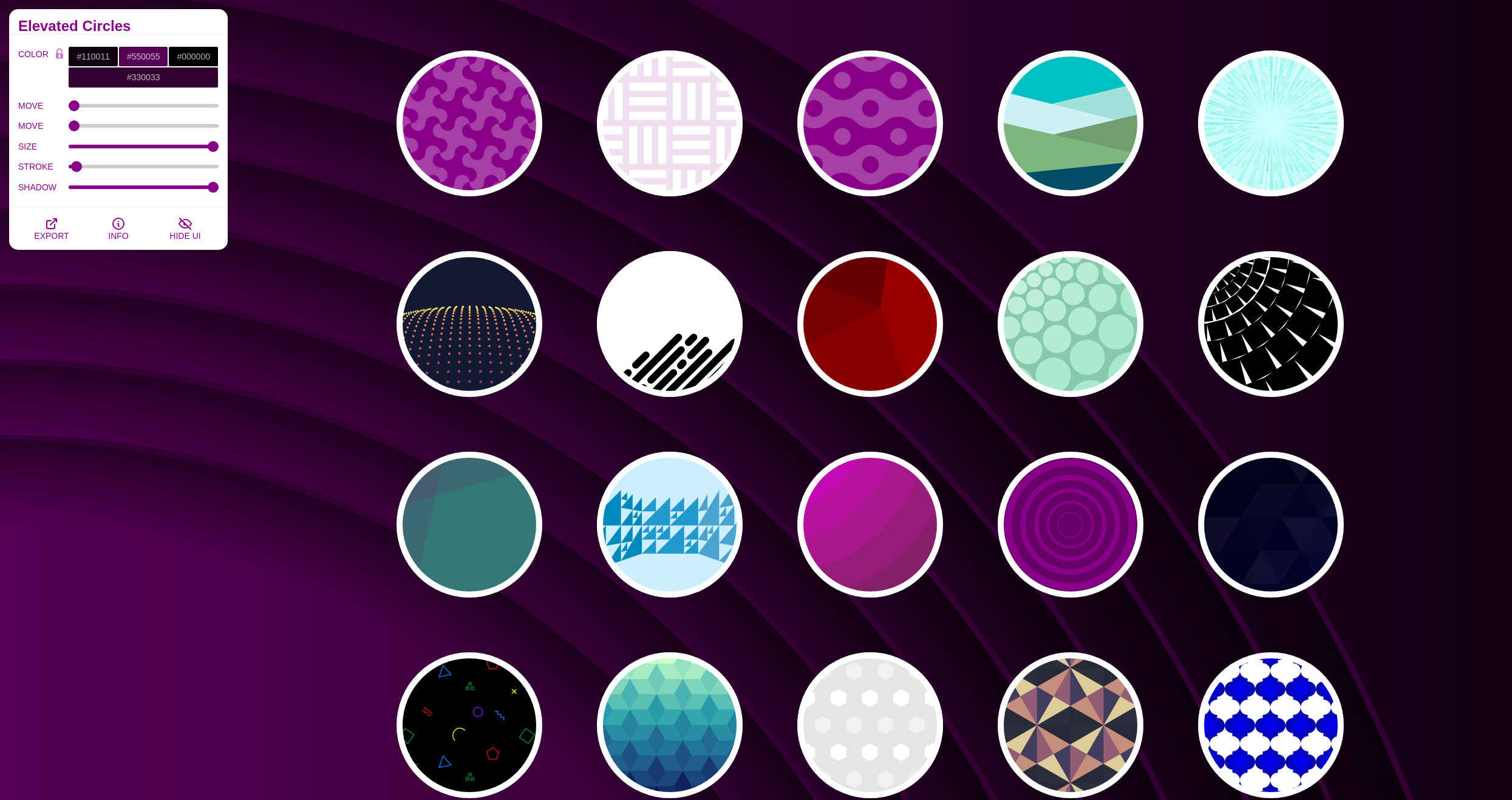
scroll to position [851, 0]
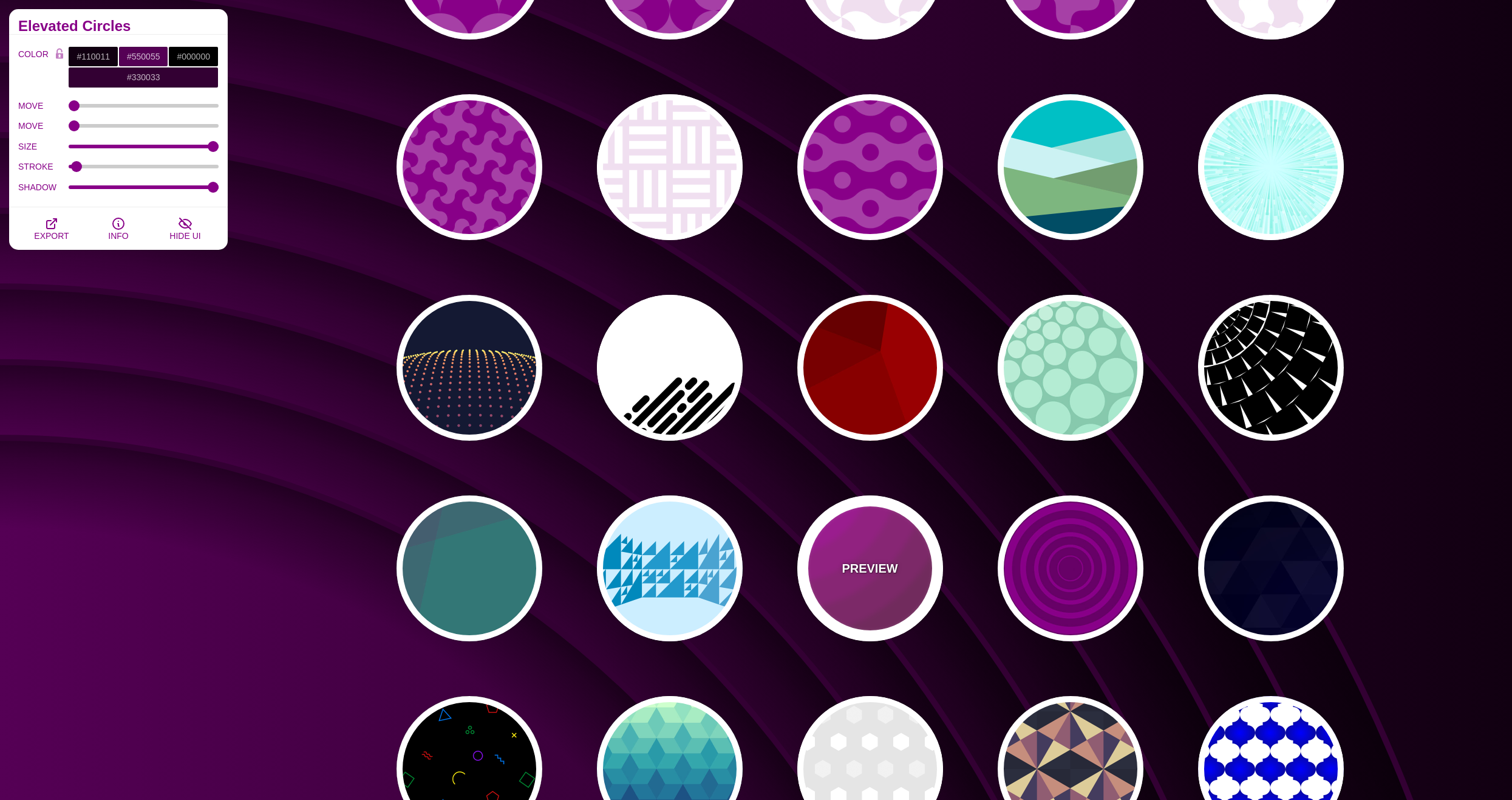
click at [839, 551] on div "PREVIEW" at bounding box center [869, 568] width 146 height 146
type input "#442233"
type input "#DD00DD"
type input "5"
type input "0.2"
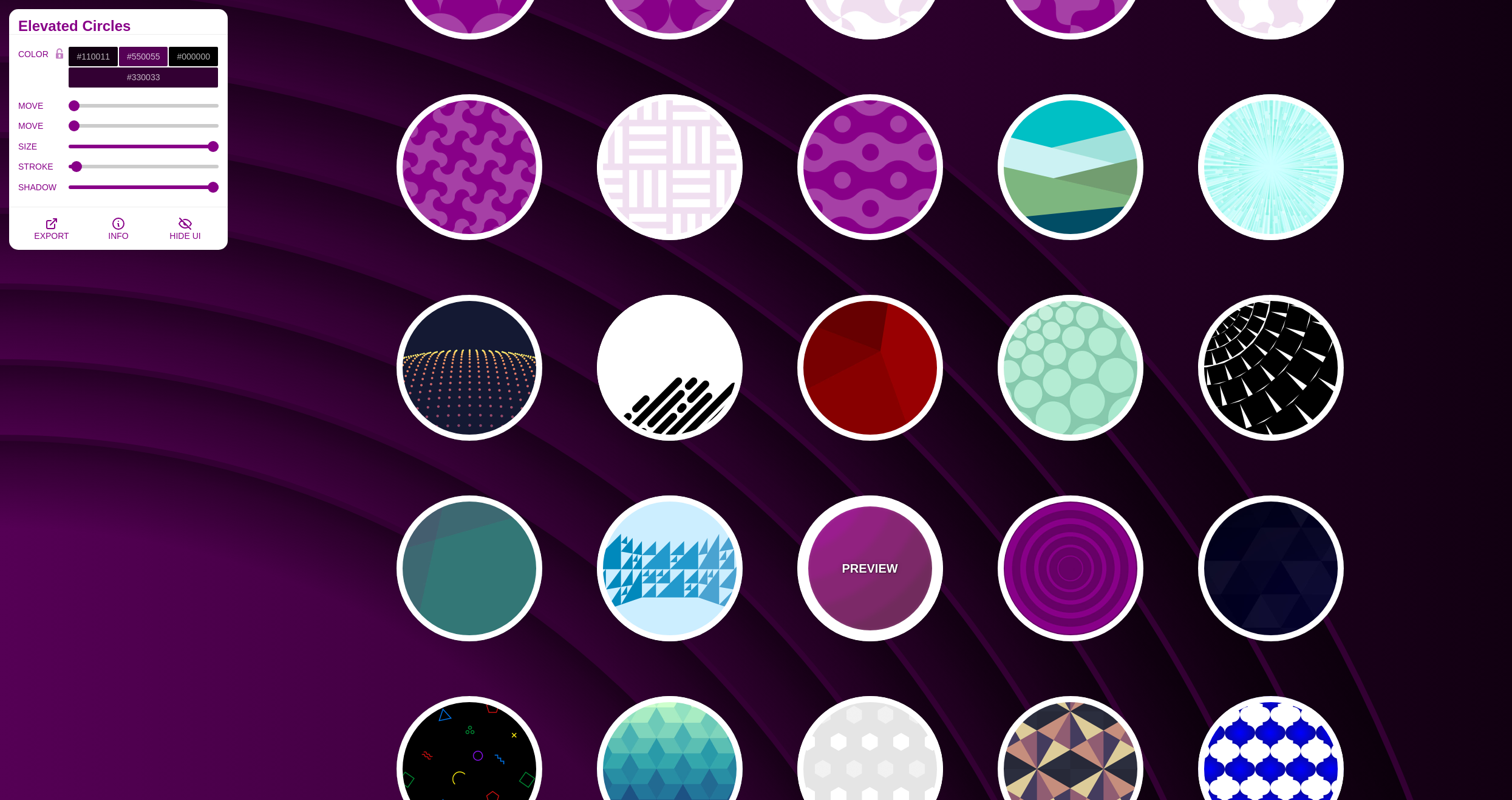
type input "0"
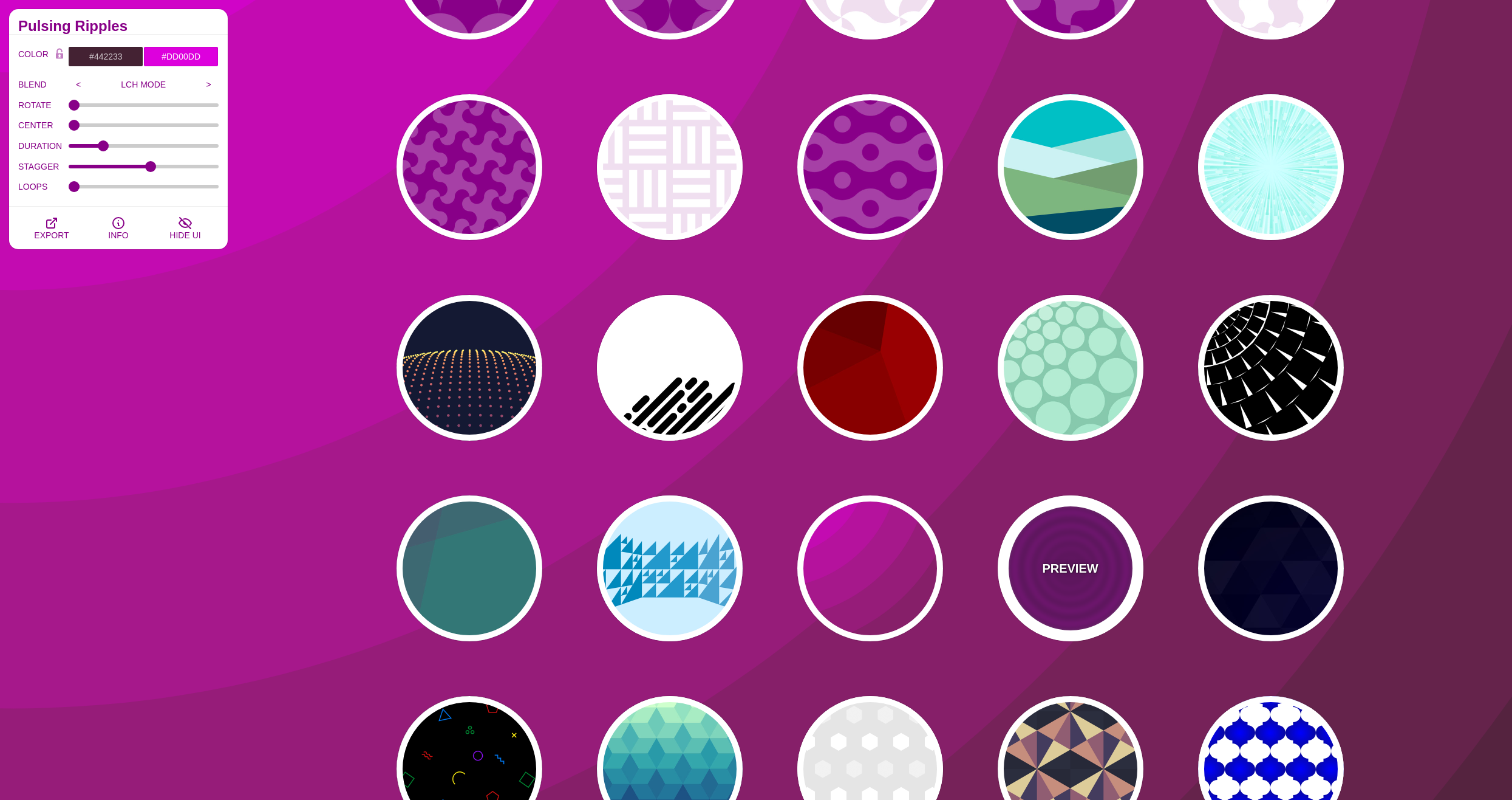
click at [1072, 574] on p "PREVIEW" at bounding box center [1070, 568] width 56 height 18
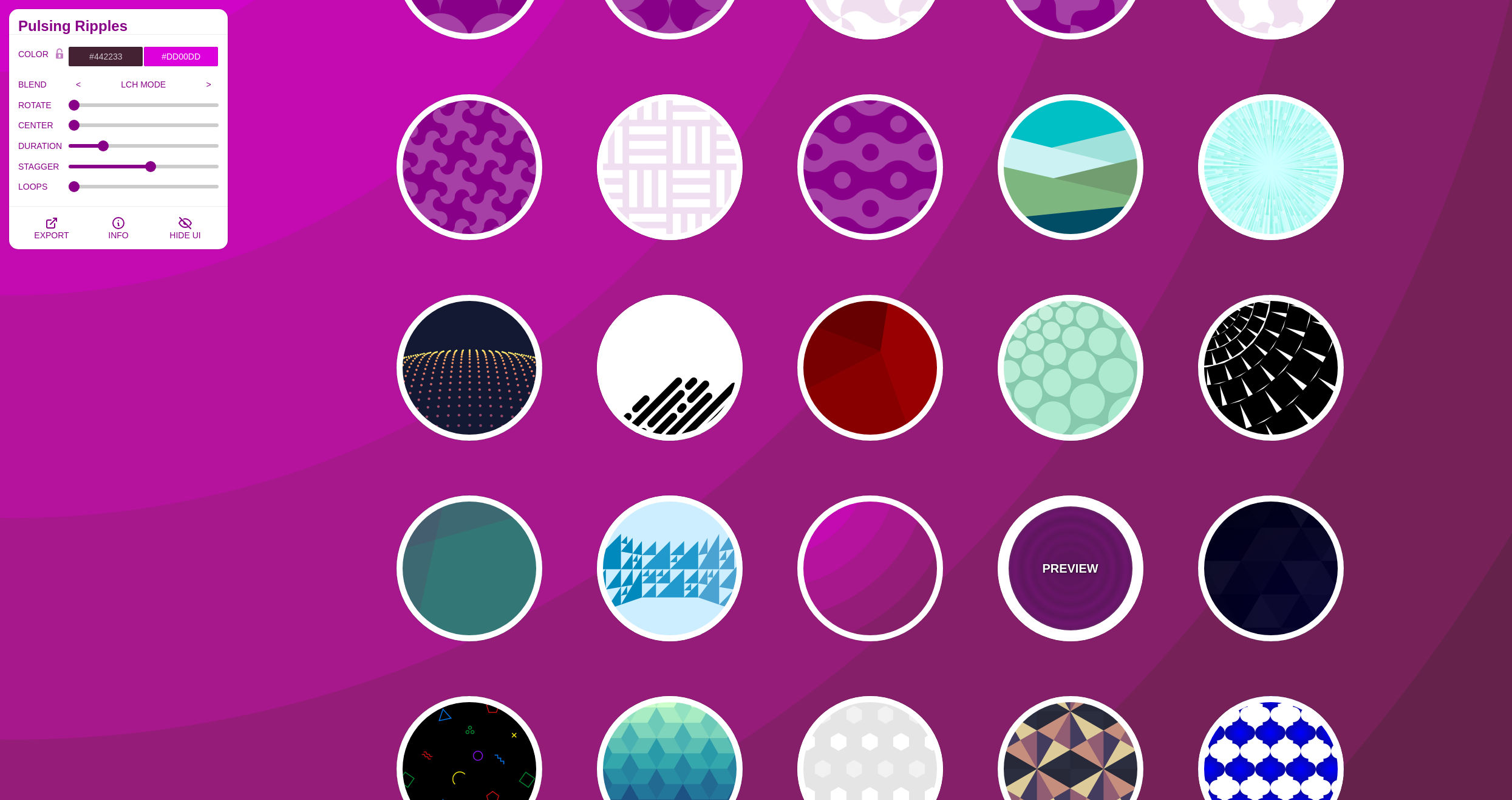
type input "#880088"
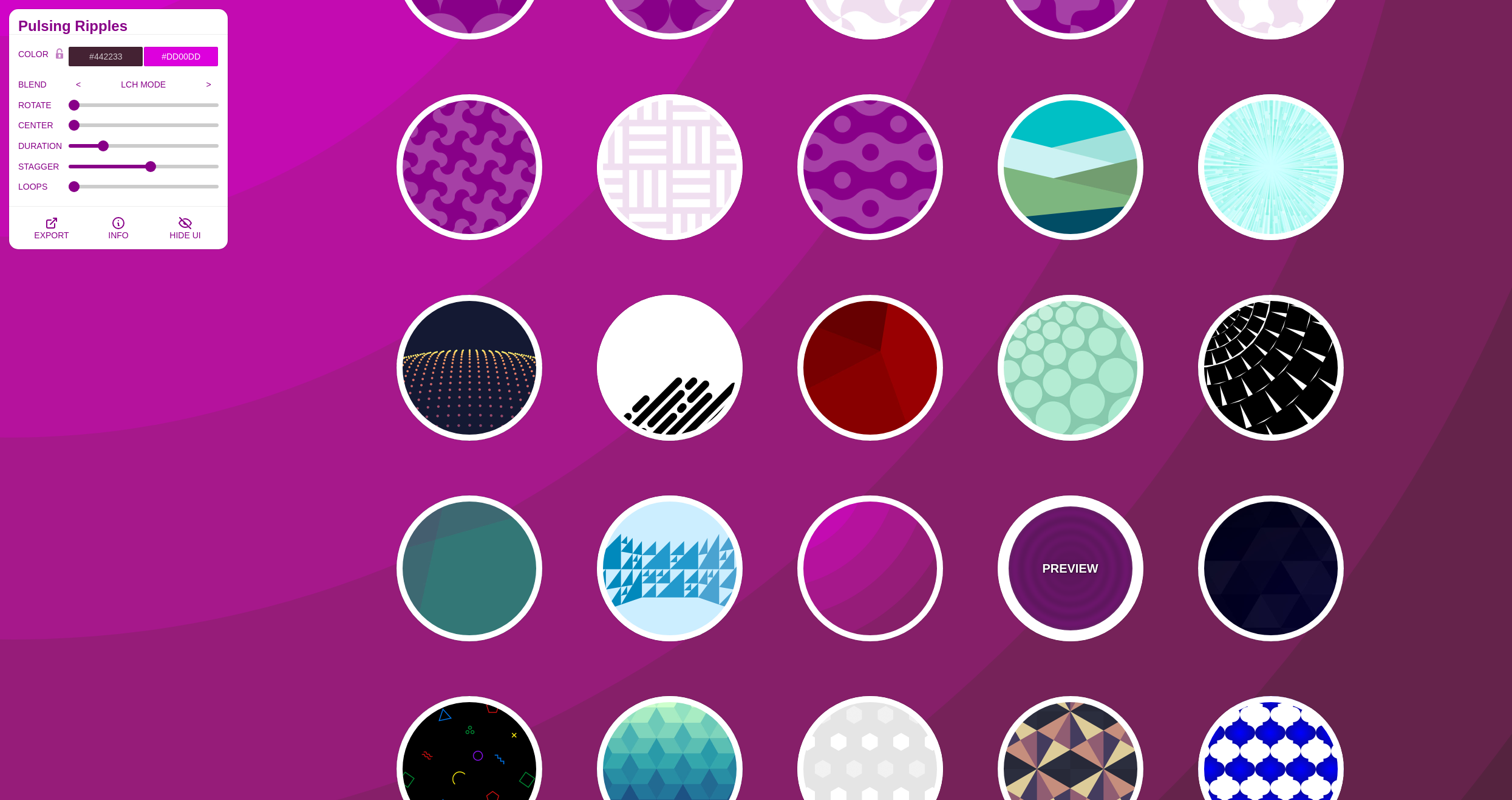
type input "#660066"
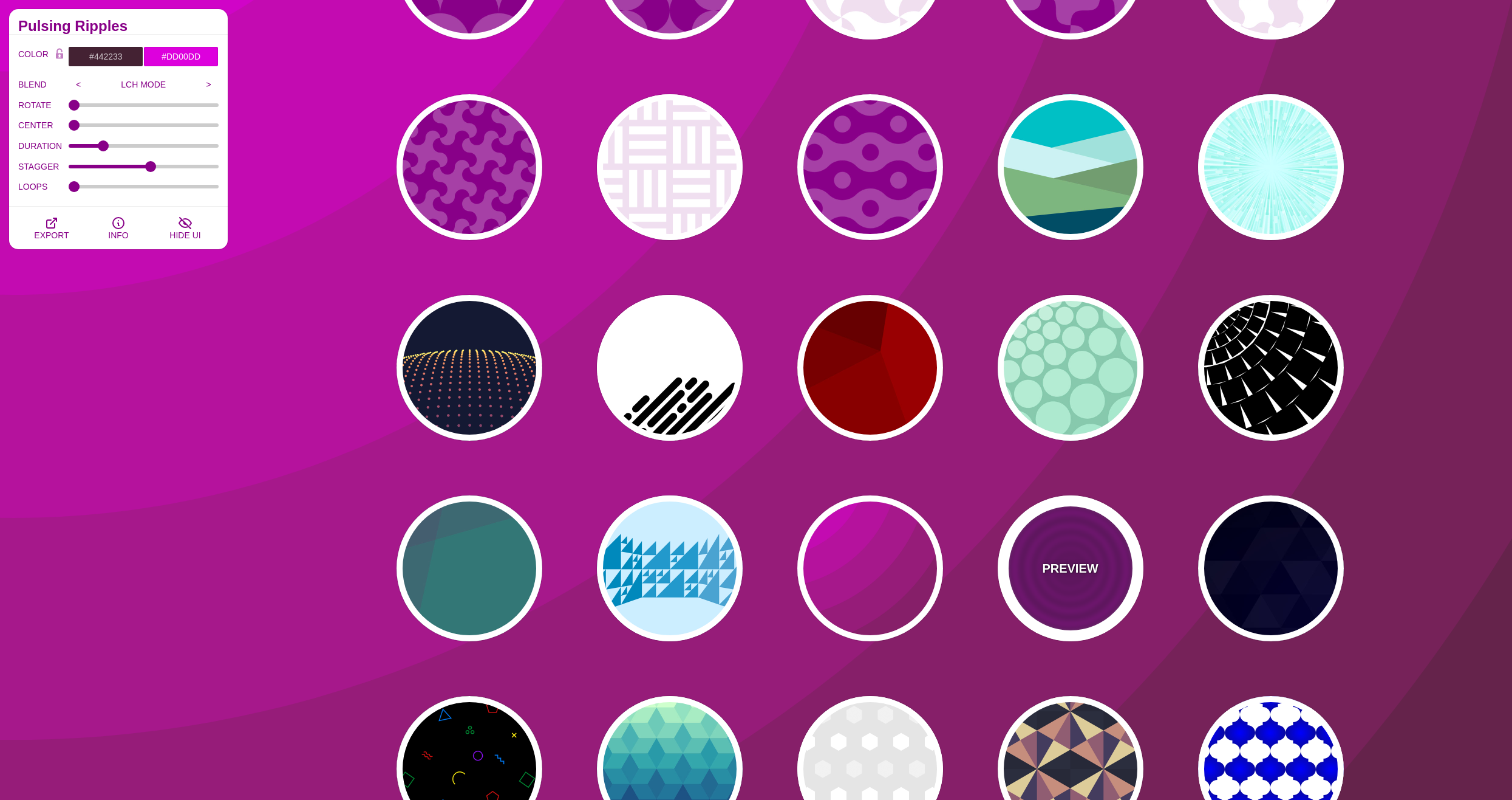
type input "15"
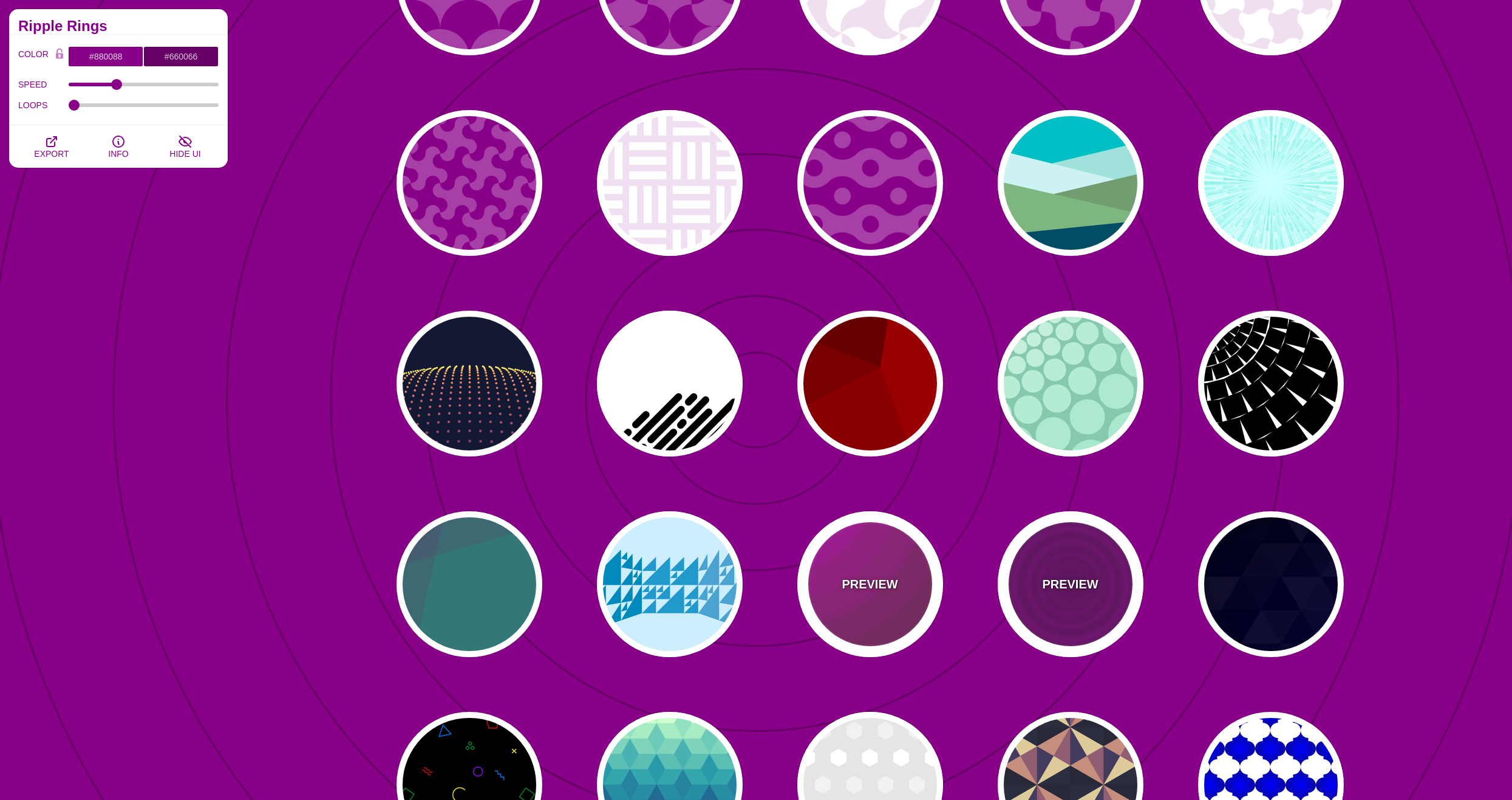
scroll to position [790, 0]
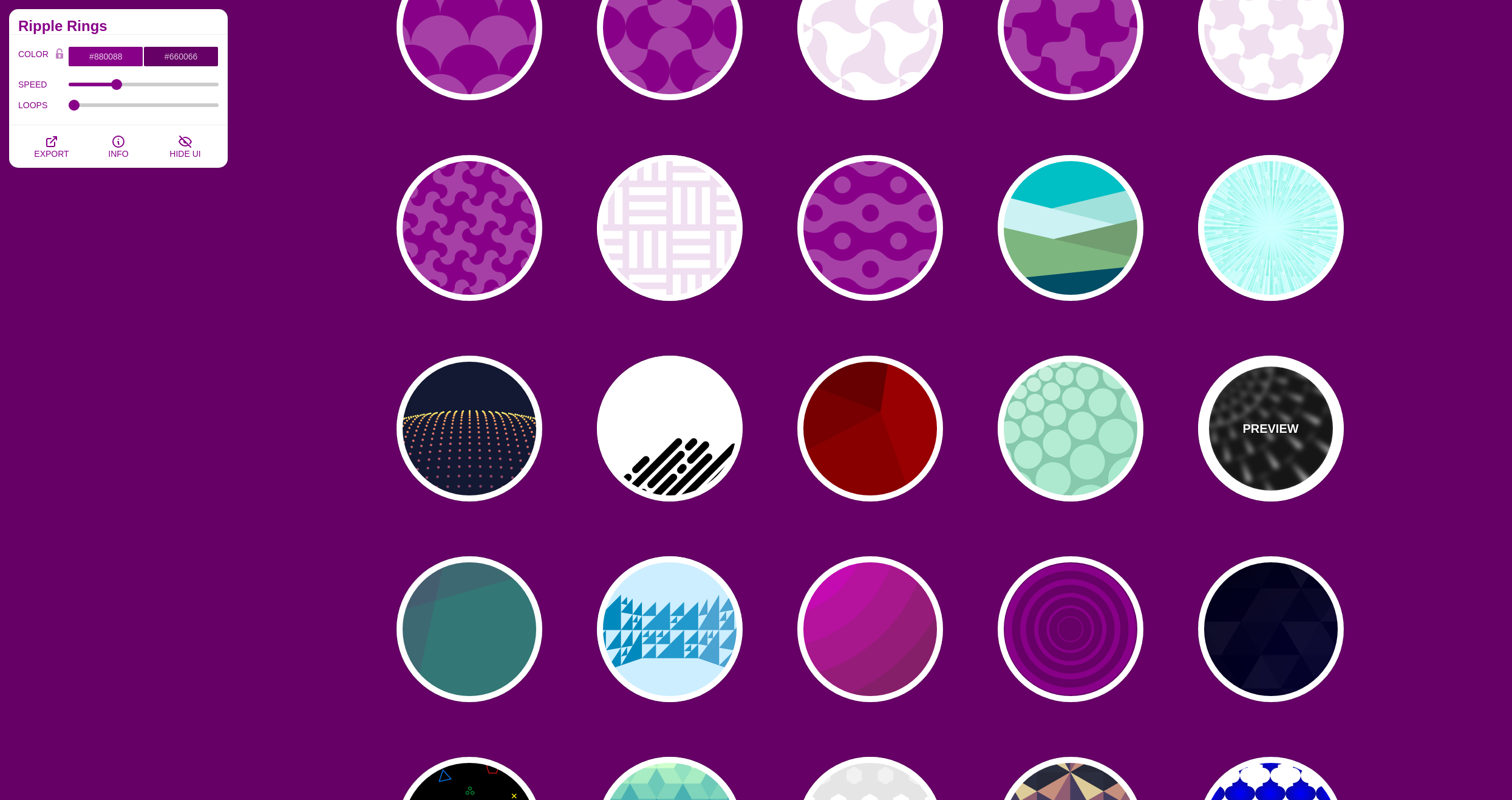
click at [1239, 419] on div "PREVIEW" at bounding box center [1271, 428] width 146 height 146
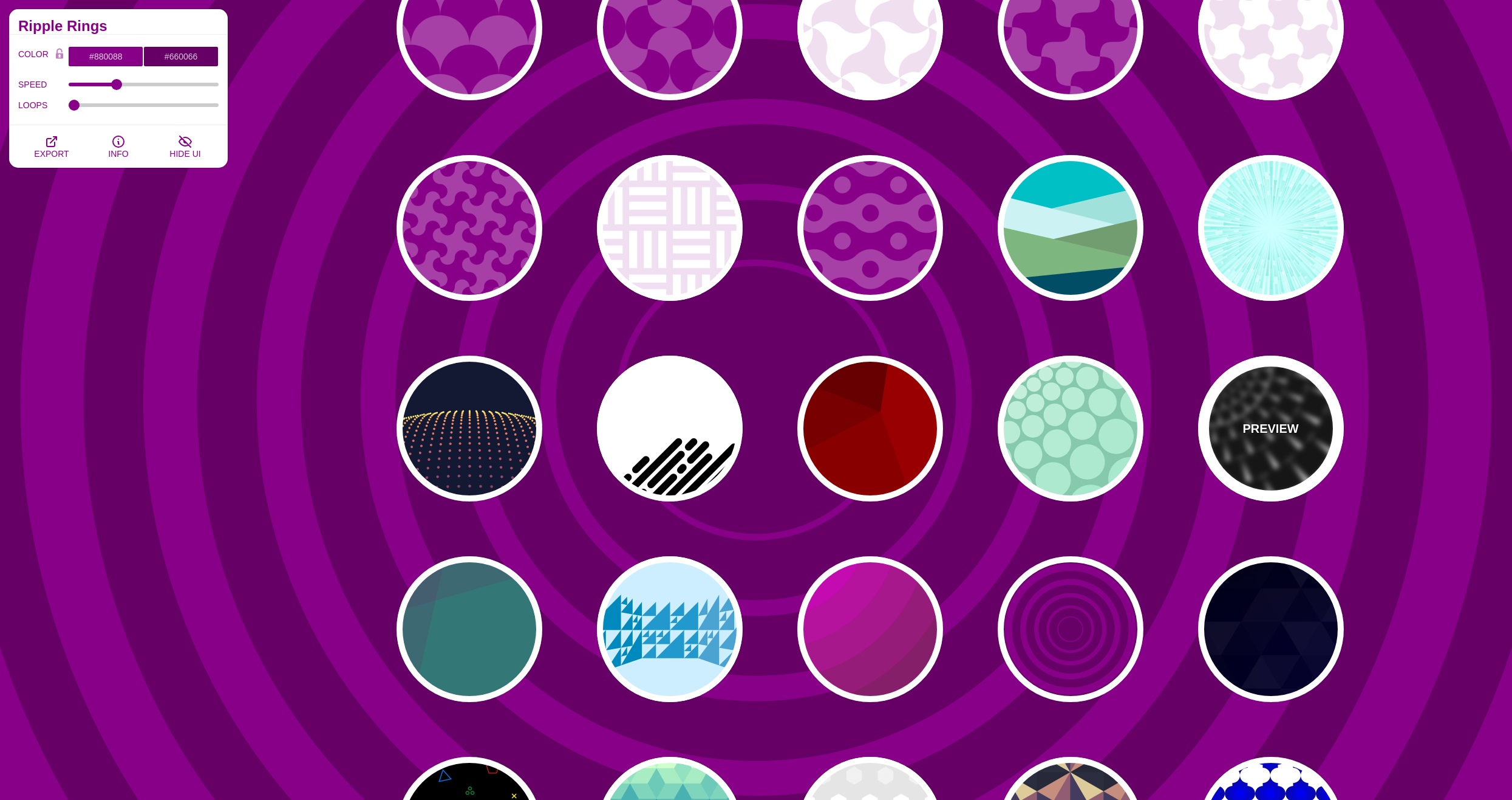
type input "#FFFFFF"
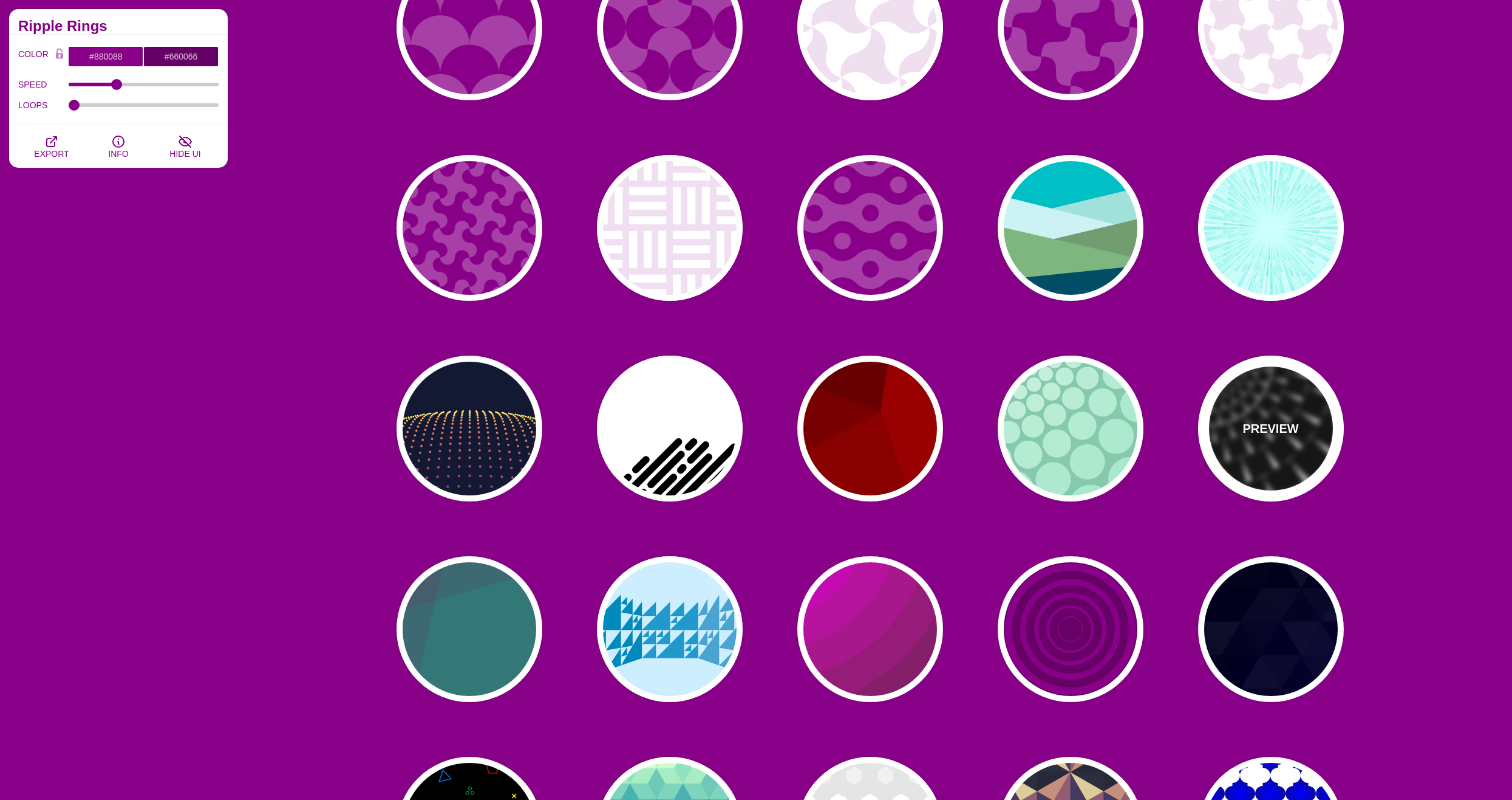
type input "#000000"
type input "0"
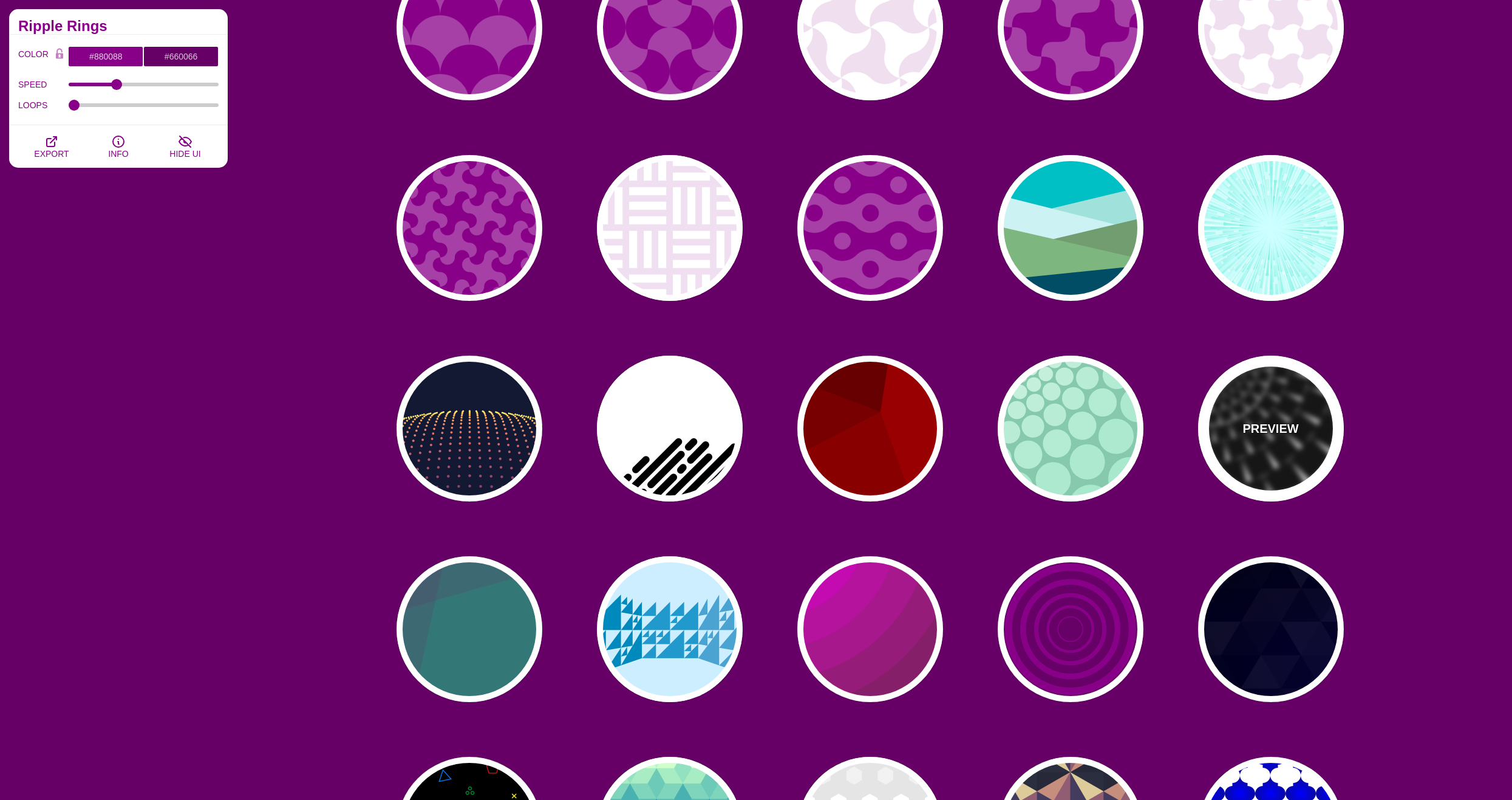
type input "100"
type input "1"
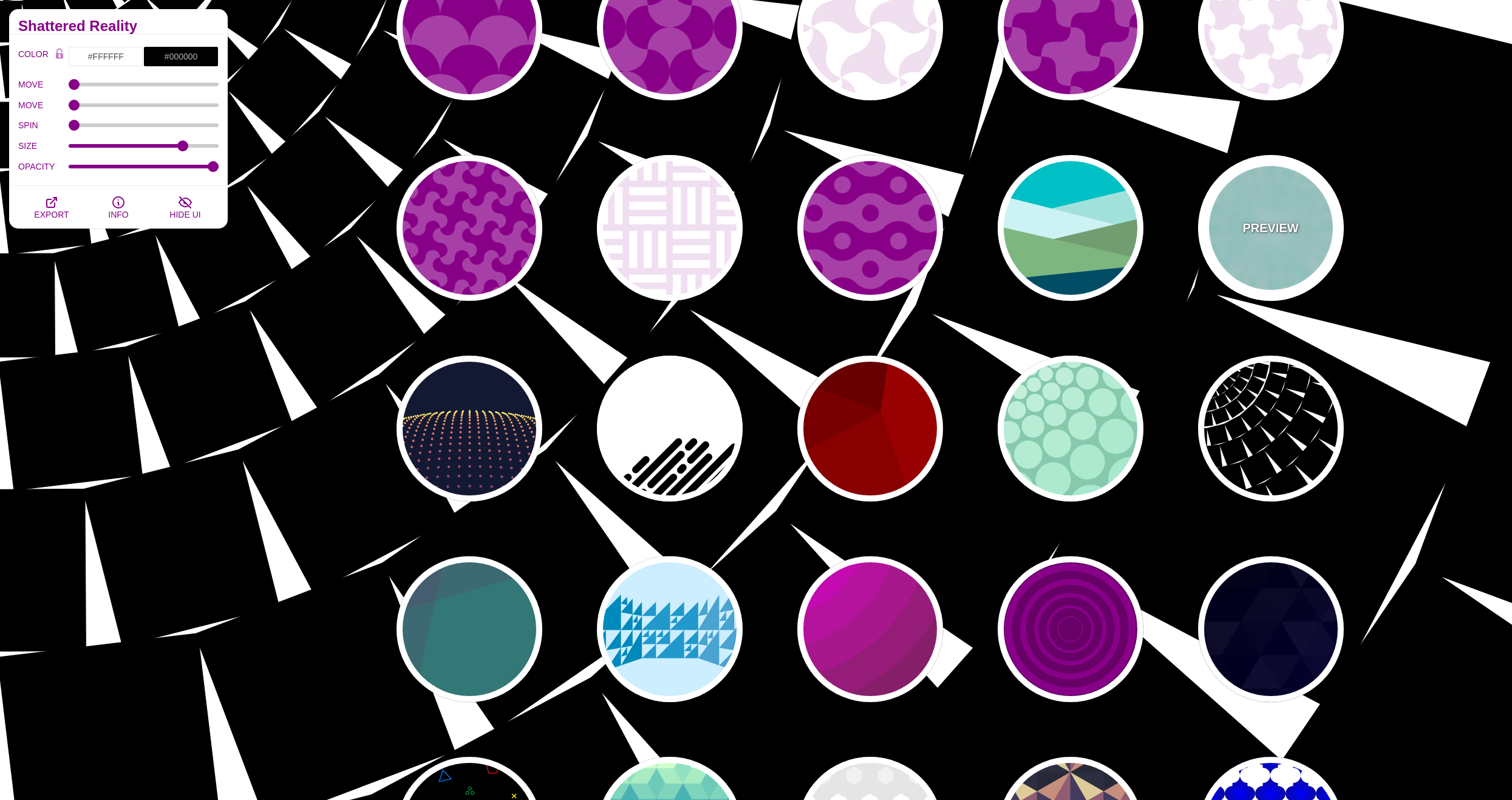
click at [1264, 248] on div "PREVIEW" at bounding box center [1271, 227] width 146 height 146
type input "#CCFFFF"
type input "#77EEDD"
type input "#FFFFFF"
type input "0.5"
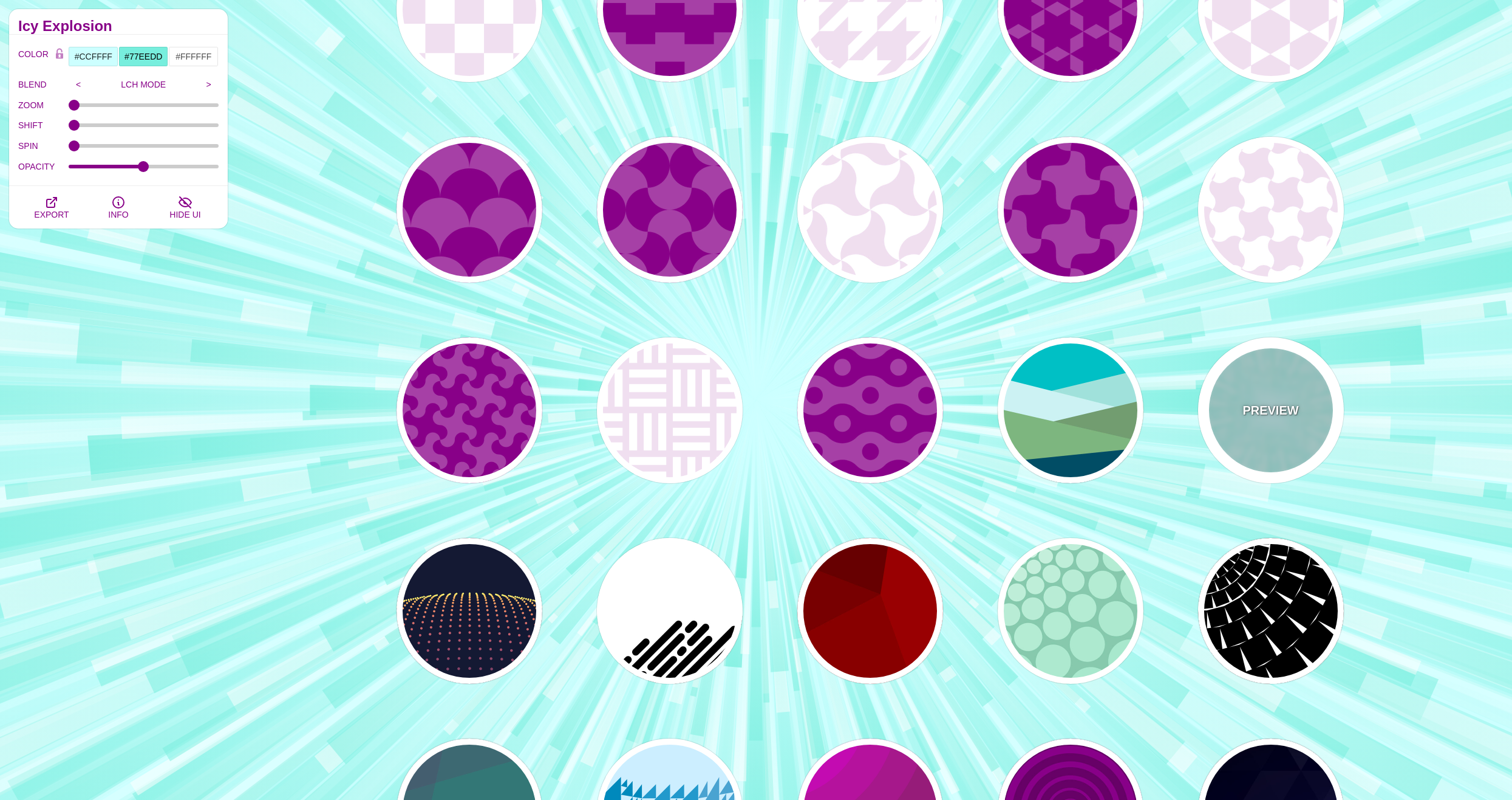
scroll to position [547, 0]
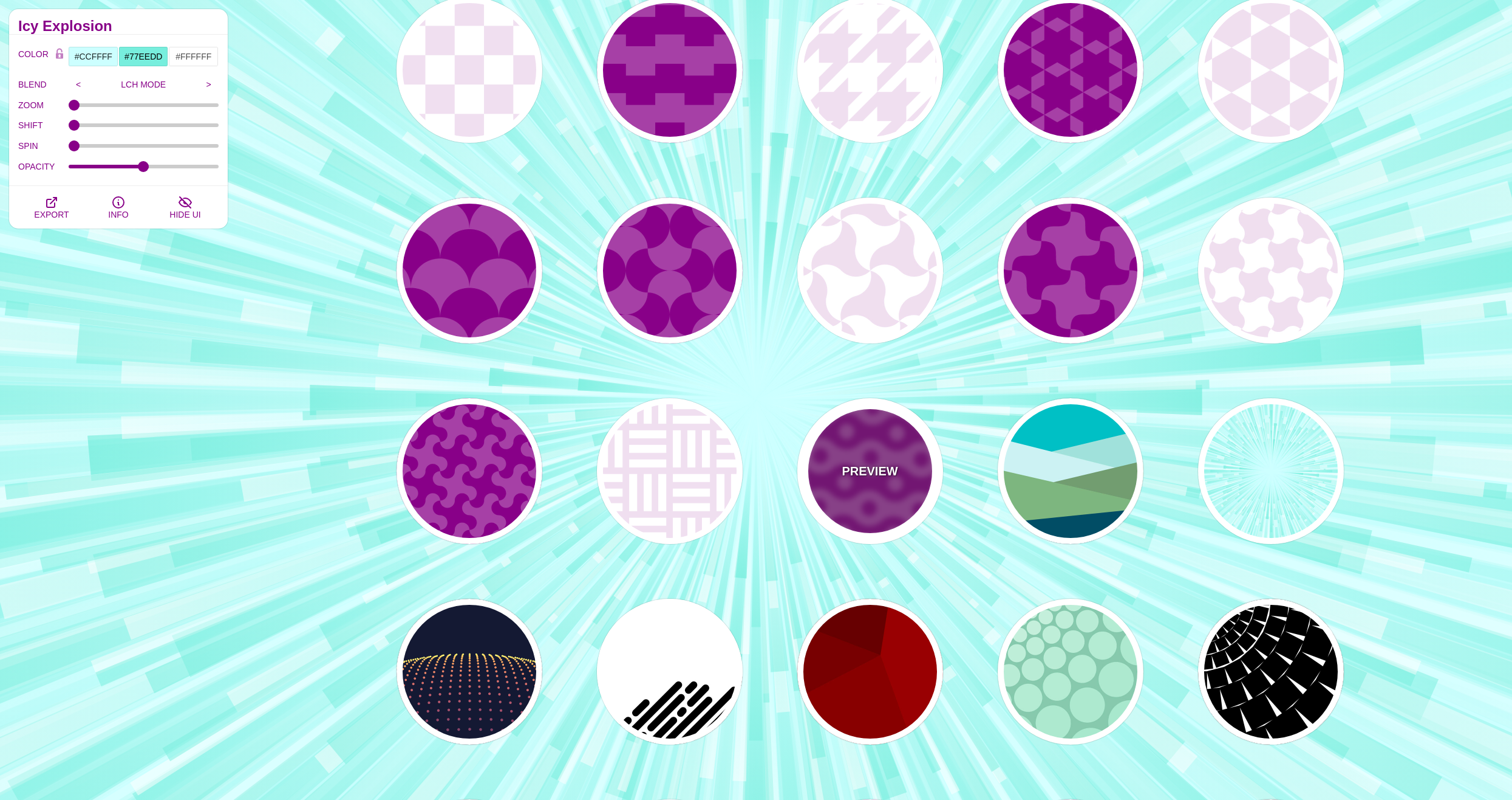
click at [871, 469] on p "PREVIEW" at bounding box center [869, 471] width 56 height 18
type input "#A640A6"
type input "#880088"
type input "1"
type input "30"
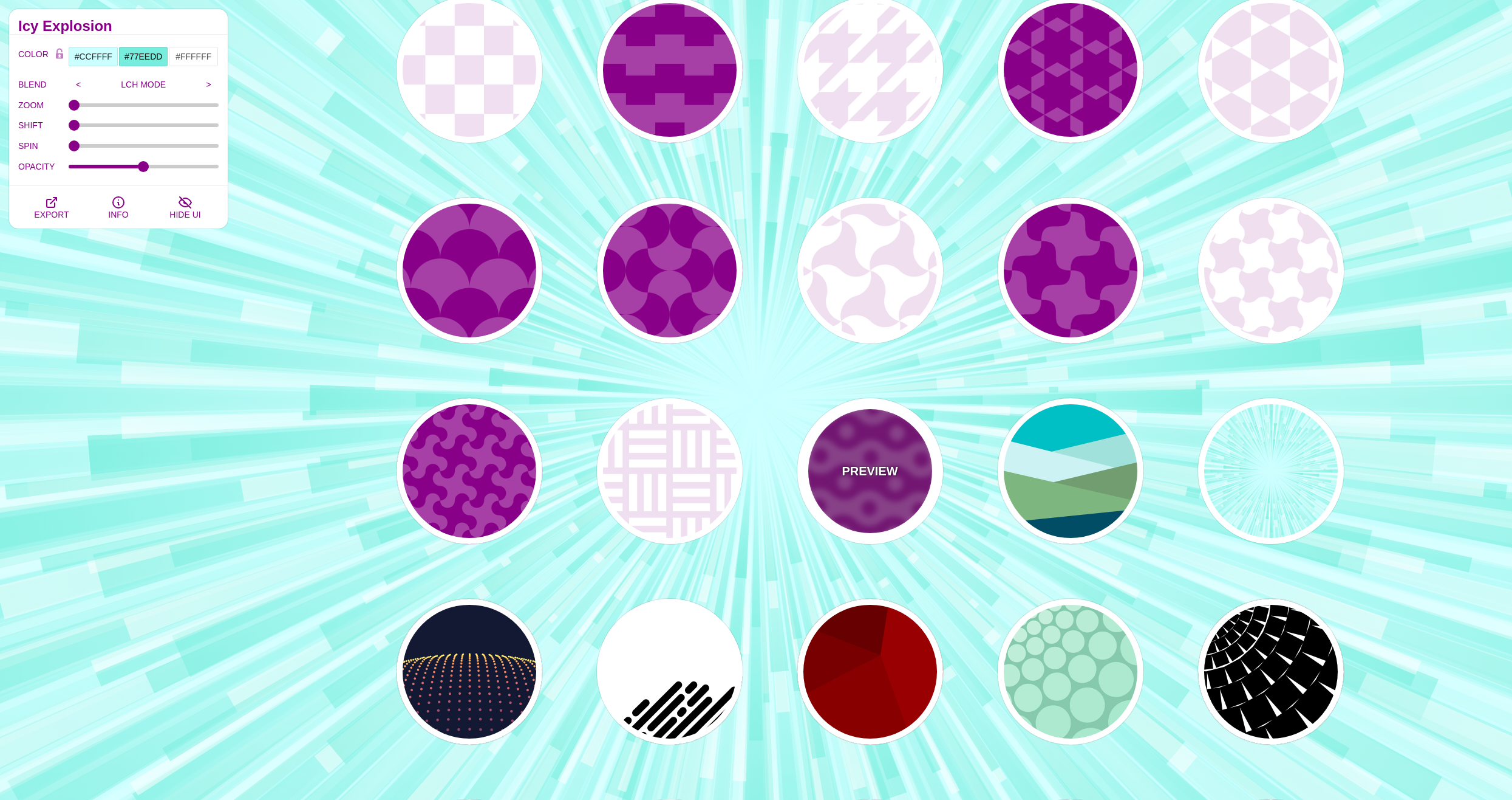
type input "1"
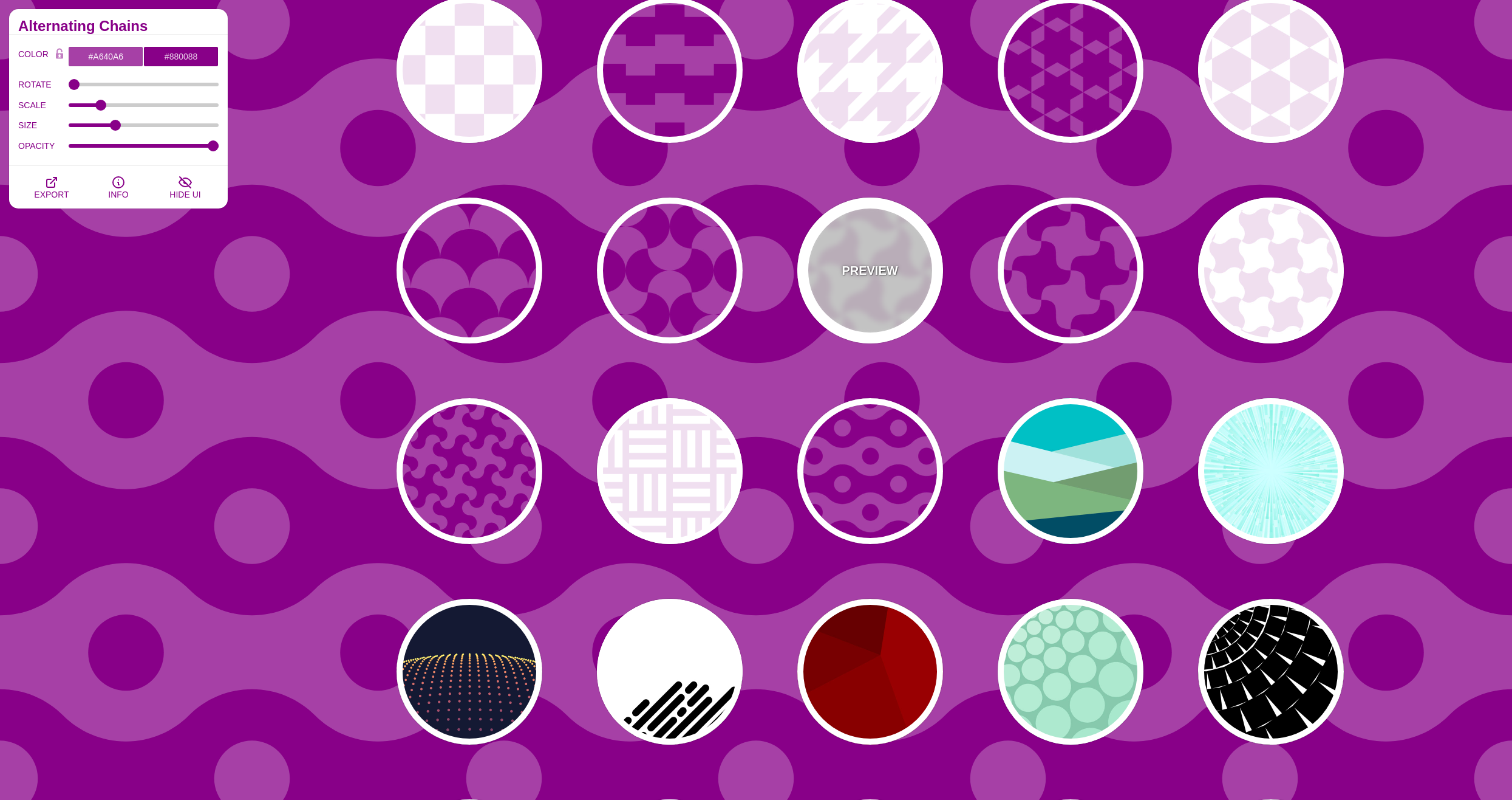
click at [861, 308] on div "PREVIEW" at bounding box center [869, 270] width 146 height 146
type input "#F0DFF0"
type input "#FFFFFF"
type input "0.2"
type input "1"
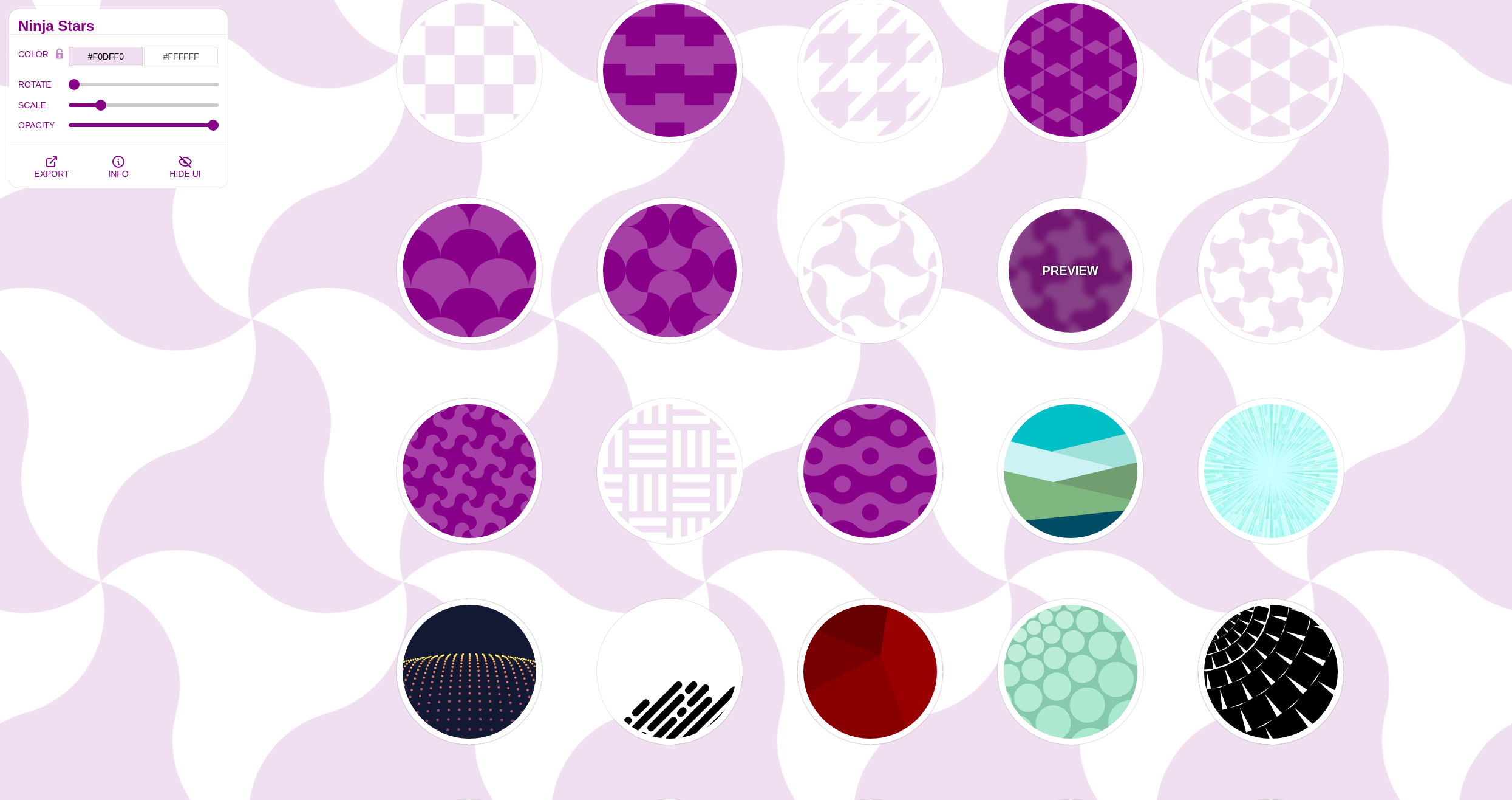
click at [1070, 305] on div "PREVIEW" at bounding box center [1071, 270] width 146 height 146
type input "#A640A6"
type input "#880088"
type input "0"
type input "0.2"
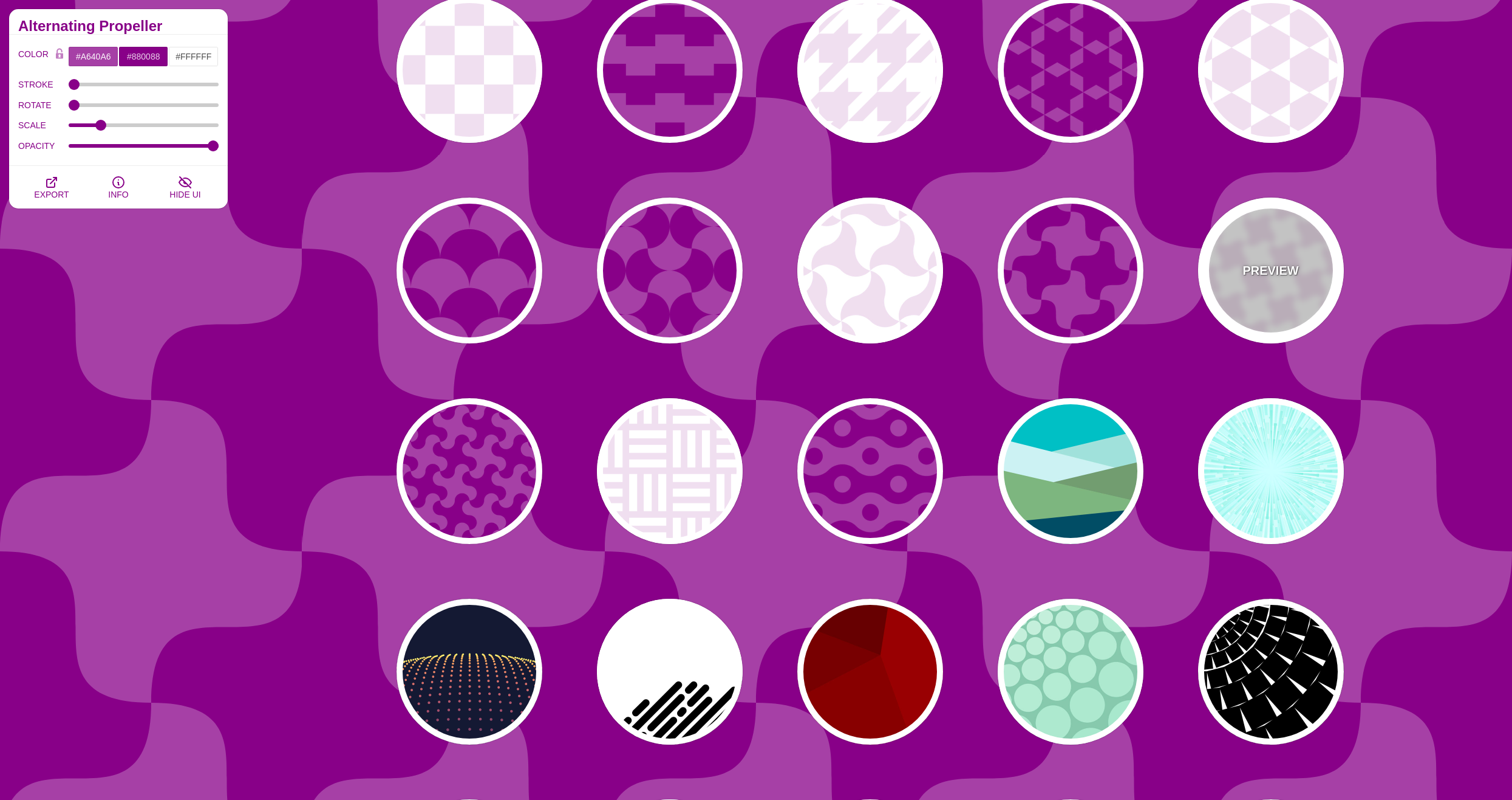
click at [1215, 300] on div "PREVIEW" at bounding box center [1271, 270] width 146 height 146
type input "#FFFFFF"
type input "#F0DFF0"
type input "#880088"
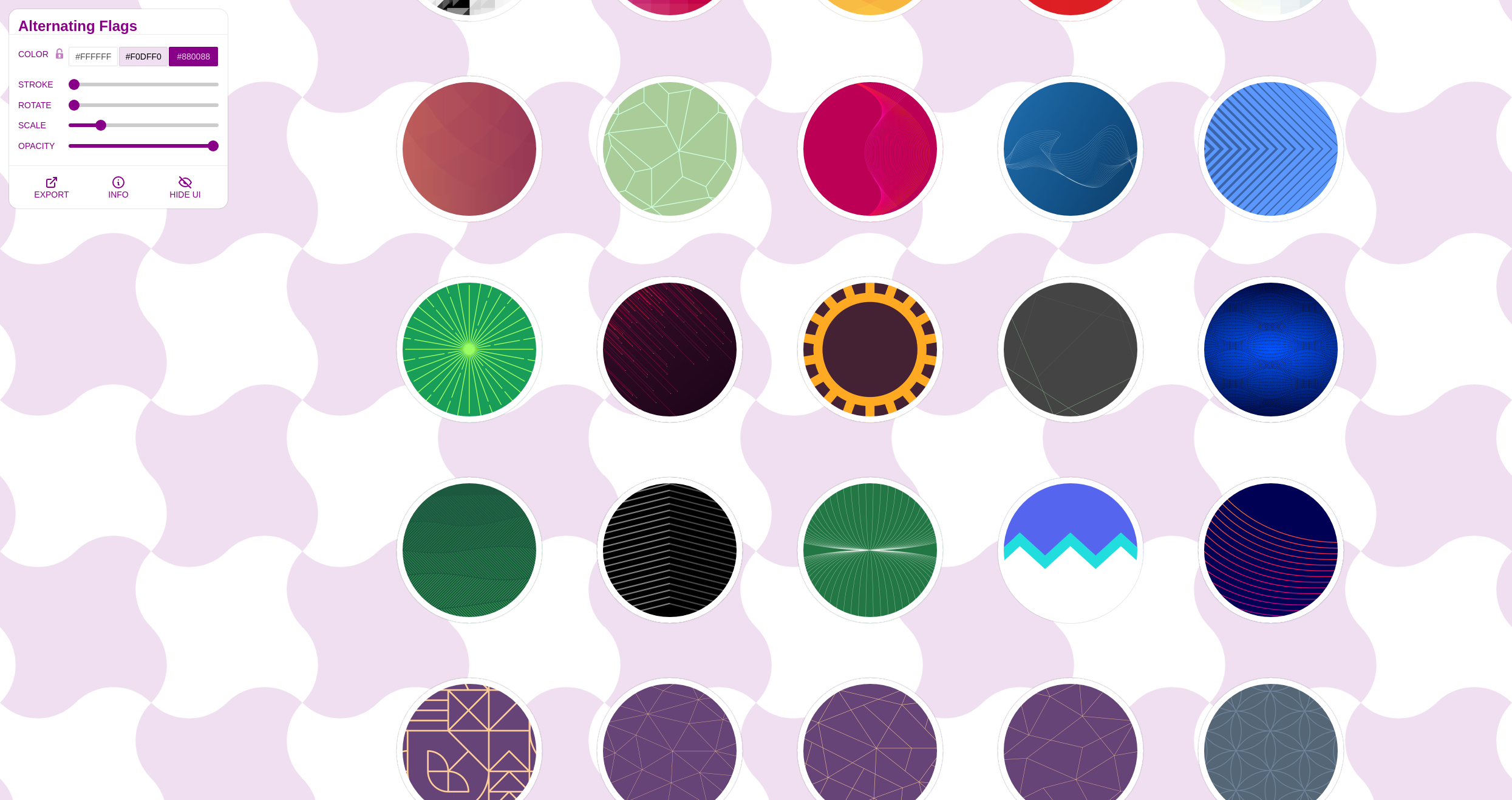
scroll to position [4496, 0]
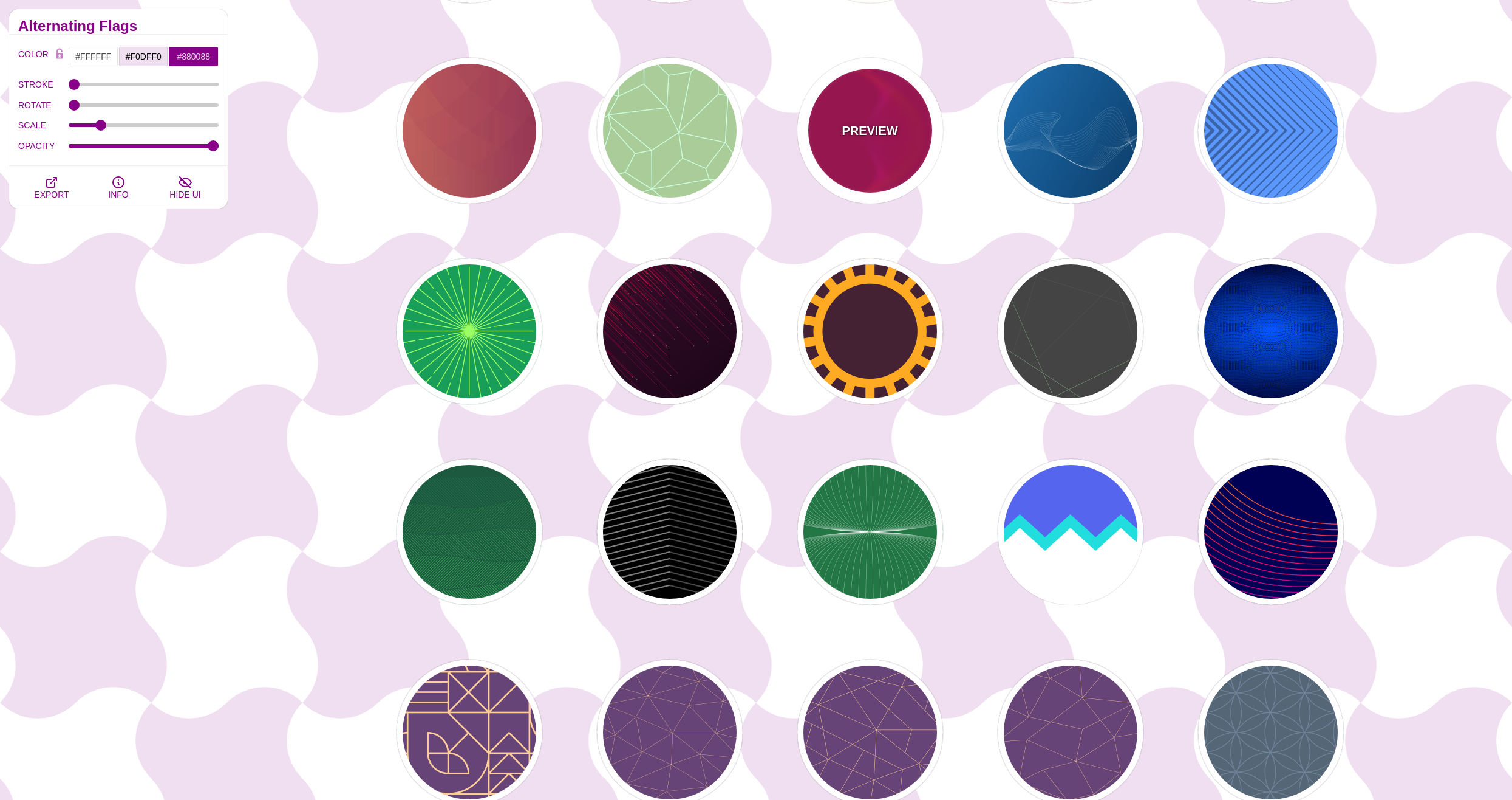
click at [915, 122] on div "PREVIEW" at bounding box center [869, 131] width 146 height 146
type input "#BB0055"
type input "#FF4400"
type input "#FF22BB"
type input "1"
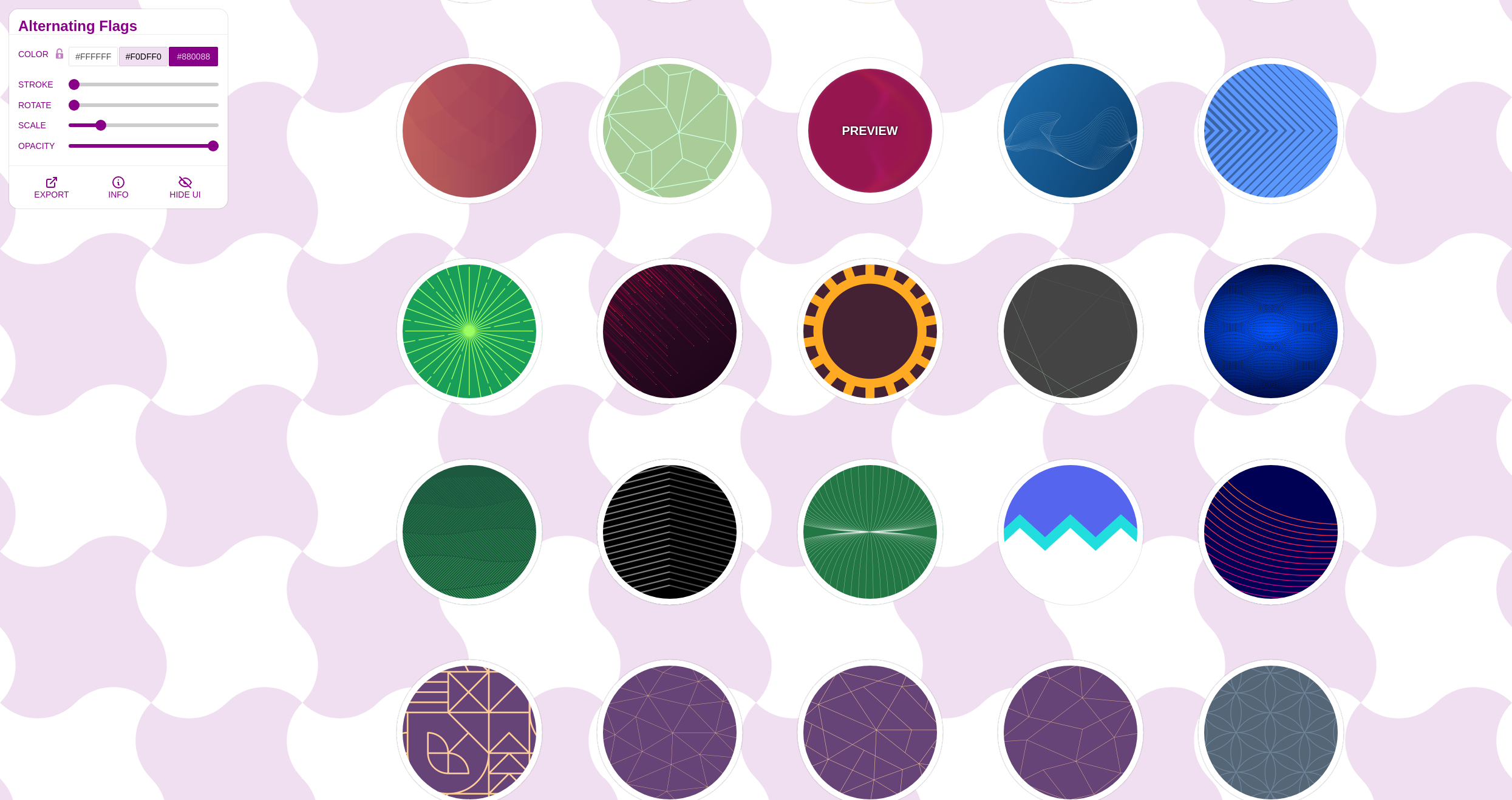
type input "1"
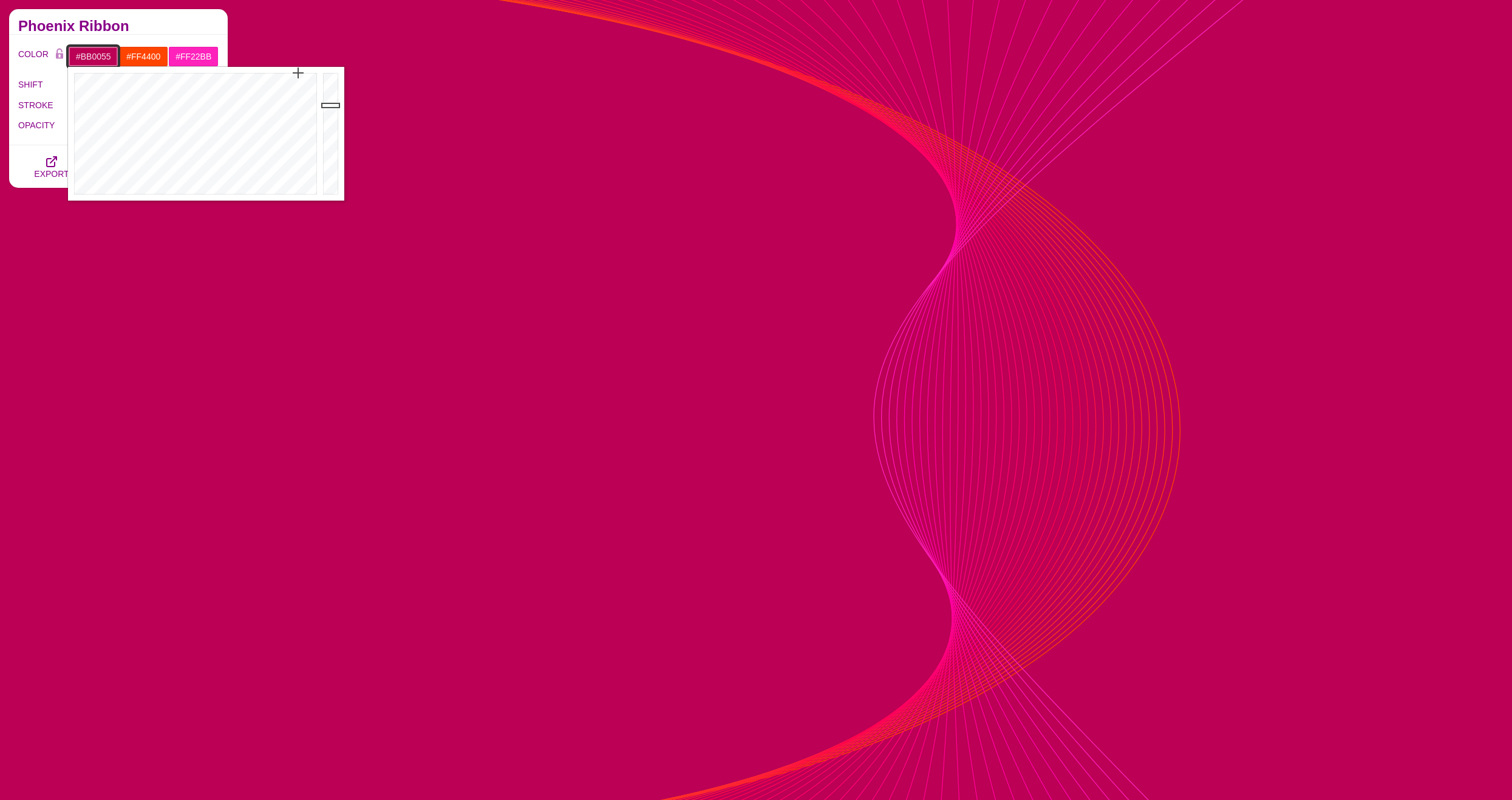
click at [80, 54] on input "#BB0055" at bounding box center [93, 56] width 50 height 21
type input "#1E6FBB"
drag, startPoint x: 170, startPoint y: 95, endPoint x: 215, endPoint y: 92, distance: 45.1
click at [215, 92] on div at bounding box center [194, 134] width 252 height 134
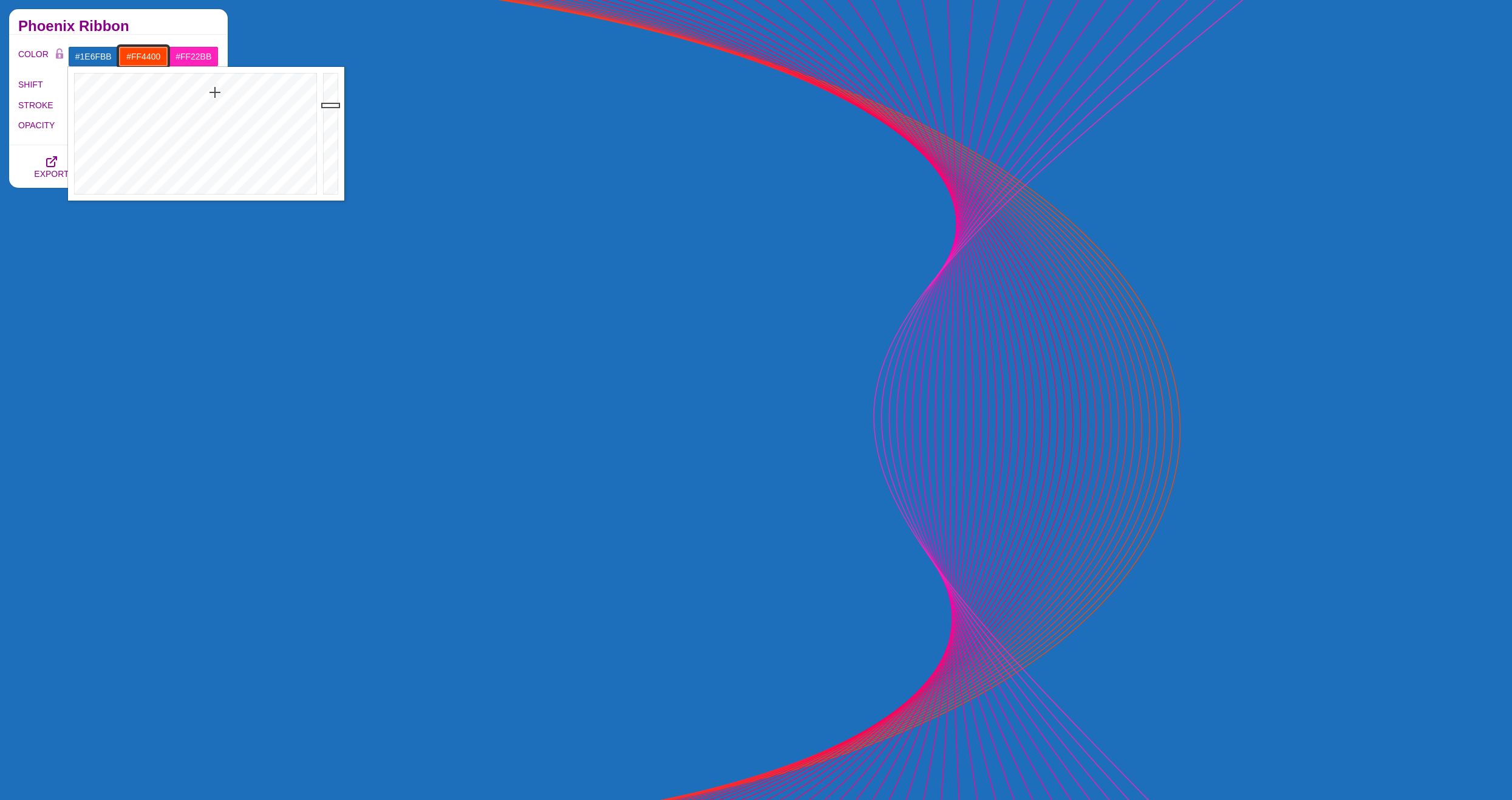
click at [146, 55] on input "#FF4400" at bounding box center [144, 56] width 50 height 21
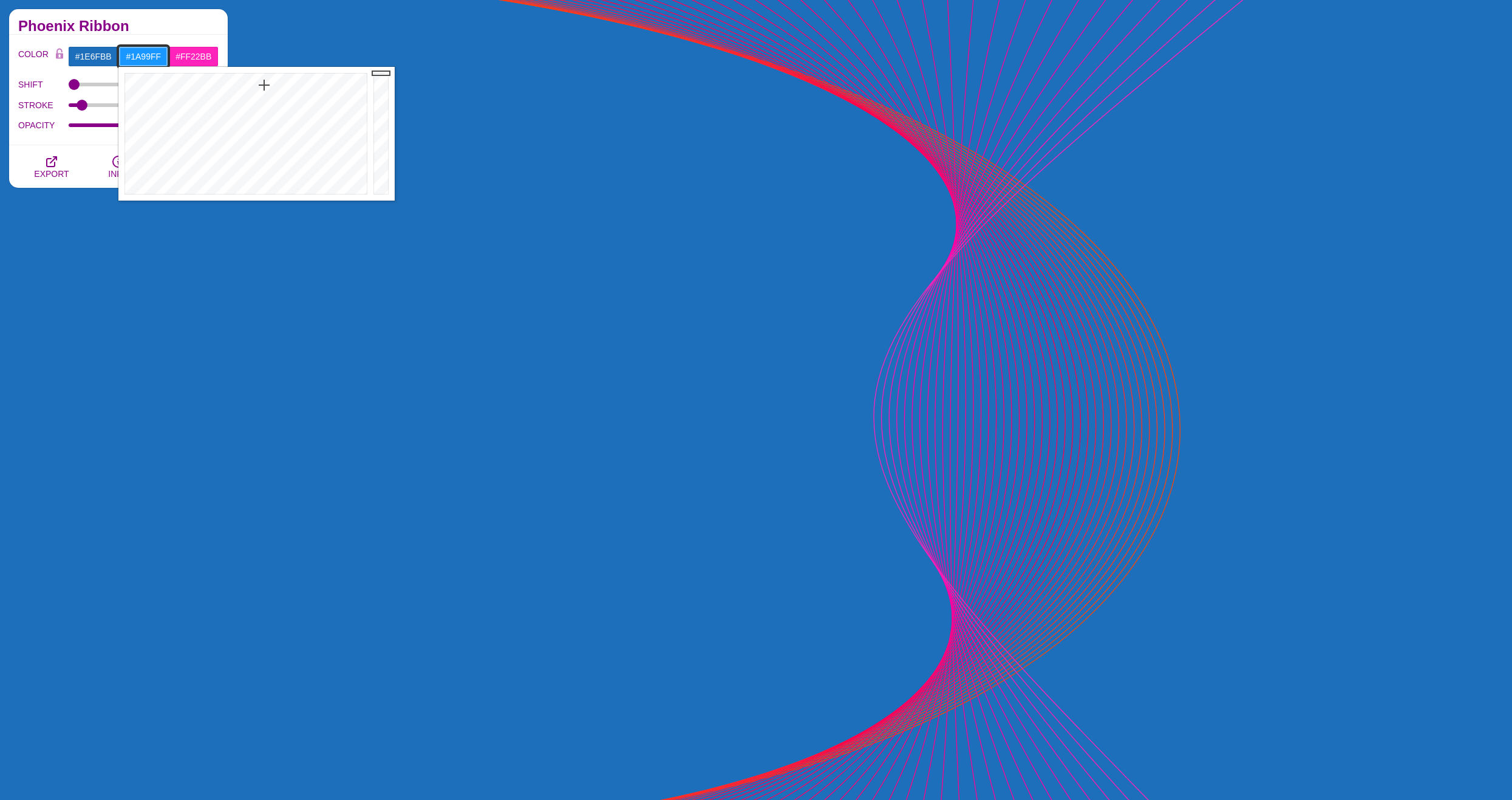
drag, startPoint x: 262, startPoint y: 93, endPoint x: 264, endPoint y: 85, distance: 8.2
click at [264, 85] on div at bounding box center [245, 134] width 252 height 134
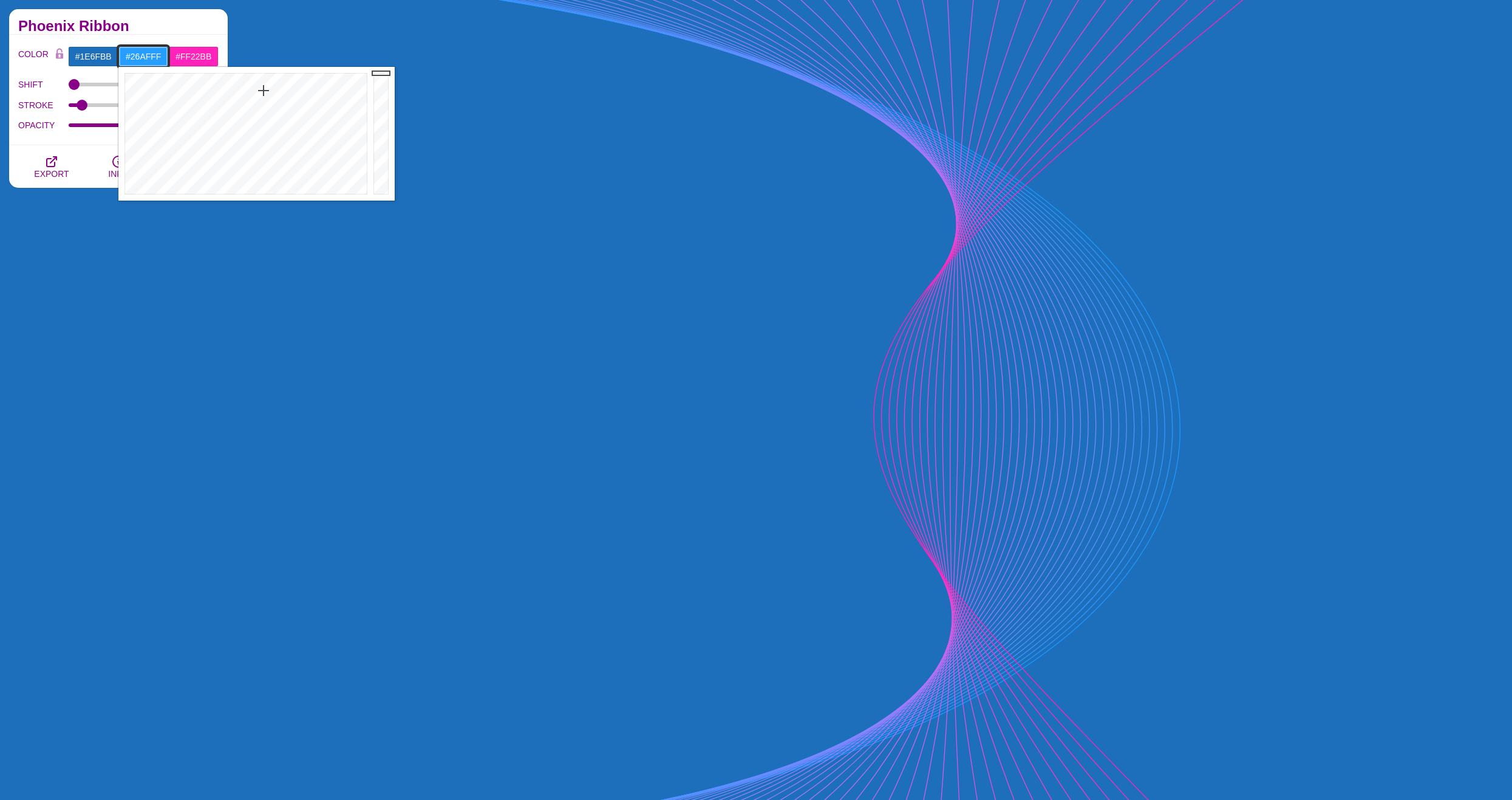
type input "#26B2FF"
drag, startPoint x: 269, startPoint y: 90, endPoint x: 260, endPoint y: 91, distance: 9.1
click at [260, 91] on div at bounding box center [245, 134] width 252 height 134
click at [203, 60] on input "#FF22BB" at bounding box center [193, 56] width 50 height 21
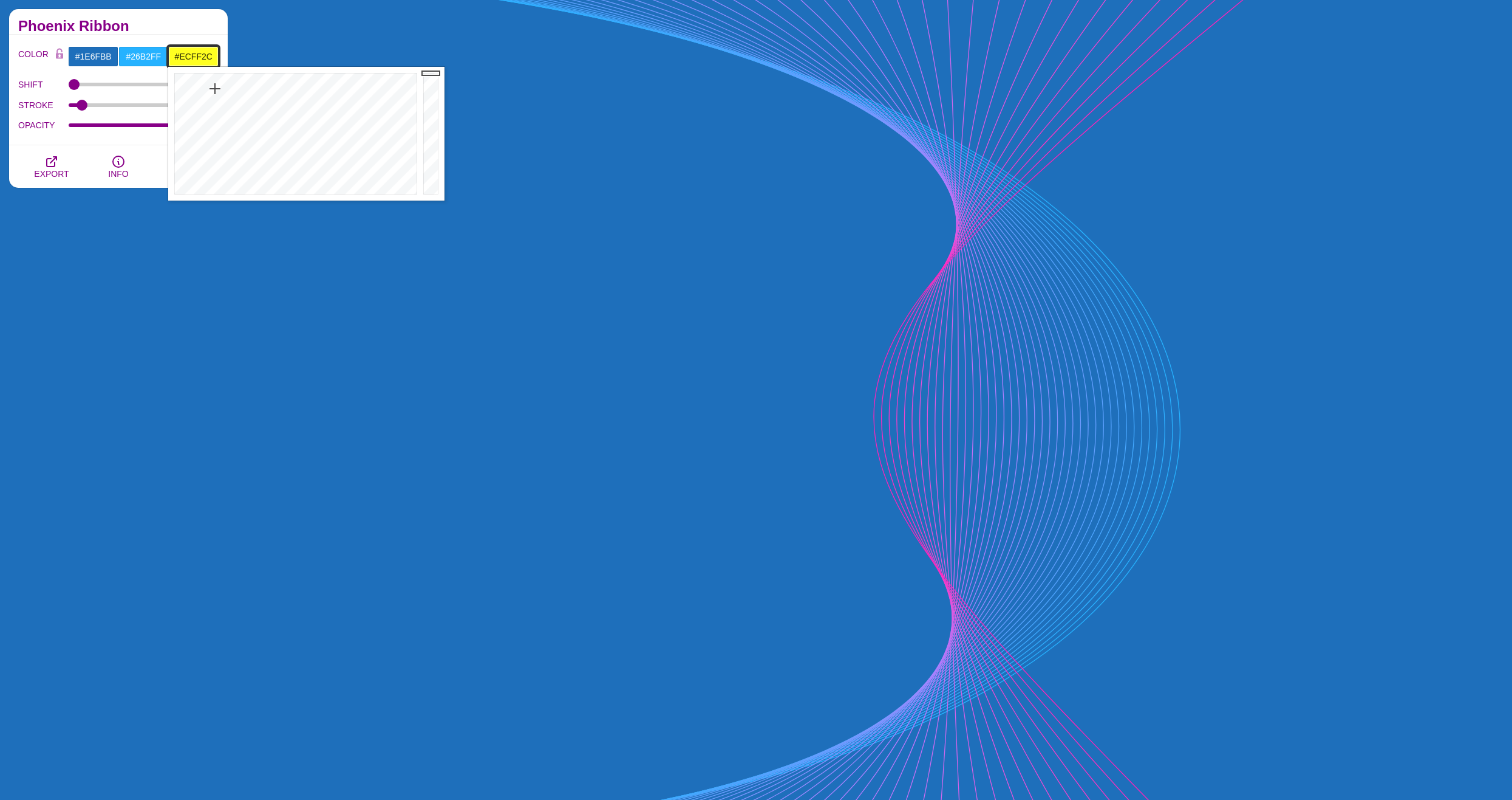
drag, startPoint x: 215, startPoint y: 88, endPoint x: 219, endPoint y: 94, distance: 7.2
click at [219, 94] on div at bounding box center [294, 134] width 252 height 134
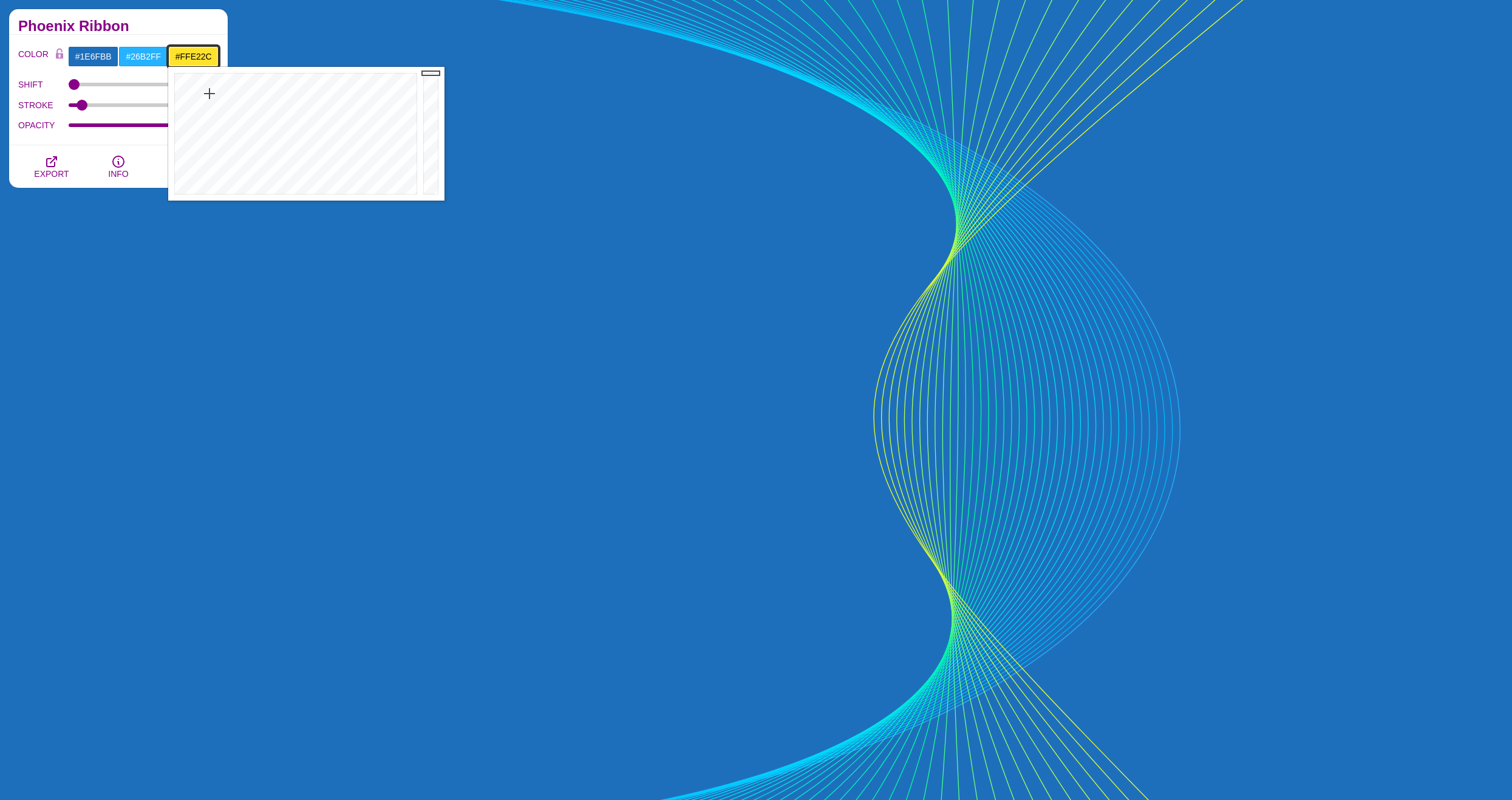
drag, startPoint x: 219, startPoint y: 94, endPoint x: 210, endPoint y: 94, distance: 9.0
click at [210, 94] on div at bounding box center [294, 134] width 252 height 134
drag, startPoint x: 210, startPoint y: 94, endPoint x: 195, endPoint y: 94, distance: 15.0
click at [195, 94] on div at bounding box center [294, 134] width 252 height 134
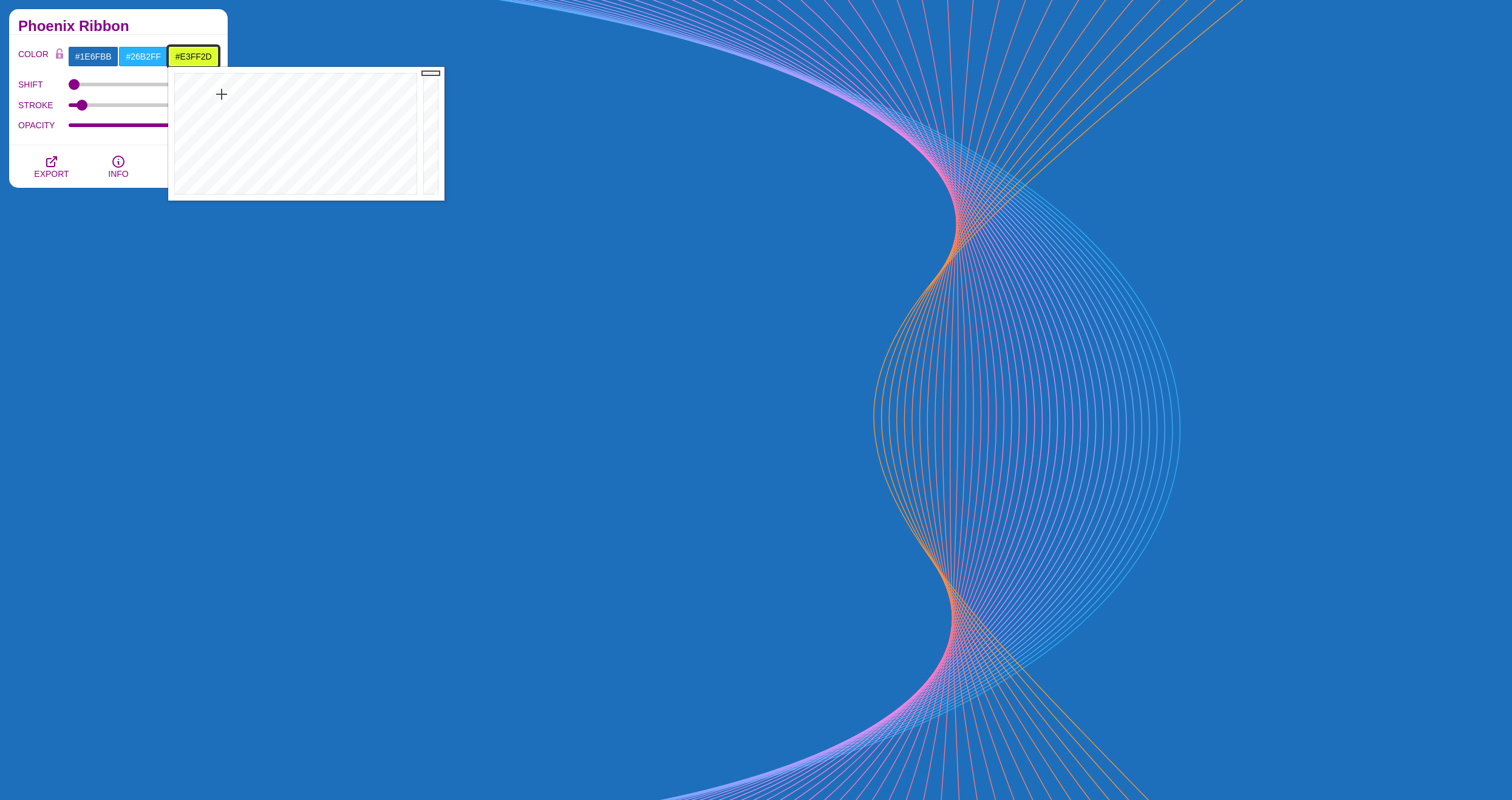
drag, startPoint x: 201, startPoint y: 94, endPoint x: 219, endPoint y: 94, distance: 18.0
click at [220, 94] on div at bounding box center [294, 134] width 252 height 134
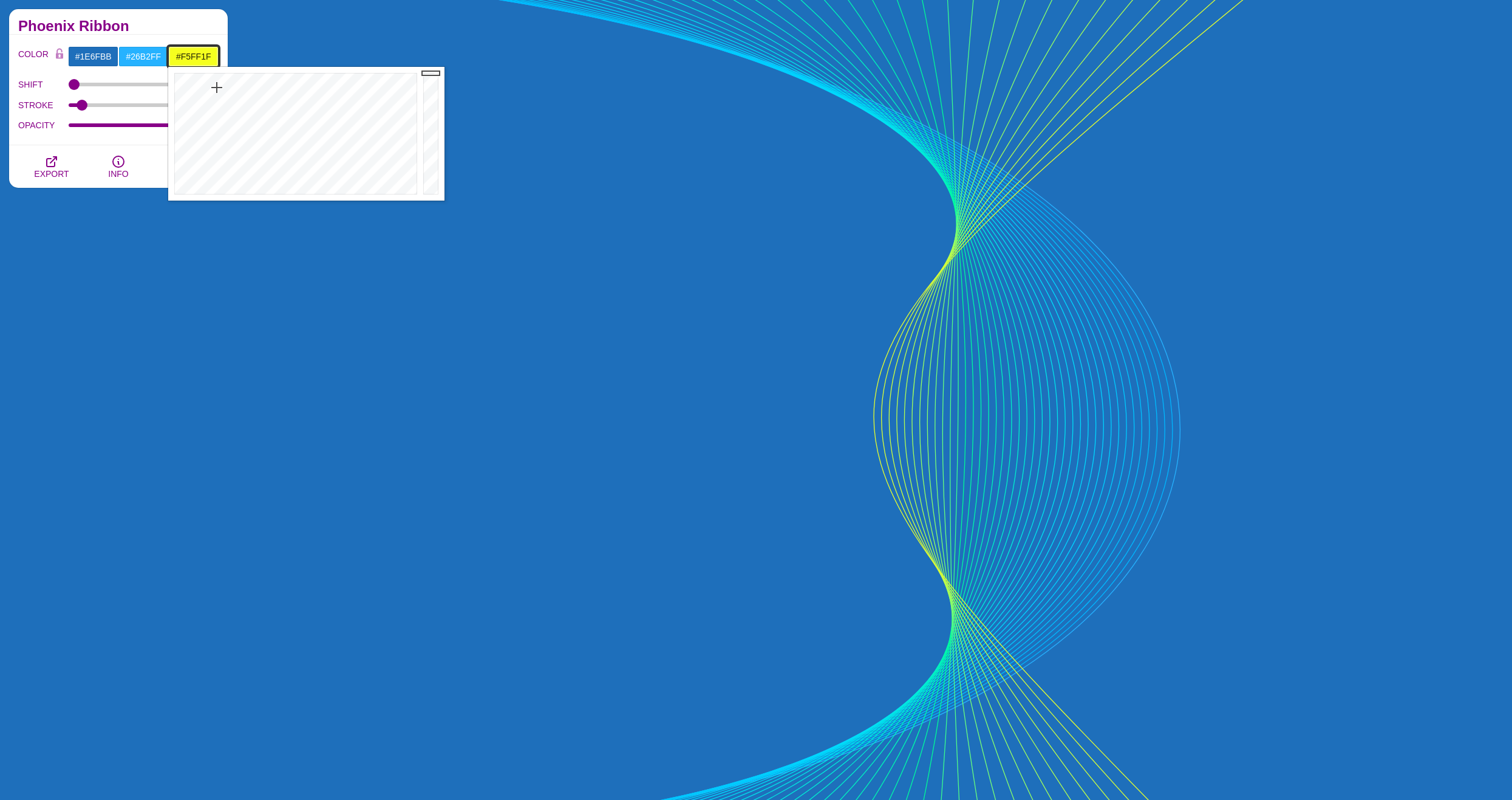
type input "#F5FF1C"
drag, startPoint x: 216, startPoint y: 94, endPoint x: 217, endPoint y: 87, distance: 7.1
click at [217, 87] on div at bounding box center [294, 134] width 252 height 134
click at [156, 54] on input "#26B2FF" at bounding box center [144, 56] width 50 height 21
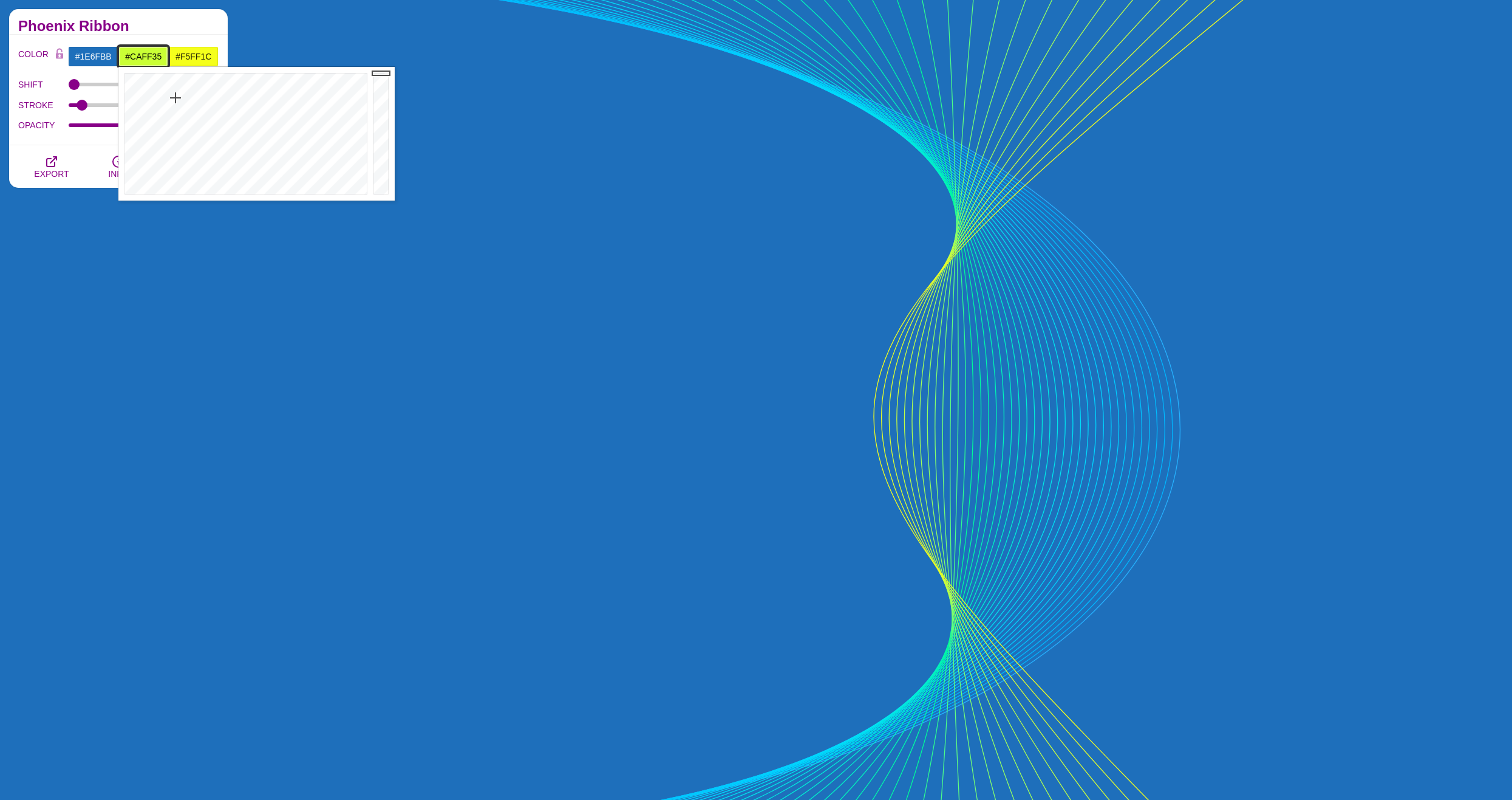
drag, startPoint x: 207, startPoint y: 82, endPoint x: 175, endPoint y: 97, distance: 35.3
click at [175, 97] on div at bounding box center [245, 134] width 252 height 134
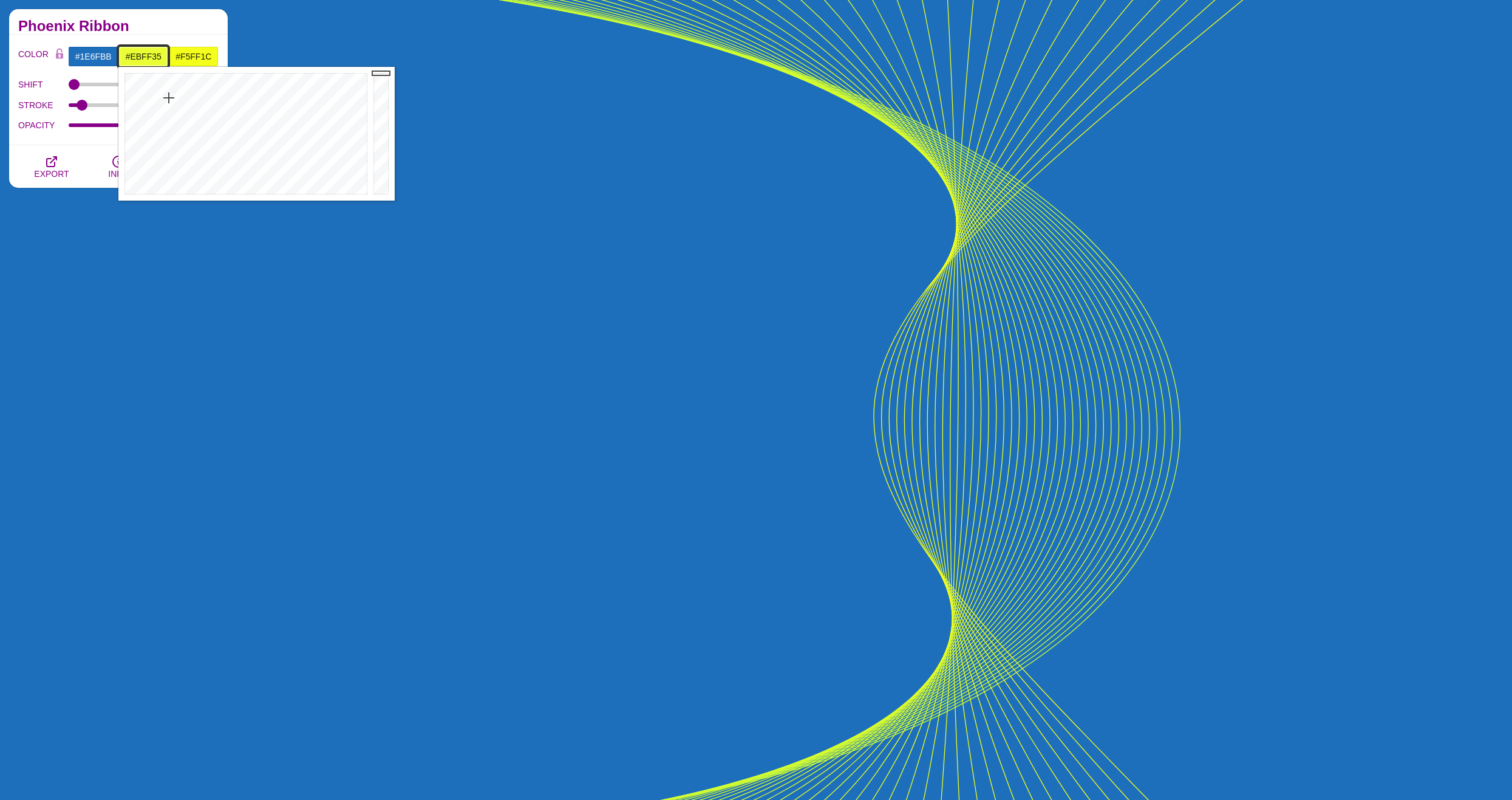
drag, startPoint x: 175, startPoint y: 97, endPoint x: 169, endPoint y: 97, distance: 6.0
click at [169, 97] on div at bounding box center [245, 134] width 252 height 134
type input "#77FF35"
drag, startPoint x: 169, startPoint y: 97, endPoint x: 192, endPoint y: 97, distance: 23.0
click at [192, 97] on div at bounding box center [245, 134] width 252 height 134
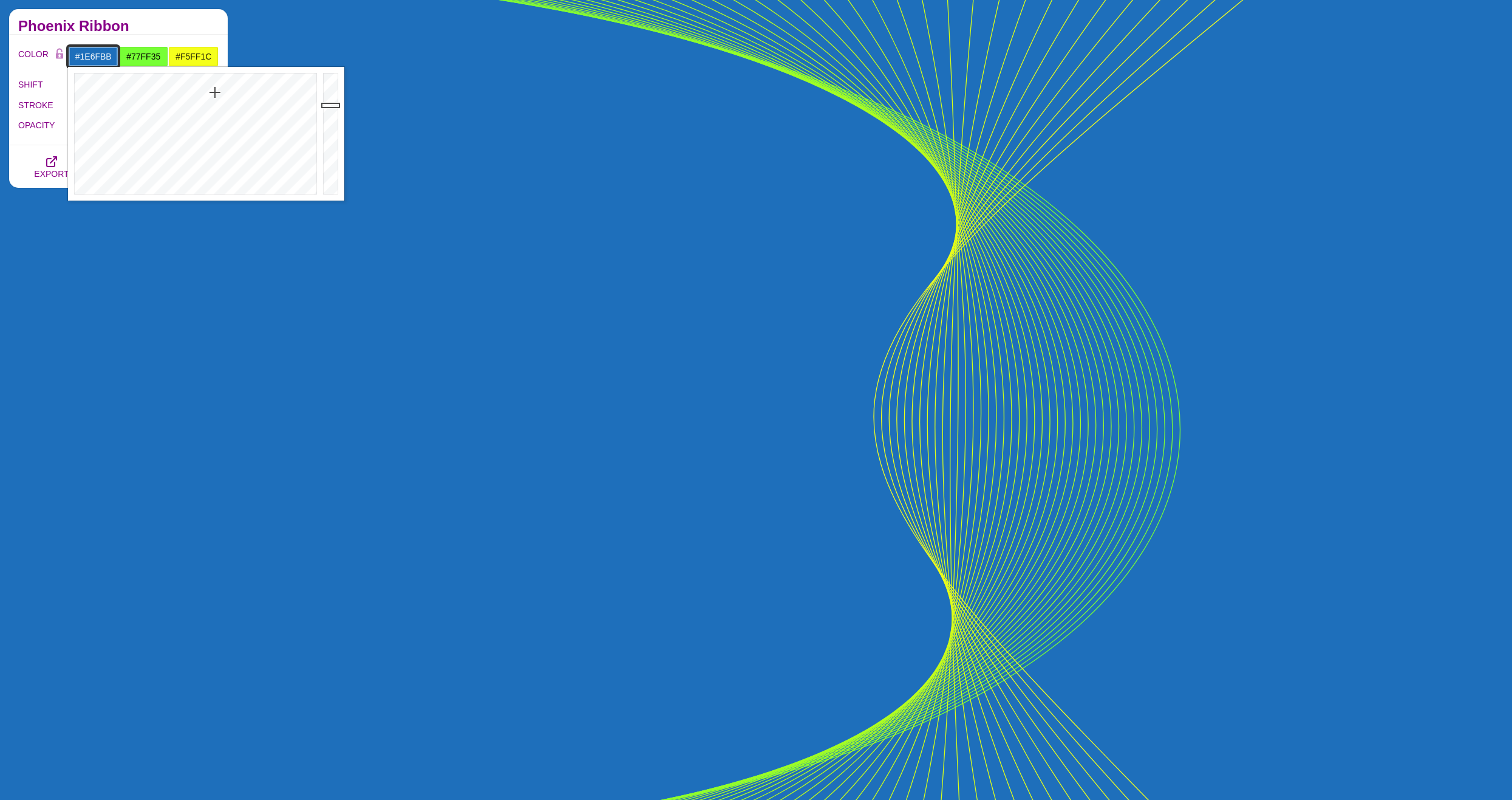
click at [97, 56] on input "#1E6FBB" at bounding box center [93, 56] width 50 height 21
drag, startPoint x: 193, startPoint y: 89, endPoint x: 231, endPoint y: 87, distance: 38.1
click at [231, 87] on div at bounding box center [194, 134] width 252 height 134
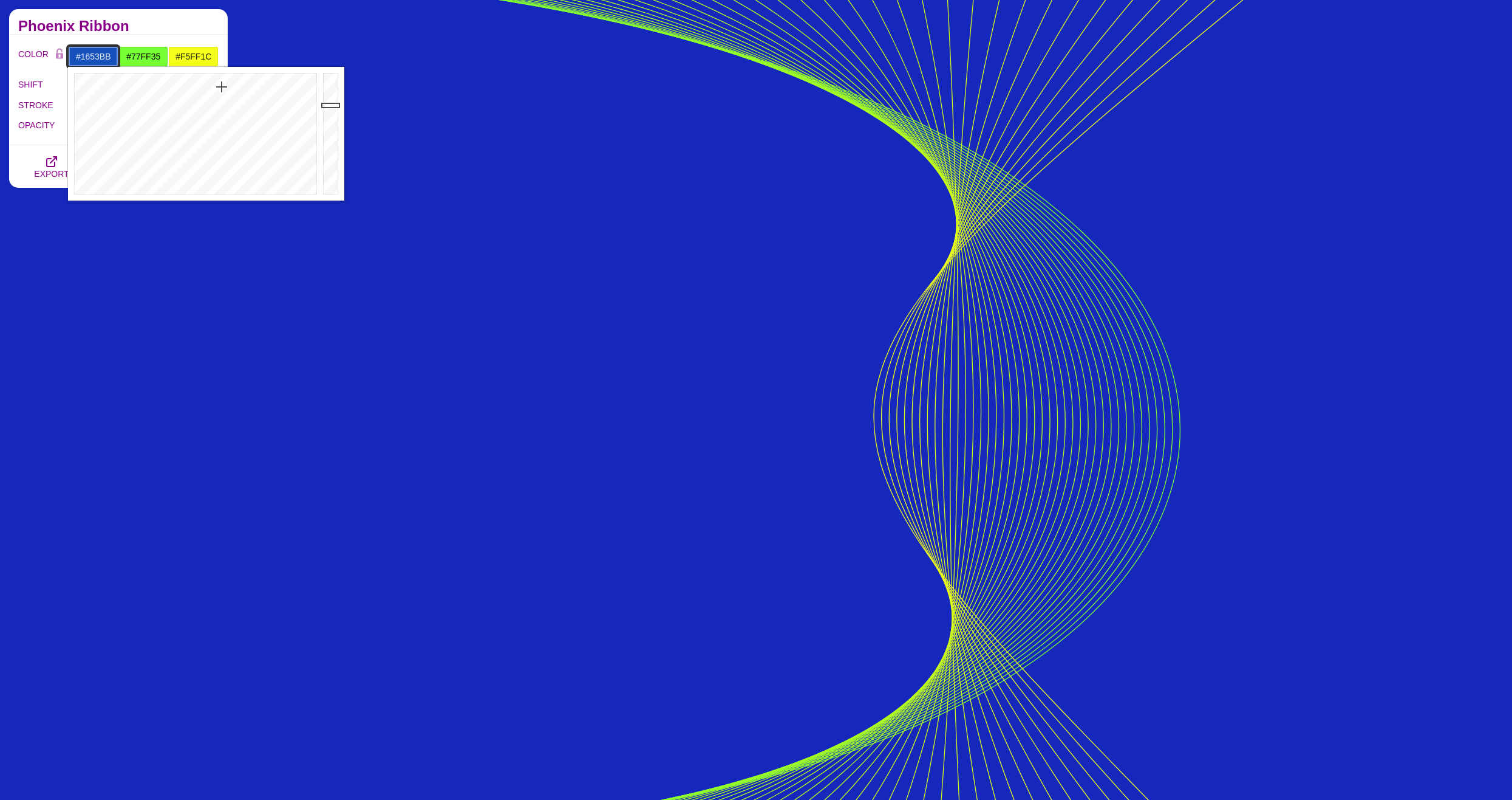
drag, startPoint x: 231, startPoint y: 87, endPoint x: 221, endPoint y: 87, distance: 10.0
click at [221, 87] on div at bounding box center [194, 134] width 252 height 134
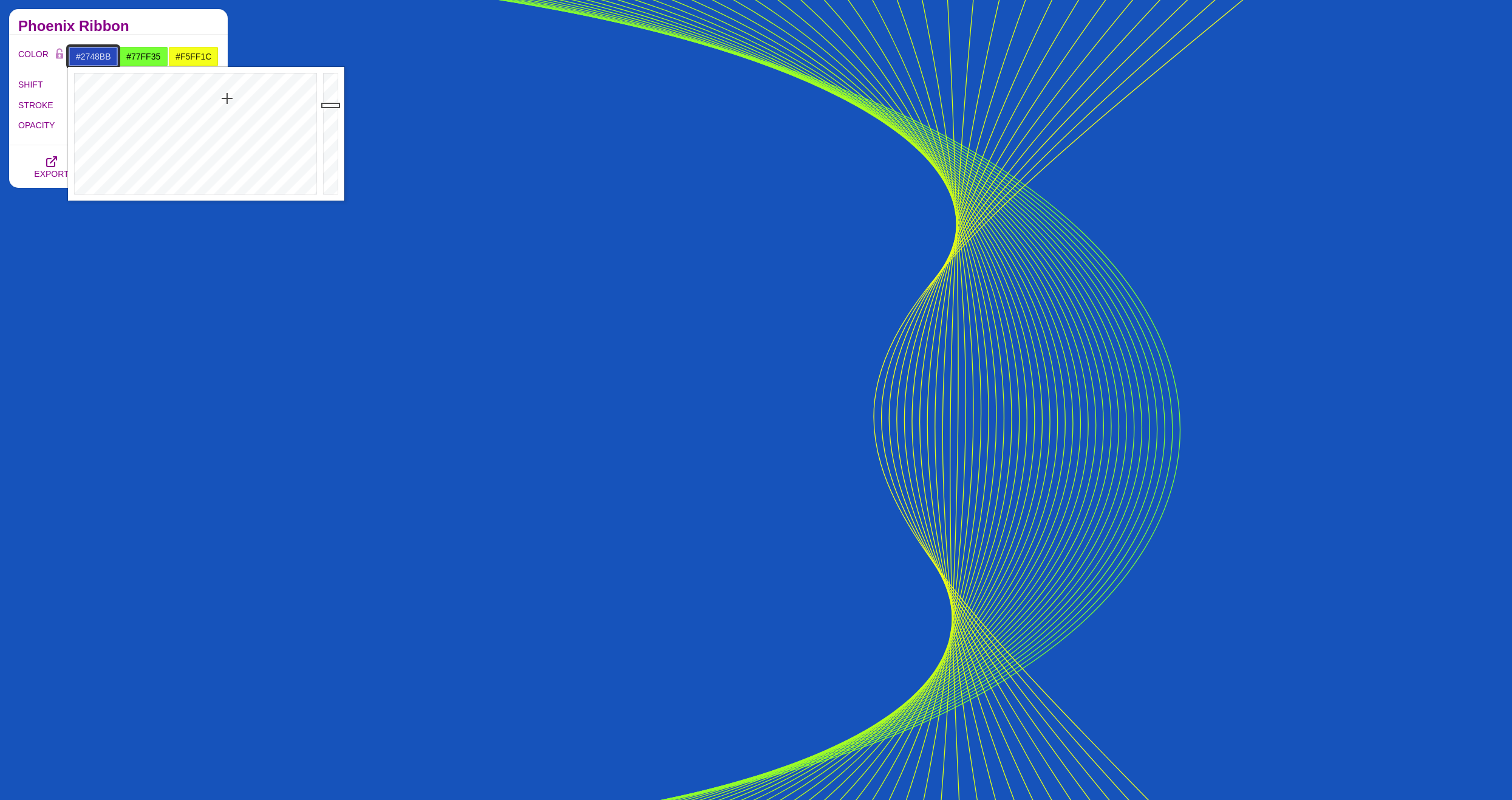
drag, startPoint x: 221, startPoint y: 87, endPoint x: 227, endPoint y: 98, distance: 12.5
click at [227, 98] on div at bounding box center [194, 134] width 252 height 134
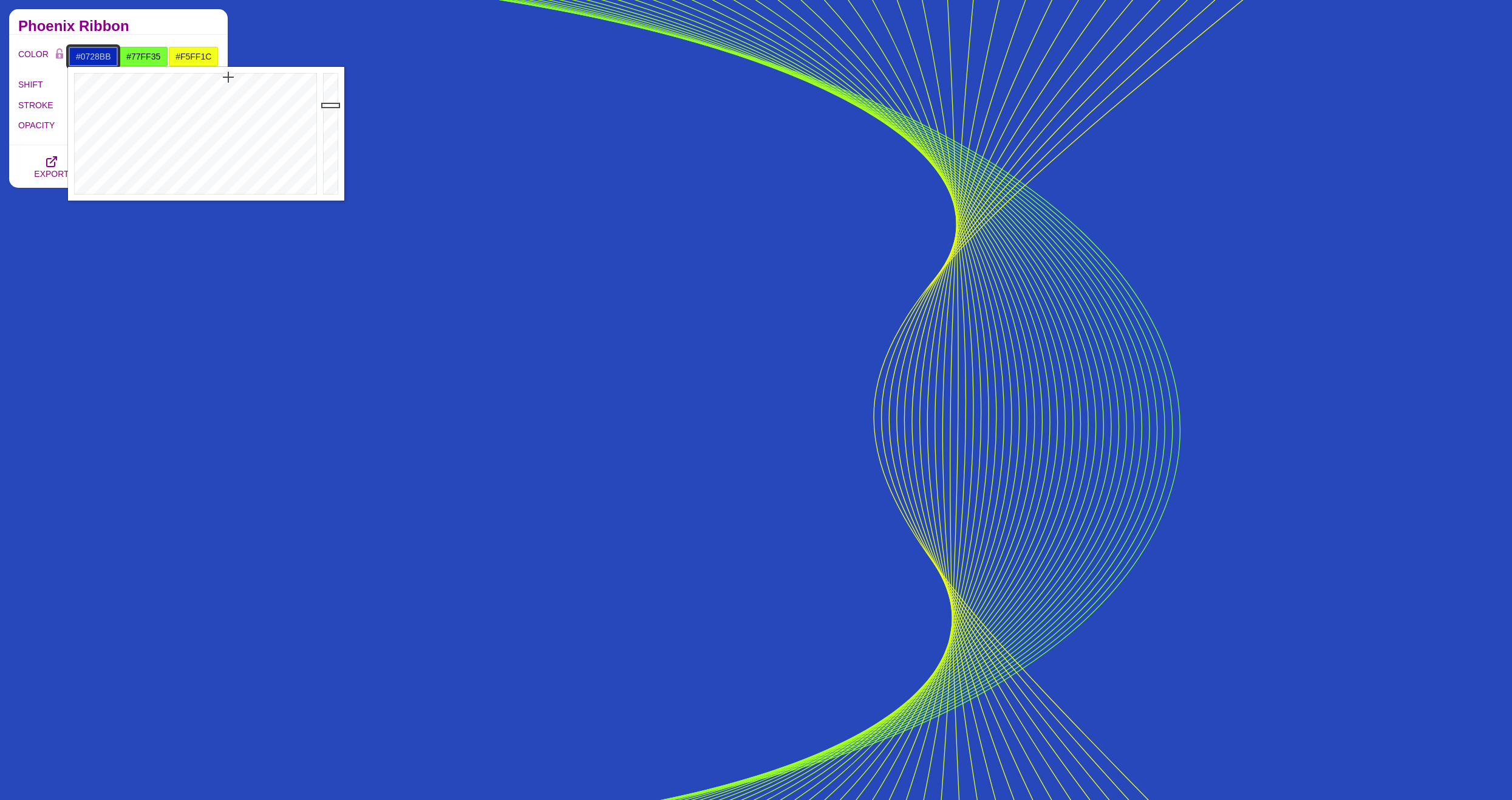
drag, startPoint x: 228, startPoint y: 89, endPoint x: 229, endPoint y: 77, distance: 12.0
click at [229, 77] on div at bounding box center [194, 134] width 252 height 134
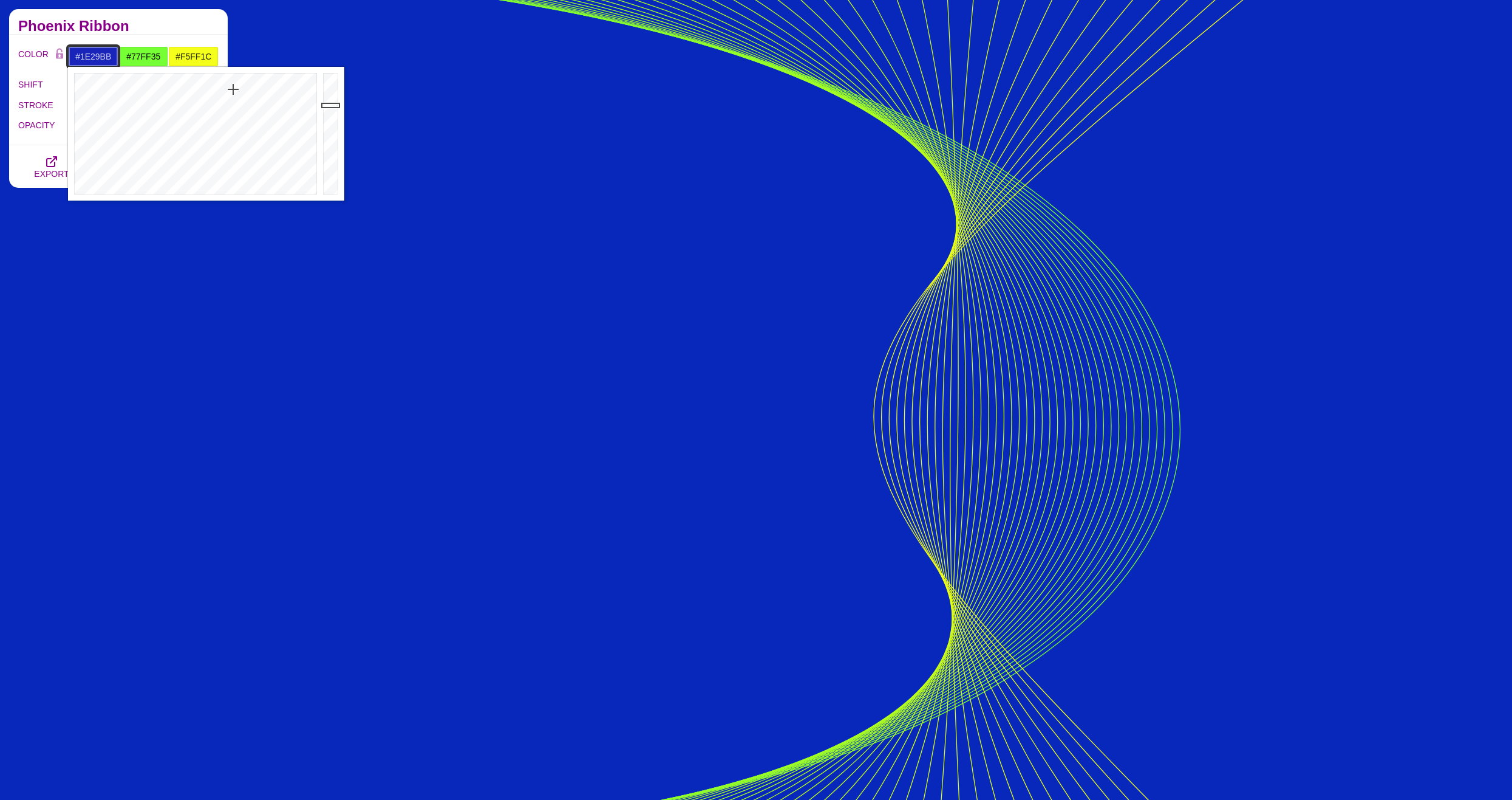
drag, startPoint x: 224, startPoint y: 80, endPoint x: 233, endPoint y: 95, distance: 17.5
click at [233, 92] on div at bounding box center [194, 134] width 252 height 134
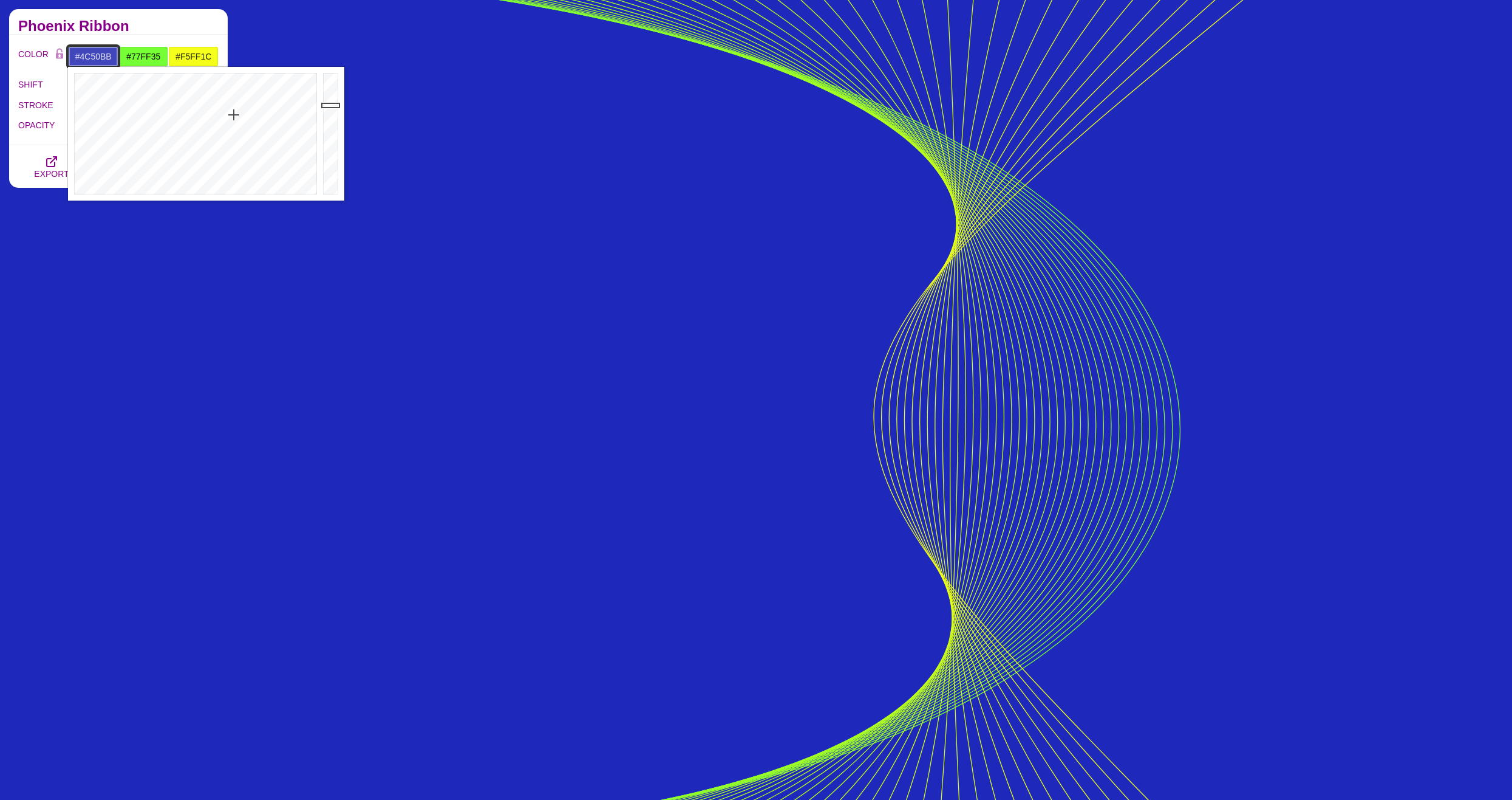
drag, startPoint x: 231, startPoint y: 96, endPoint x: 234, endPoint y: 124, distance: 28.2
click at [234, 122] on div at bounding box center [194, 134] width 252 height 134
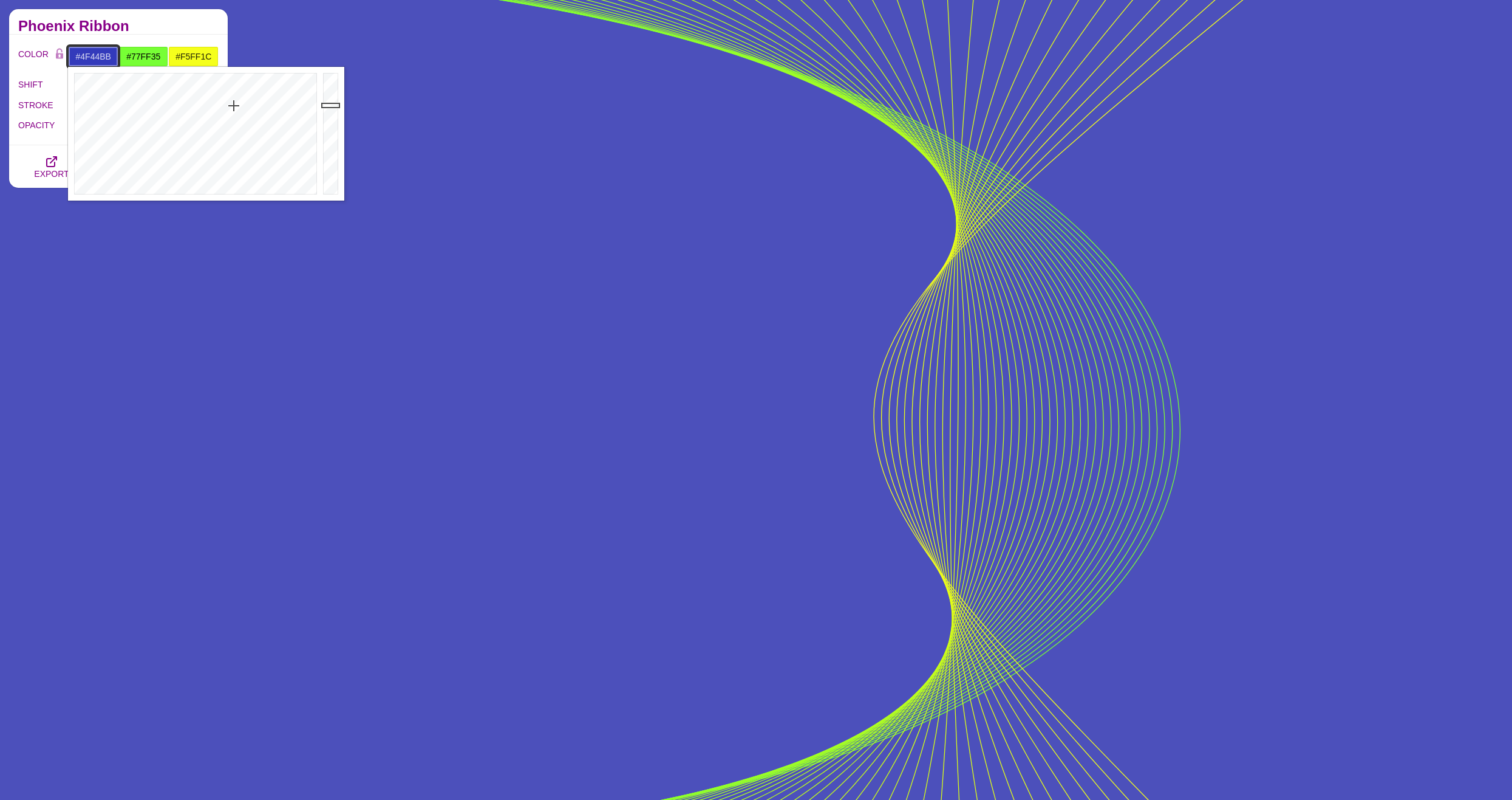
drag, startPoint x: 232, startPoint y: 104, endPoint x: 239, endPoint y: 117, distance: 14.8
click at [239, 117] on div at bounding box center [194, 134] width 252 height 134
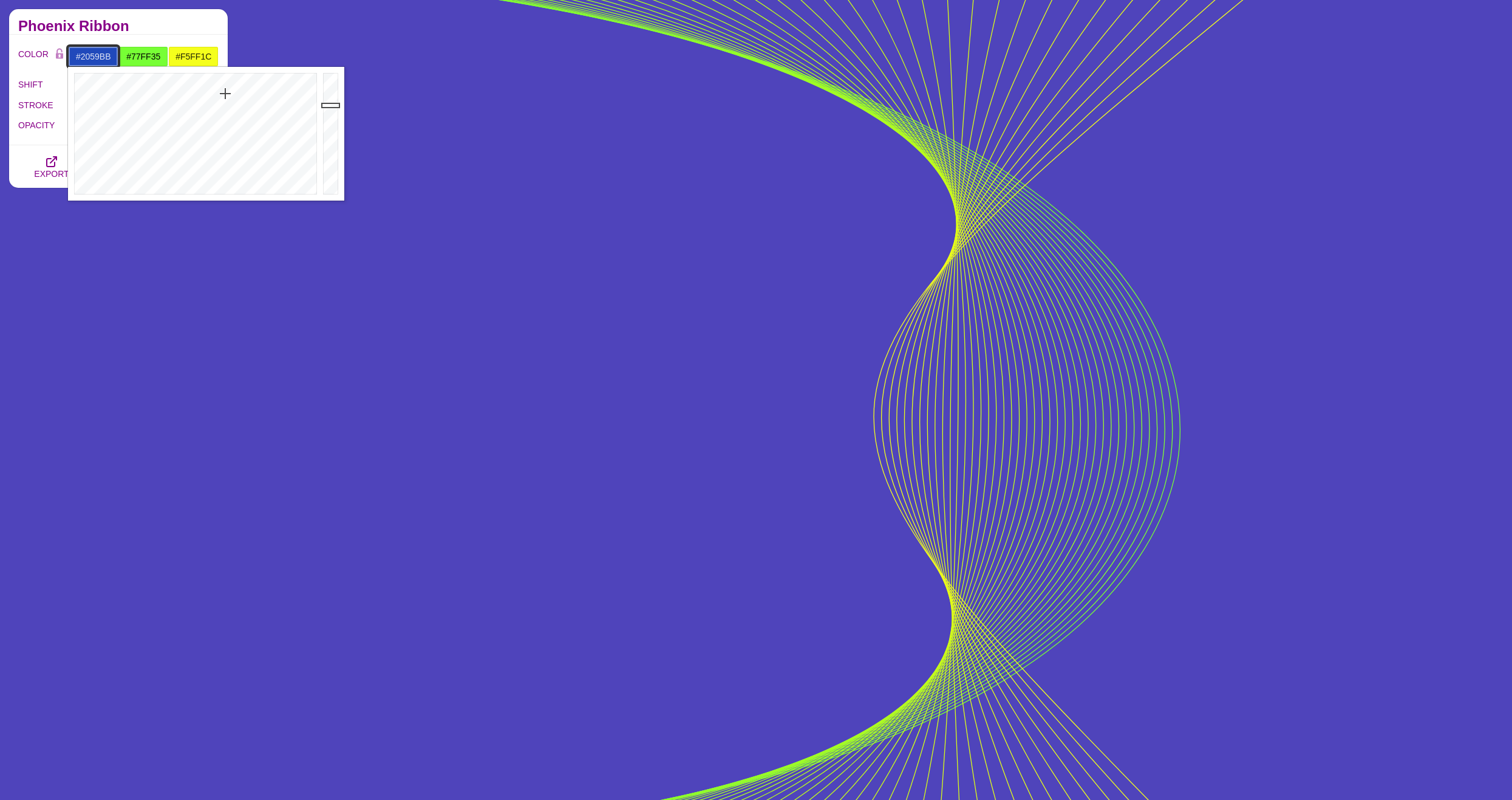
drag, startPoint x: 231, startPoint y: 94, endPoint x: 221, endPoint y: 94, distance: 10.0
click at [221, 94] on div at bounding box center [194, 134] width 252 height 134
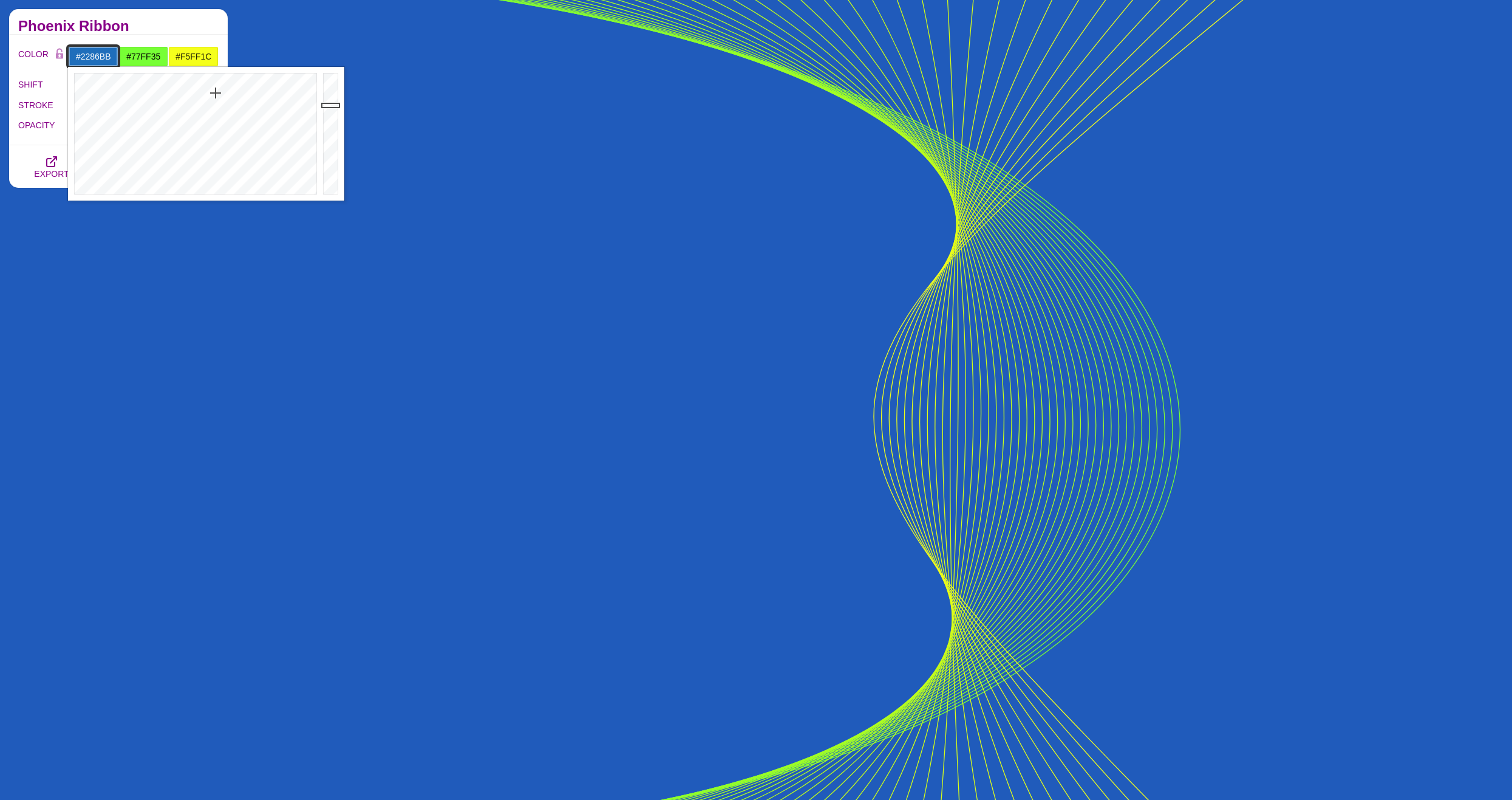
drag, startPoint x: 232, startPoint y: 89, endPoint x: 210, endPoint y: 95, distance: 22.8
click at [210, 95] on div at bounding box center [194, 134] width 252 height 134
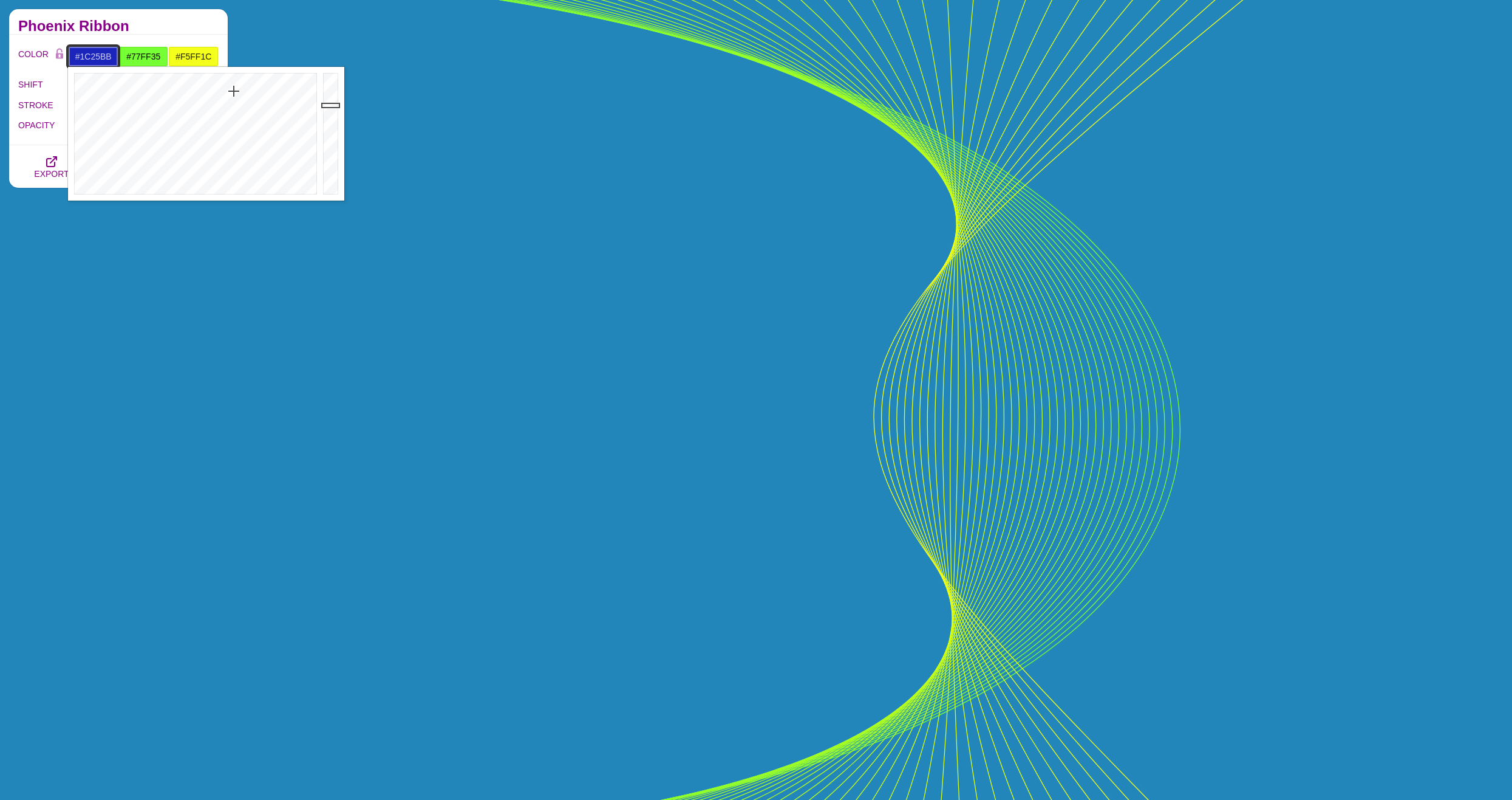
drag, startPoint x: 224, startPoint y: 93, endPoint x: 234, endPoint y: 91, distance: 10.2
click at [234, 91] on div at bounding box center [194, 134] width 252 height 134
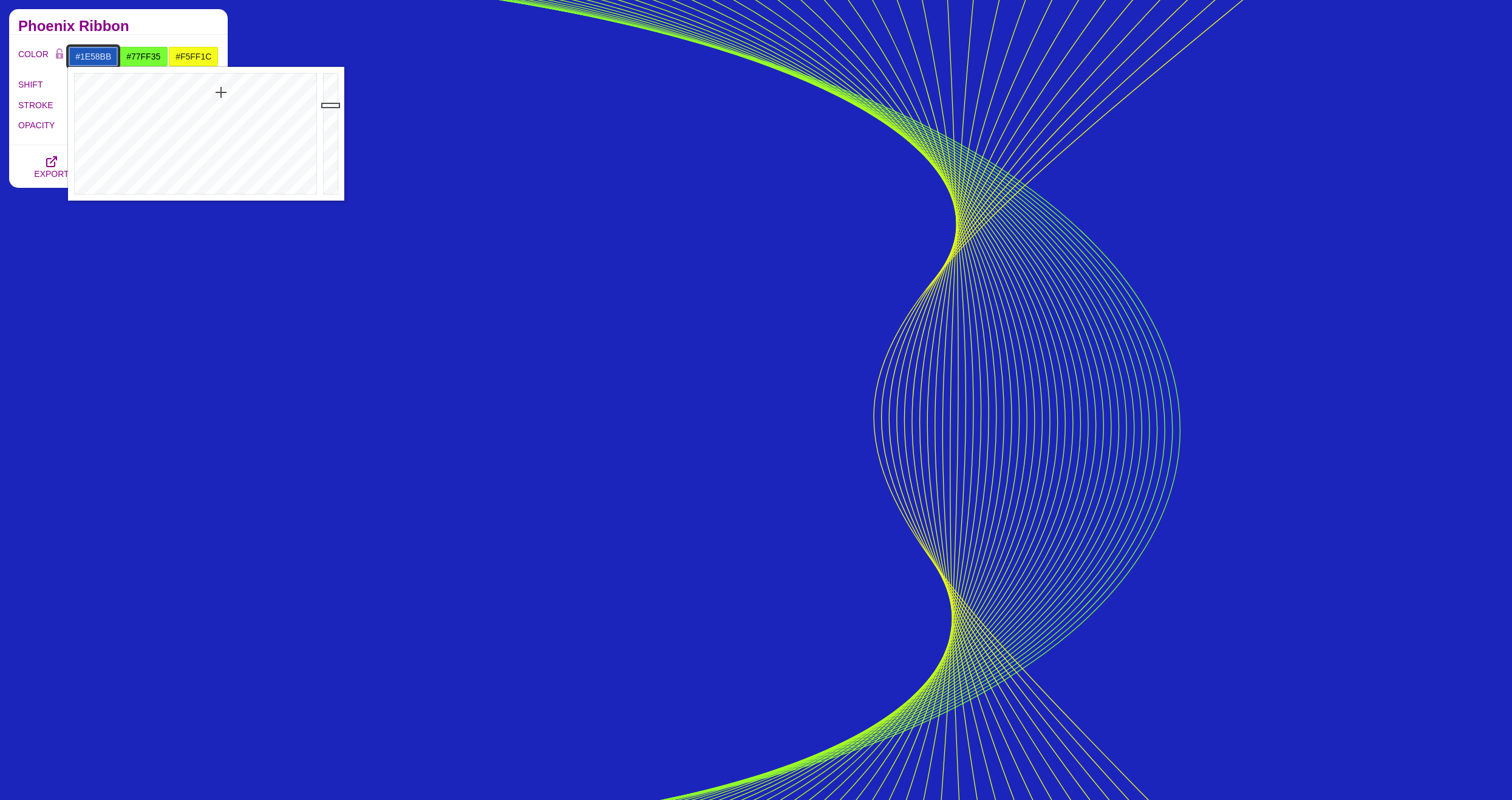
drag, startPoint x: 232, startPoint y: 91, endPoint x: 221, endPoint y: 92, distance: 11.0
click at [221, 92] on div at bounding box center [194, 134] width 252 height 134
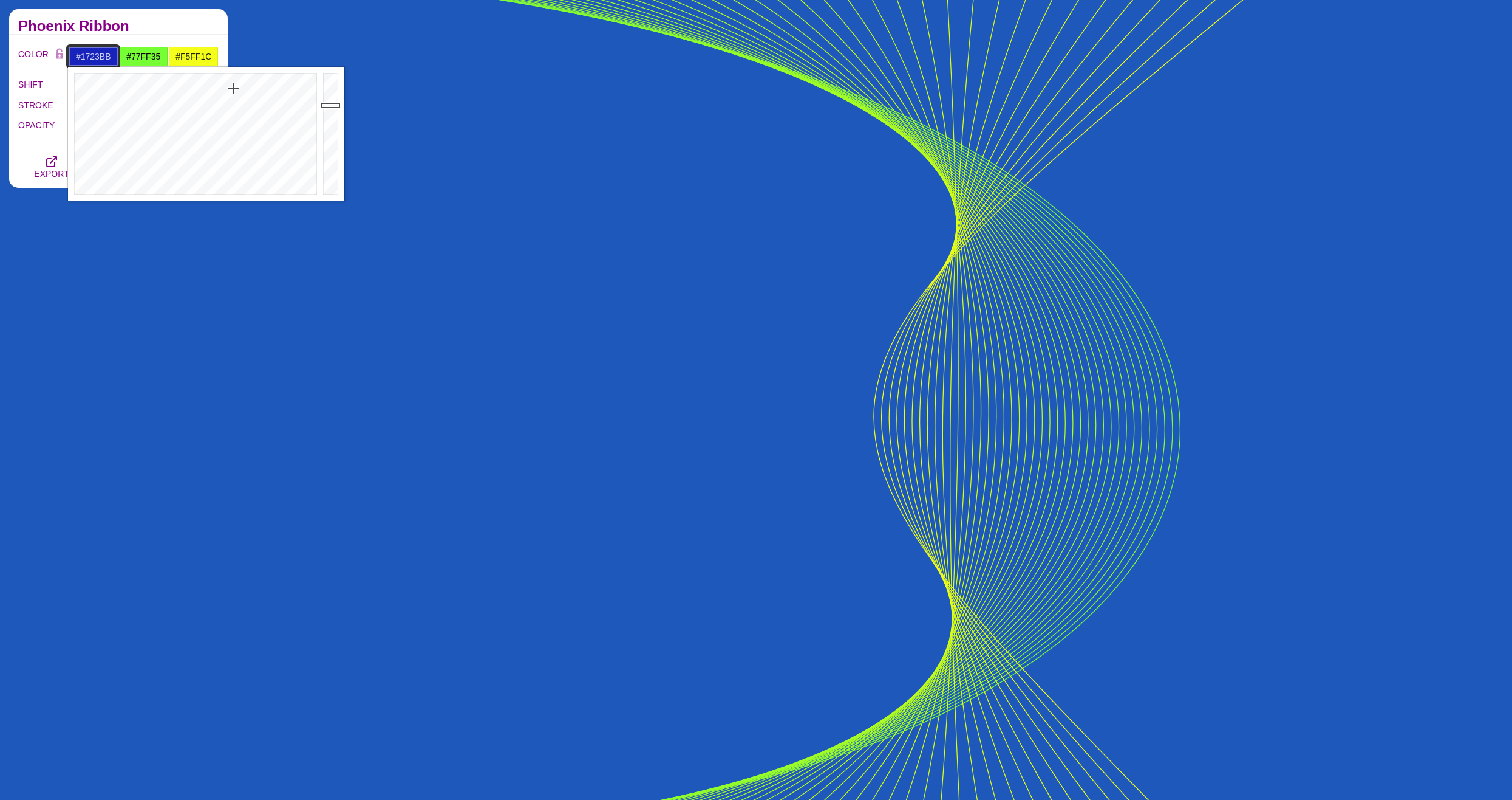
drag, startPoint x: 224, startPoint y: 92, endPoint x: 233, endPoint y: 88, distance: 9.8
click at [233, 88] on div at bounding box center [194, 134] width 252 height 134
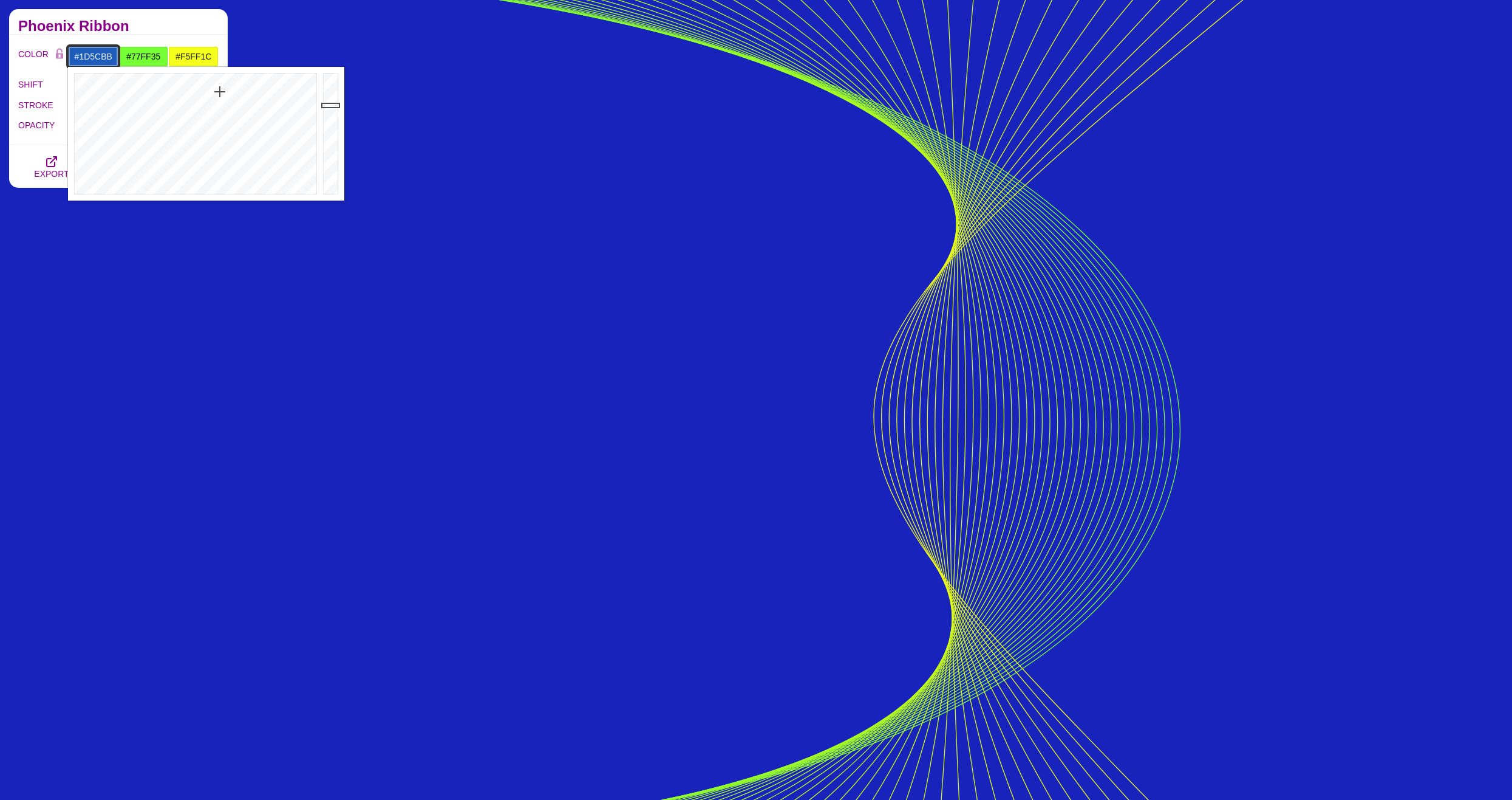
drag, startPoint x: 233, startPoint y: 88, endPoint x: 220, endPoint y: 92, distance: 13.6
click at [220, 92] on div at bounding box center [194, 134] width 252 height 134
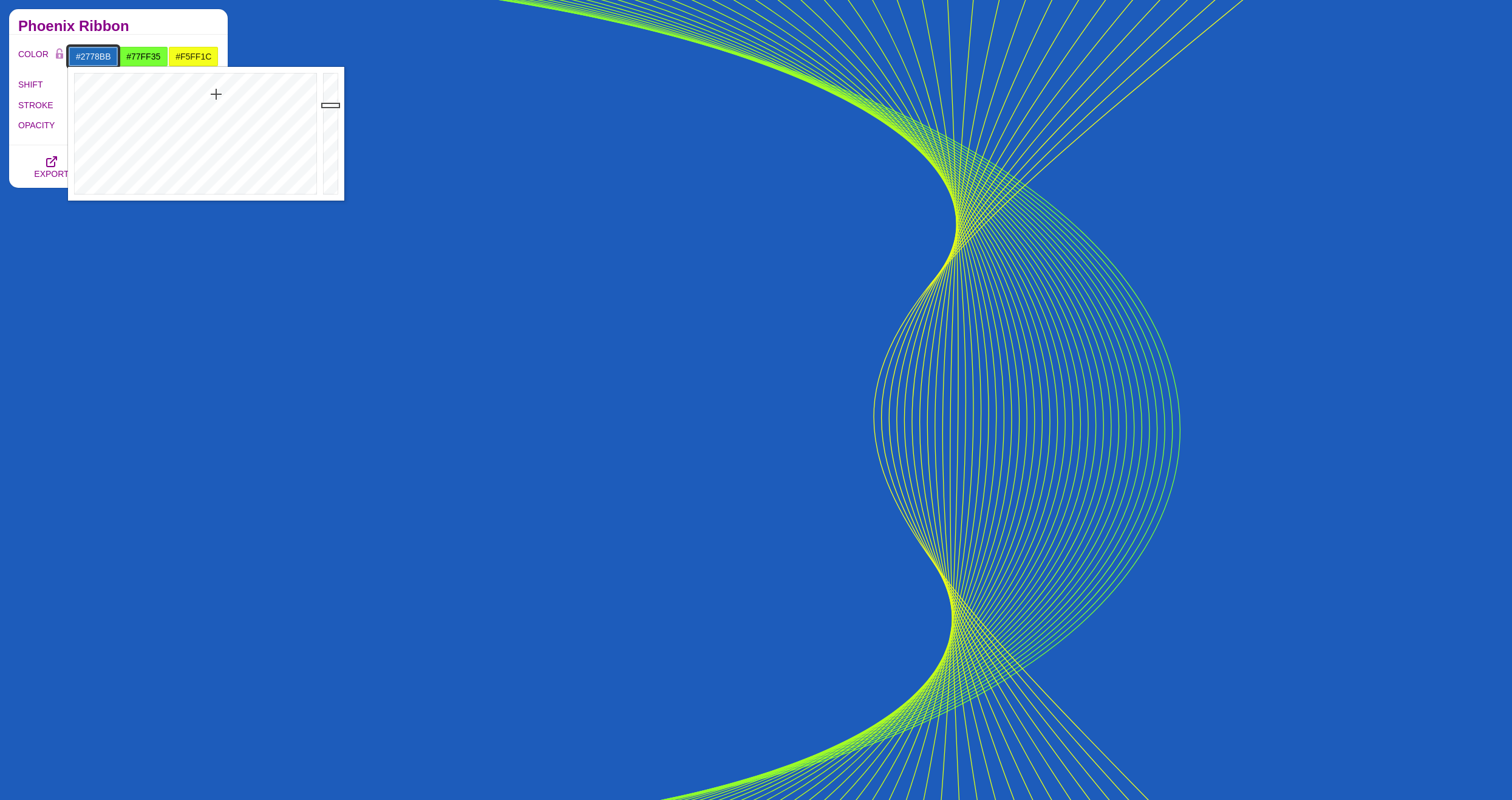
drag, startPoint x: 220, startPoint y: 92, endPoint x: 214, endPoint y: 98, distance: 8.5
click at [214, 98] on div at bounding box center [194, 134] width 252 height 134
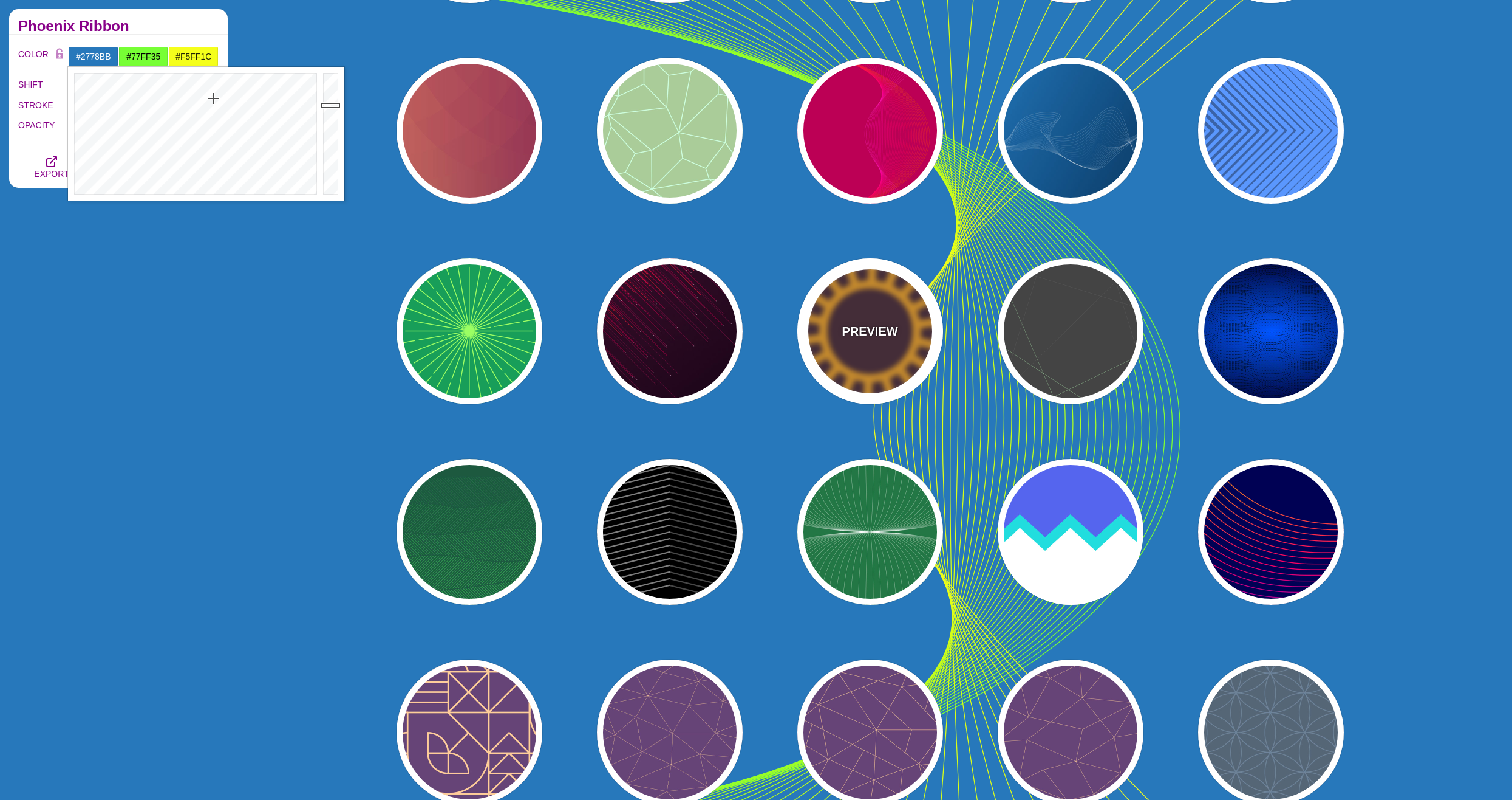
click at [871, 341] on div "PREVIEW" at bounding box center [869, 331] width 146 height 146
type input "#442233"
type input "#FFAA22"
type input "200"
type input "35"
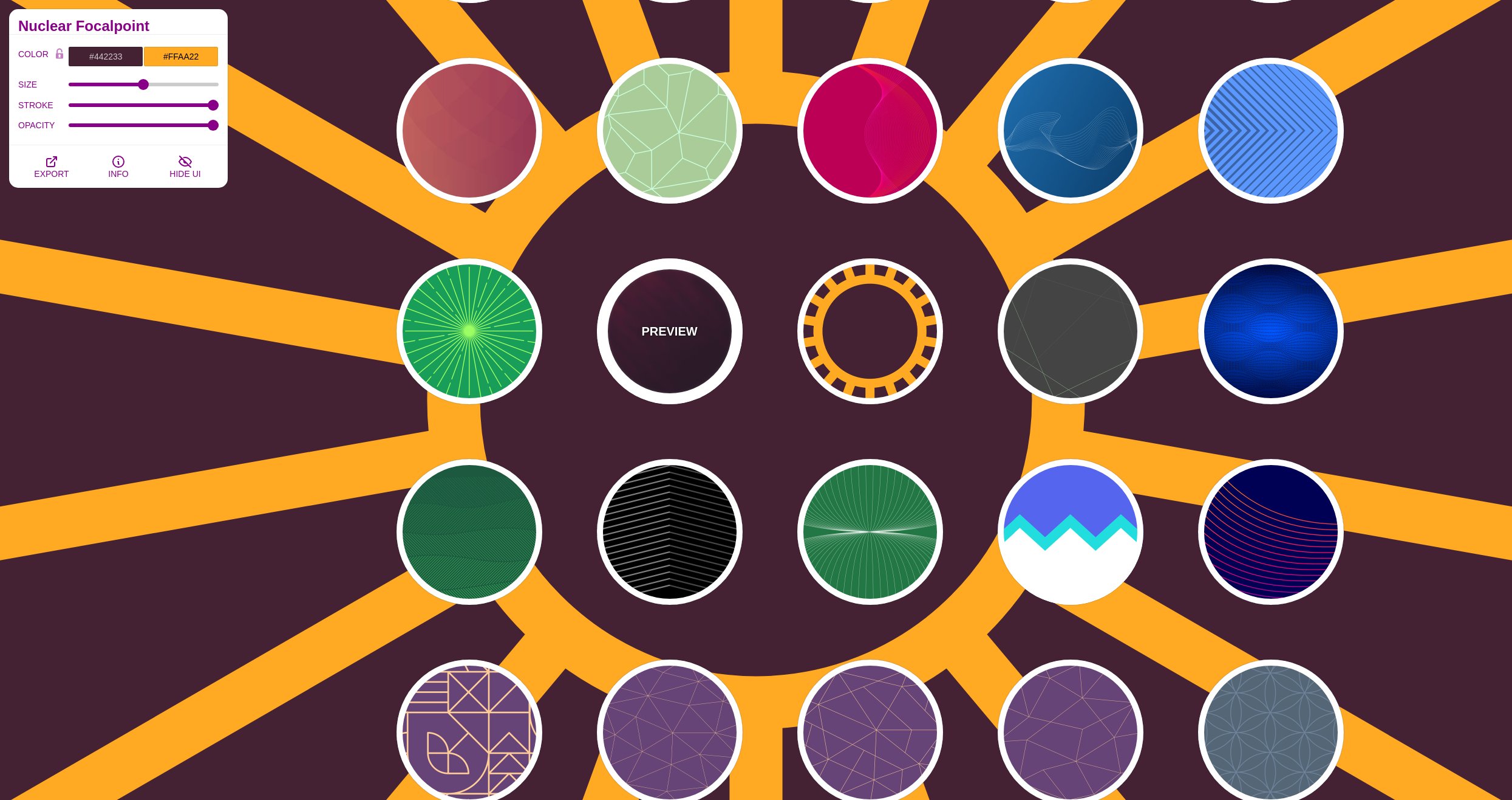
click at [669, 341] on div "PREVIEW" at bounding box center [669, 331] width 146 height 146
type input "#110011"
type input "#FF4400"
type input "#FFFFFF"
type input "2"
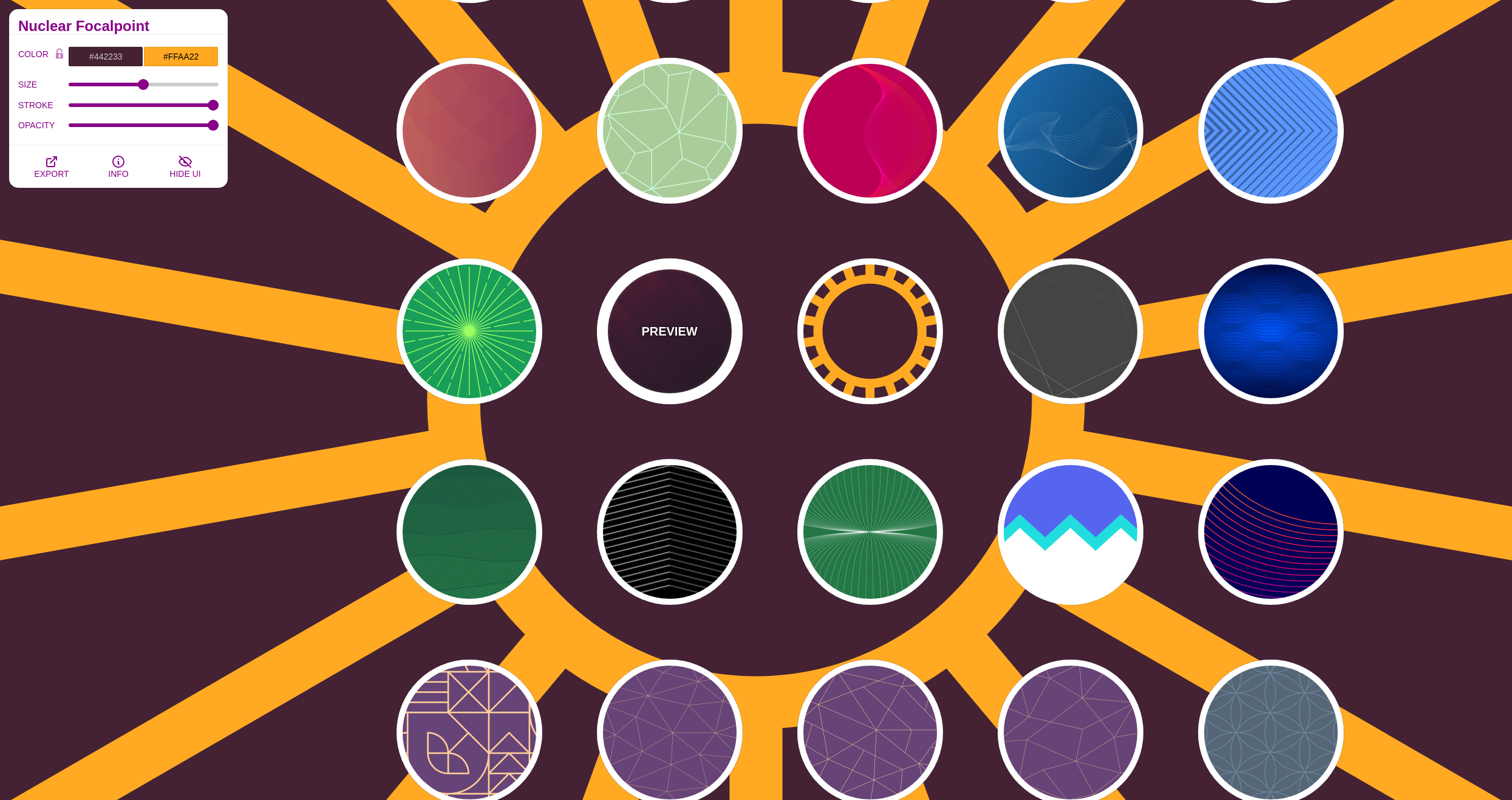
type input "5"
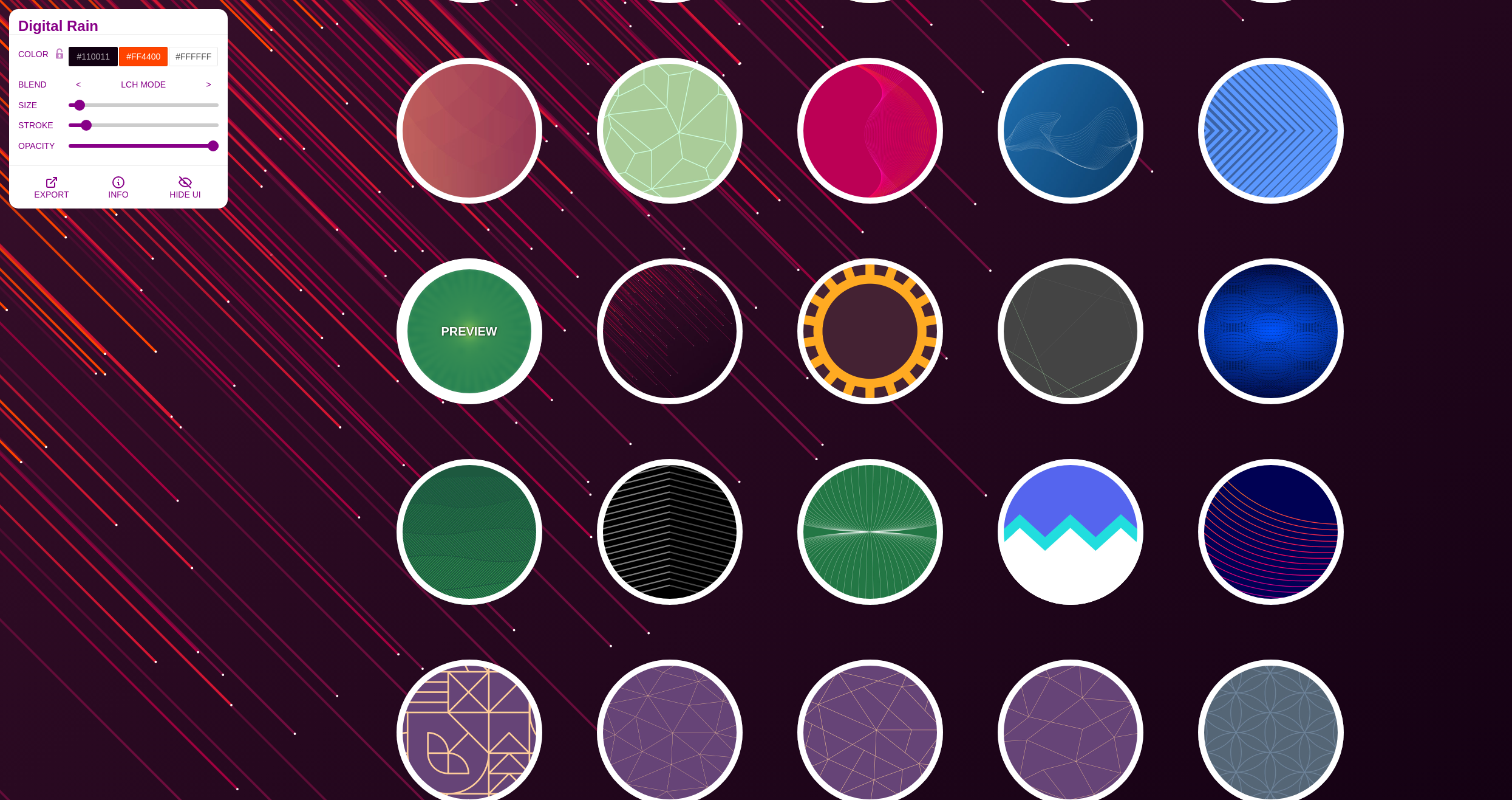
click at [488, 344] on div "PREVIEW" at bounding box center [469, 331] width 146 height 146
type input "#189E59"
type input "#9BFF63"
type input "0"
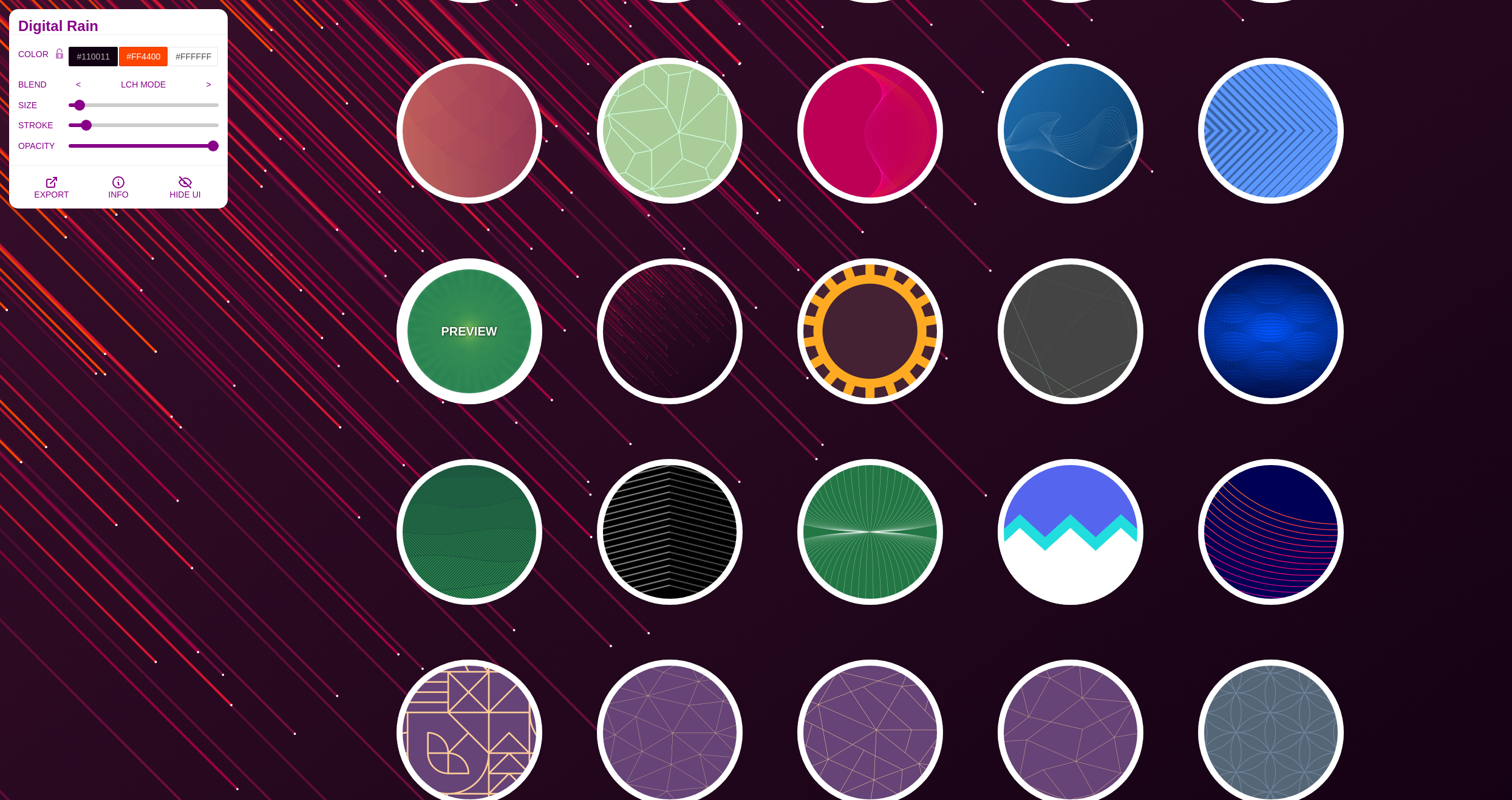
type input "0"
type input "5"
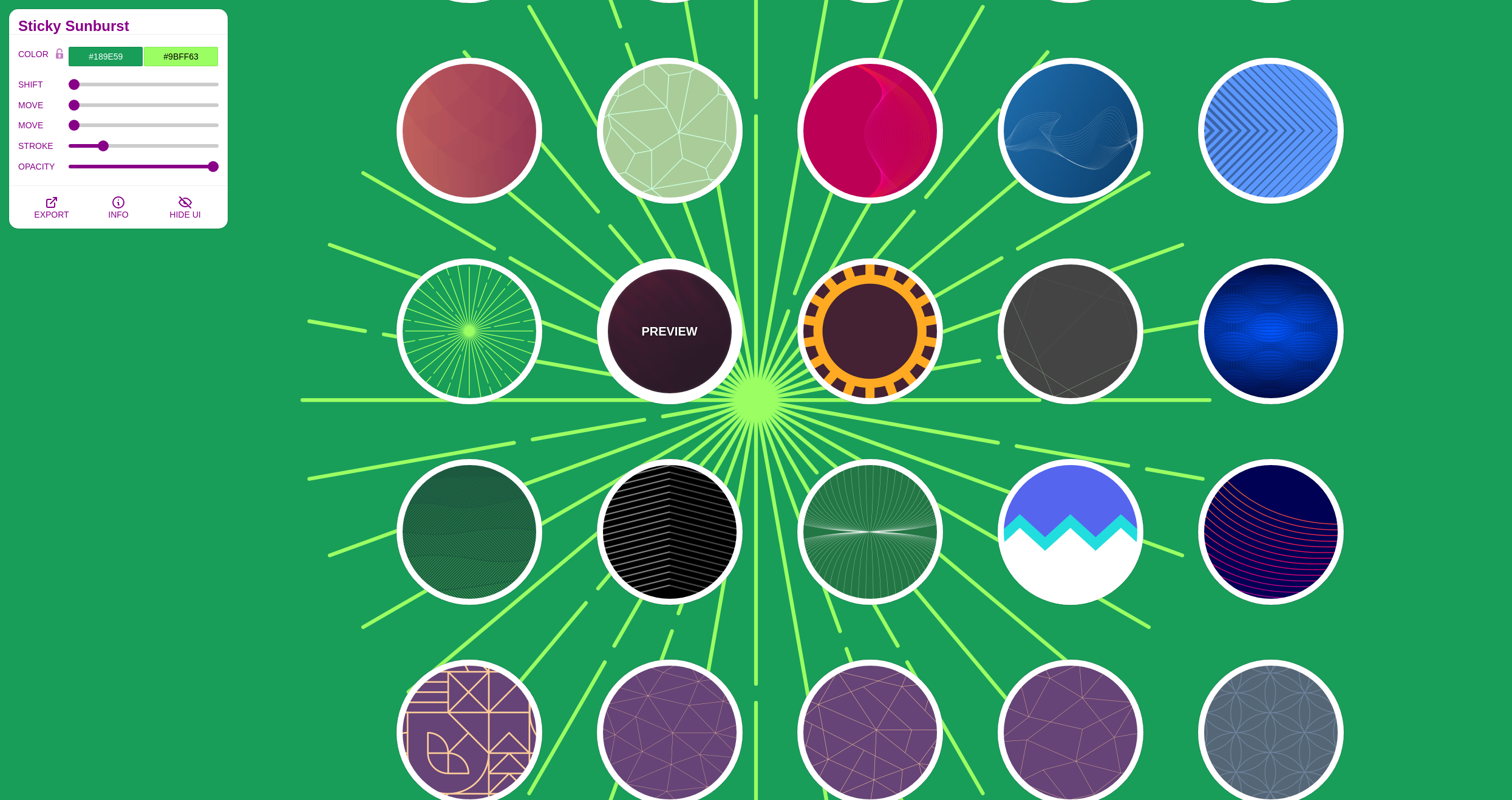
click at [634, 339] on div "PREVIEW" at bounding box center [669, 331] width 146 height 146
type input "#110011"
type input "#FF4400"
type input "2"
type input "5"
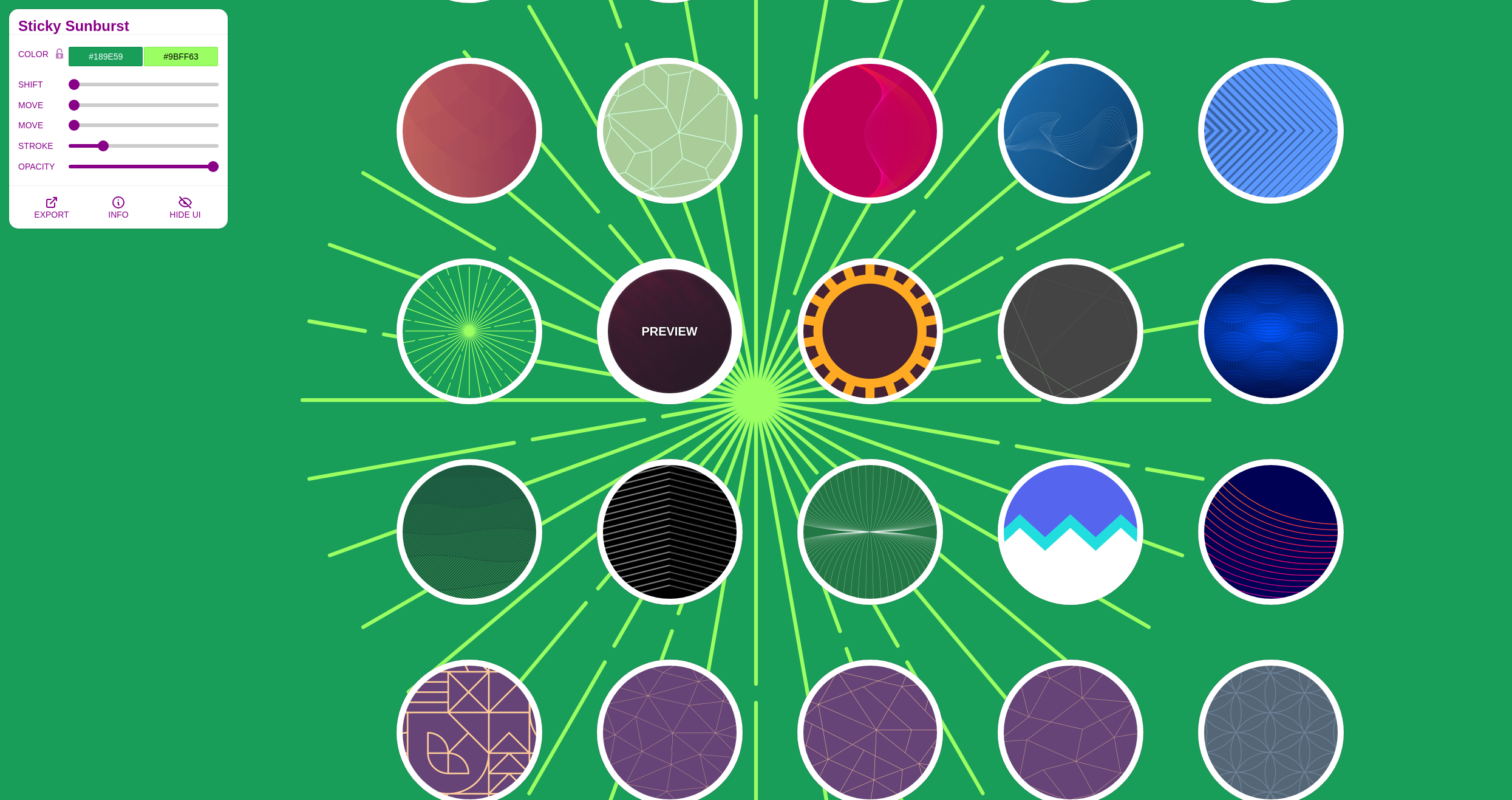
type input "1"
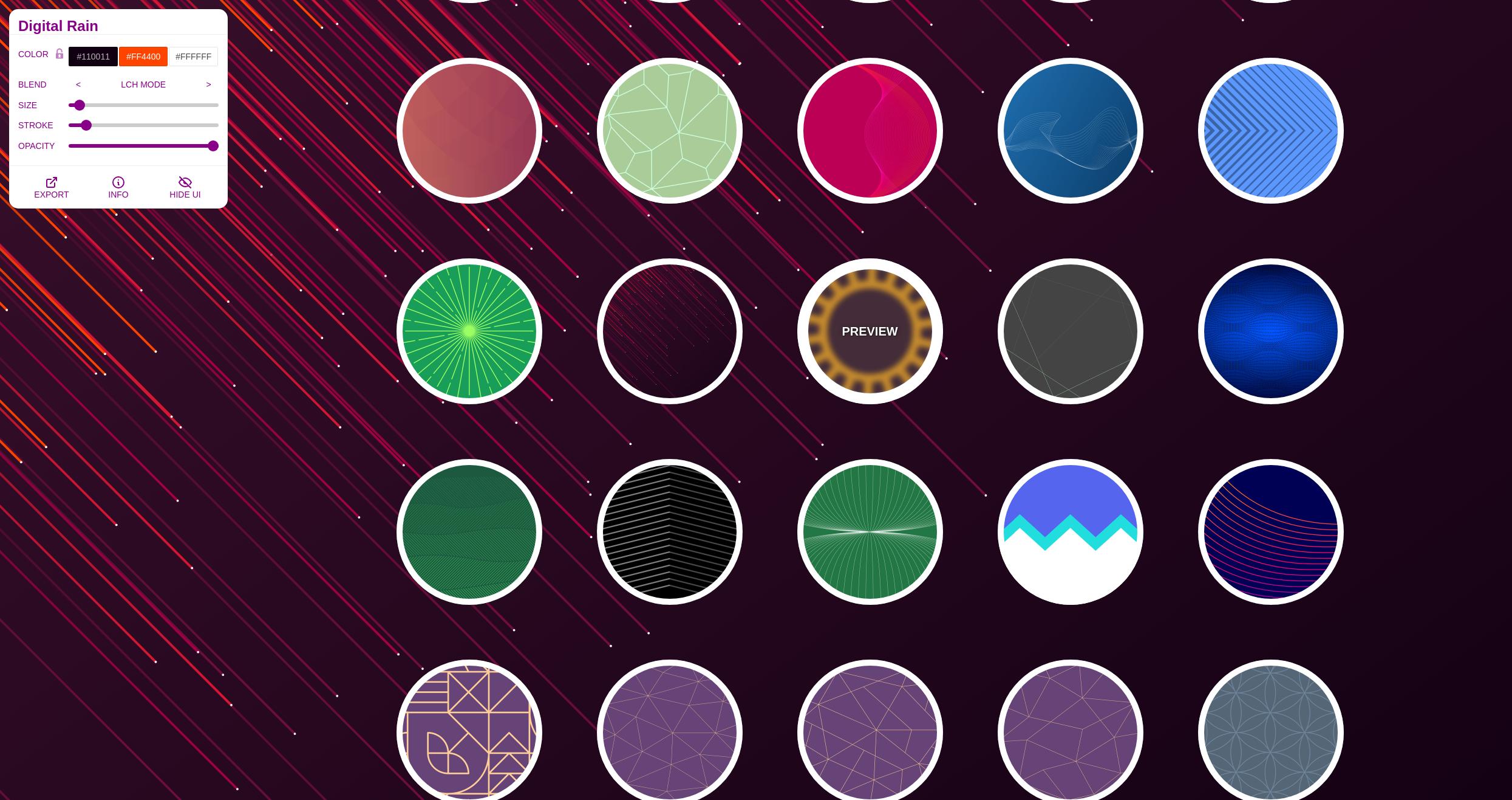
click at [919, 334] on div "PREVIEW" at bounding box center [869, 331] width 146 height 146
type input "#442233"
type input "#FFAA22"
type input "200"
type input "35"
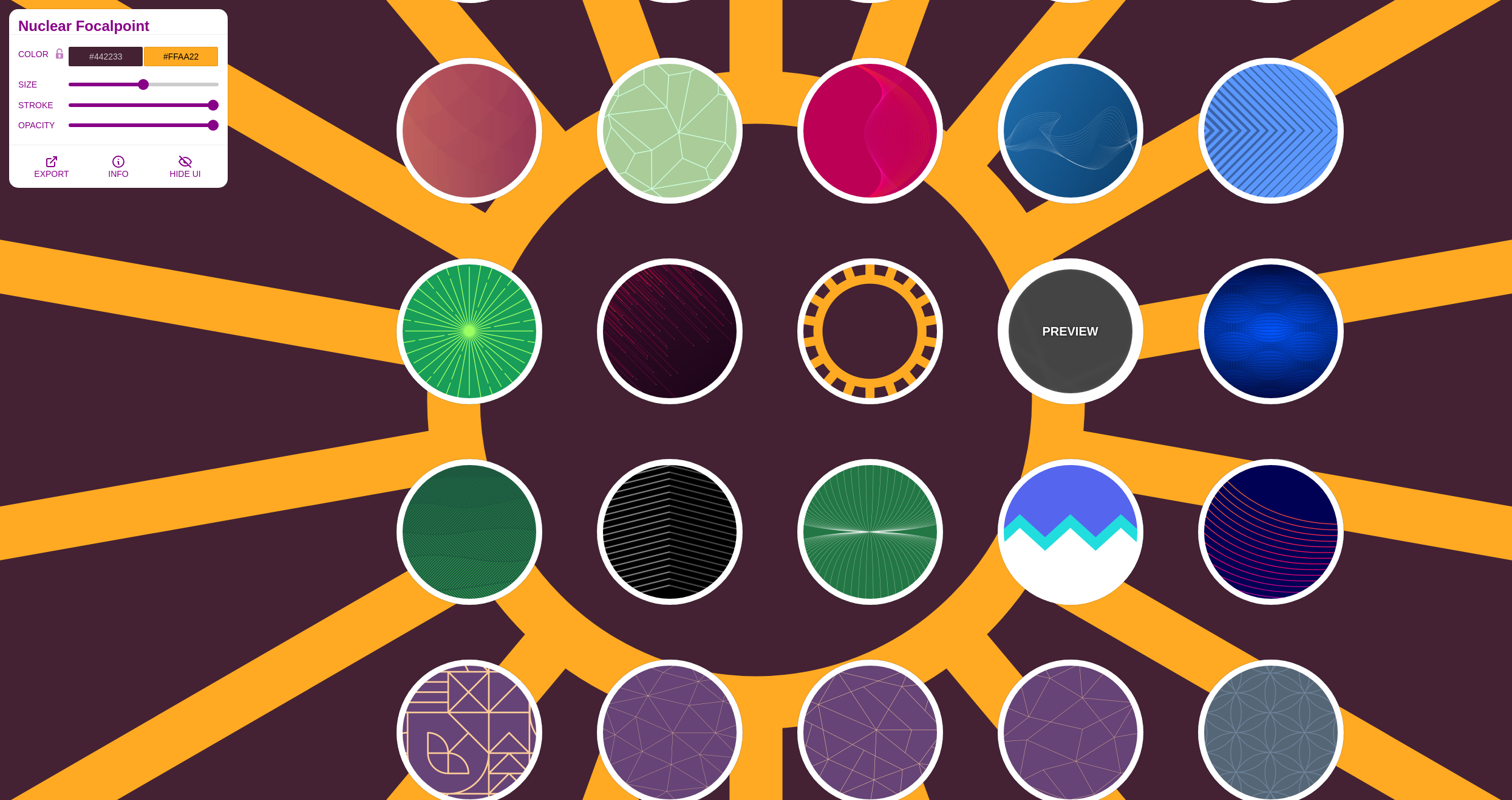
click at [1012, 336] on div "PREVIEW" at bounding box center [1071, 331] width 146 height 146
type input "#444444"
type input "#555555"
type input "#BBFFBB"
type input "1"
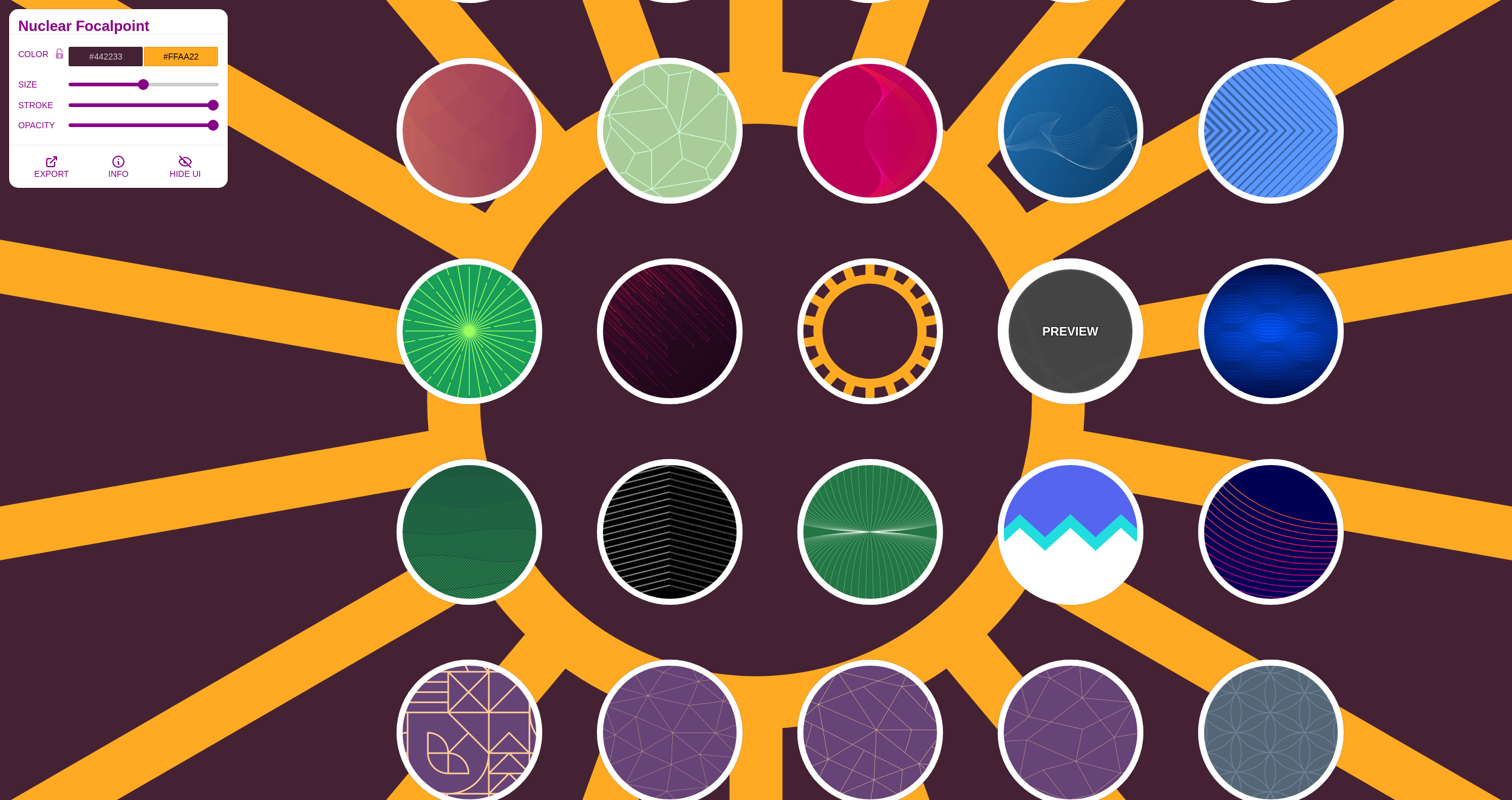
type input "1"
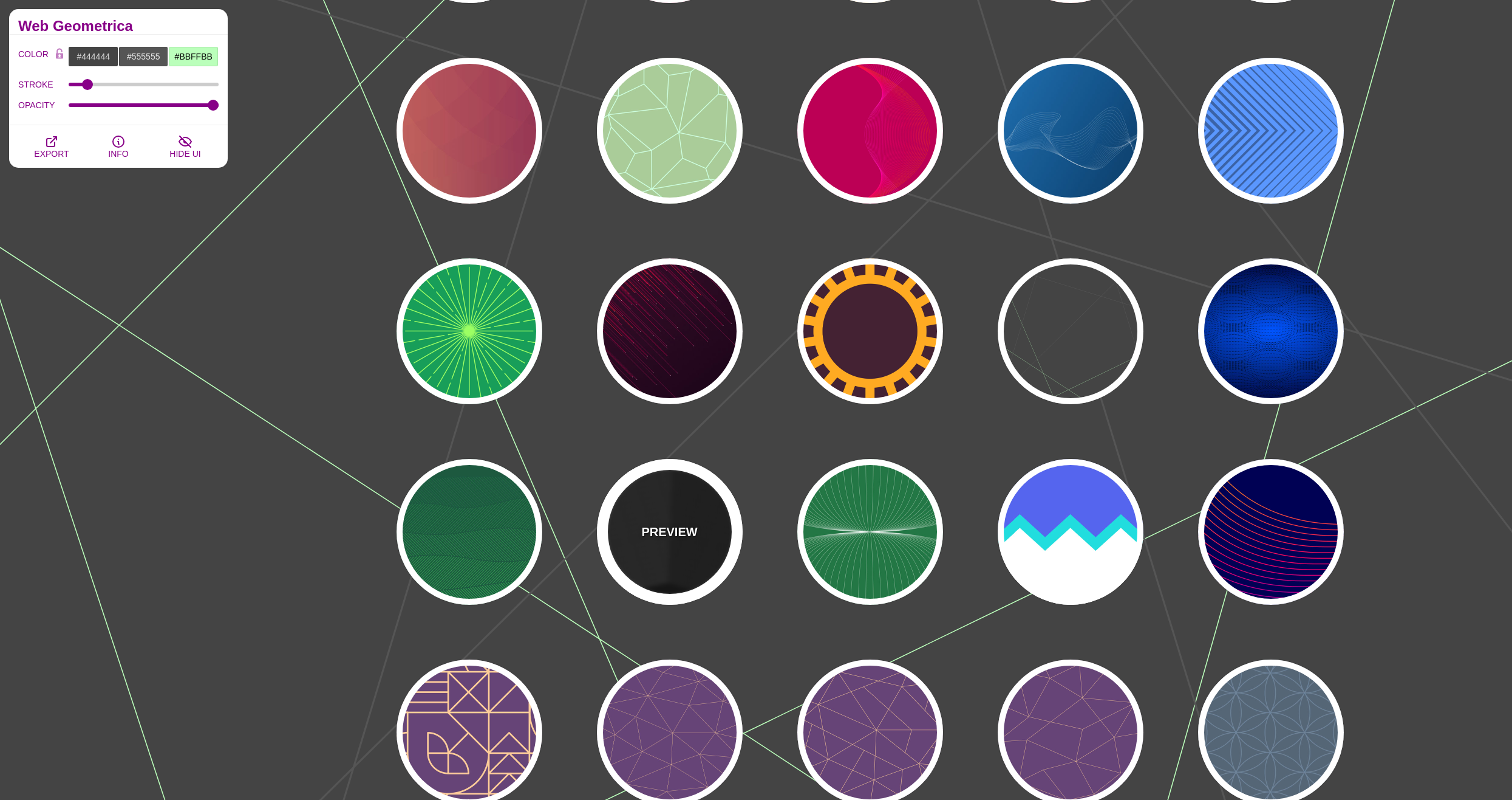
click at [661, 525] on p "PREVIEW" at bounding box center [669, 532] width 56 height 18
type input "#000000"
type input "#333333"
type input "#666666"
type input "0"
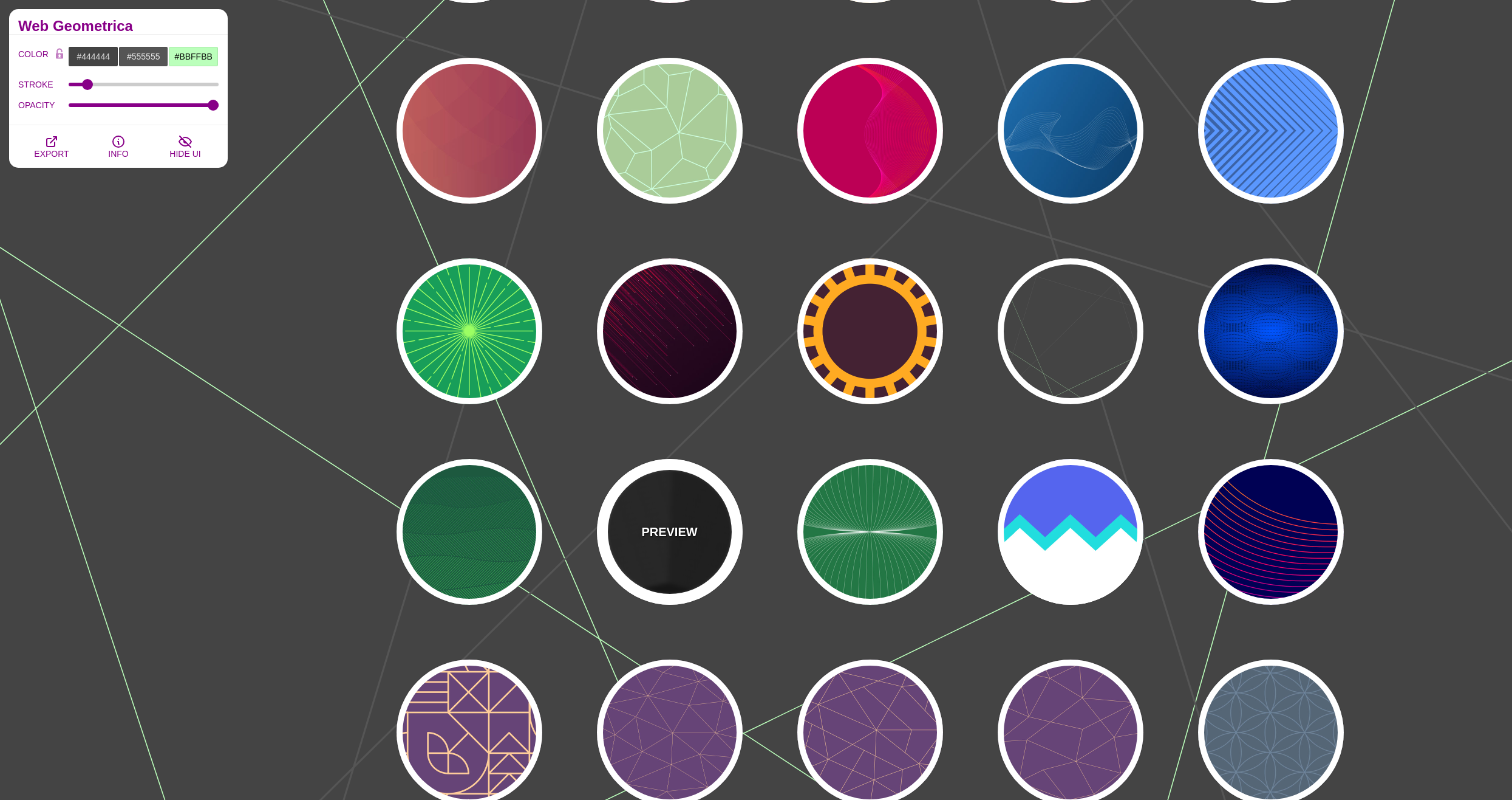
type input "0"
type input "10"
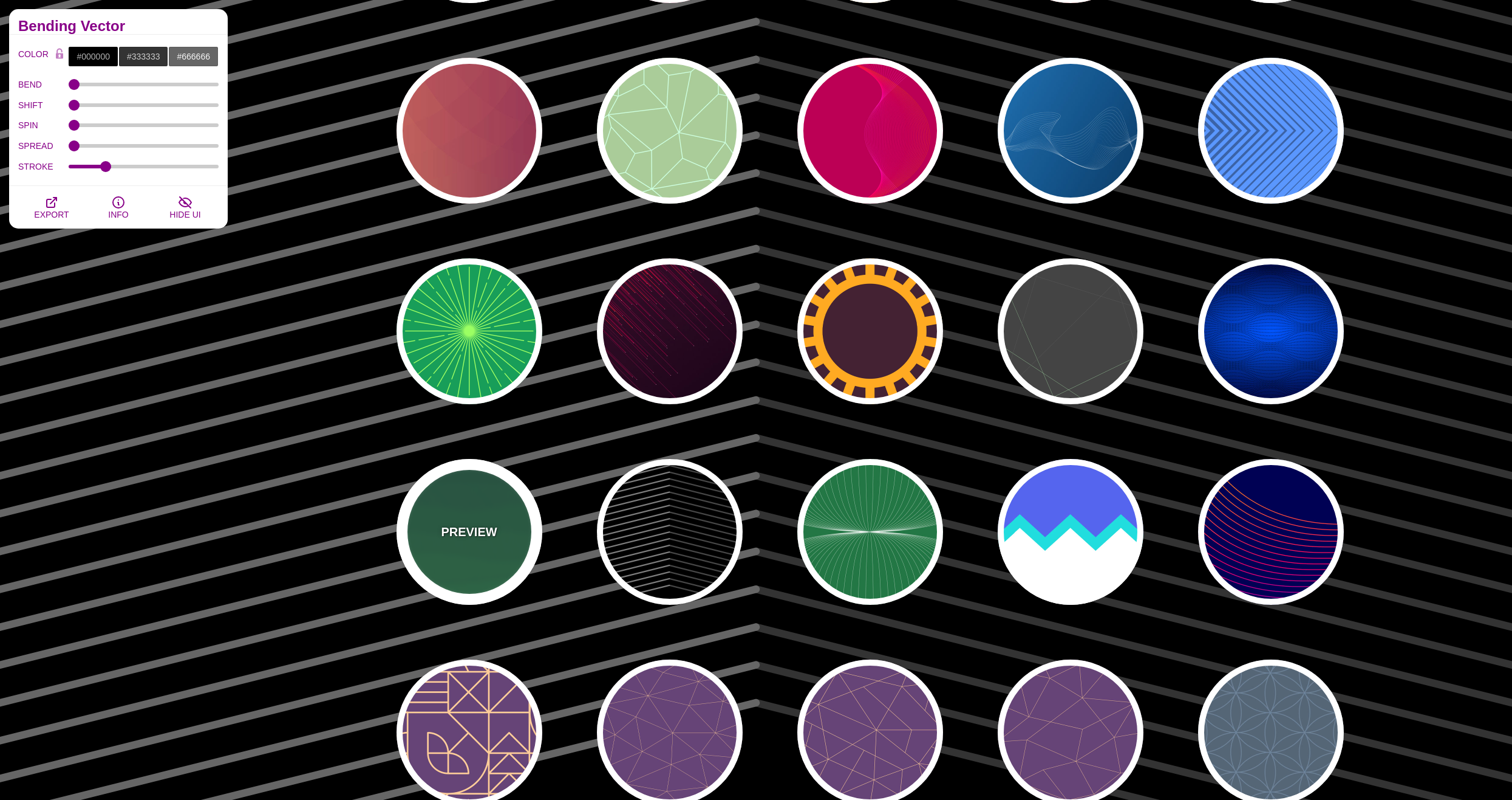
click at [507, 539] on div "PREVIEW" at bounding box center [469, 531] width 146 height 146
type input "#1C5940"
type input "#32A150"
type input "1"
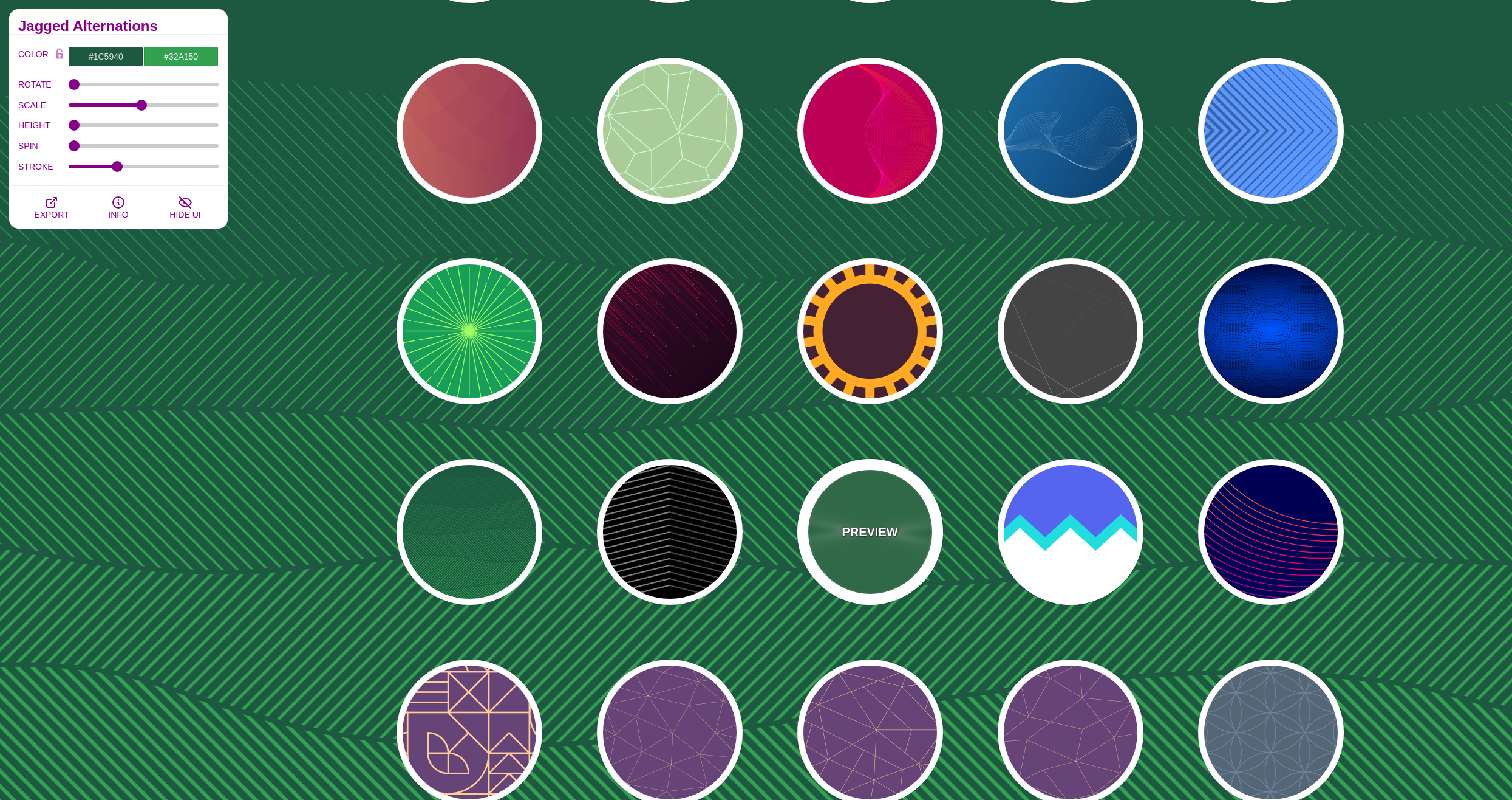
click at [873, 534] on p "PREVIEW" at bounding box center [869, 532] width 56 height 18
type input "#227744"
type input "#DDFFCC"
type input "#FFFFFF"
type input "0"
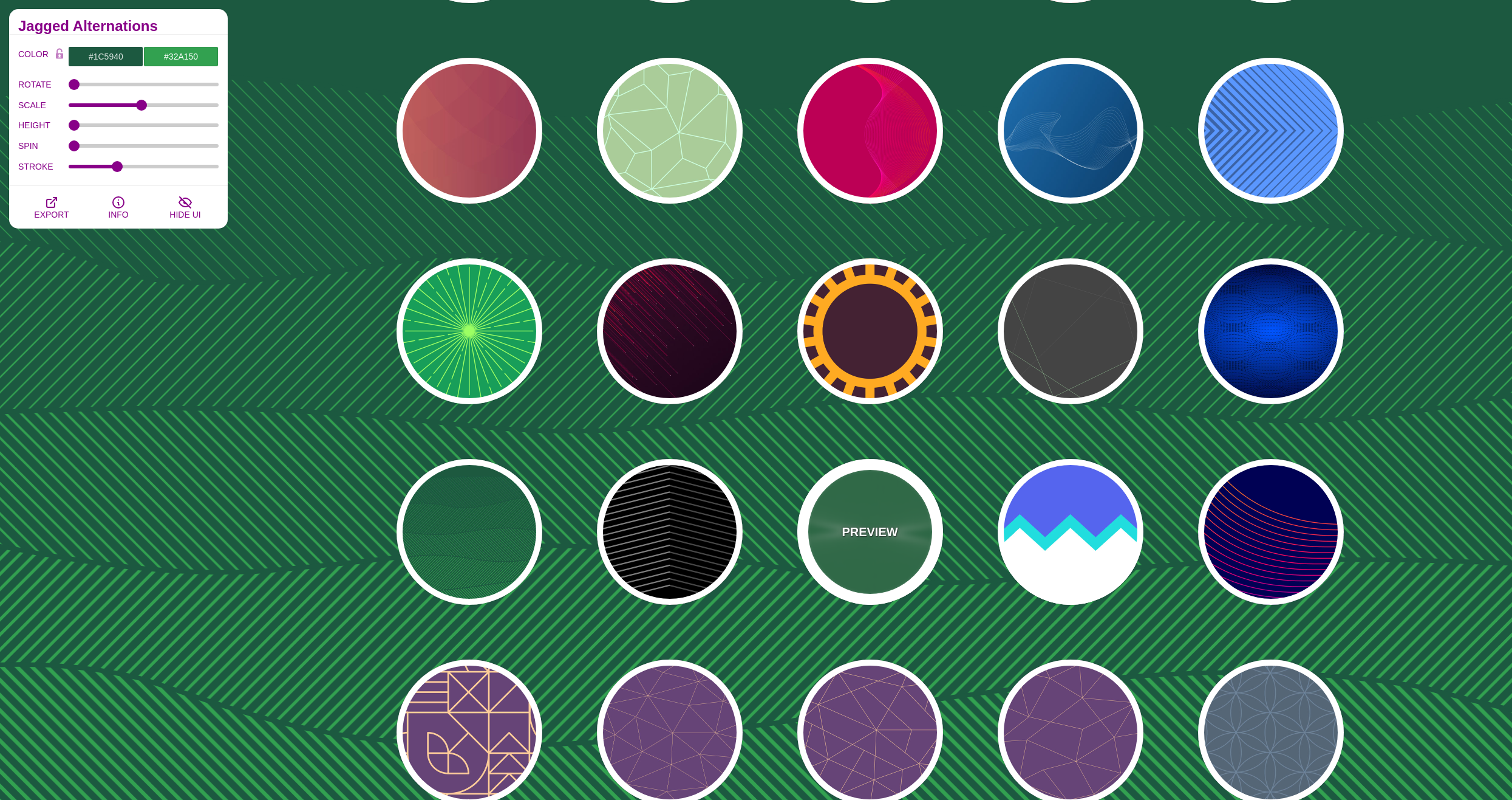
type input "1"
type input "0"
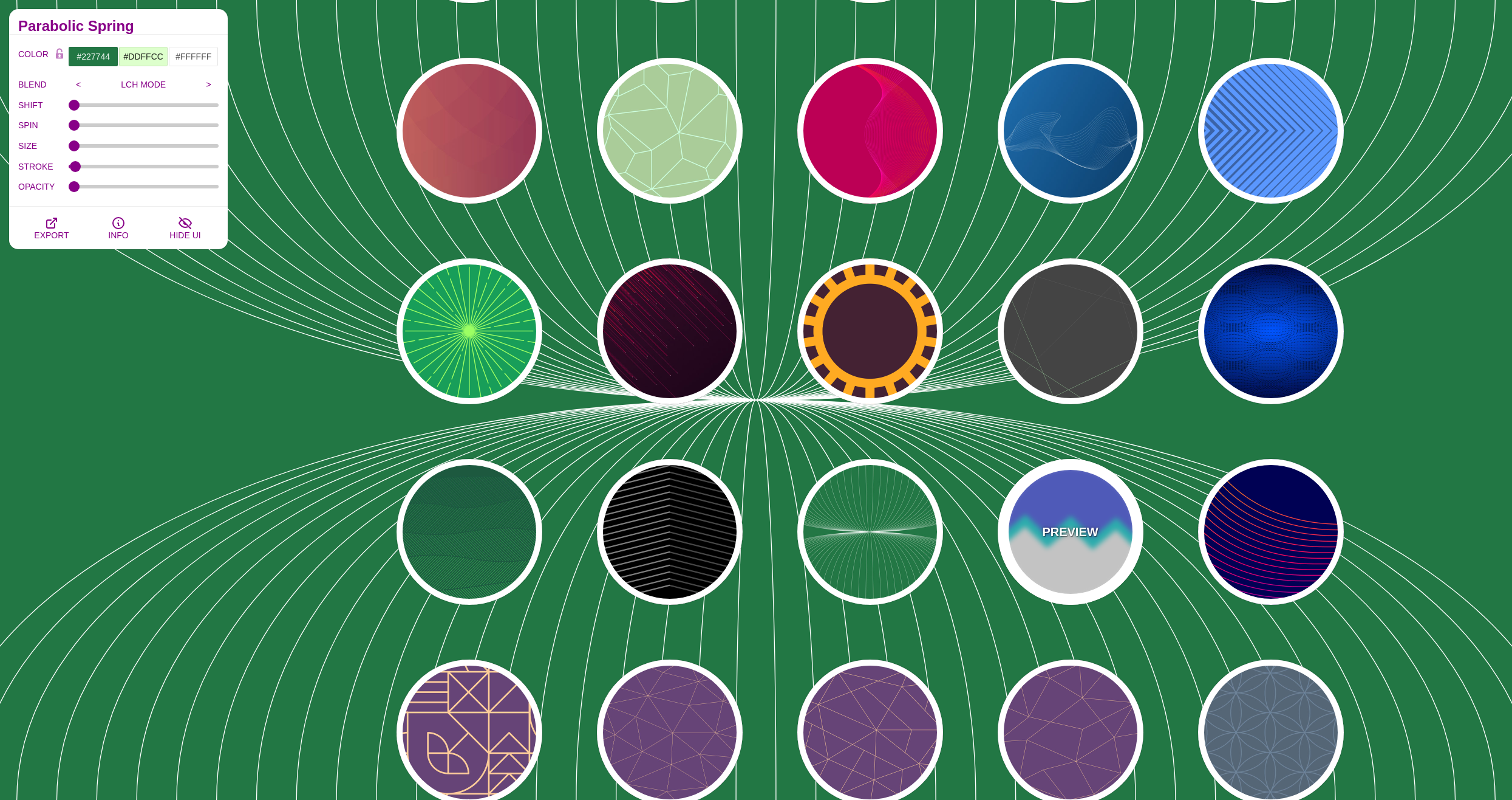
click at [1081, 535] on p "PREVIEW" at bounding box center [1070, 532] width 56 height 18
type input "#FFFFFF"
type input "#5566EE"
type input "#22DDDD"
type input "300"
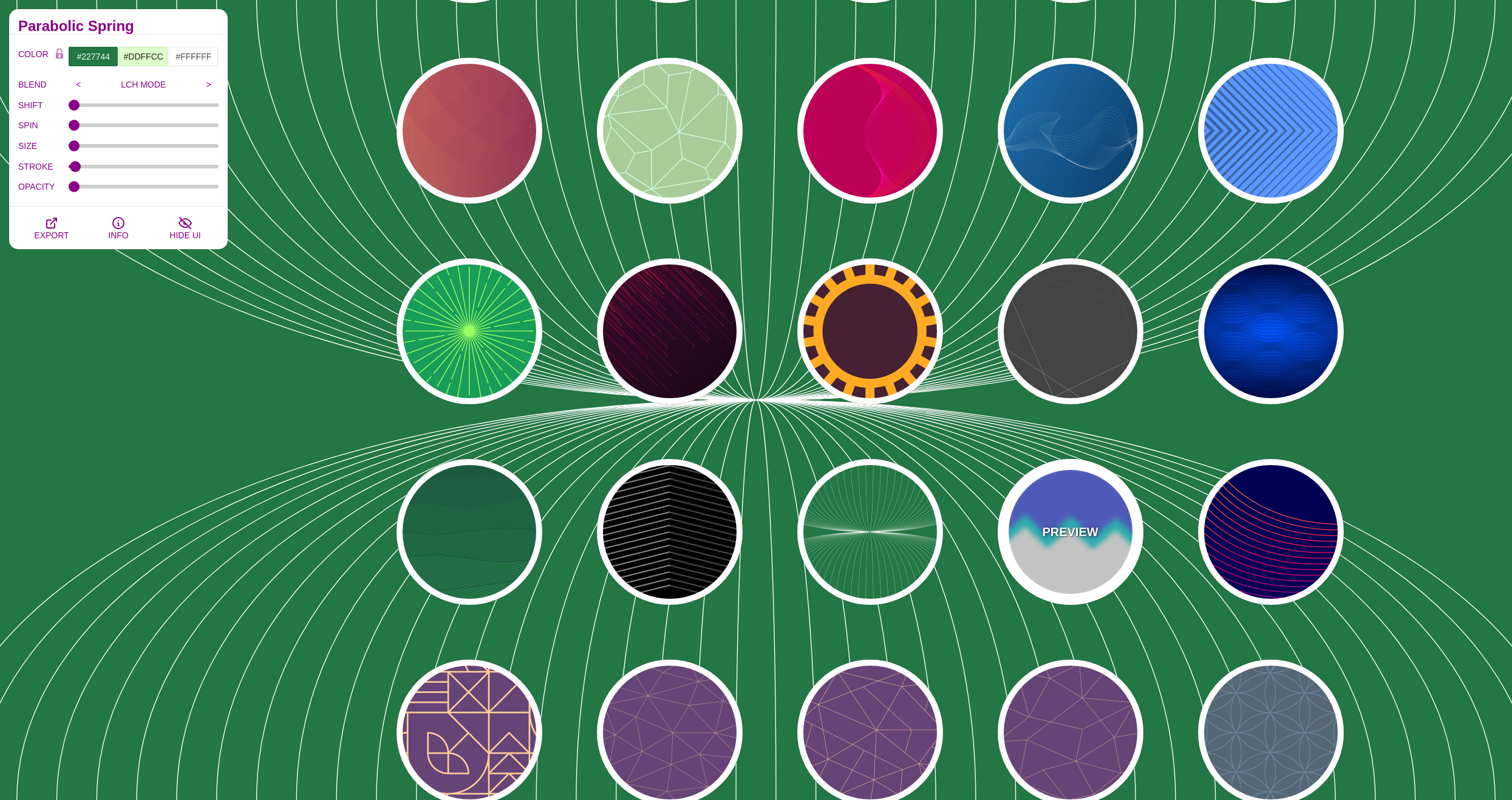
type input "10"
type input "1"
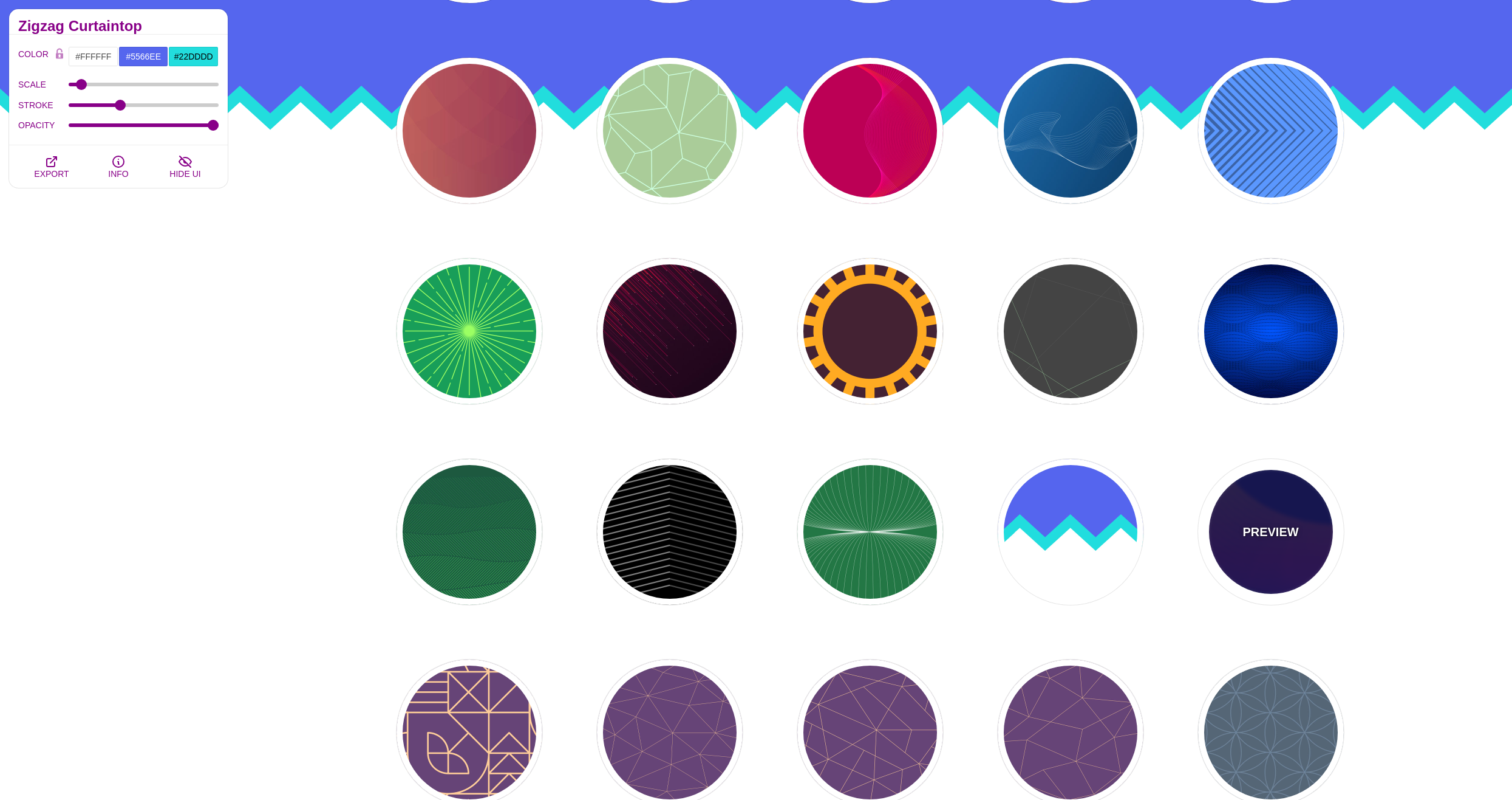
click at [1207, 535] on div "PREVIEW" at bounding box center [1271, 531] width 146 height 146
type input "#000055"
type input "#FFBB00"
type input "#0000FF"
type input "0"
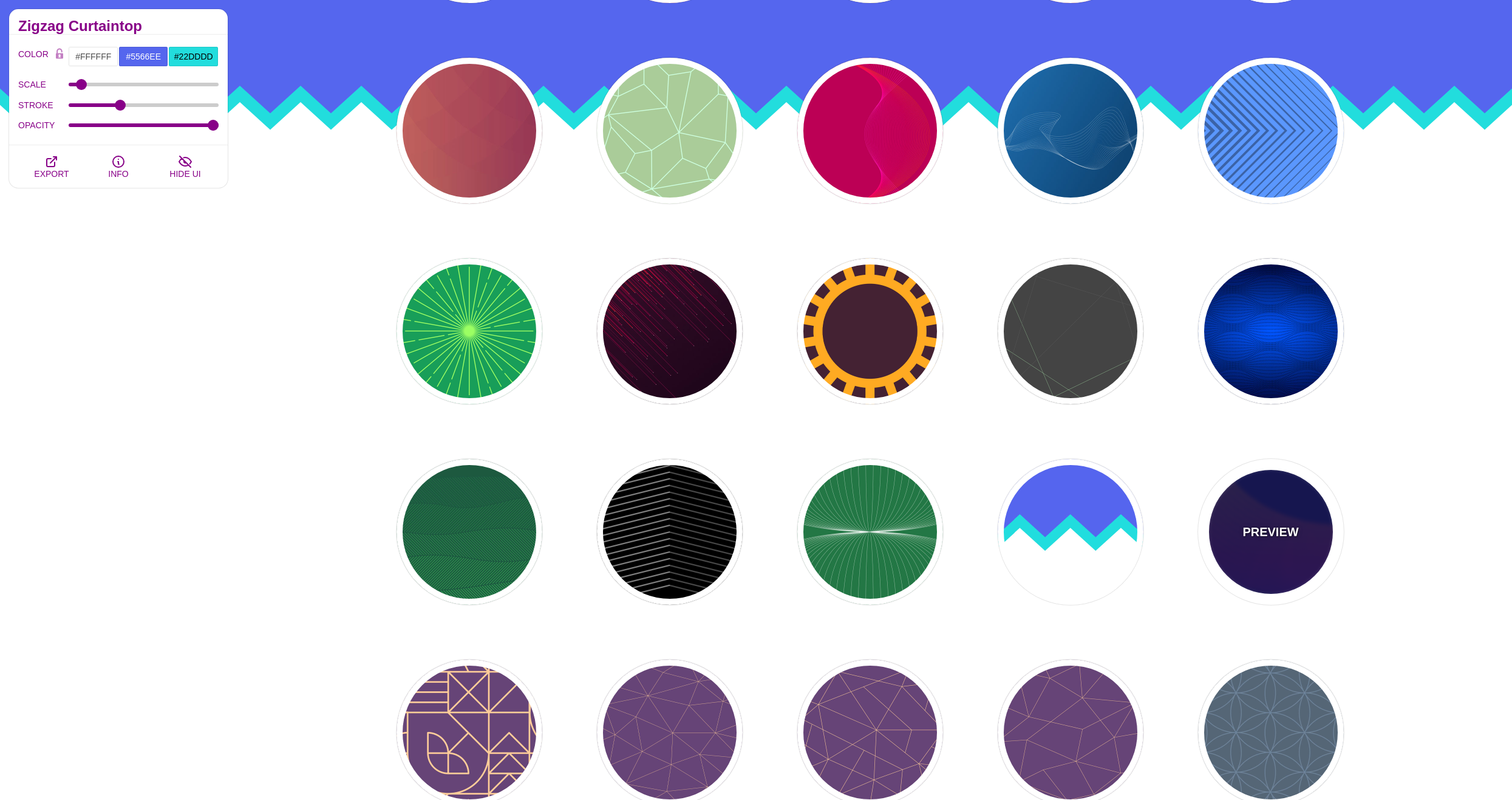
type input "1"
type input "4"
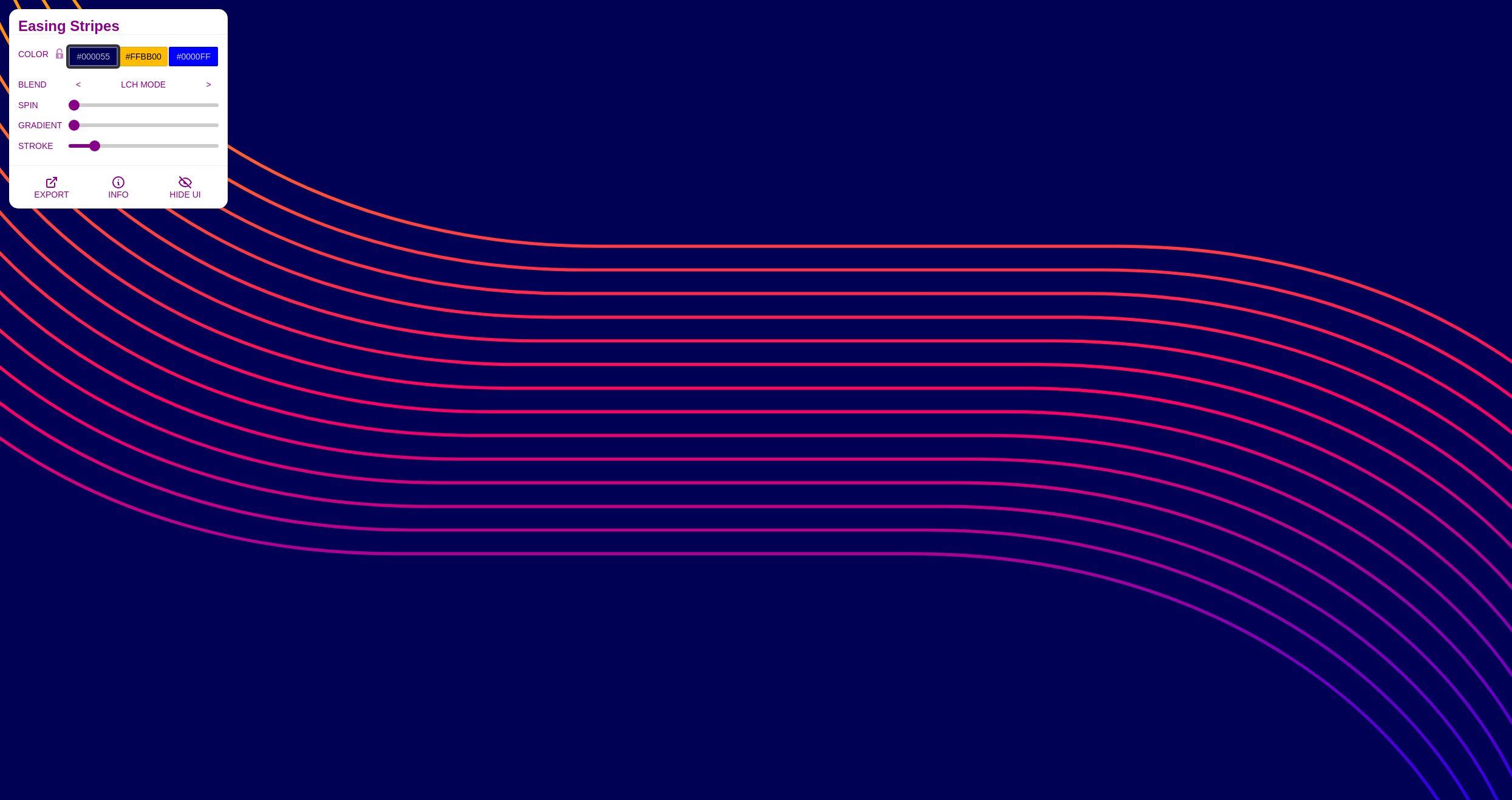
click at [86, 56] on input "#000055" at bounding box center [93, 56] width 50 height 21
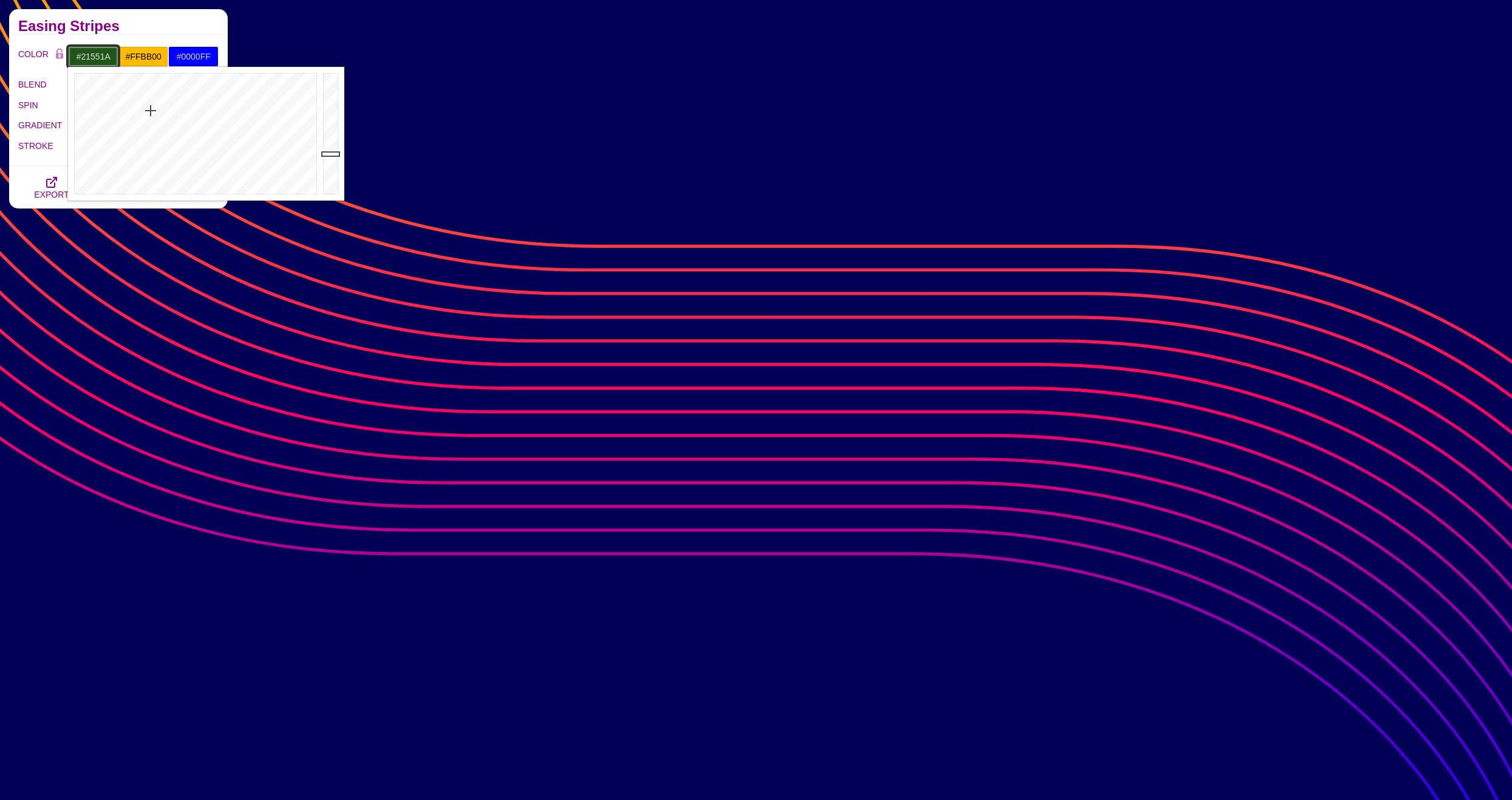
click at [151, 111] on div at bounding box center [194, 134] width 252 height 134
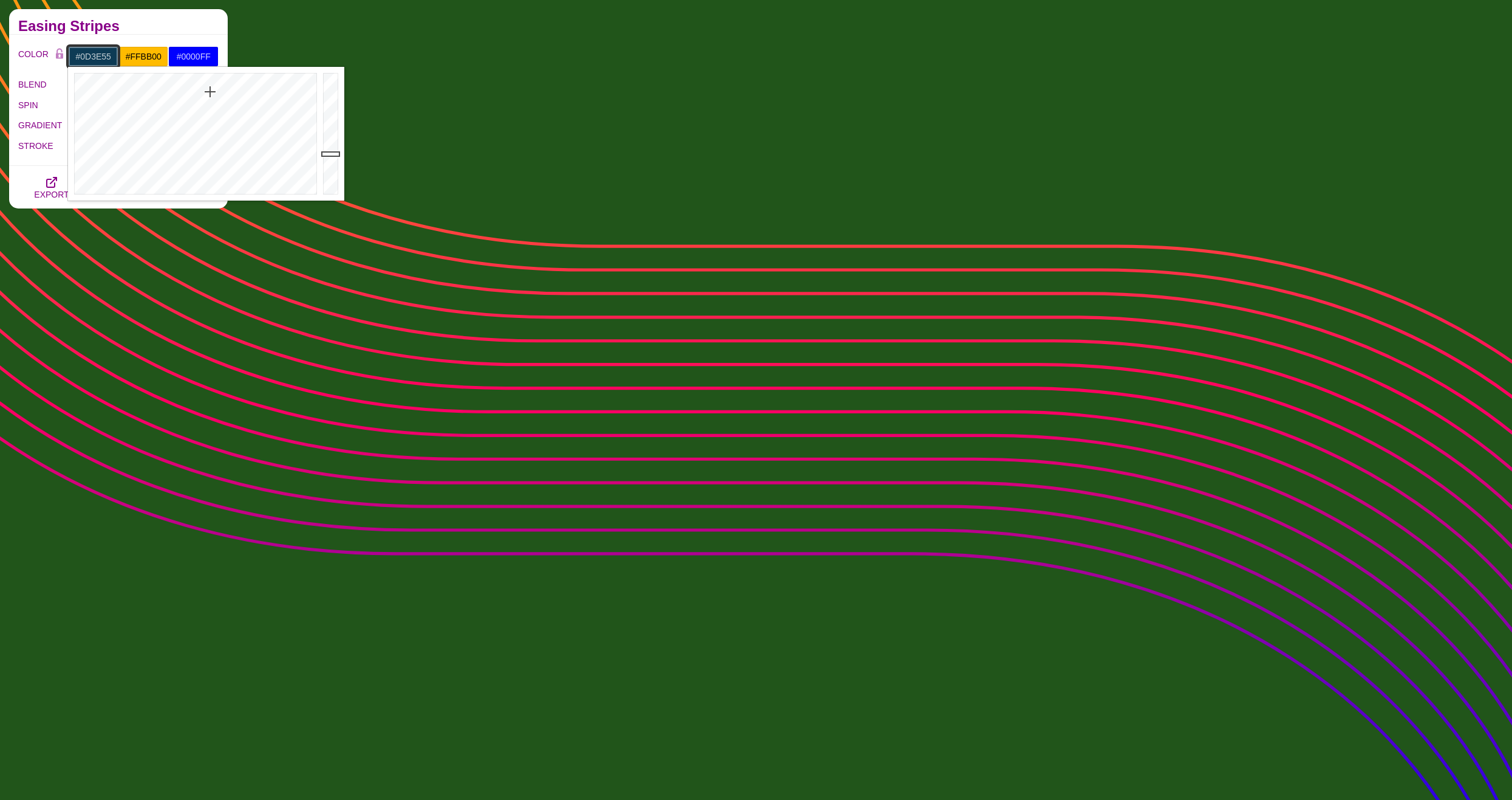
click at [208, 92] on div at bounding box center [194, 134] width 252 height 134
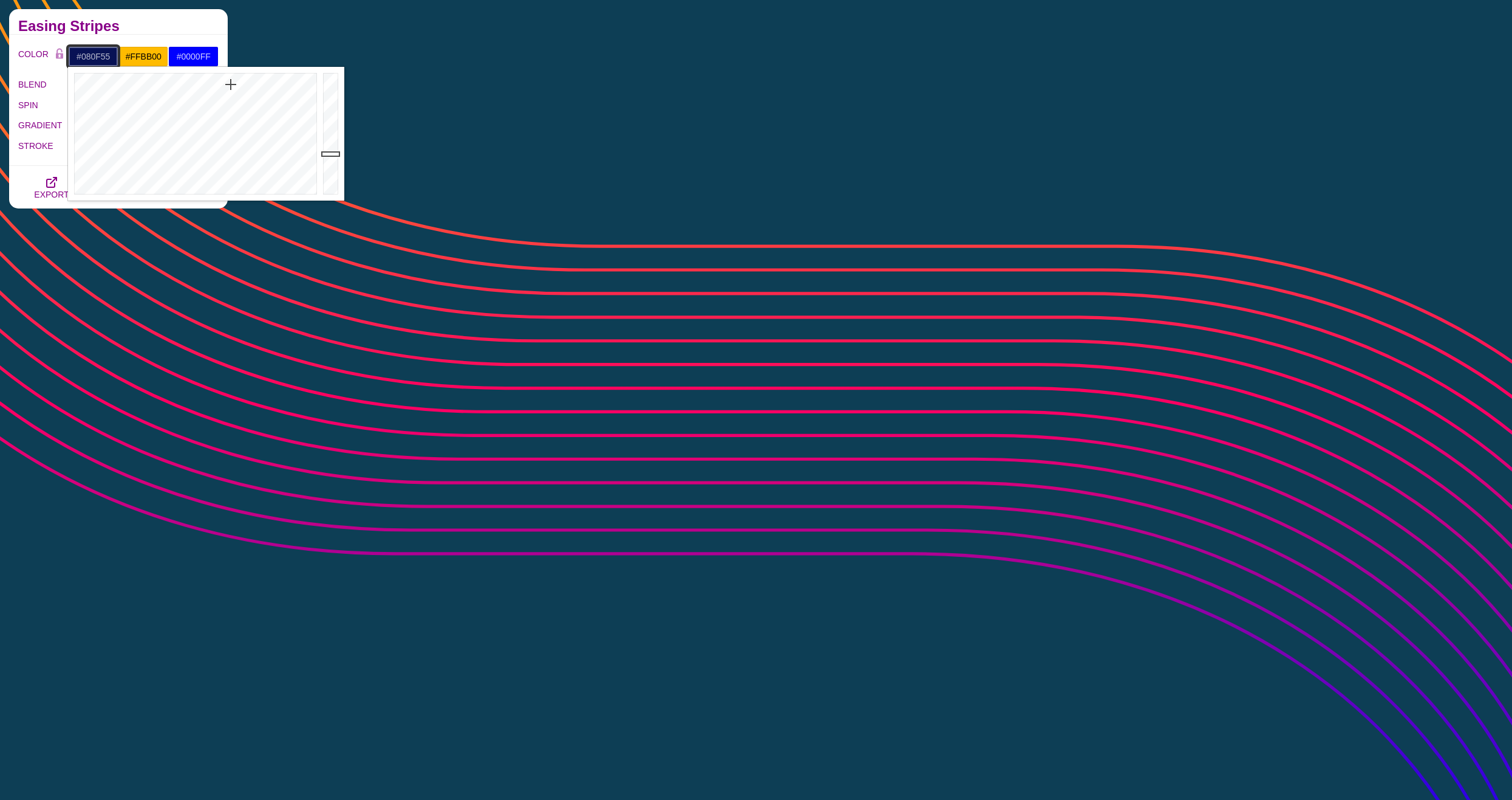
drag, startPoint x: 215, startPoint y: 90, endPoint x: 232, endPoint y: 84, distance: 18.0
click at [232, 84] on div at bounding box center [194, 134] width 252 height 134
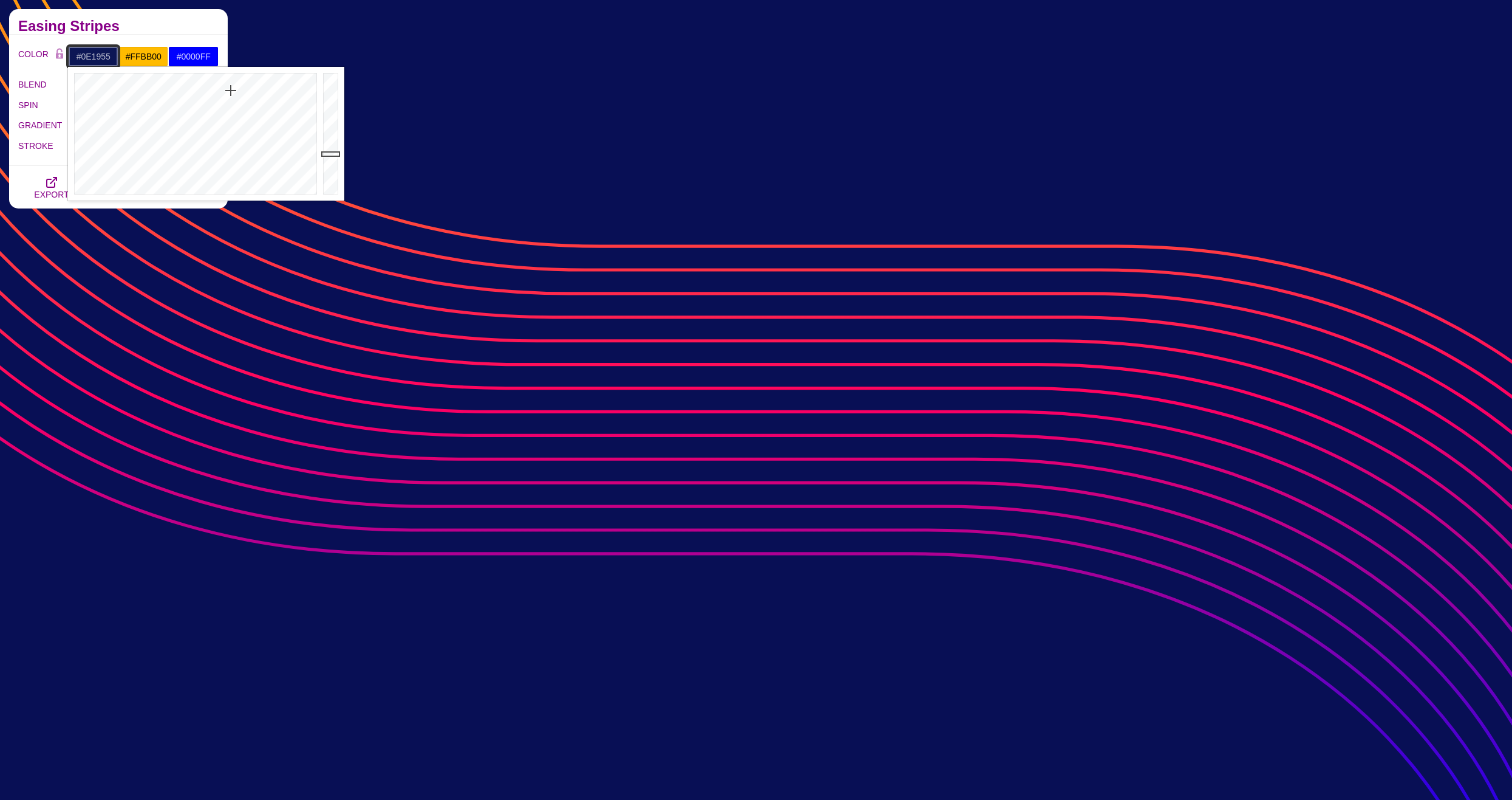
drag, startPoint x: 232, startPoint y: 84, endPoint x: 230, endPoint y: 92, distance: 8.2
click at [230, 92] on div at bounding box center [194, 134] width 252 height 134
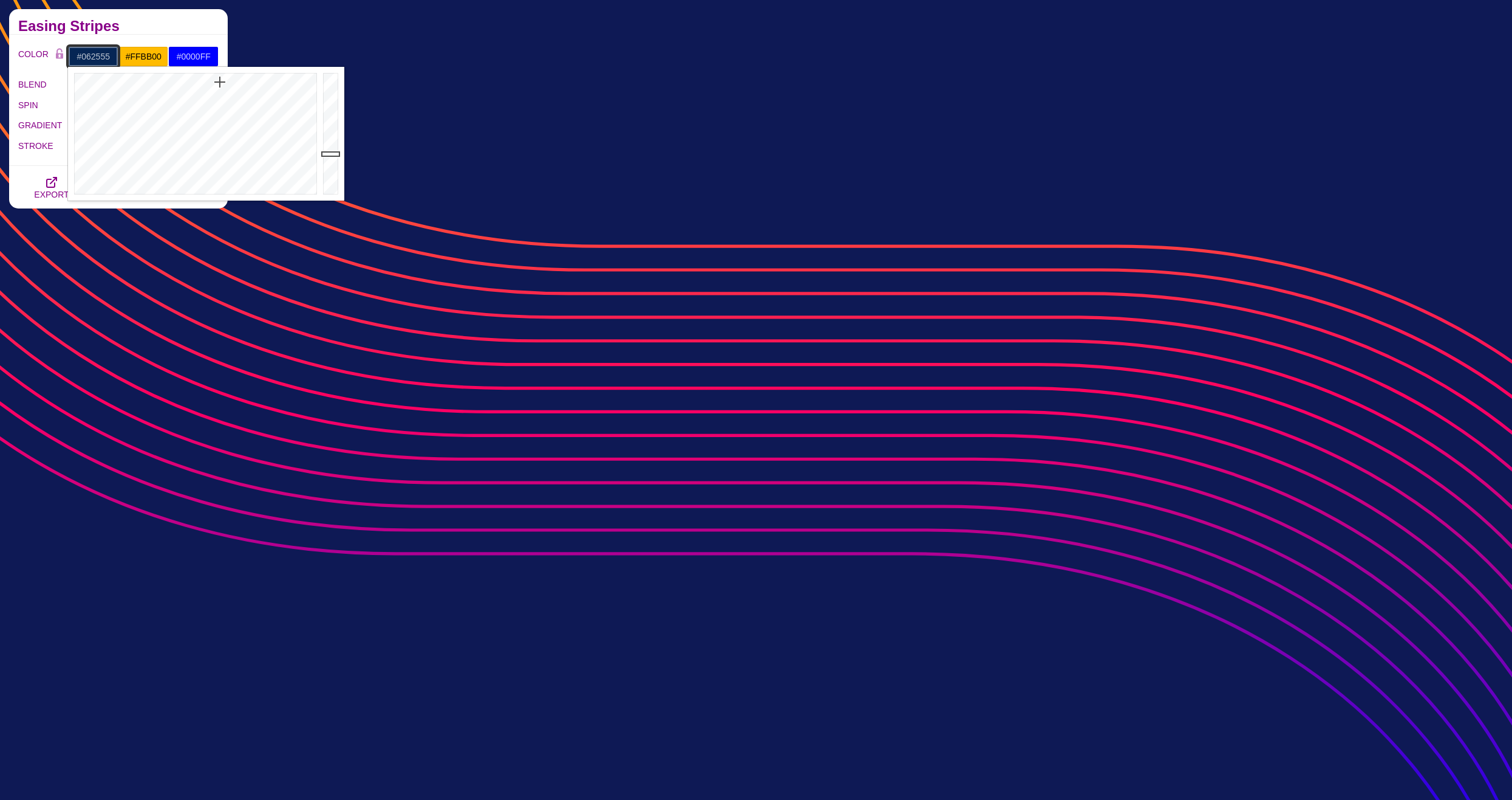
drag, startPoint x: 228, startPoint y: 92, endPoint x: 220, endPoint y: 81, distance: 13.6
click at [220, 81] on div at bounding box center [194, 134] width 252 height 134
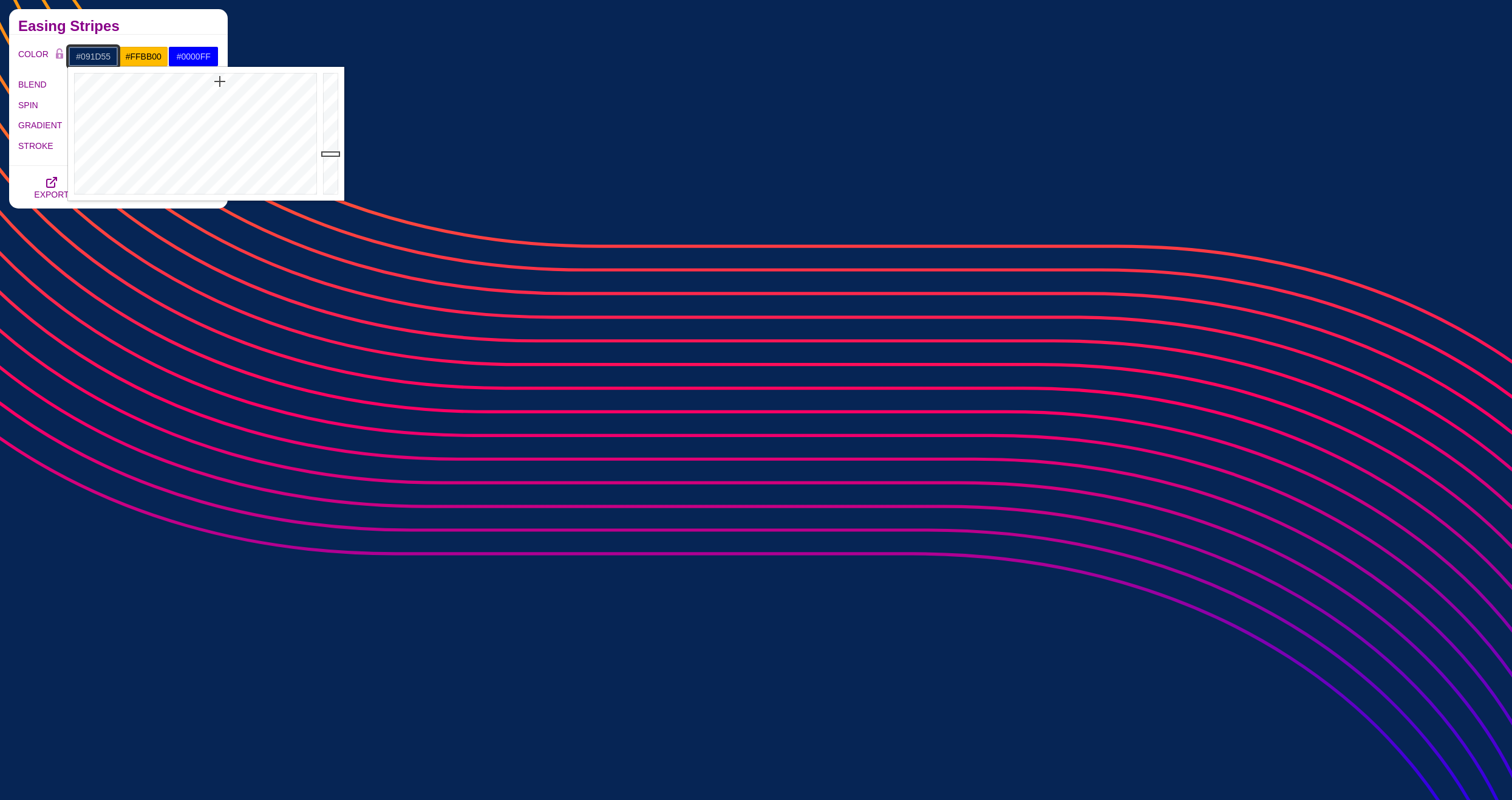
click at [225, 87] on div at bounding box center [194, 134] width 252 height 134
drag, startPoint x: 332, startPoint y: 120, endPoint x: 332, endPoint y: 85, distance: 35.0
click at [332, 85] on div at bounding box center [332, 134] width 24 height 134
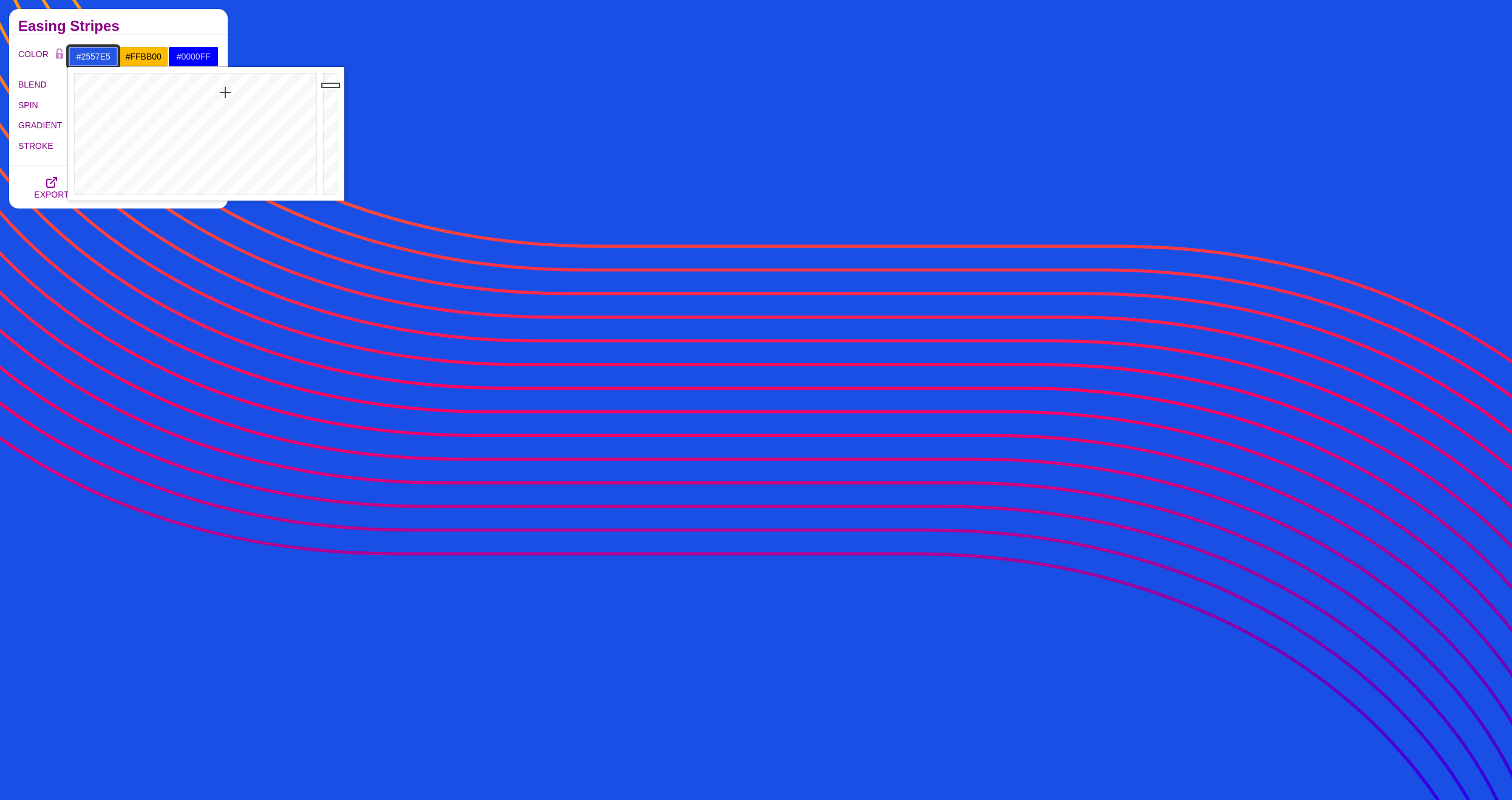
drag, startPoint x: 223, startPoint y: 81, endPoint x: 225, endPoint y: 92, distance: 11.2
click at [225, 92] on div at bounding box center [194, 134] width 252 height 134
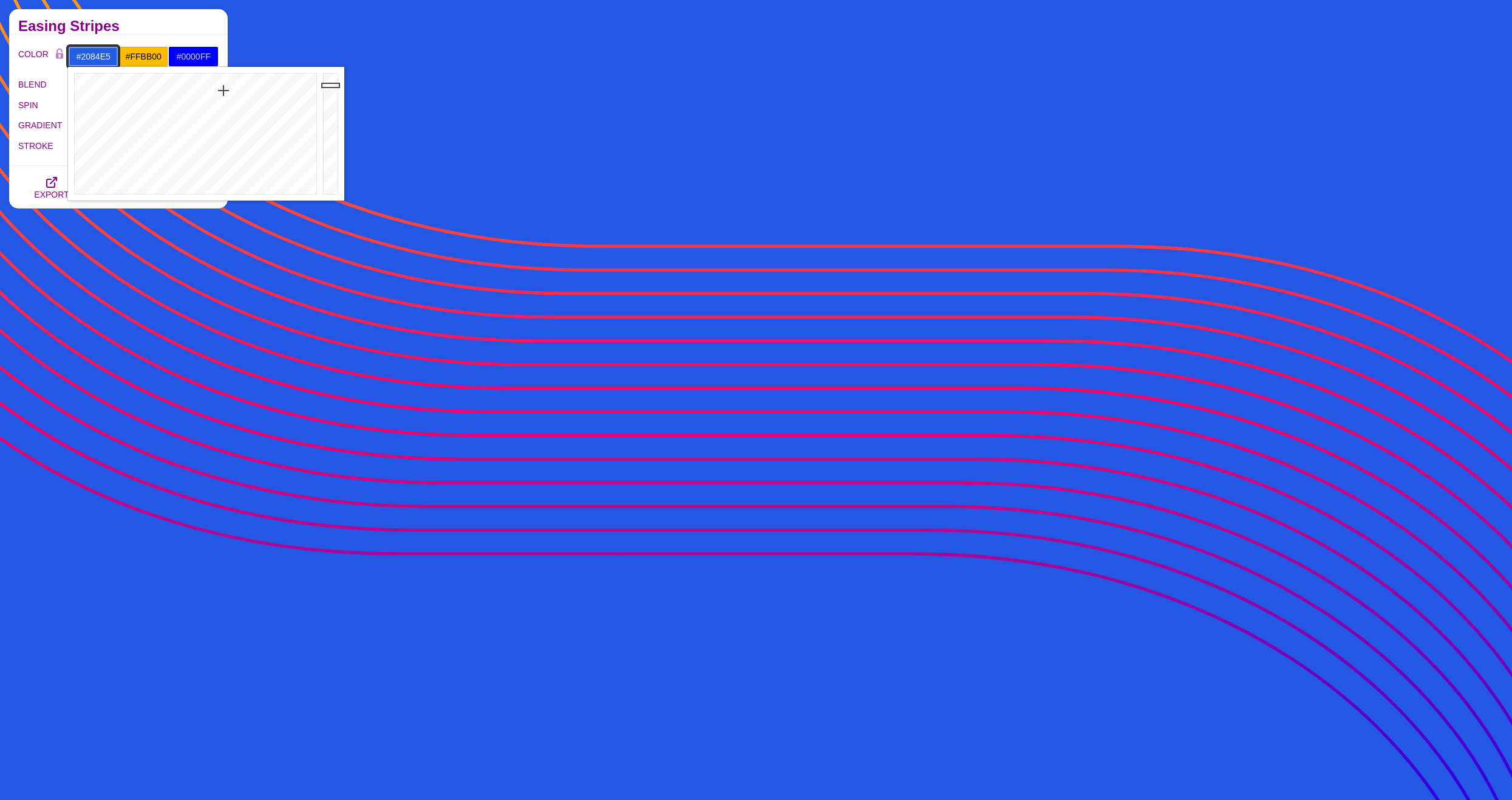
type input "#2086E5"
drag
click at [215, 90] on div at bounding box center [194, 134] width 252 height 134
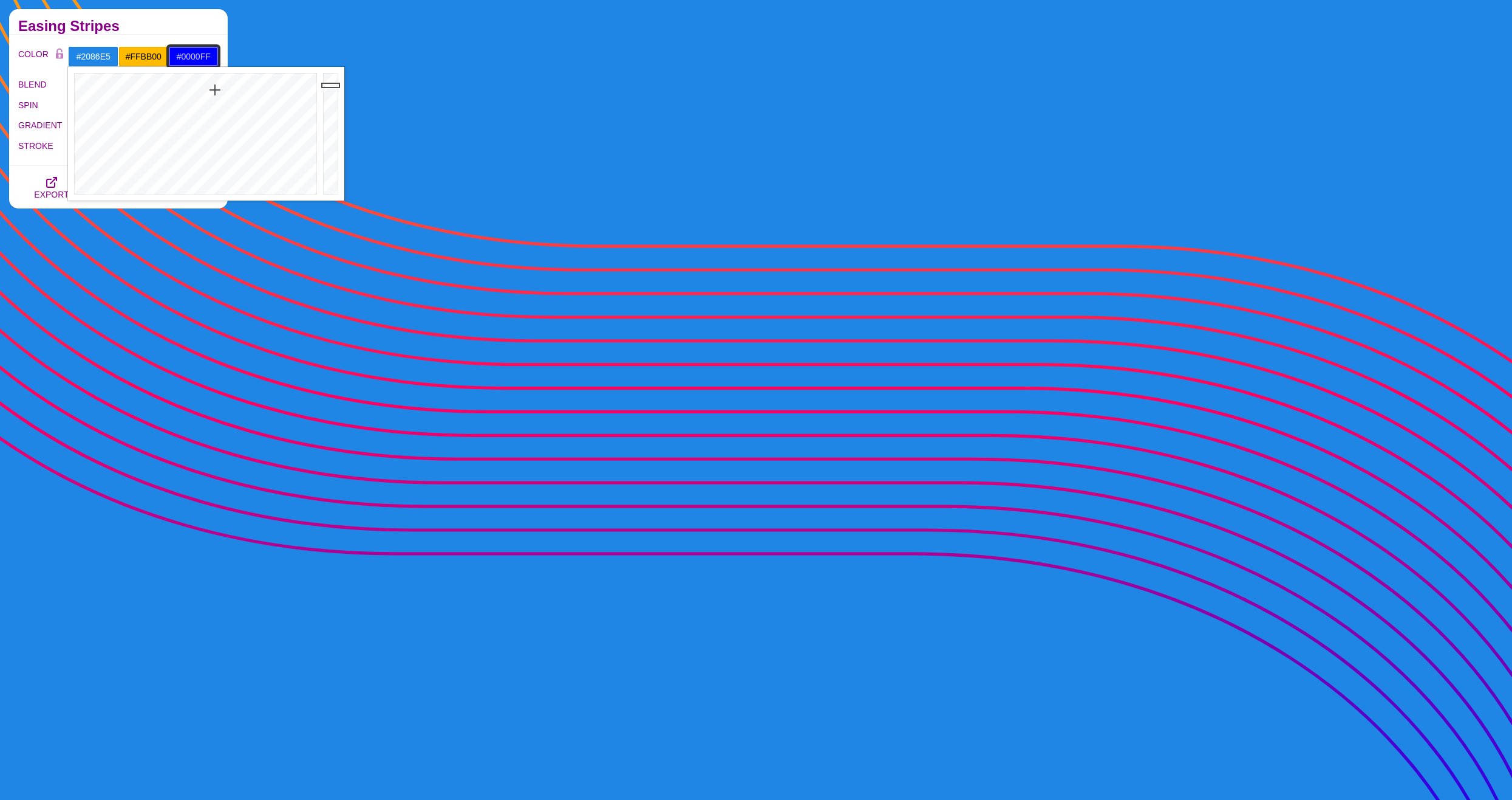
click at [189, 54] on input "#0000FF" at bounding box center [193, 56] width 50 height 21
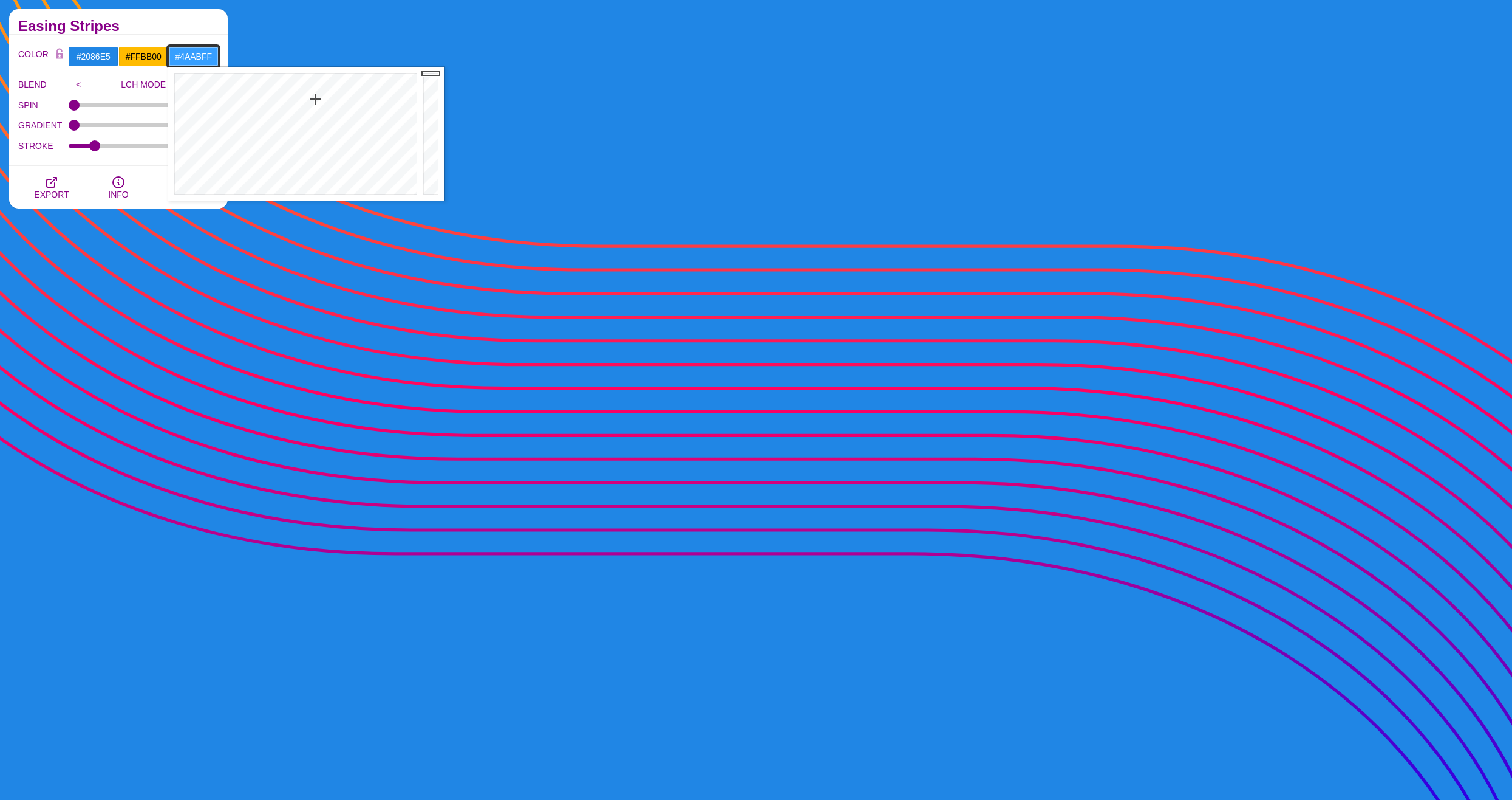
click at [315, 108] on div at bounding box center [294, 134] width 252 height 134
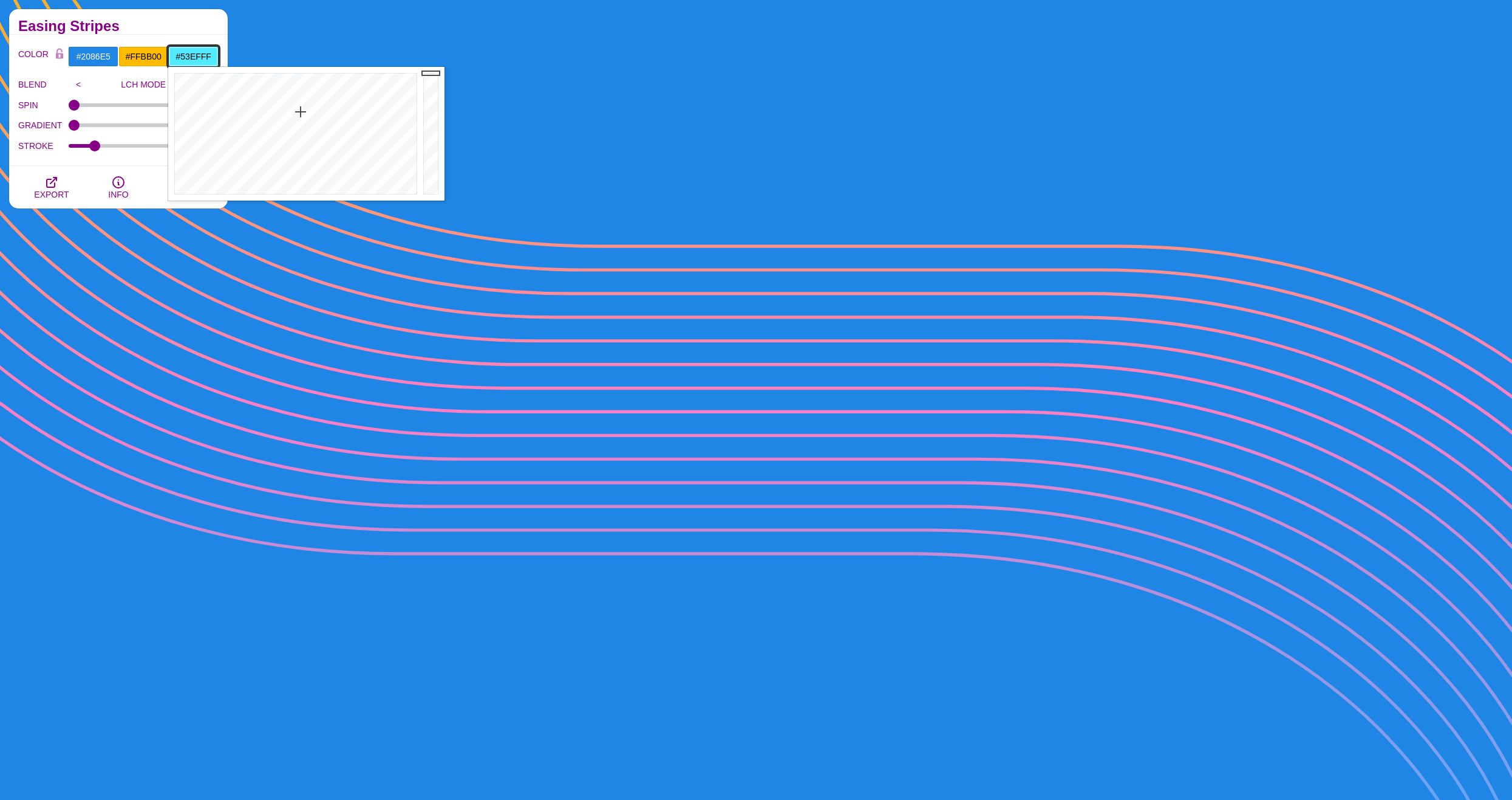
click at [299, 113] on div at bounding box center [294, 134] width 252 height 134
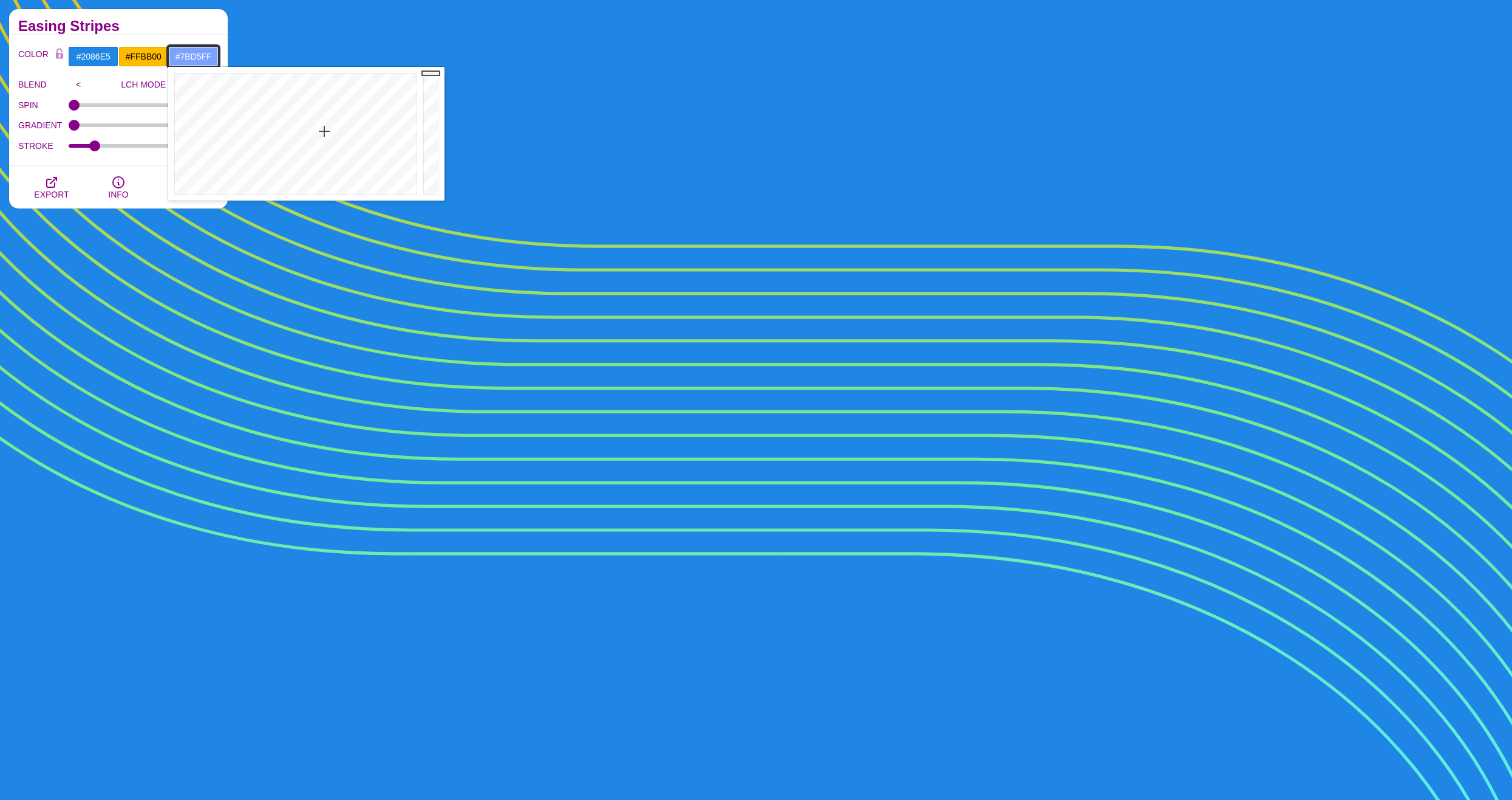
type input "#7AD5FF"
click at [308, 131] on div at bounding box center [294, 134] width 252 height 134
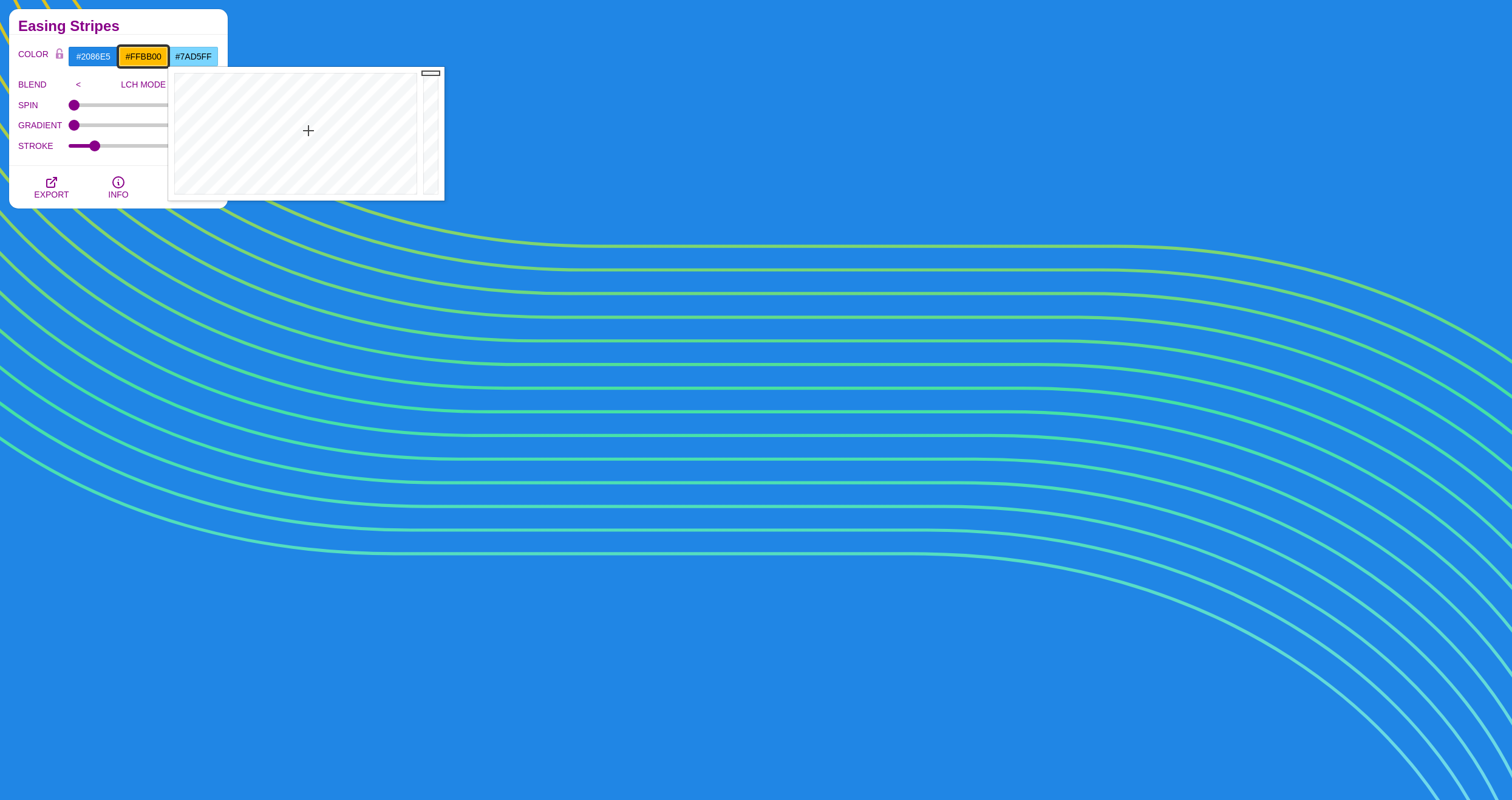
click at [144, 57] on input "#FFBB00" at bounding box center [144, 56] width 50 height 21
click at [166, 102] on div at bounding box center [245, 134] width 252 height 134
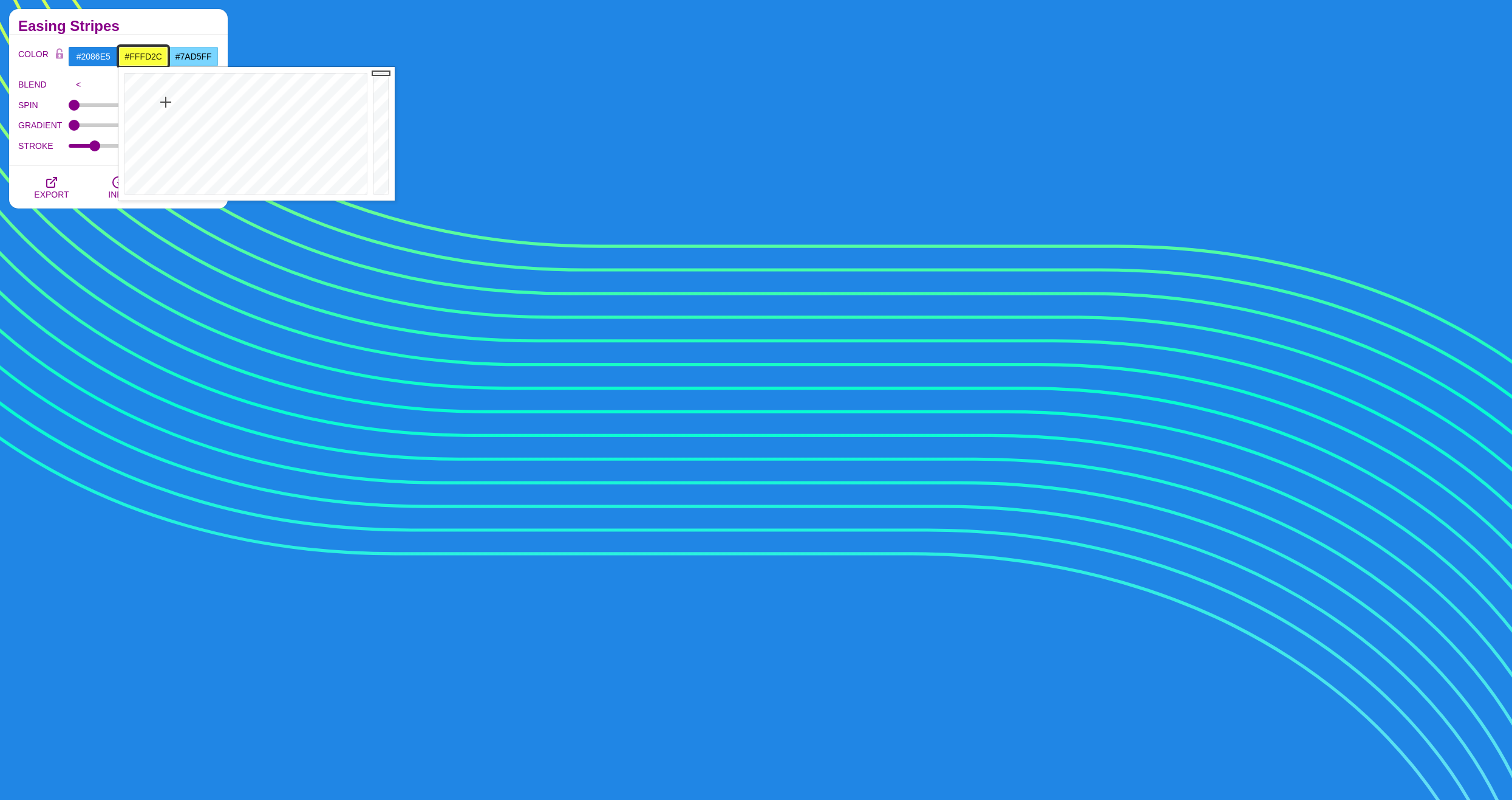
type input "#FDFF2C"
click at [165, 94] on div at bounding box center [245, 134] width 252 height 134
click at [196, 54] on input "#7AD5FF" at bounding box center [193, 56] width 50 height 21
click at [315, 123] on div at bounding box center [294, 134] width 252 height 134
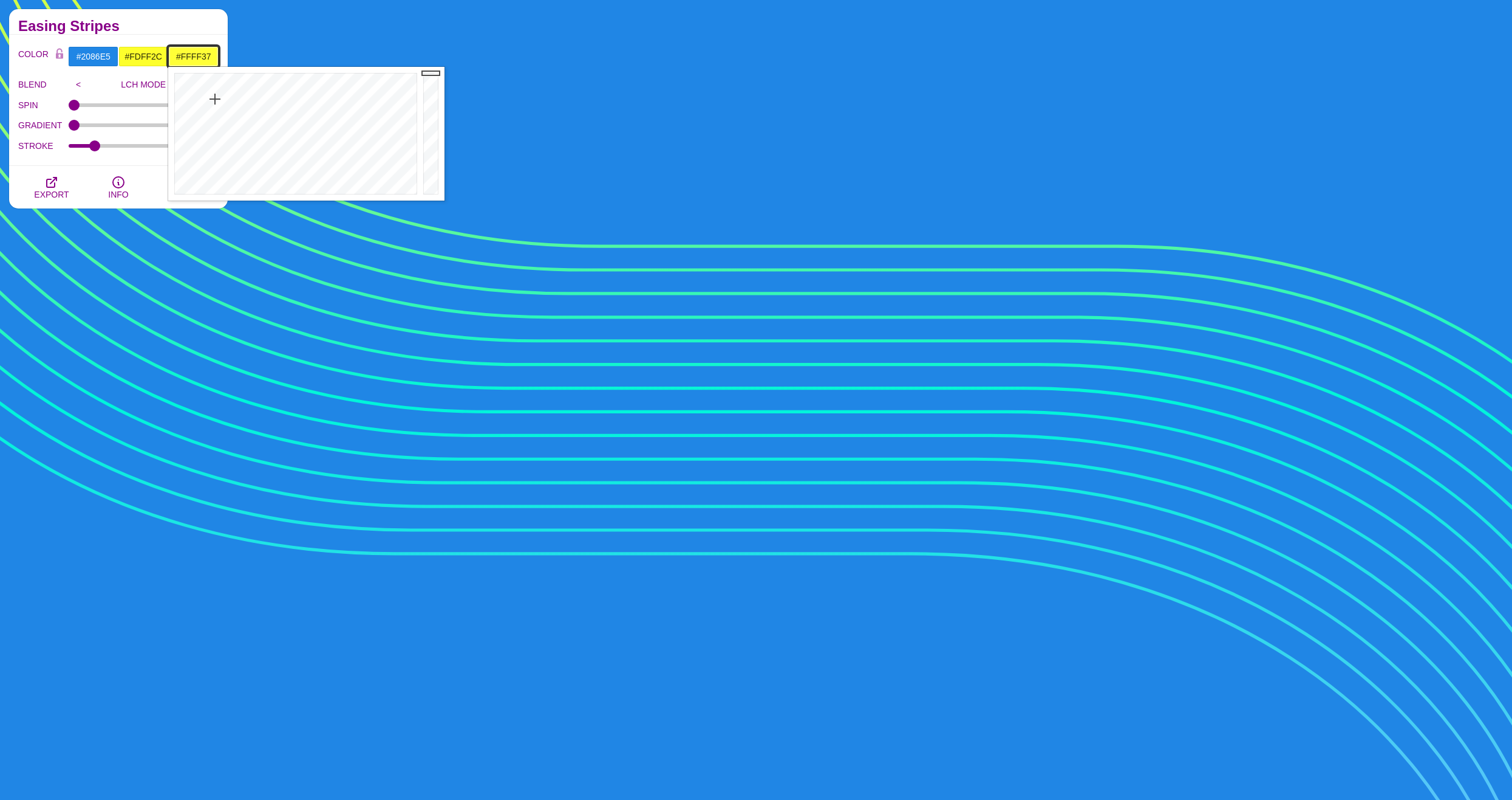
click at [215, 99] on div at bounding box center [294, 134] width 252 height 134
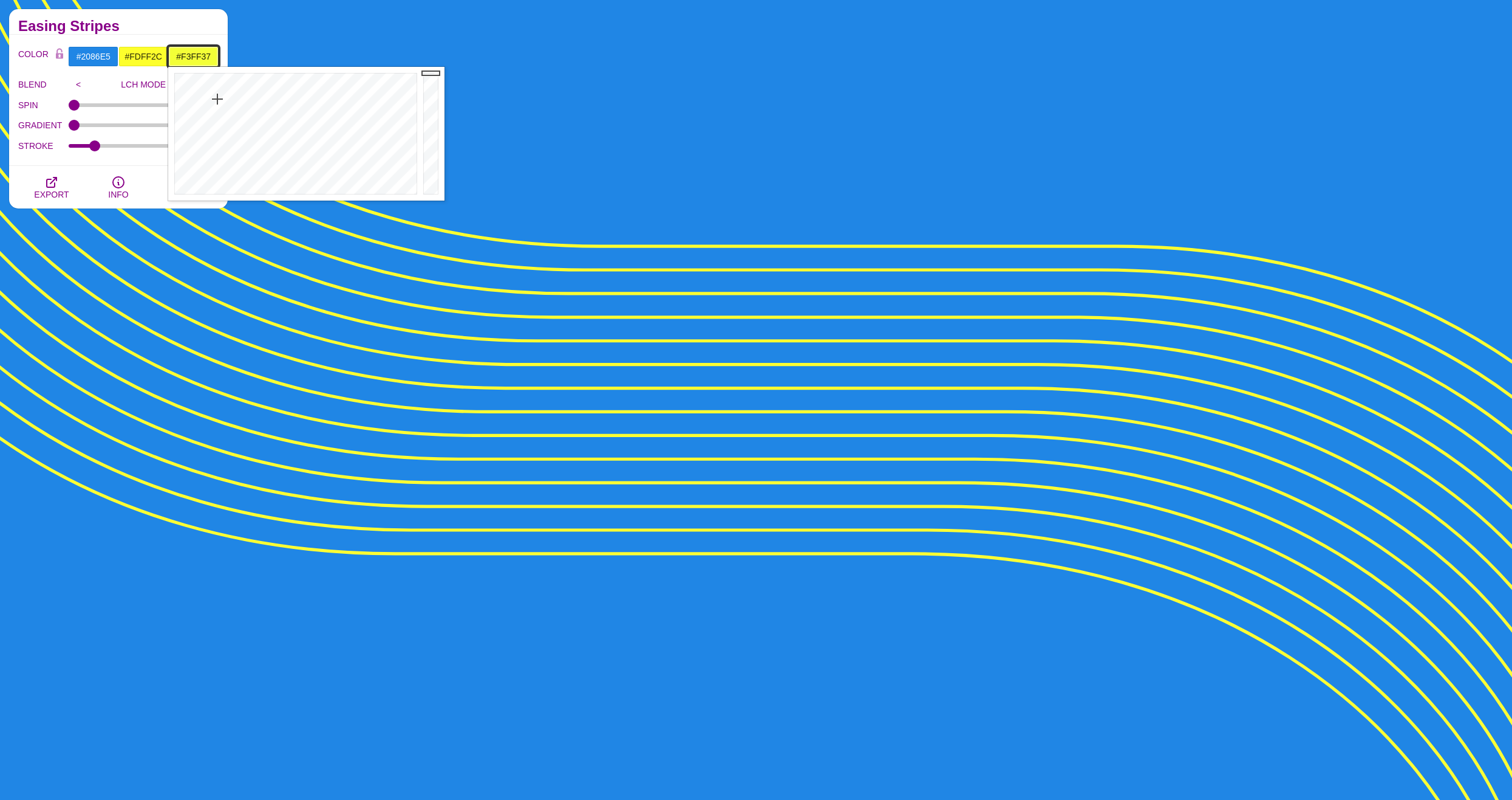
click at [217, 99] on div at bounding box center [294, 134] width 252 height 134
click at [223, 107] on div at bounding box center [294, 134] width 252 height 134
click at [234, 109] on div at bounding box center [294, 134] width 252 height 134
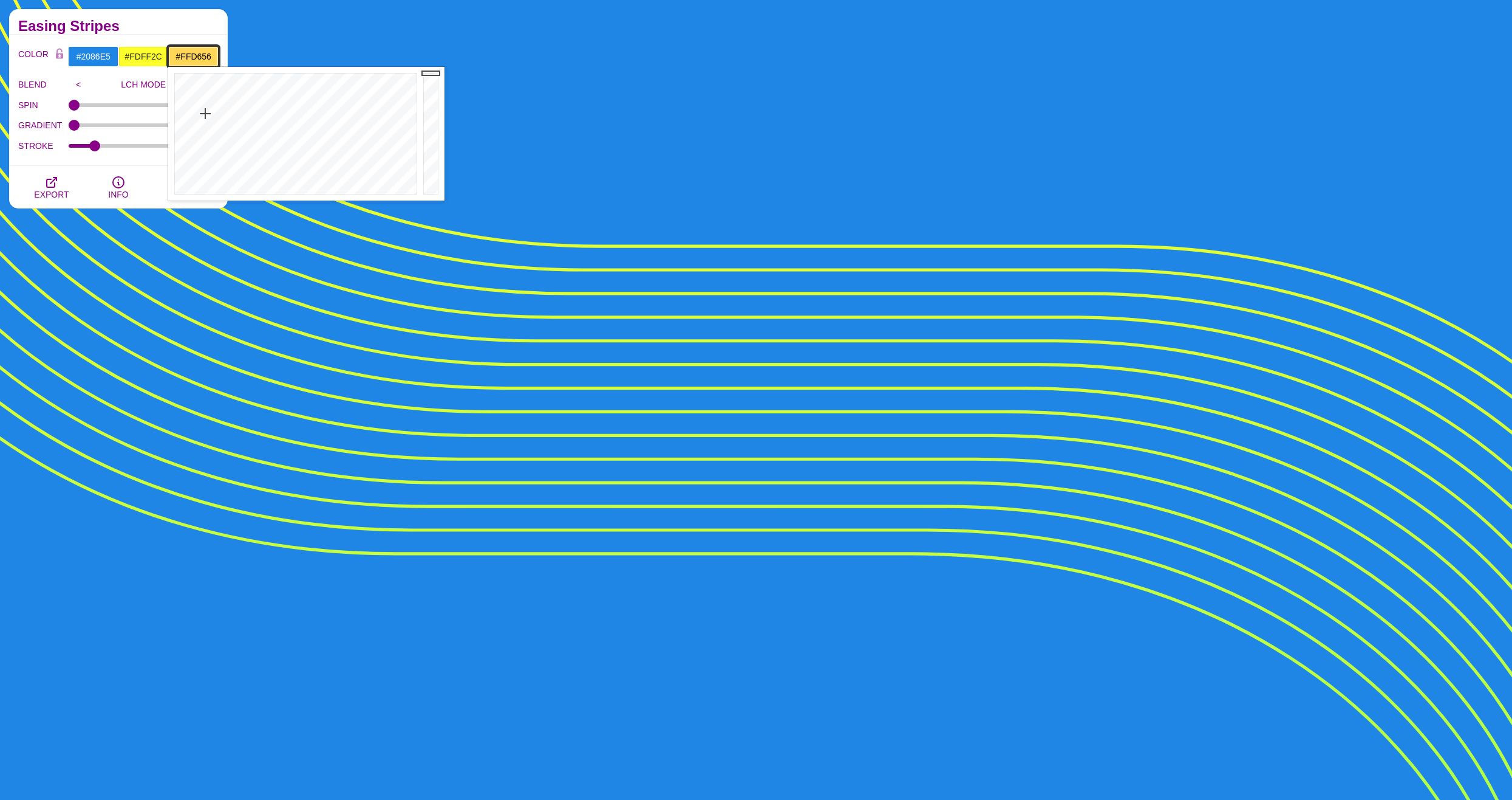
click at [206, 114] on div at bounding box center [294, 134] width 252 height 134
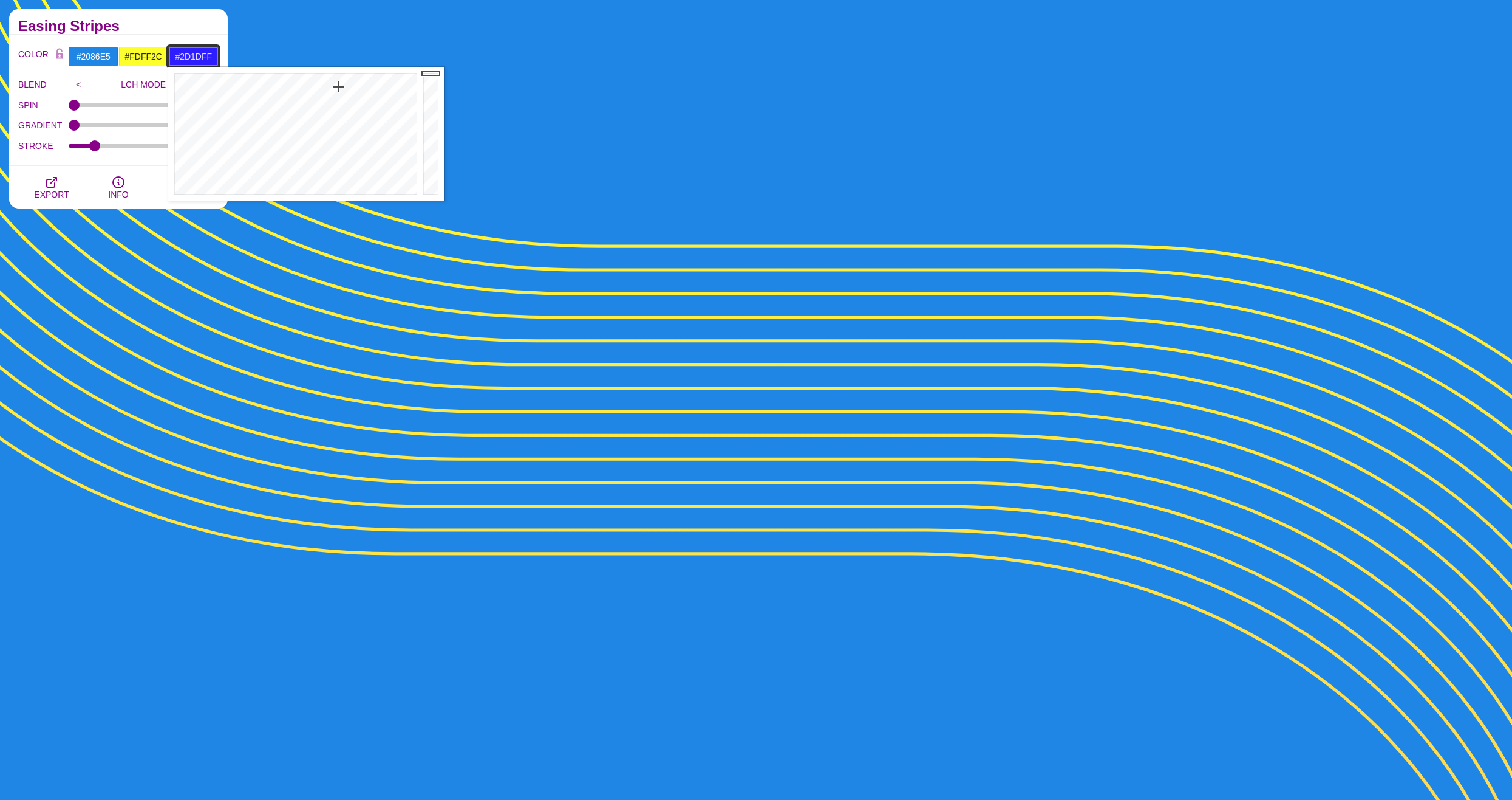
click at [339, 87] on div at bounding box center [294, 134] width 252 height 134
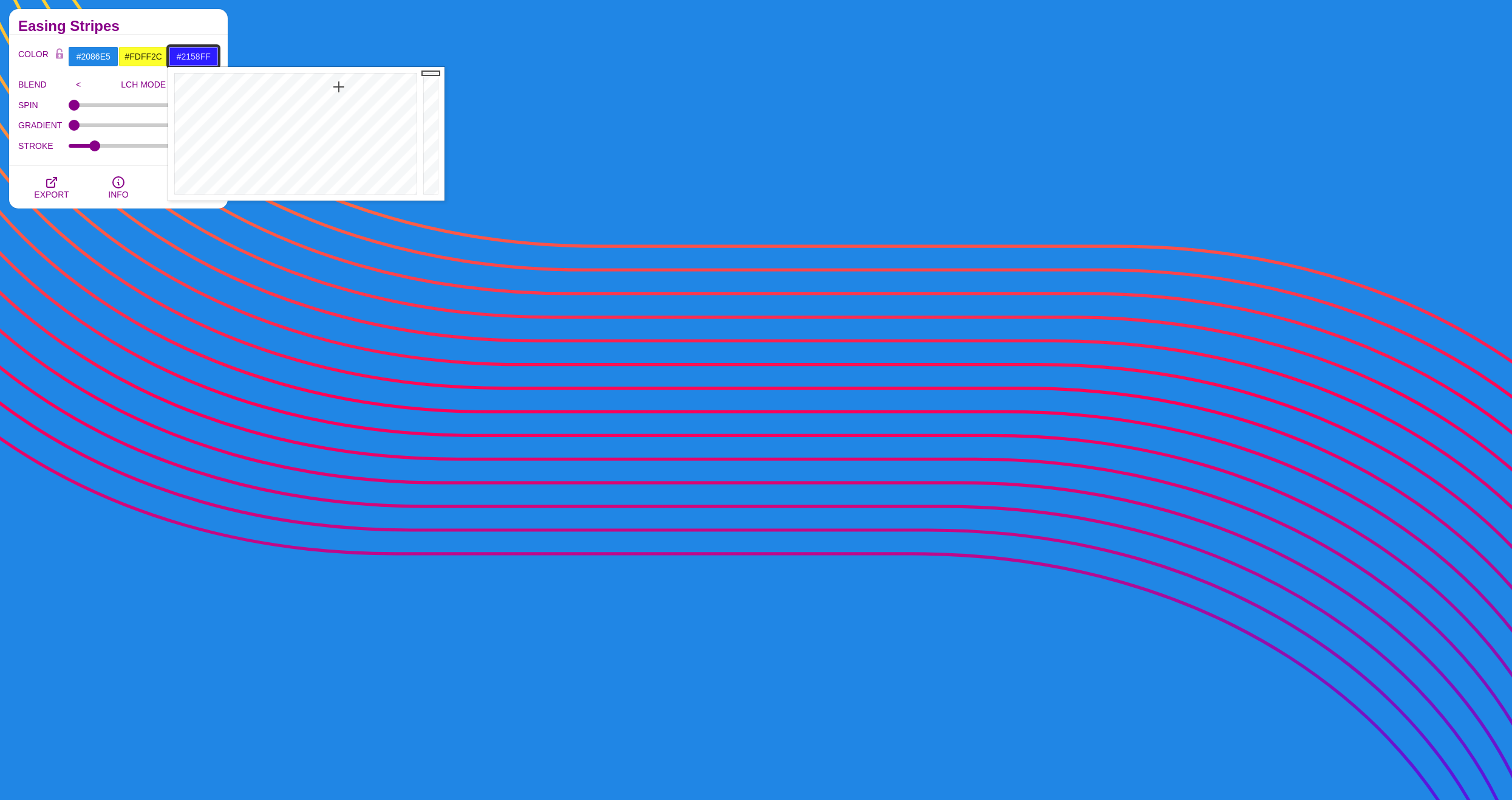
type input "#215CFF"
click at [325, 88] on div at bounding box center [294, 134] width 252 height 134
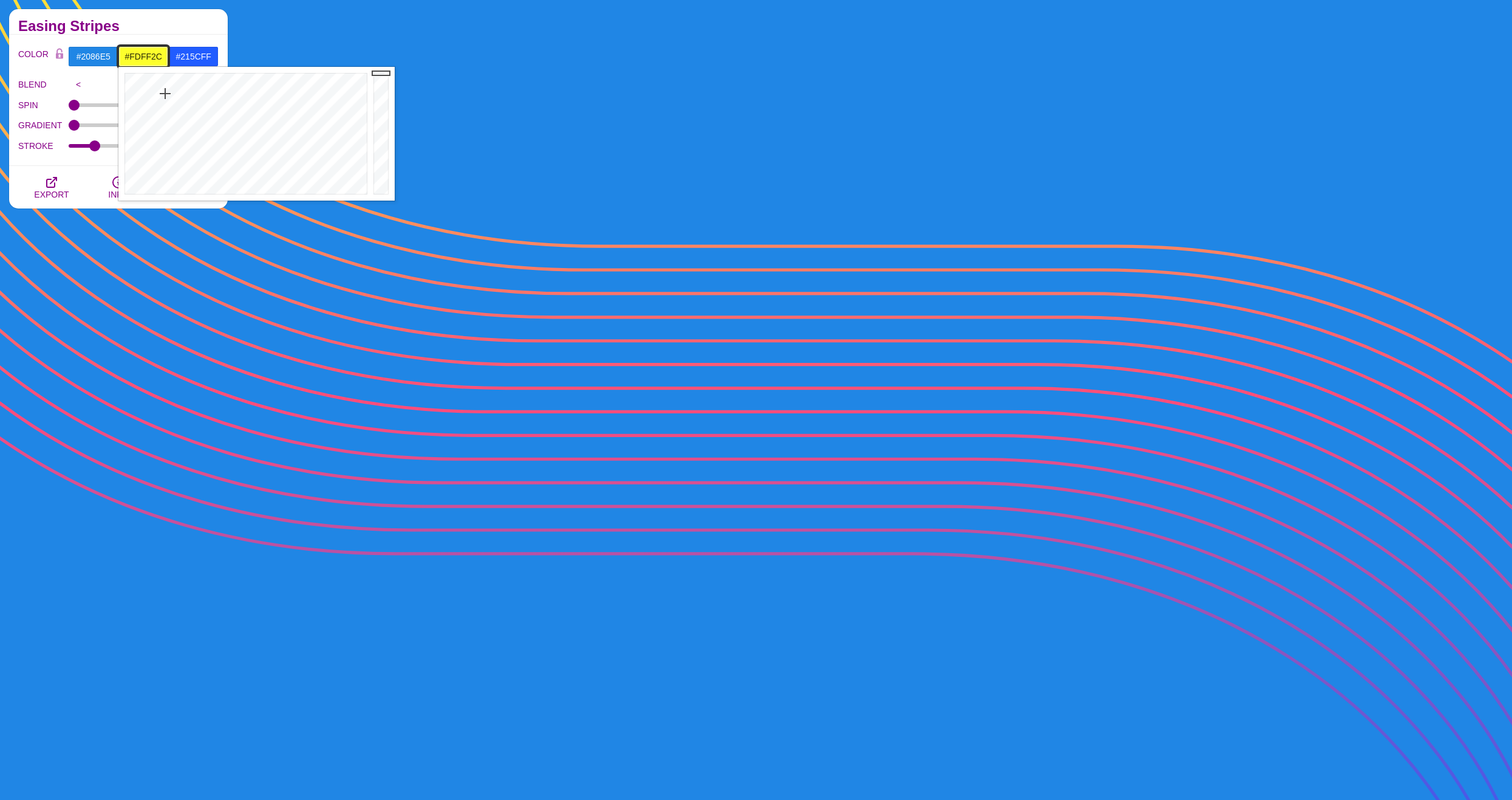
click at [153, 56] on input "#FDFF2C" at bounding box center [144, 56] width 50 height 21
click at [285, 97] on div at bounding box center [245, 134] width 252 height 134
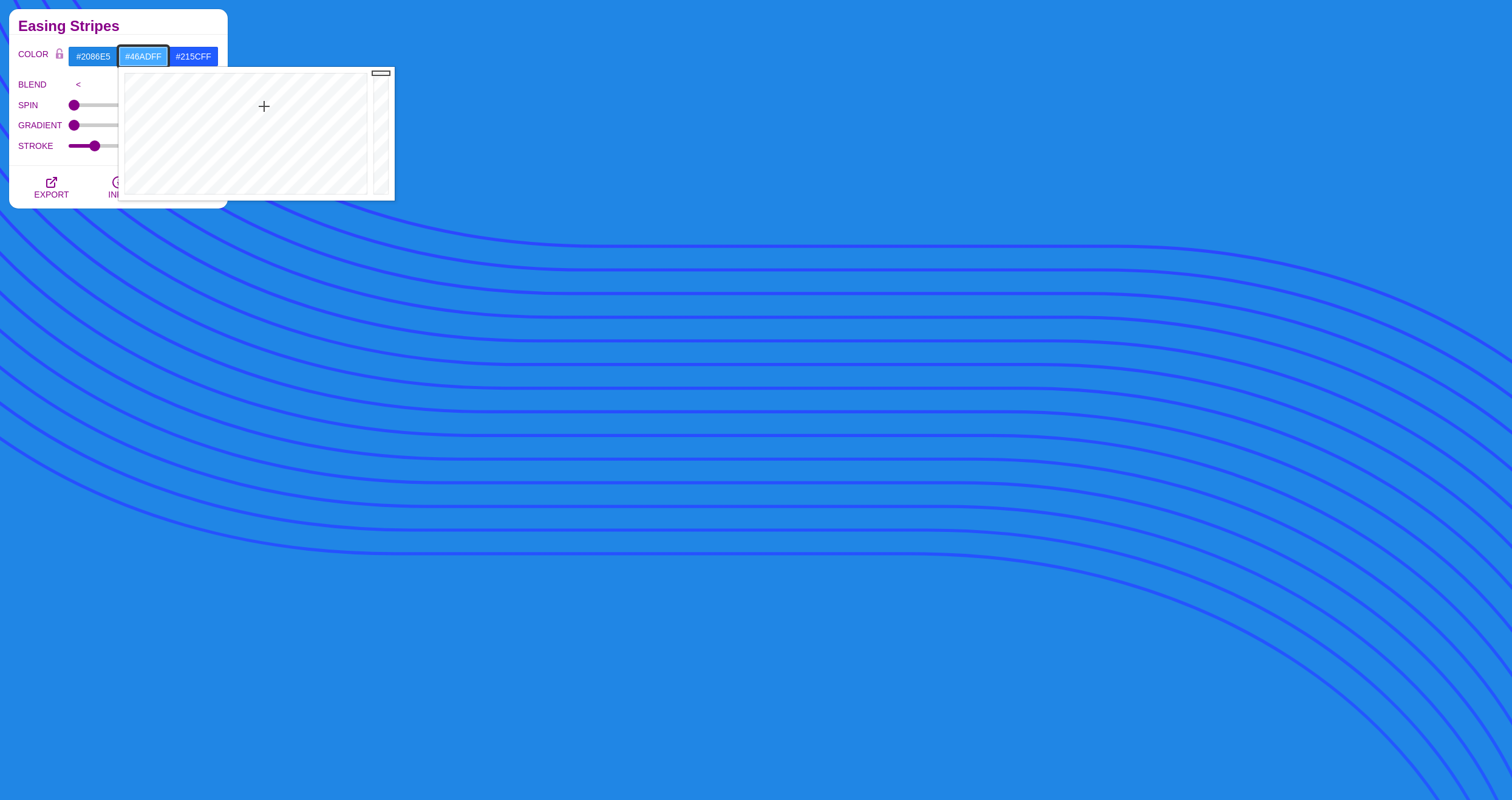
click at [264, 106] on div at bounding box center [245, 134] width 252 height 134
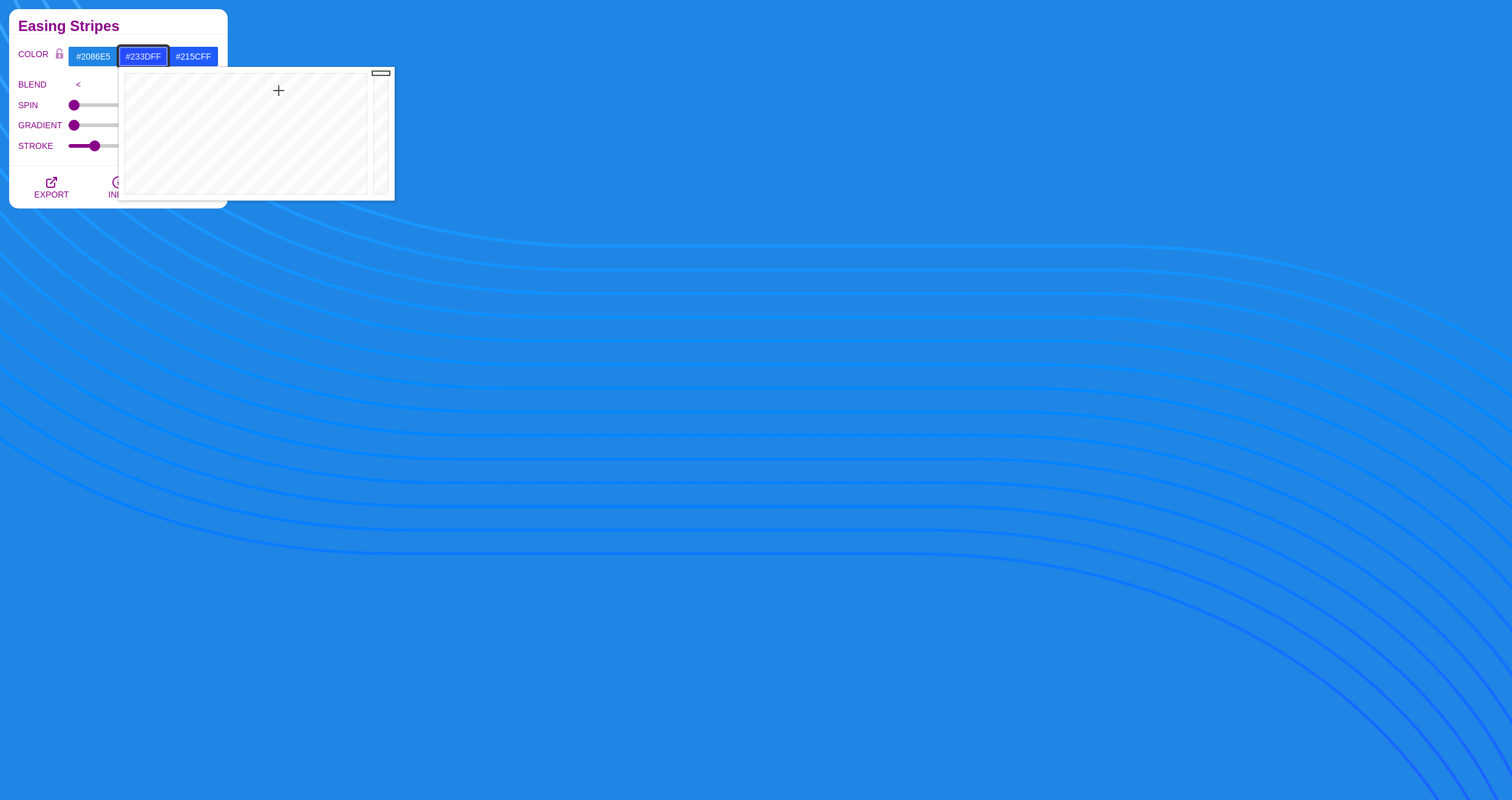
click at [281, 89] on div at bounding box center [245, 134] width 252 height 134
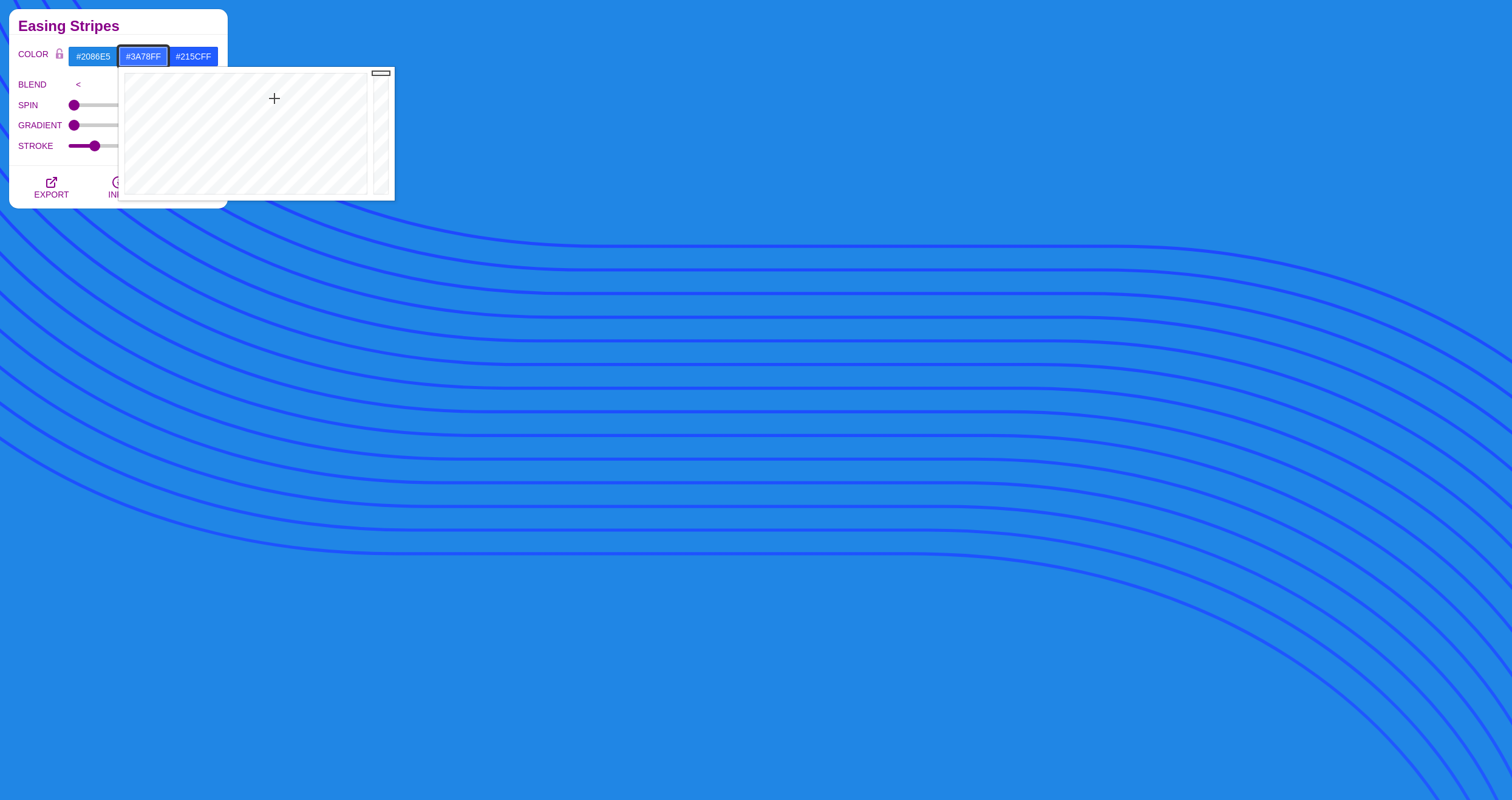
click at [273, 100] on div at bounding box center [245, 134] width 252 height 134
click at [270, 112] on div at bounding box center [245, 134] width 252 height 134
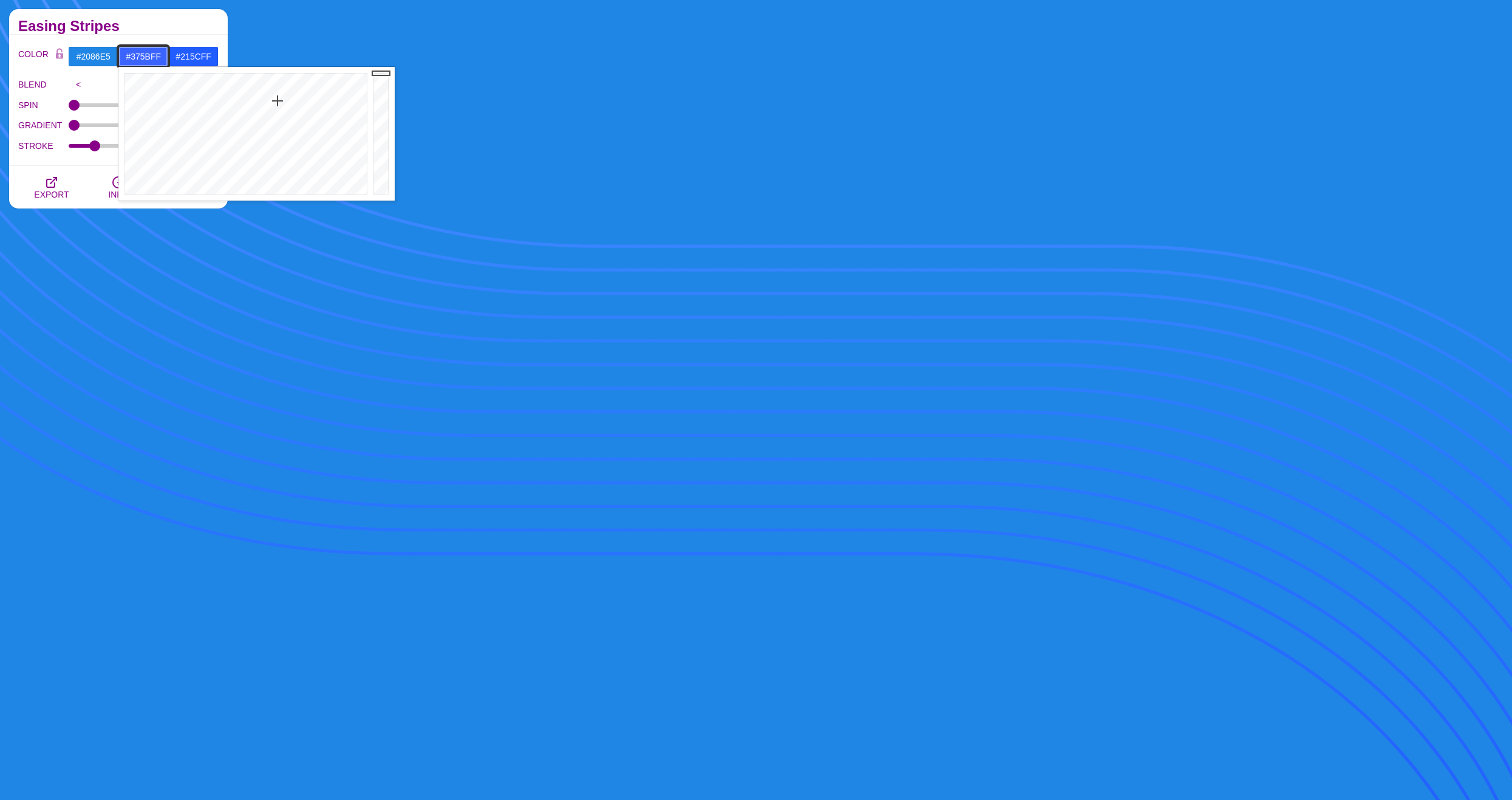
click at [279, 99] on div at bounding box center [245, 134] width 252 height 134
click at [288, 124] on div at bounding box center [245, 134] width 252 height 134
click at [296, 115] on div at bounding box center [245, 134] width 252 height 134
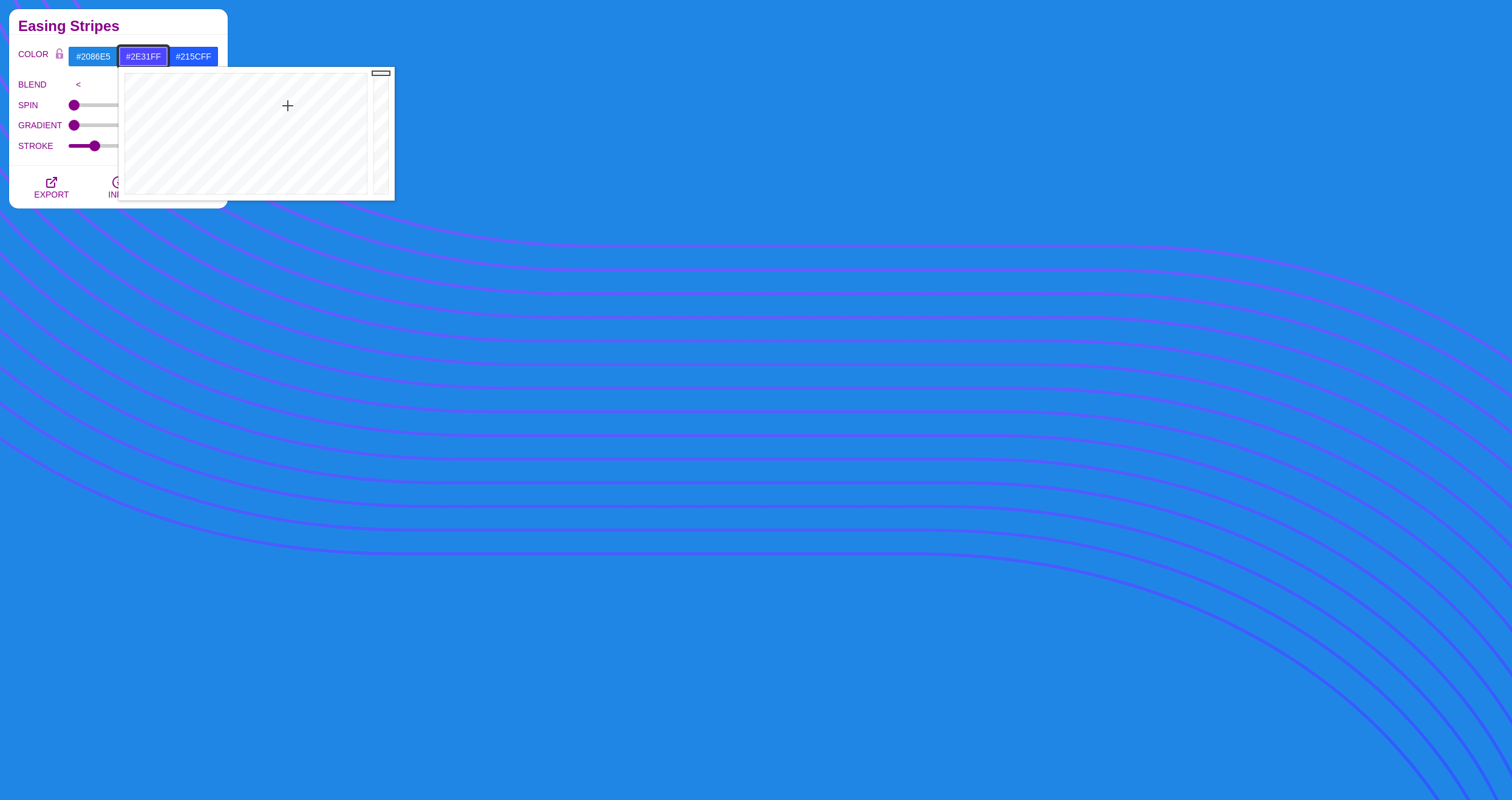
click at [285, 95] on div at bounding box center [245, 134] width 252 height 134
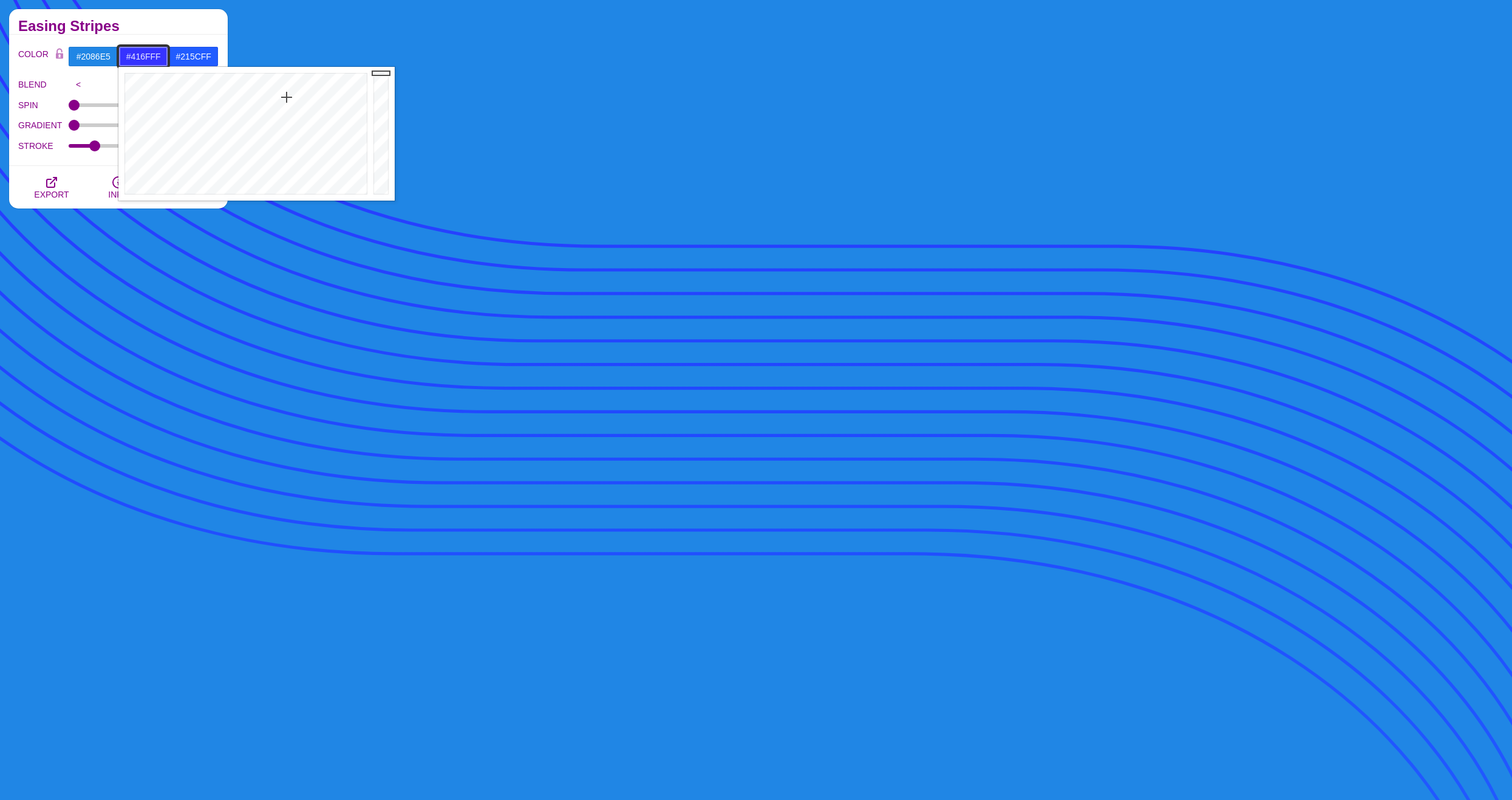
click at [276, 104] on div at bounding box center [245, 134] width 252 height 134
click at [268, 105] on div at bounding box center [245, 134] width 252 height 134
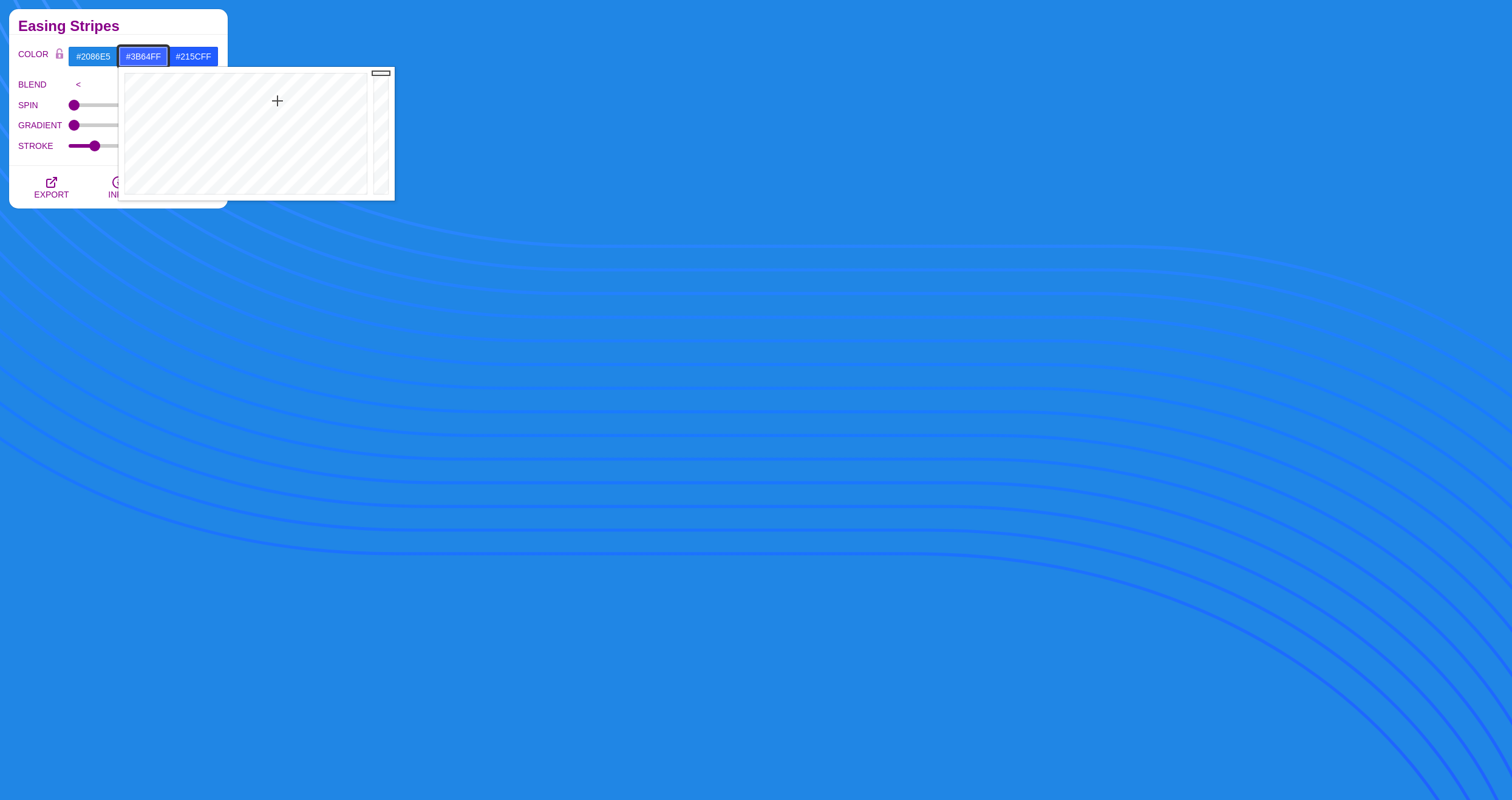
click at [278, 101] on div at bounding box center [245, 134] width 252 height 134
drag, startPoint x: 278, startPoint y: 101, endPoint x: 288, endPoint y: 96, distance: 11.2
click at [288, 96] on div at bounding box center [245, 134] width 252 height 134
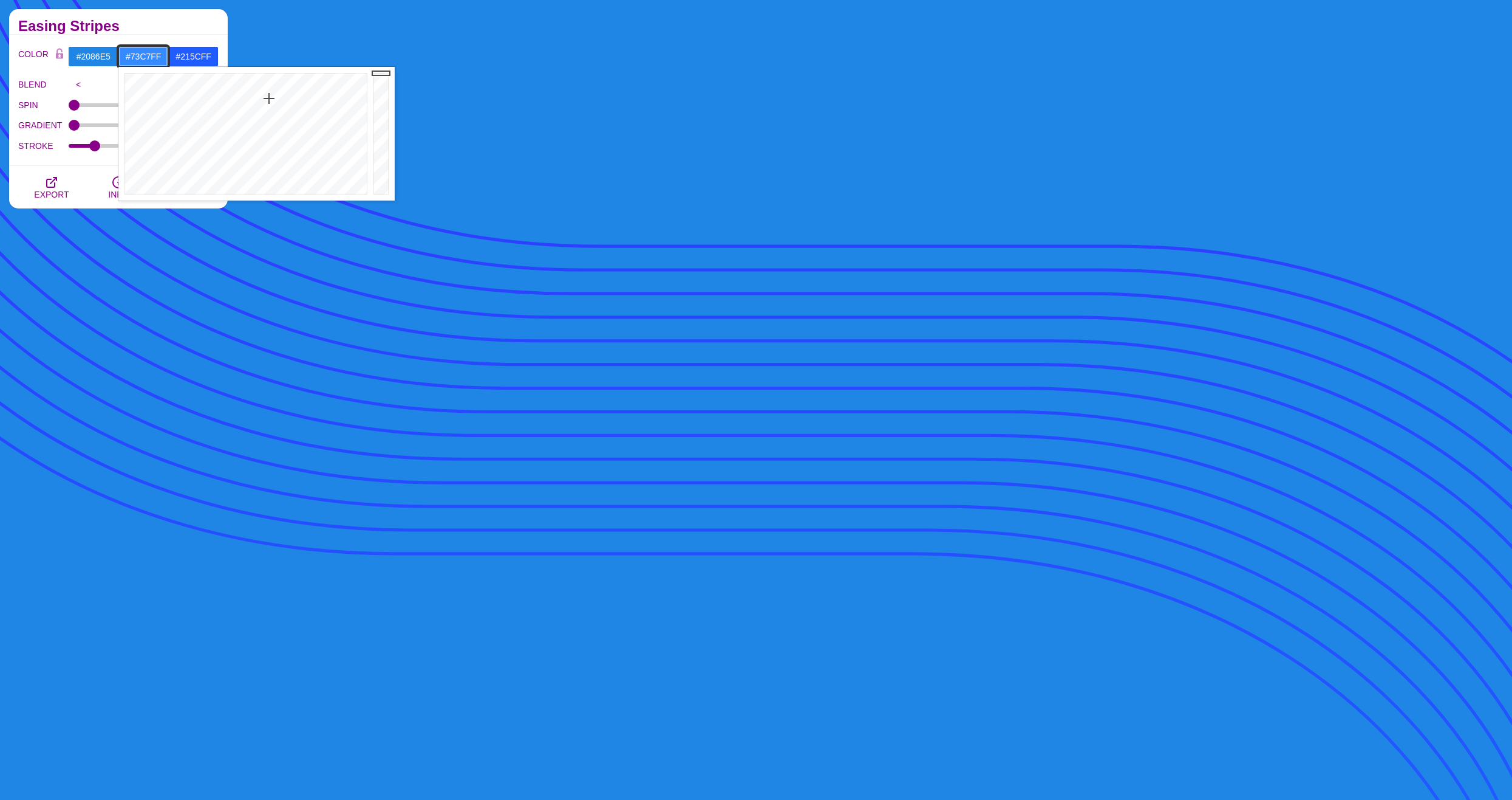
type input "#7FCEFF"
click at [261, 133] on div at bounding box center [245, 134] width 252 height 134
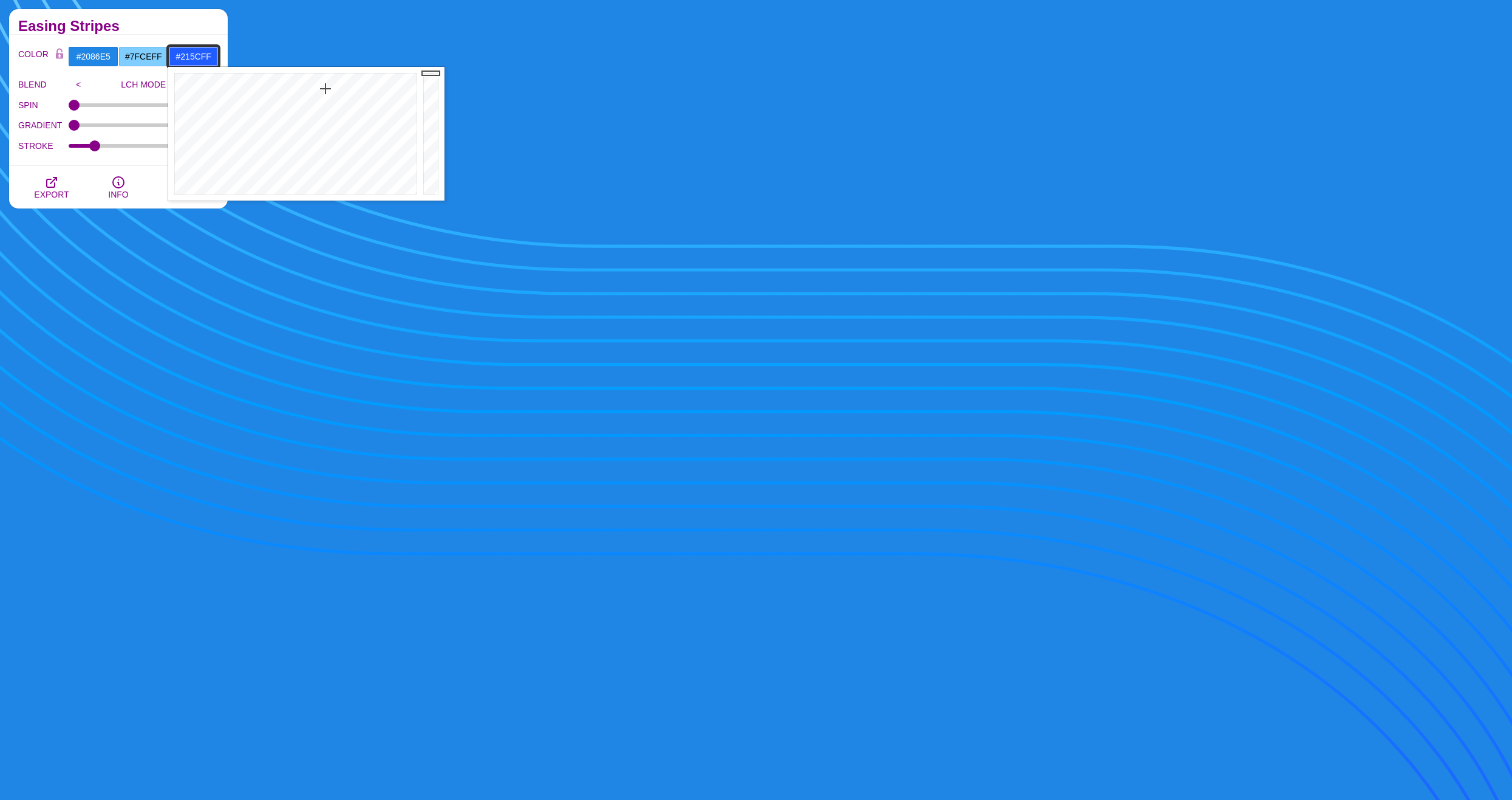
click at [197, 63] on input "#215CFF" at bounding box center [193, 56] width 50 height 21
click at [335, 121] on div at bounding box center [294, 134] width 252 height 134
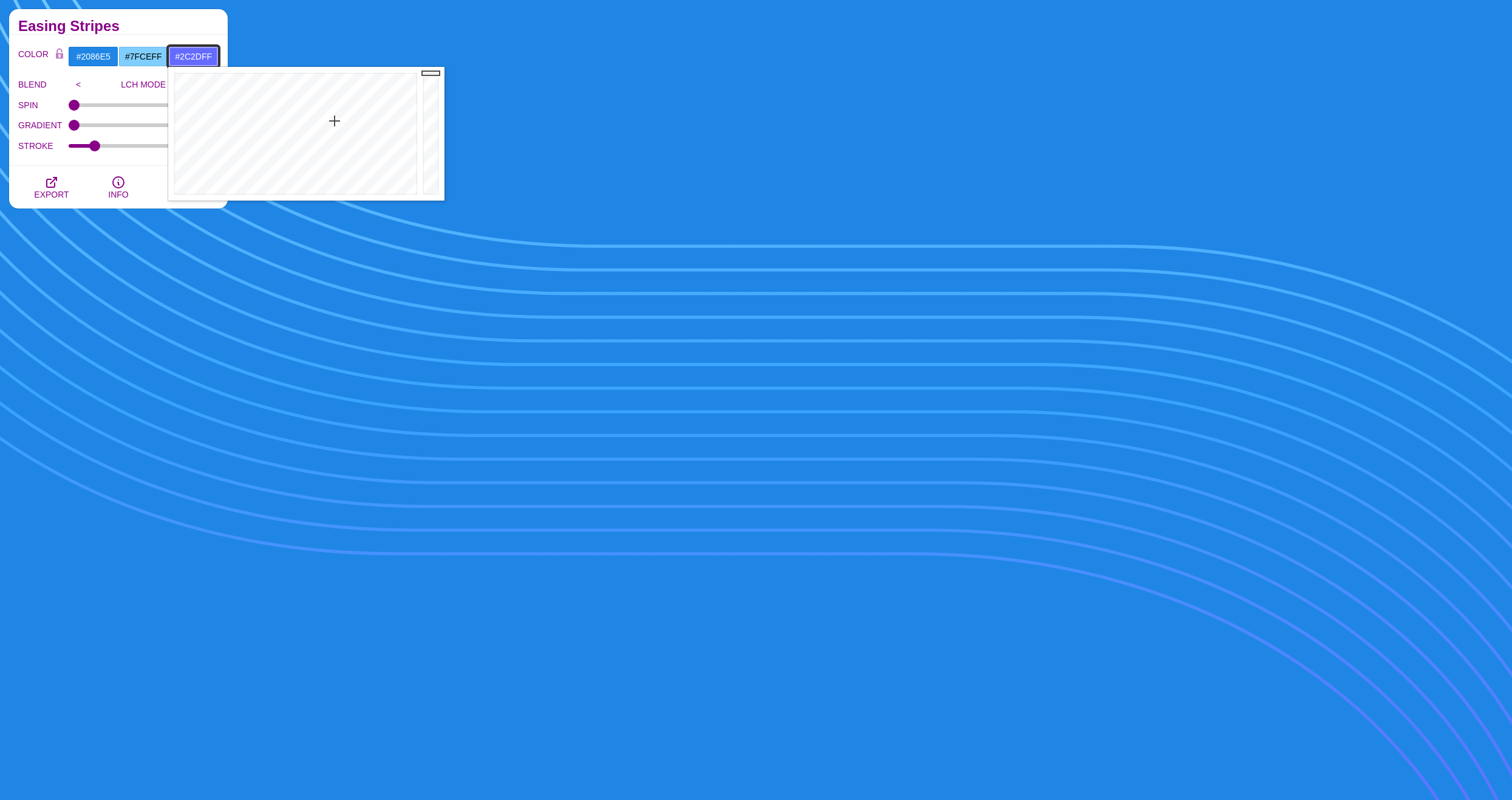
type input "#2A2CFF"
click at [336, 93] on div at bounding box center [294, 134] width 252 height 134
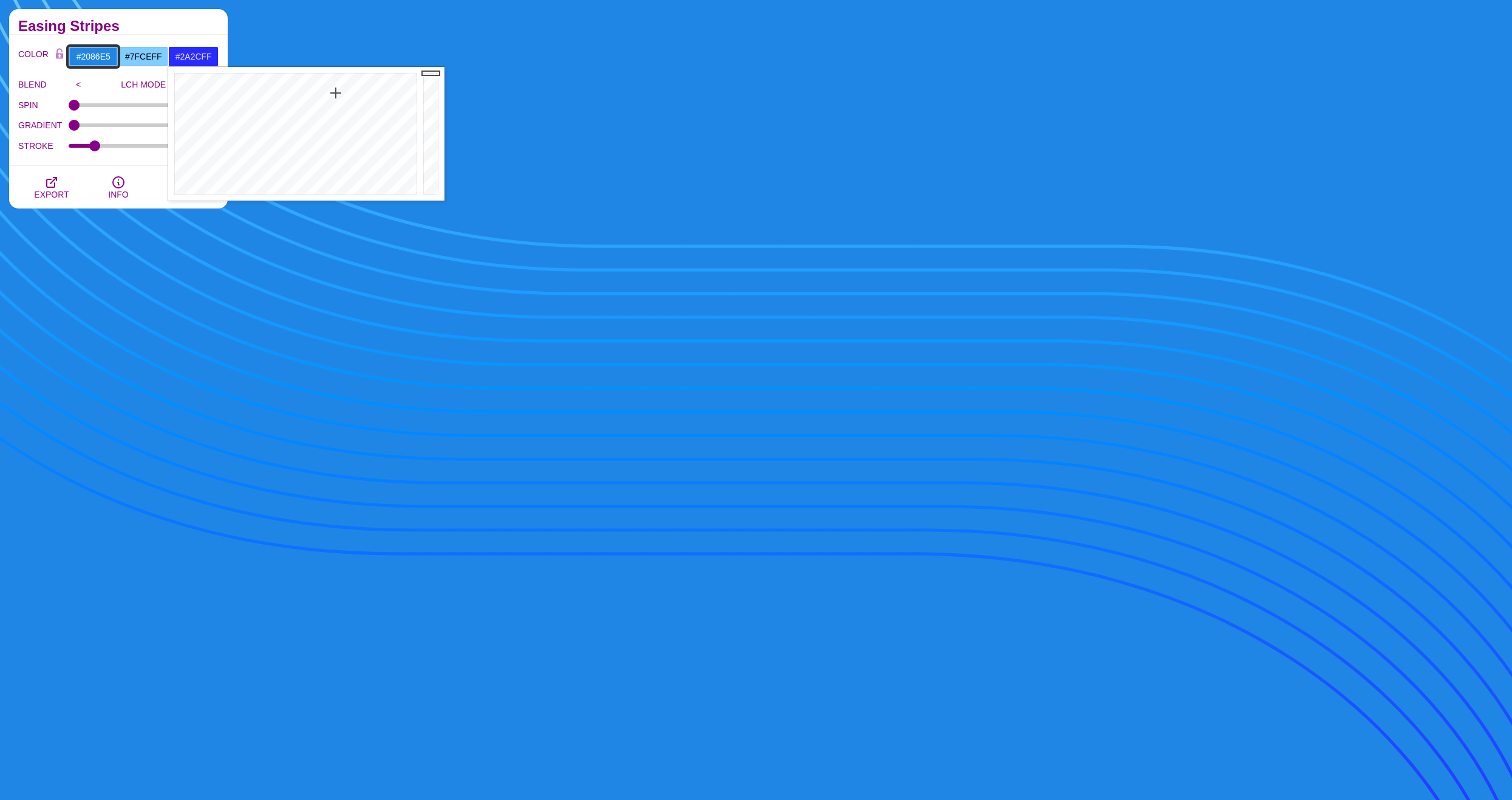
click at [97, 60] on input "#2086E5" at bounding box center [93, 56] width 50 height 21
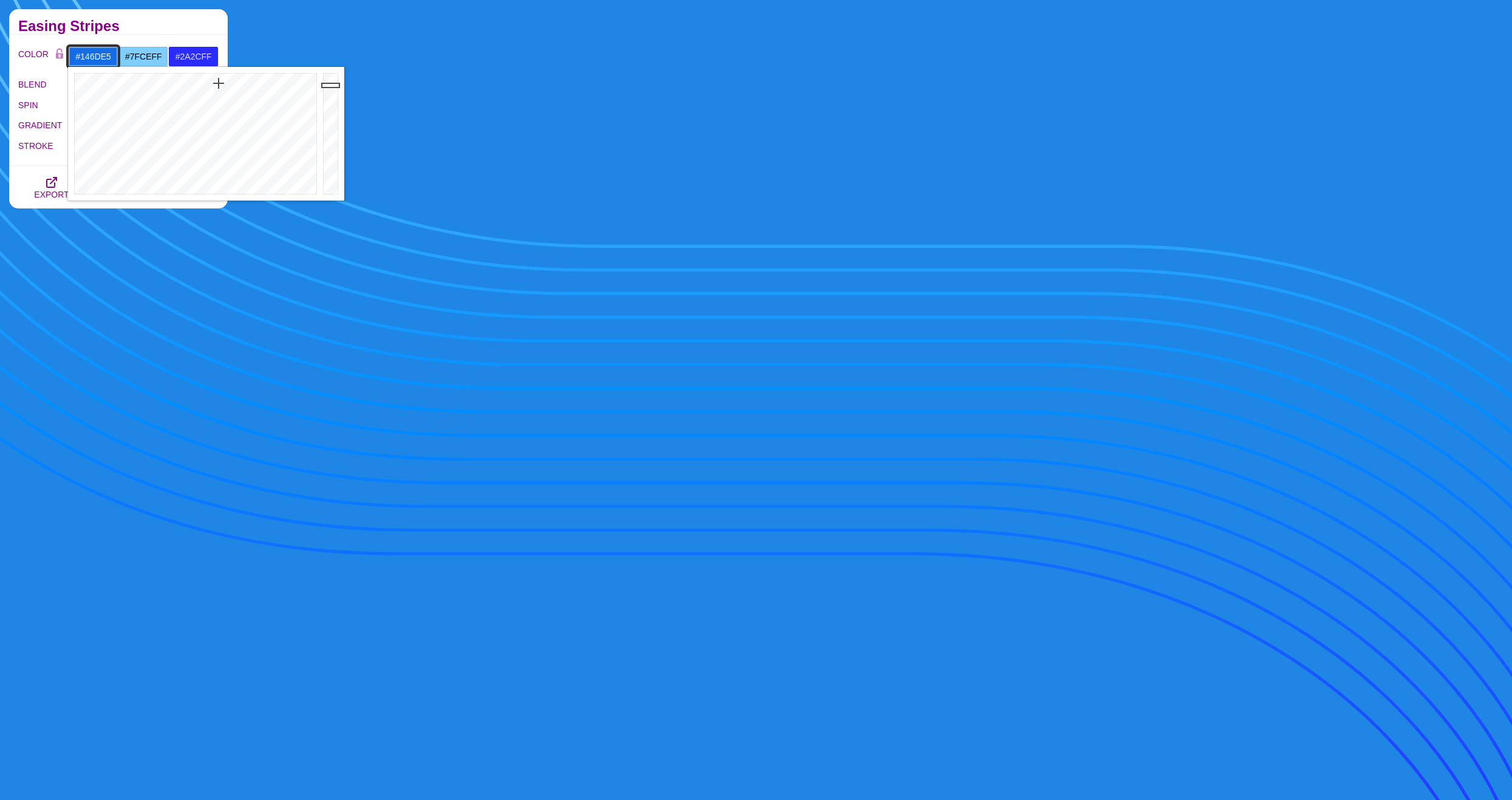
click at [219, 83] on div at bounding box center [194, 134] width 252 height 134
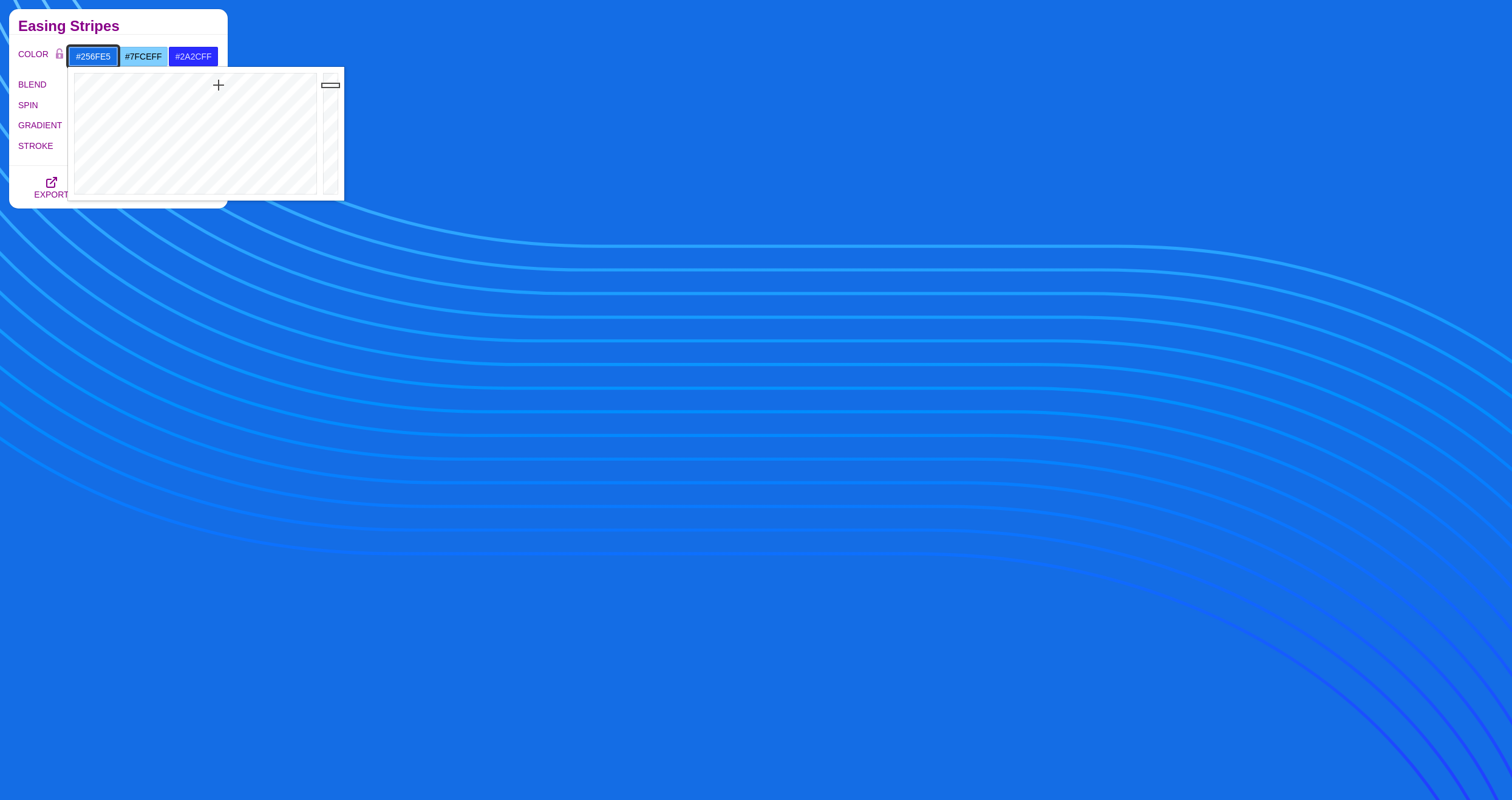
click at [221, 92] on div at bounding box center [194, 134] width 252 height 134
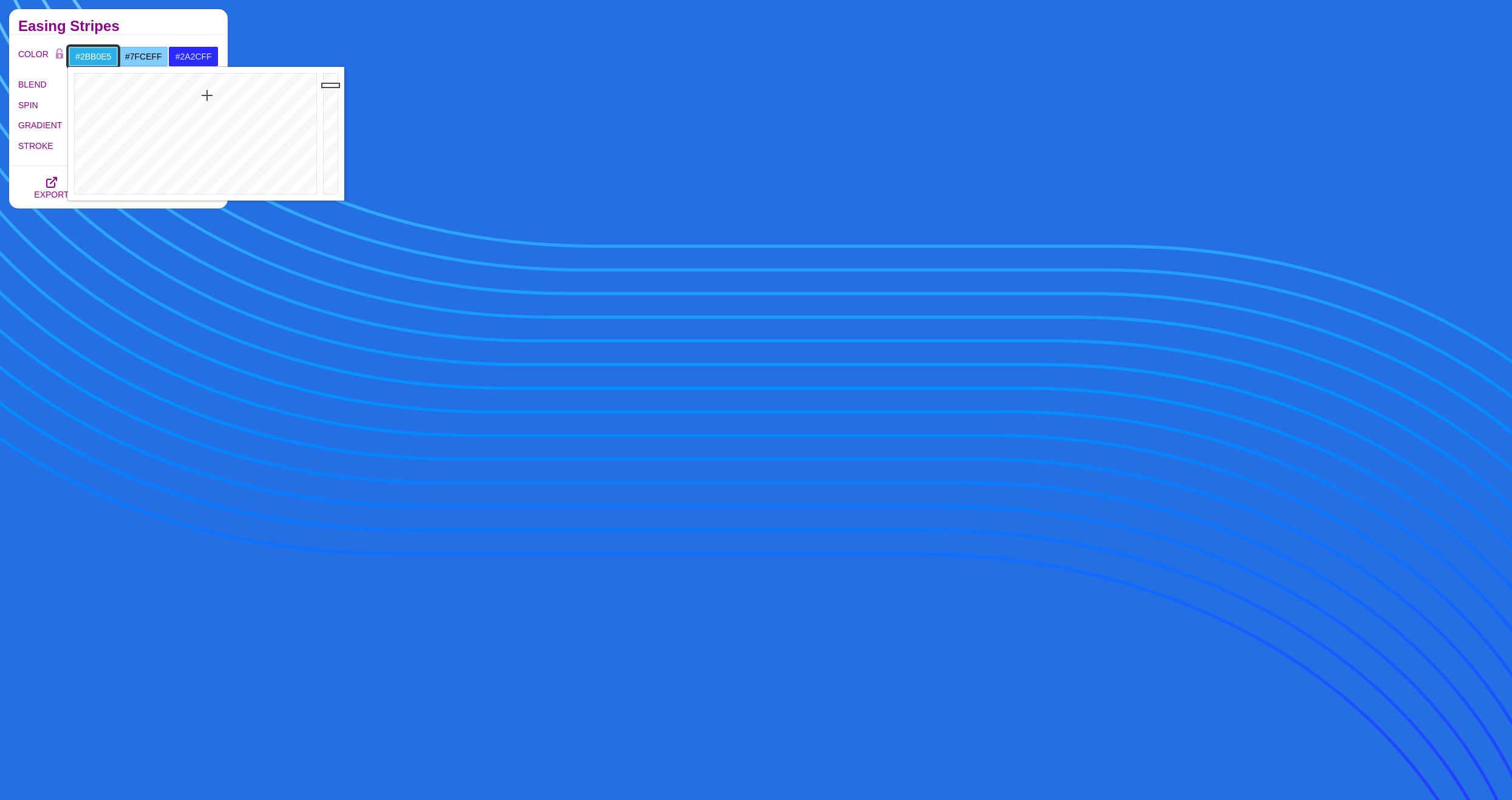
click at [207, 96] on div at bounding box center [194, 134] width 252 height 134
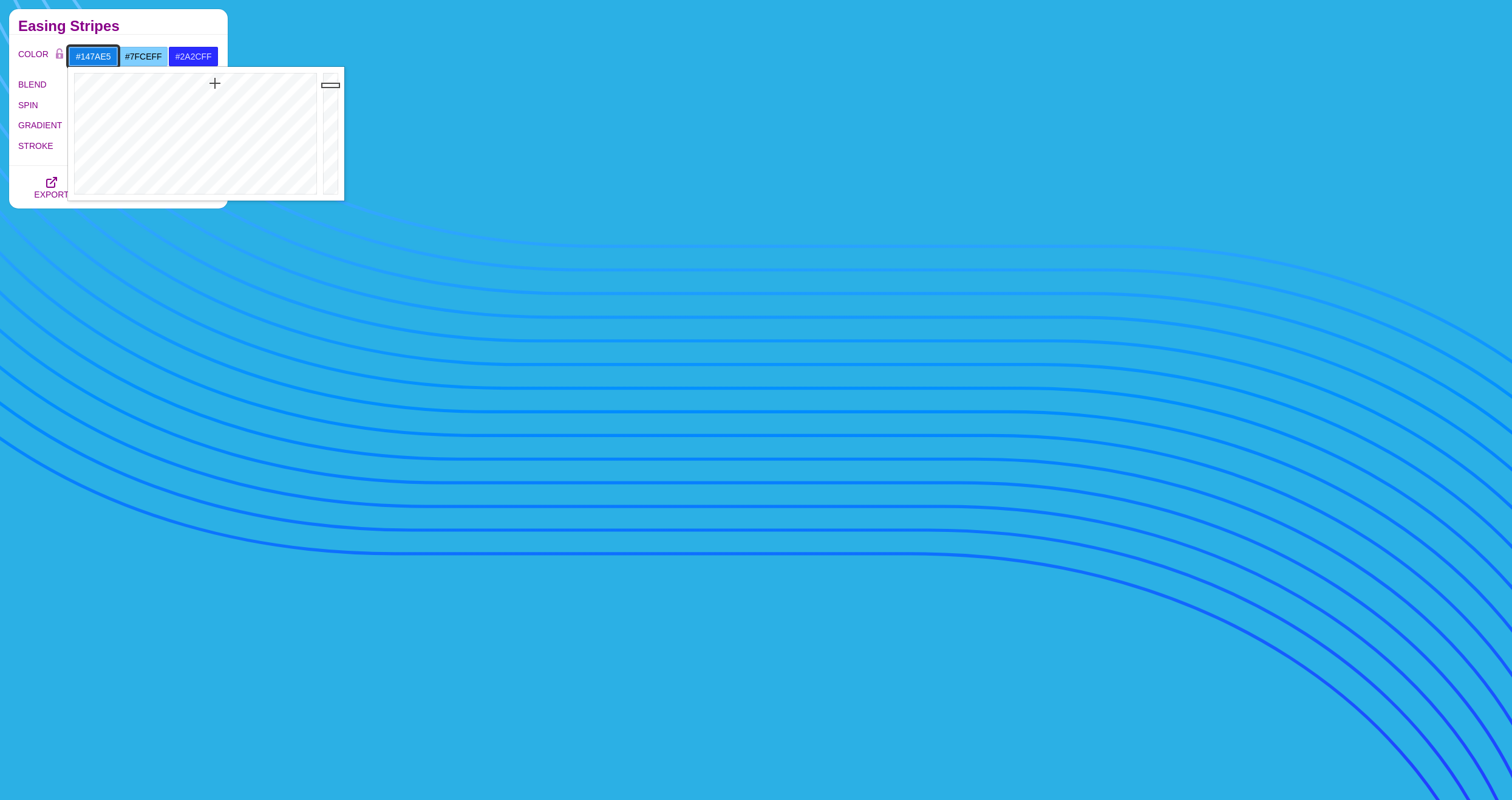
click at [216, 83] on div at bounding box center [194, 134] width 252 height 134
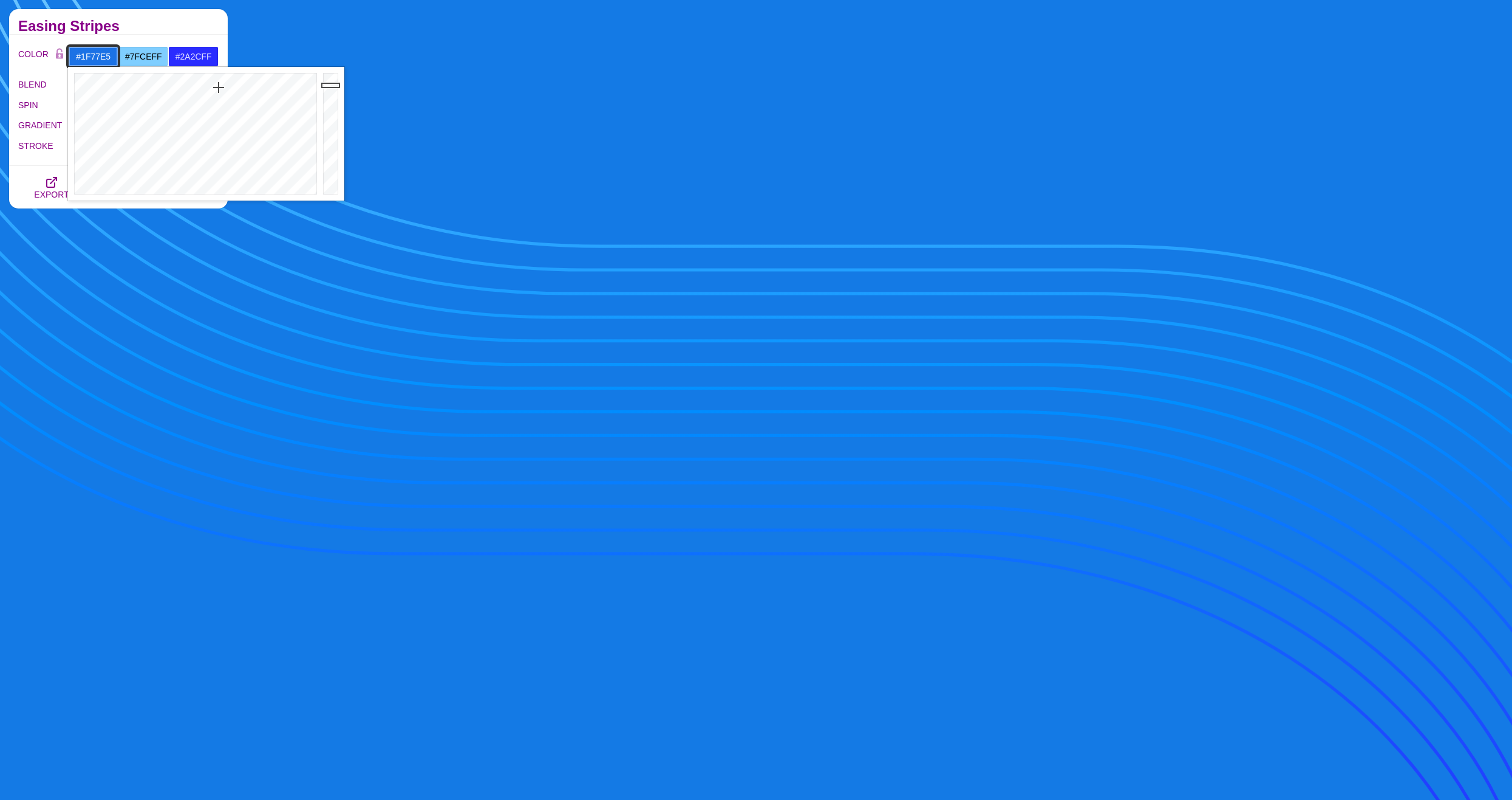
click at [218, 89] on div at bounding box center [194, 134] width 252 height 134
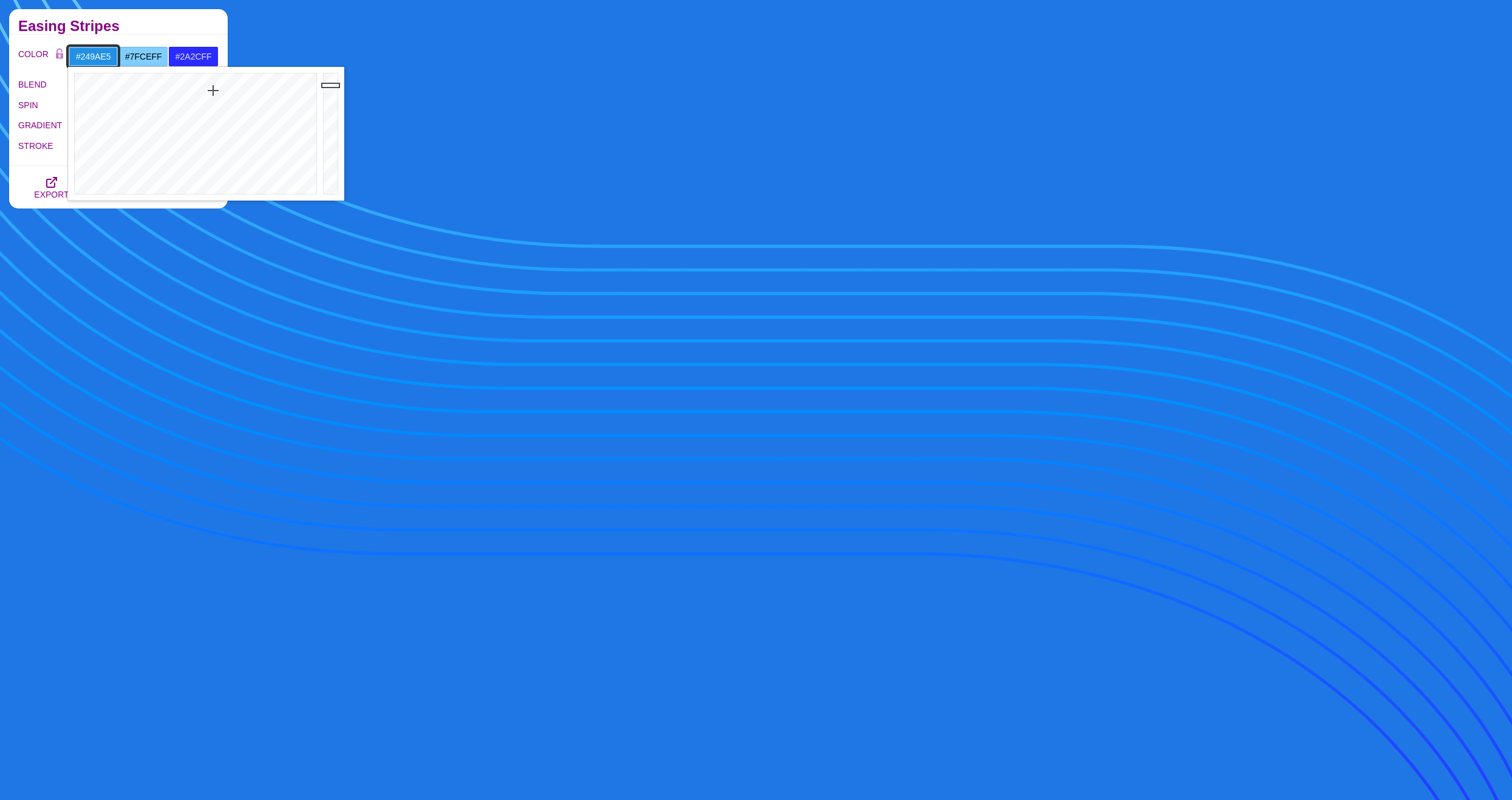
click at [212, 92] on div at bounding box center [194, 134] width 252 height 134
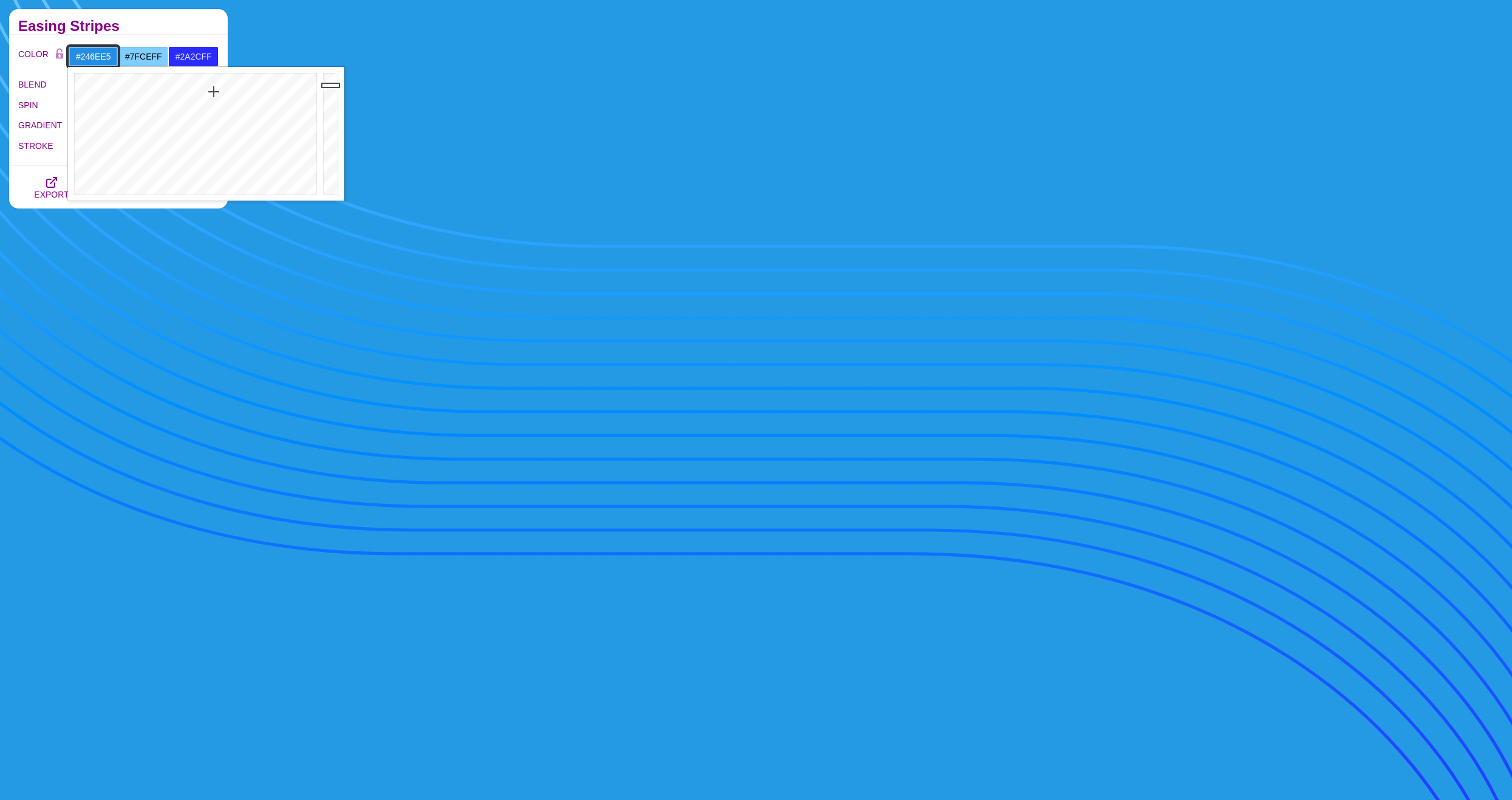
click at [221, 92] on div at bounding box center [194, 134] width 252 height 134
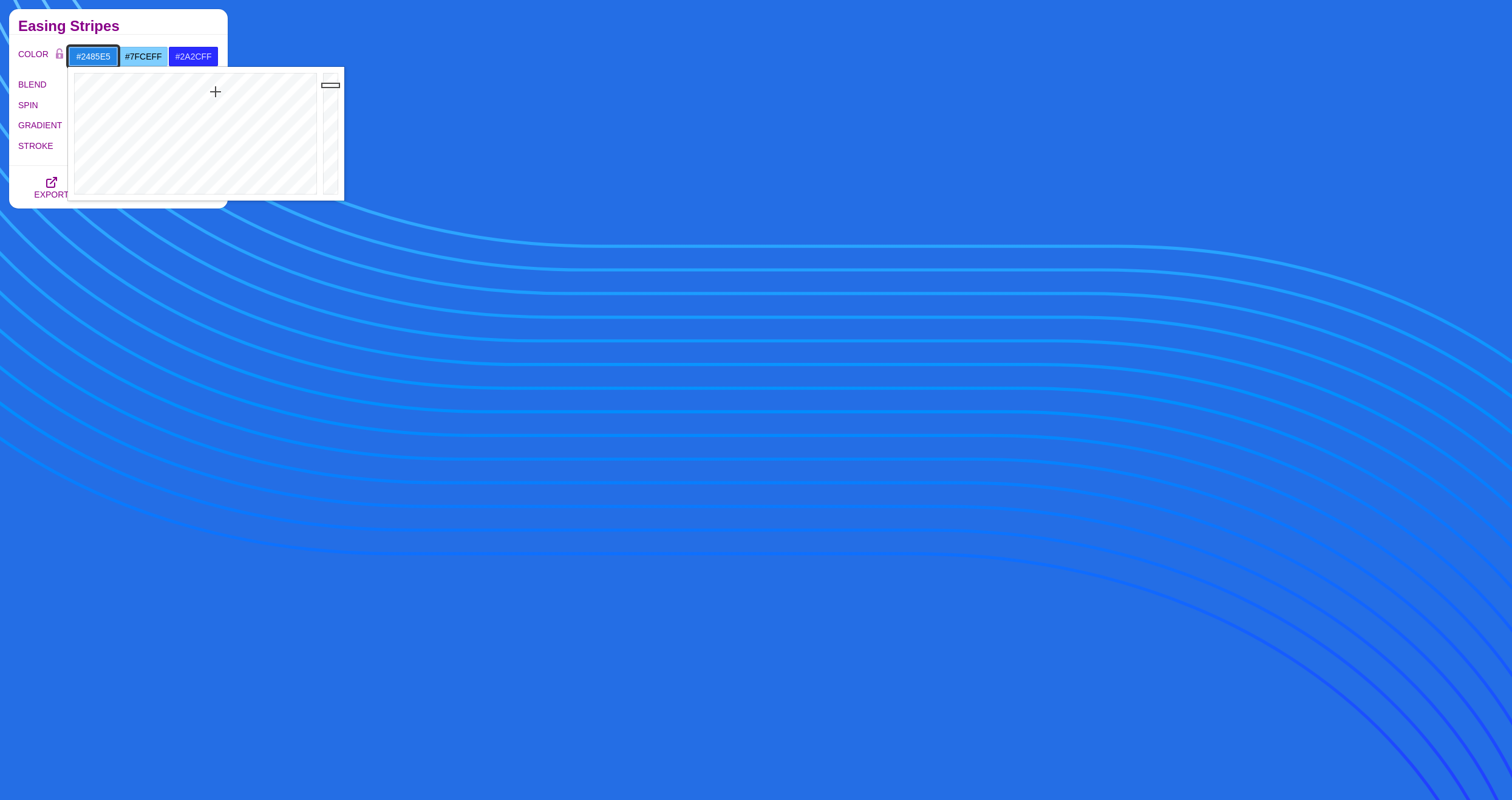
click at [215, 92] on div at bounding box center [194, 134] width 252 height 134
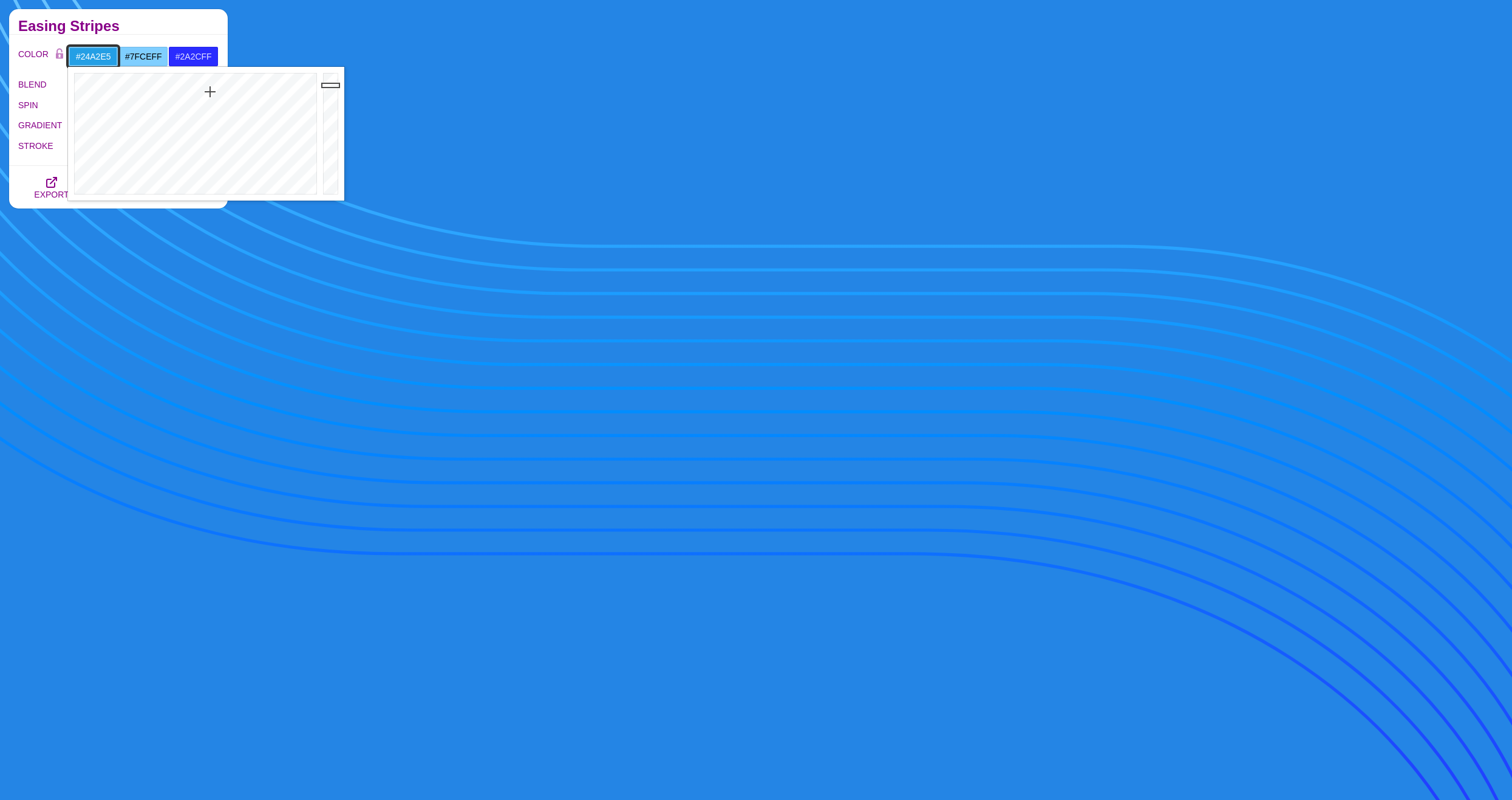
click at [210, 92] on div at bounding box center [194, 134] width 252 height 134
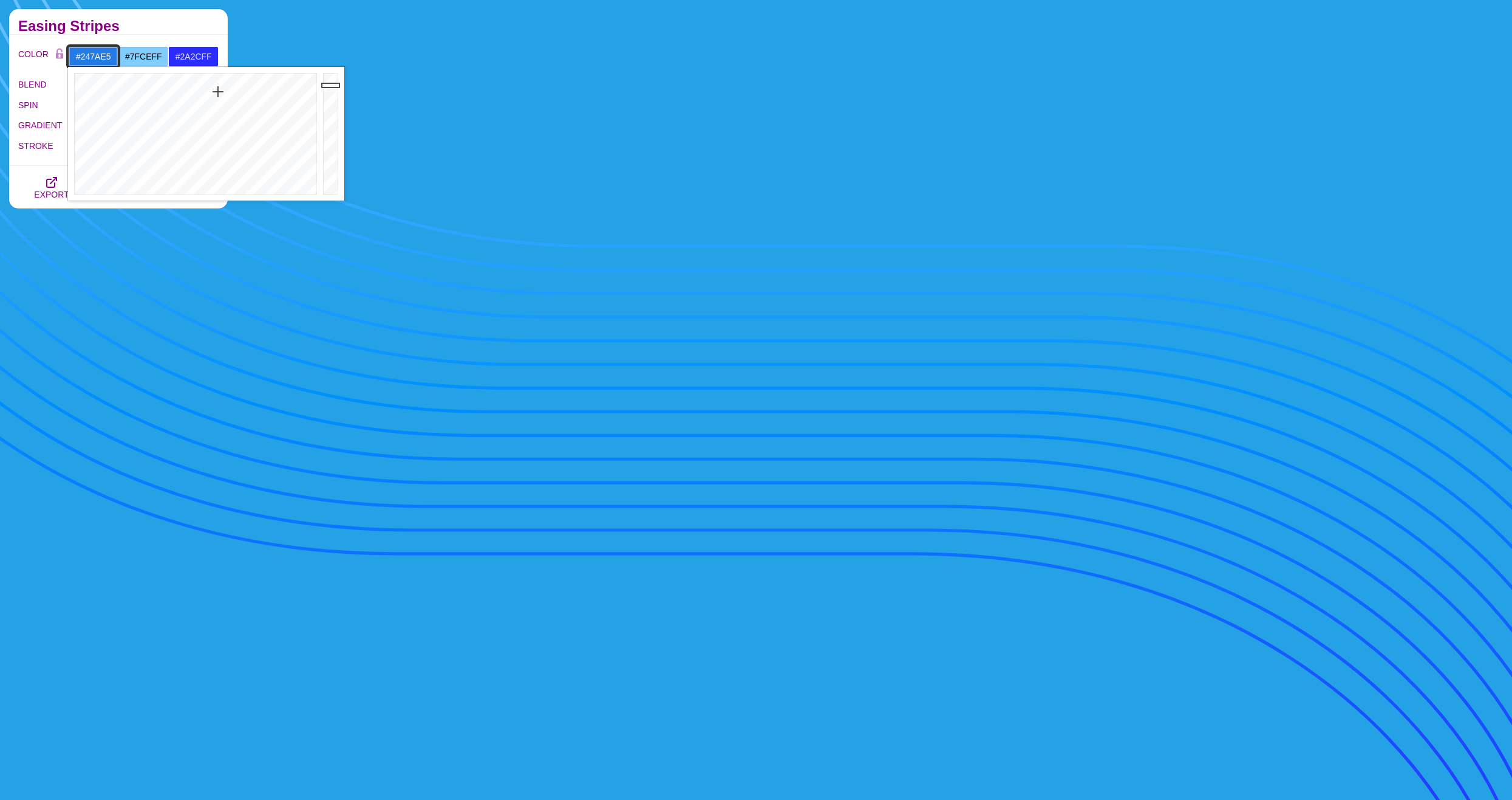
click at [218, 92] on div at bounding box center [194, 134] width 252 height 134
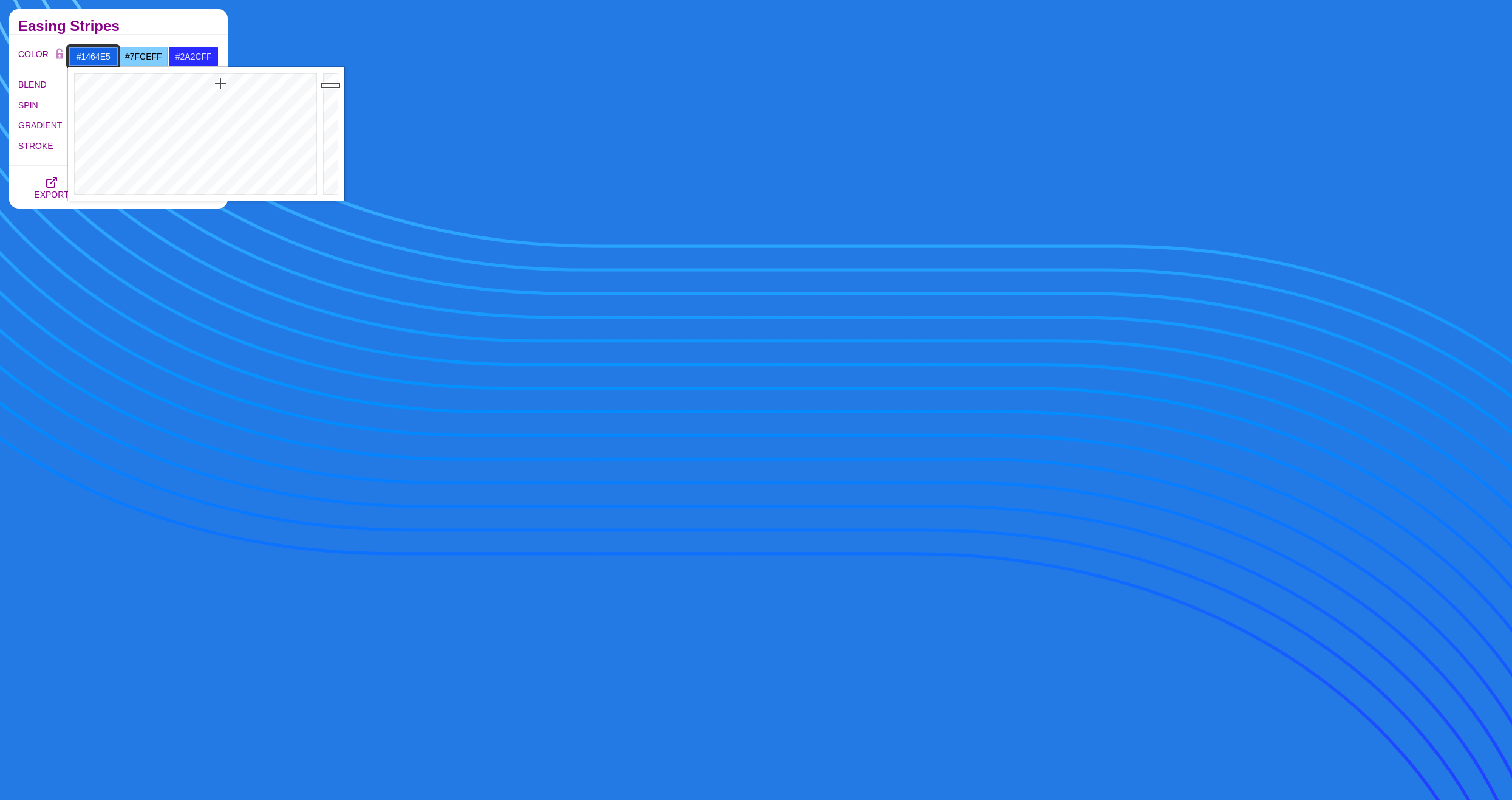
click at [221, 83] on div at bounding box center [194, 134] width 252 height 134
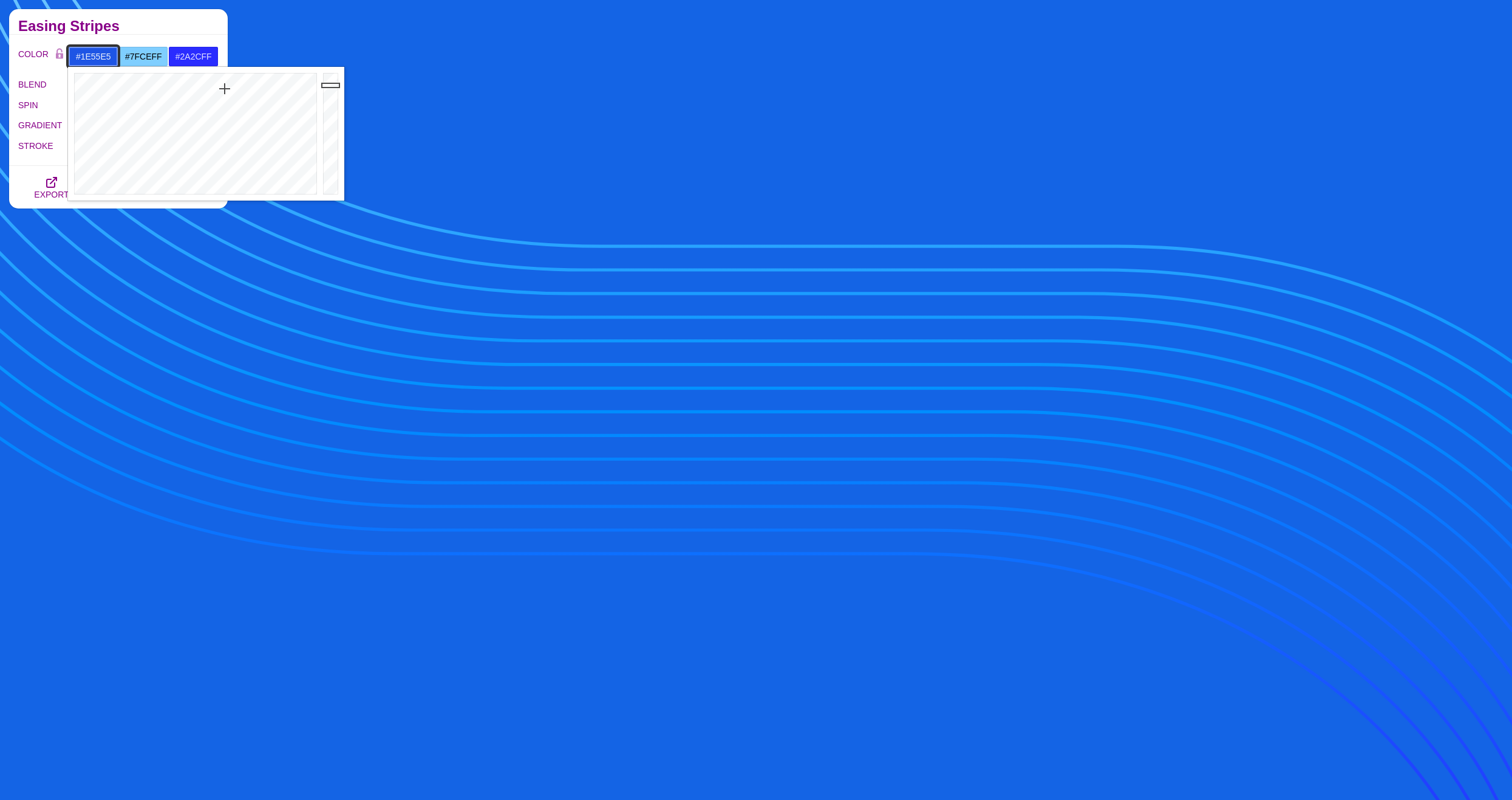
click at [224, 89] on div at bounding box center [194, 134] width 252 height 134
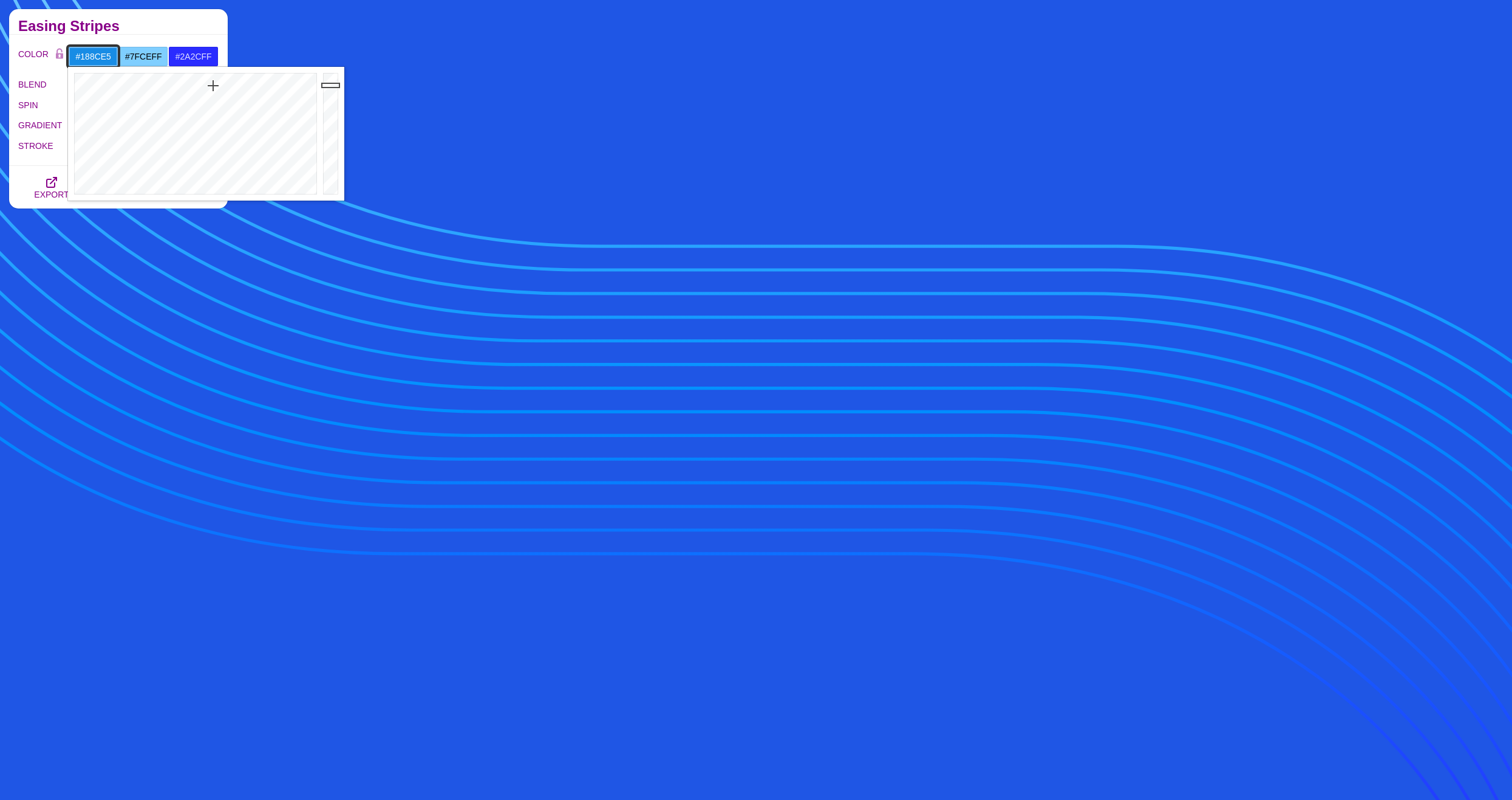
click at [214, 86] on div at bounding box center [194, 134] width 252 height 134
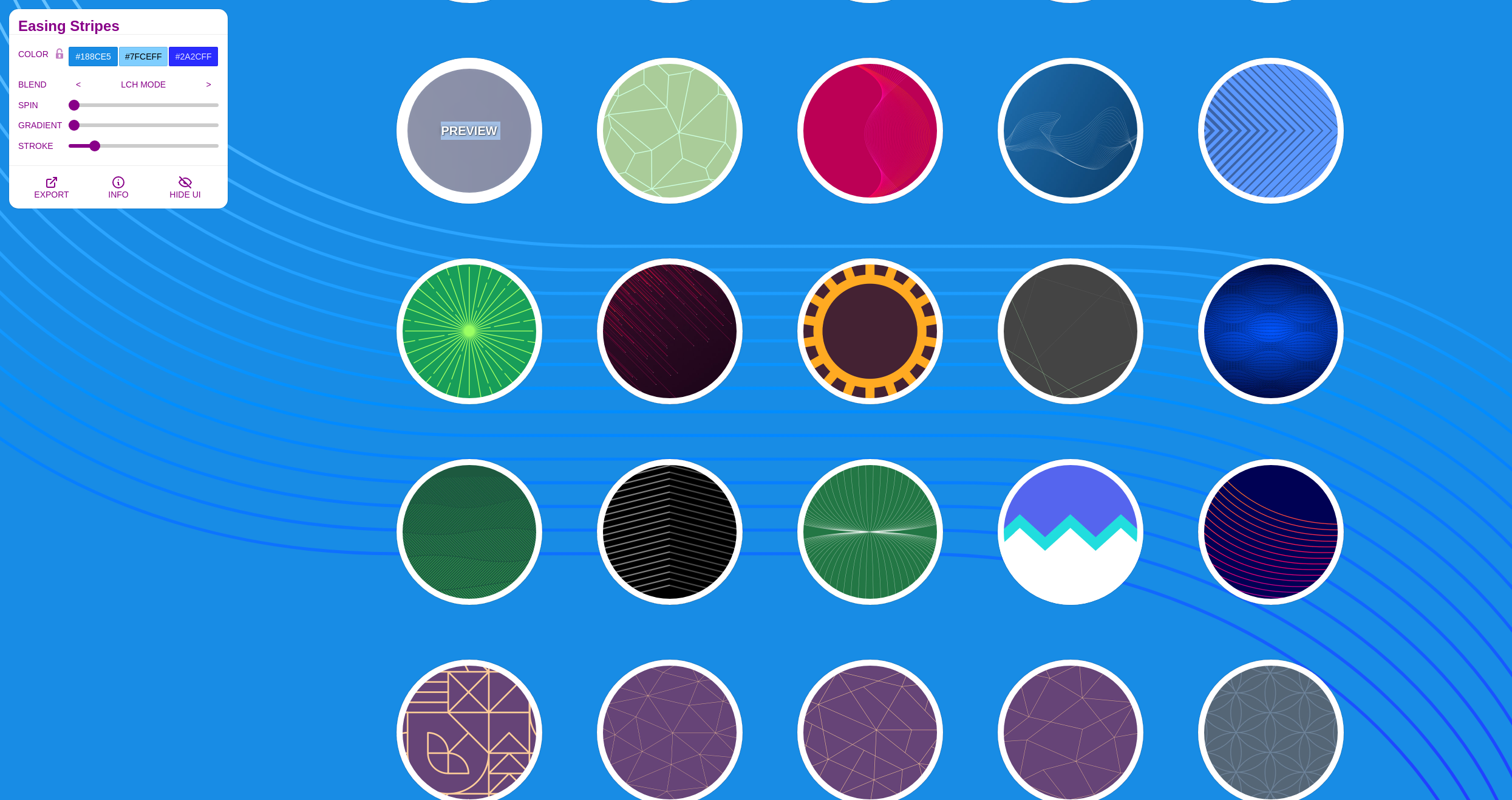
click at [458, 131] on p "PREVIEW" at bounding box center [468, 131] width 56 height 18
type input "#FFAA66"
type input "#440044"
type input "0.2"
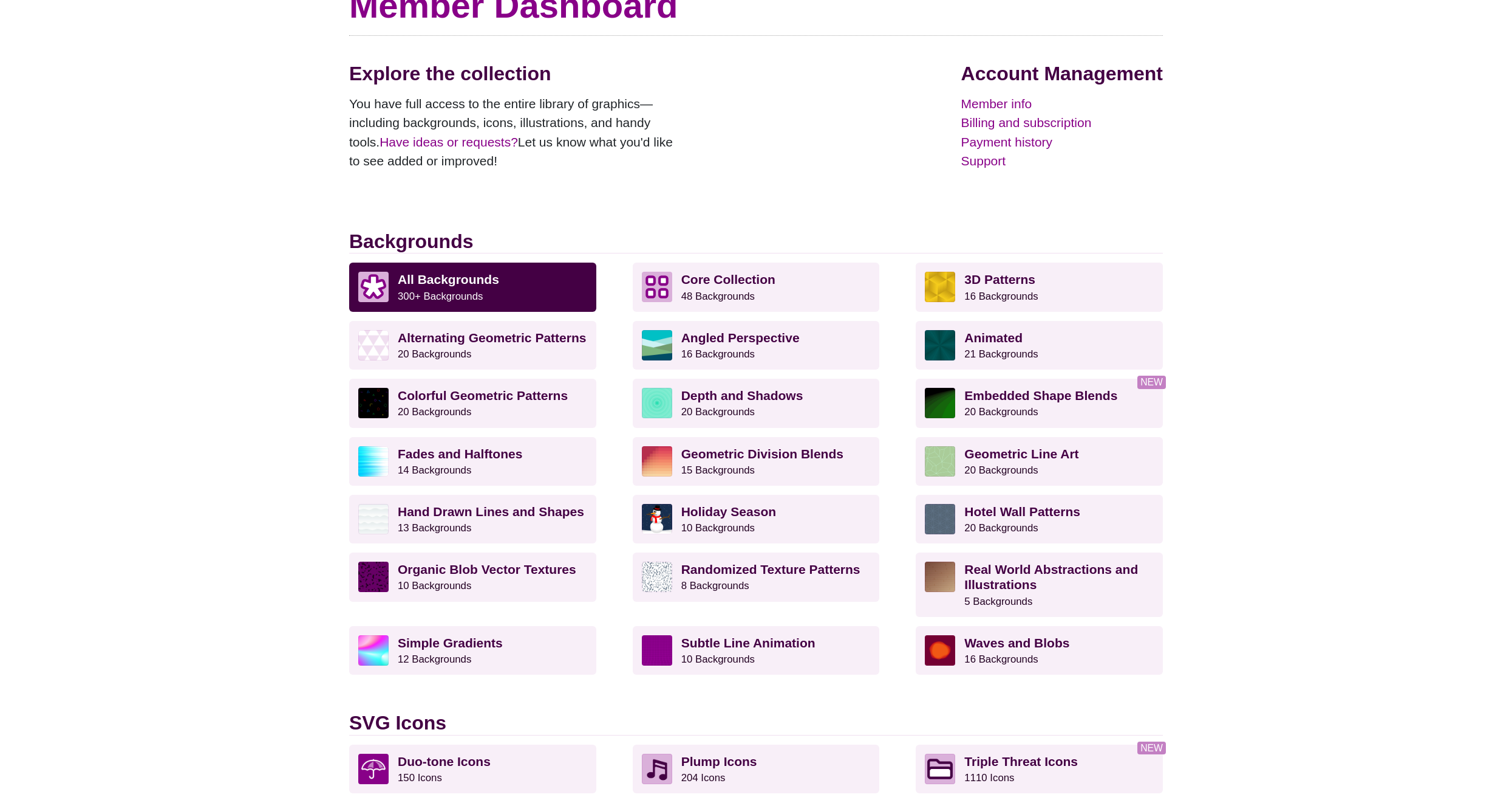
scroll to position [123, 0]
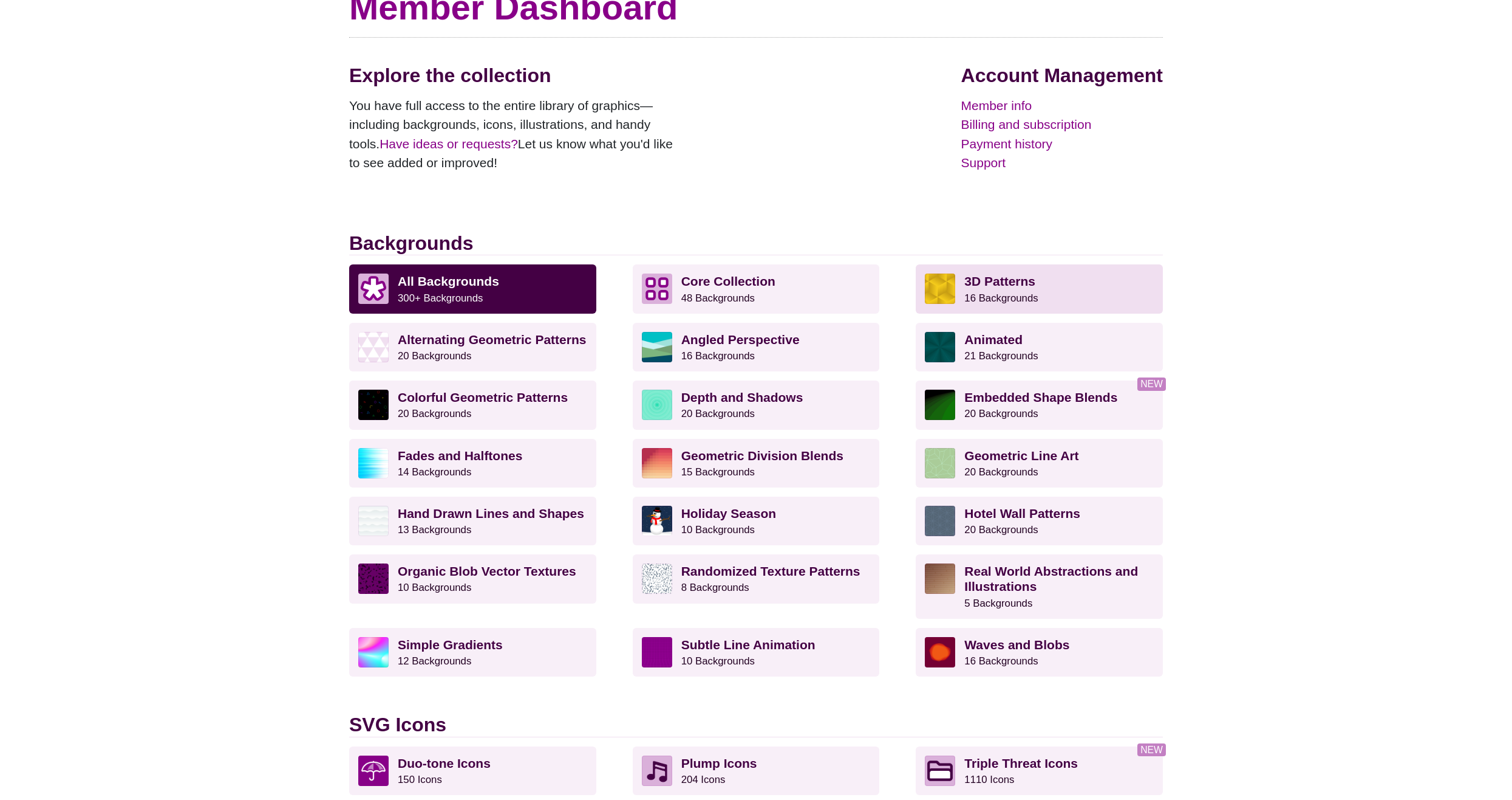
click at [996, 280] on strong "3D Patterns" at bounding box center [1000, 282] width 71 height 14
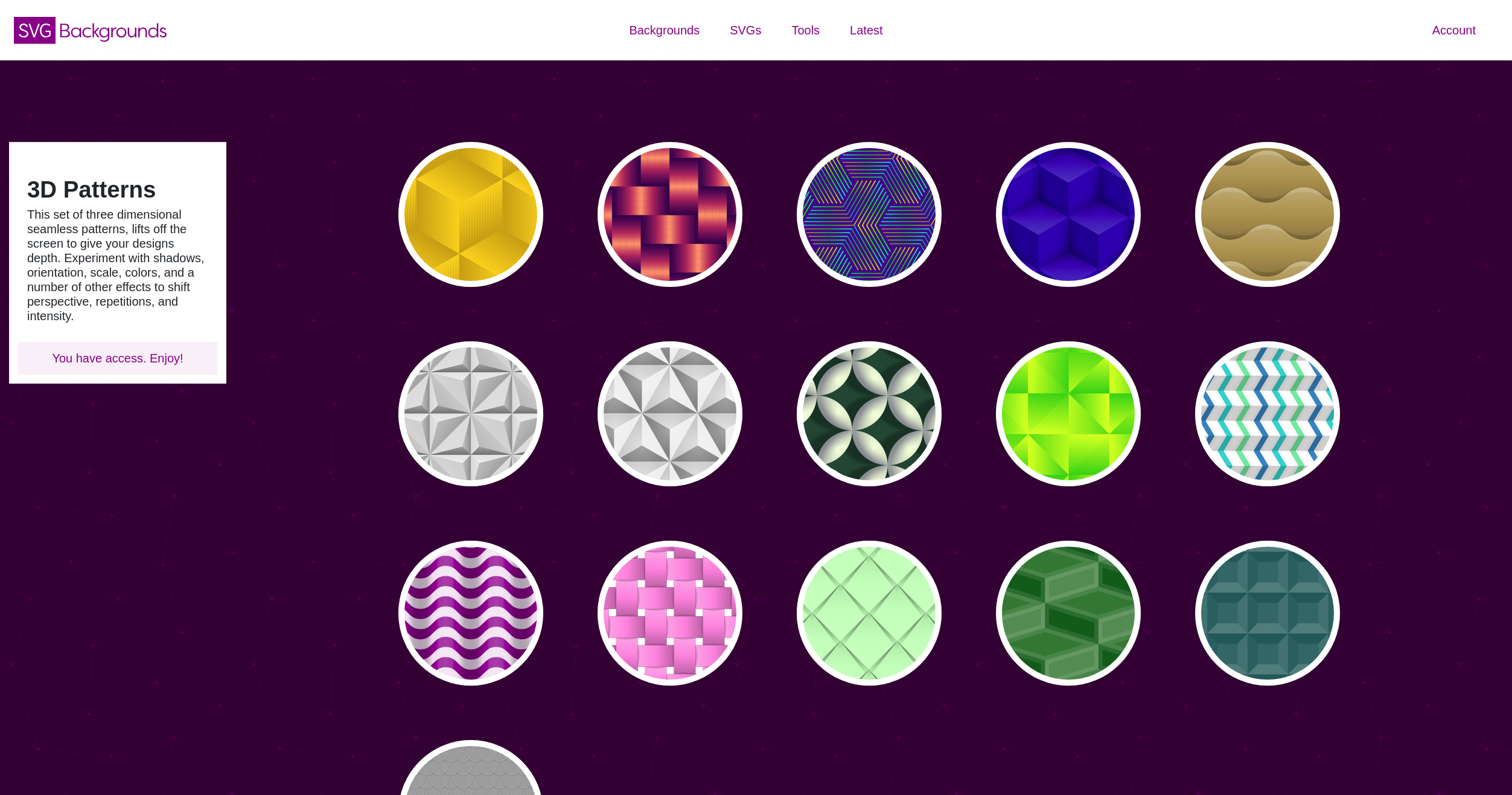
type input "#450057"
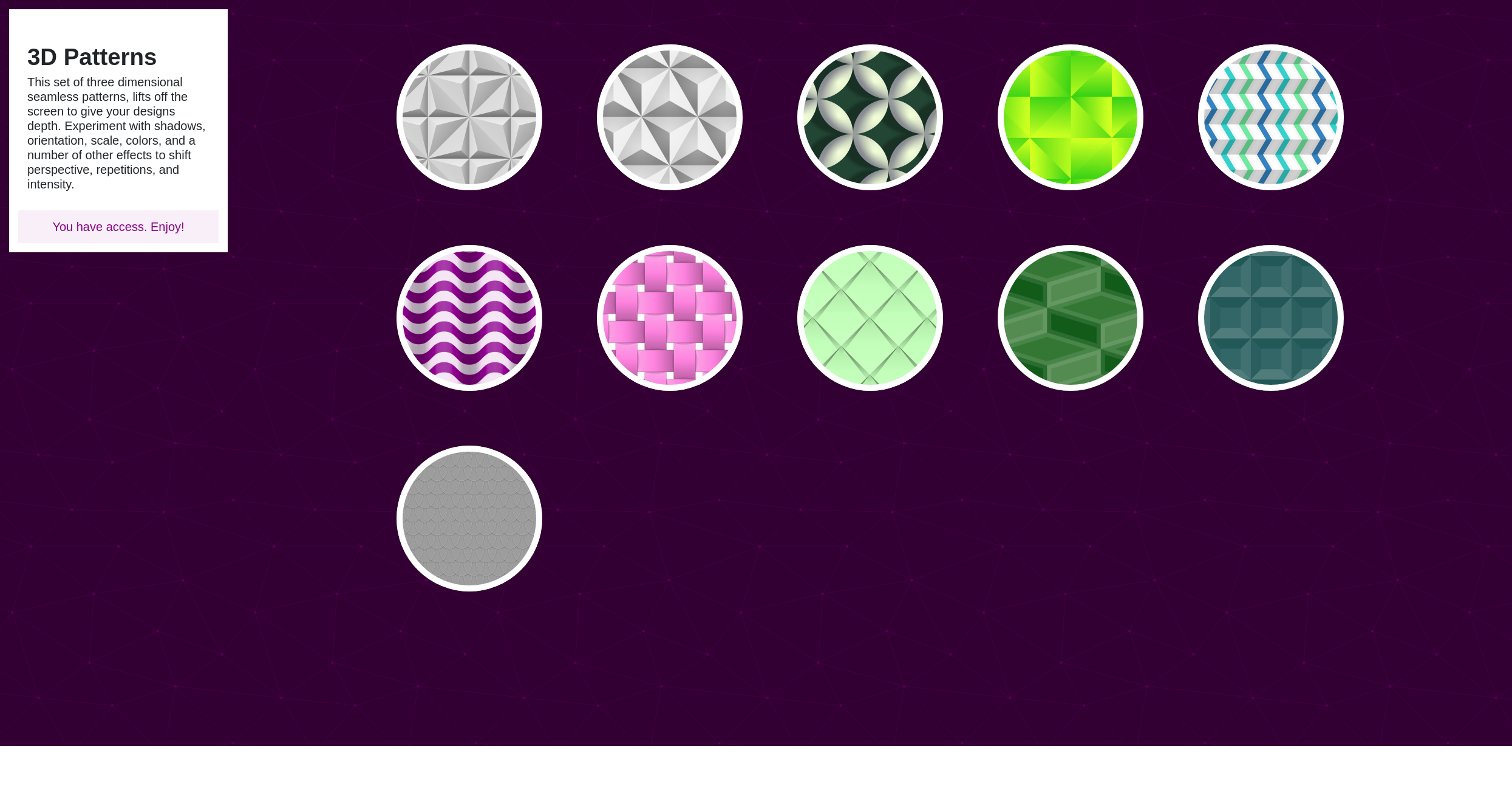
scroll to position [304, 0]
